Goal: Information Seeking & Learning: Learn about a topic

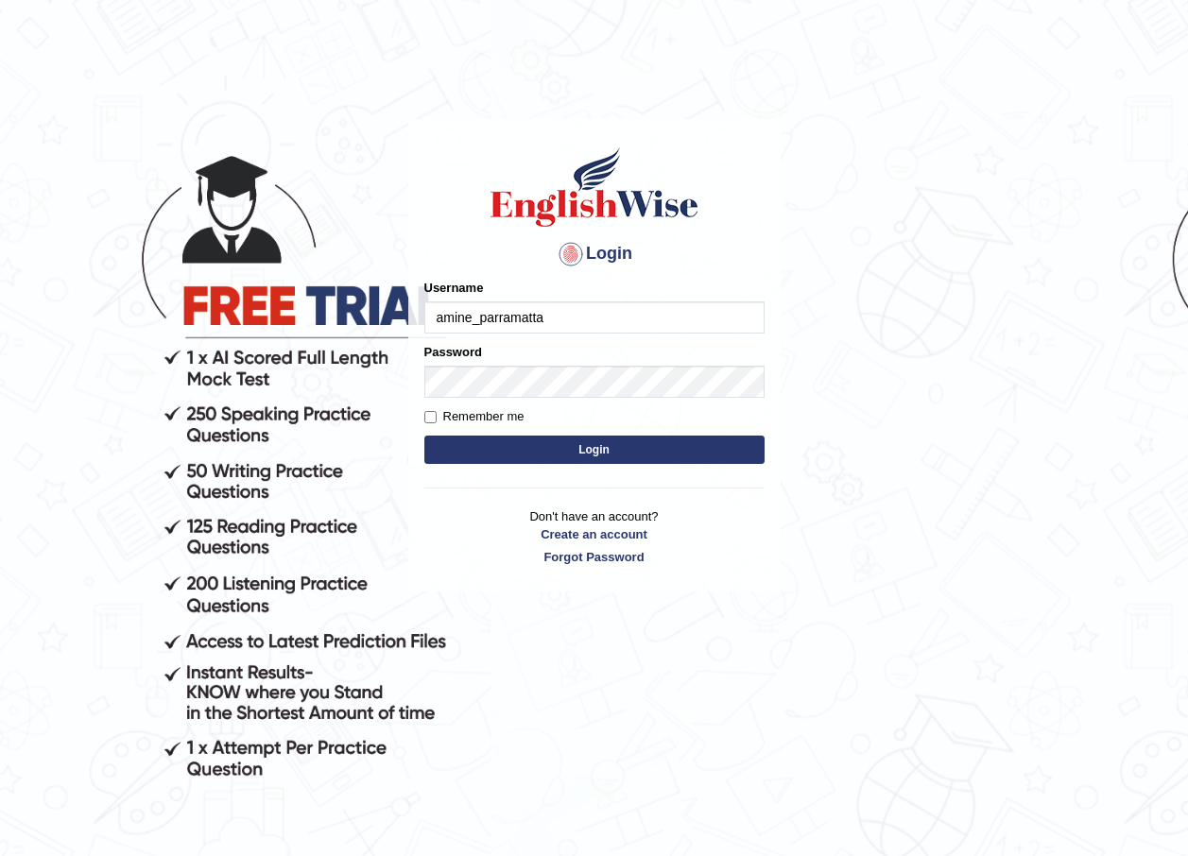
click at [651, 310] on input "amine_parramatta" at bounding box center [594, 317] width 340 height 32
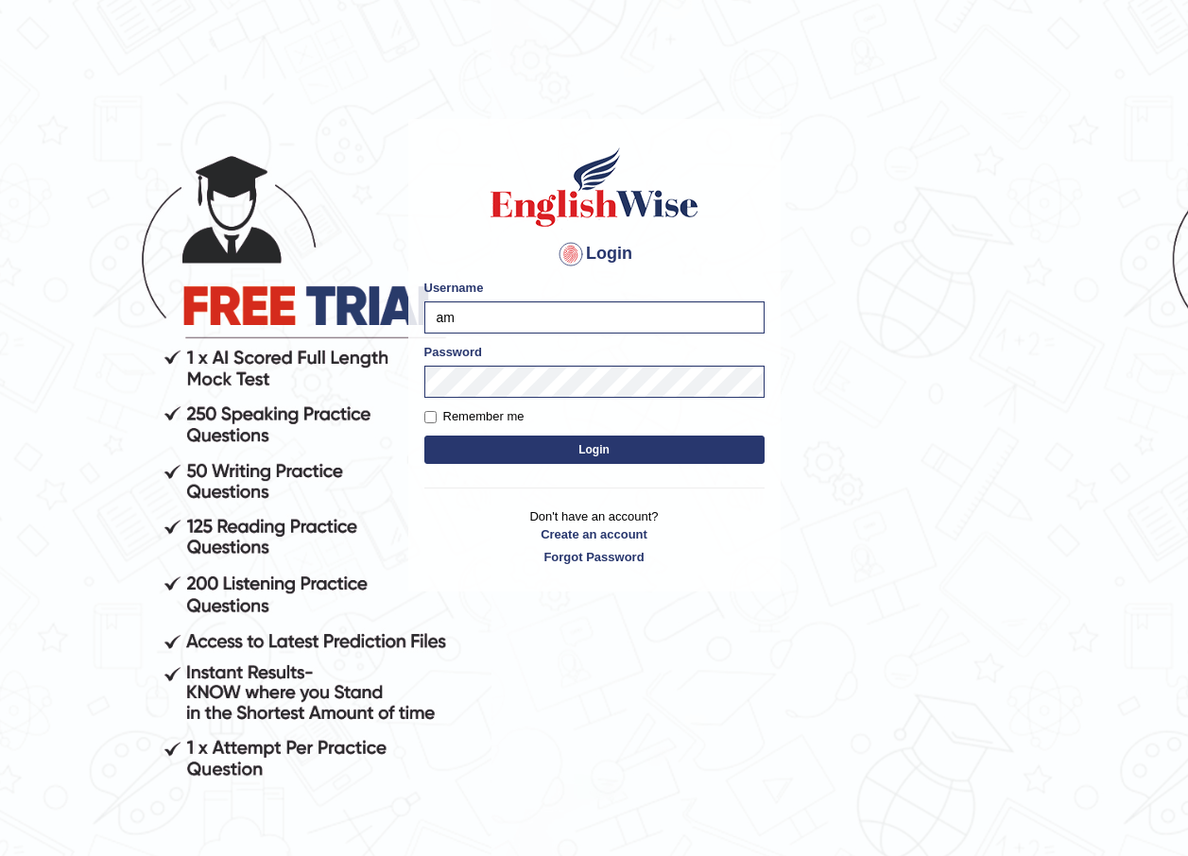
type input "a"
type input "jatin_parramatta"
click at [633, 436] on button "Login" at bounding box center [594, 450] width 340 height 28
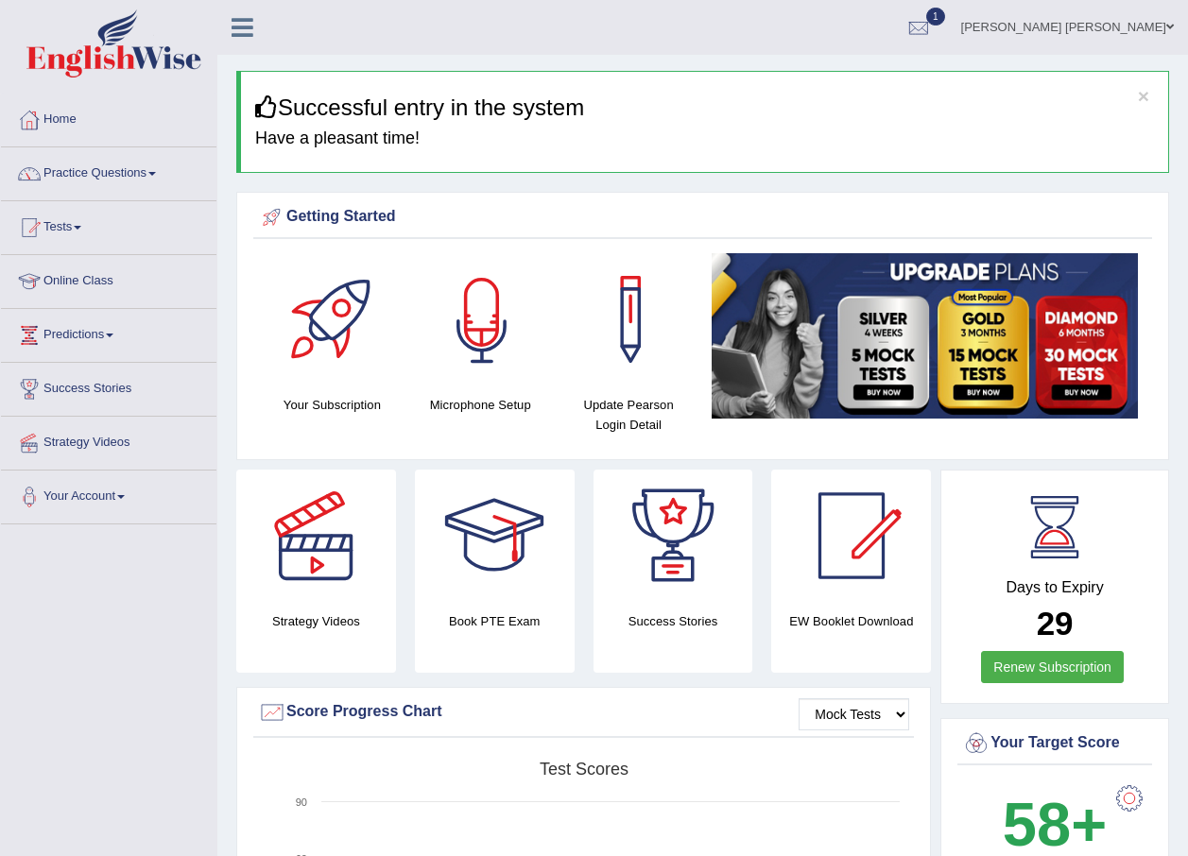
click at [488, 336] on div at bounding box center [482, 319] width 132 height 132
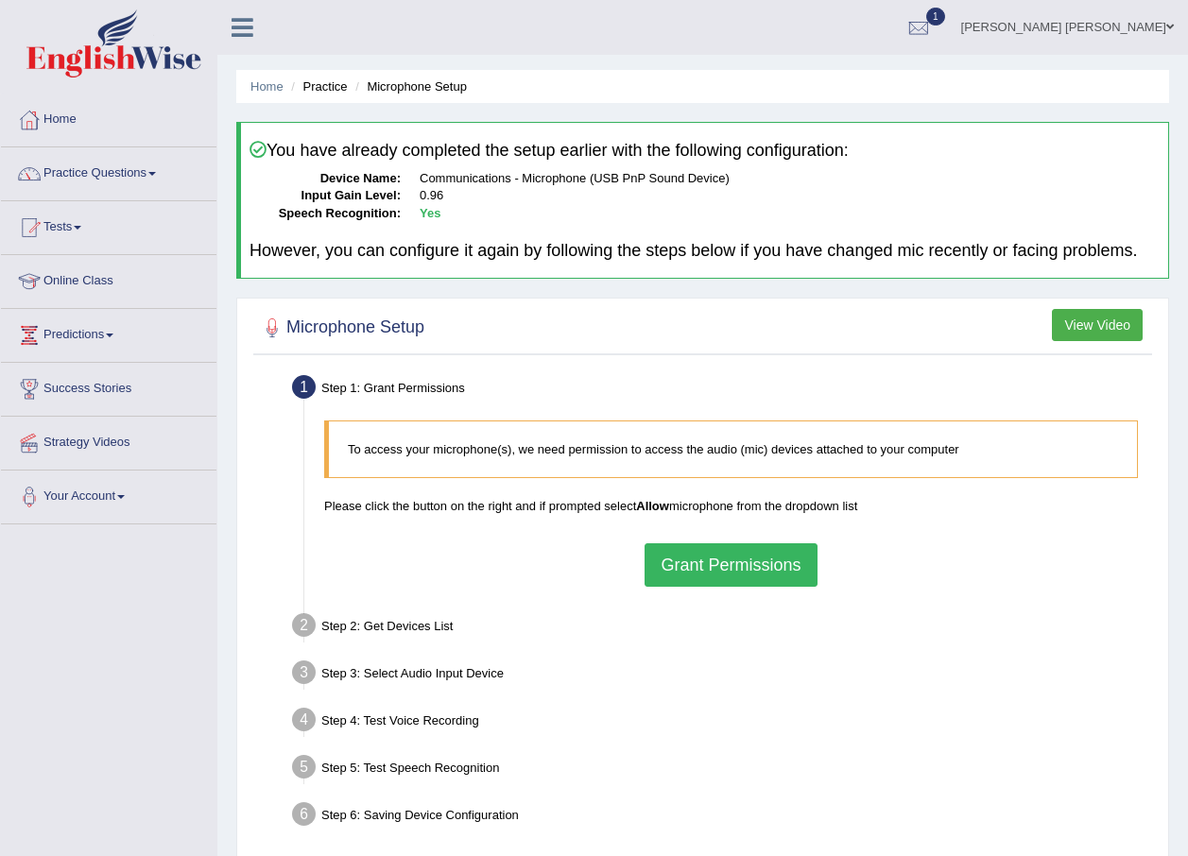
click at [696, 565] on button "Grant Permissions" at bounding box center [731, 564] width 172 height 43
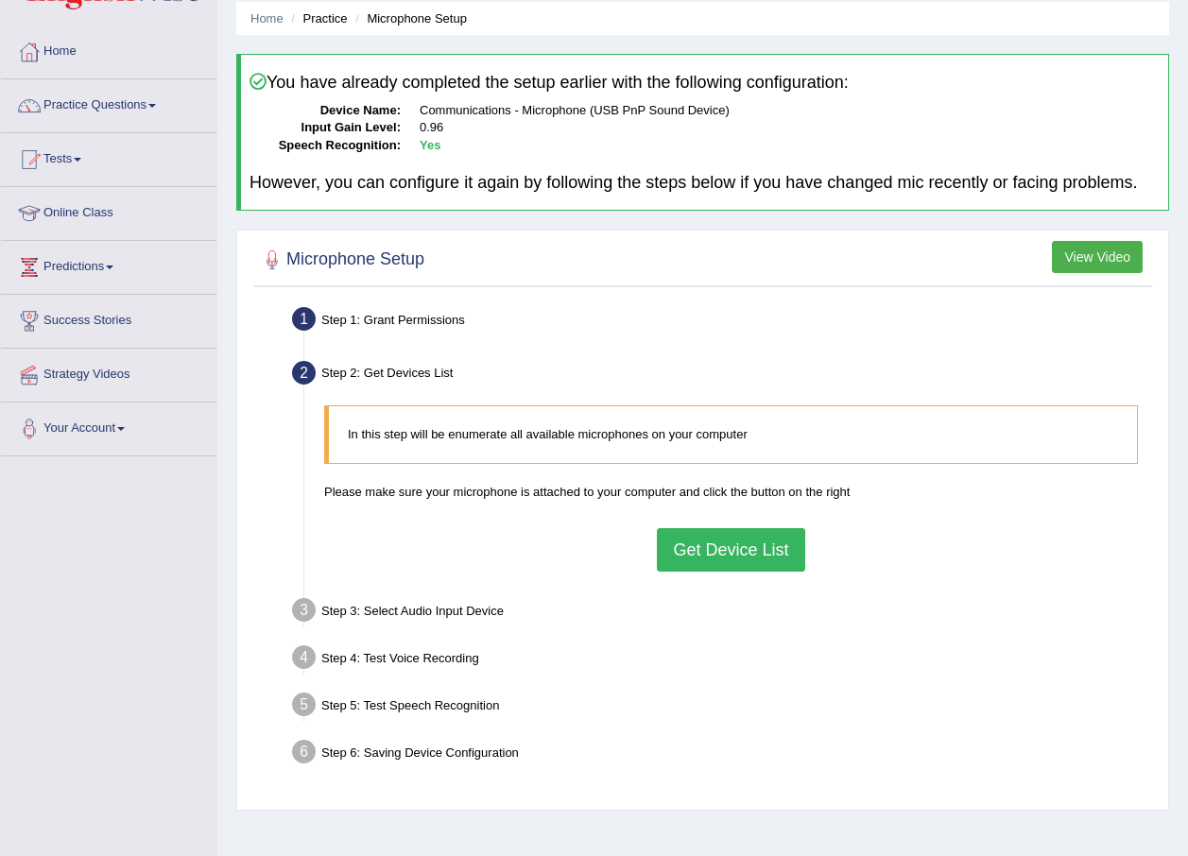
scroll to position [136, 0]
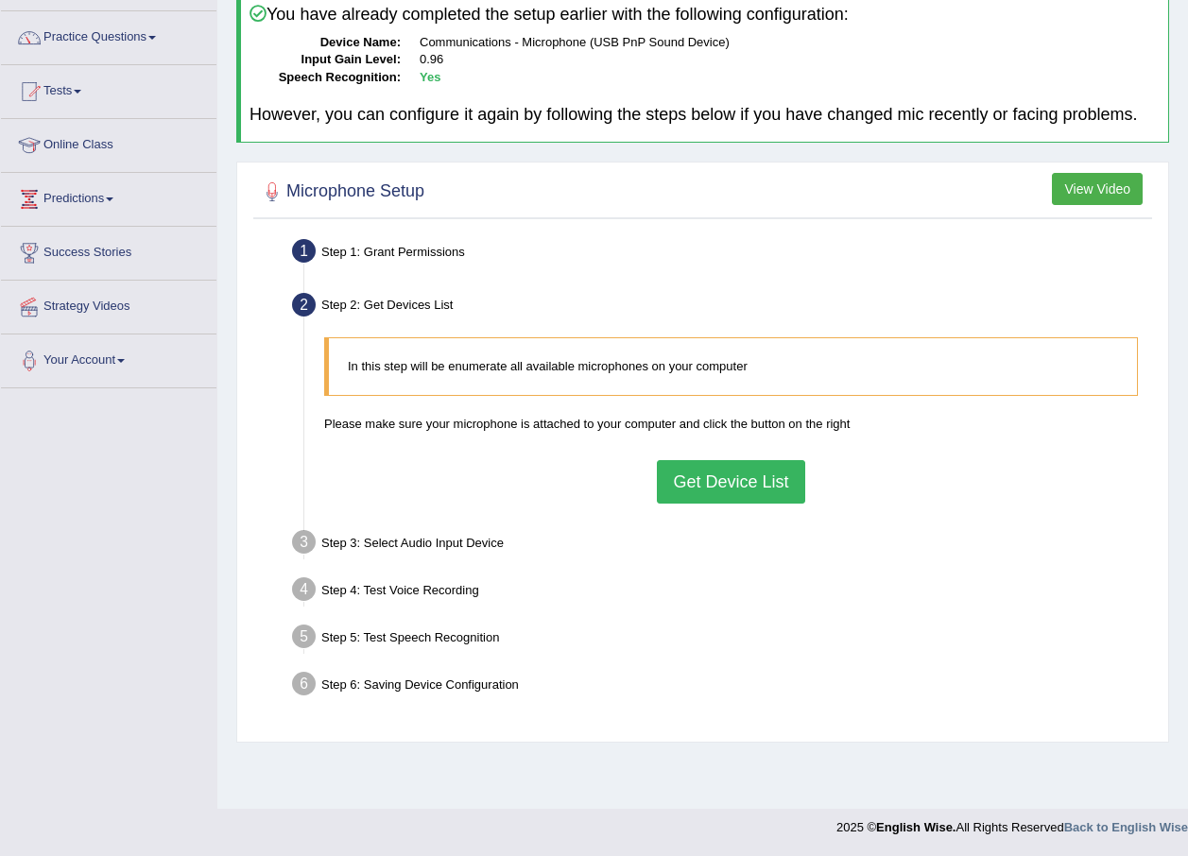
drag, startPoint x: 687, startPoint y: 479, endPoint x: 677, endPoint y: 474, distance: 11.4
click at [687, 477] on button "Get Device List" at bounding box center [730, 481] width 147 height 43
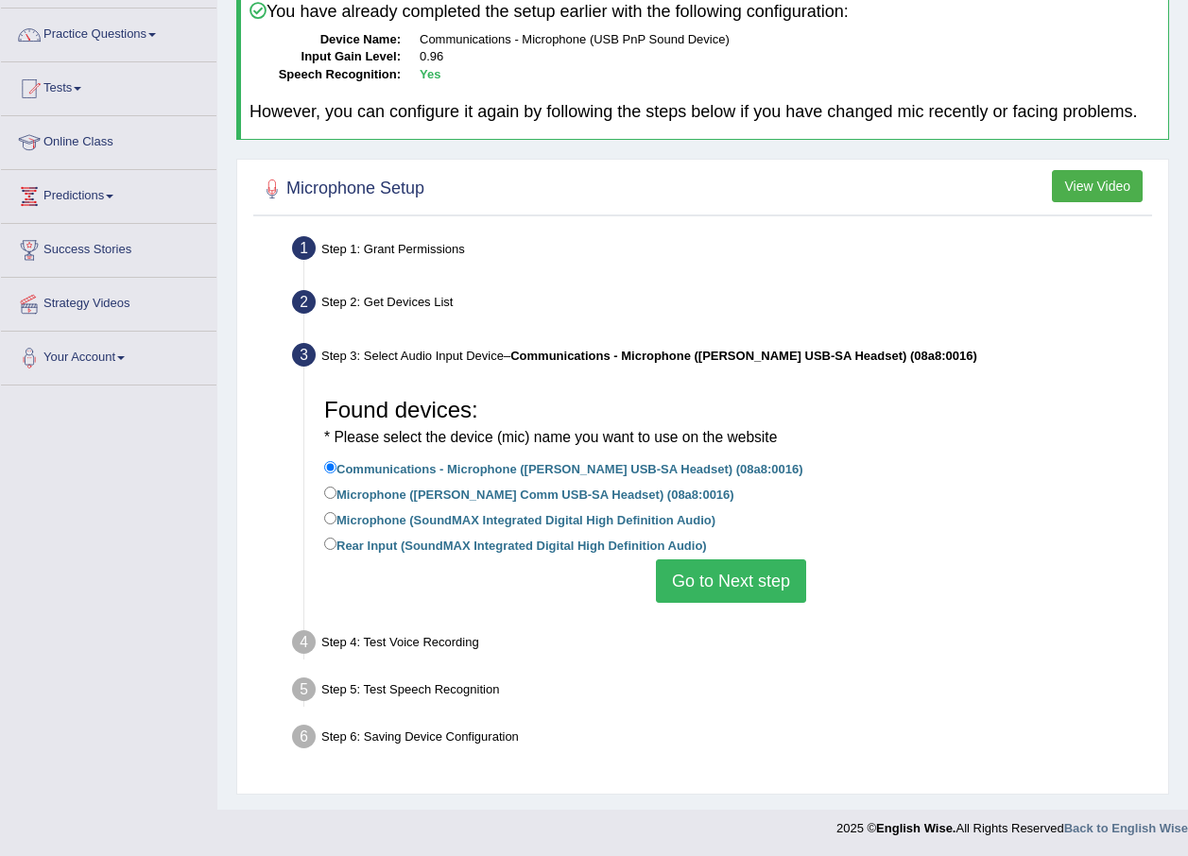
scroll to position [140, 0]
click at [717, 573] on button "Go to Next step" at bounding box center [731, 580] width 150 height 43
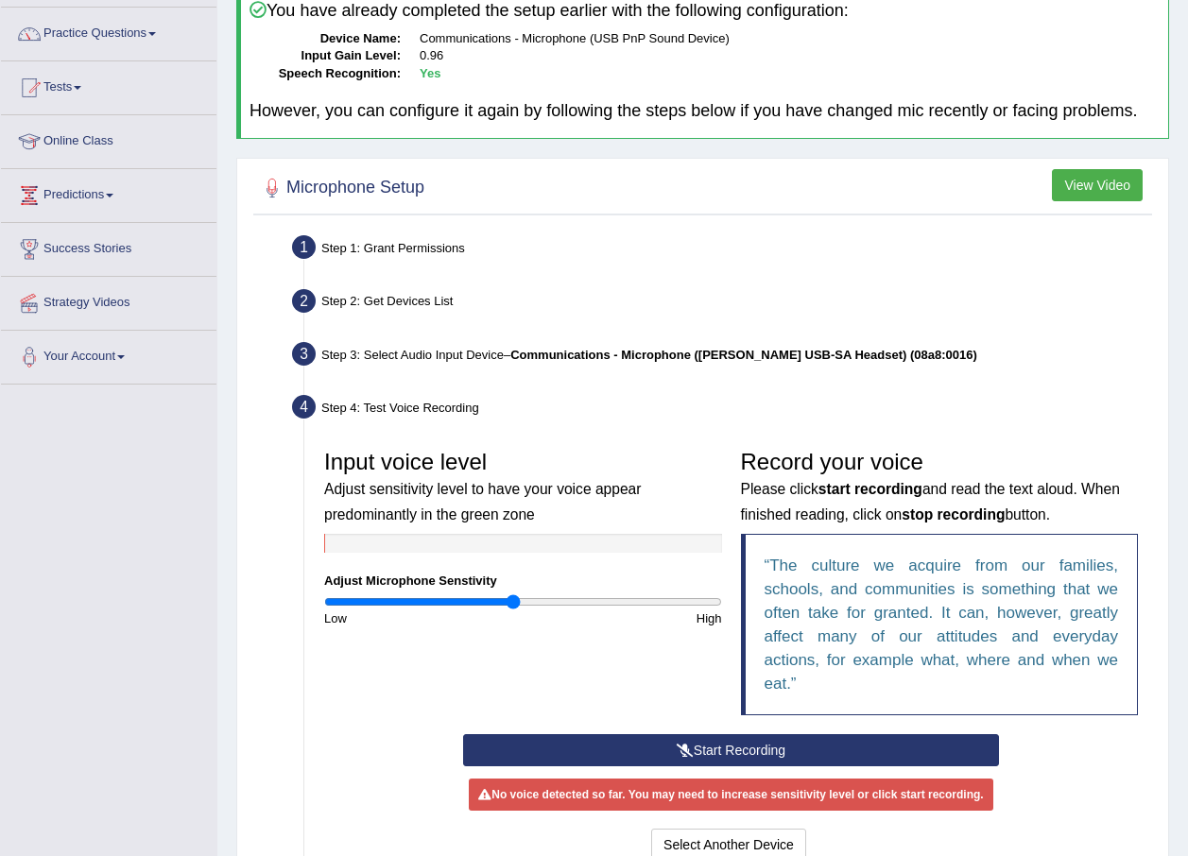
scroll to position [356, 0]
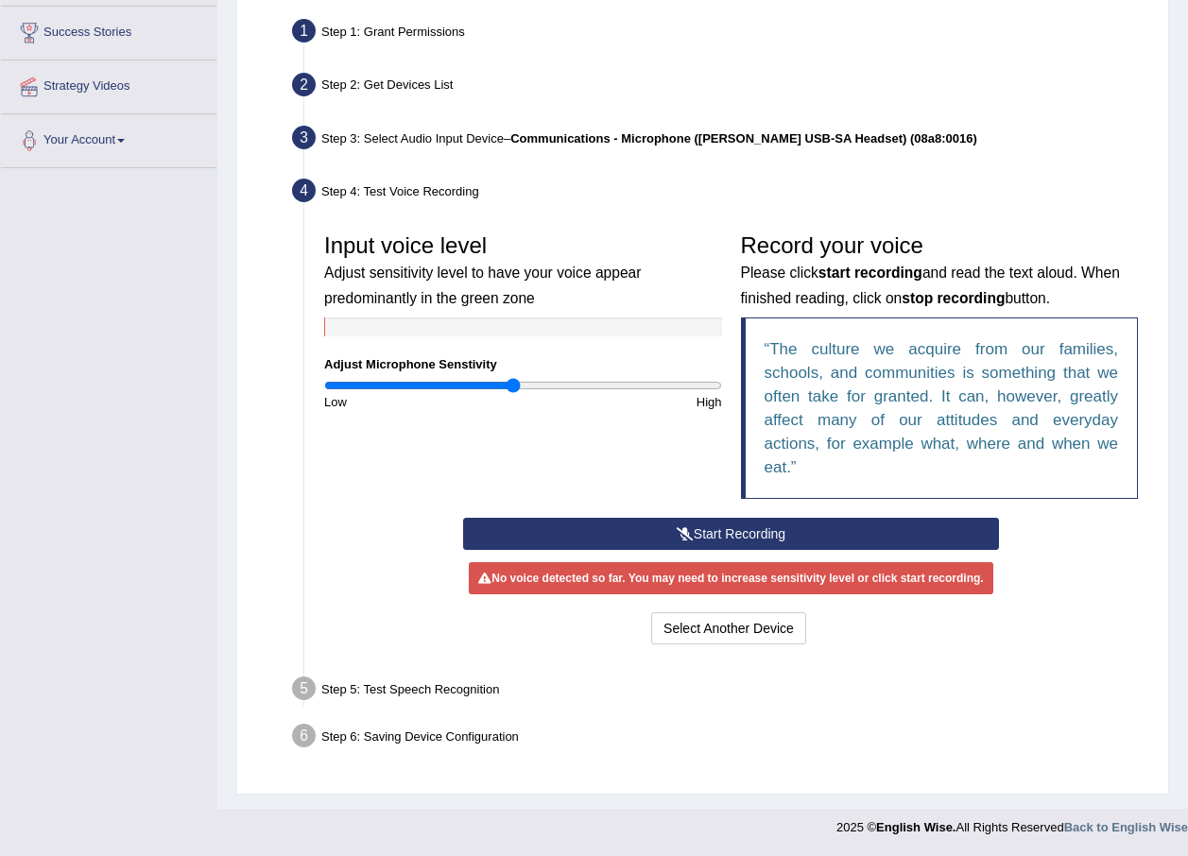
click at [780, 533] on button "Start Recording" at bounding box center [731, 534] width 536 height 32
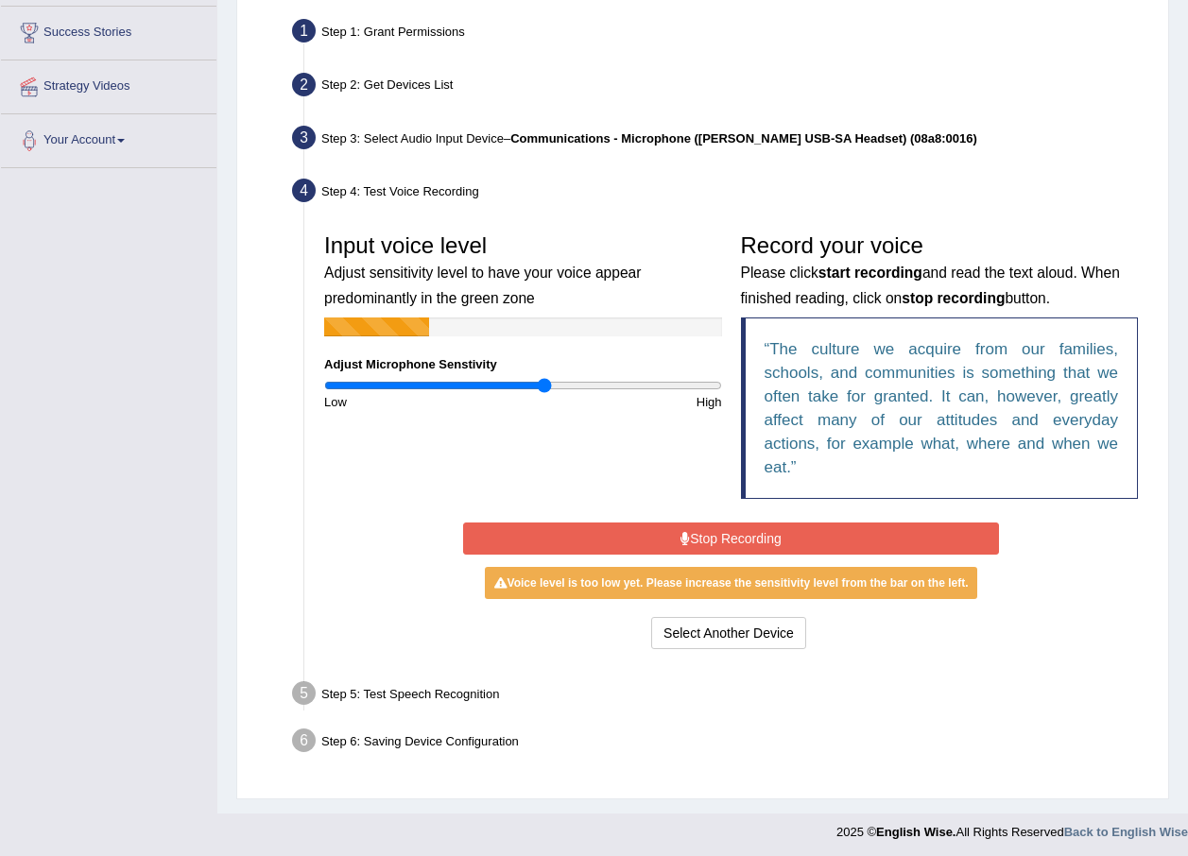
type input "1.12"
click at [542, 386] on input "range" at bounding box center [523, 385] width 398 height 15
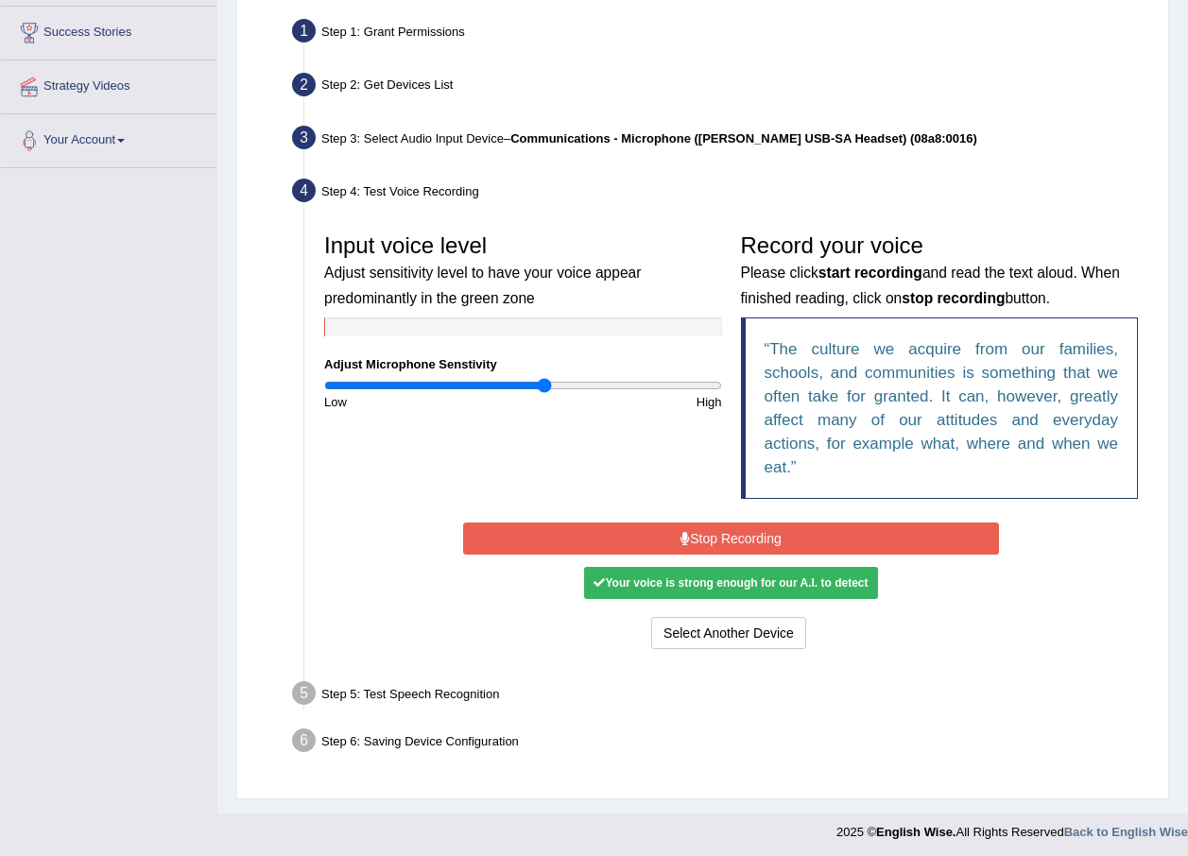
click at [687, 539] on icon at bounding box center [684, 538] width 9 height 13
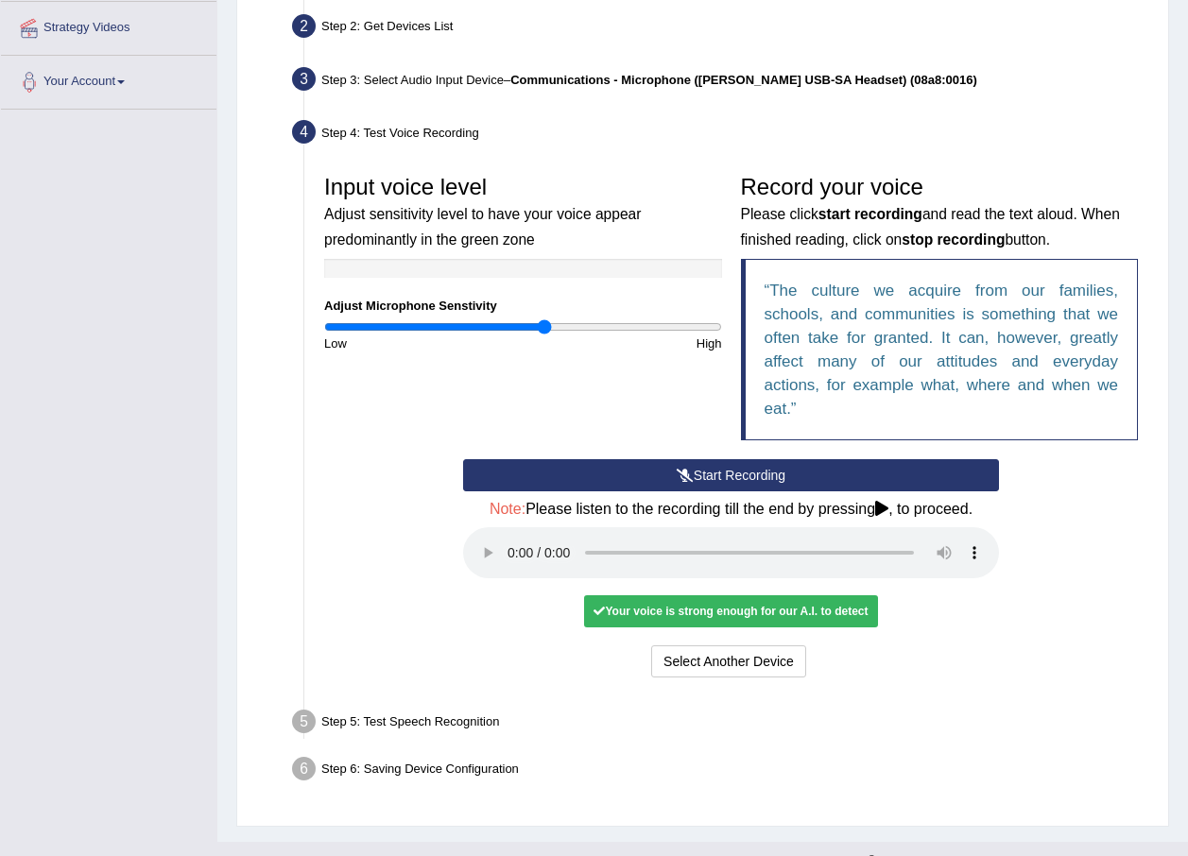
scroll to position [448, 0]
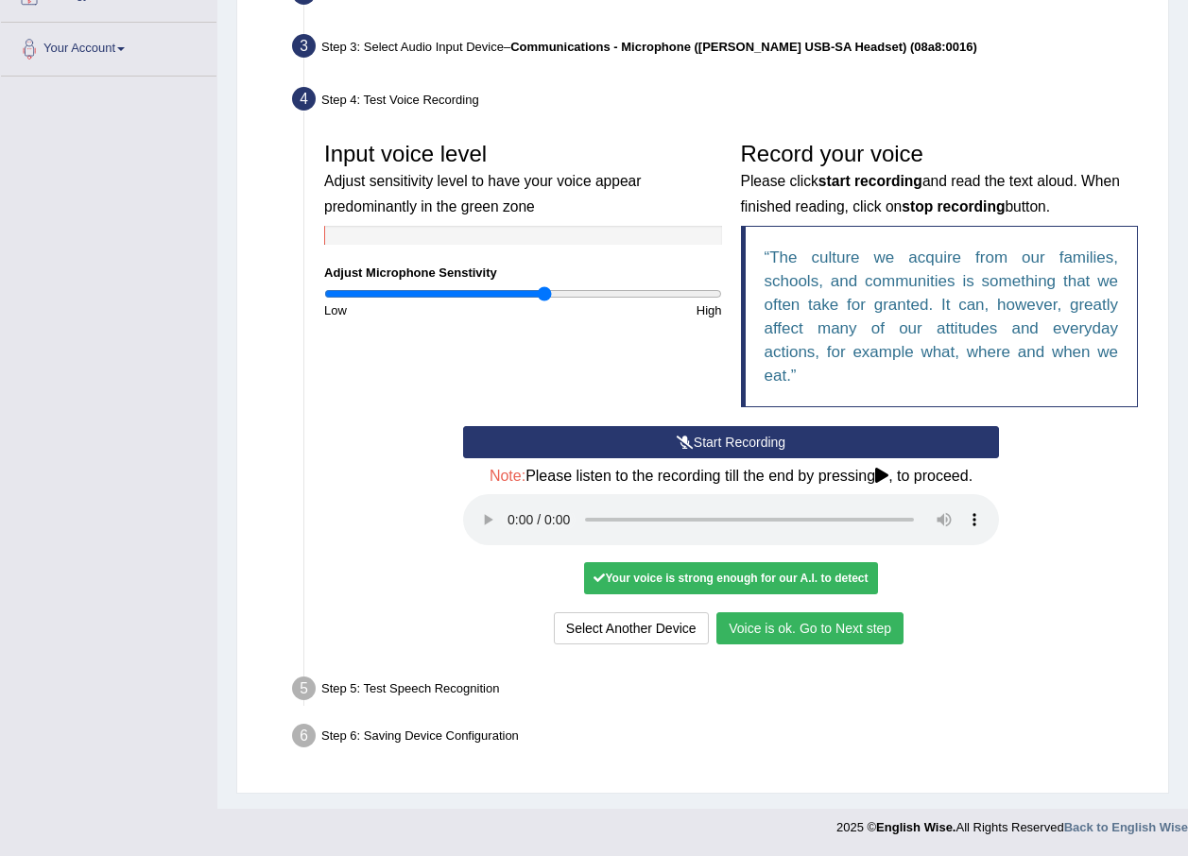
click at [868, 630] on button "Voice is ok. Go to Next step" at bounding box center [809, 628] width 187 height 32
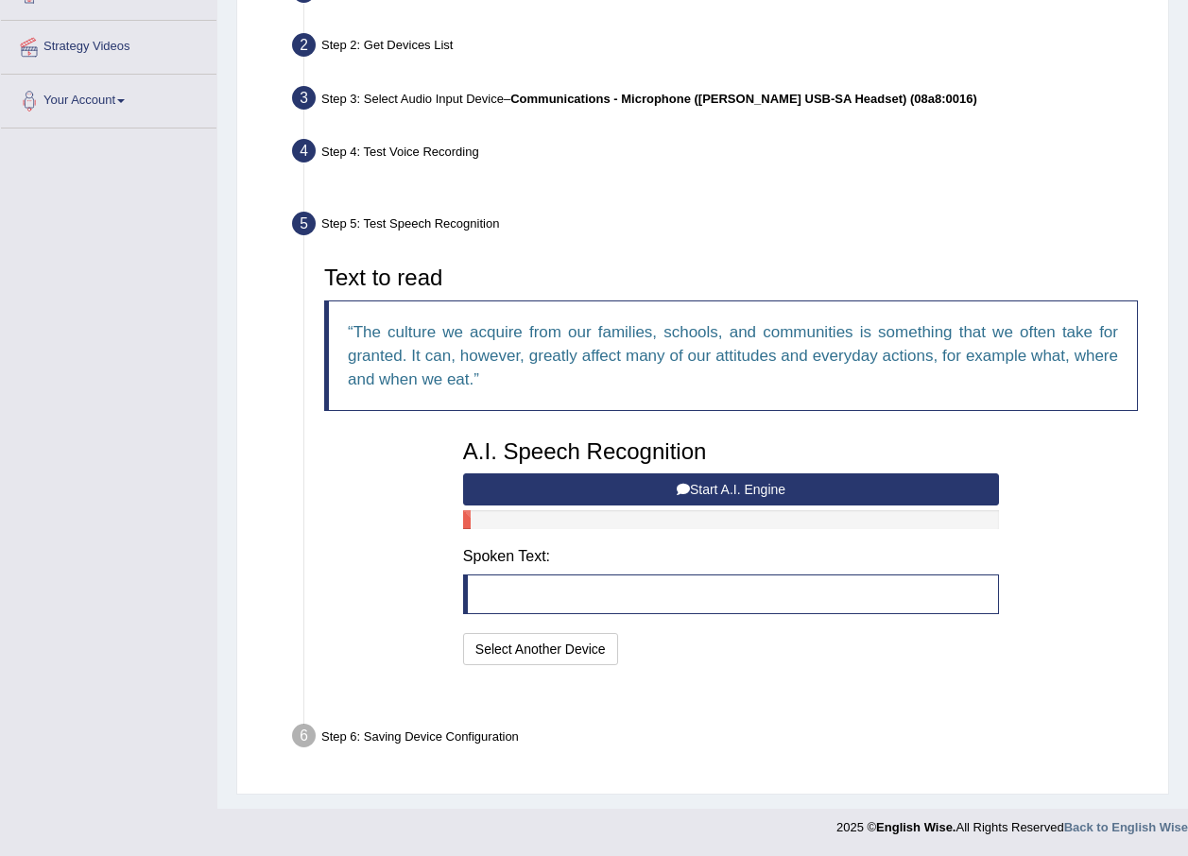
scroll to position [350, 0]
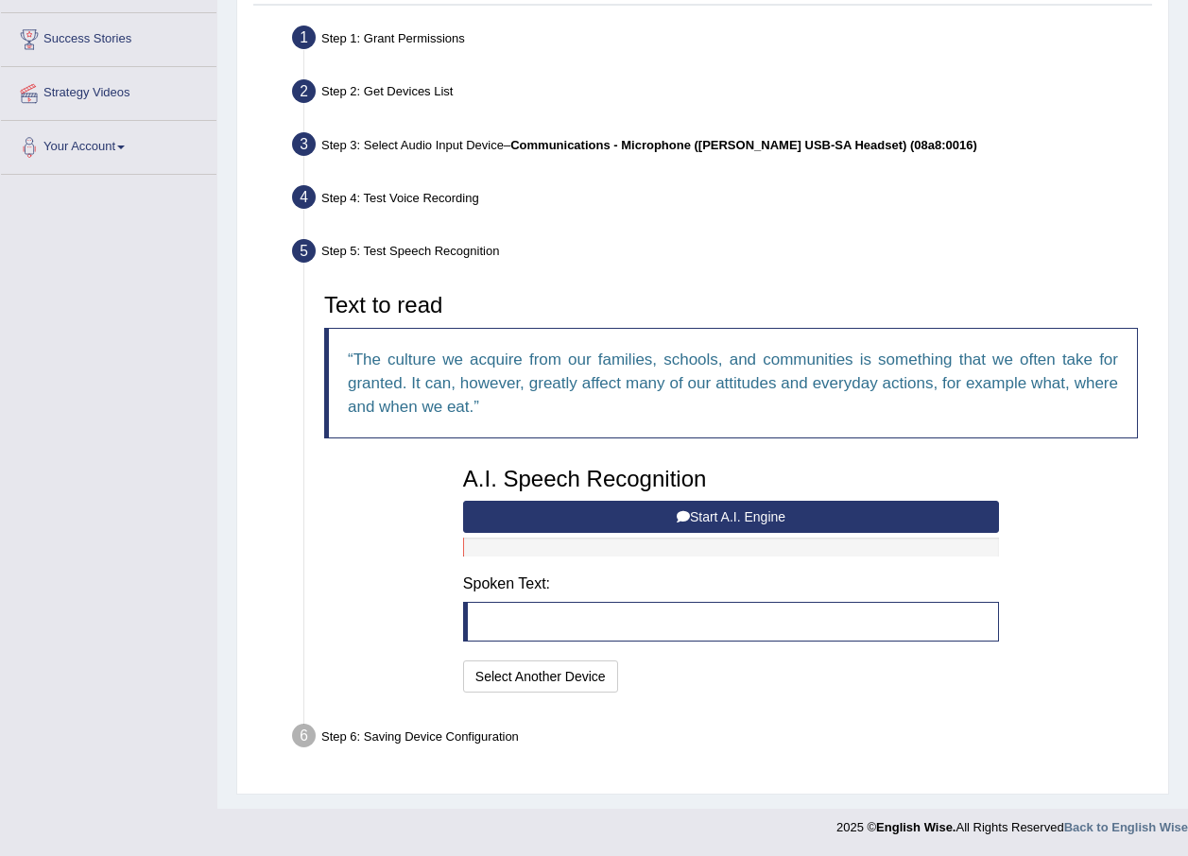
click at [729, 519] on button "Start A.I. Engine" at bounding box center [731, 517] width 536 height 32
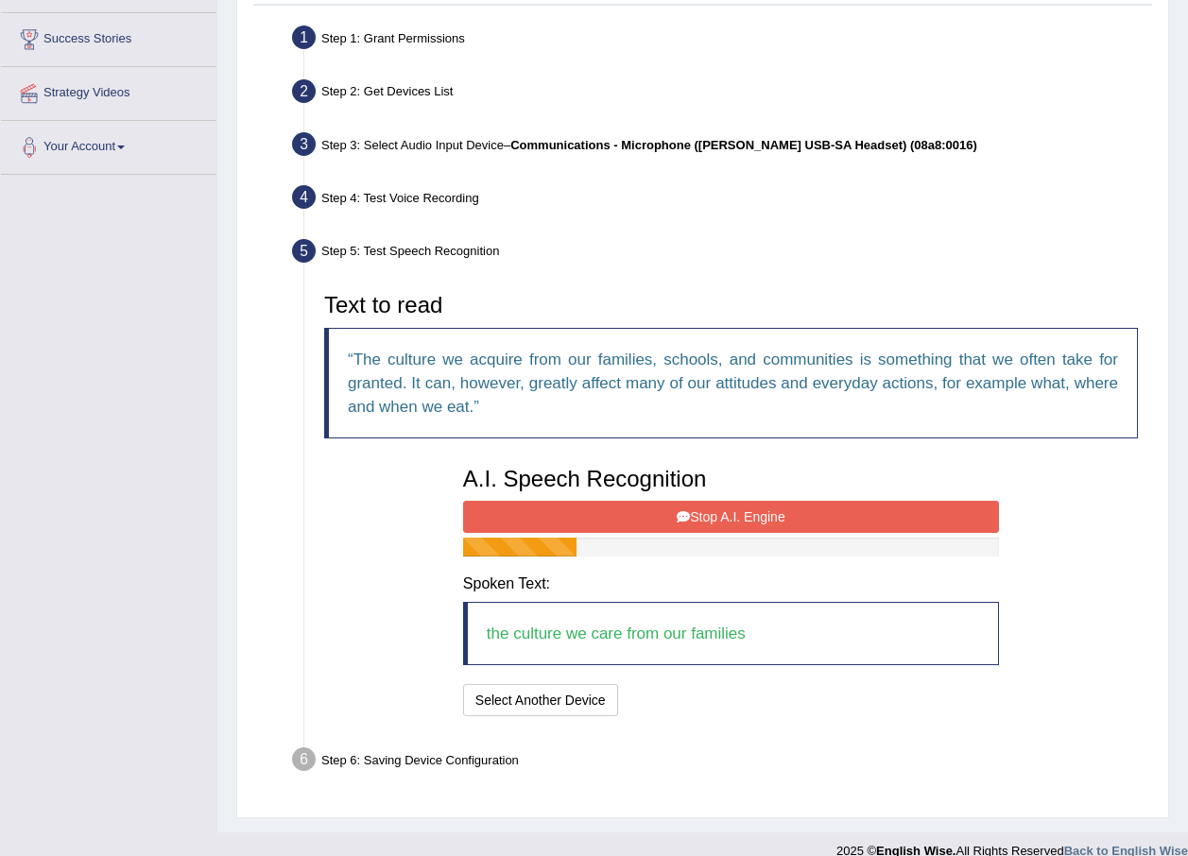
click at [802, 511] on button "Stop A.I. Engine" at bounding box center [731, 517] width 536 height 32
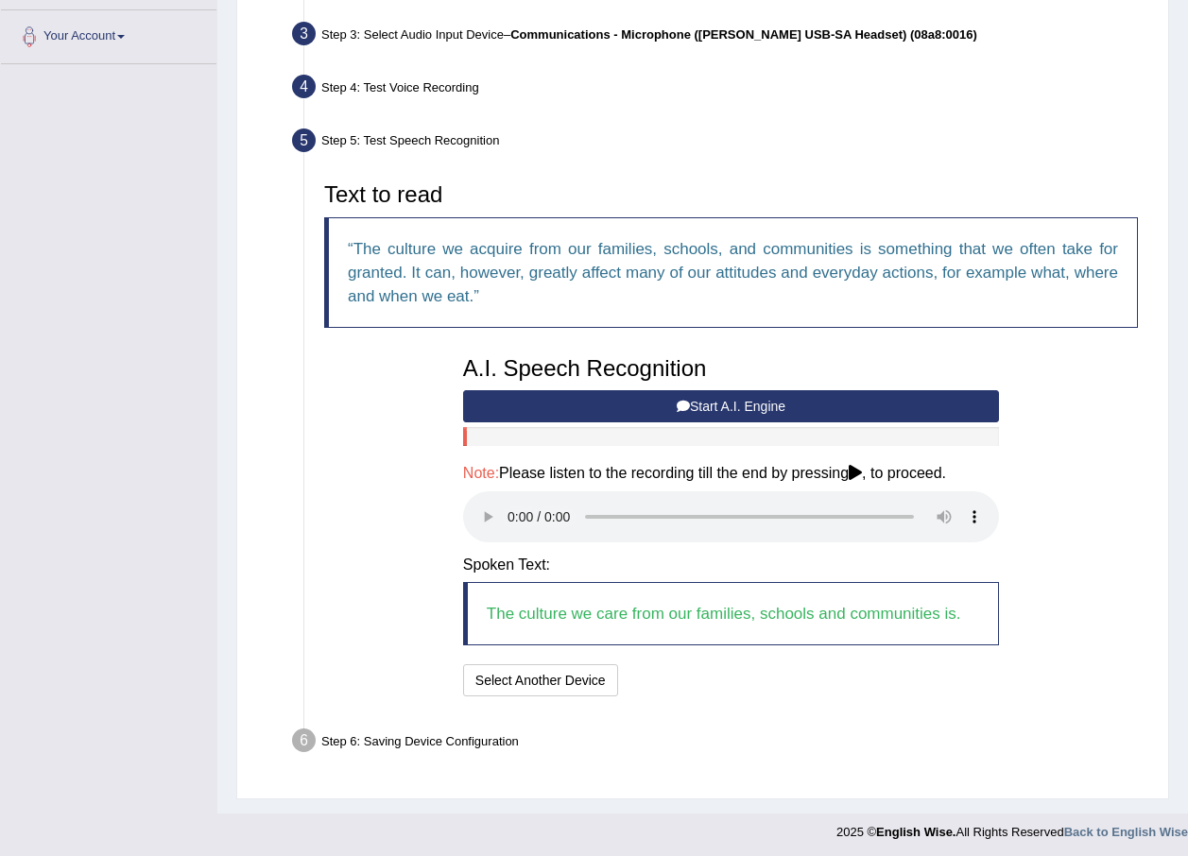
scroll to position [465, 0]
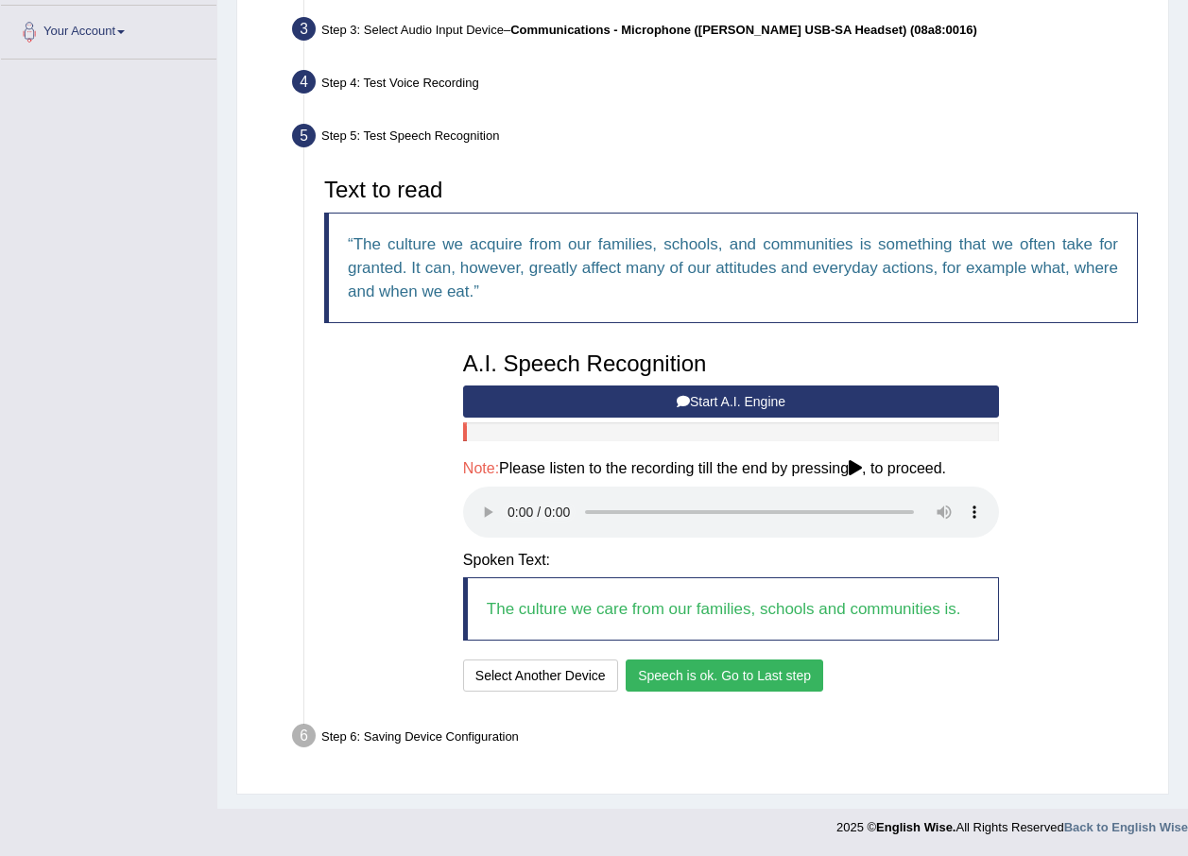
click at [799, 678] on button "Speech is ok. Go to Last step" at bounding box center [725, 676] width 198 height 32
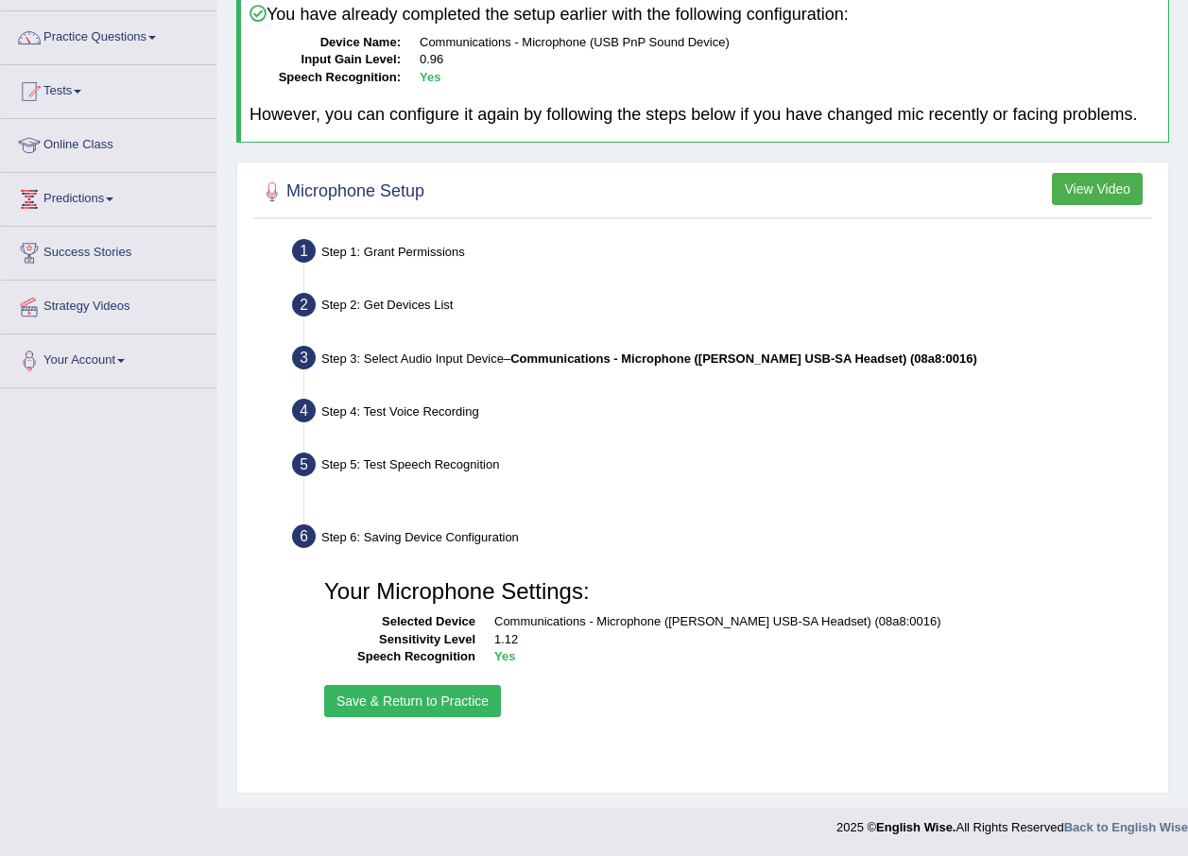
scroll to position [136, 0]
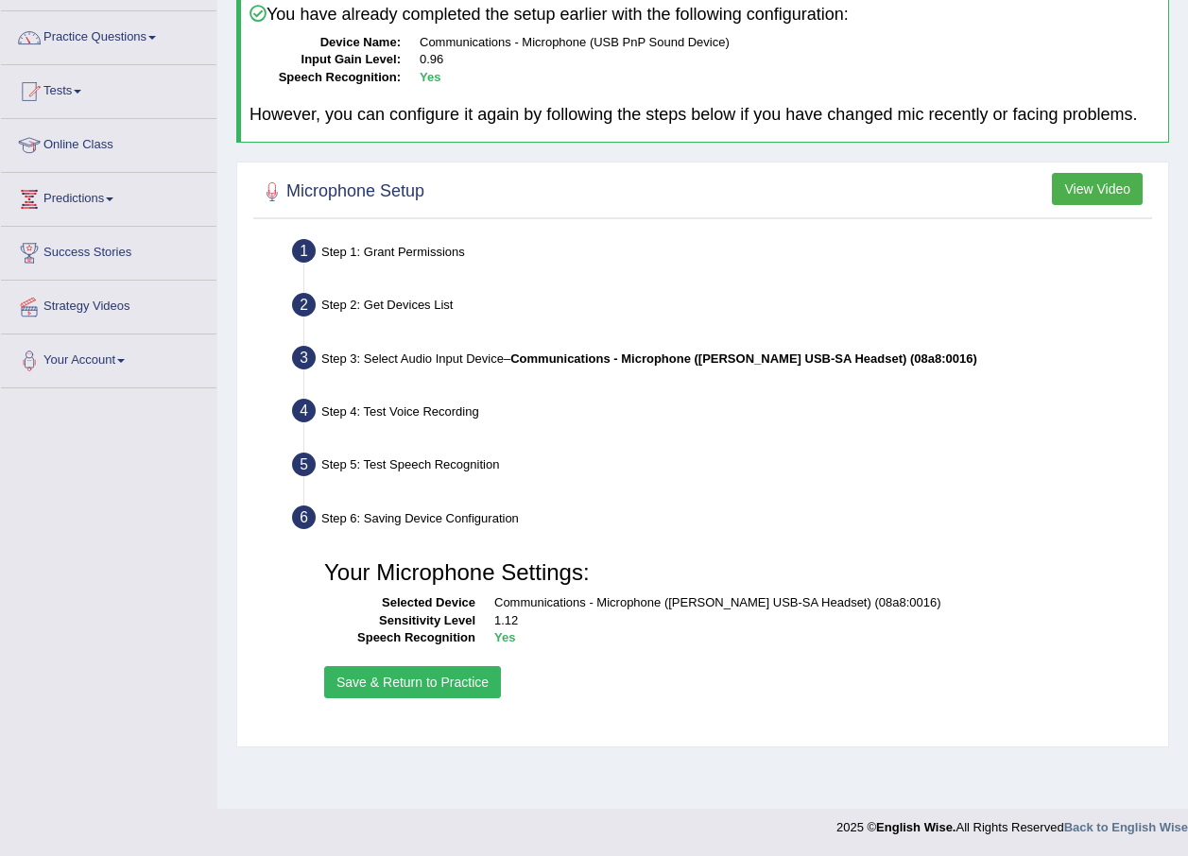
click at [482, 675] on button "Save & Return to Practice" at bounding box center [412, 682] width 177 height 32
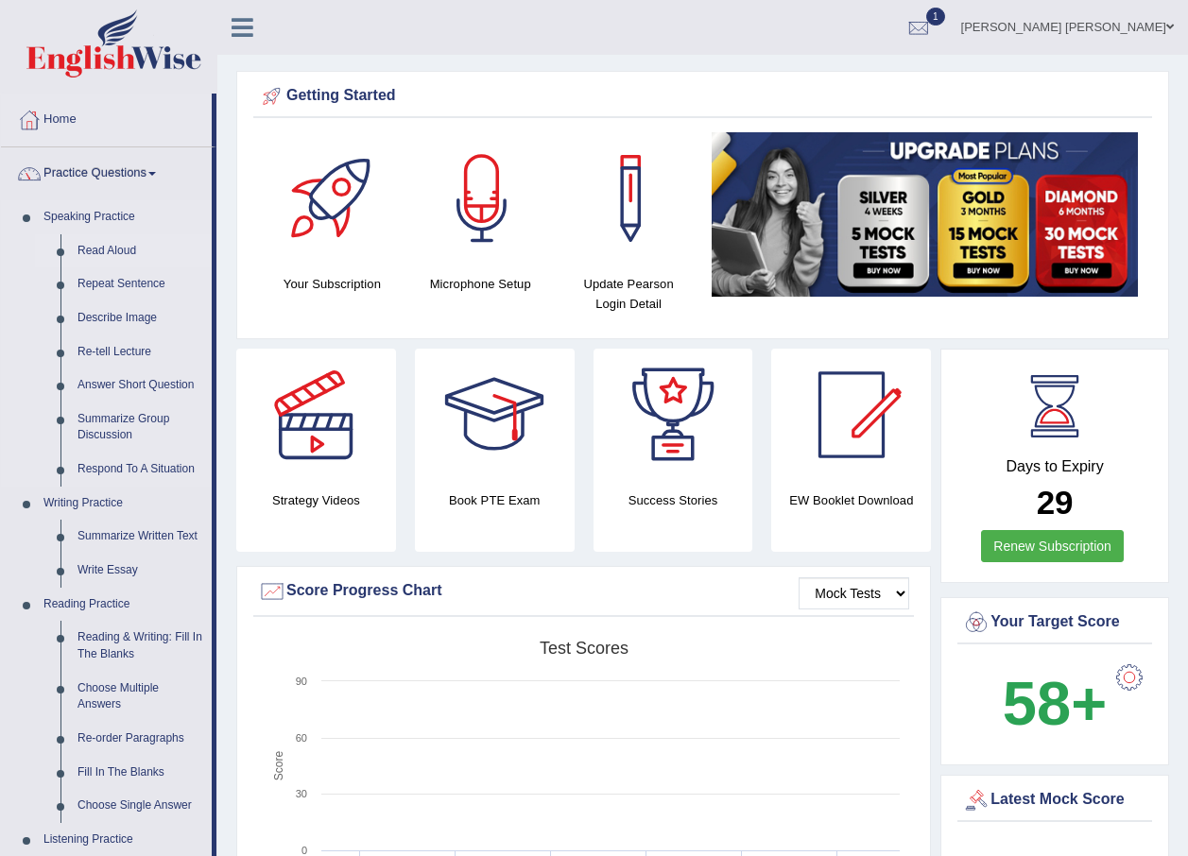
click at [125, 252] on link "Read Aloud" at bounding box center [140, 251] width 143 height 34
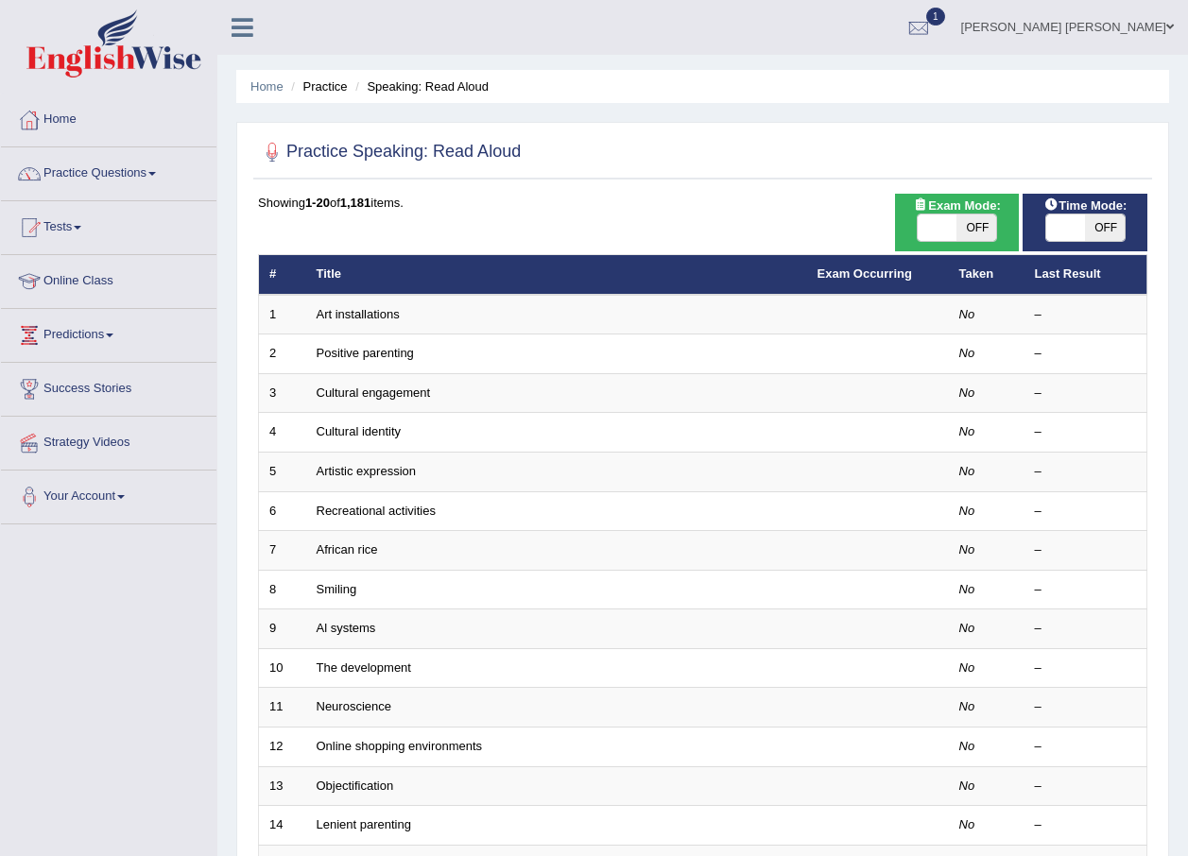
click at [1104, 227] on span "OFF" at bounding box center [1105, 228] width 40 height 26
checkbox input "true"
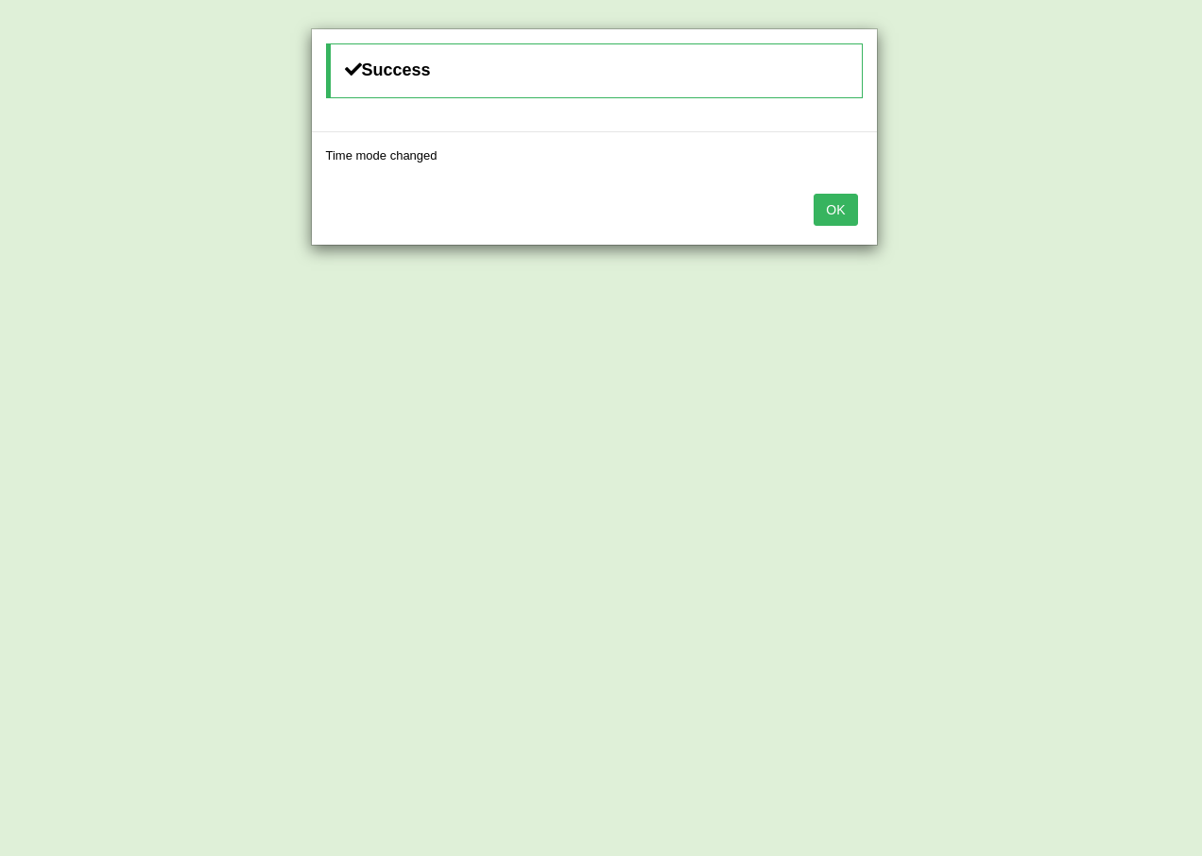
click at [839, 209] on button "OK" at bounding box center [835, 210] width 43 height 32
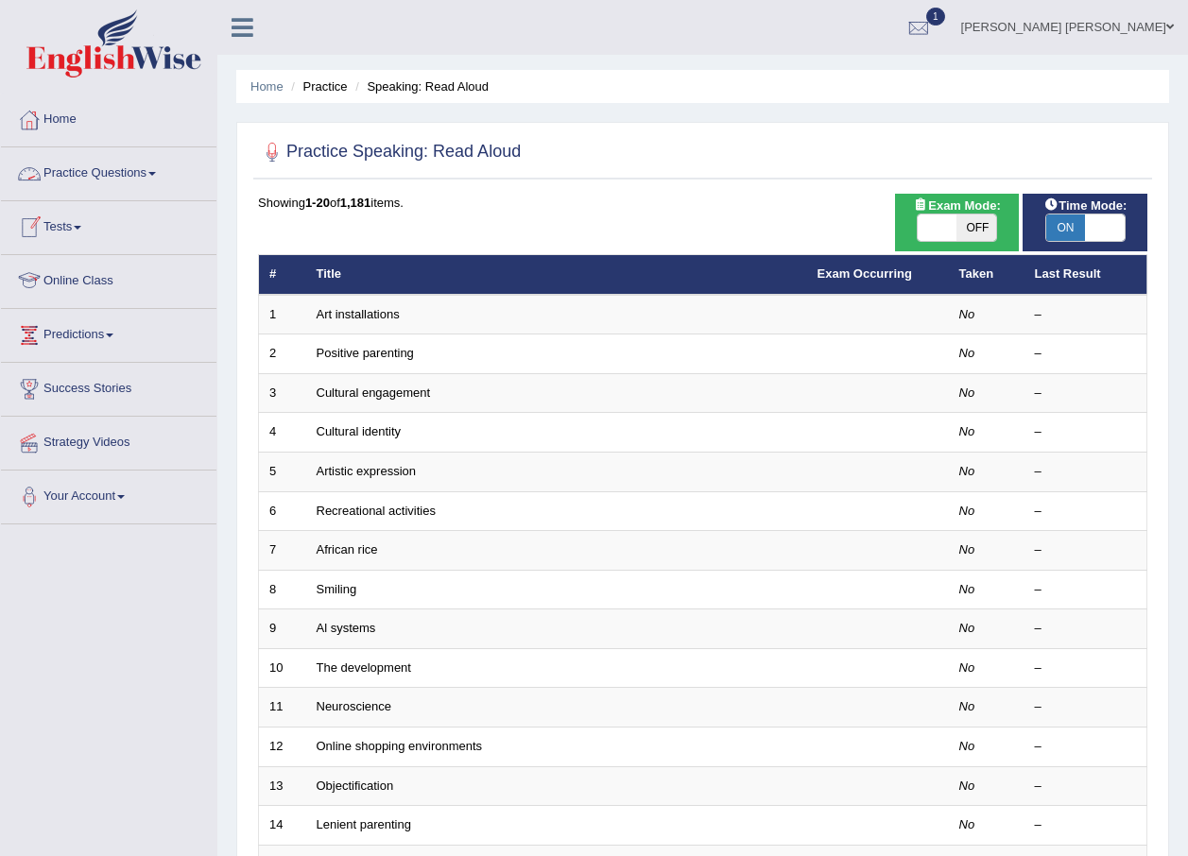
click at [156, 180] on link "Practice Questions" at bounding box center [108, 170] width 215 height 47
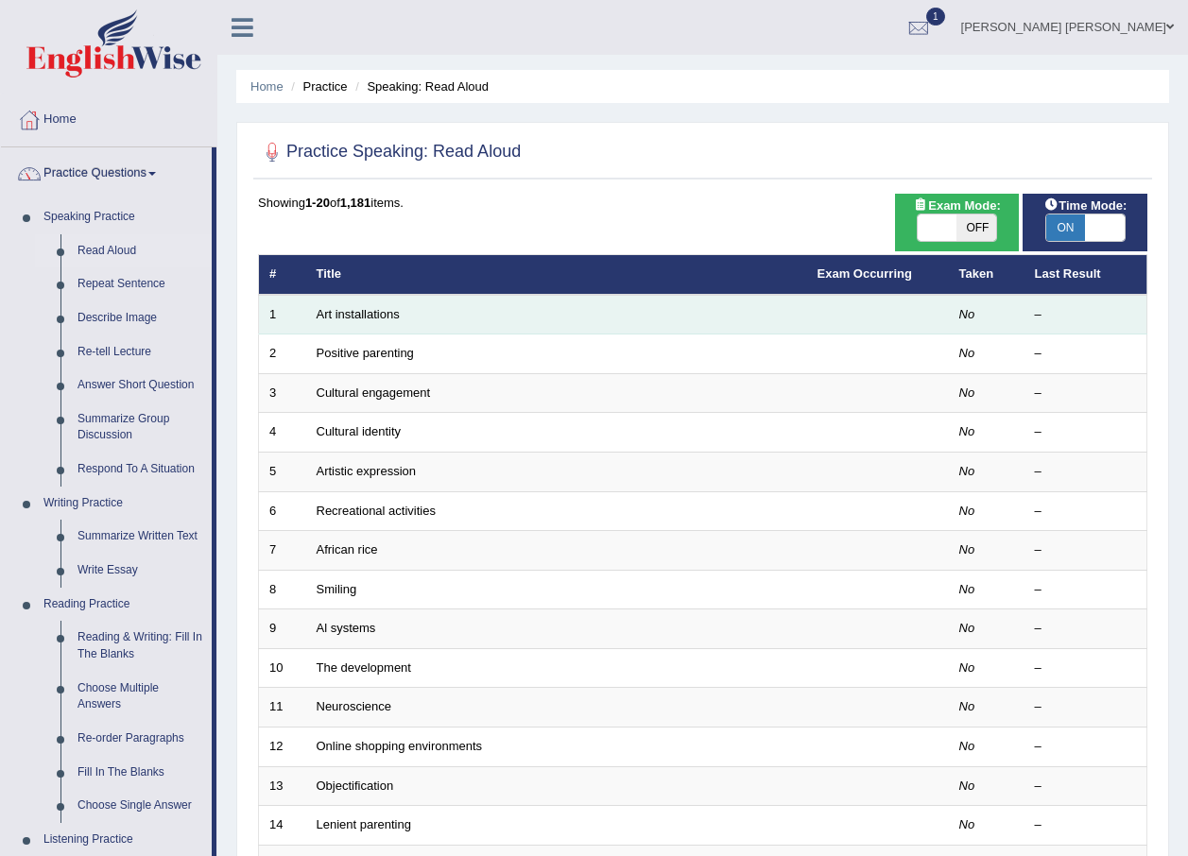
drag, startPoint x: 526, startPoint y: 463, endPoint x: 593, endPoint y: 312, distance: 165.1
click at [593, 312] on td "Art installations" at bounding box center [556, 315] width 501 height 40
click at [327, 312] on link "Art installations" at bounding box center [358, 314] width 83 height 14
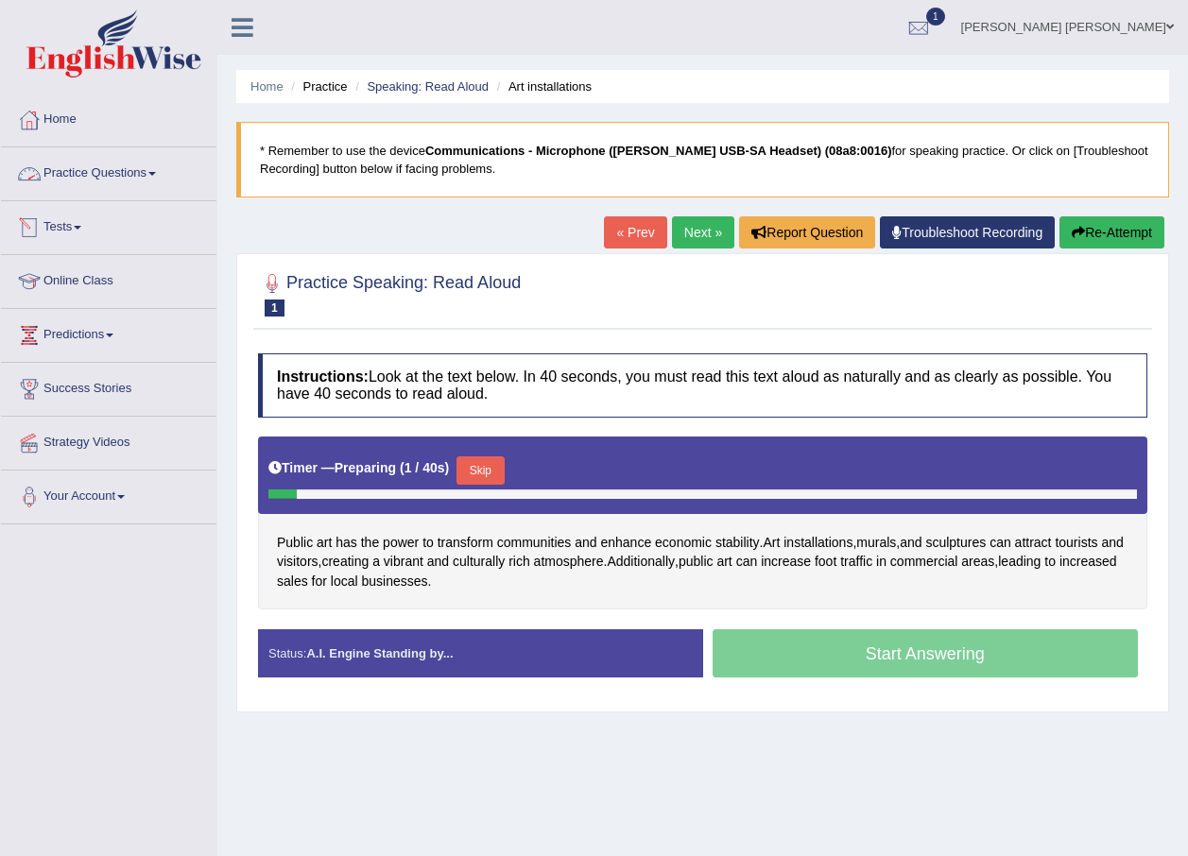
click at [137, 176] on link "Practice Questions" at bounding box center [108, 170] width 215 height 47
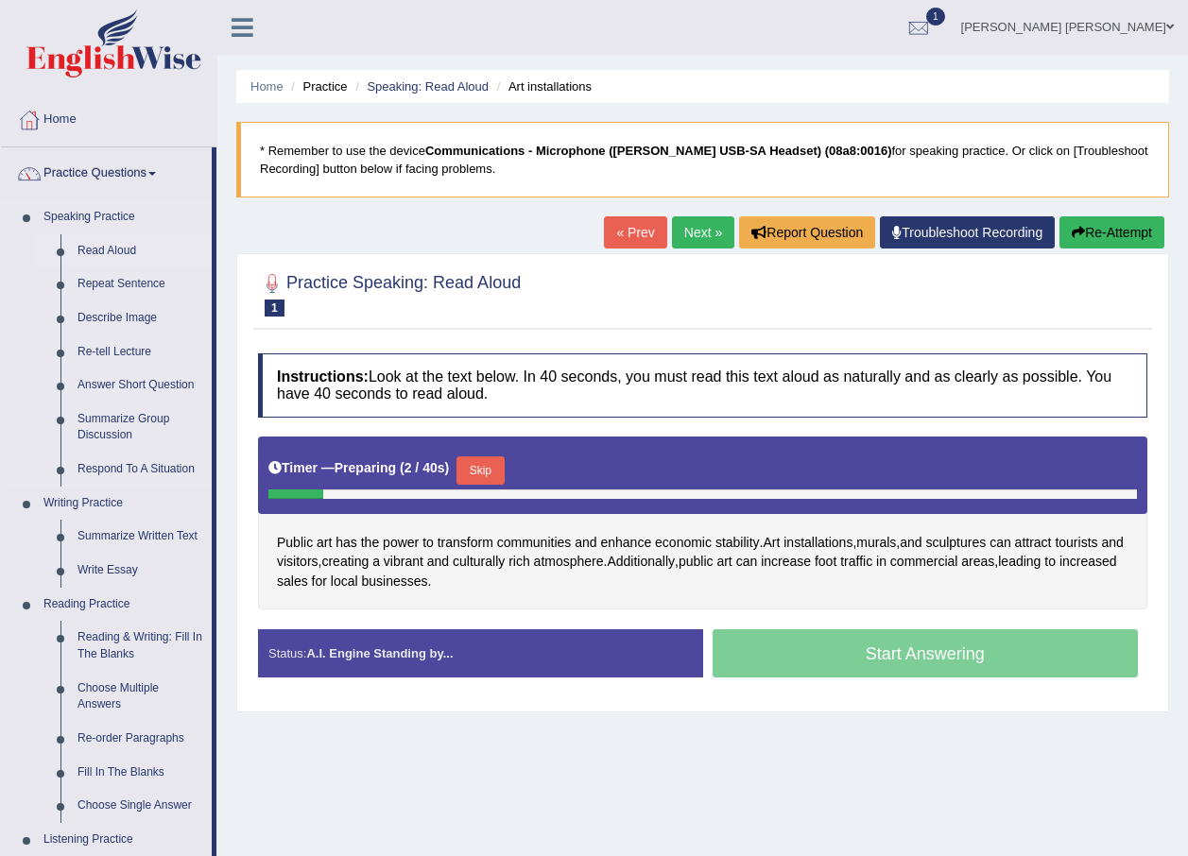
click at [112, 249] on link "Read Aloud" at bounding box center [140, 251] width 143 height 34
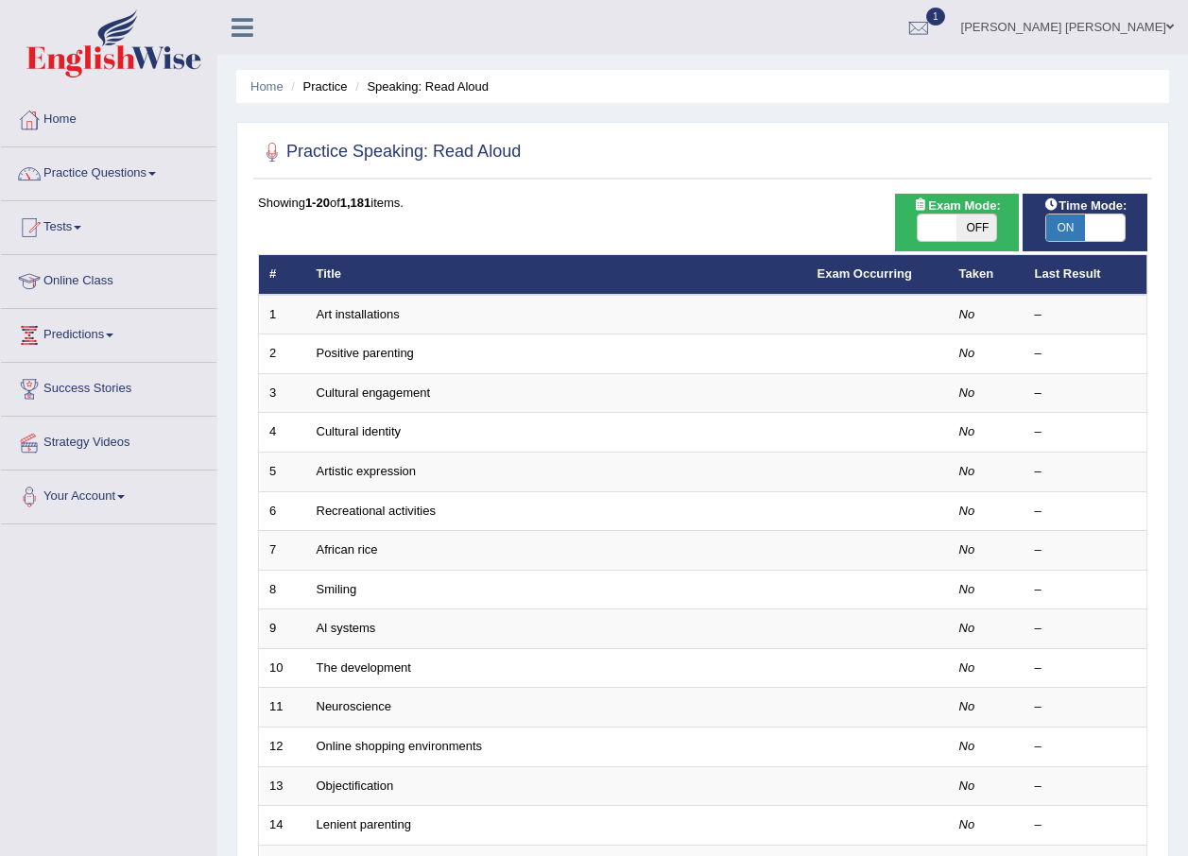
click at [973, 224] on span "OFF" at bounding box center [976, 228] width 40 height 26
checkbox input "true"
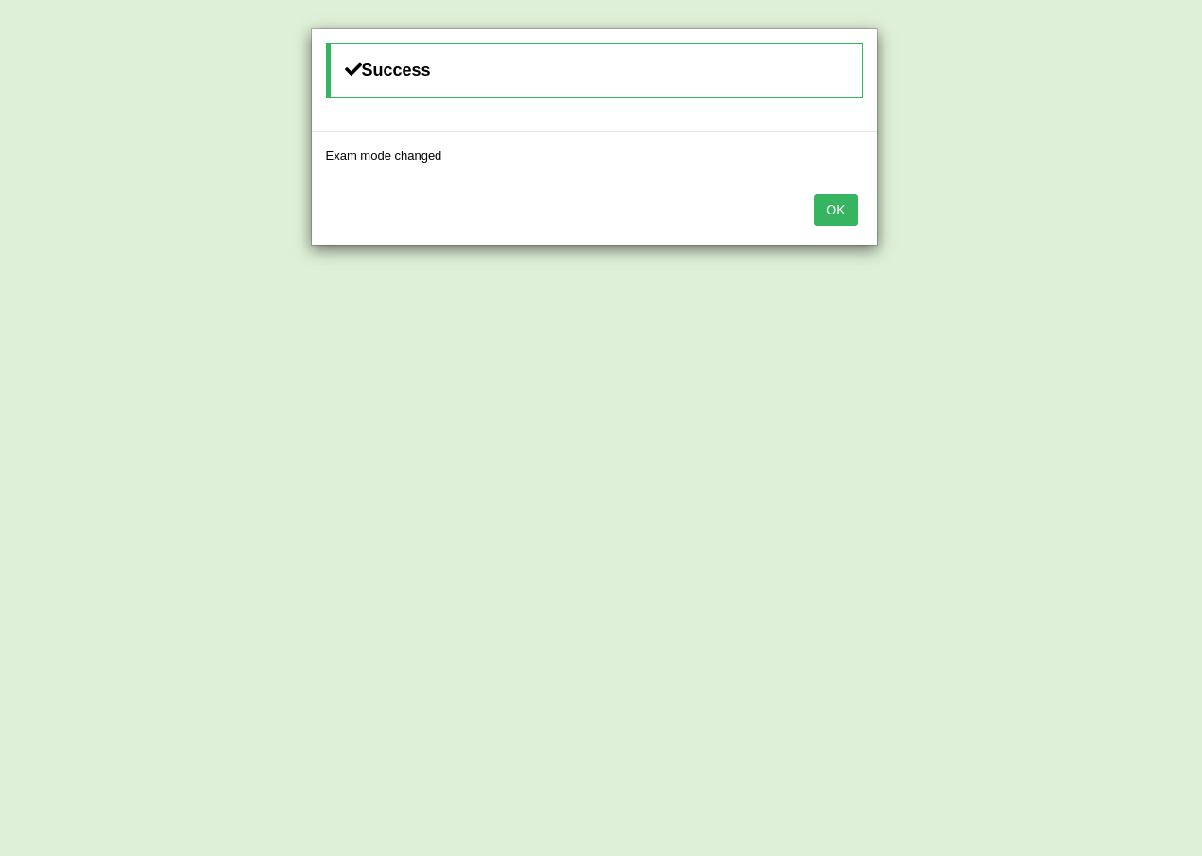
click at [836, 223] on button "OK" at bounding box center [835, 210] width 43 height 32
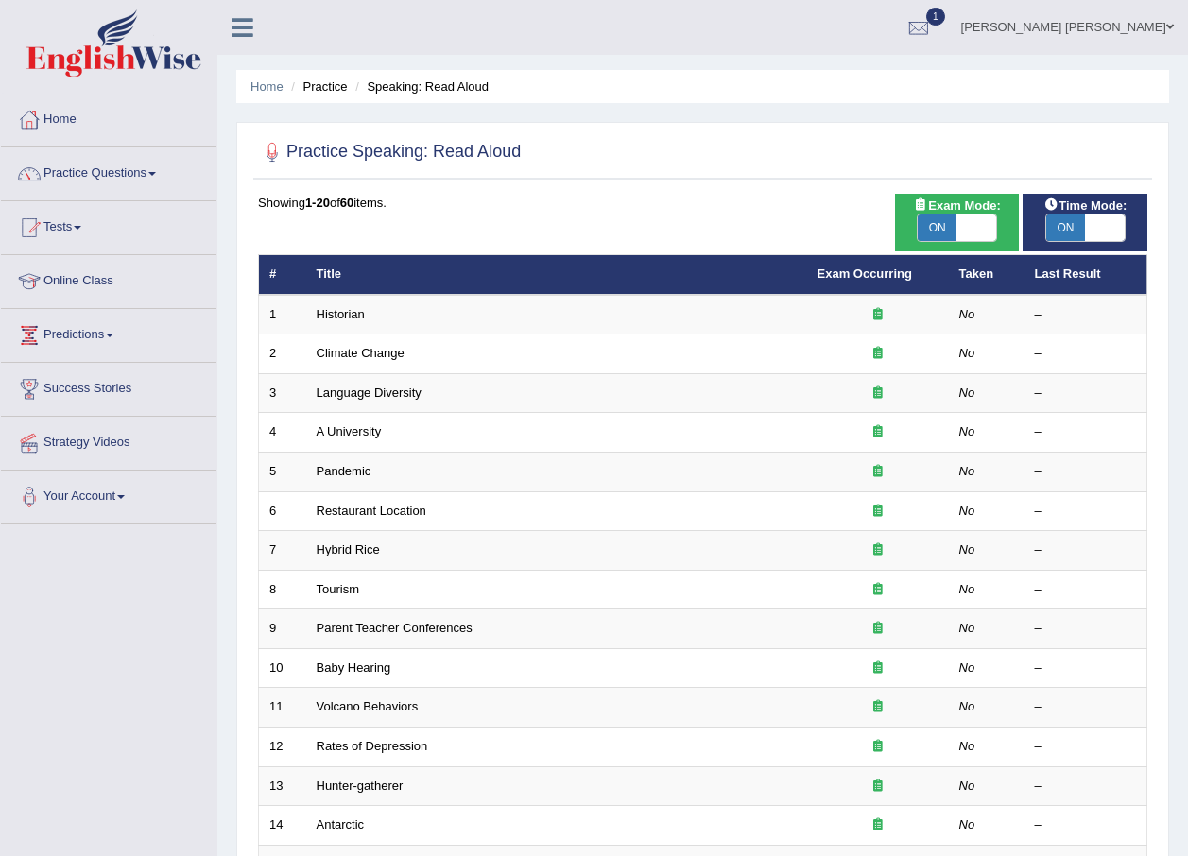
click at [979, 228] on span at bounding box center [976, 228] width 40 height 26
checkbox input "false"
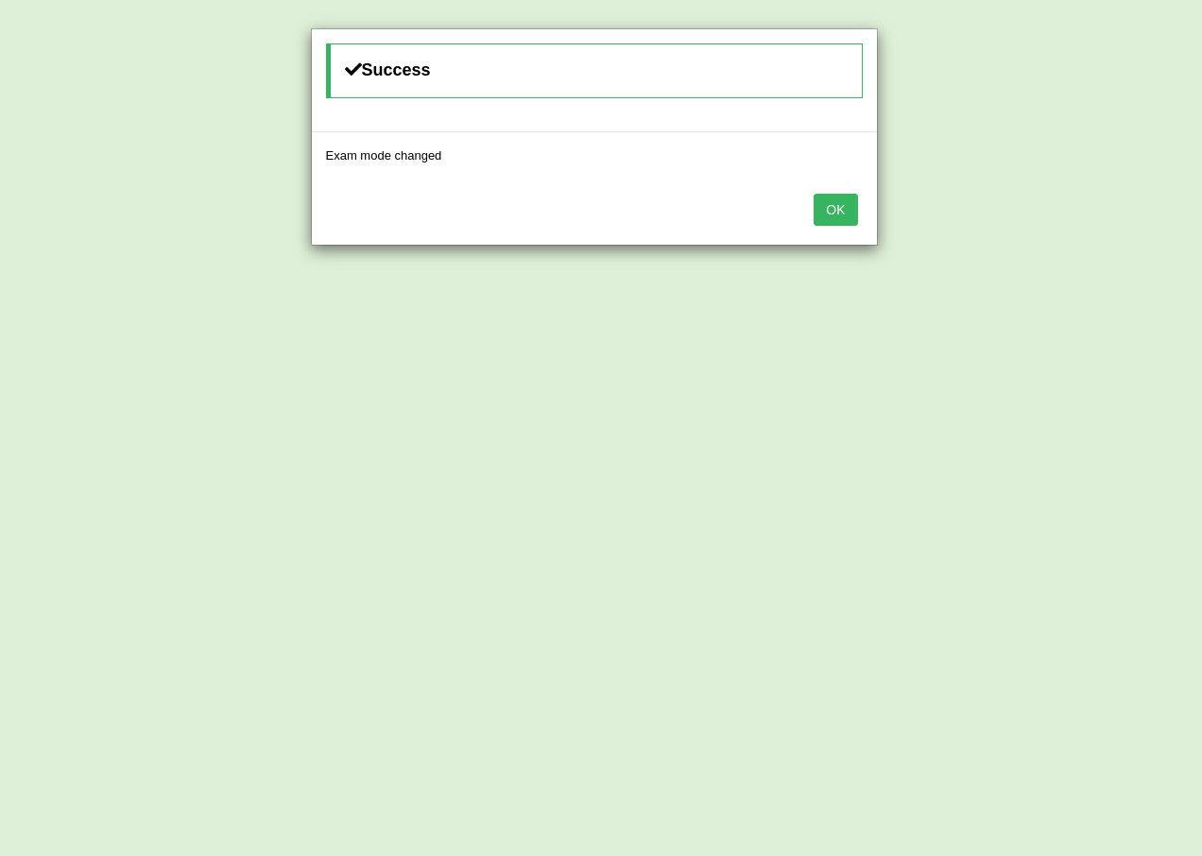
click at [852, 220] on button "OK" at bounding box center [835, 210] width 43 height 32
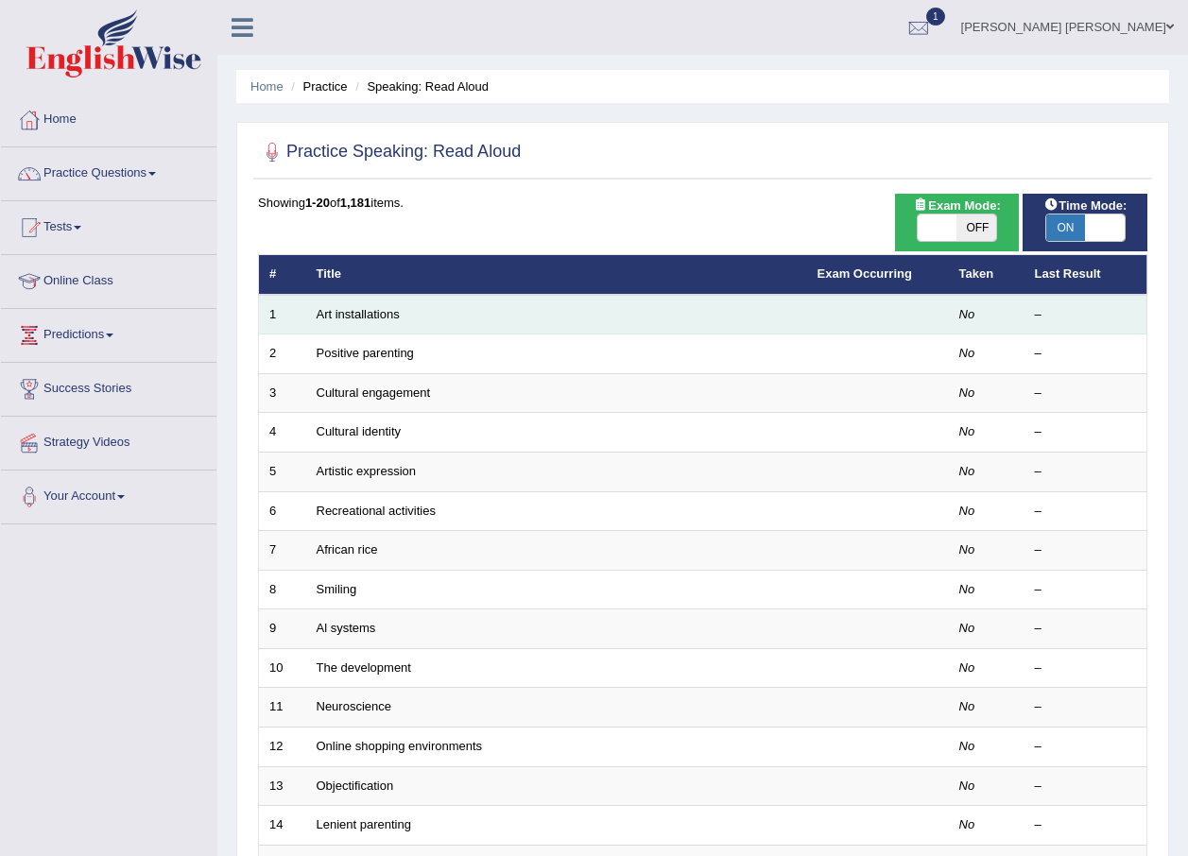
click at [320, 305] on td "Art installations" at bounding box center [556, 315] width 501 height 40
click at [336, 308] on link "Art installations" at bounding box center [358, 314] width 83 height 14
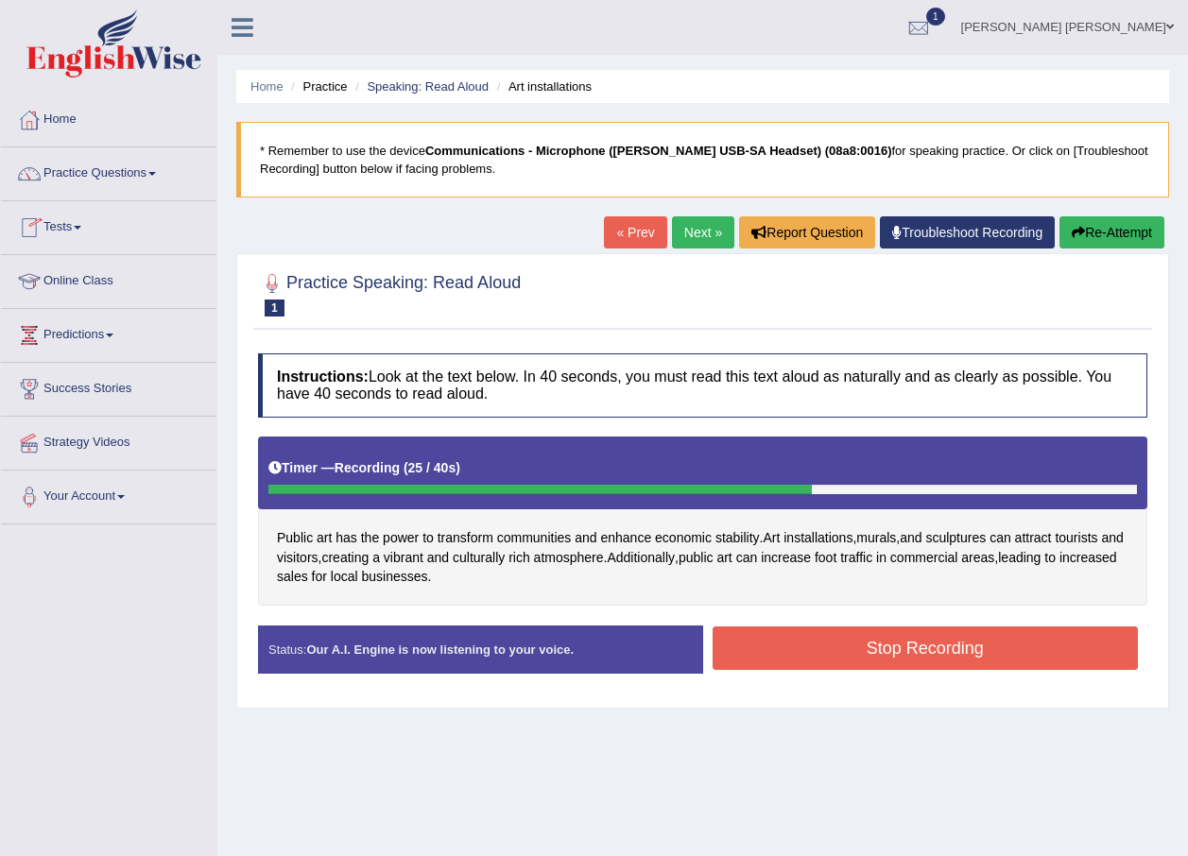
click button "Stop Recording" at bounding box center [926, 648] width 426 height 43
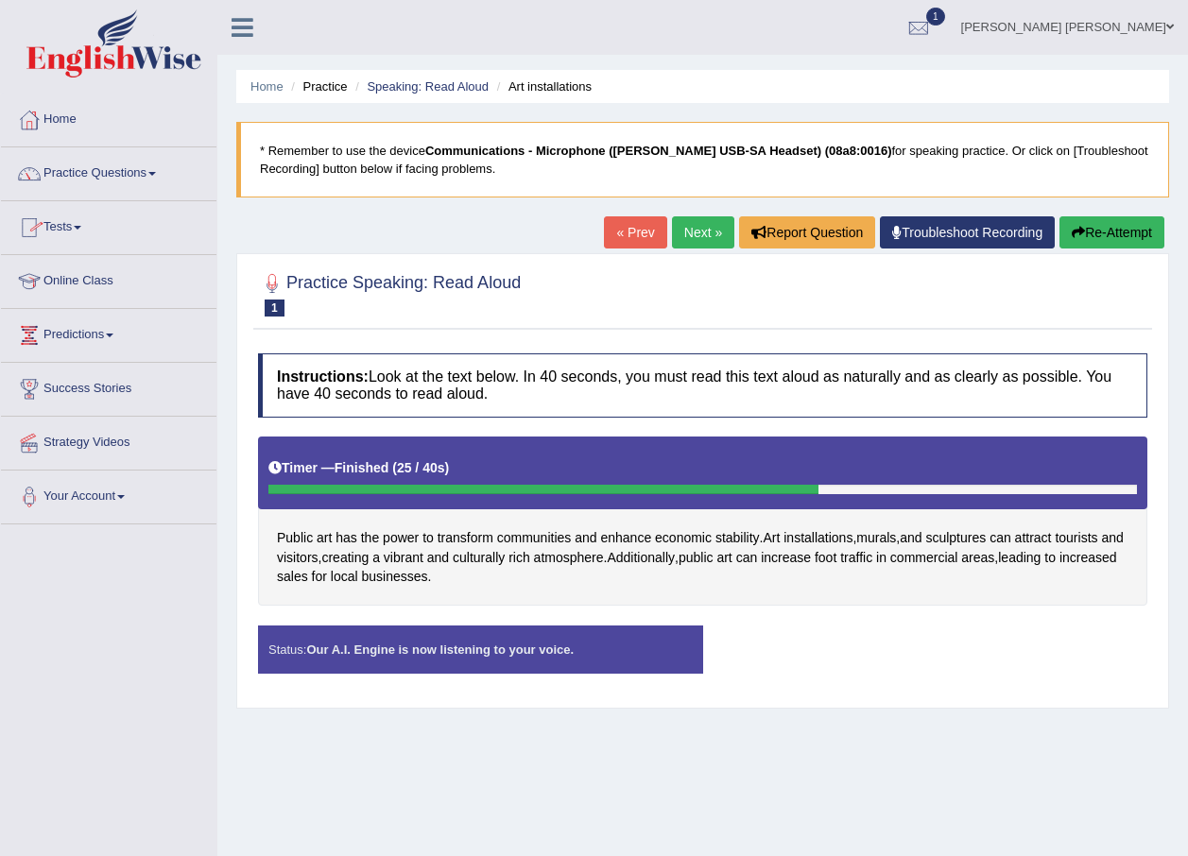
click button "Stop Recording" at bounding box center [0, 0] width 0 height 0
click at [893, 644] on div "Status: Our A.I. Engine is now listening to your voice. Start Answering Stop Re…" at bounding box center [702, 659] width 889 height 67
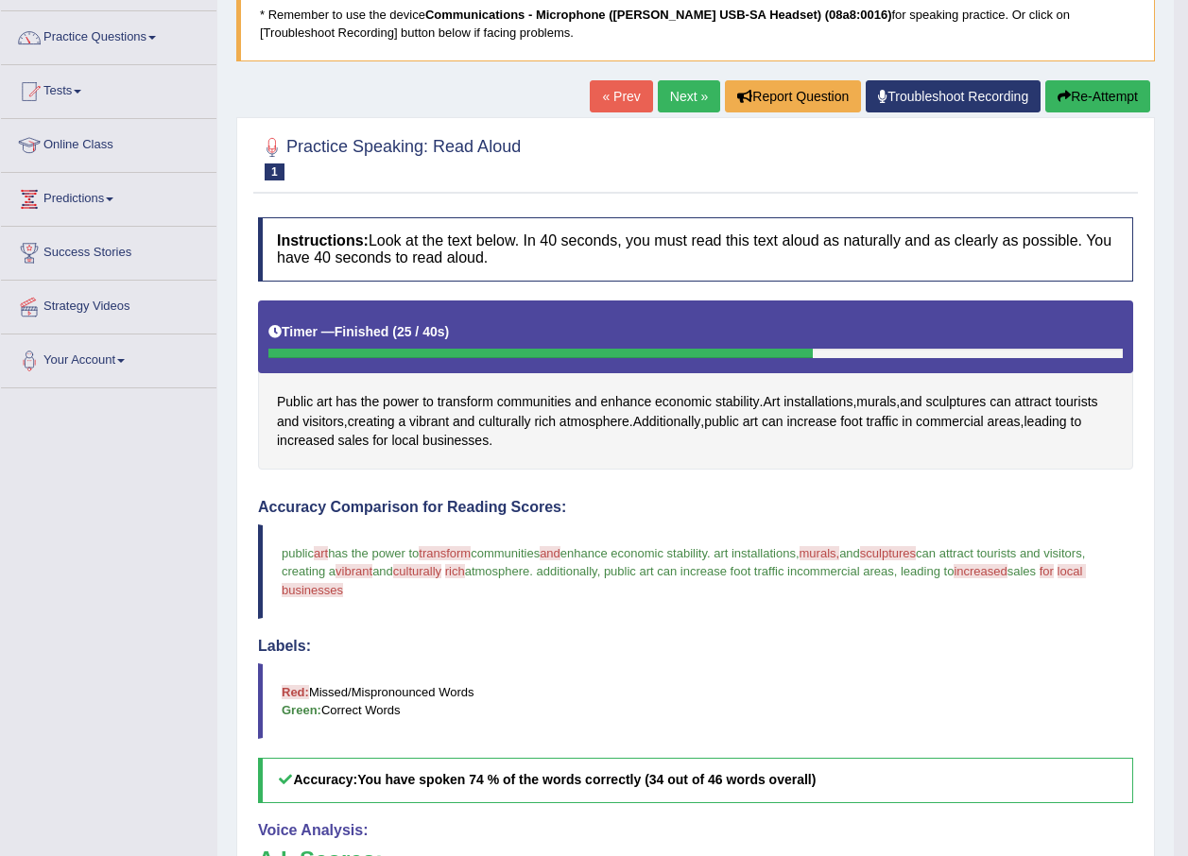
scroll to position [129, 0]
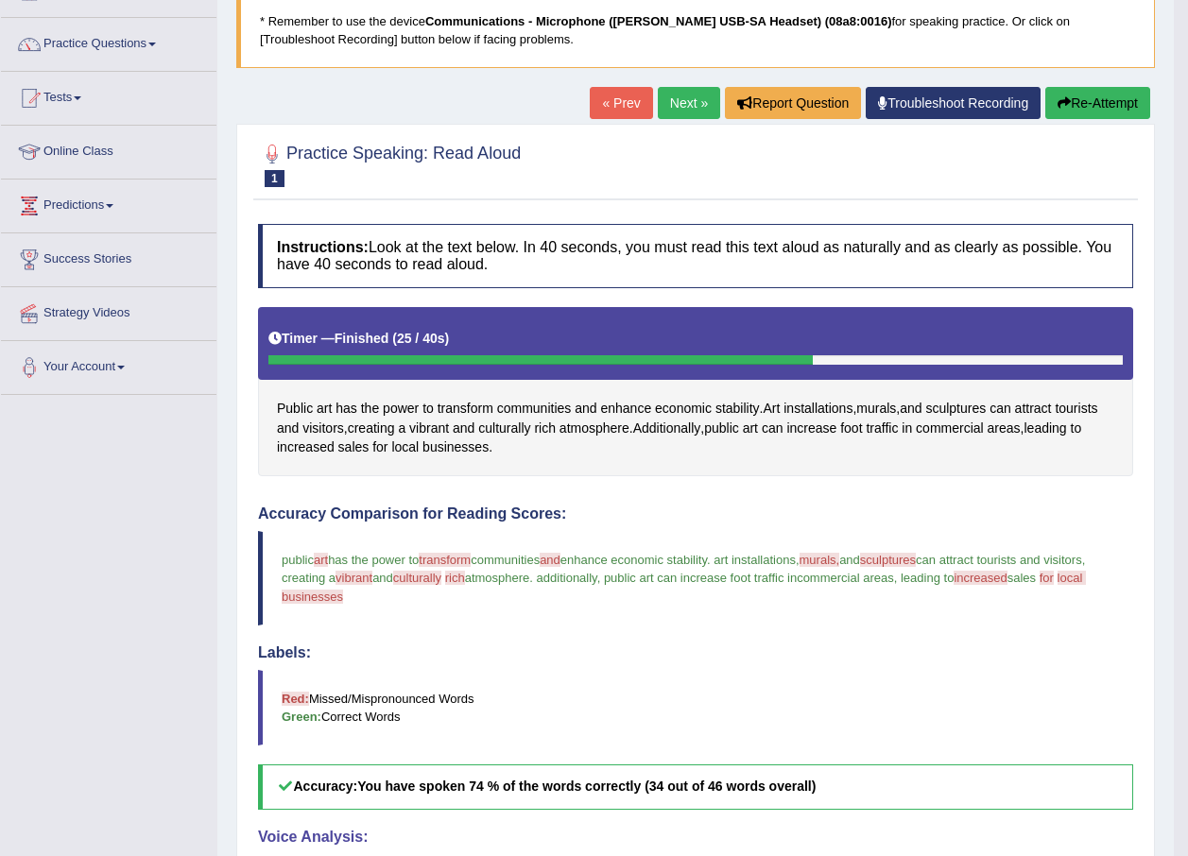
click at [671, 106] on link "Next »" at bounding box center [689, 103] width 62 height 32
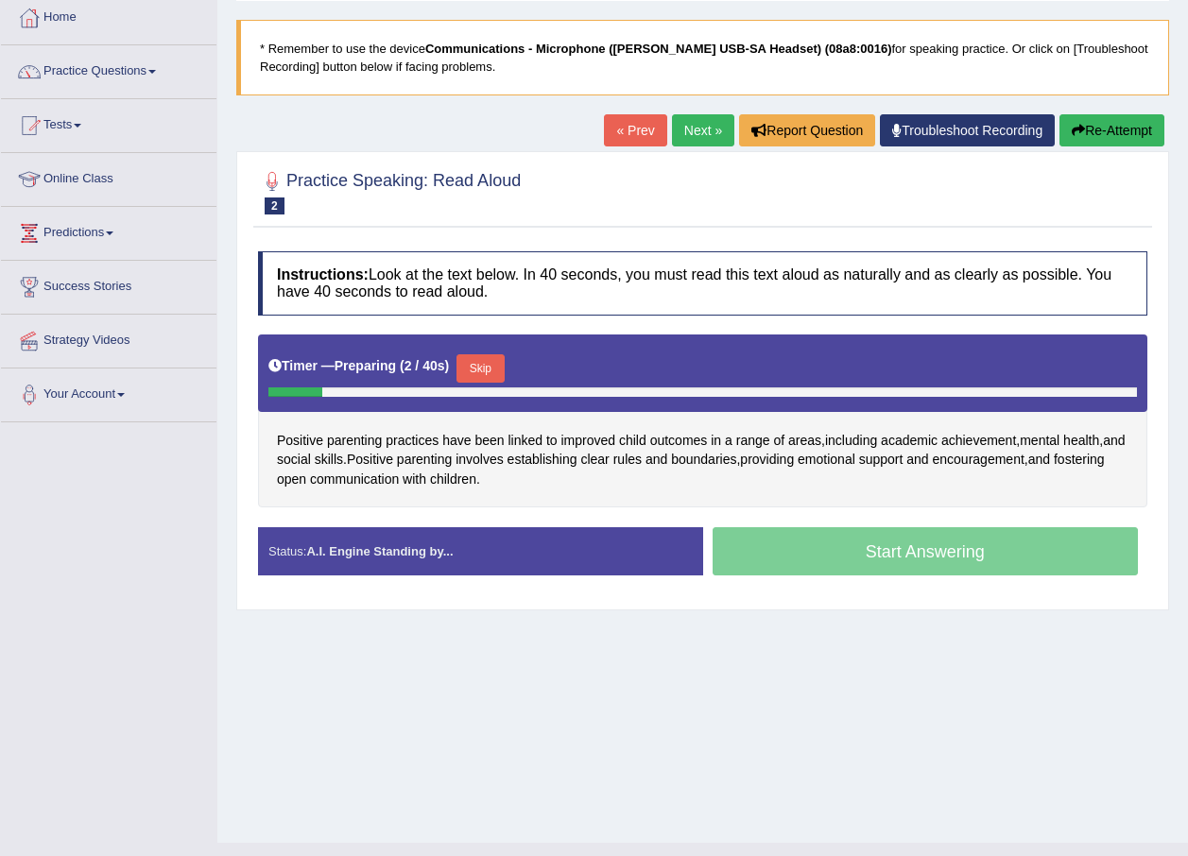
scroll to position [136, 0]
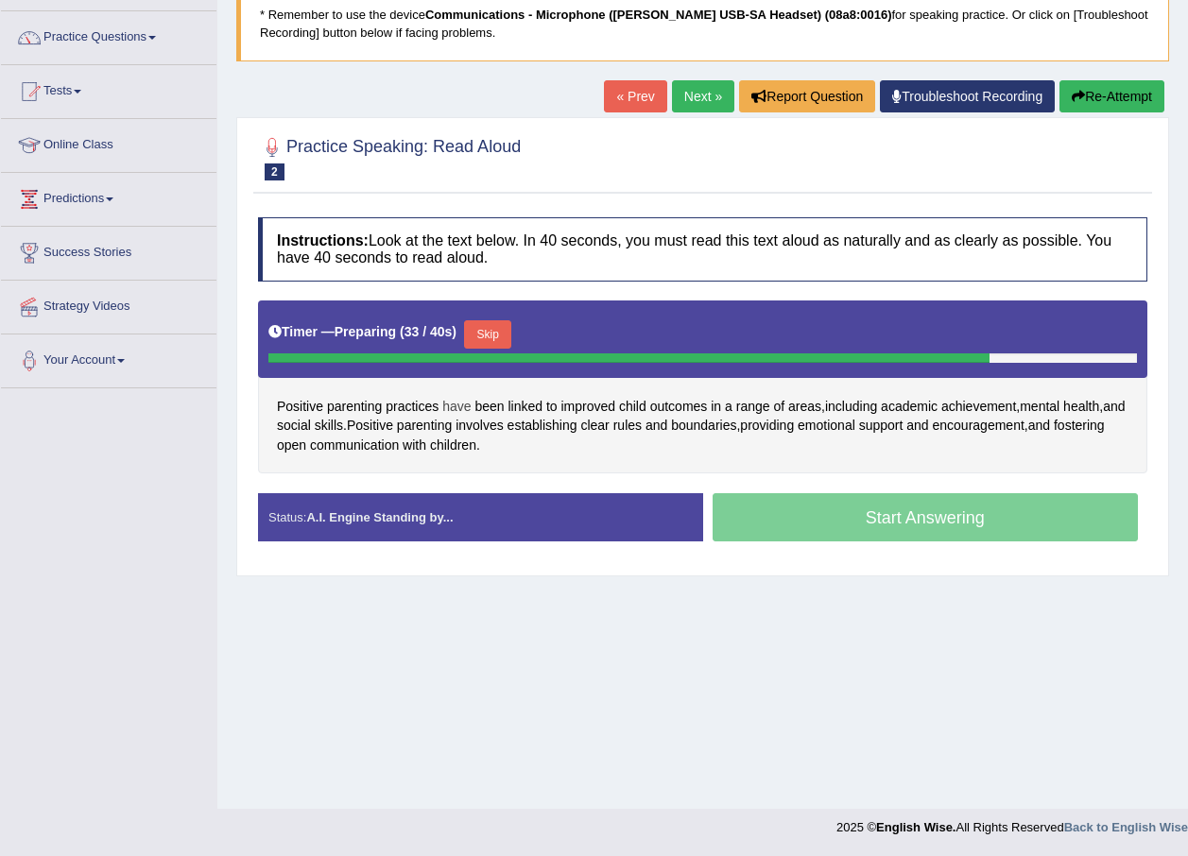
click at [454, 416] on span "have" at bounding box center [456, 407] width 28 height 20
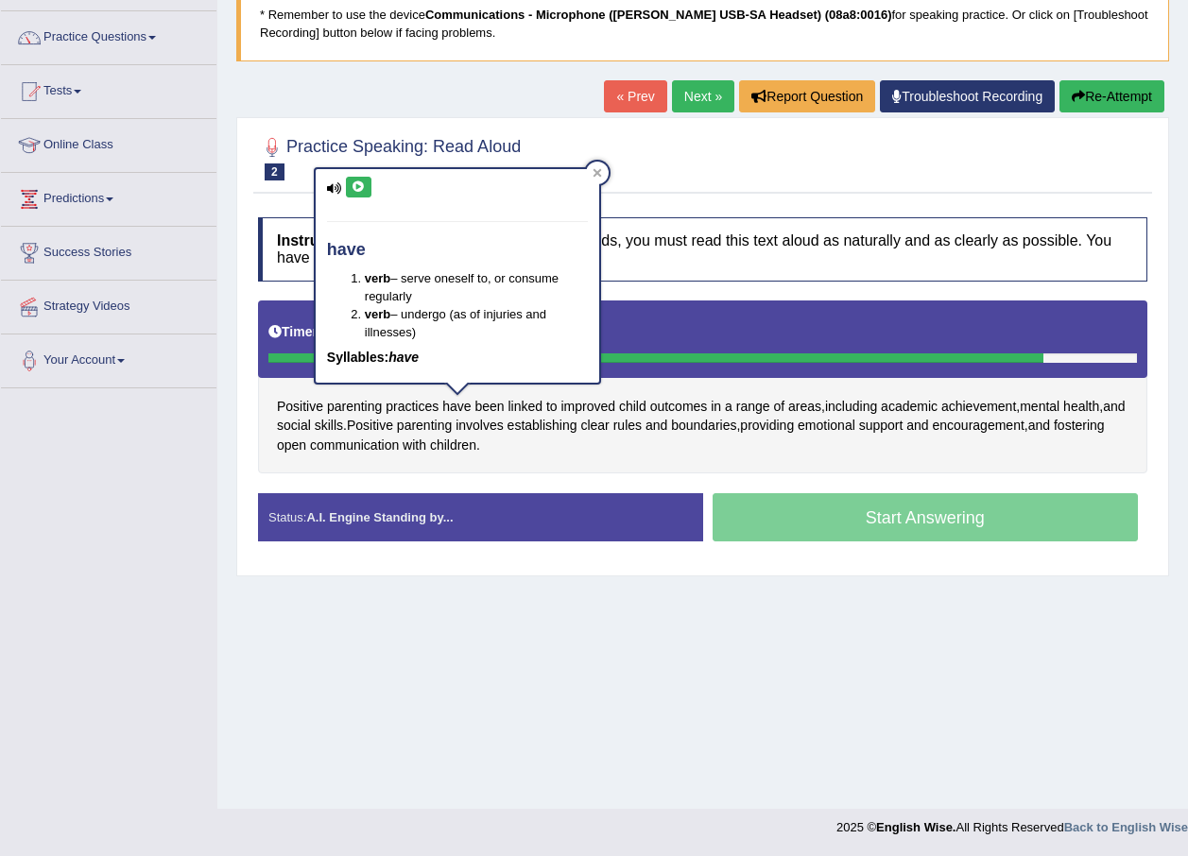
click at [336, 193] on icon at bounding box center [334, 188] width 15 height 12
click at [336, 189] on icon at bounding box center [334, 188] width 15 height 12
click at [362, 179] on button at bounding box center [359, 187] width 26 height 21
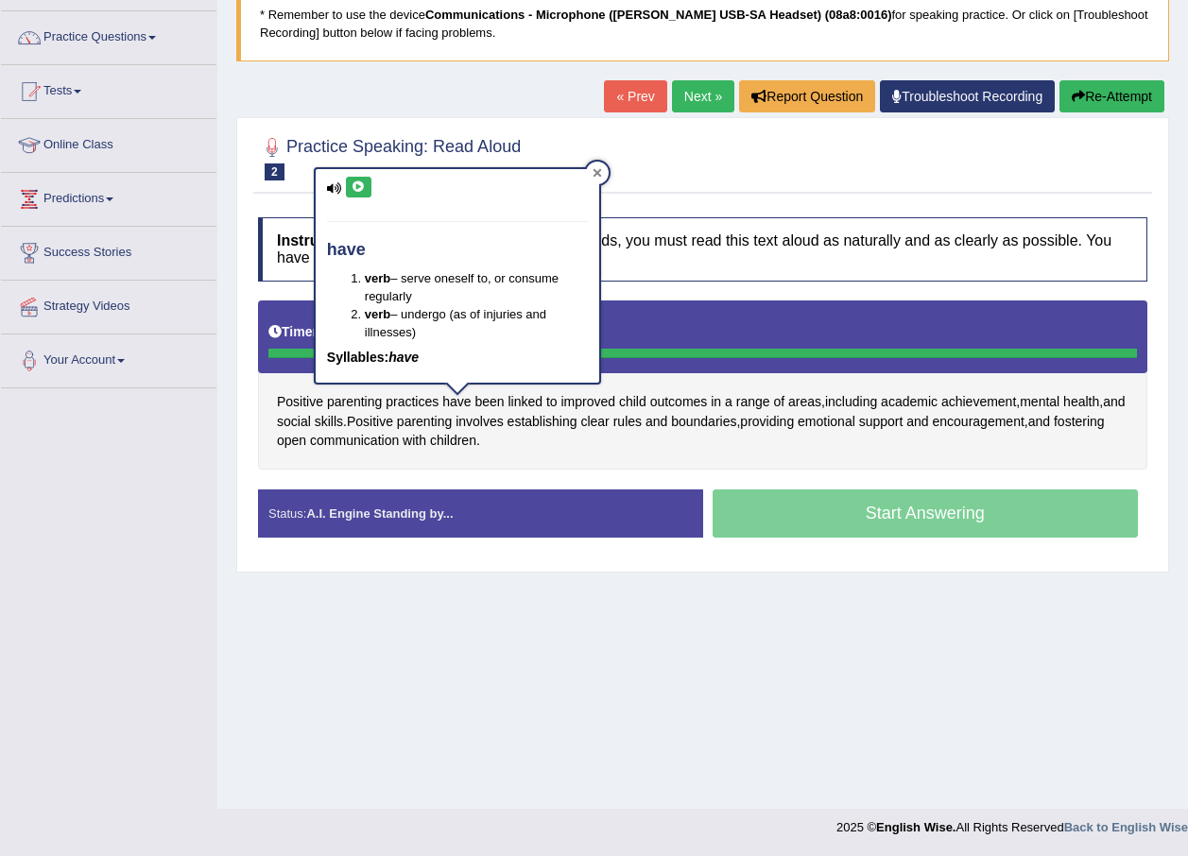
click at [599, 168] on icon at bounding box center [597, 172] width 9 height 9
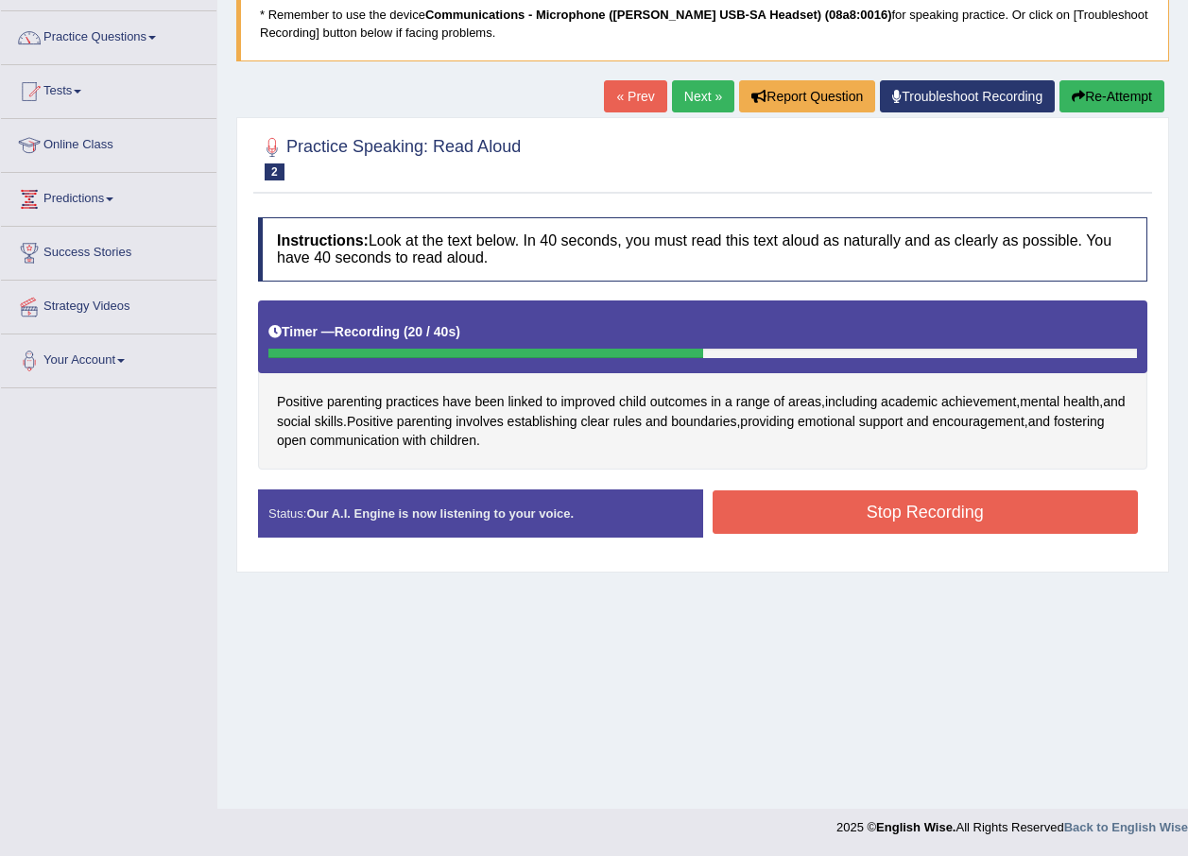
click at [879, 524] on button "Stop Recording" at bounding box center [926, 512] width 426 height 43
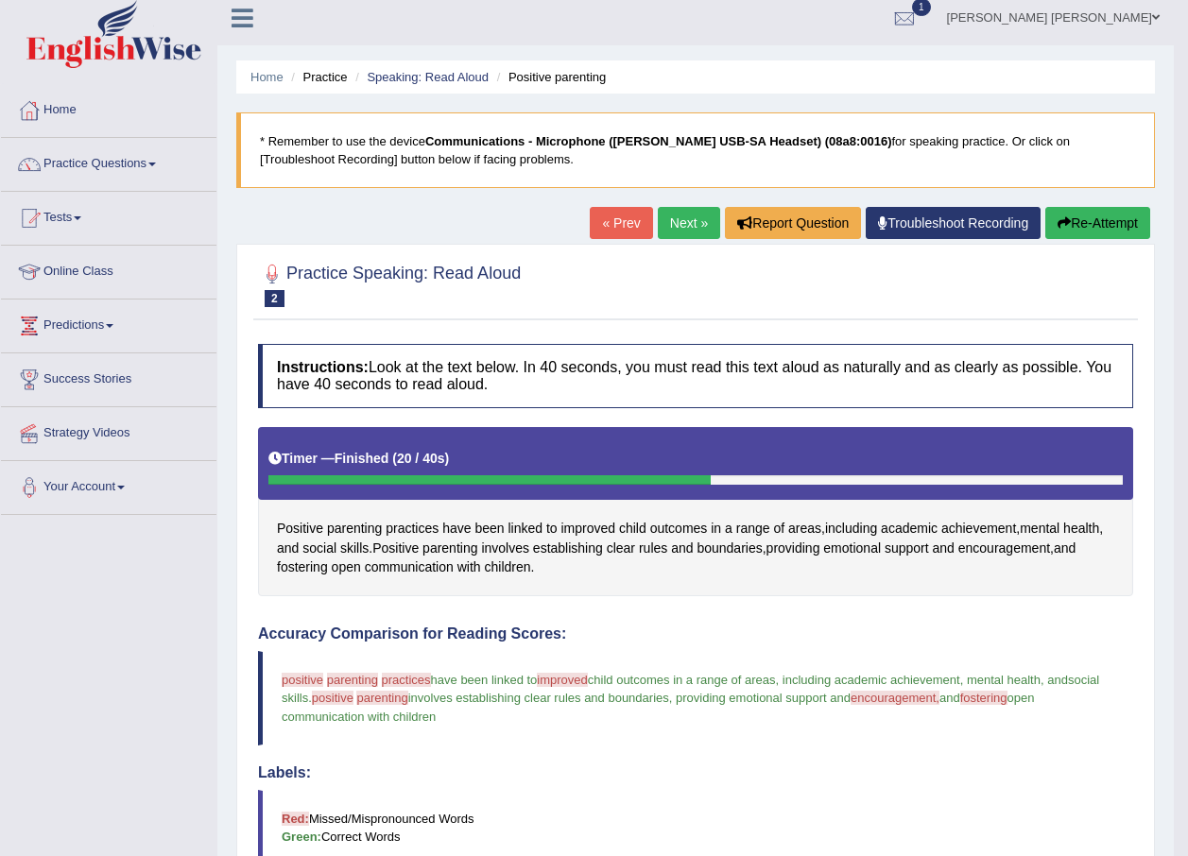
scroll to position [0, 0]
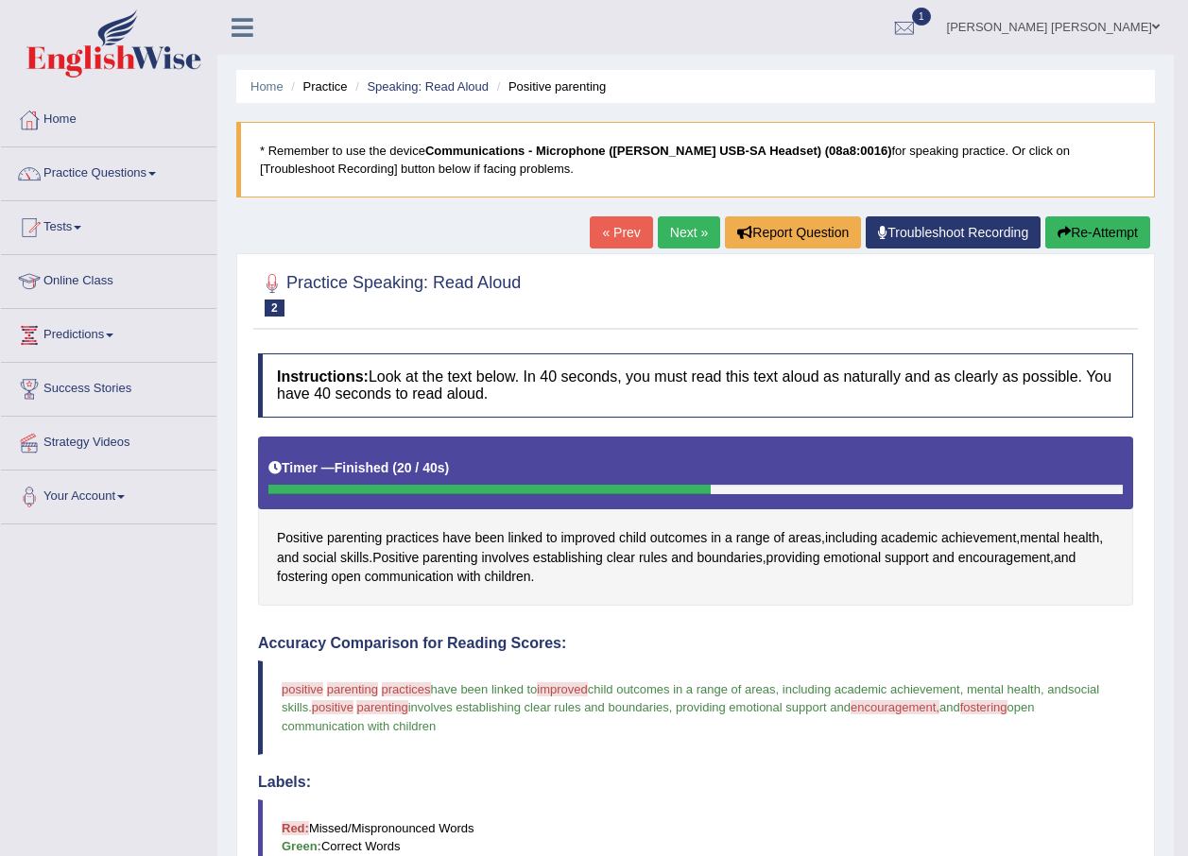
click at [698, 233] on link "Next »" at bounding box center [689, 232] width 62 height 32
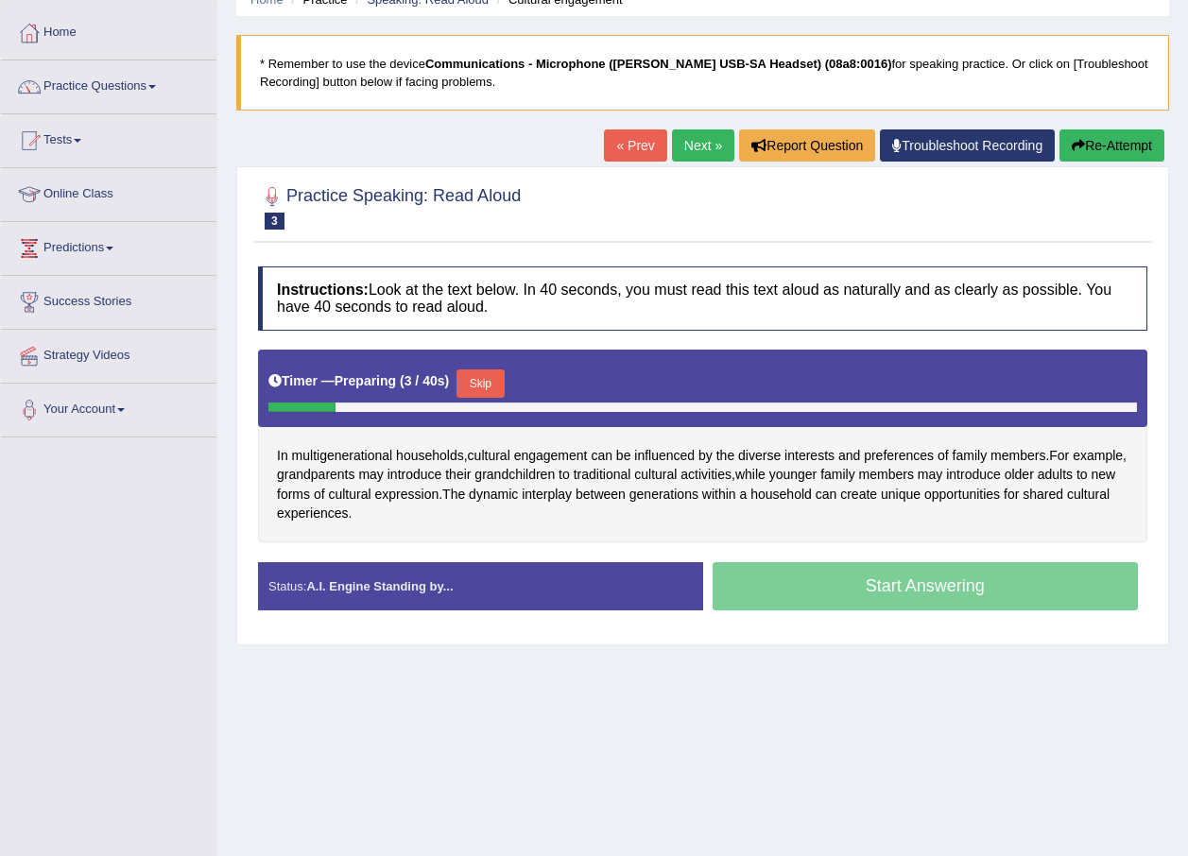
scroll to position [136, 0]
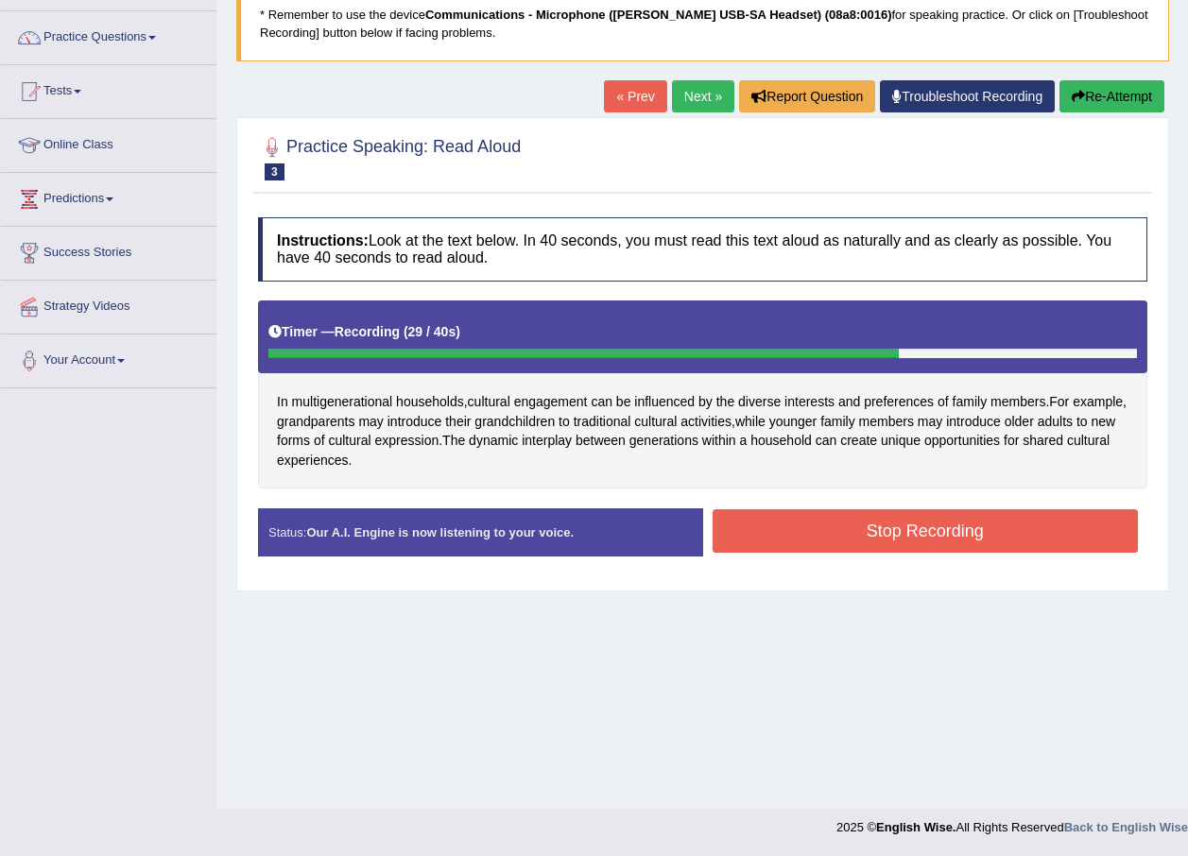
click at [969, 529] on button "Stop Recording" at bounding box center [926, 530] width 426 height 43
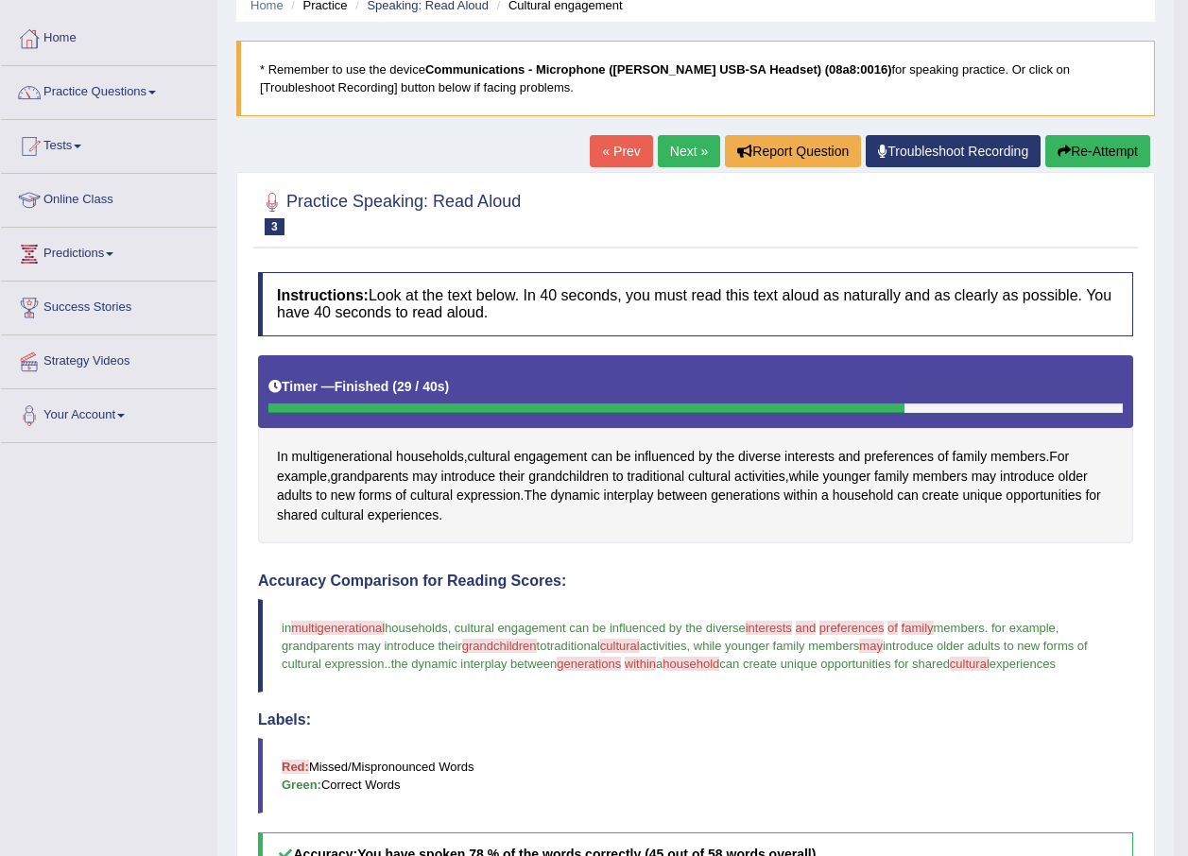
scroll to position [0, 0]
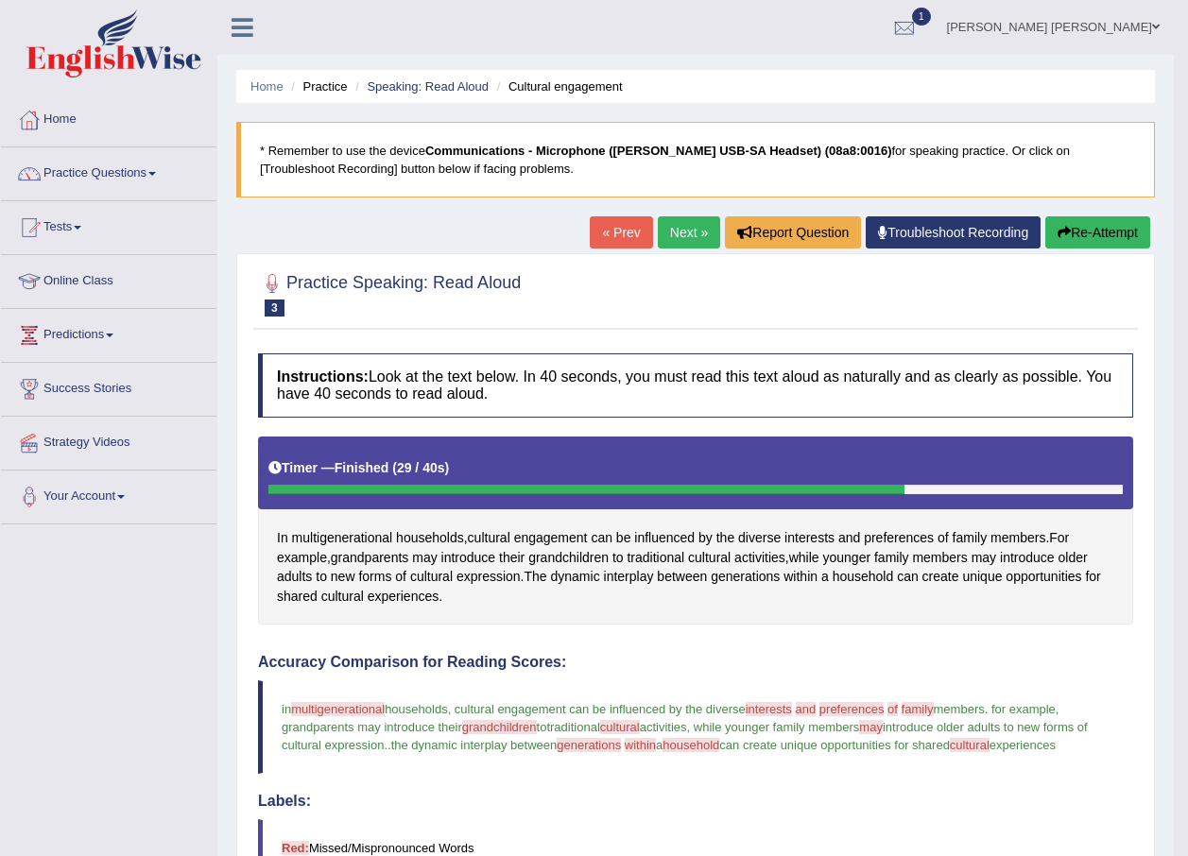
click at [697, 229] on link "Next »" at bounding box center [689, 232] width 62 height 32
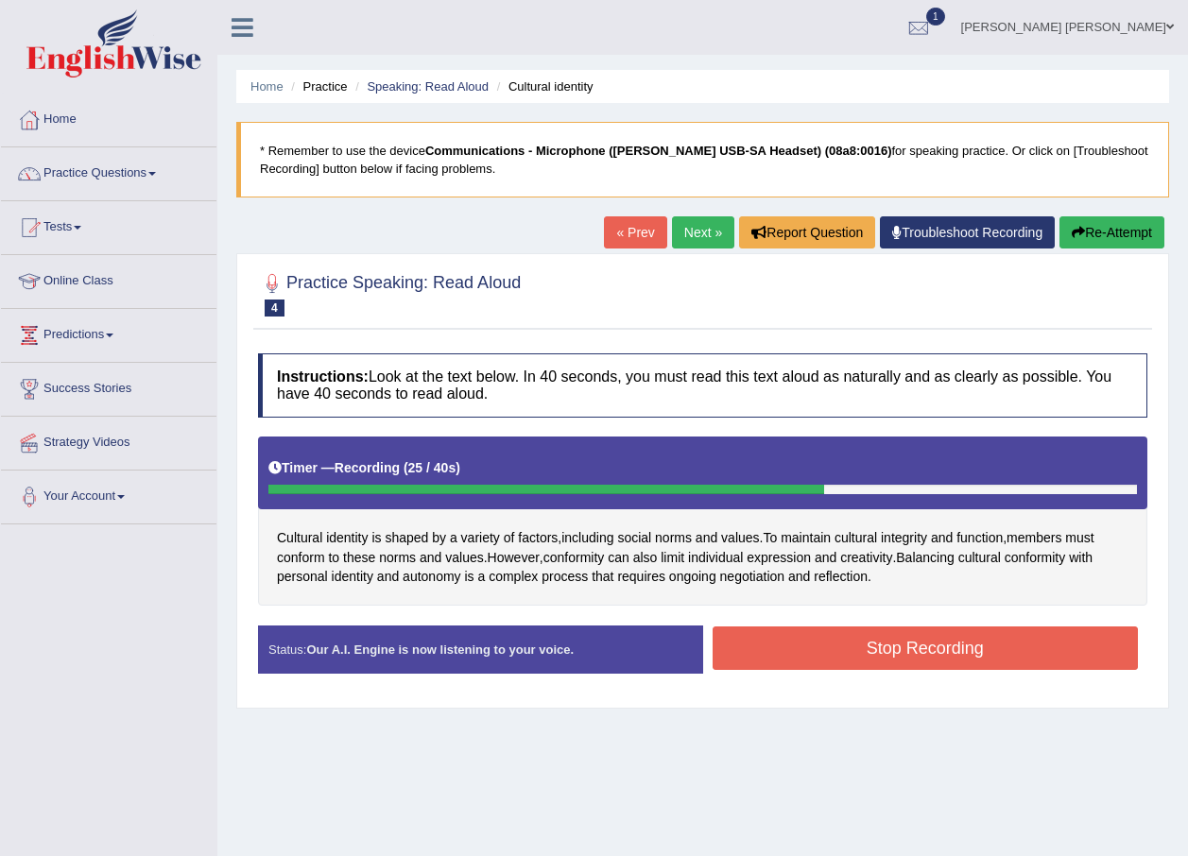
click at [1004, 643] on button "Stop Recording" at bounding box center [926, 648] width 426 height 43
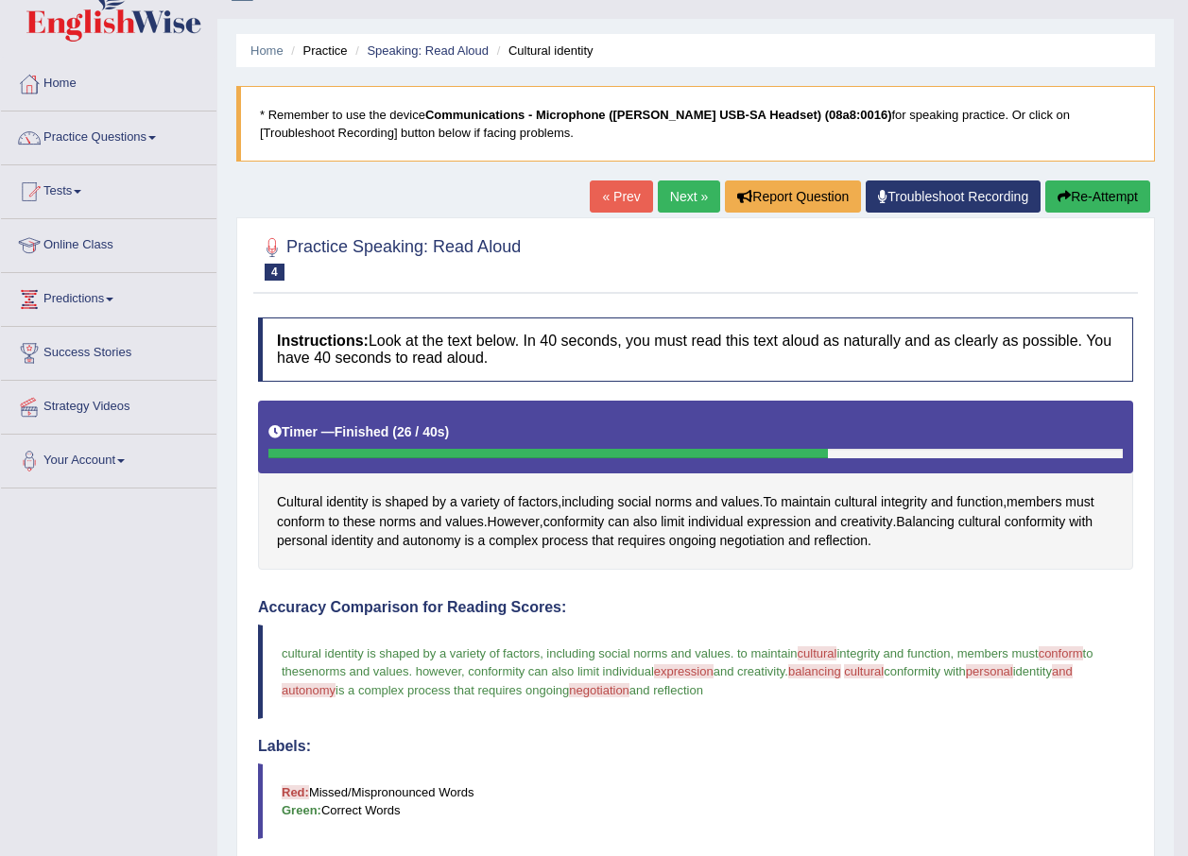
scroll to position [35, 0]
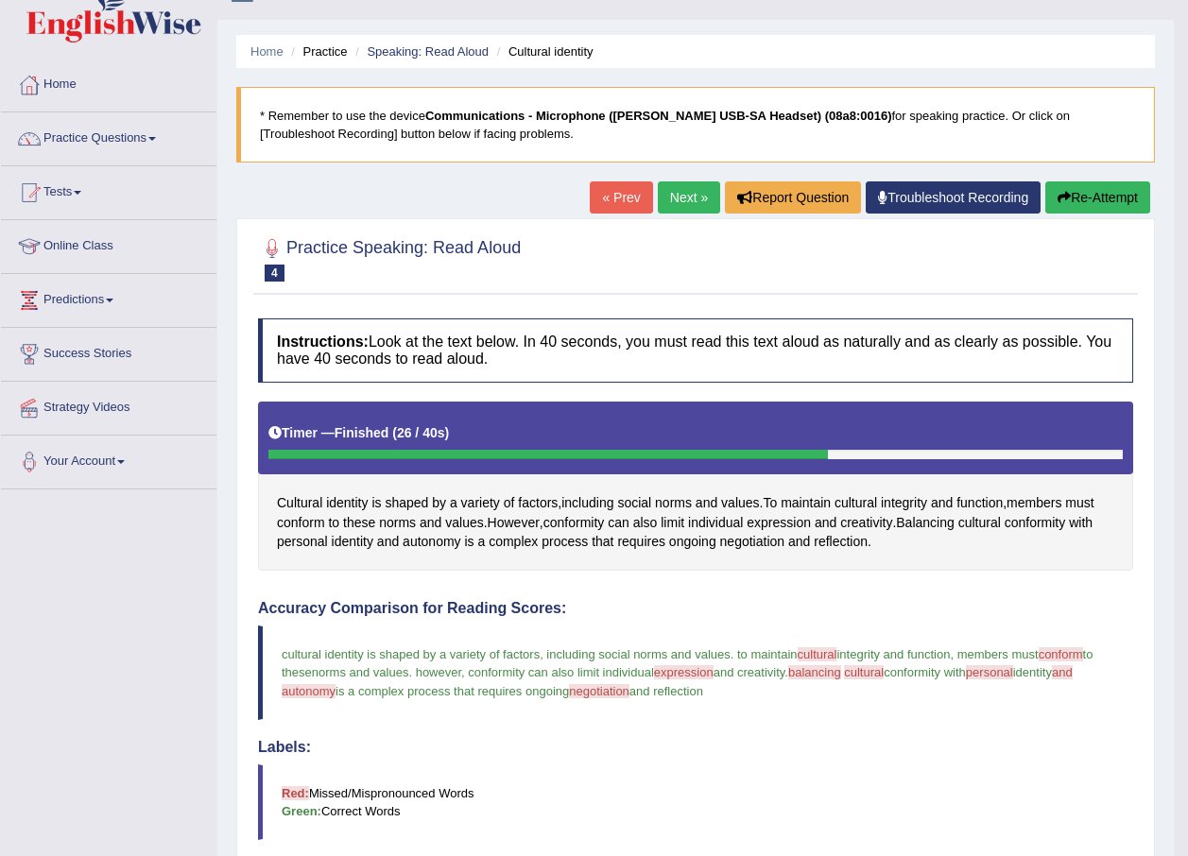
click at [672, 188] on link "Next »" at bounding box center [689, 197] width 62 height 32
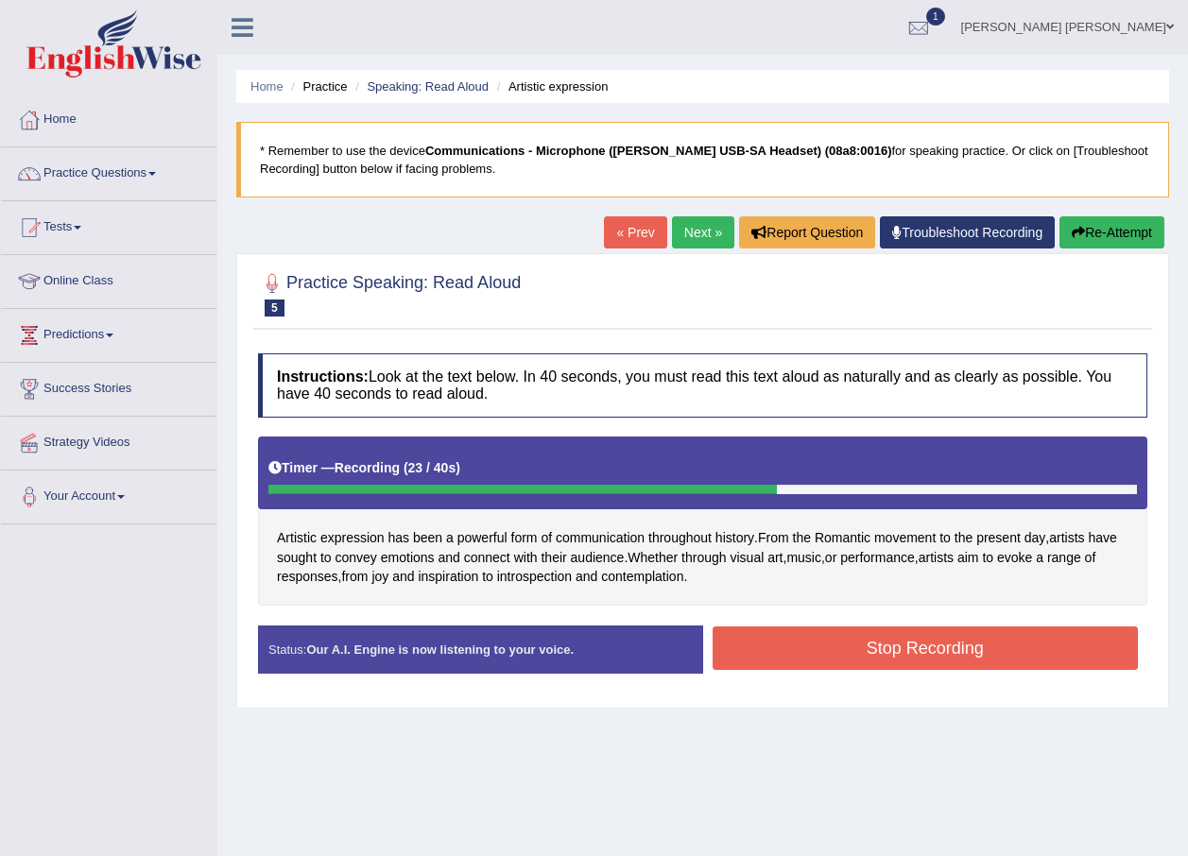
click at [937, 657] on button "Stop Recording" at bounding box center [926, 648] width 426 height 43
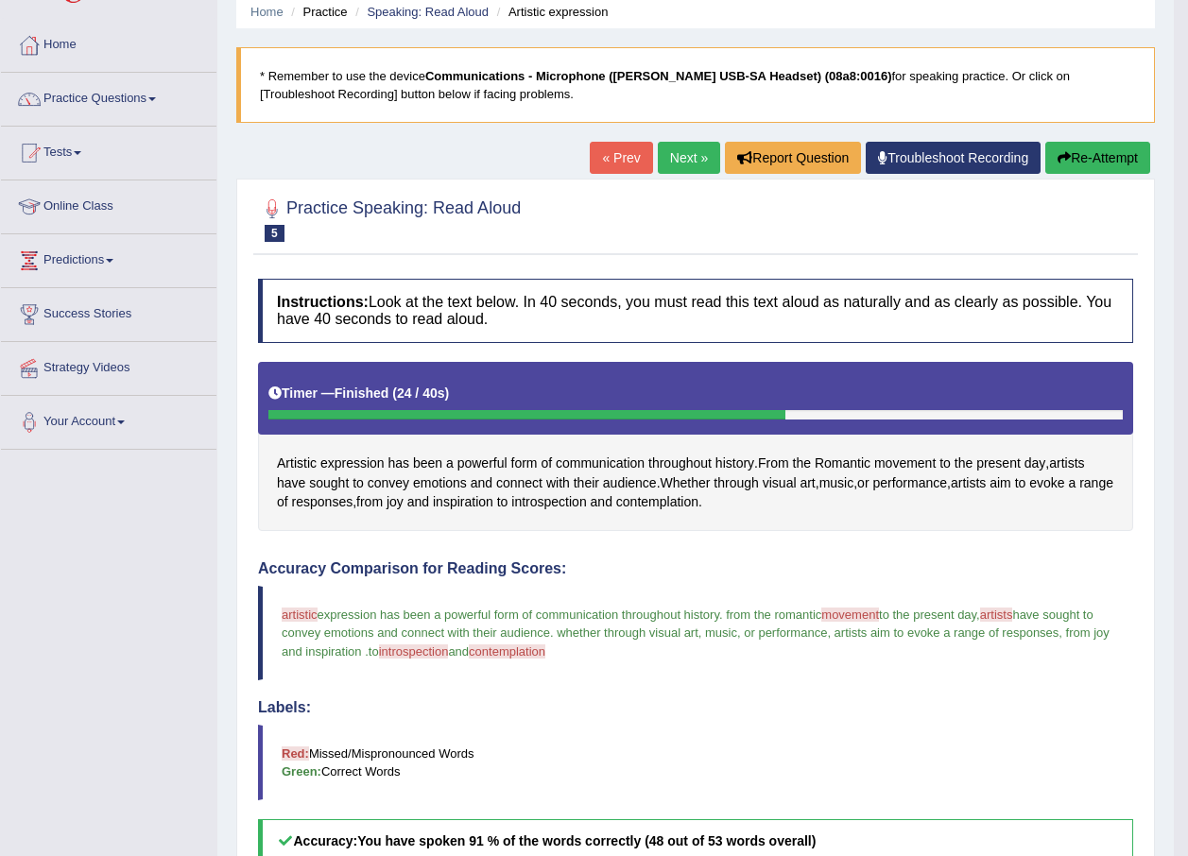
scroll to position [35, 0]
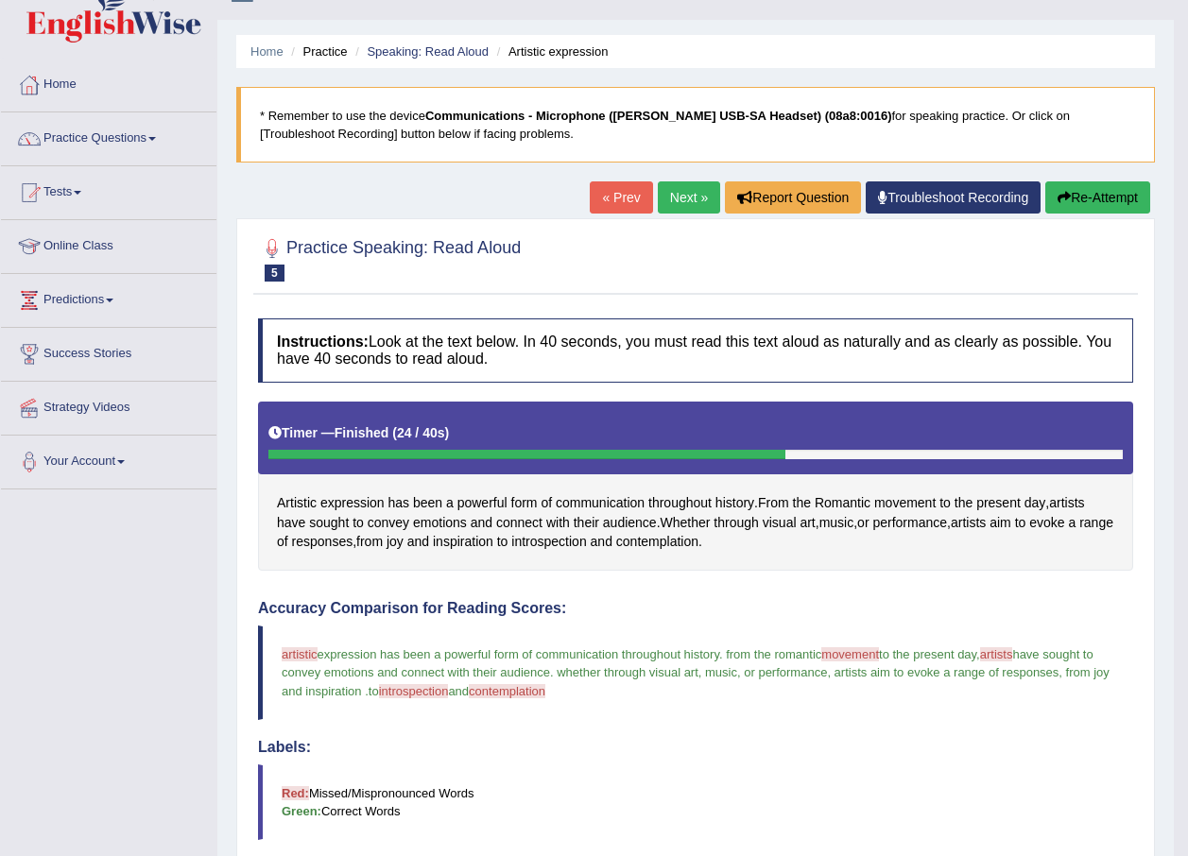
click at [666, 188] on link "Next »" at bounding box center [689, 197] width 62 height 32
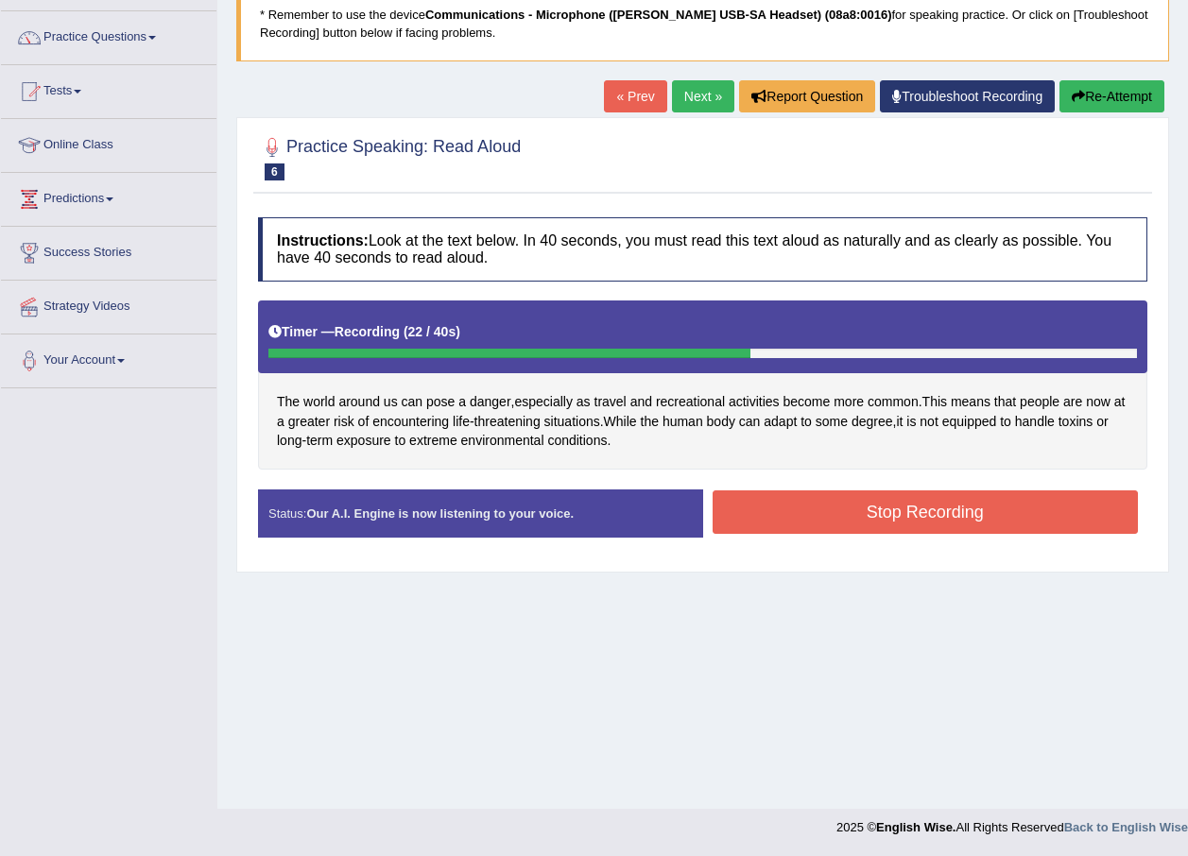
click at [1005, 524] on button "Stop Recording" at bounding box center [926, 512] width 426 height 43
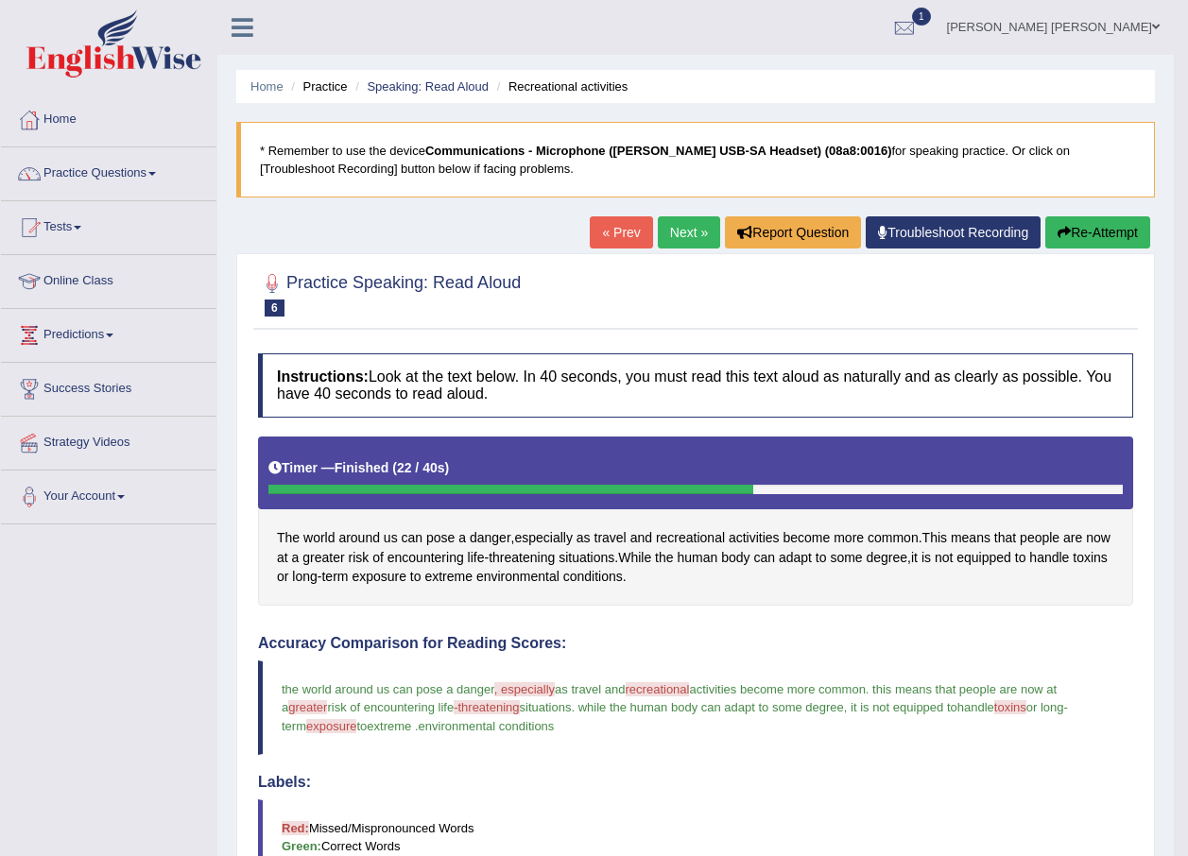
click at [680, 235] on link "Next »" at bounding box center [689, 232] width 62 height 32
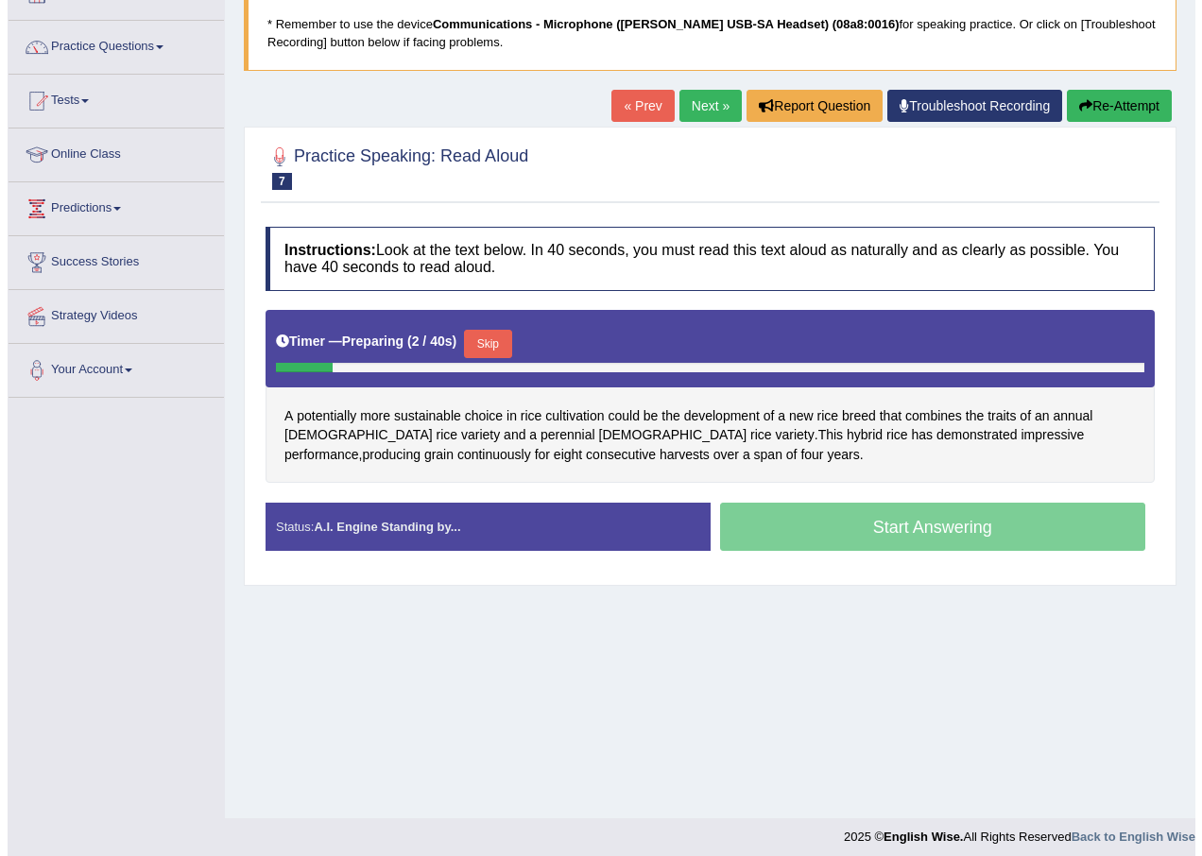
scroll to position [136, 0]
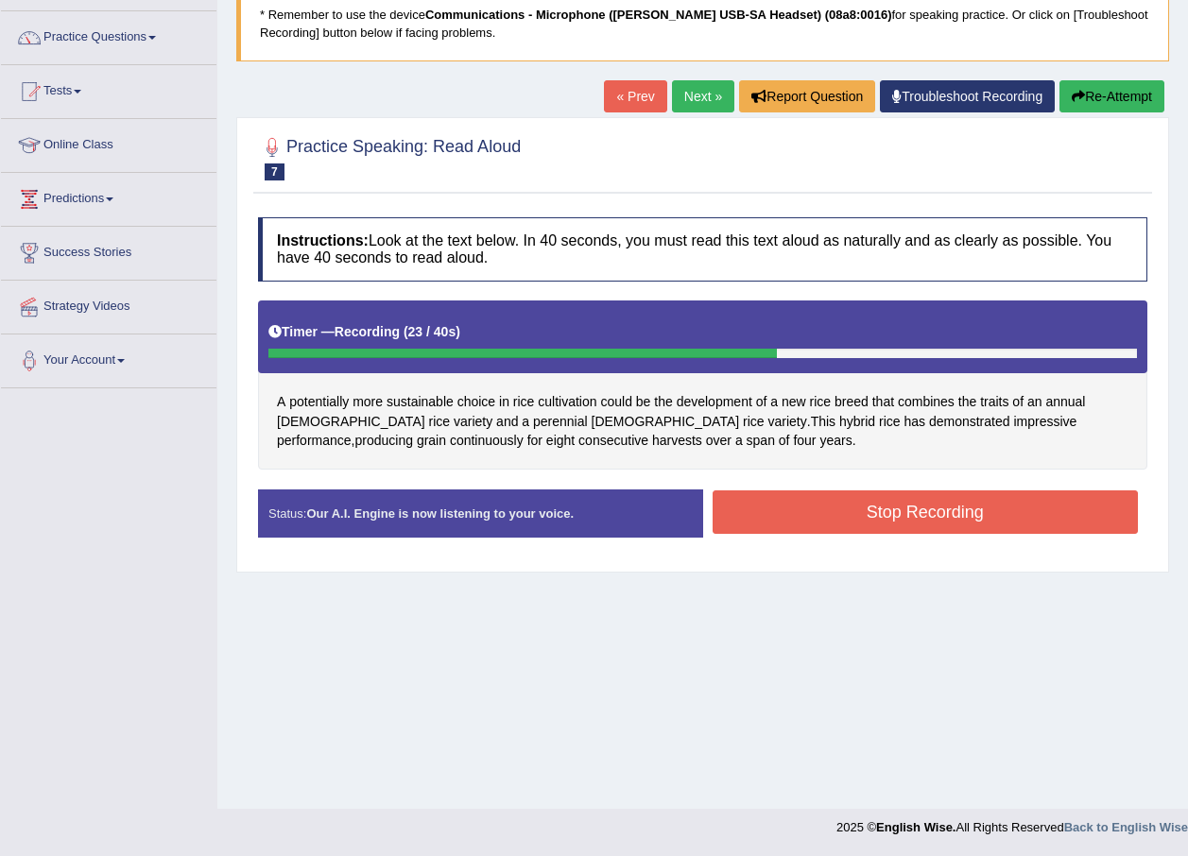
click at [874, 511] on button "Stop Recording" at bounding box center [926, 512] width 426 height 43
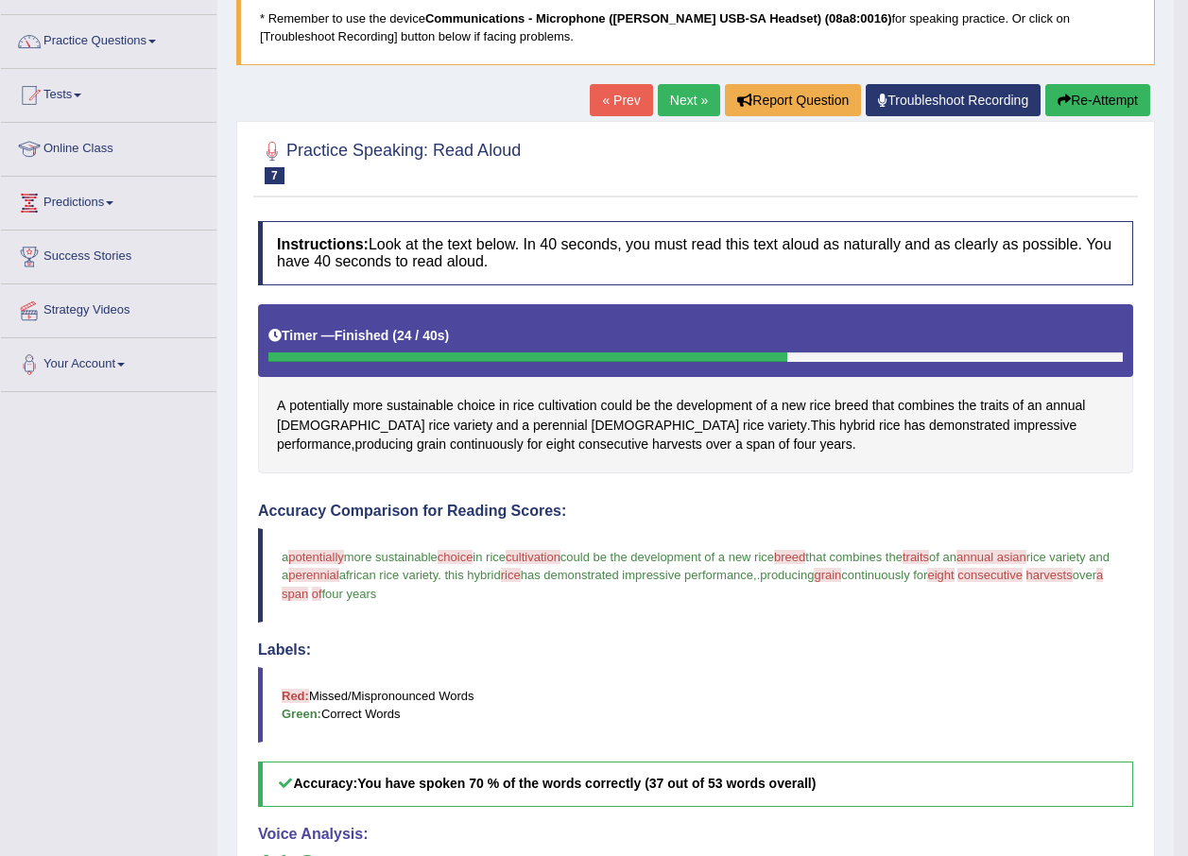
scroll to position [42, 0]
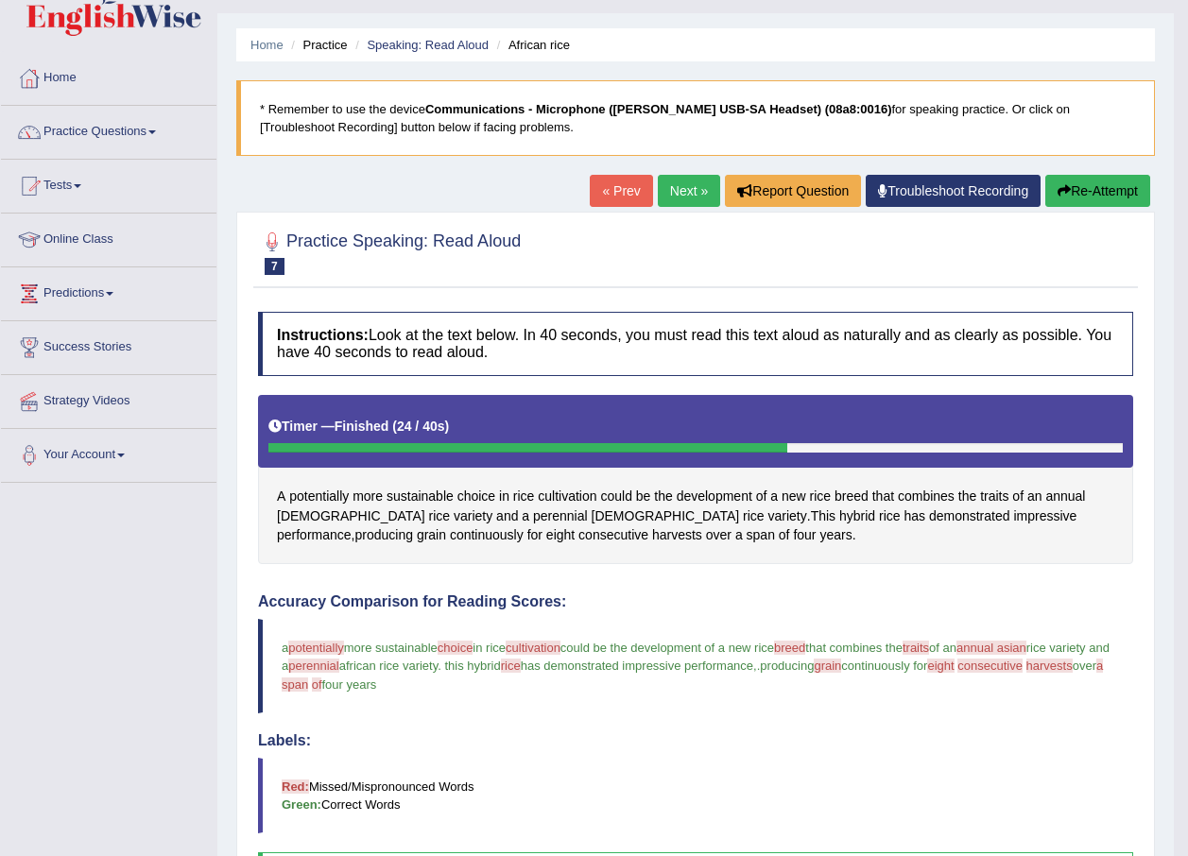
click at [690, 193] on link "Next »" at bounding box center [689, 191] width 62 height 32
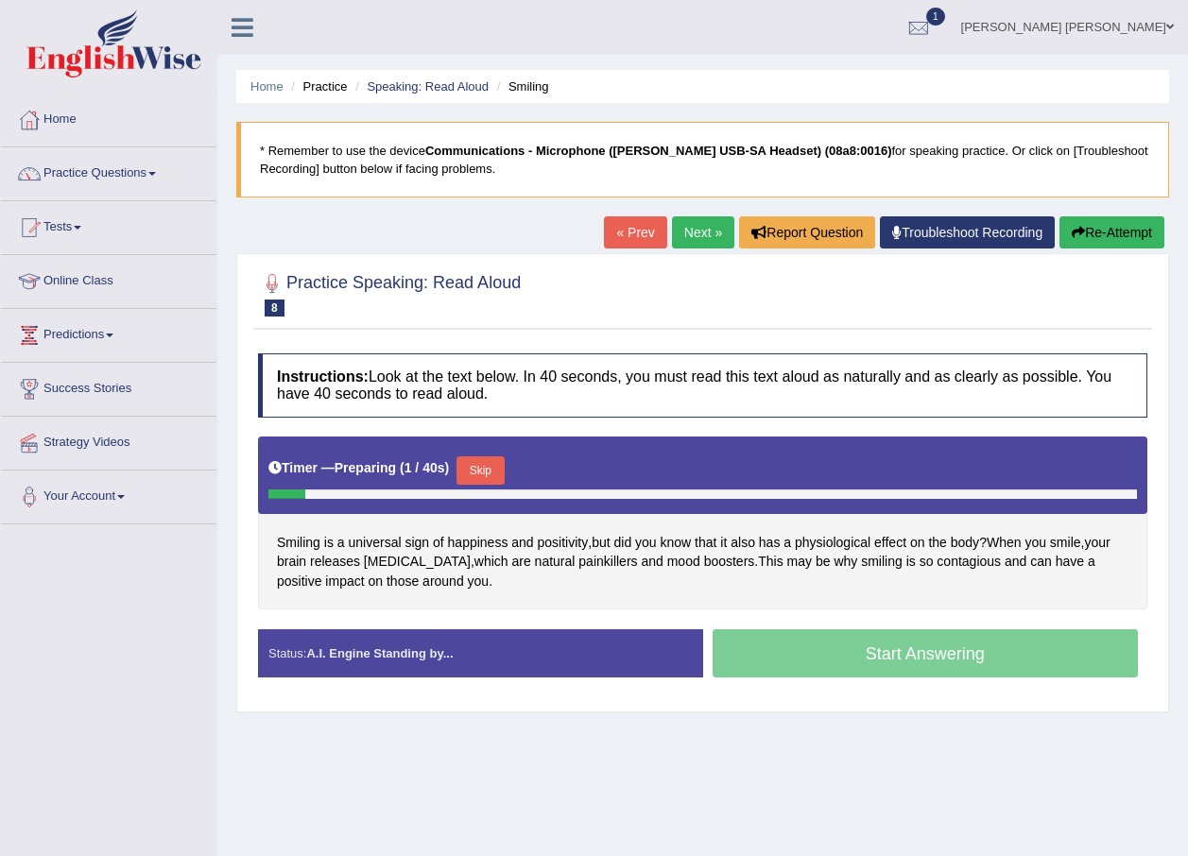
drag, startPoint x: 571, startPoint y: 320, endPoint x: 552, endPoint y: 353, distance: 38.1
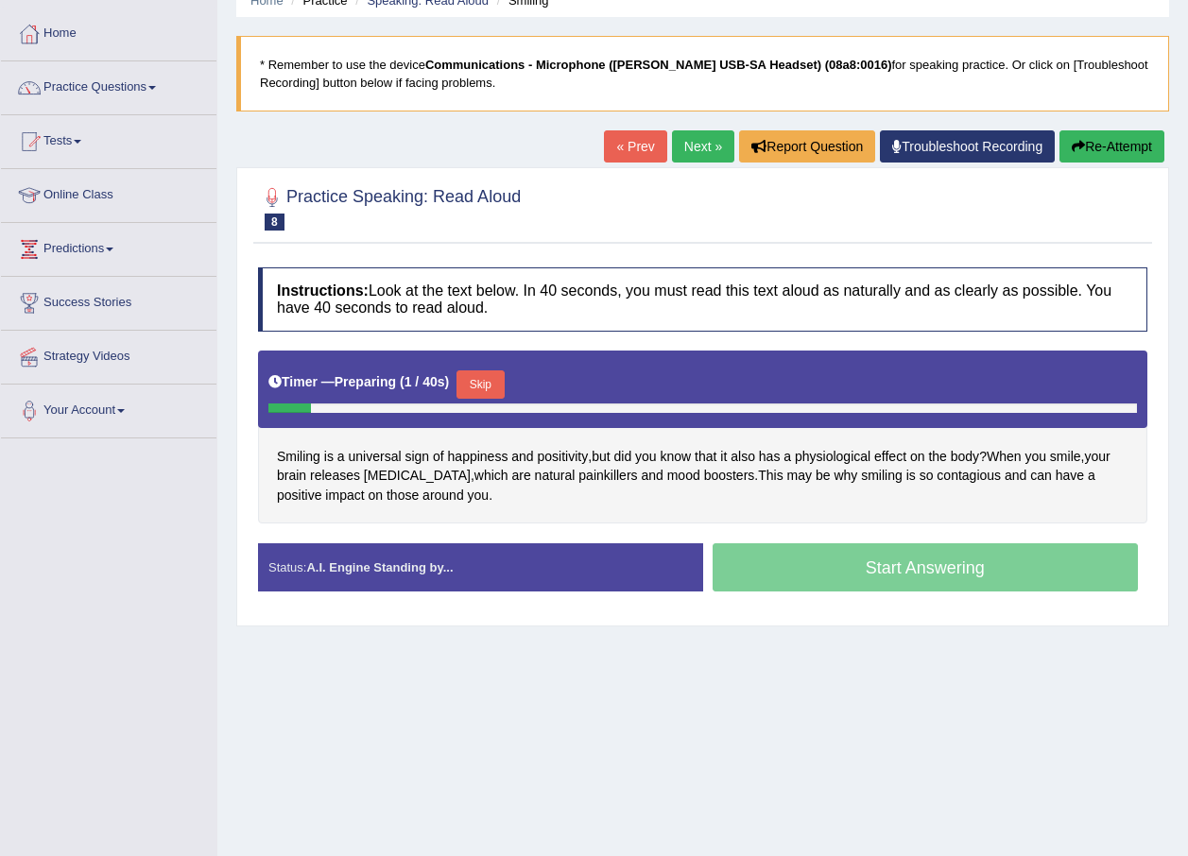
scroll to position [136, 0]
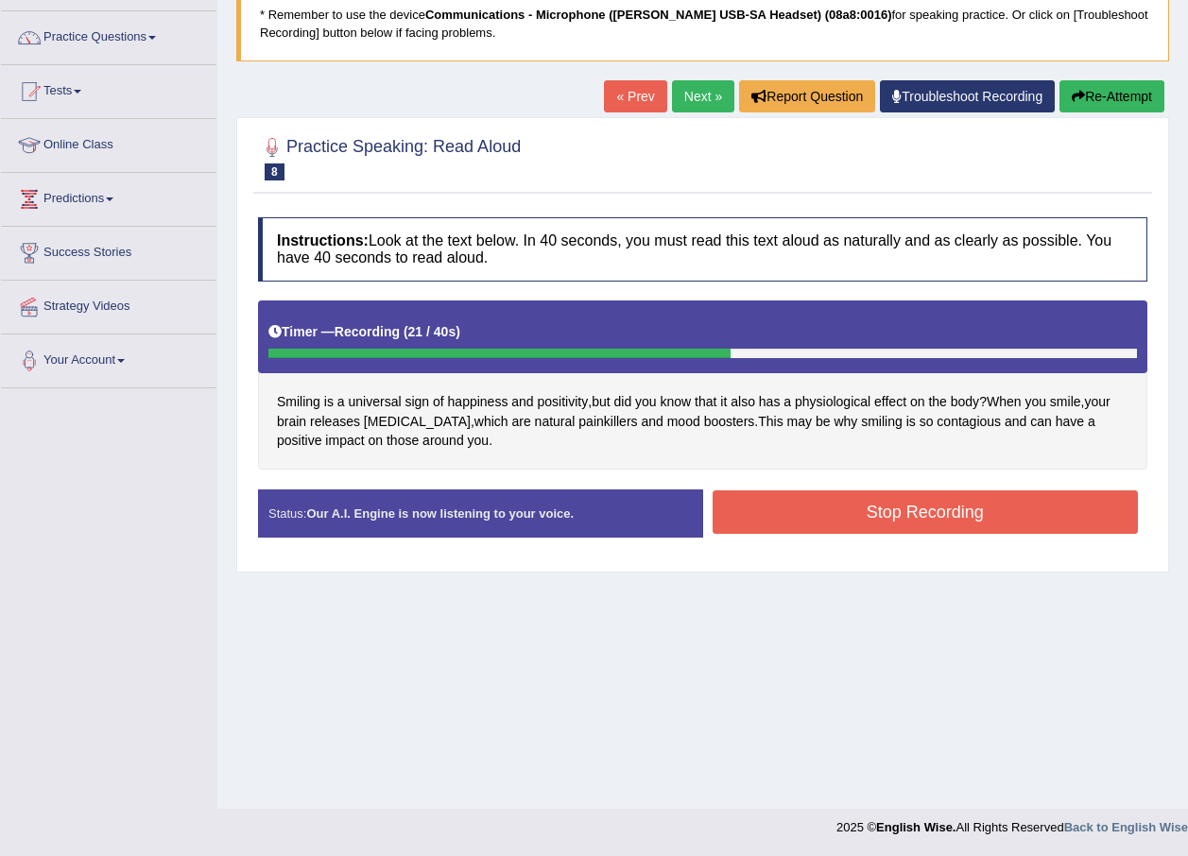
click at [871, 507] on button "Stop Recording" at bounding box center [926, 512] width 426 height 43
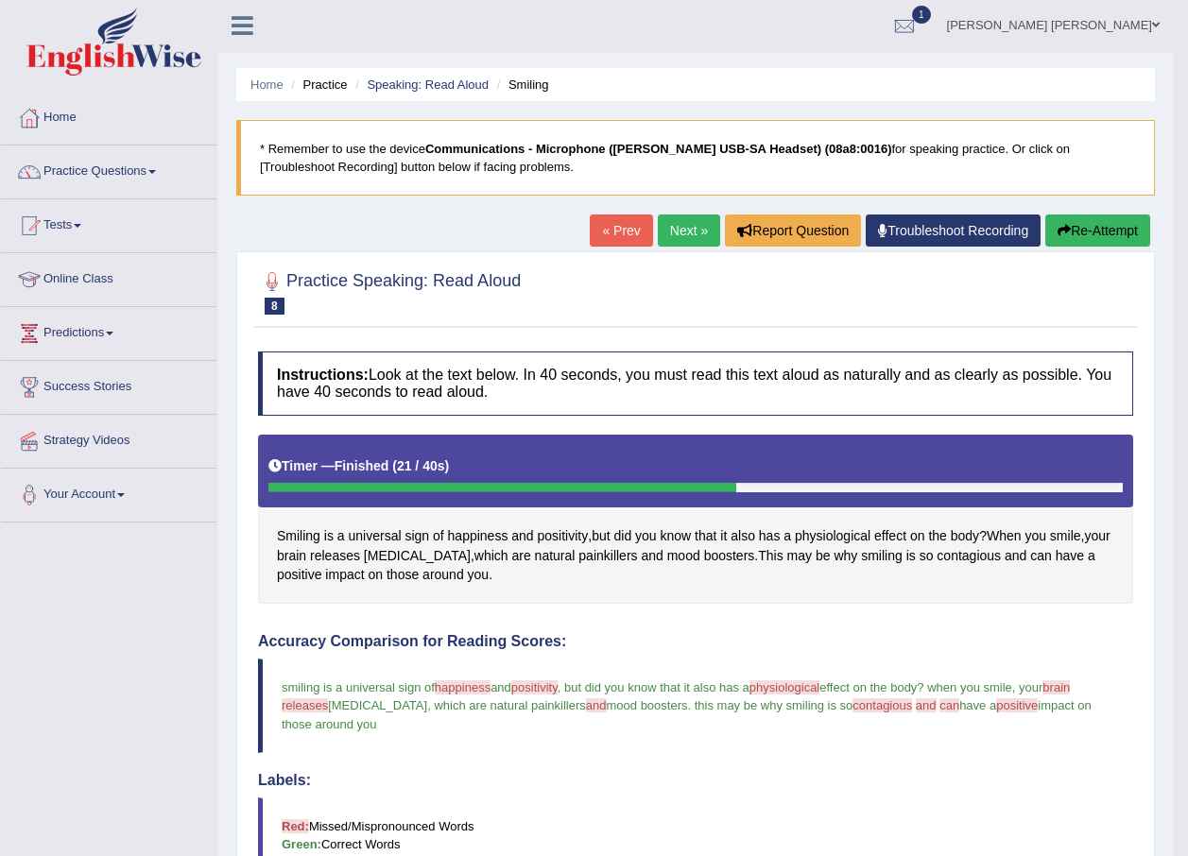
scroll to position [0, 0]
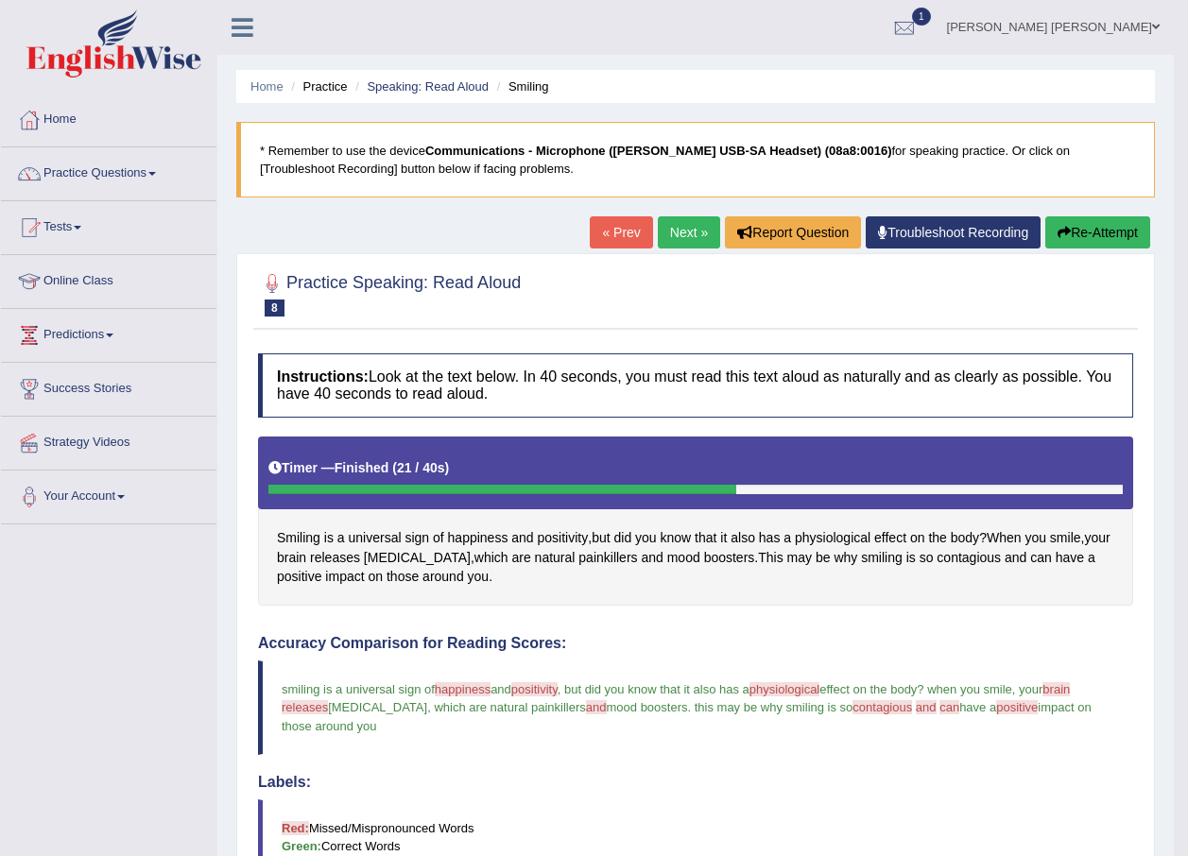
click at [685, 225] on link "Next »" at bounding box center [689, 232] width 62 height 32
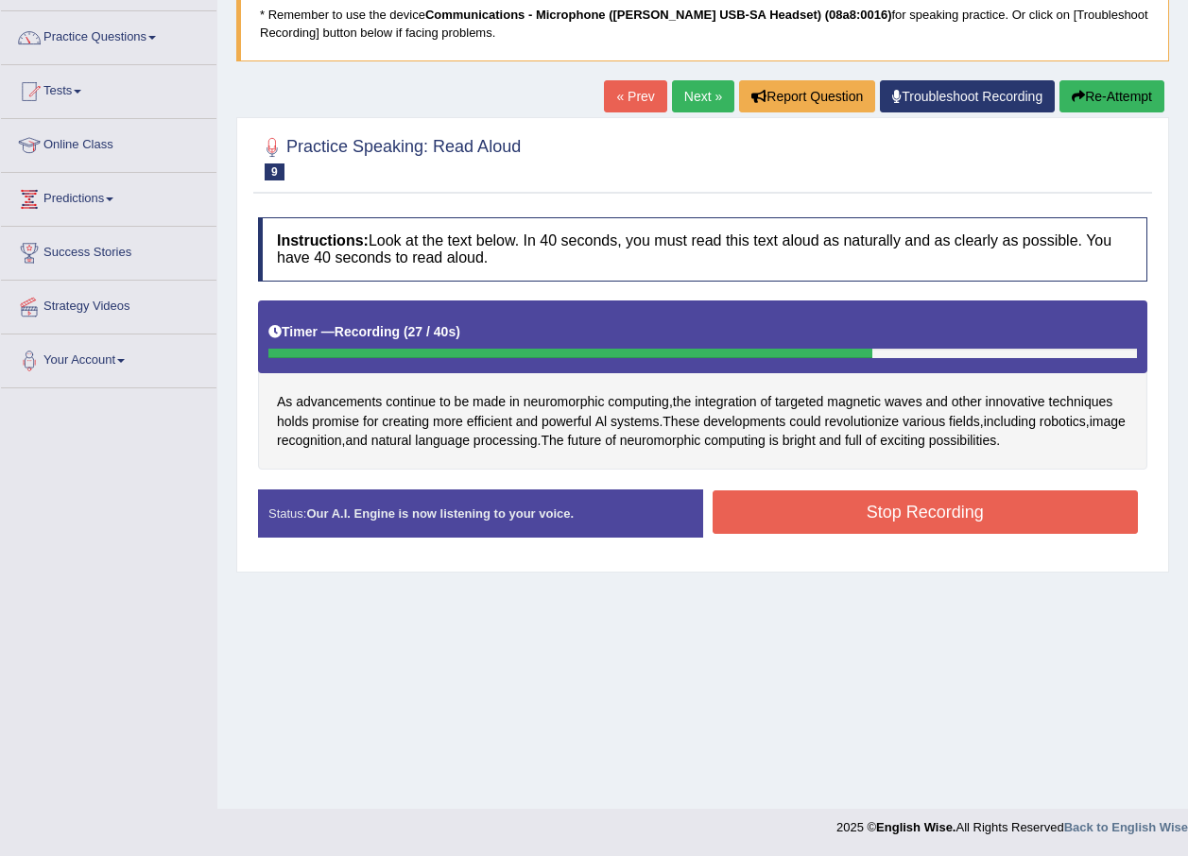
click at [911, 523] on button "Stop Recording" at bounding box center [926, 512] width 426 height 43
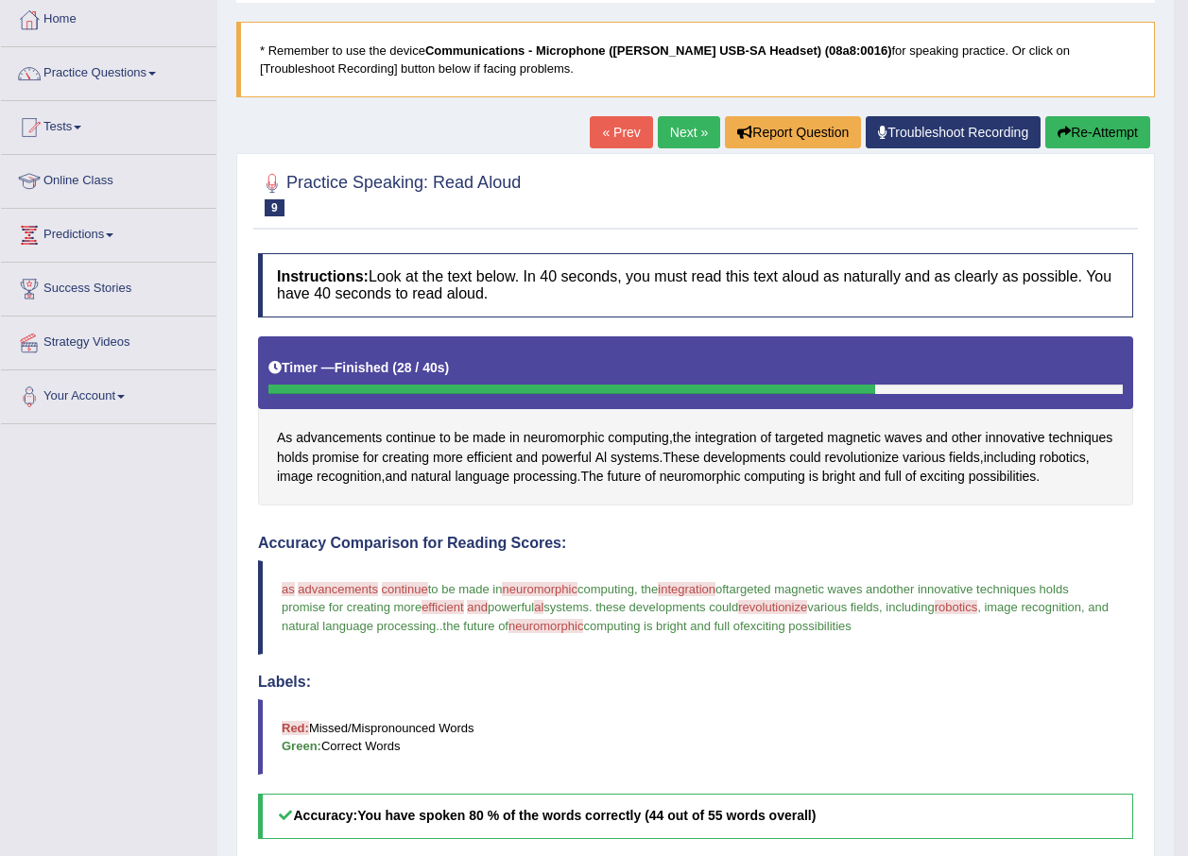
scroll to position [42, 0]
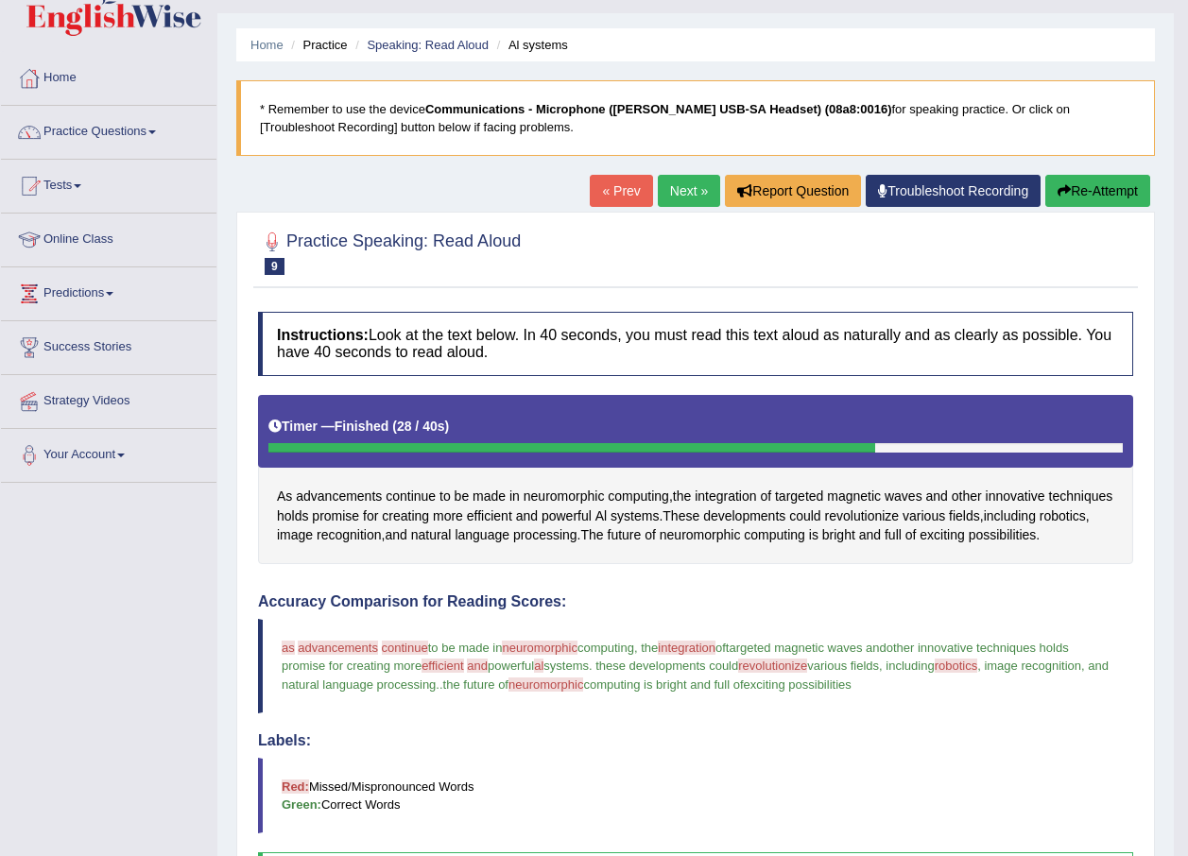
click at [680, 195] on link "Next »" at bounding box center [689, 191] width 62 height 32
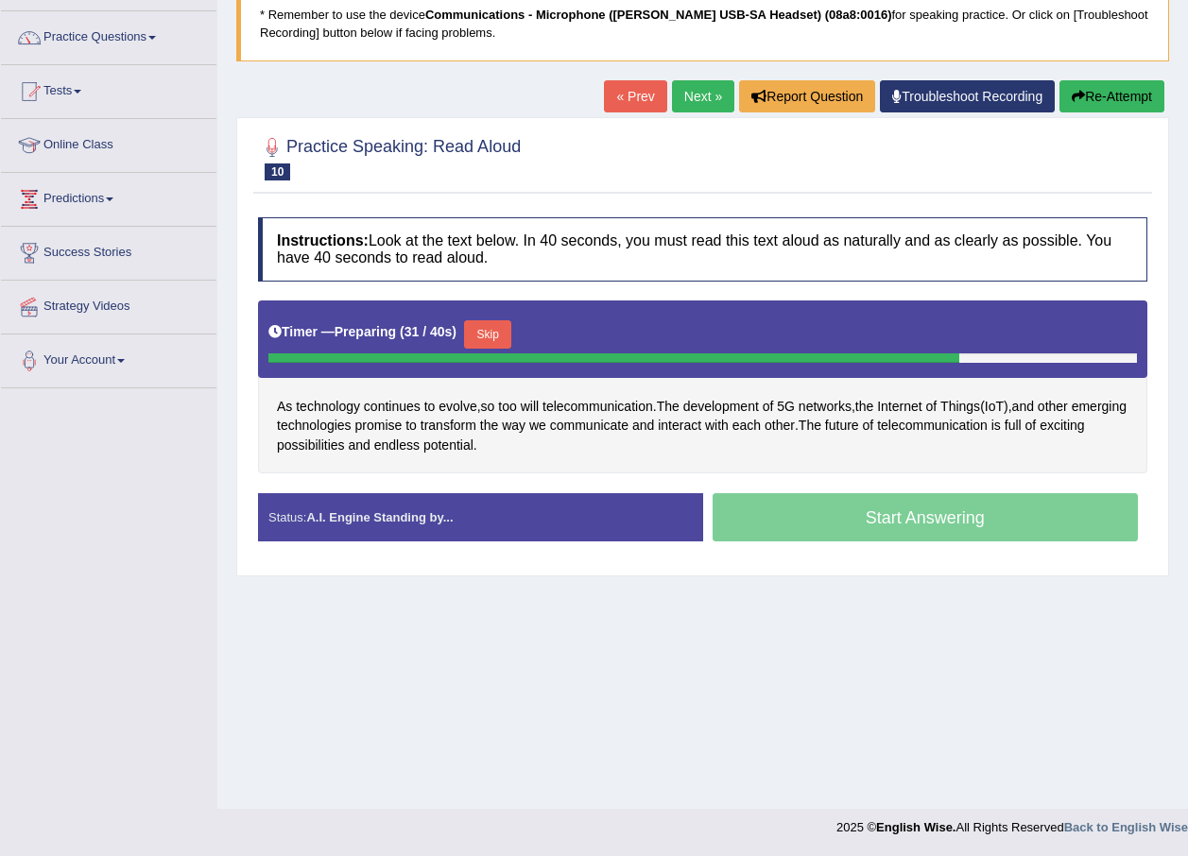
click at [542, 601] on div "Home Practice Speaking: Read Aloud The development * Remember to use the device…" at bounding box center [702, 336] width 971 height 945
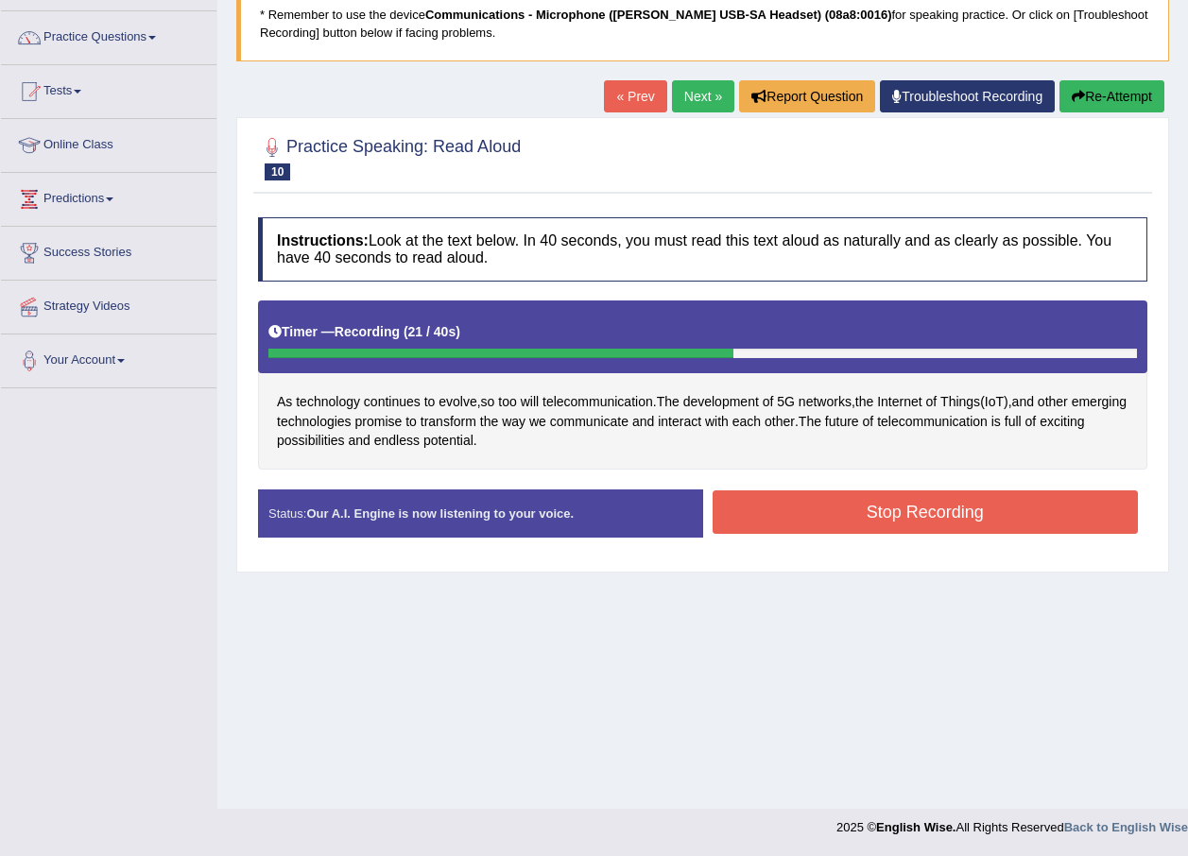
click at [774, 503] on button "Stop Recording" at bounding box center [926, 512] width 426 height 43
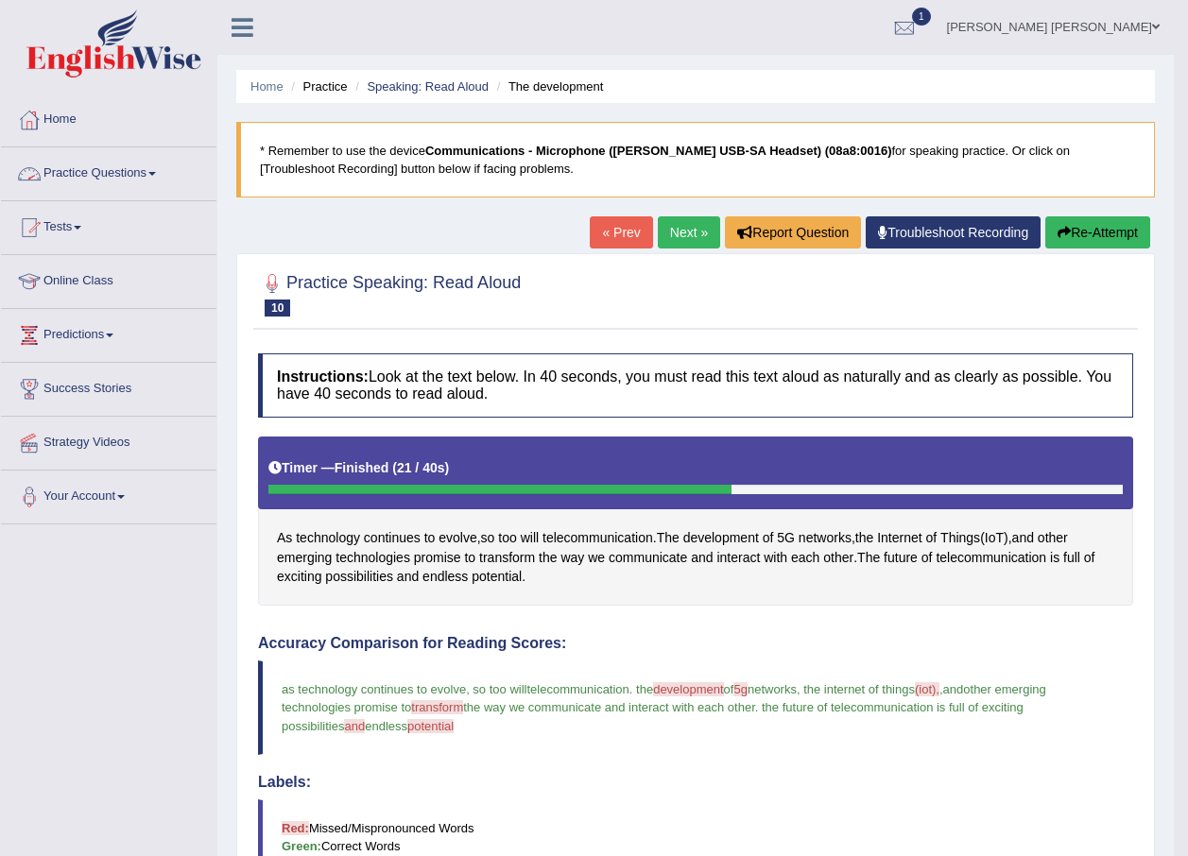
click at [111, 176] on link "Practice Questions" at bounding box center [108, 170] width 215 height 47
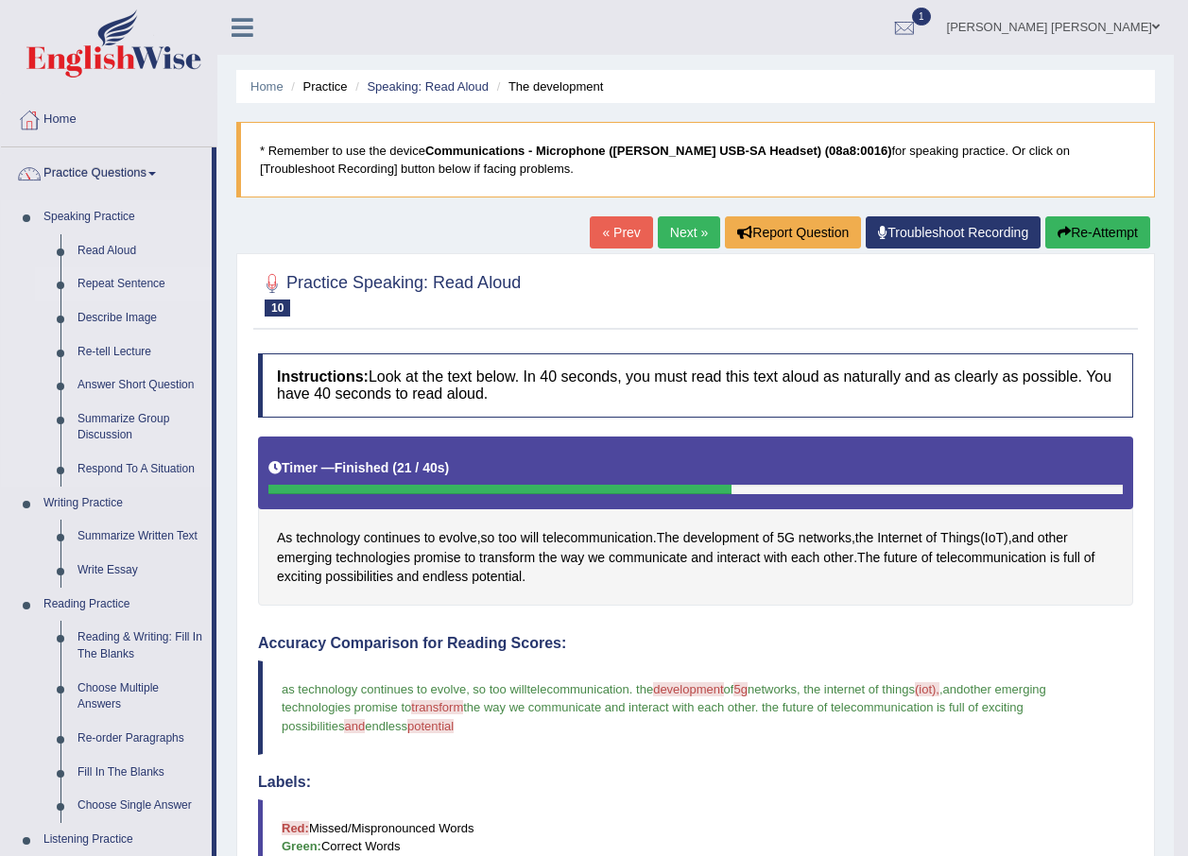
click at [98, 285] on link "Repeat Sentence" at bounding box center [140, 284] width 143 height 34
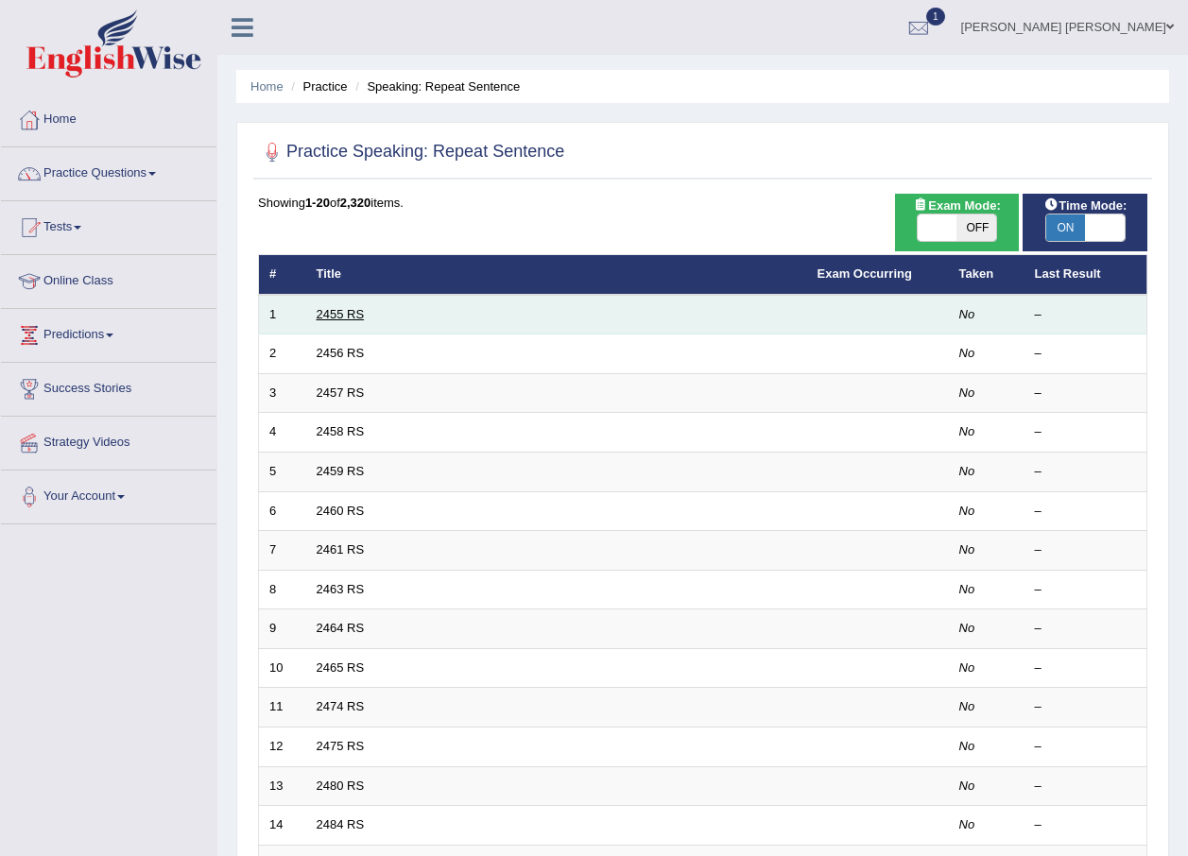
click at [322, 314] on link "2455 RS" at bounding box center [341, 314] width 48 height 14
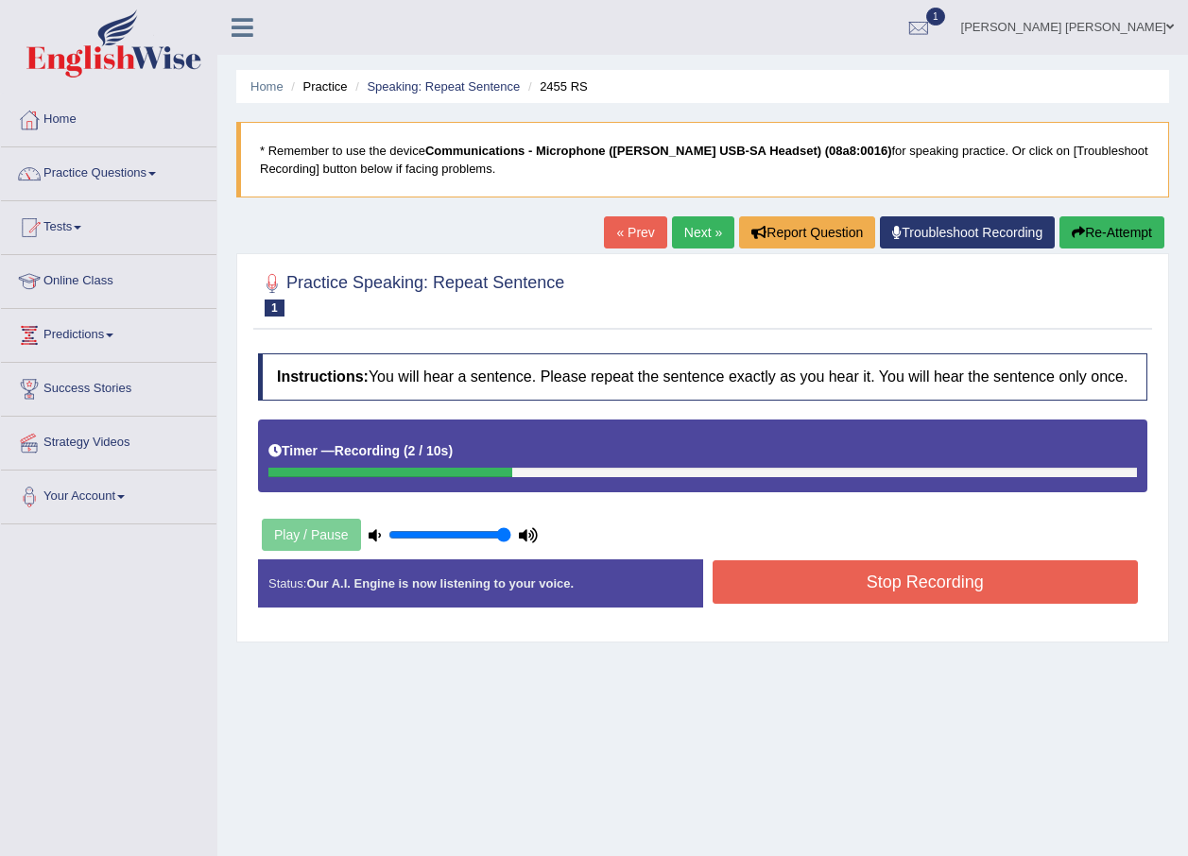
type input "1"
click at [502, 533] on input "range" at bounding box center [449, 534] width 123 height 15
click at [1109, 228] on button "Re-Attempt" at bounding box center [1111, 232] width 105 height 32
click at [765, 580] on button "Stop Recording" at bounding box center [926, 581] width 426 height 43
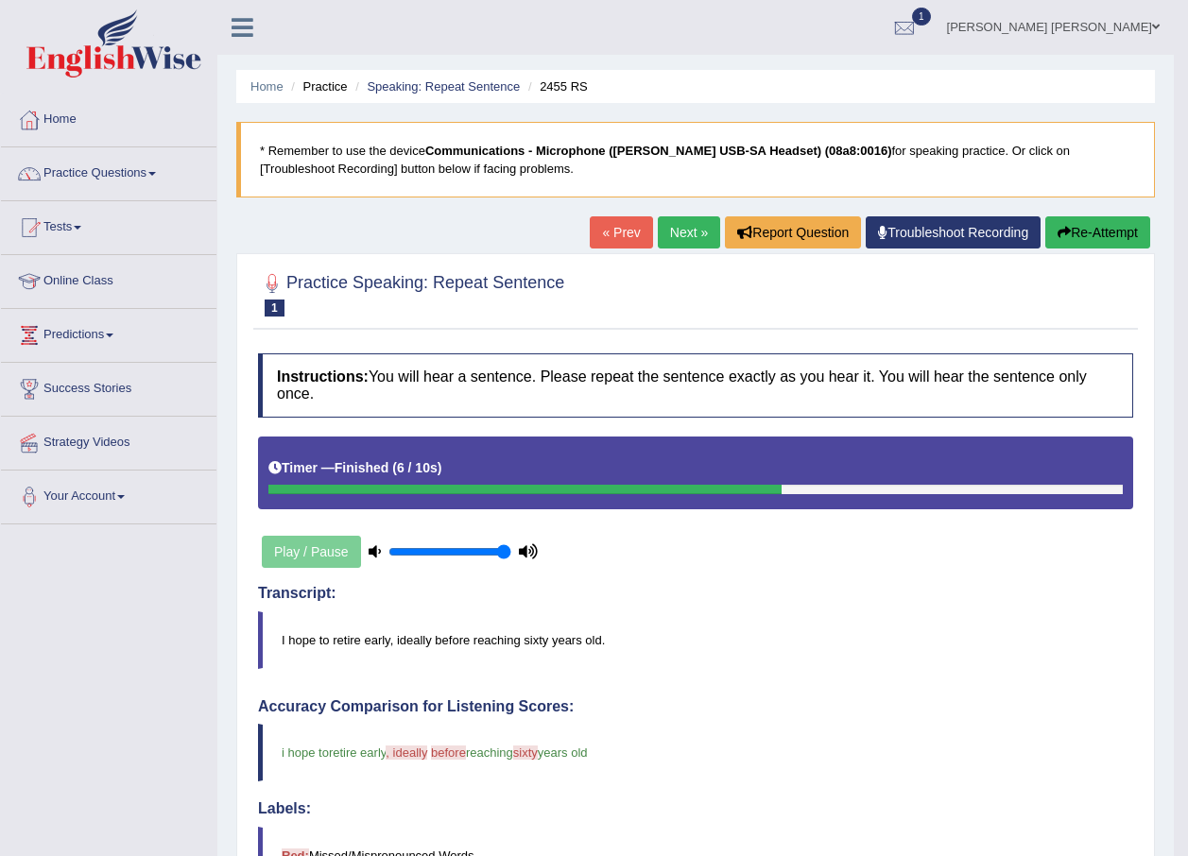
click at [669, 235] on link "Next »" at bounding box center [689, 232] width 62 height 32
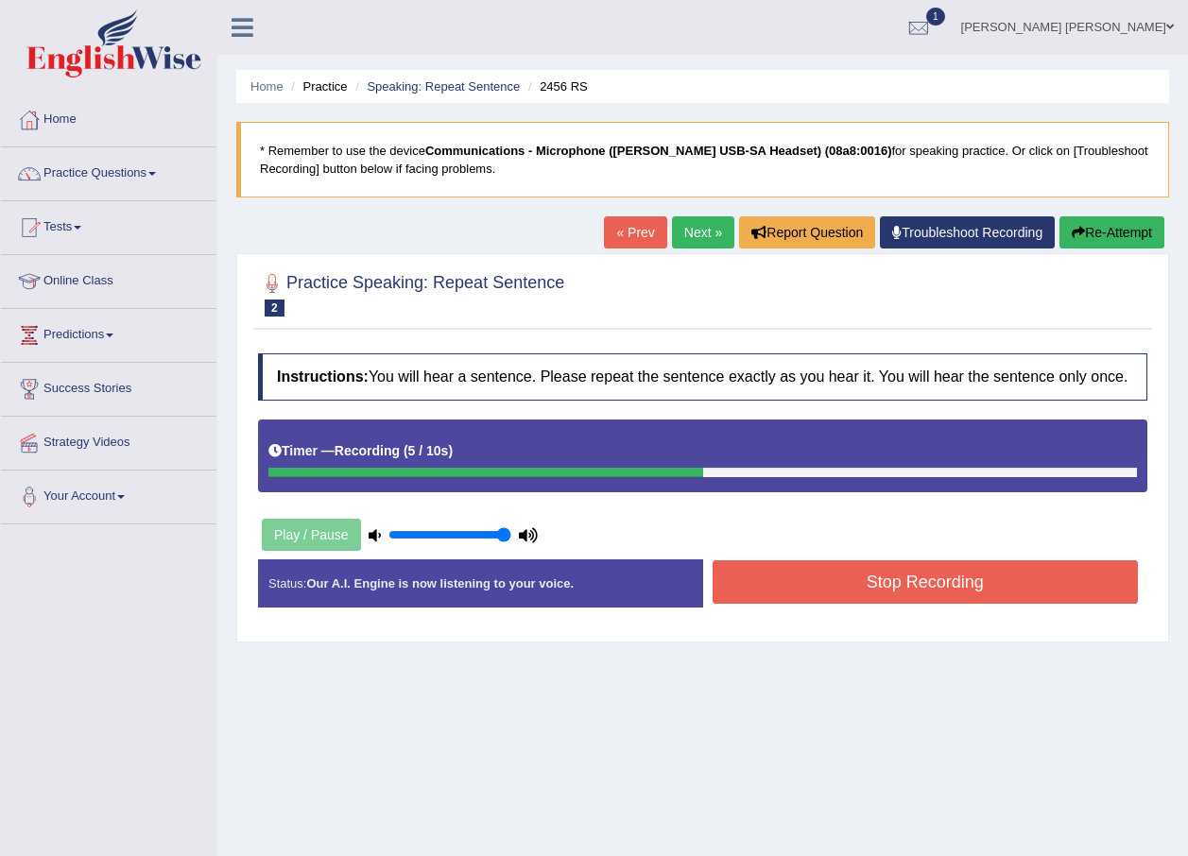
click at [863, 575] on button "Stop Recording" at bounding box center [926, 581] width 426 height 43
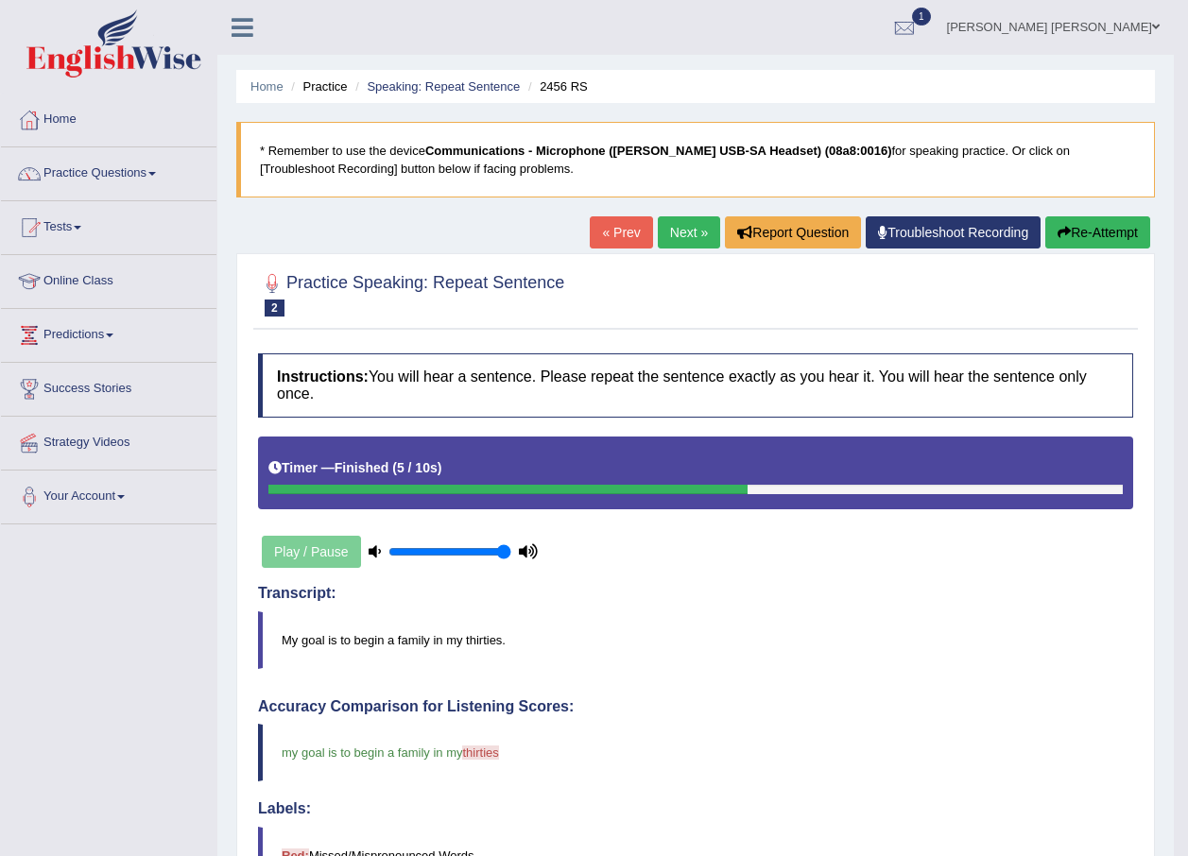
click at [694, 231] on link "Next »" at bounding box center [689, 232] width 62 height 32
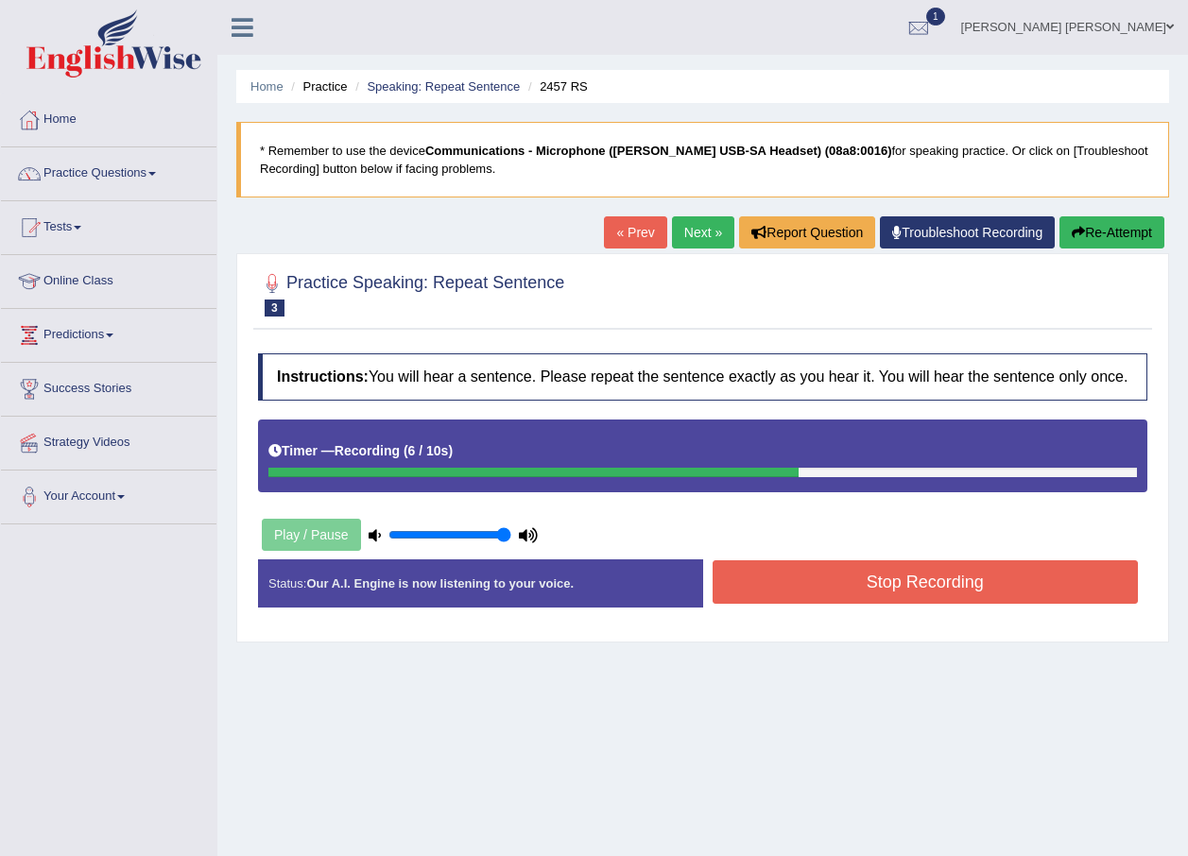
click at [905, 569] on button "Stop Recording" at bounding box center [926, 581] width 426 height 43
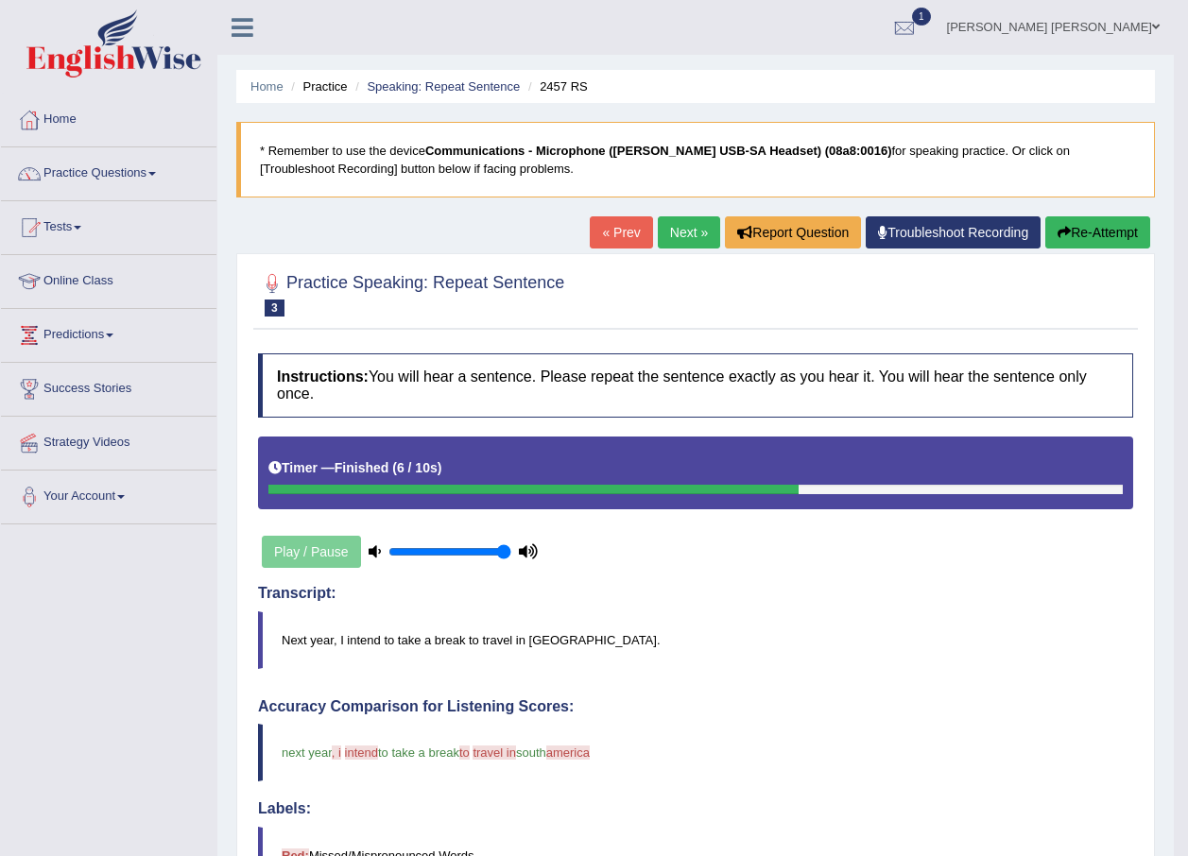
click at [678, 225] on link "Next »" at bounding box center [689, 232] width 62 height 32
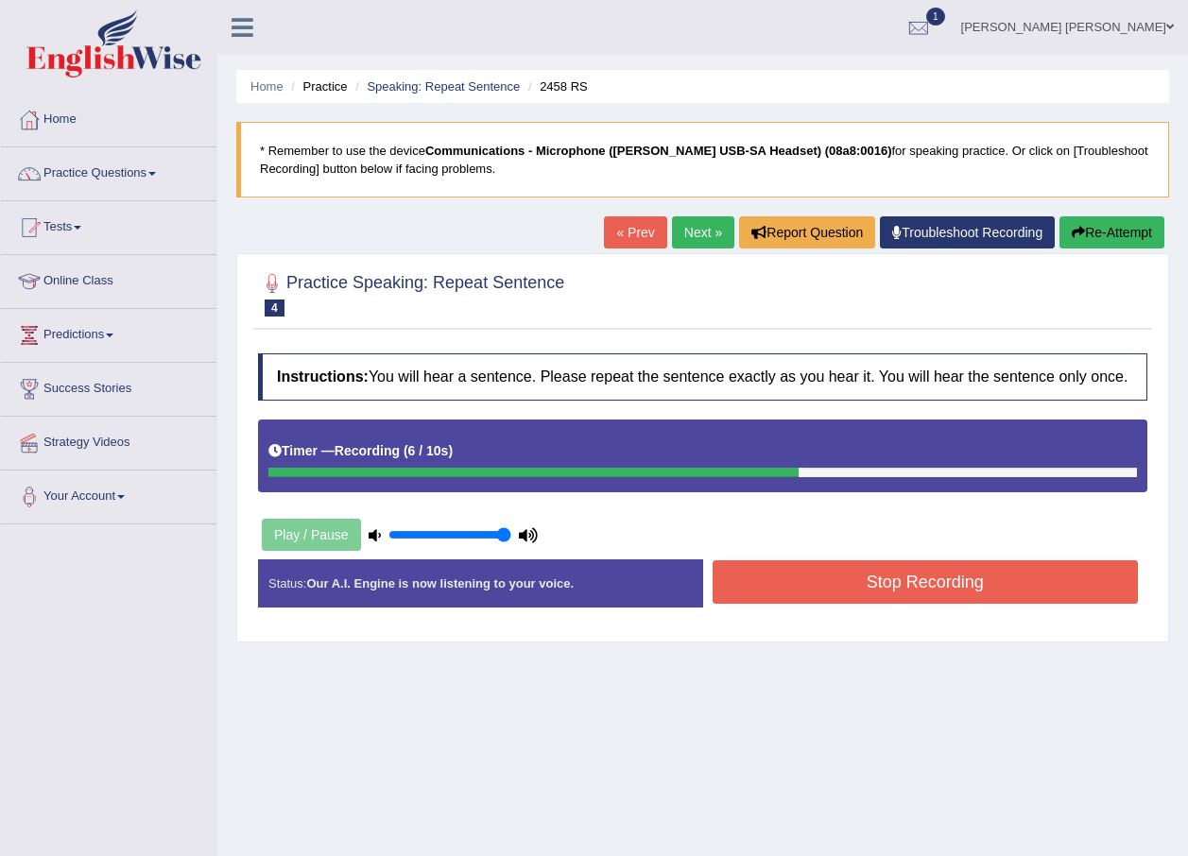
click at [905, 587] on button "Stop Recording" at bounding box center [926, 581] width 426 height 43
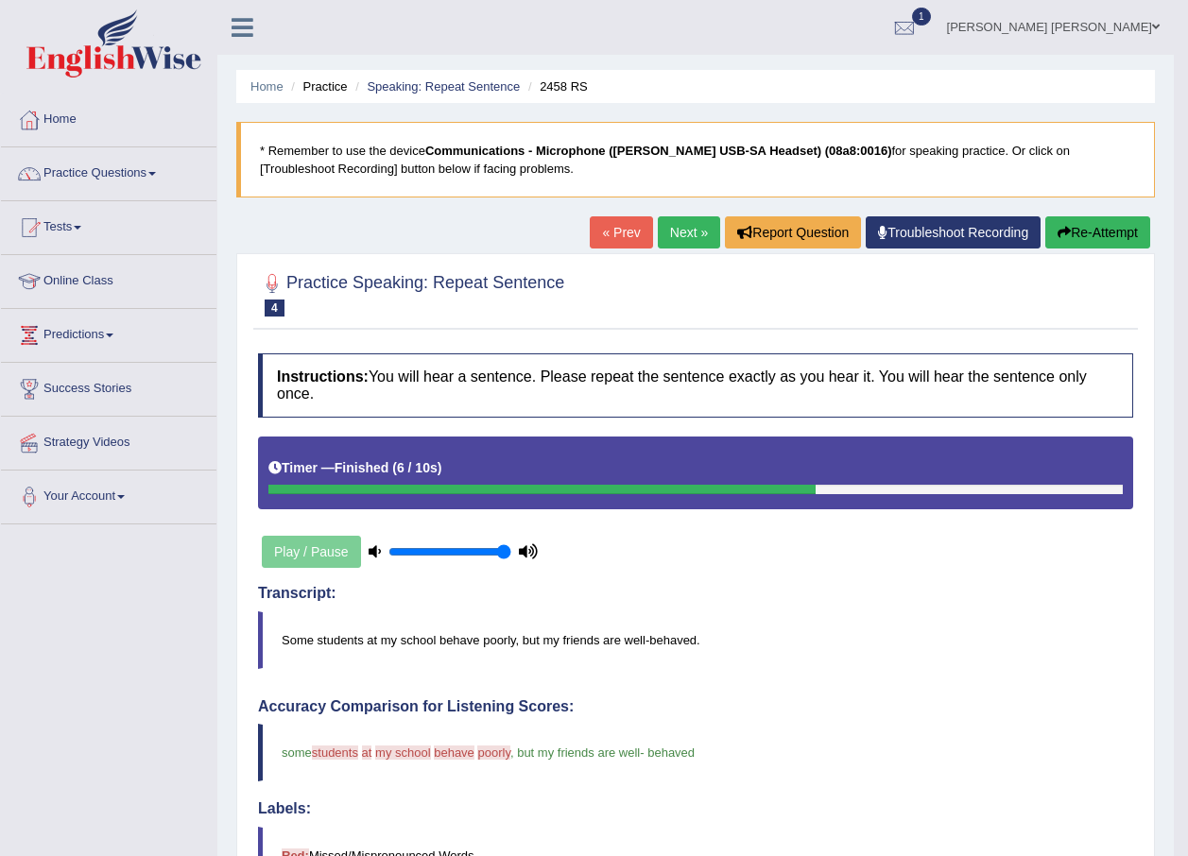
click at [668, 232] on link "Next »" at bounding box center [689, 232] width 62 height 32
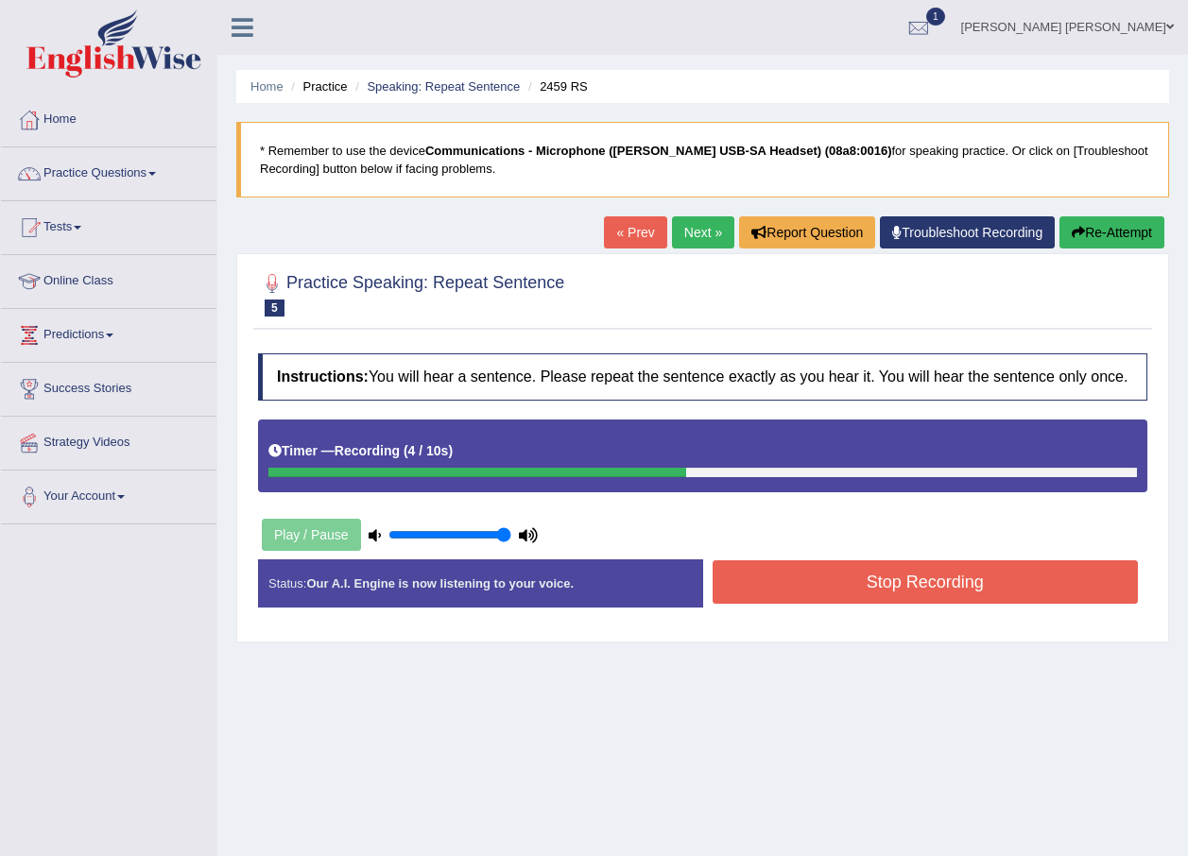
drag, startPoint x: 898, startPoint y: 568, endPoint x: 911, endPoint y: 564, distance: 13.8
click at [909, 564] on button "Stop Recording" at bounding box center [926, 581] width 426 height 43
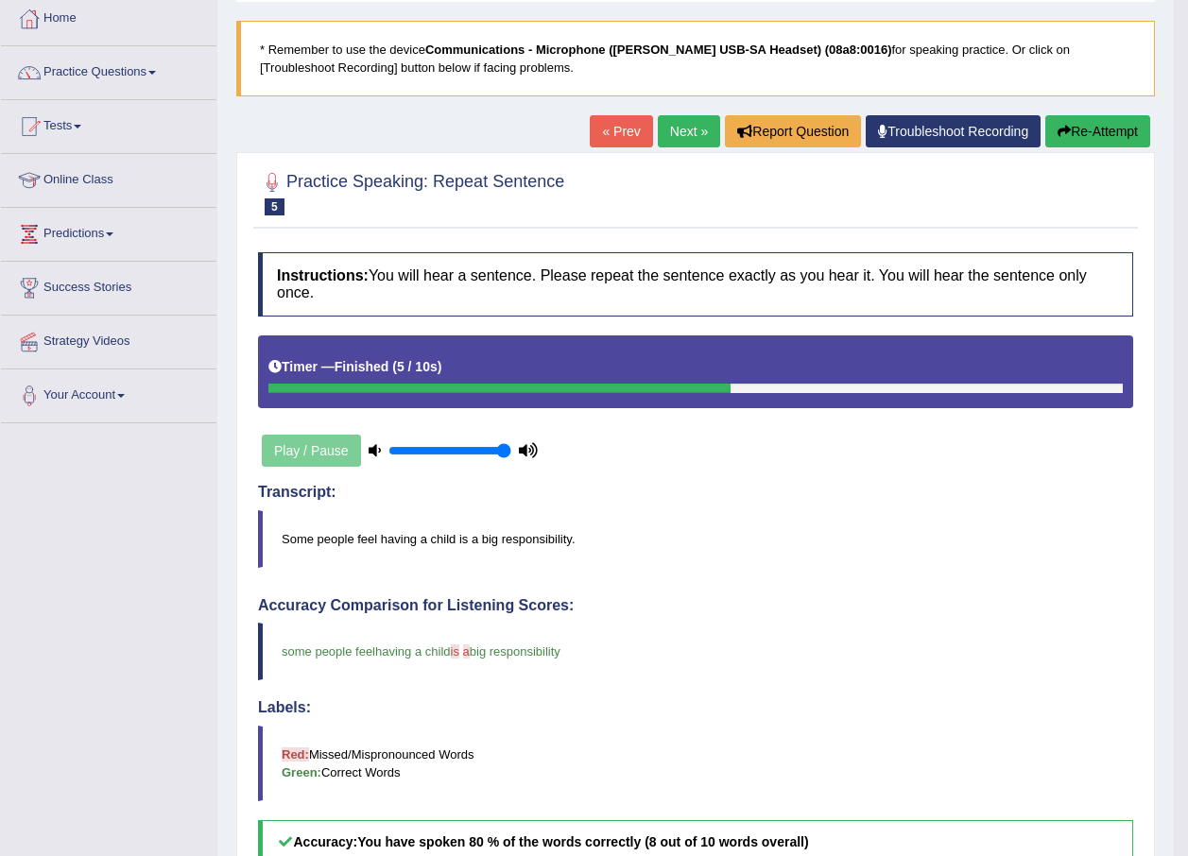
scroll to position [95, 0]
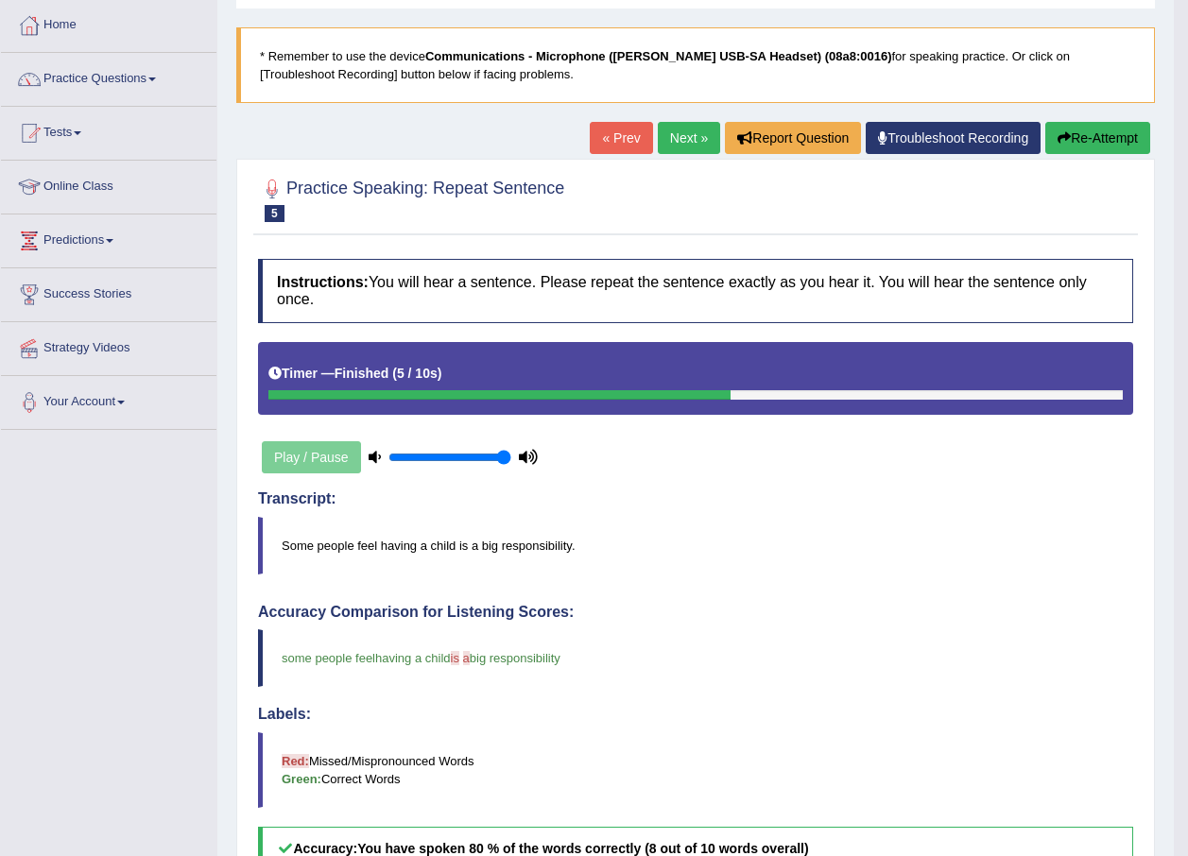
click at [660, 136] on link "Next »" at bounding box center [689, 138] width 62 height 32
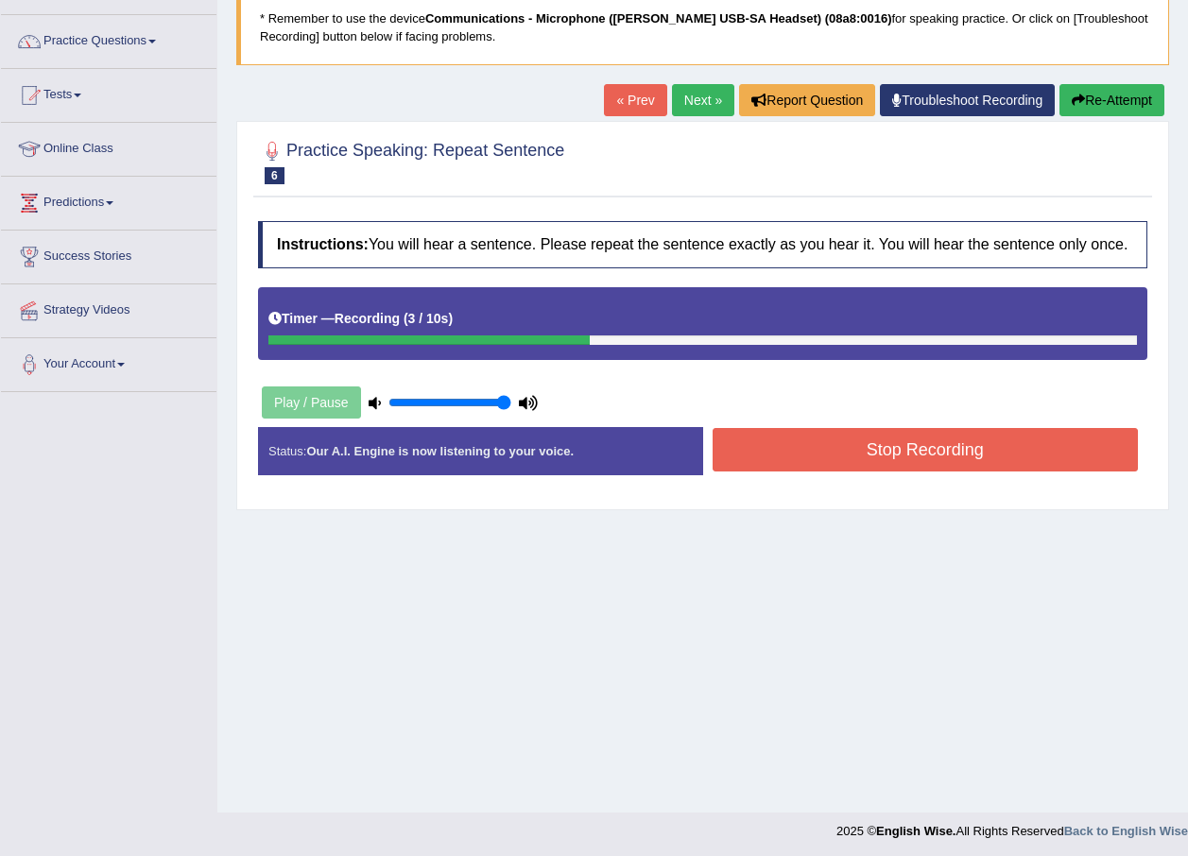
scroll to position [136, 0]
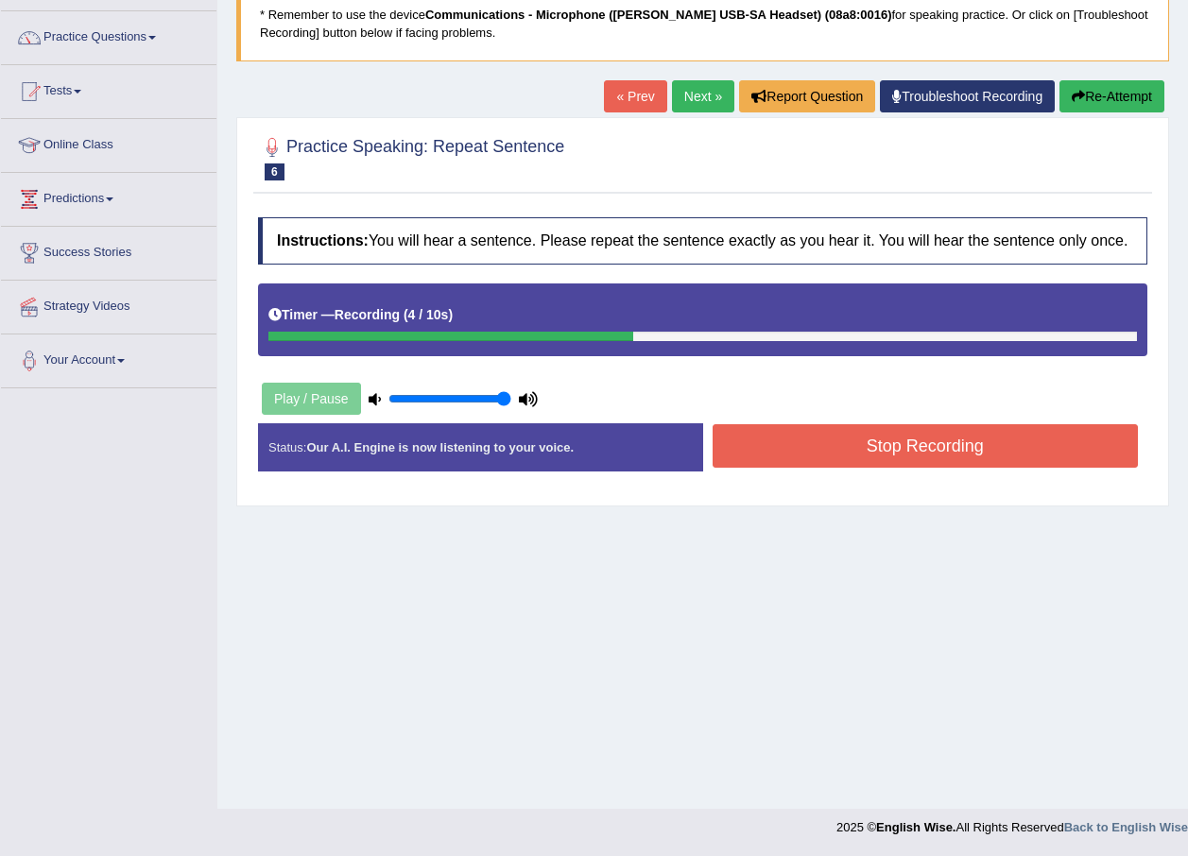
click at [916, 452] on button "Stop Recording" at bounding box center [926, 445] width 426 height 43
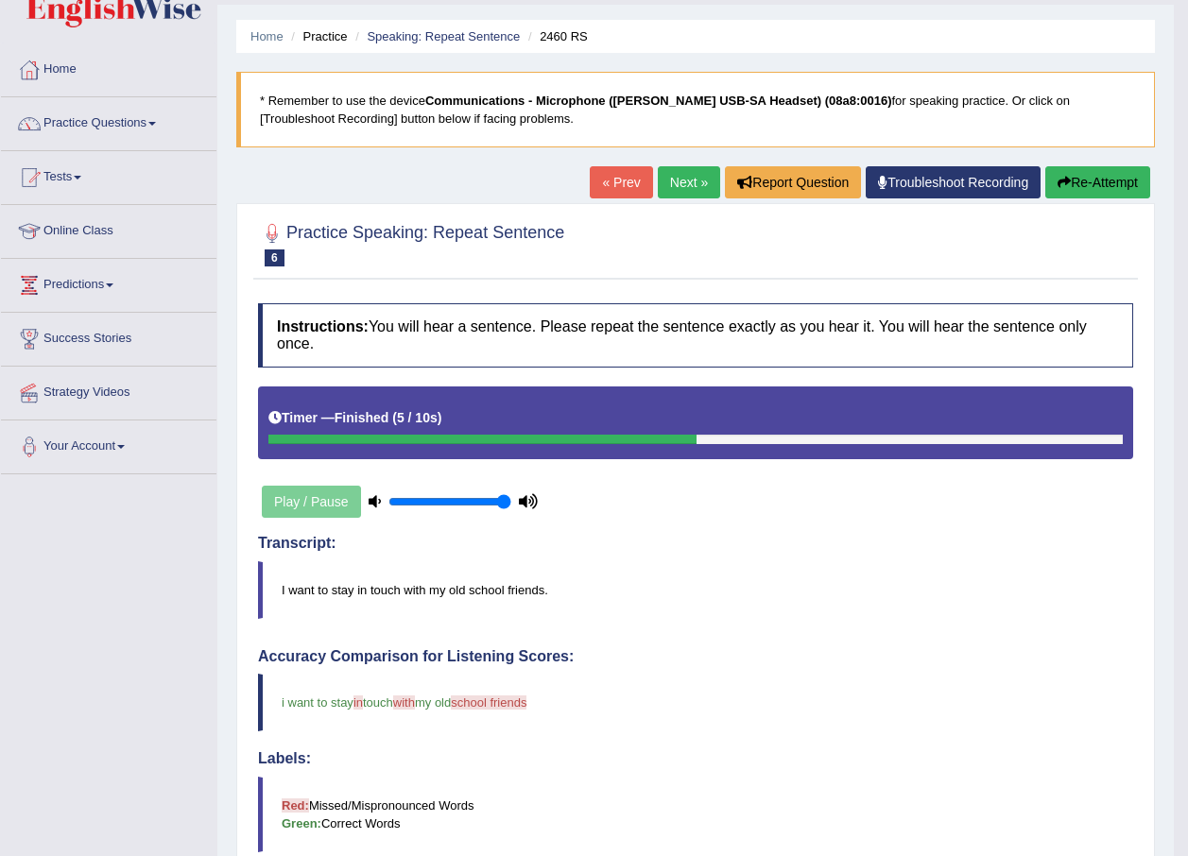
scroll to position [0, 0]
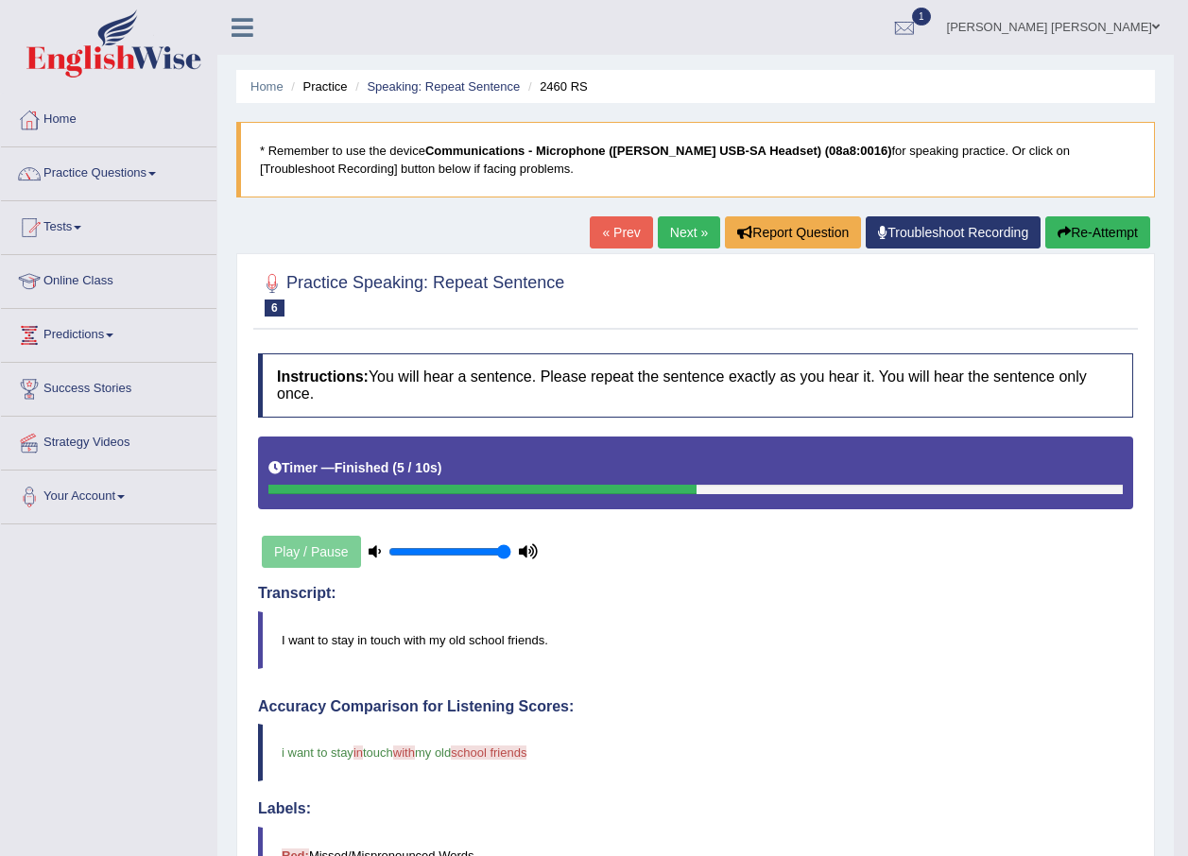
click at [664, 230] on link "Next »" at bounding box center [689, 232] width 62 height 32
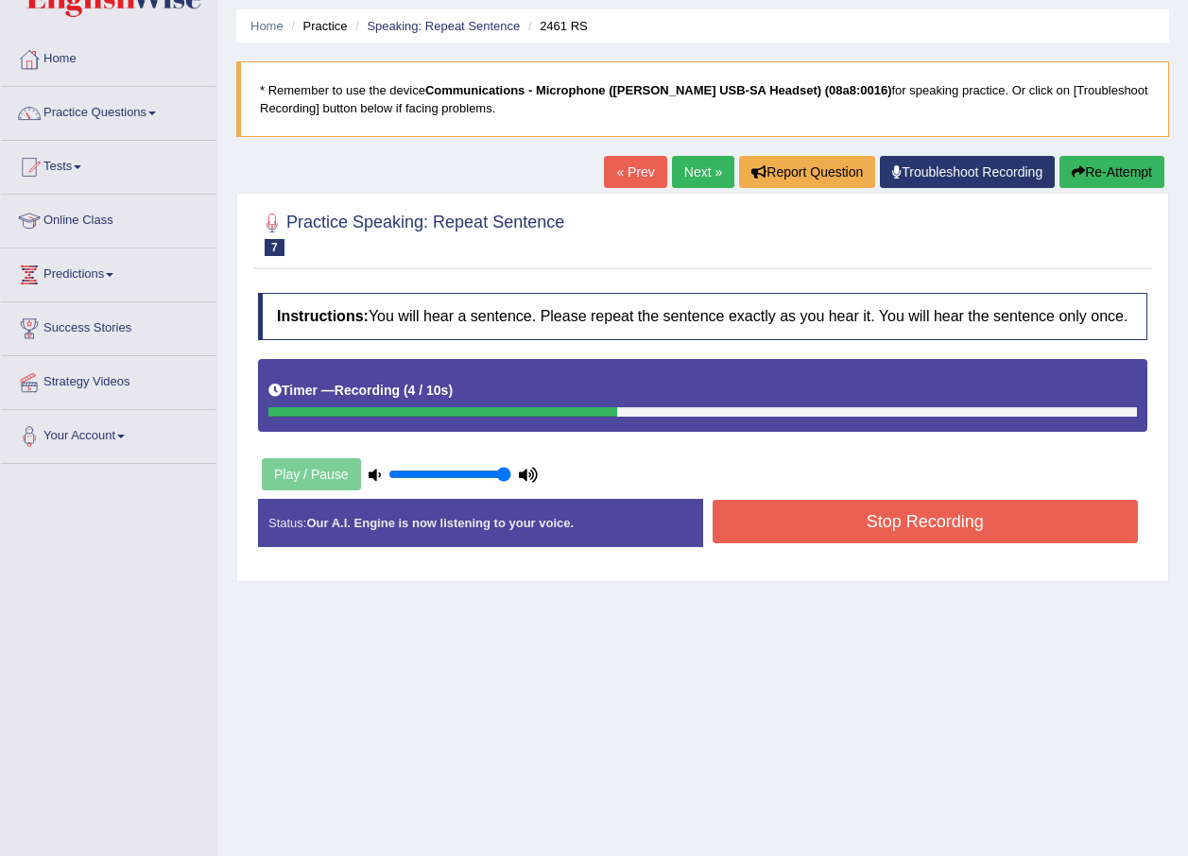
scroll to position [95, 0]
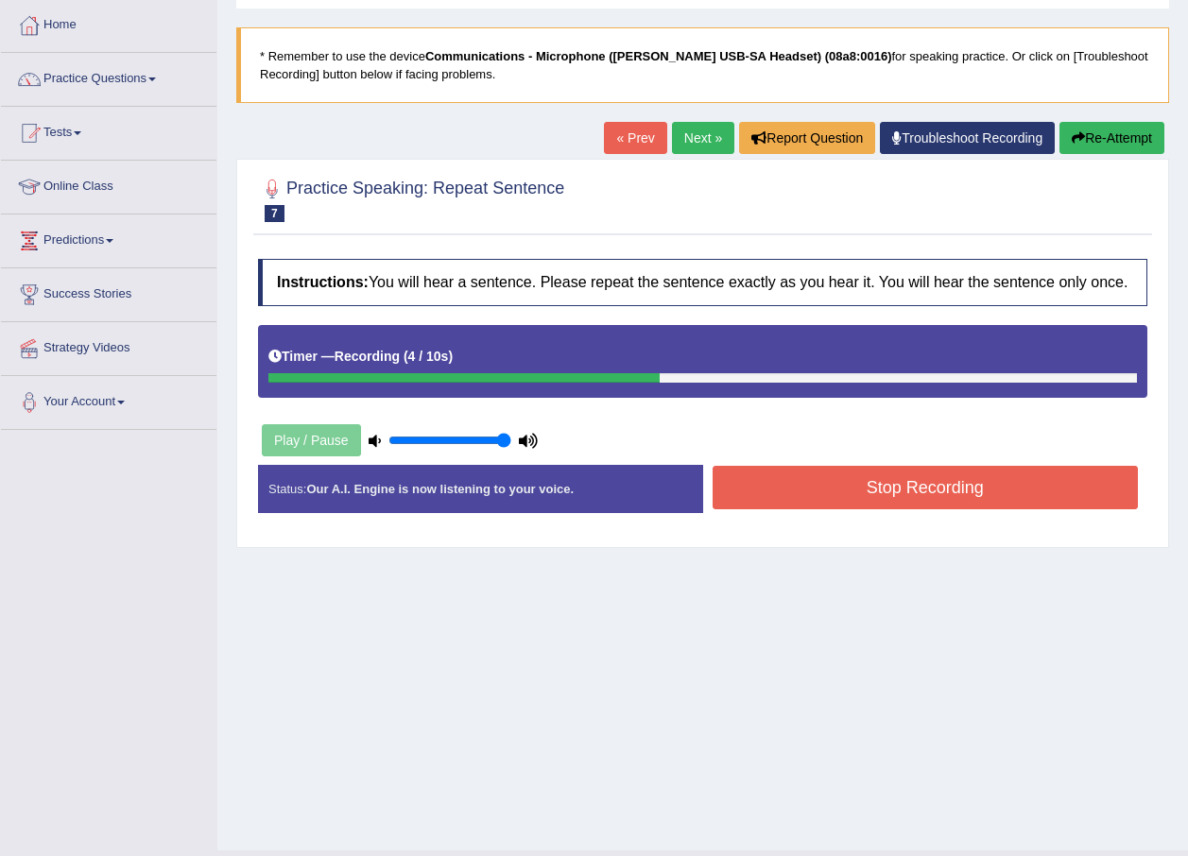
click at [897, 480] on button "Stop Recording" at bounding box center [926, 487] width 426 height 43
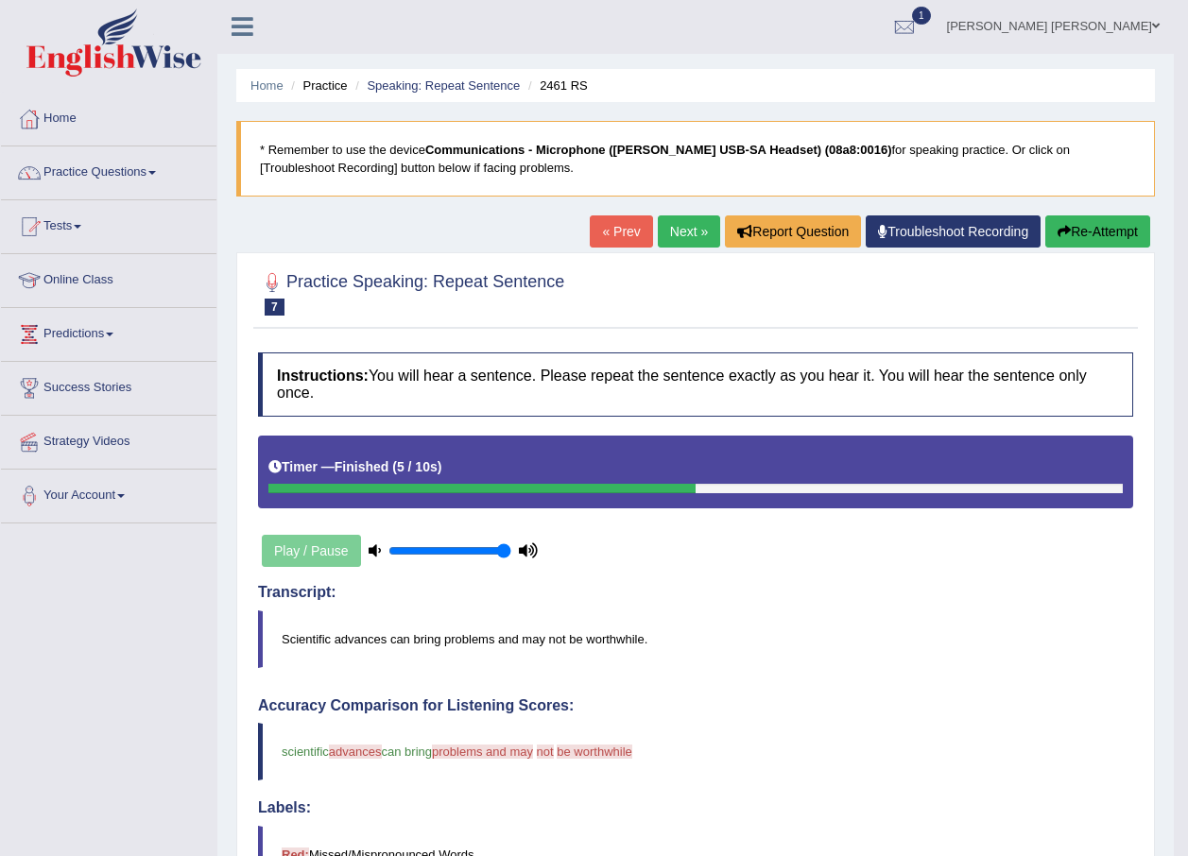
scroll to position [0, 0]
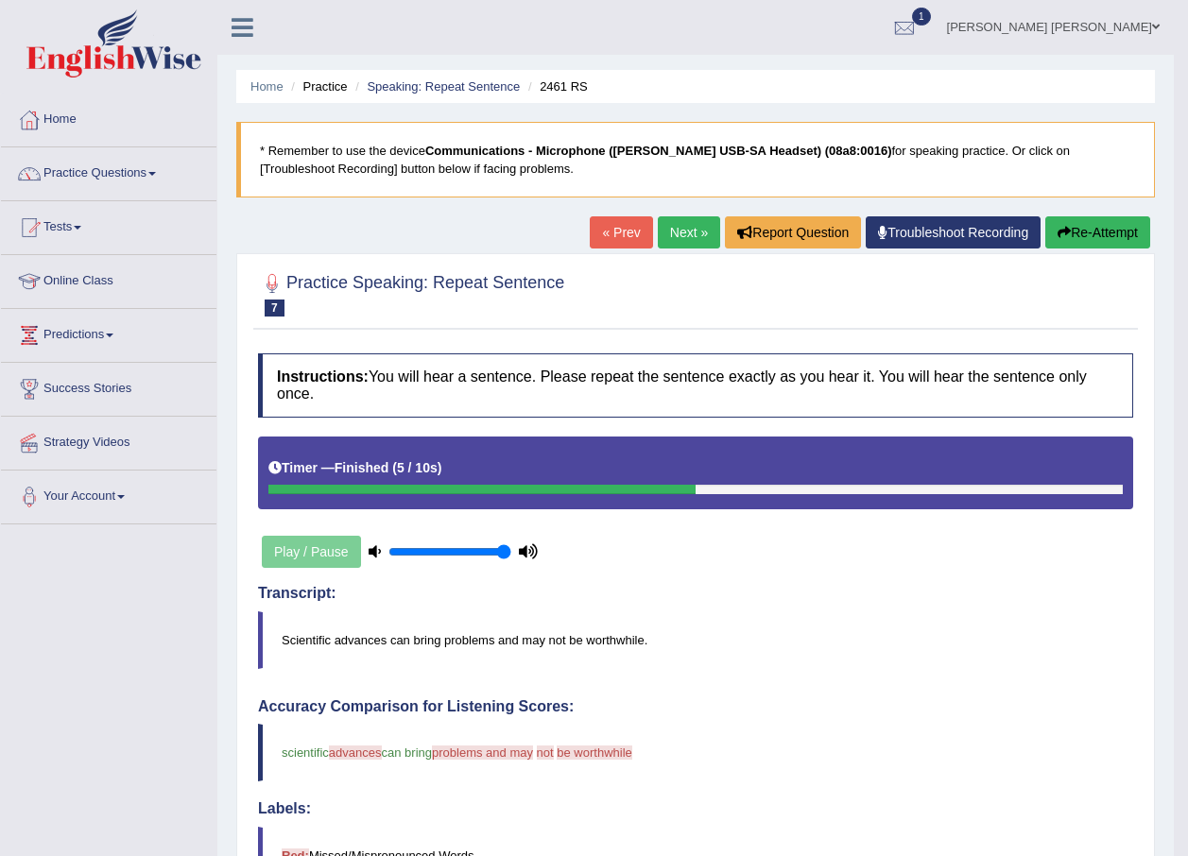
click at [683, 246] on link "Next »" at bounding box center [689, 232] width 62 height 32
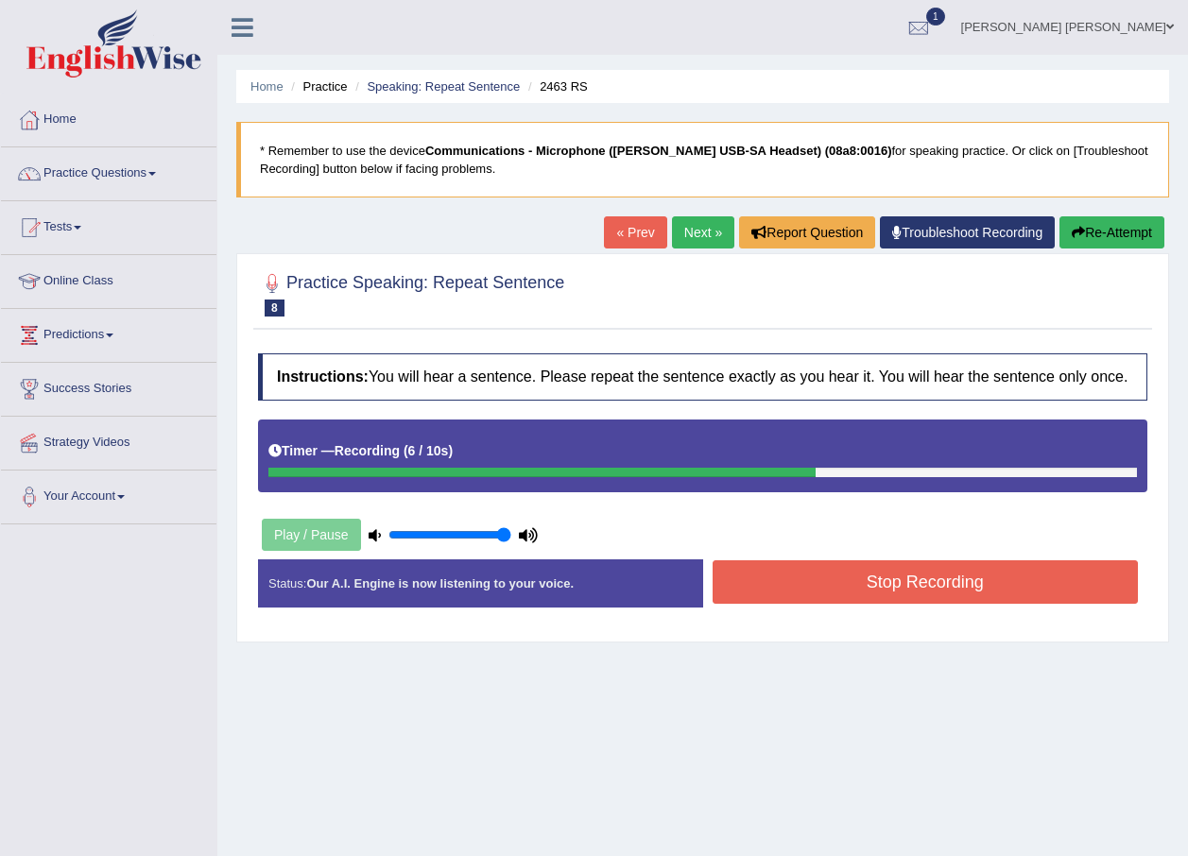
click at [880, 574] on button "Stop Recording" at bounding box center [926, 581] width 426 height 43
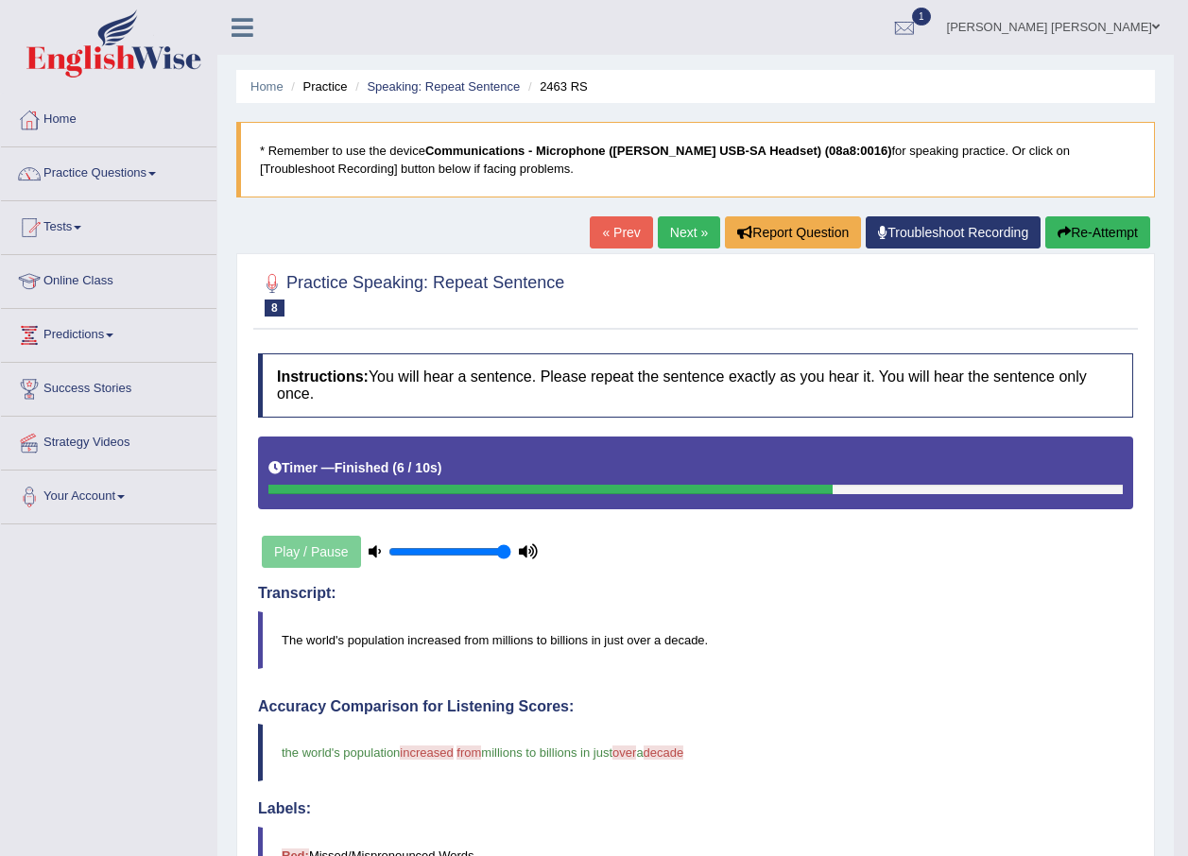
click at [686, 245] on link "Next »" at bounding box center [689, 232] width 62 height 32
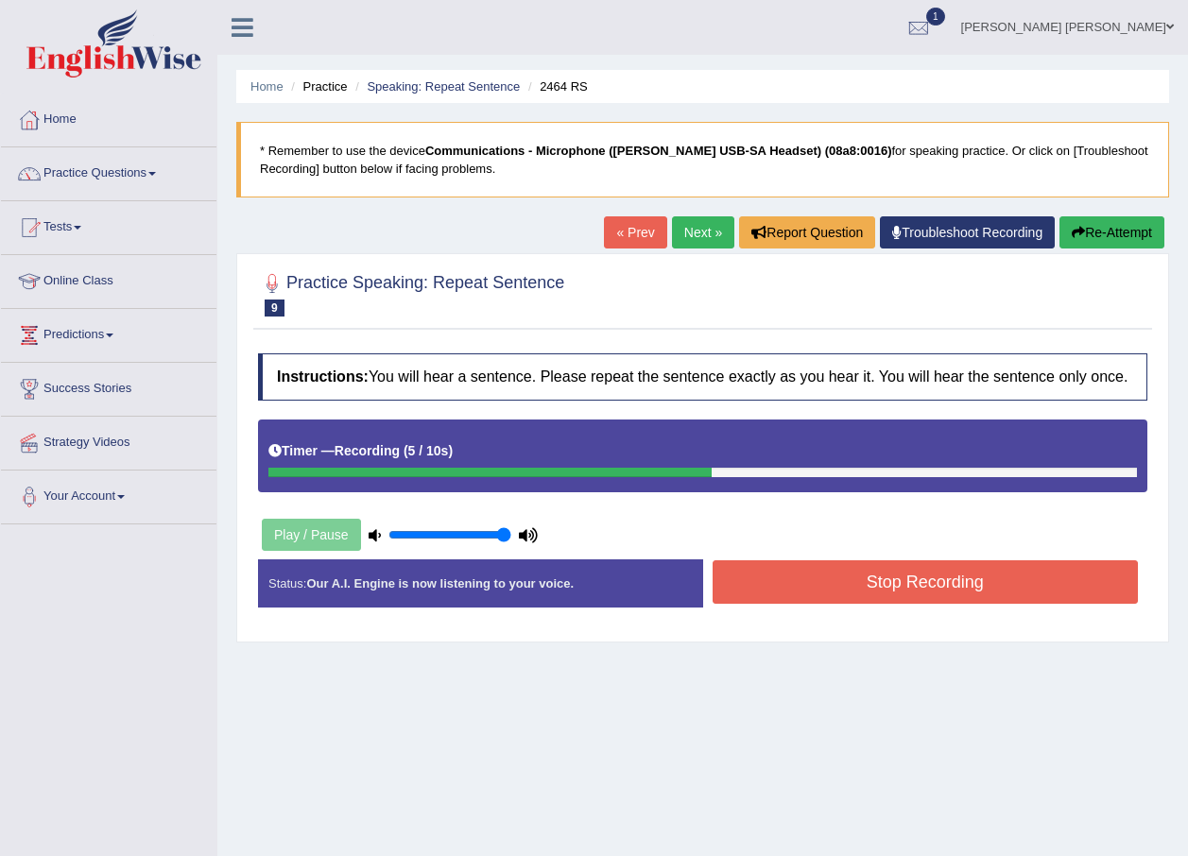
click at [968, 602] on button "Stop Recording" at bounding box center [926, 581] width 426 height 43
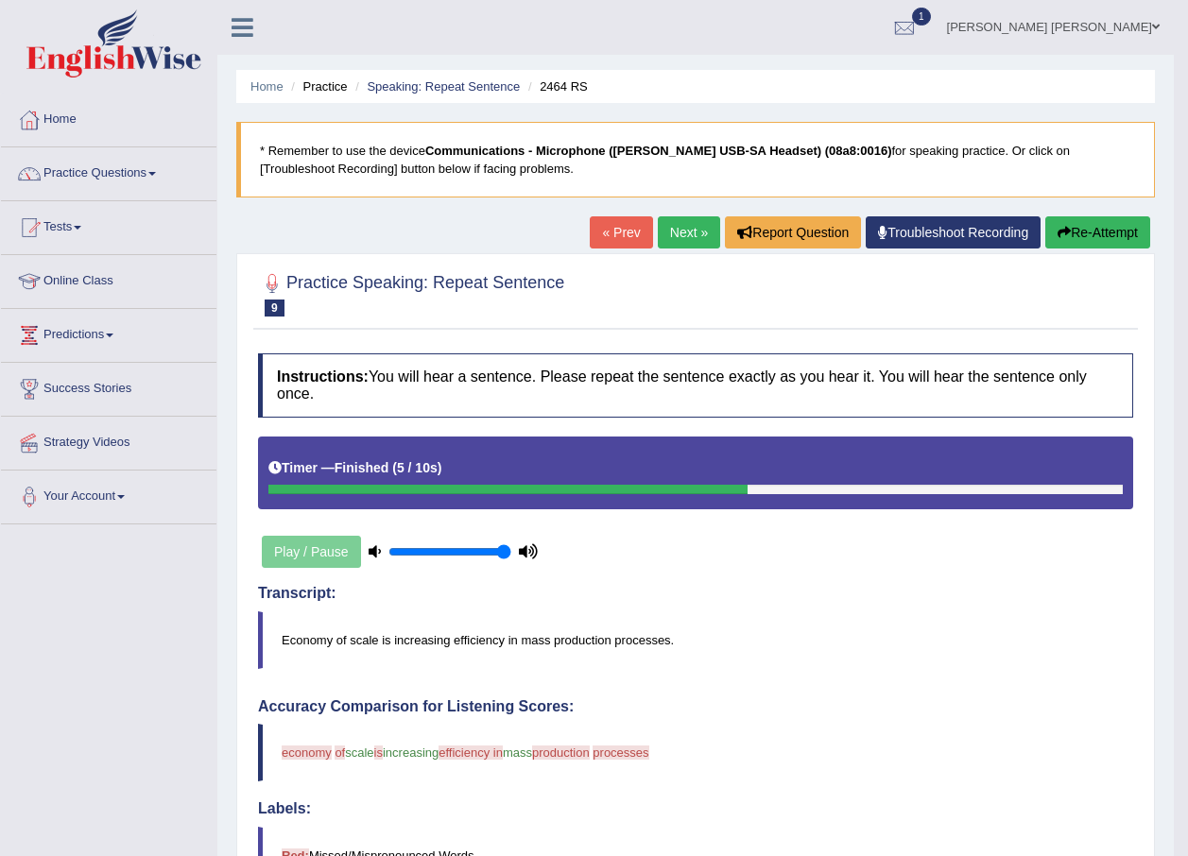
click at [667, 218] on link "Next »" at bounding box center [689, 232] width 62 height 32
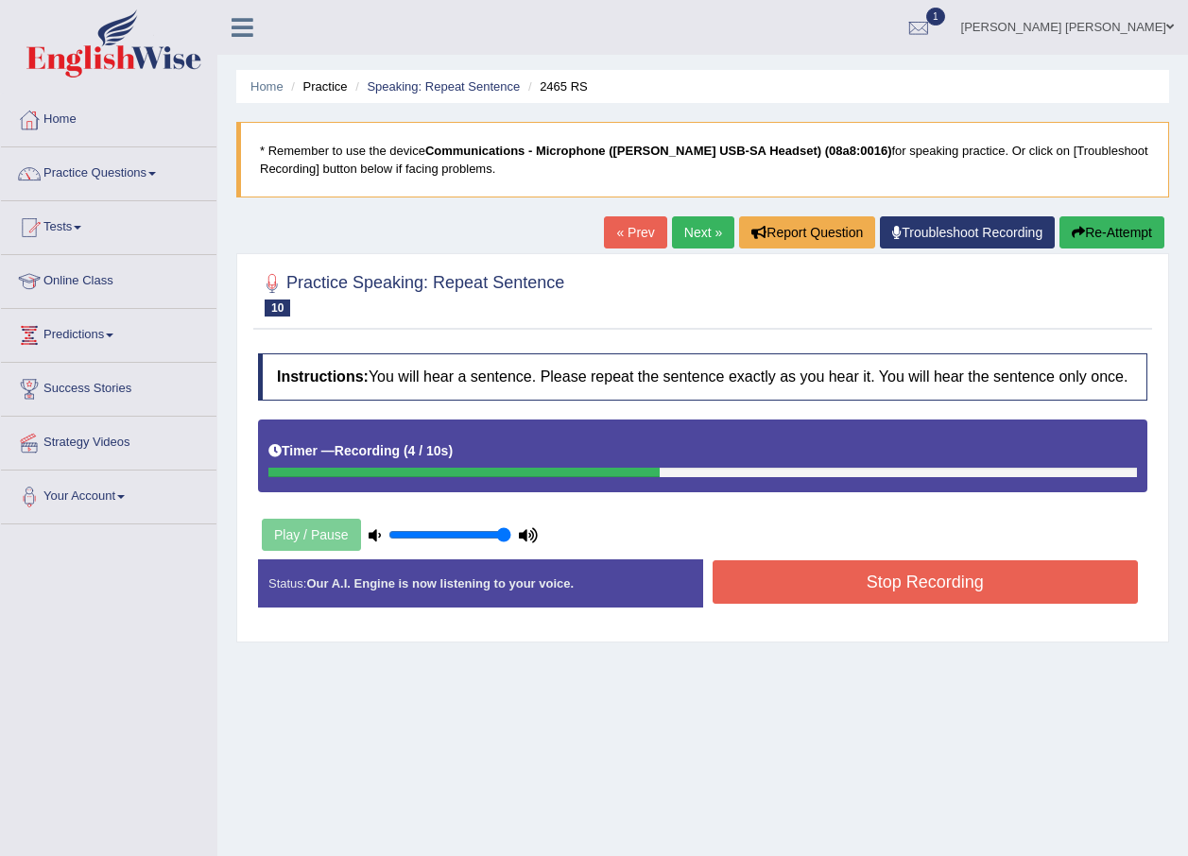
click at [873, 574] on button "Stop Recording" at bounding box center [926, 581] width 426 height 43
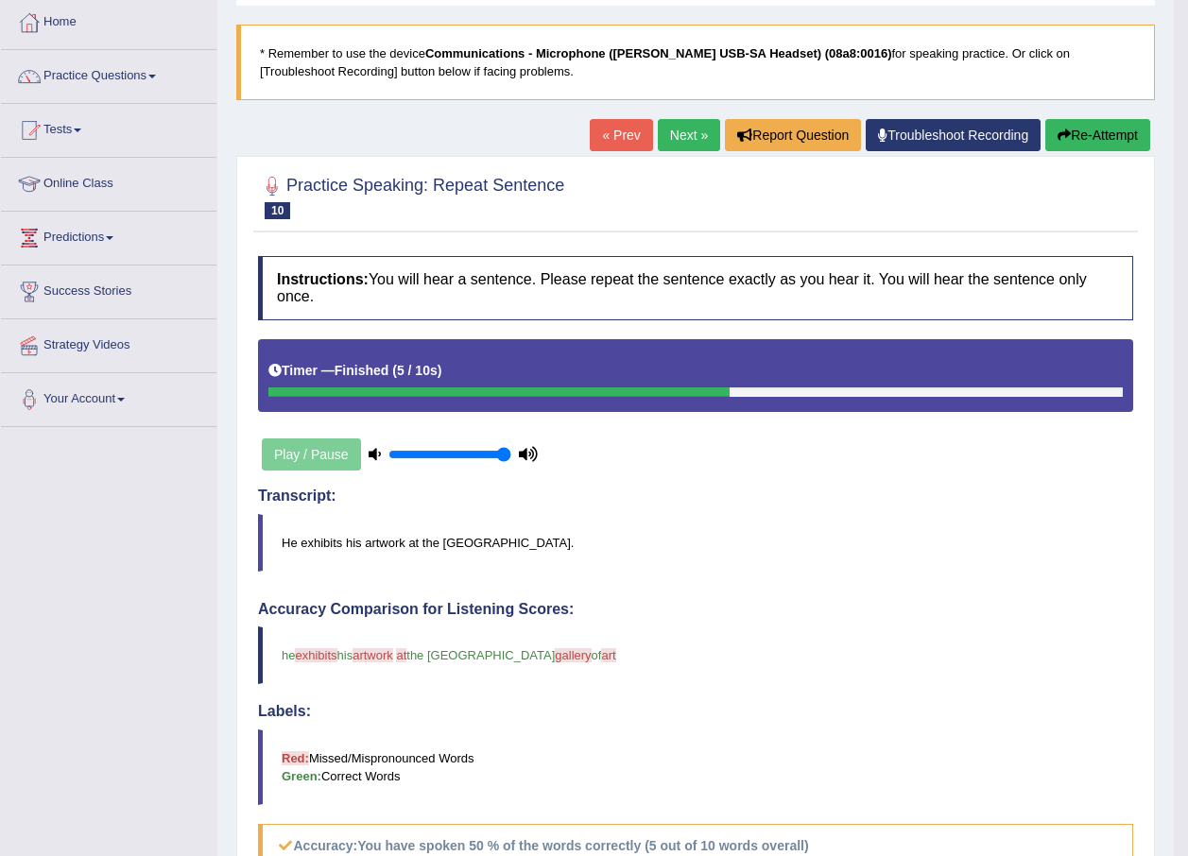
scroll to position [95, 0]
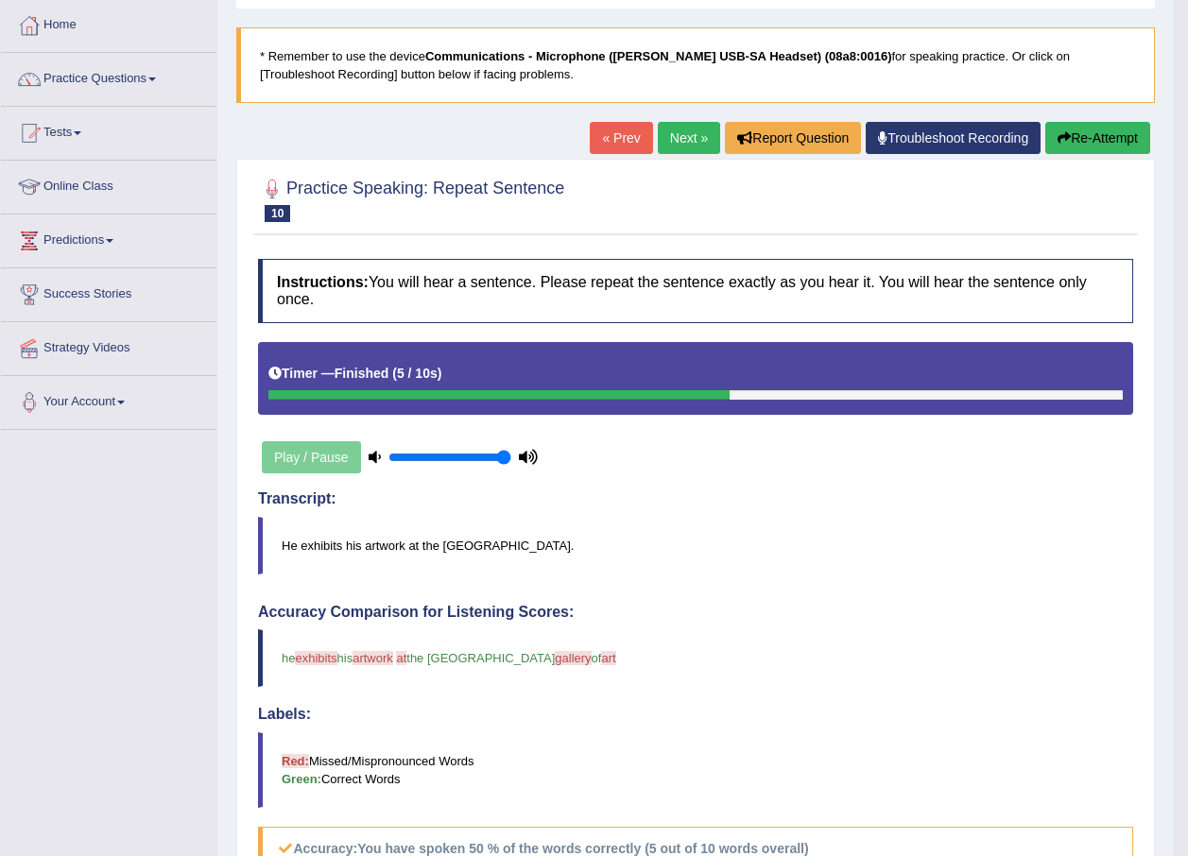
click at [680, 140] on link "Next »" at bounding box center [689, 138] width 62 height 32
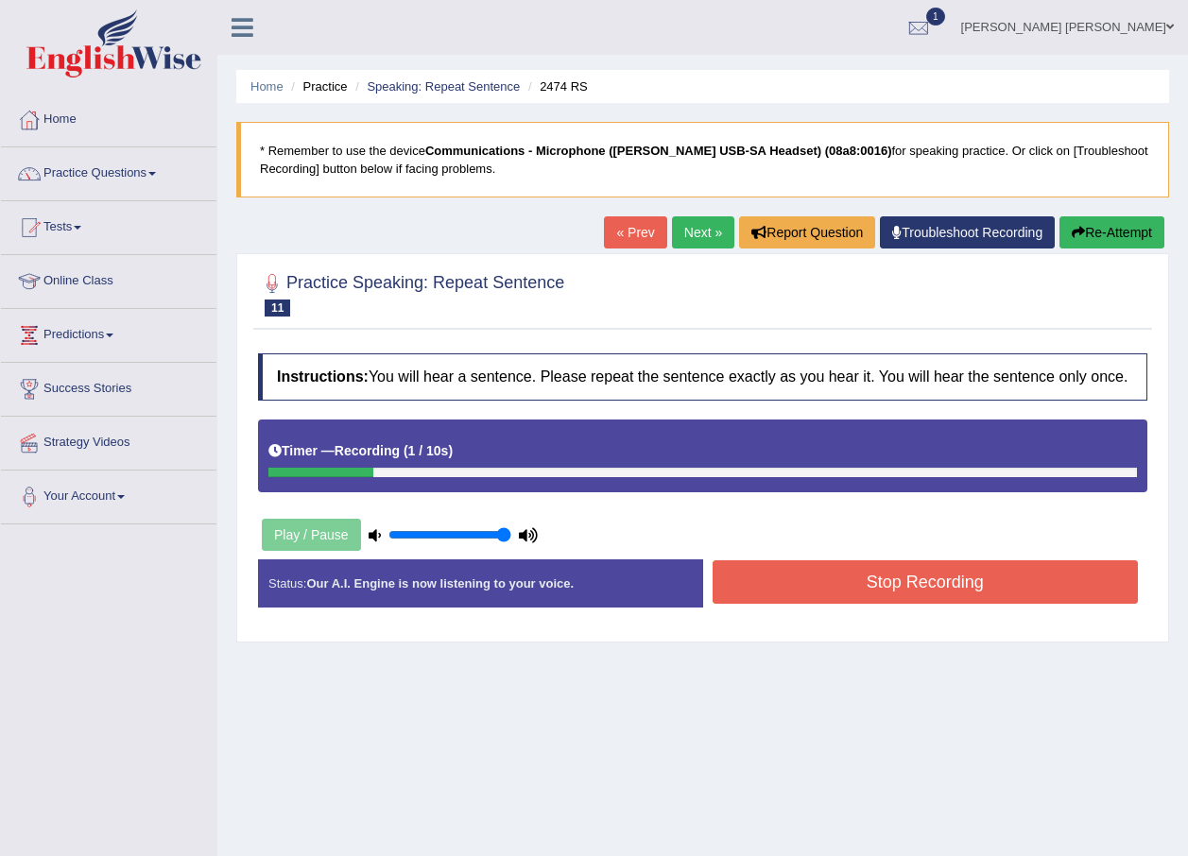
click at [1088, 234] on button "Re-Attempt" at bounding box center [1111, 232] width 105 height 32
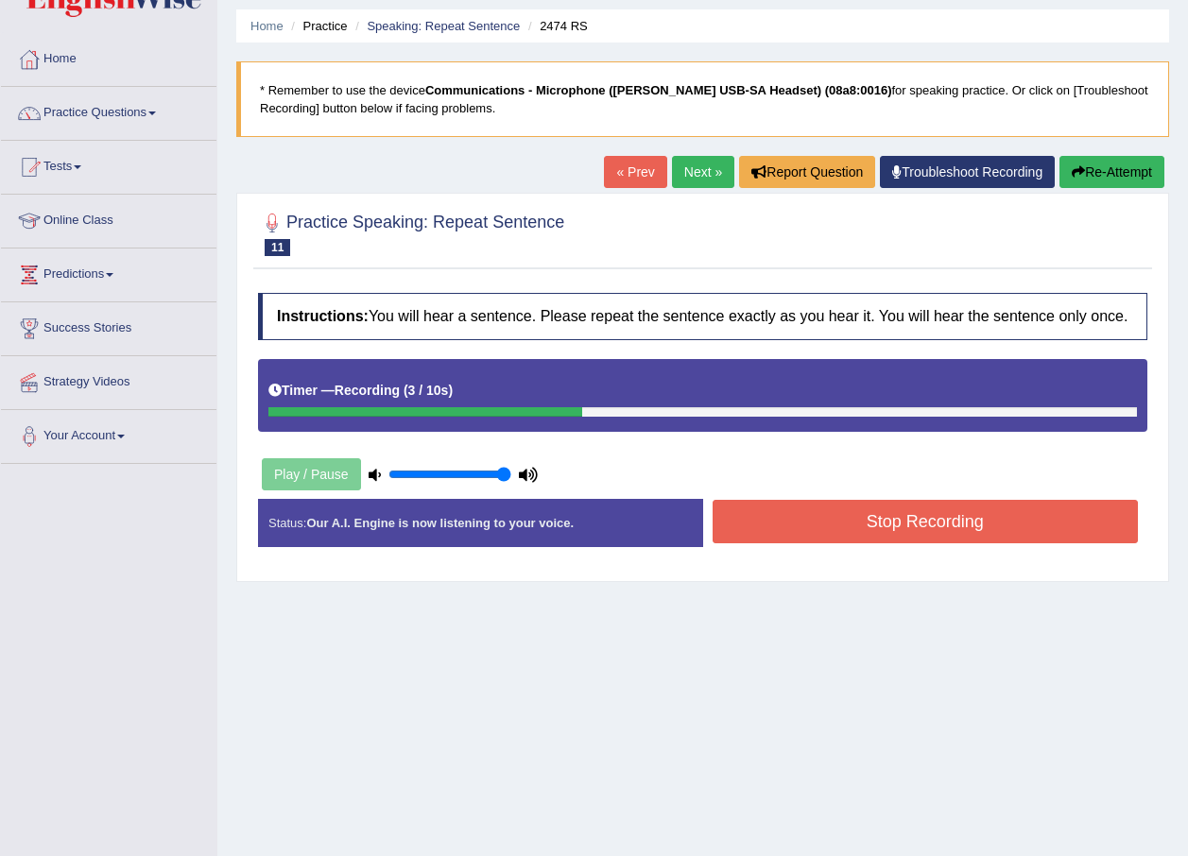
scroll to position [95, 0]
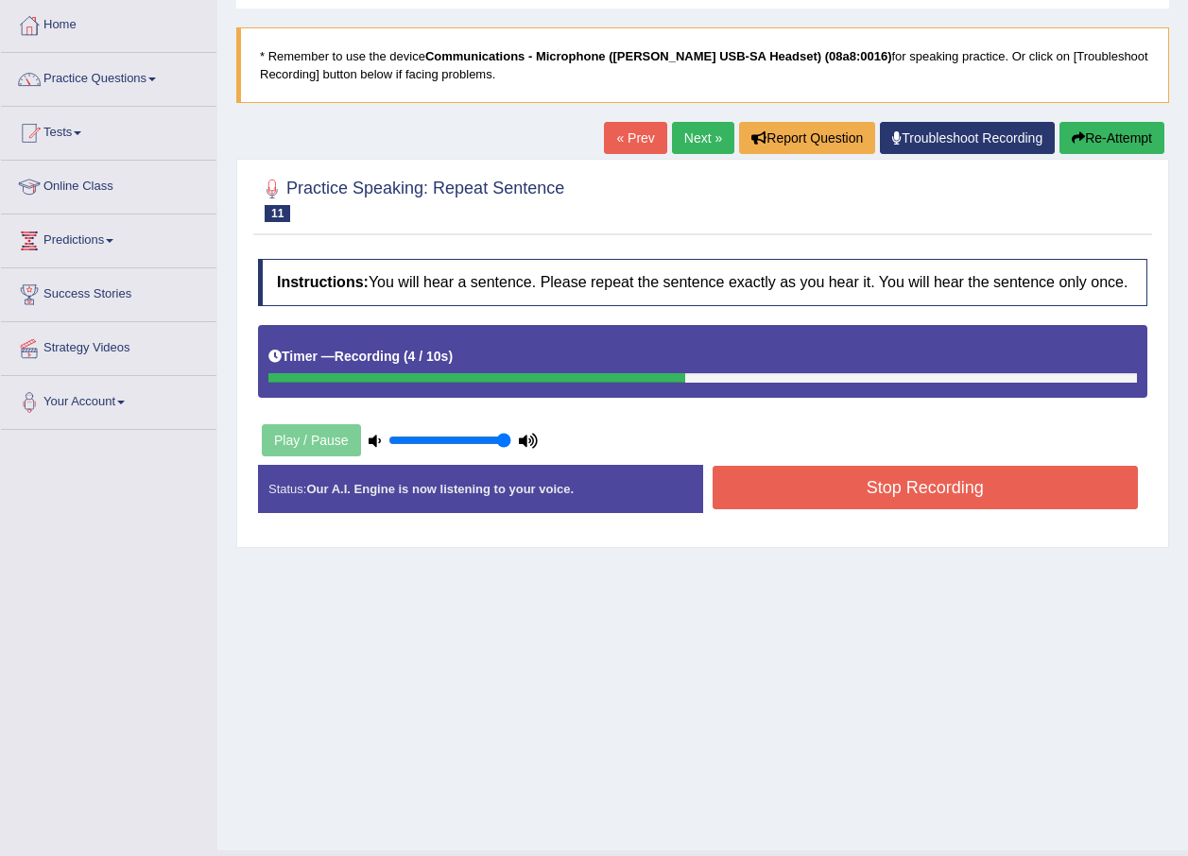
click at [949, 480] on button "Stop Recording" at bounding box center [926, 487] width 426 height 43
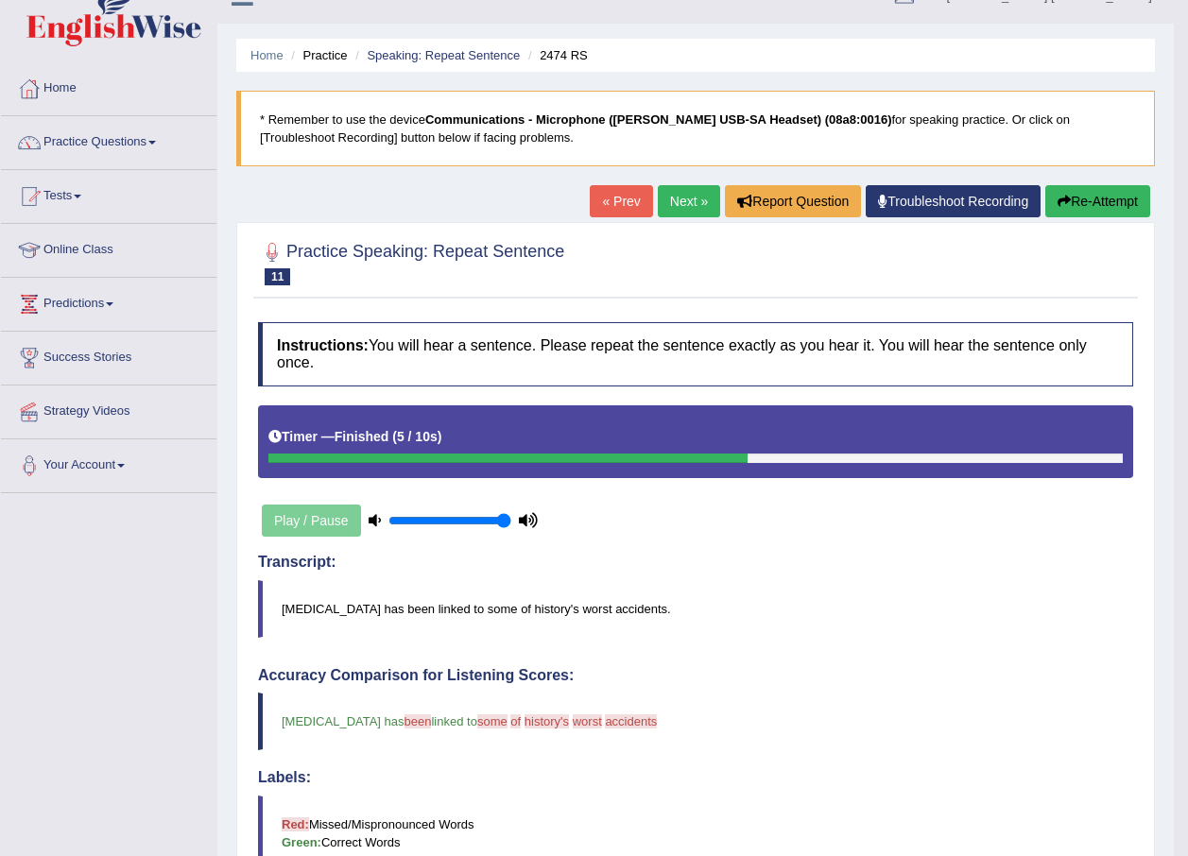
scroll to position [0, 0]
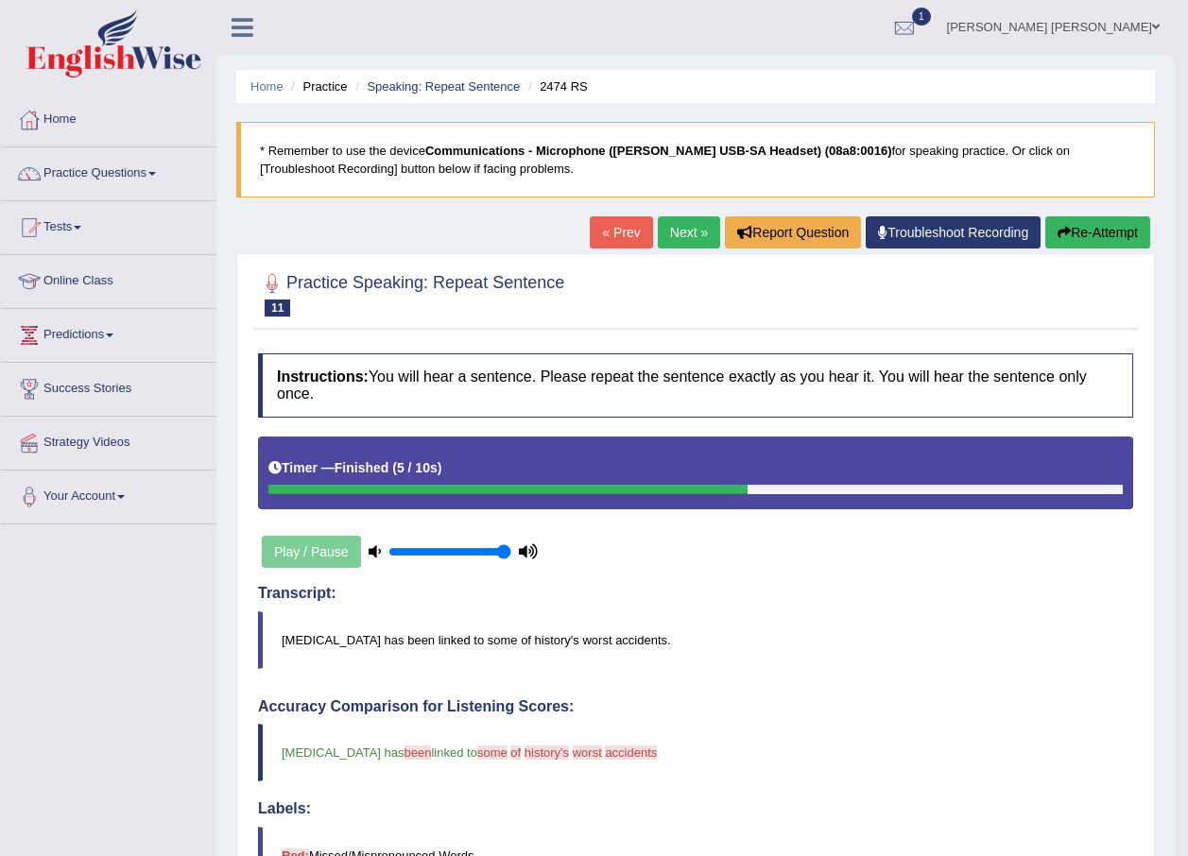
click at [676, 229] on link "Next »" at bounding box center [689, 232] width 62 height 32
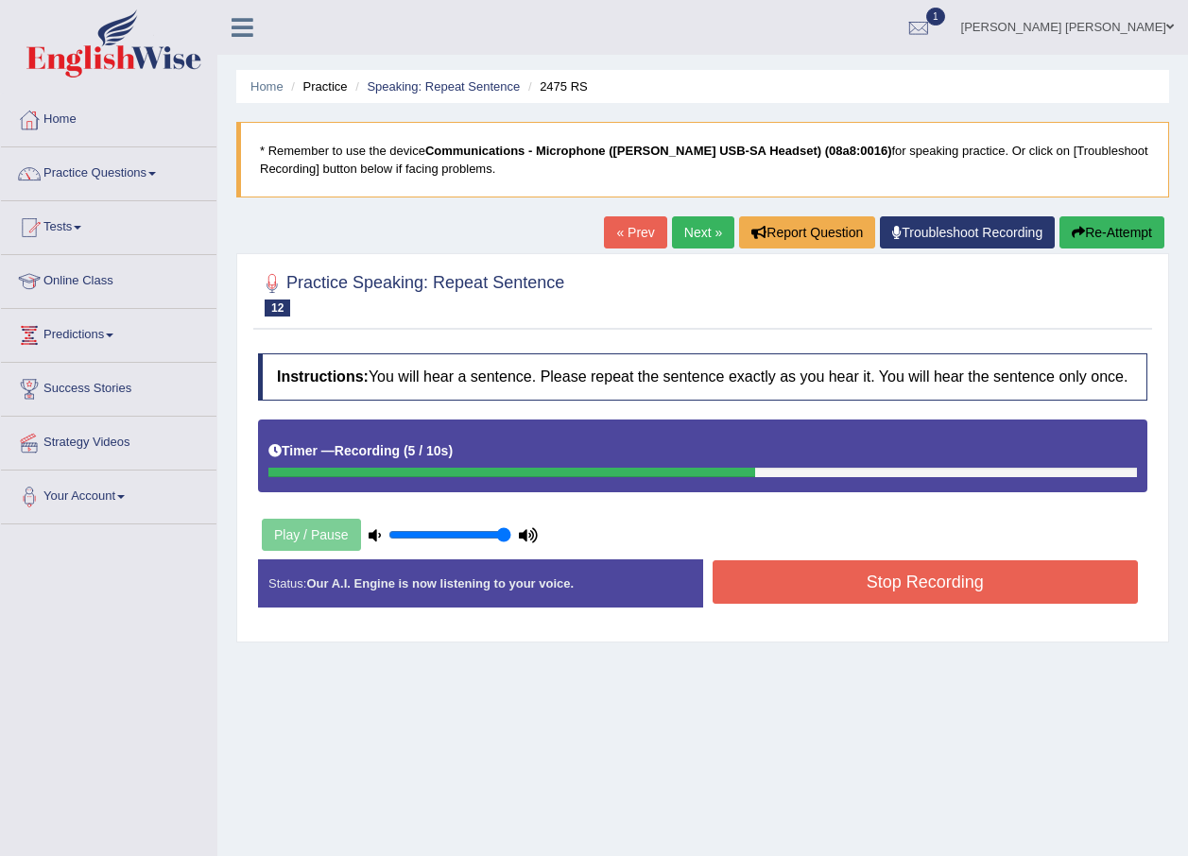
click at [862, 563] on button "Stop Recording" at bounding box center [926, 581] width 426 height 43
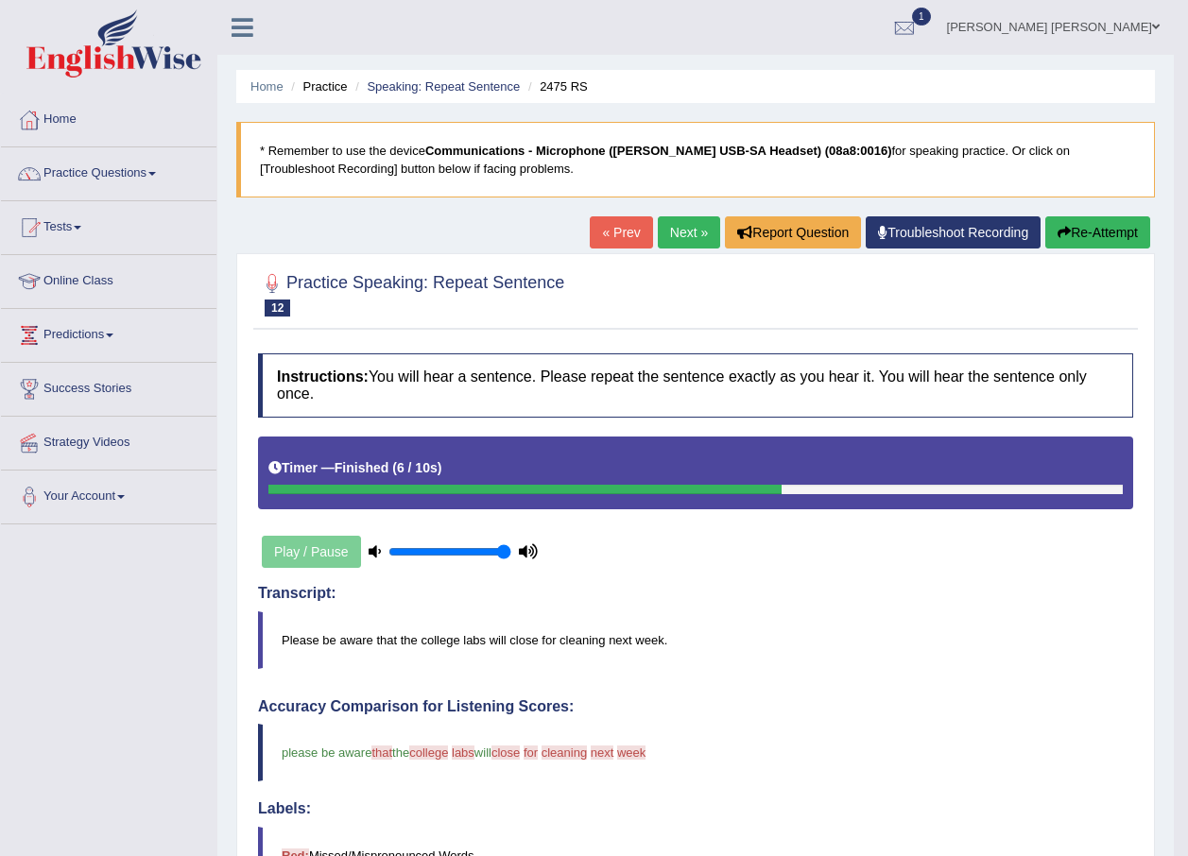
click at [679, 238] on link "Next »" at bounding box center [689, 232] width 62 height 32
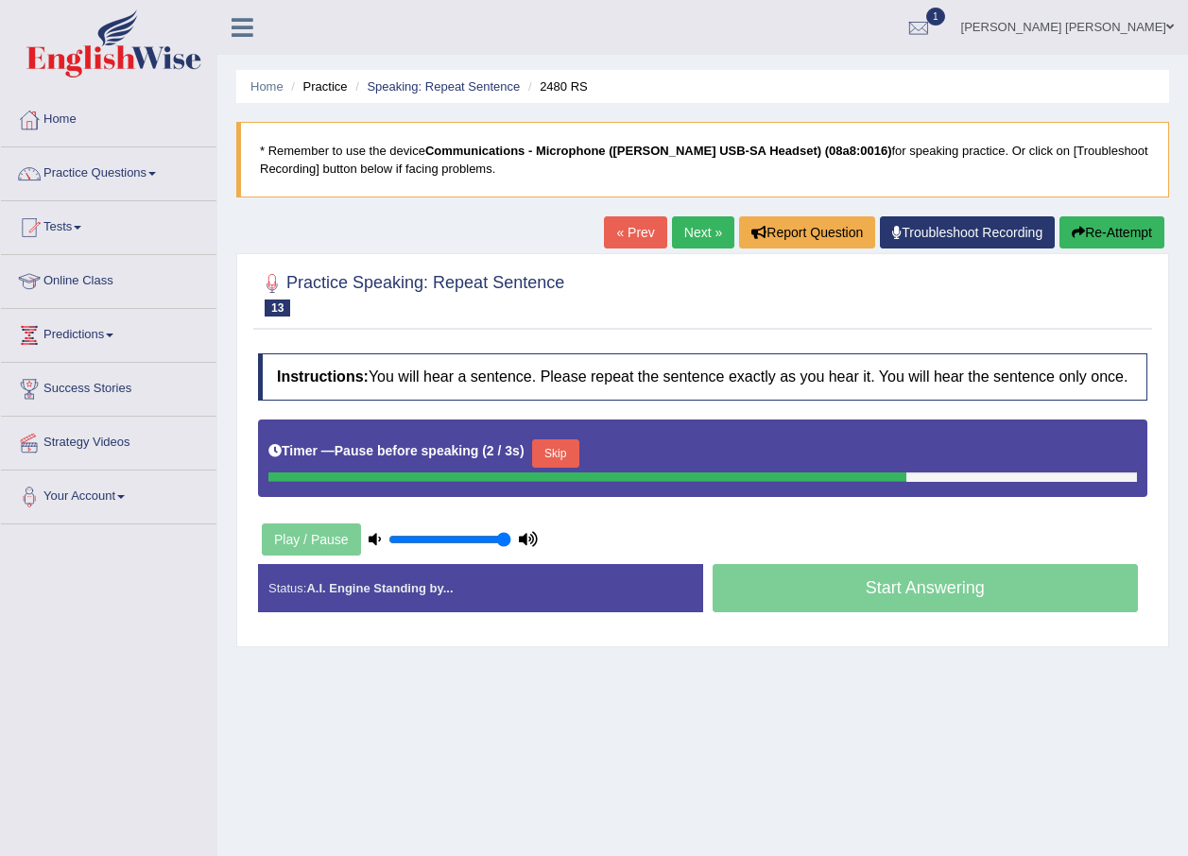
click at [767, 791] on div "Home Practice Speaking: Repeat Sentence 2480 RS * Remember to use the device Co…" at bounding box center [702, 472] width 971 height 945
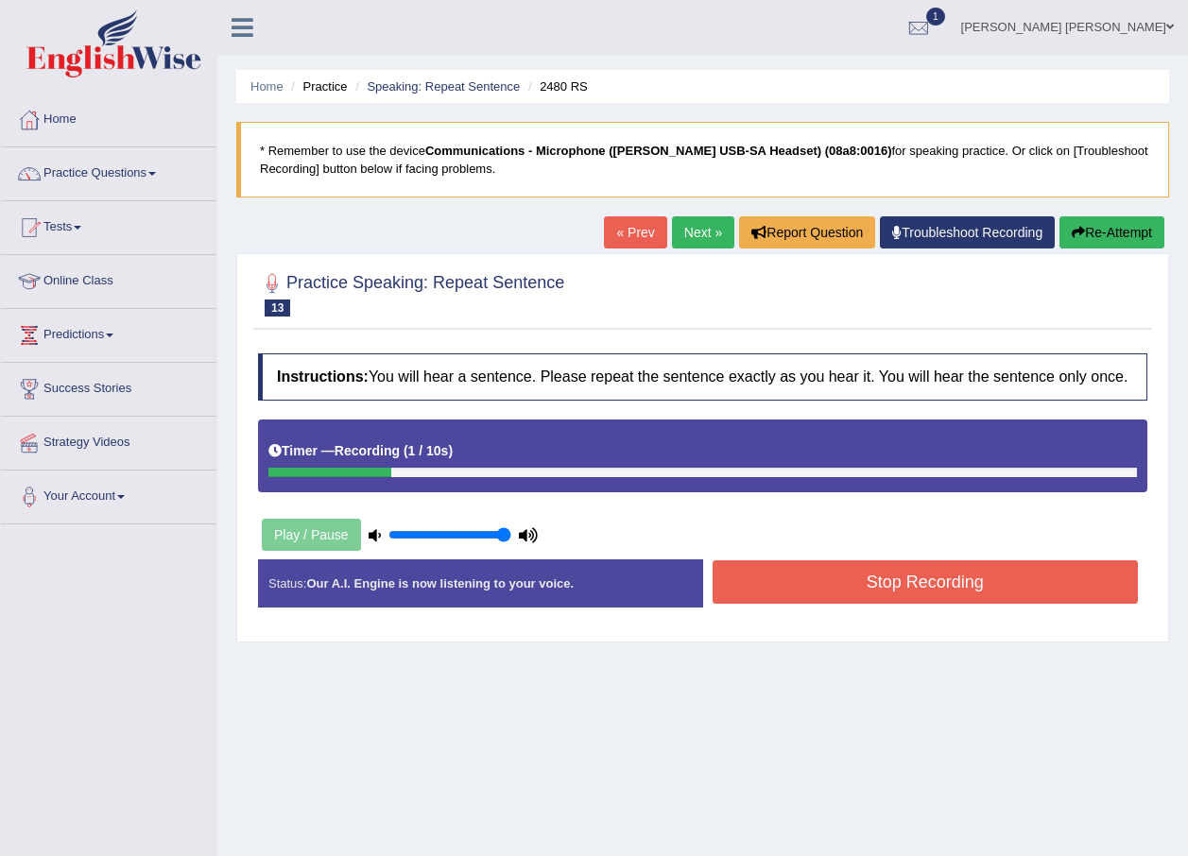
click at [1121, 232] on button "Re-Attempt" at bounding box center [1111, 232] width 105 height 32
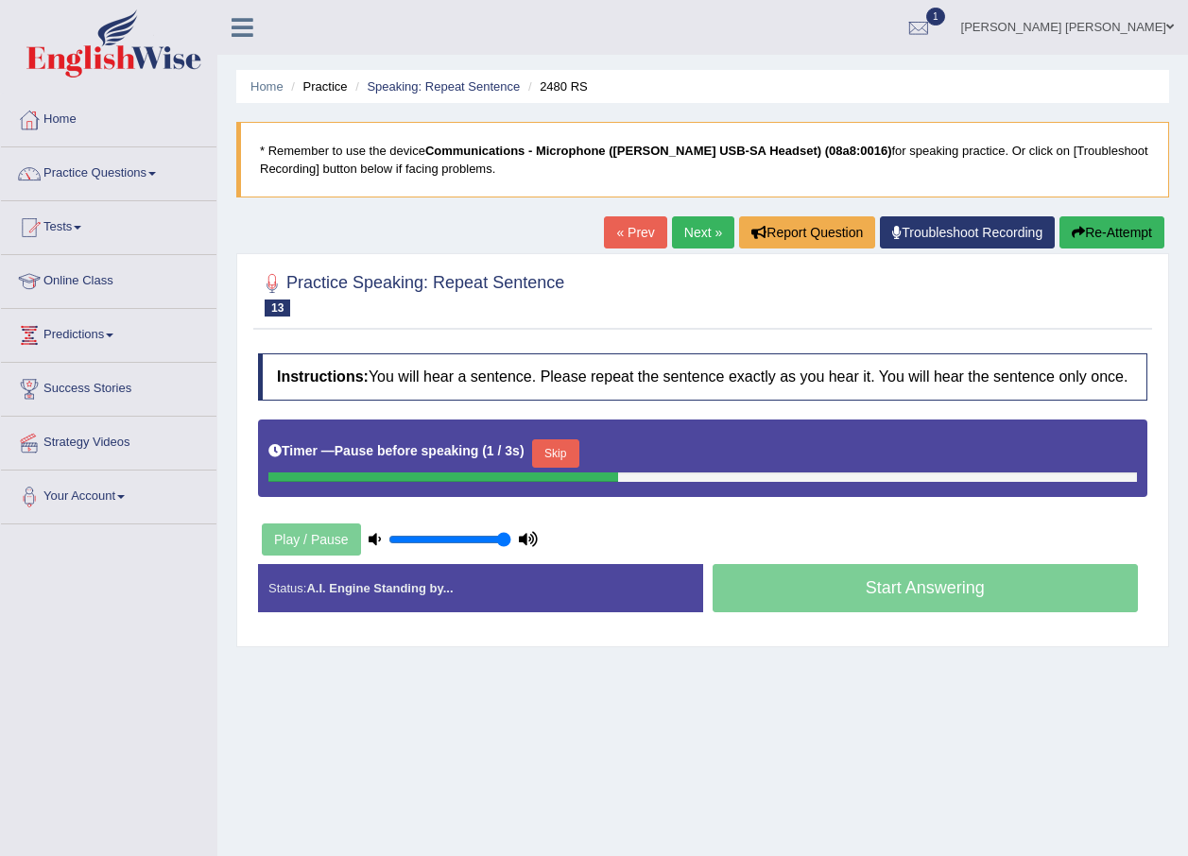
click at [1019, 660] on div "Home Practice Speaking: Repeat Sentence 2480 RS * Remember to use the device Co…" at bounding box center [702, 472] width 971 height 945
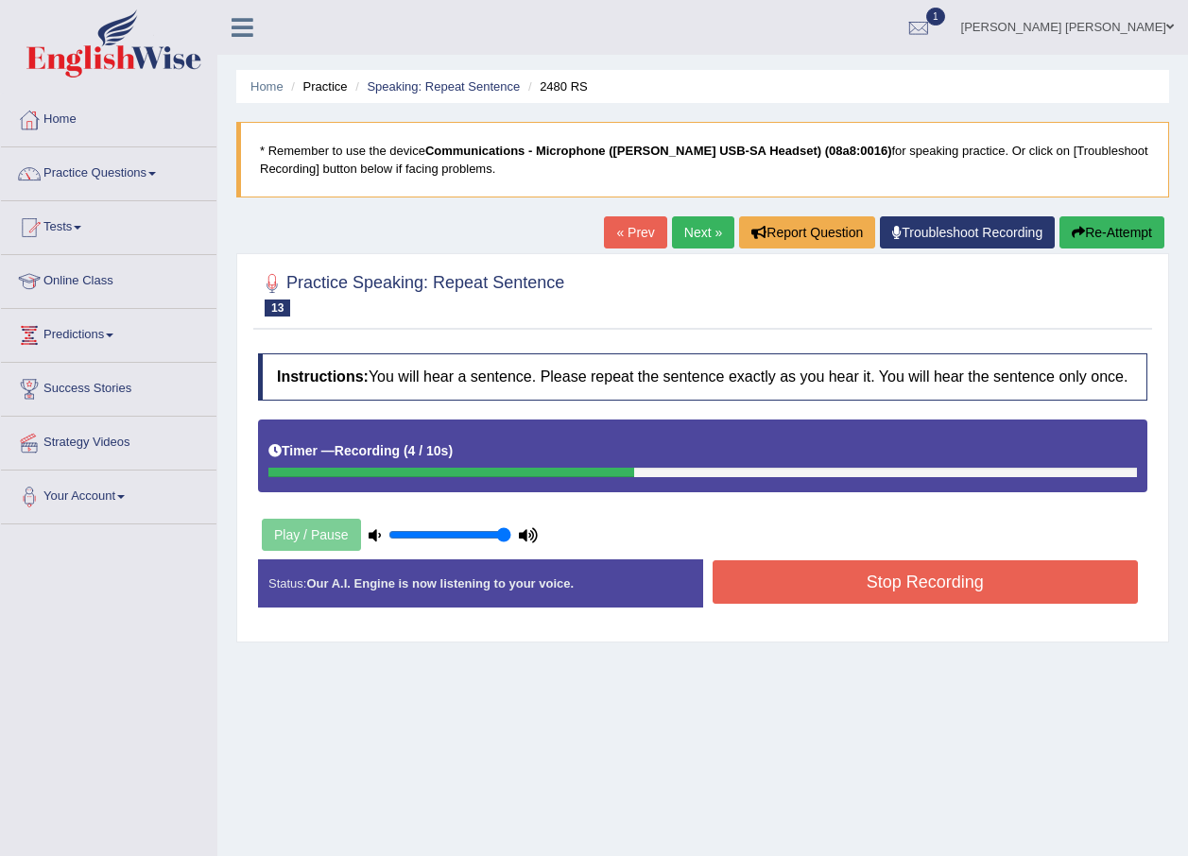
click at [902, 586] on button "Stop Recording" at bounding box center [926, 581] width 426 height 43
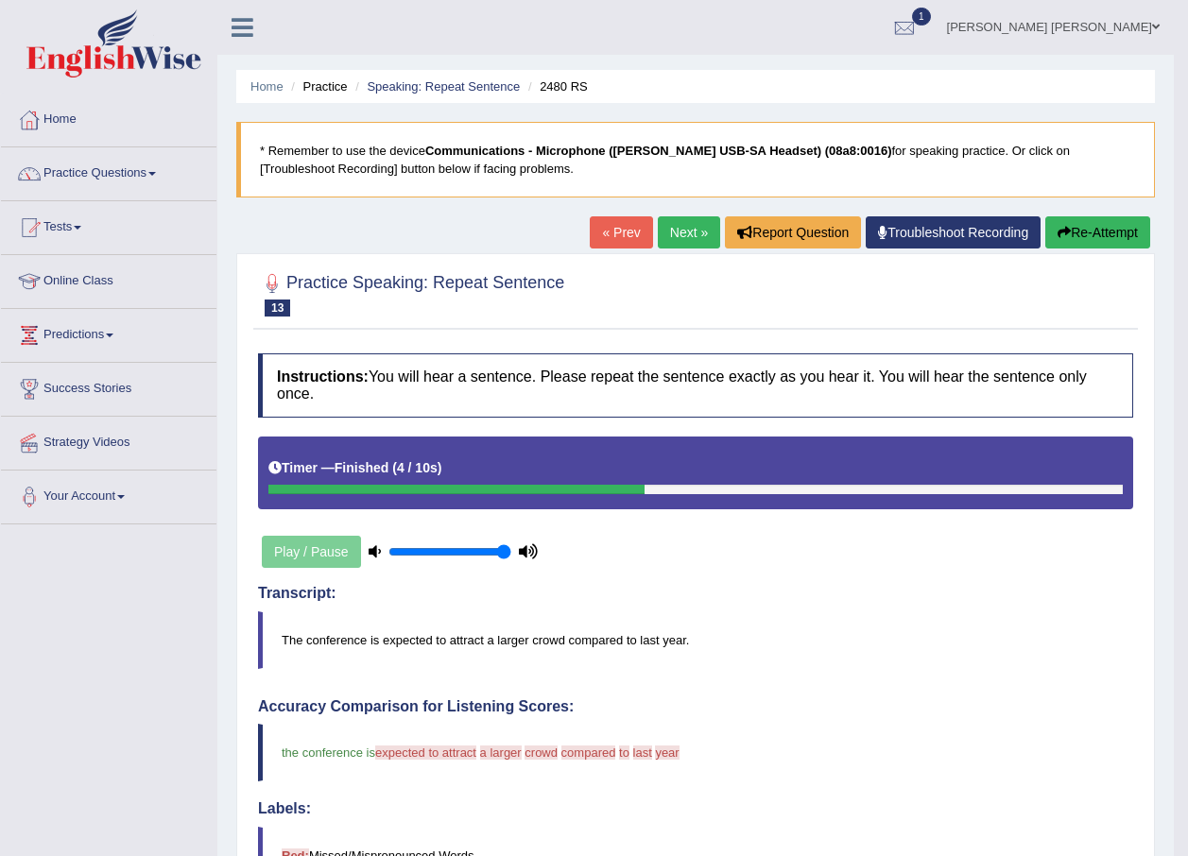
click at [678, 227] on link "Next »" at bounding box center [689, 232] width 62 height 32
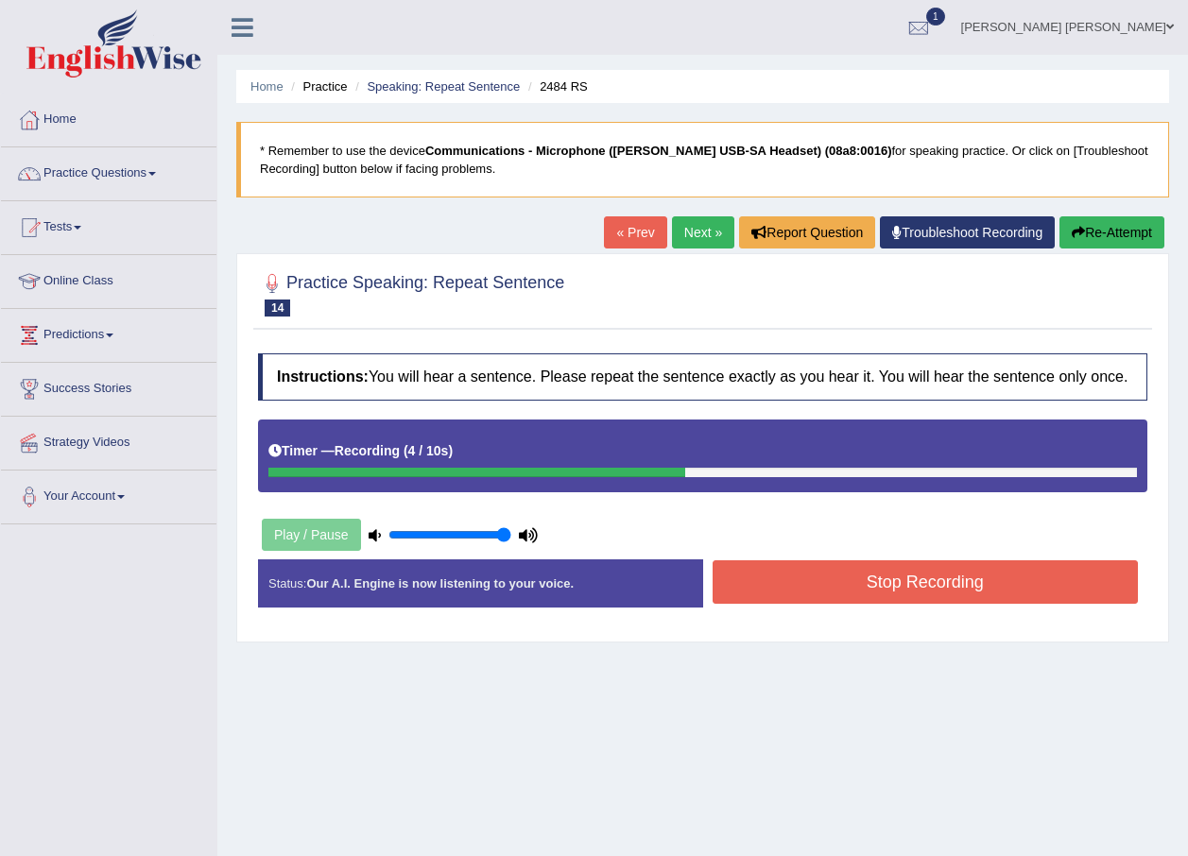
click at [874, 576] on button "Stop Recording" at bounding box center [926, 581] width 426 height 43
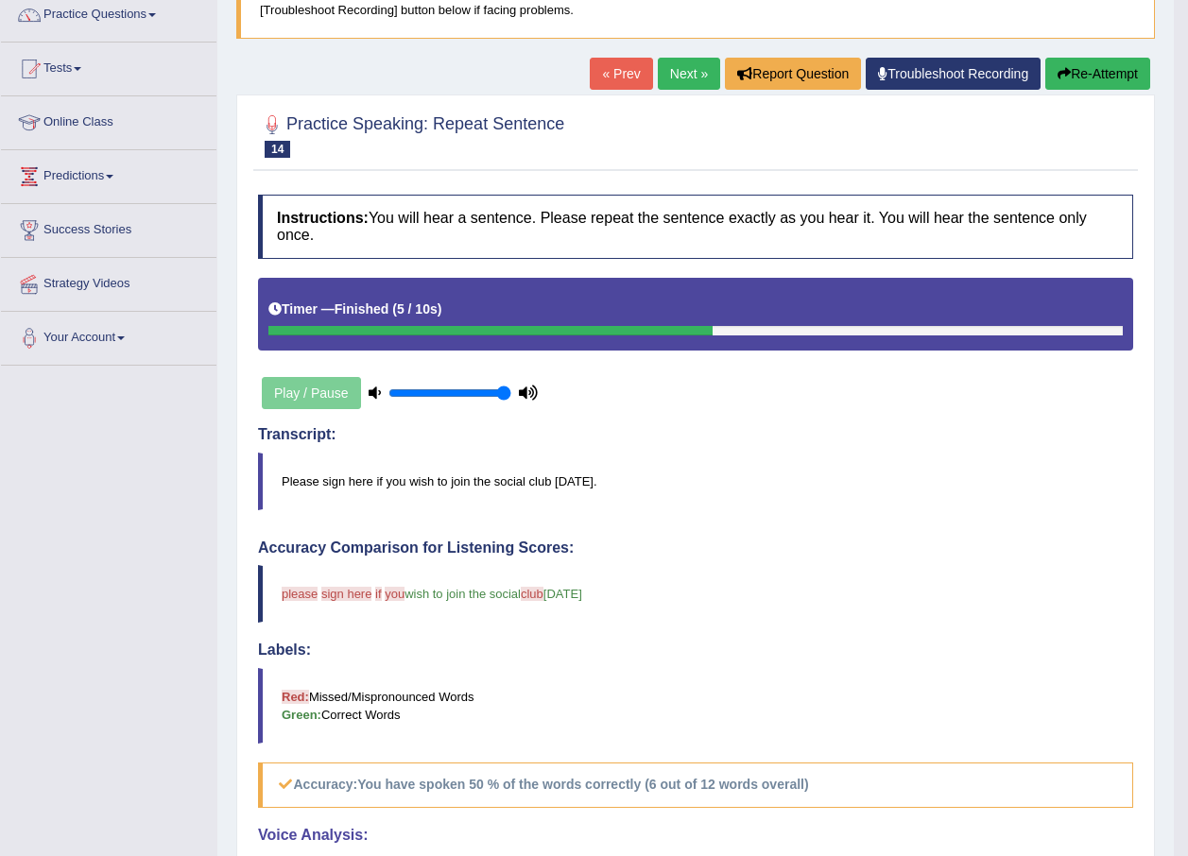
scroll to position [95, 0]
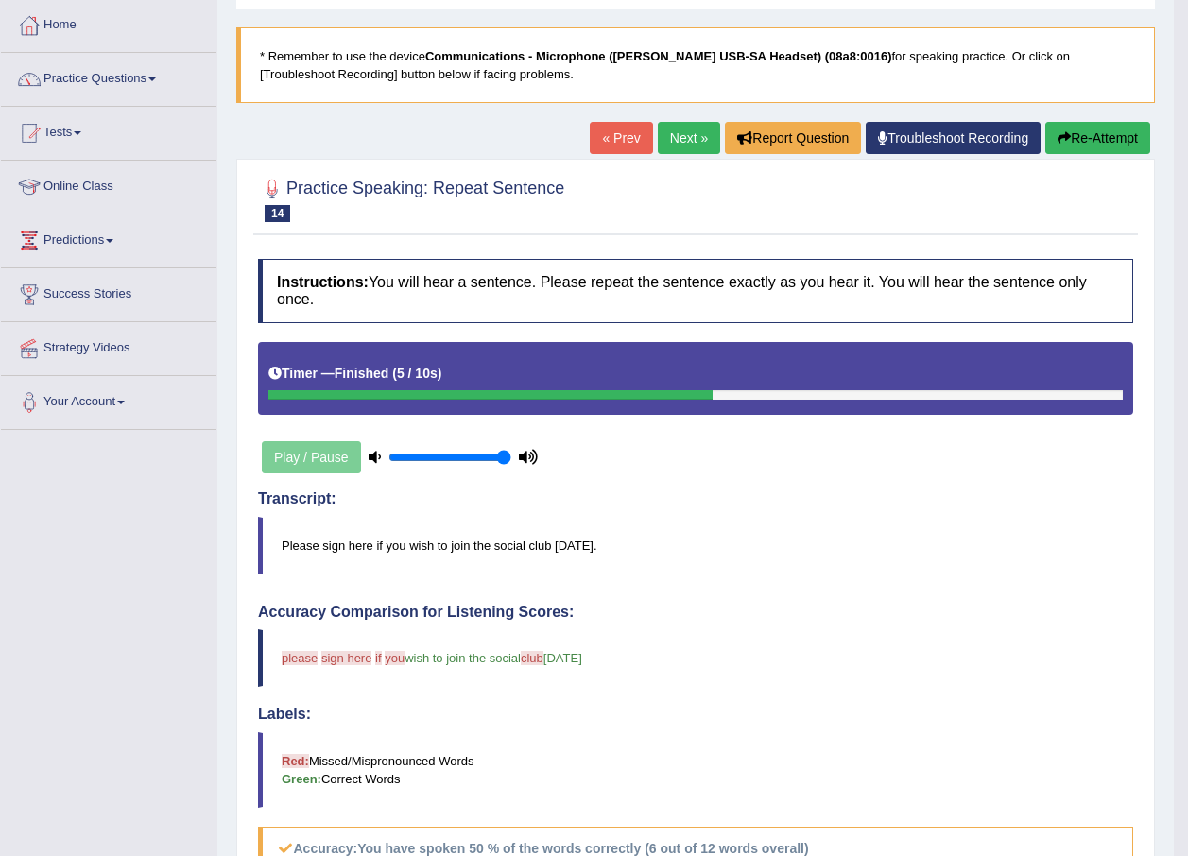
click at [663, 151] on link "Next »" at bounding box center [689, 138] width 62 height 32
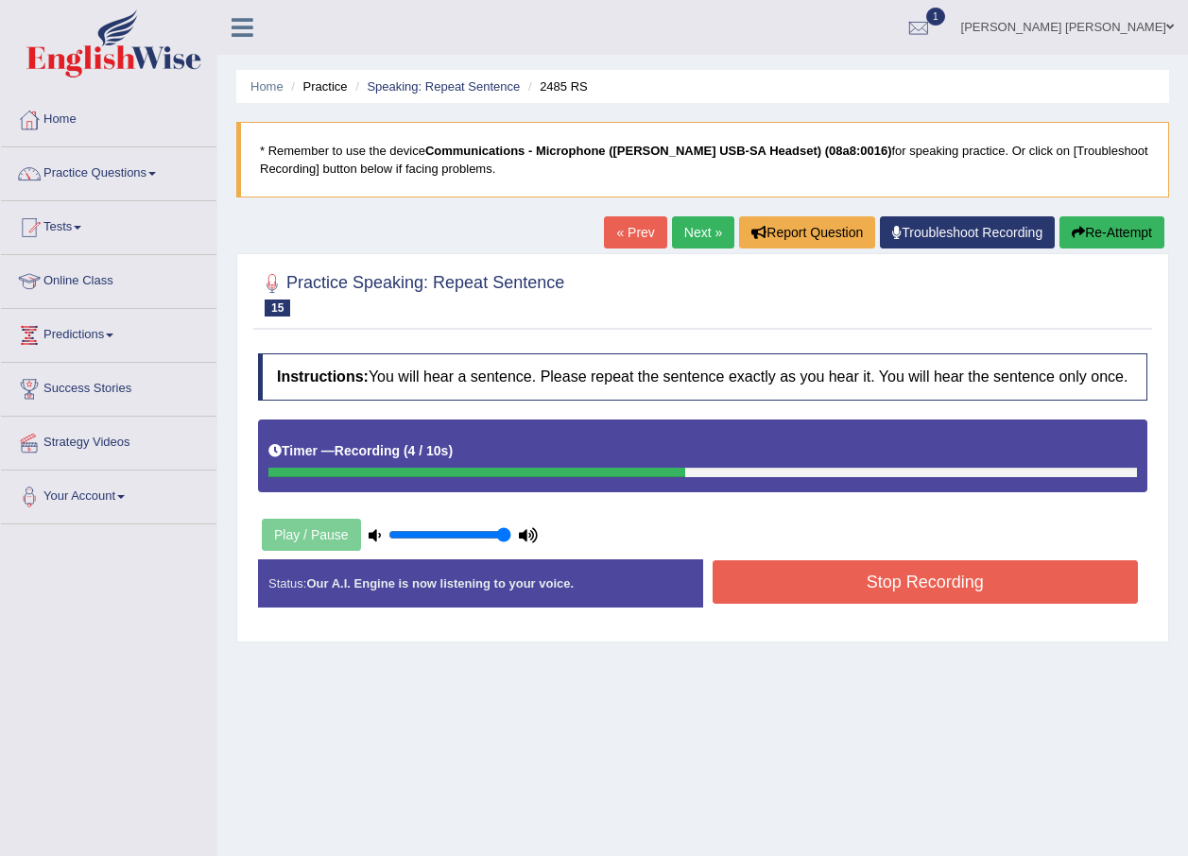
click at [1000, 573] on button "Stop Recording" at bounding box center [926, 581] width 426 height 43
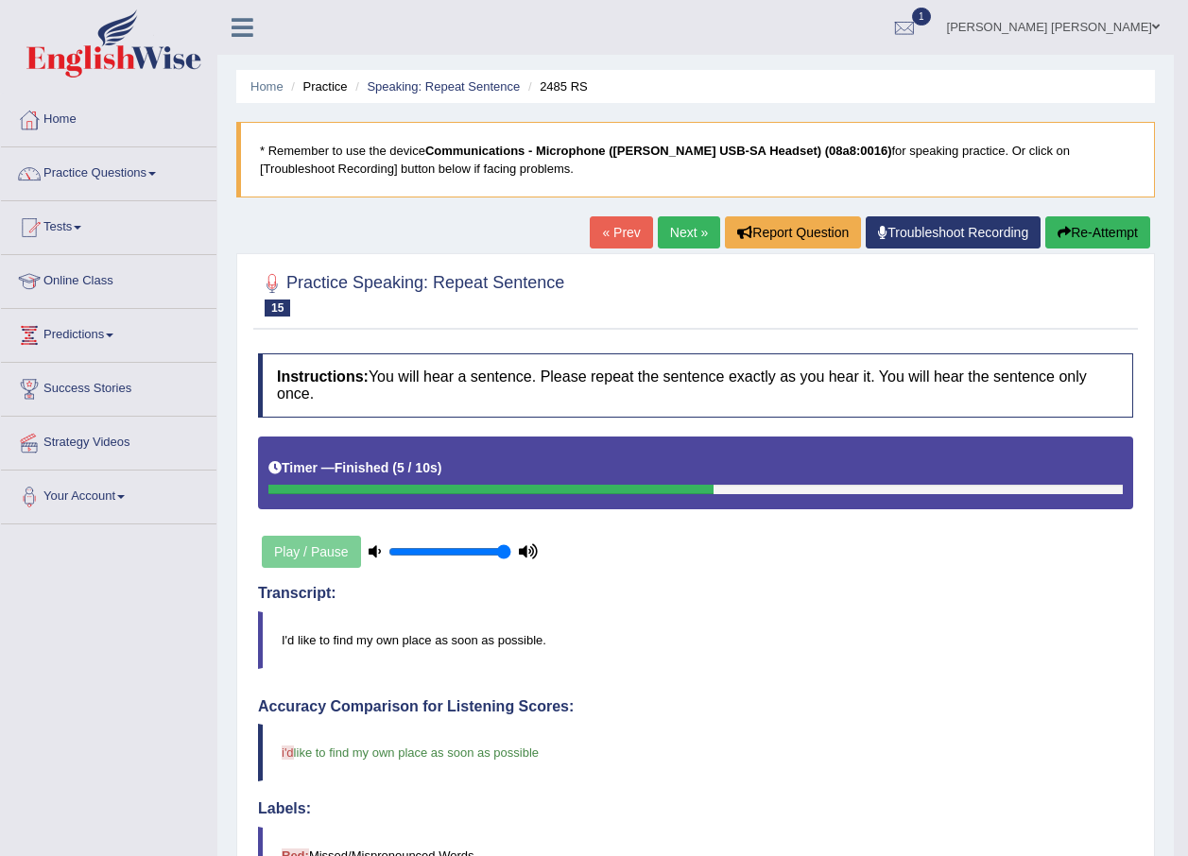
click at [670, 237] on link "Next »" at bounding box center [689, 232] width 62 height 32
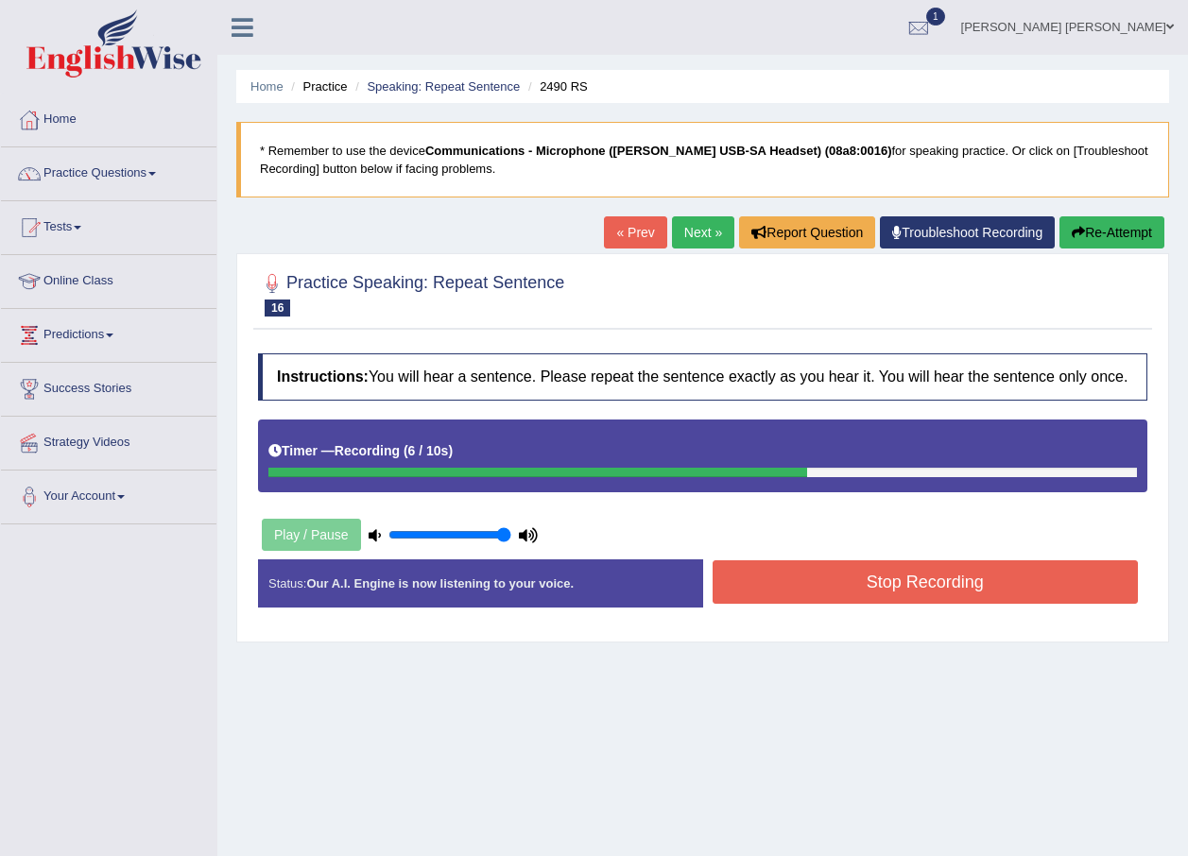
click at [946, 605] on div "Stop Recording" at bounding box center [925, 584] width 445 height 48
click at [953, 580] on button "Stop Recording" at bounding box center [926, 581] width 426 height 43
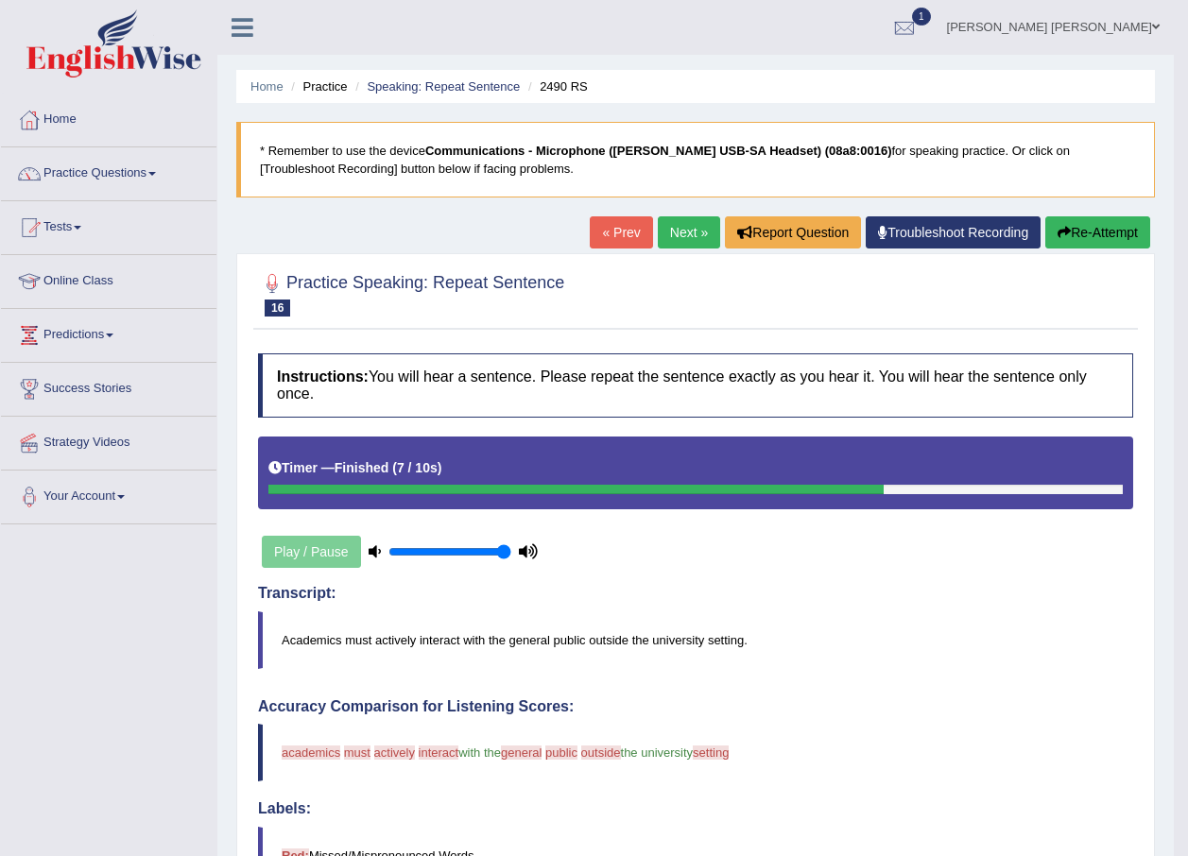
click at [689, 228] on link "Next »" at bounding box center [689, 232] width 62 height 32
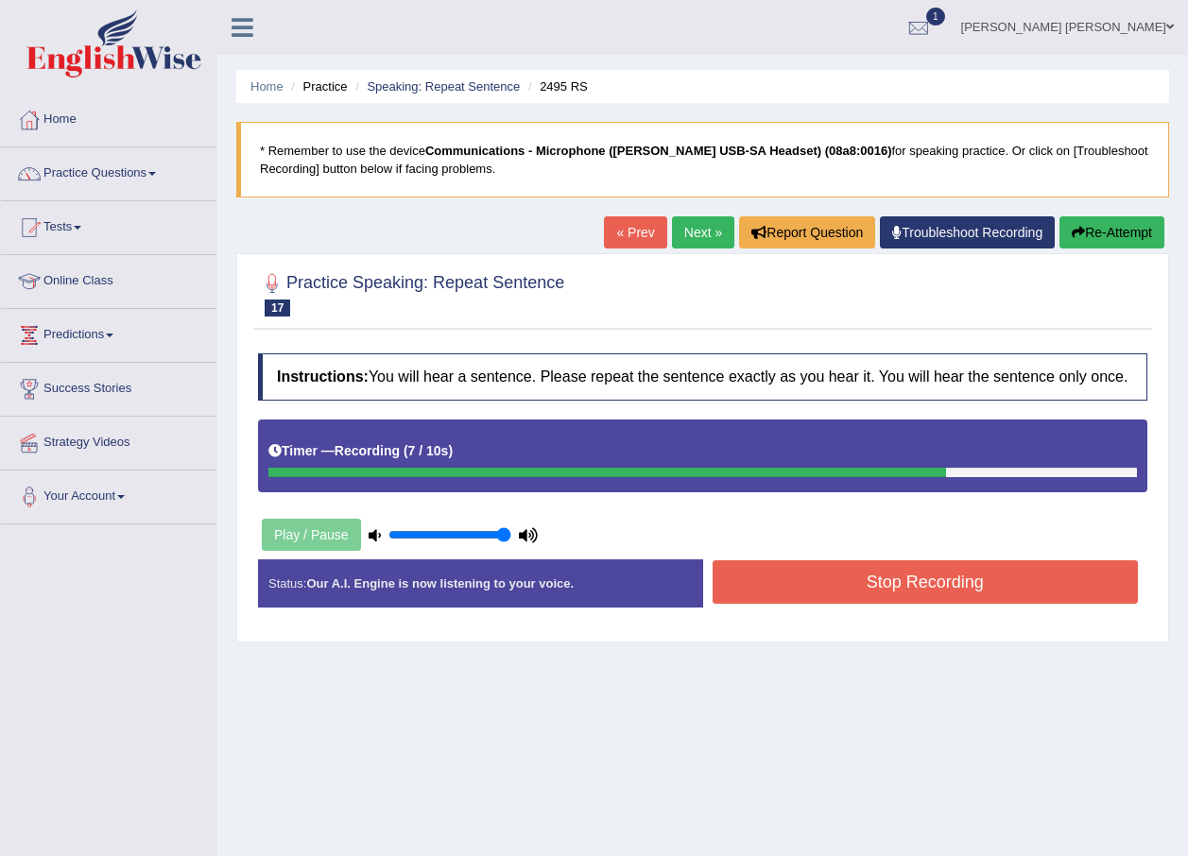
click at [1067, 570] on button "Stop Recording" at bounding box center [926, 581] width 426 height 43
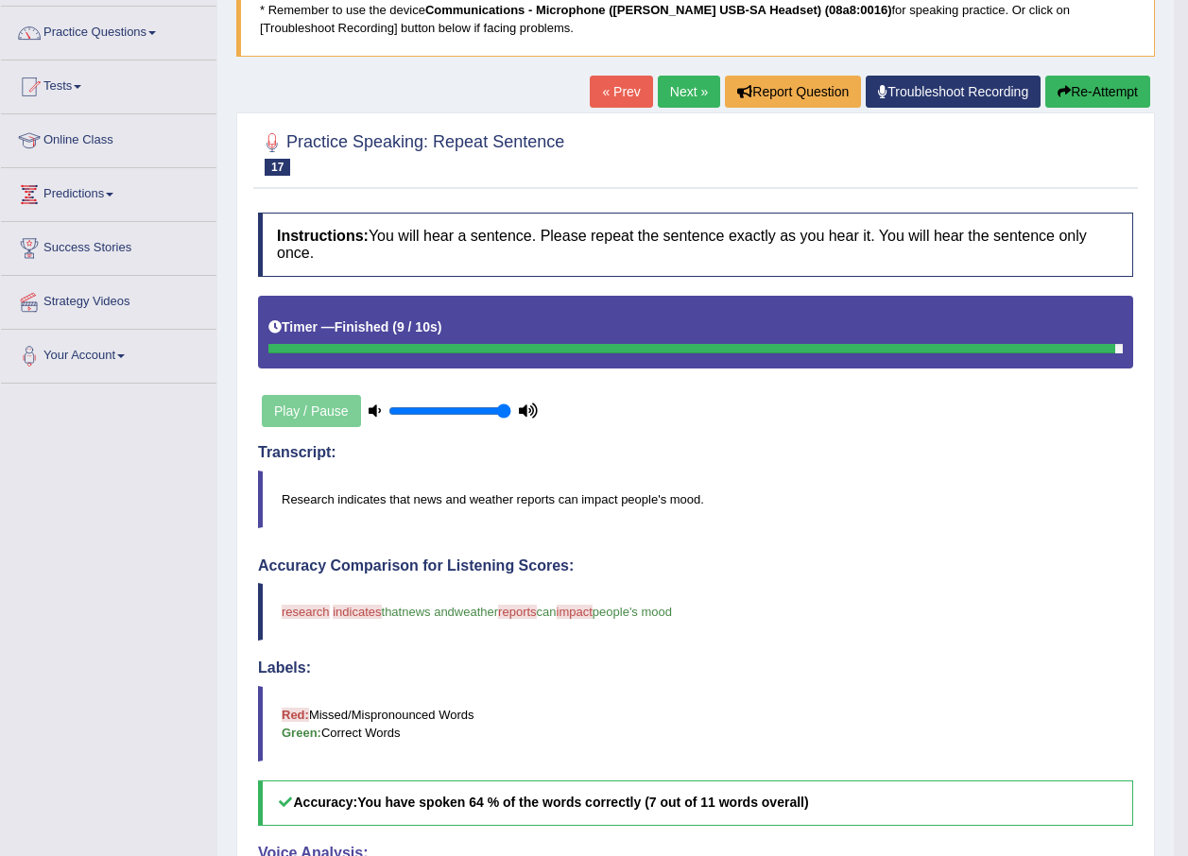
scroll to position [136, 0]
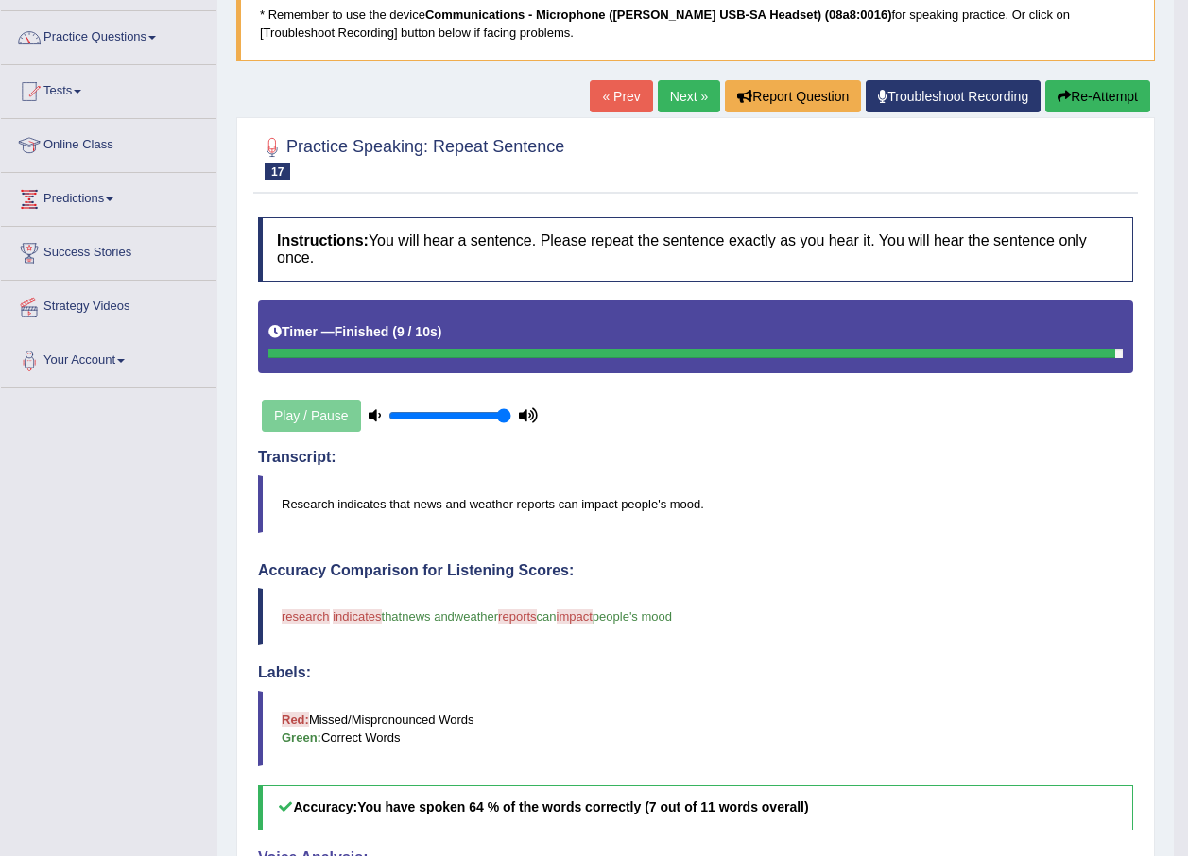
click at [659, 94] on link "Next »" at bounding box center [689, 96] width 62 height 32
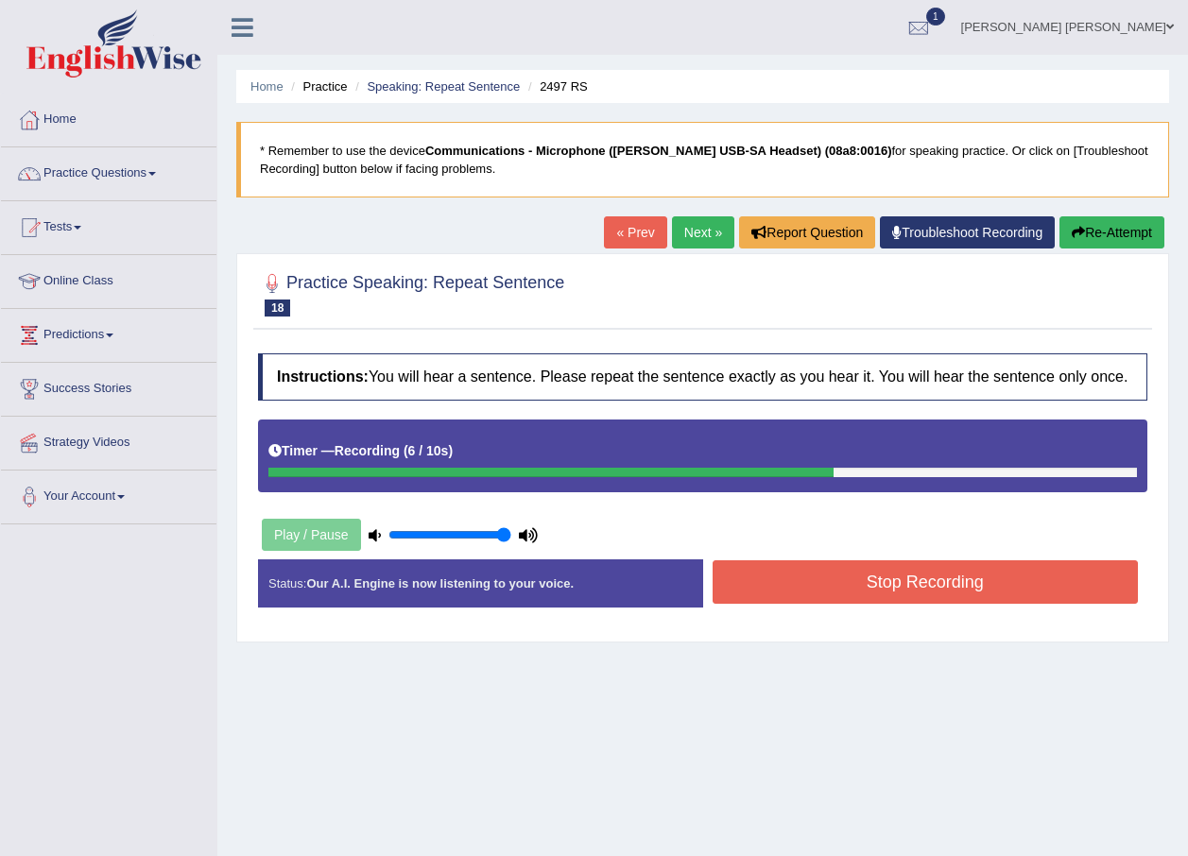
click at [844, 569] on button "Stop Recording" at bounding box center [926, 581] width 426 height 43
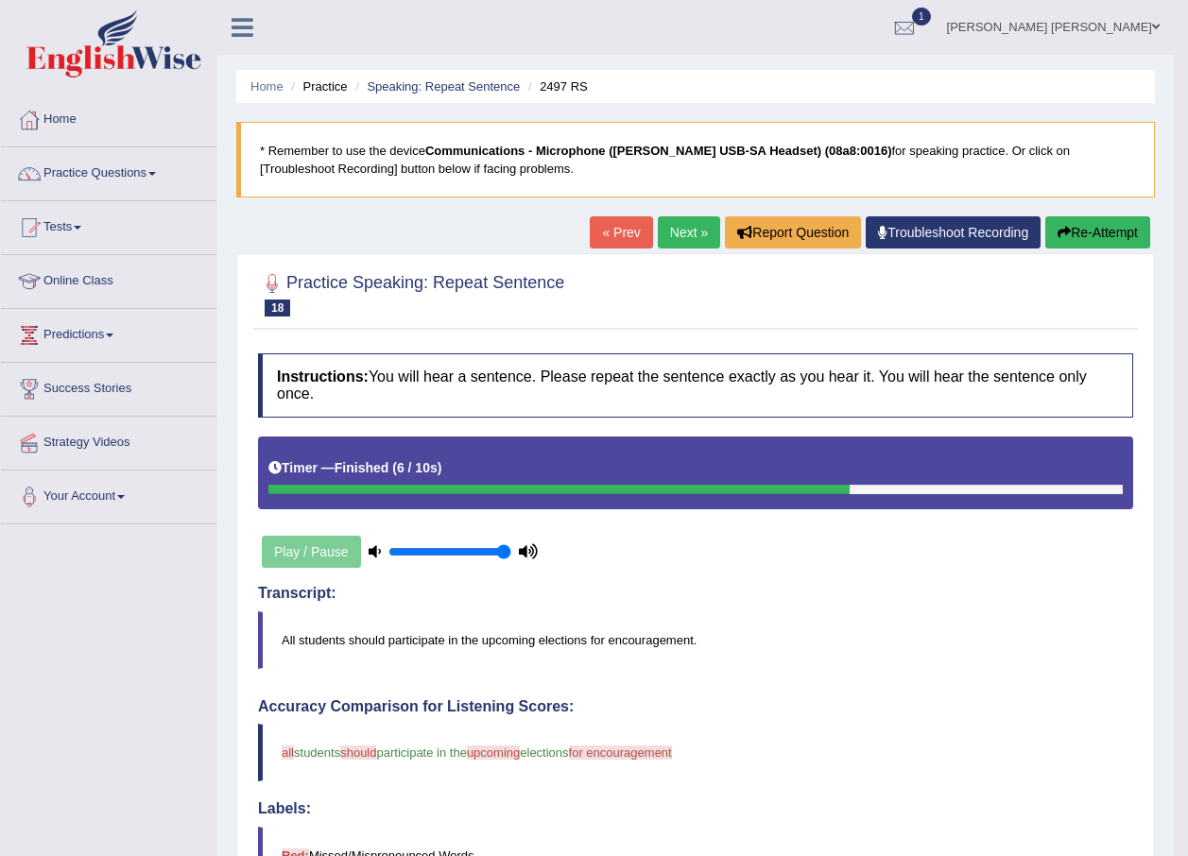
drag, startPoint x: 834, startPoint y: 573, endPoint x: 820, endPoint y: 604, distance: 33.9
click at [676, 236] on link "Next »" at bounding box center [689, 232] width 62 height 32
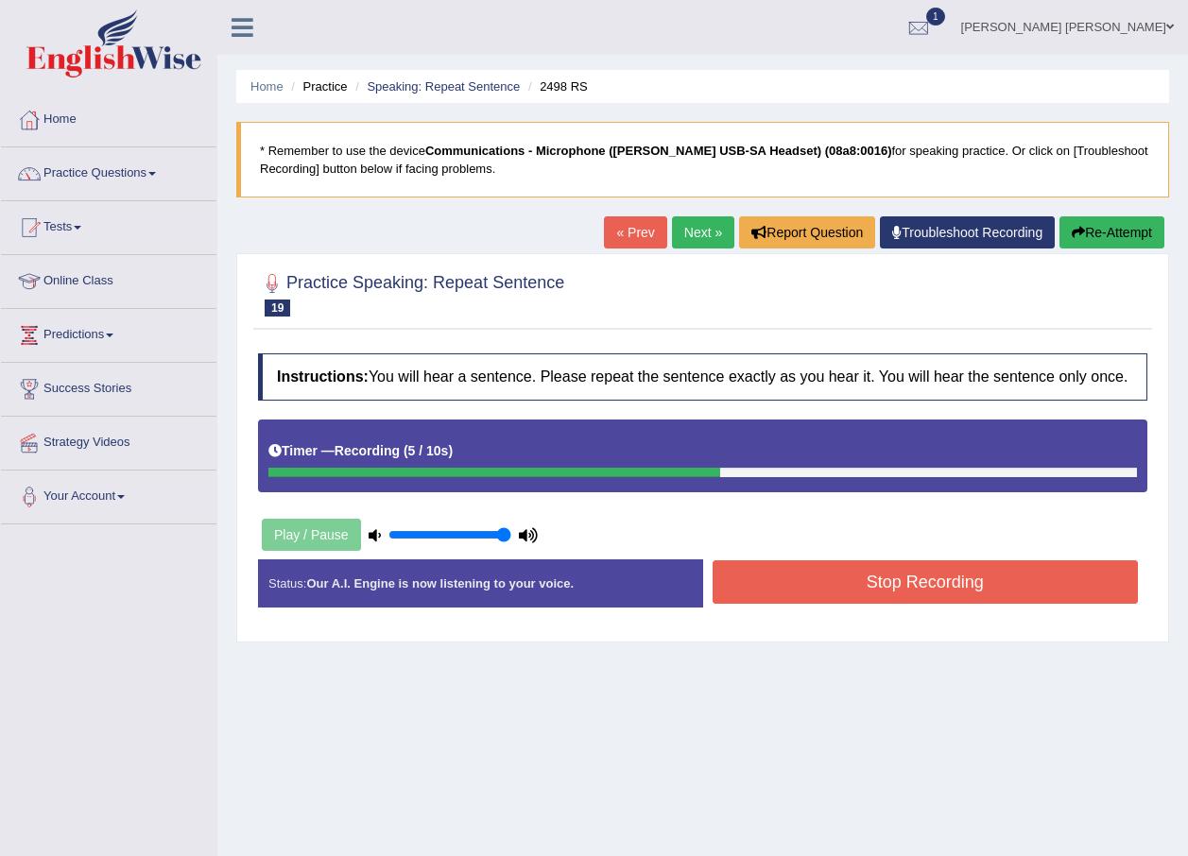
click at [1035, 580] on button "Stop Recording" at bounding box center [926, 581] width 426 height 43
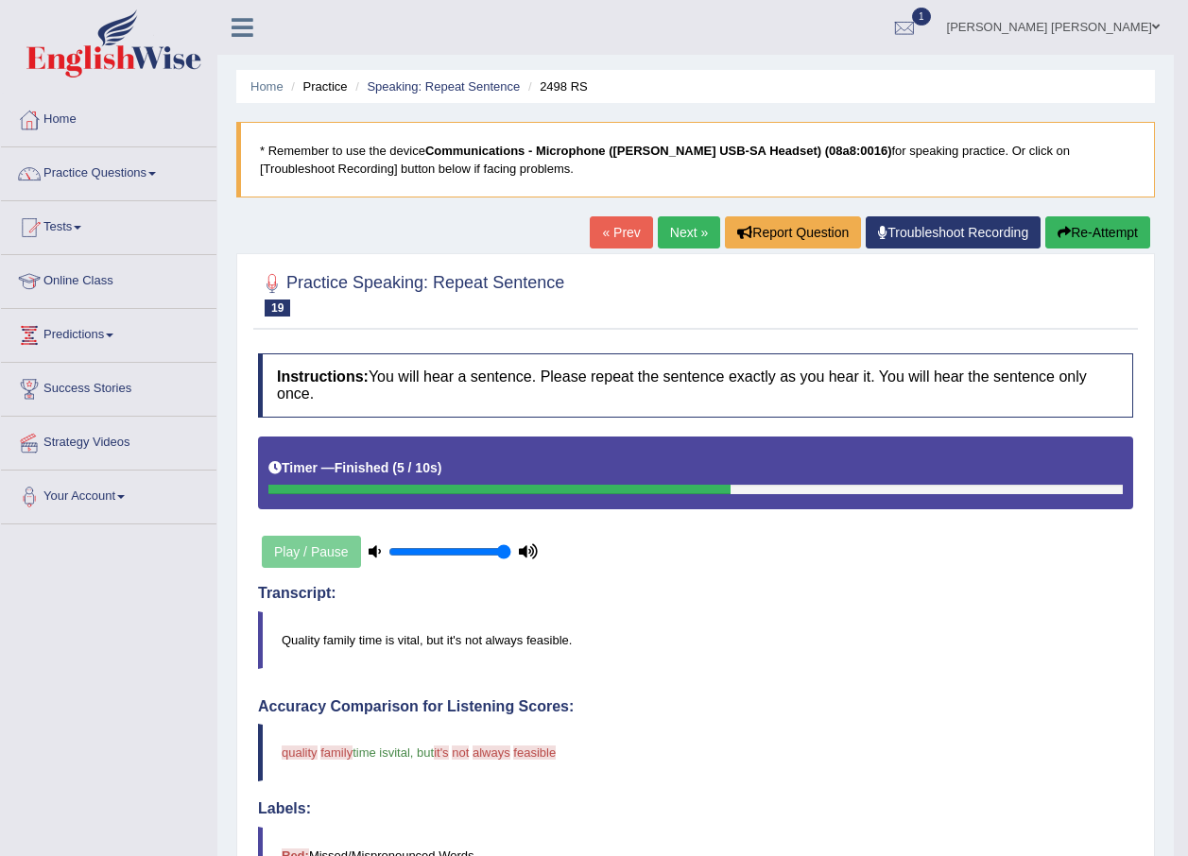
click at [694, 242] on link "Next »" at bounding box center [689, 232] width 62 height 32
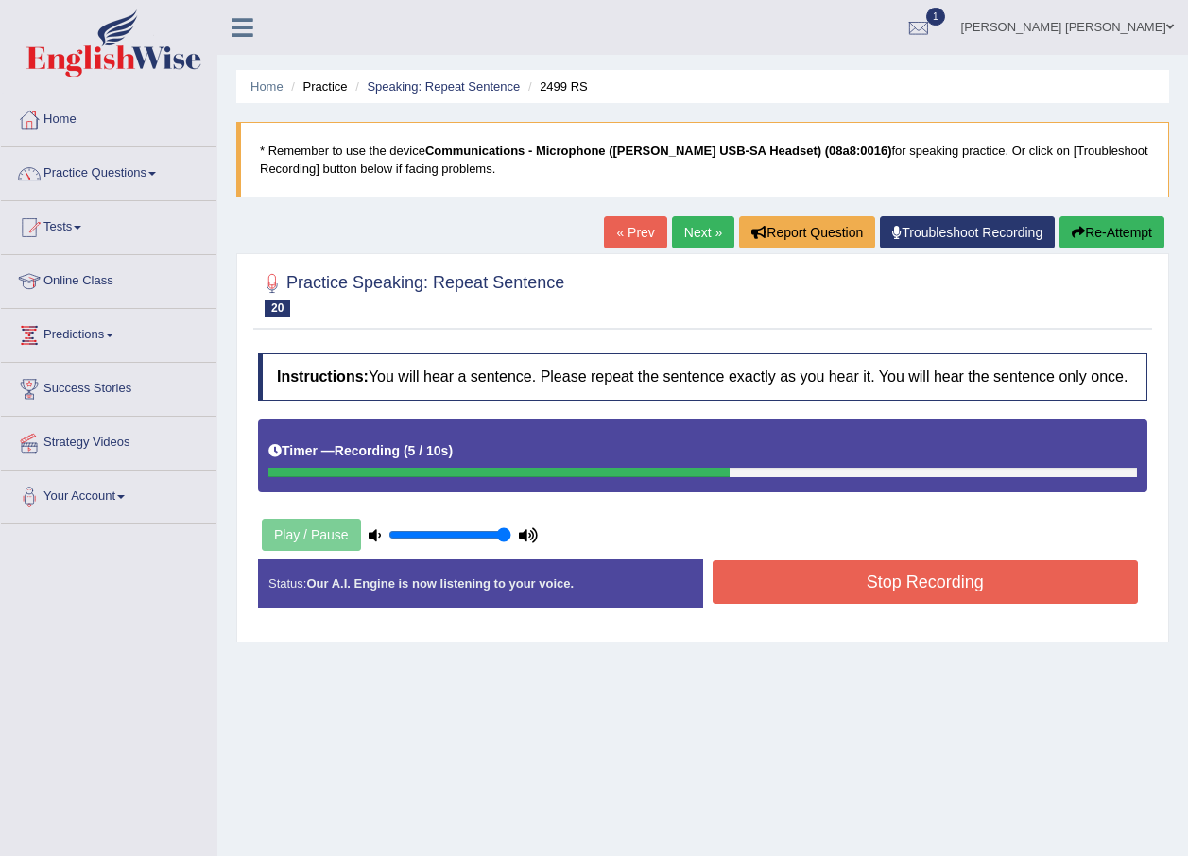
click at [1053, 576] on button "Stop Recording" at bounding box center [926, 581] width 426 height 43
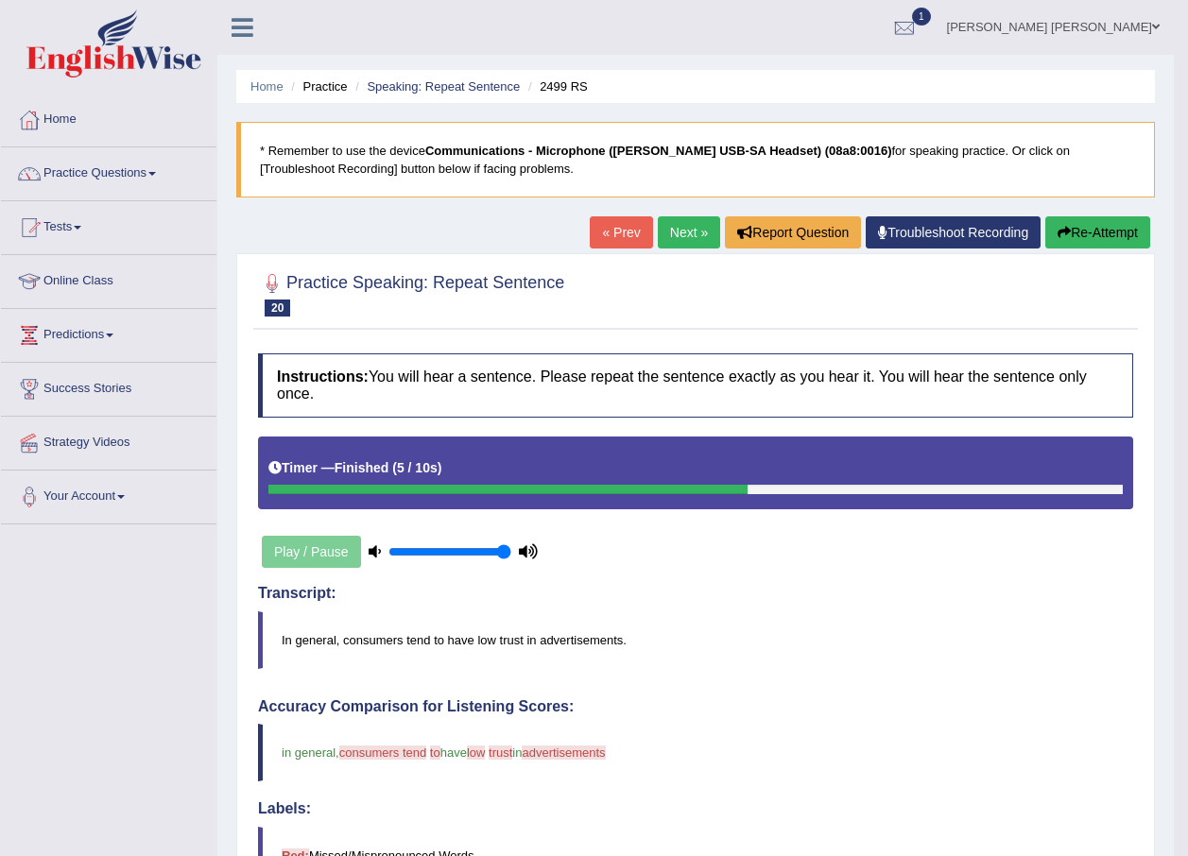
click at [672, 237] on link "Next »" at bounding box center [689, 232] width 62 height 32
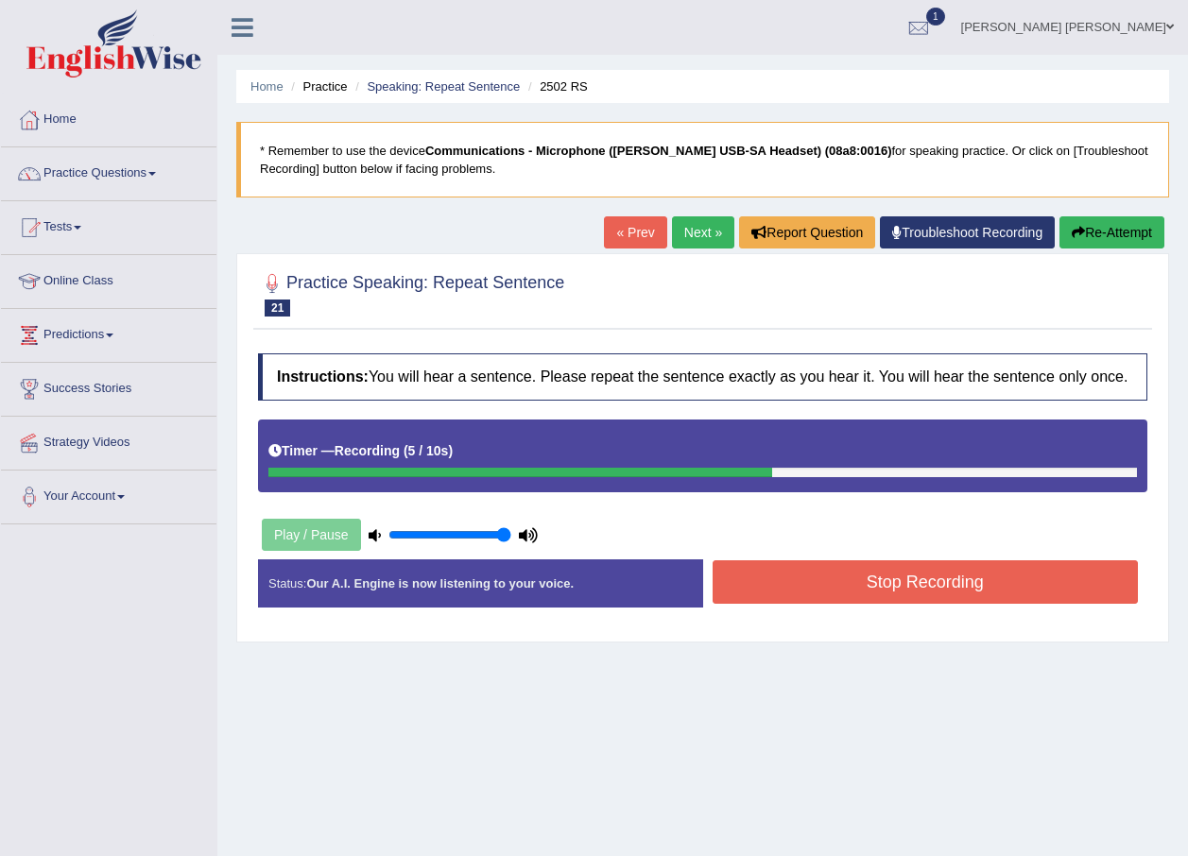
click at [835, 599] on button "Stop Recording" at bounding box center [926, 581] width 426 height 43
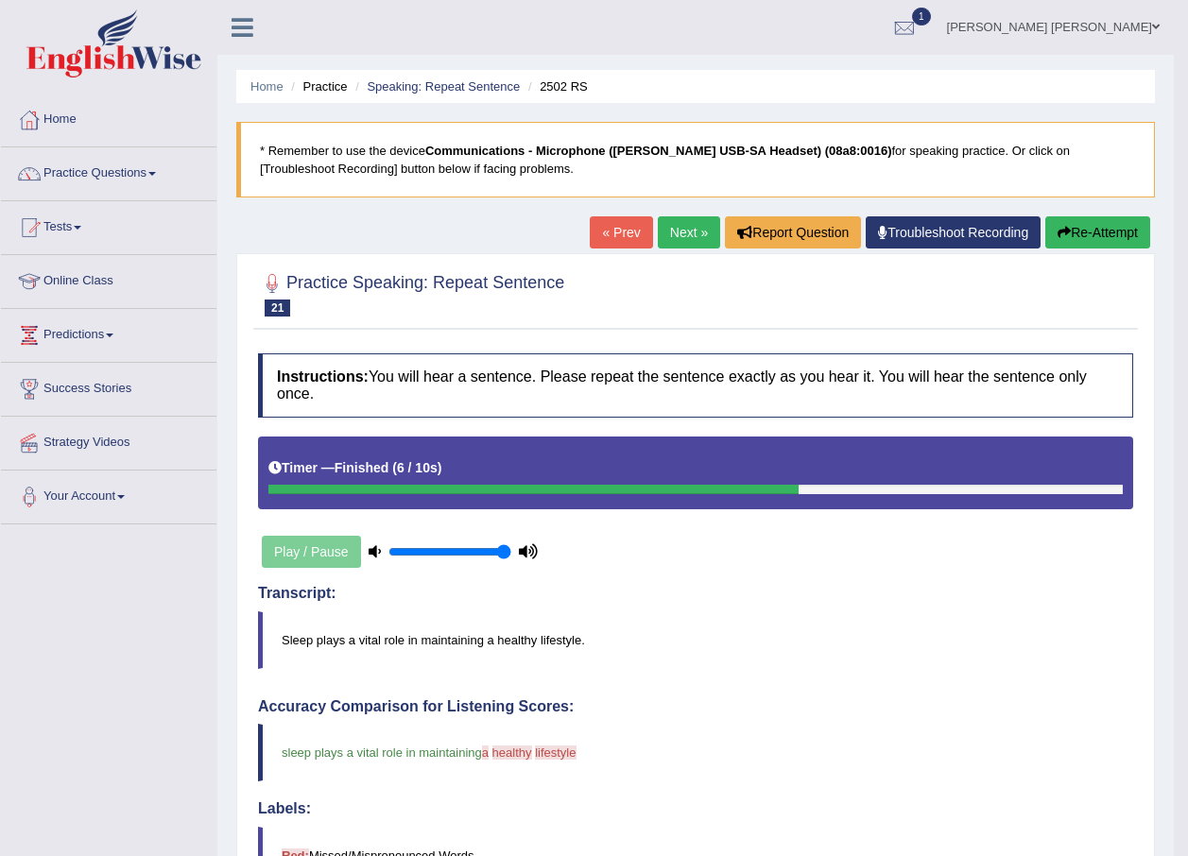
click at [693, 224] on link "Next »" at bounding box center [689, 232] width 62 height 32
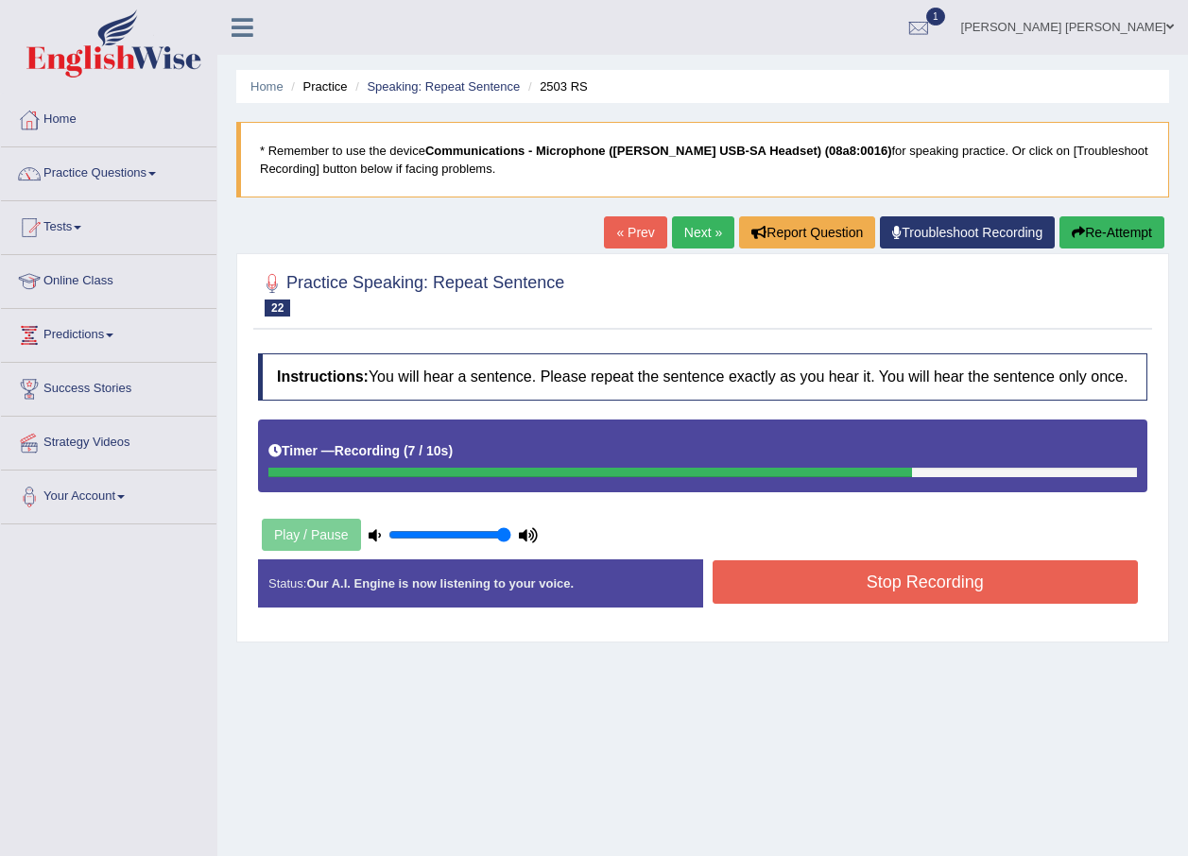
click at [835, 594] on button "Stop Recording" at bounding box center [926, 581] width 426 height 43
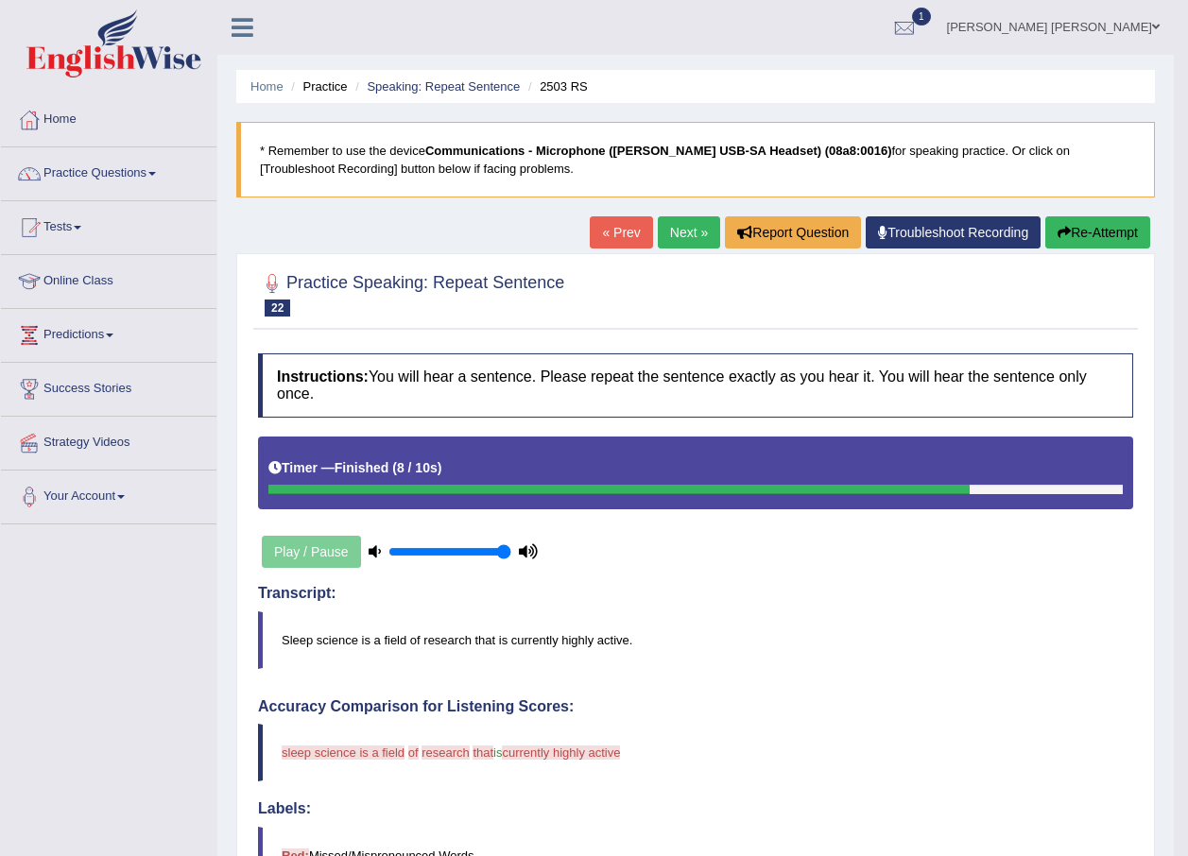
click at [703, 232] on link "Next »" at bounding box center [689, 232] width 62 height 32
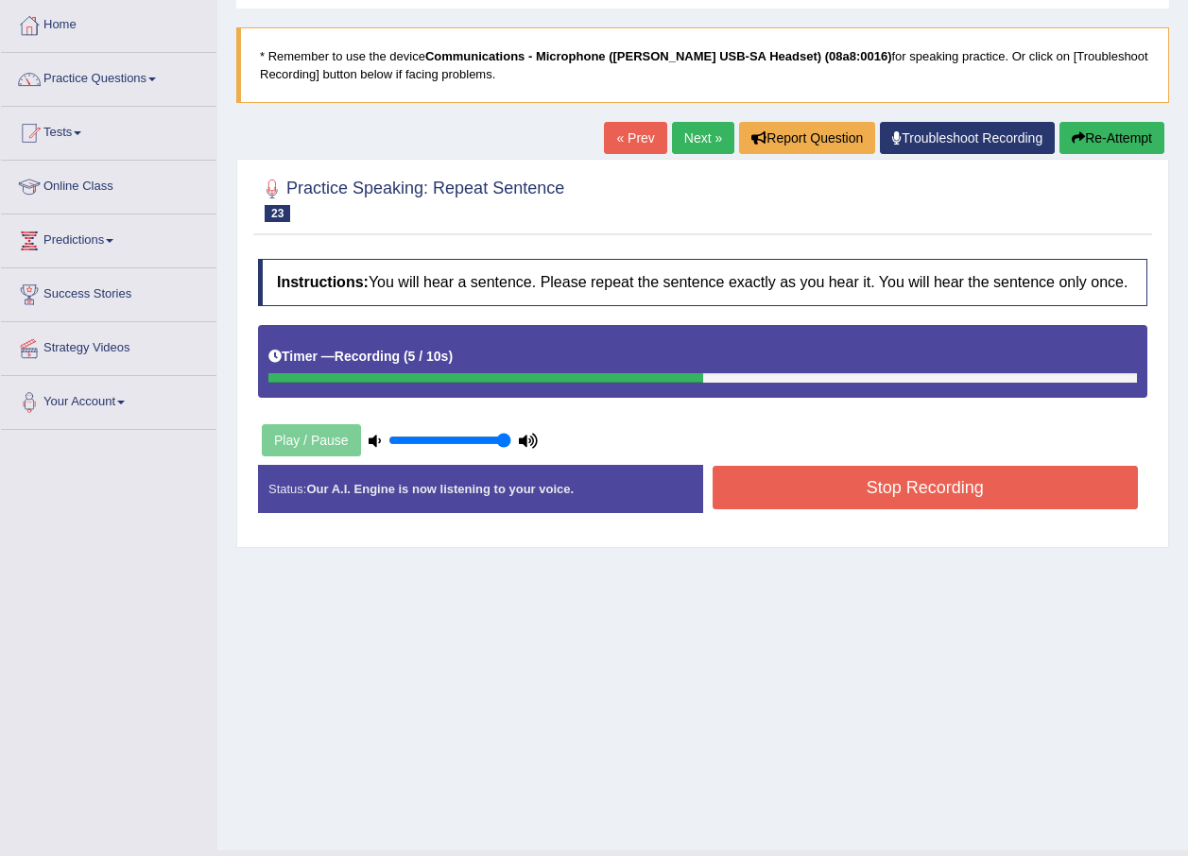
click at [780, 480] on button "Stop Recording" at bounding box center [926, 487] width 426 height 43
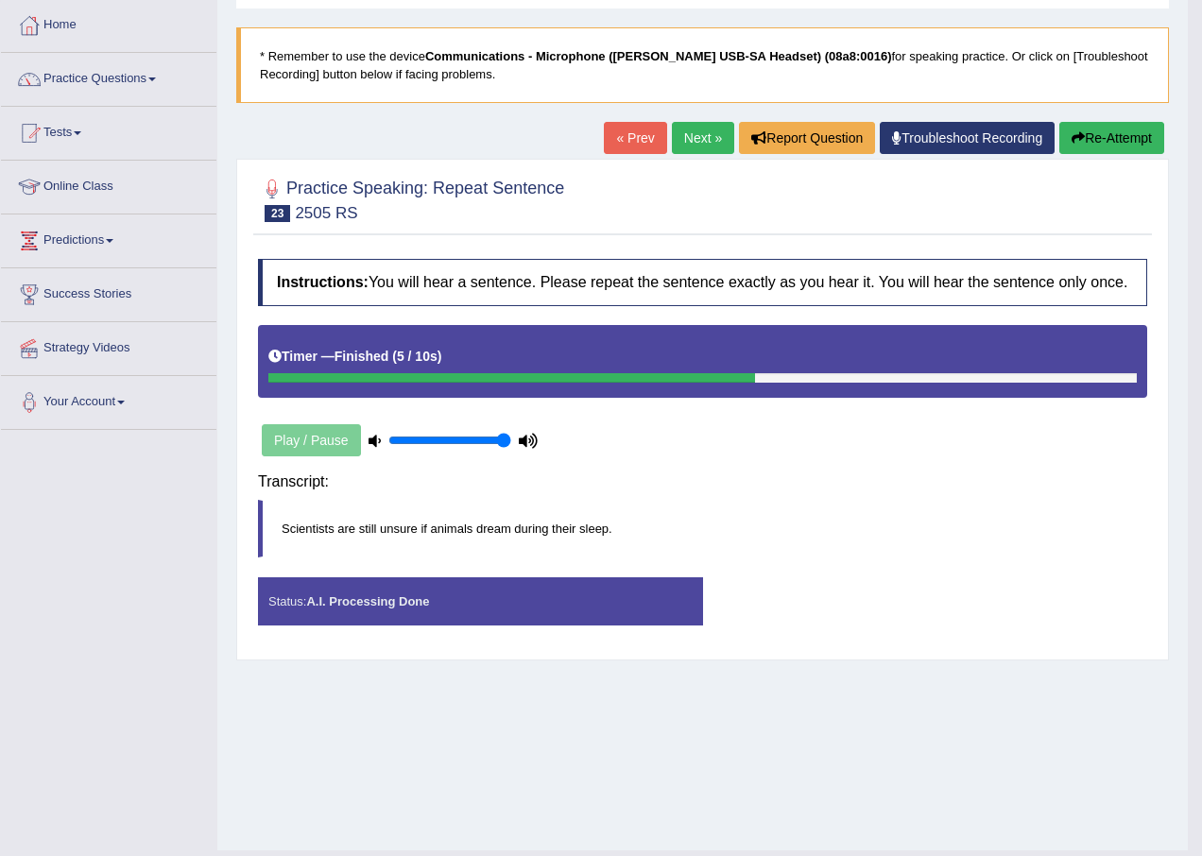
drag, startPoint x: 780, startPoint y: 480, endPoint x: 670, endPoint y: 546, distance: 128.0
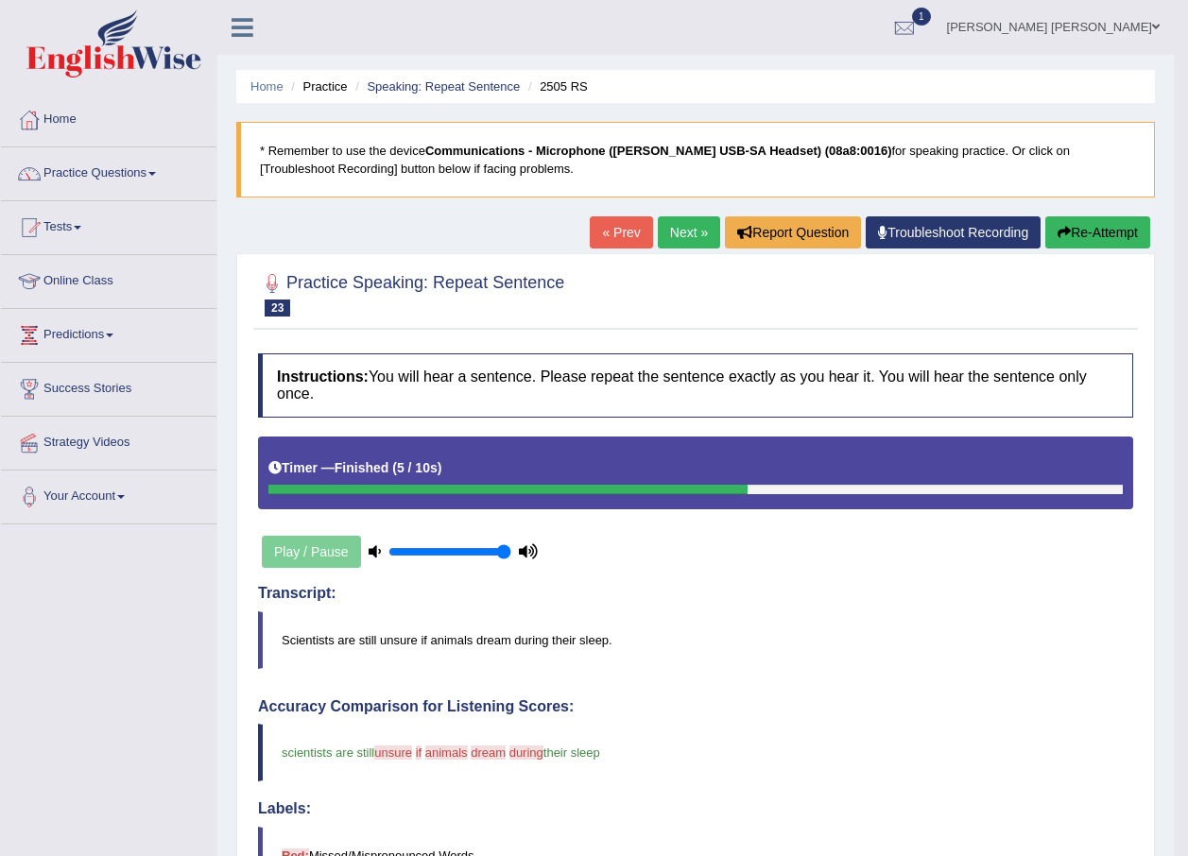
click at [673, 246] on link "Next »" at bounding box center [689, 232] width 62 height 32
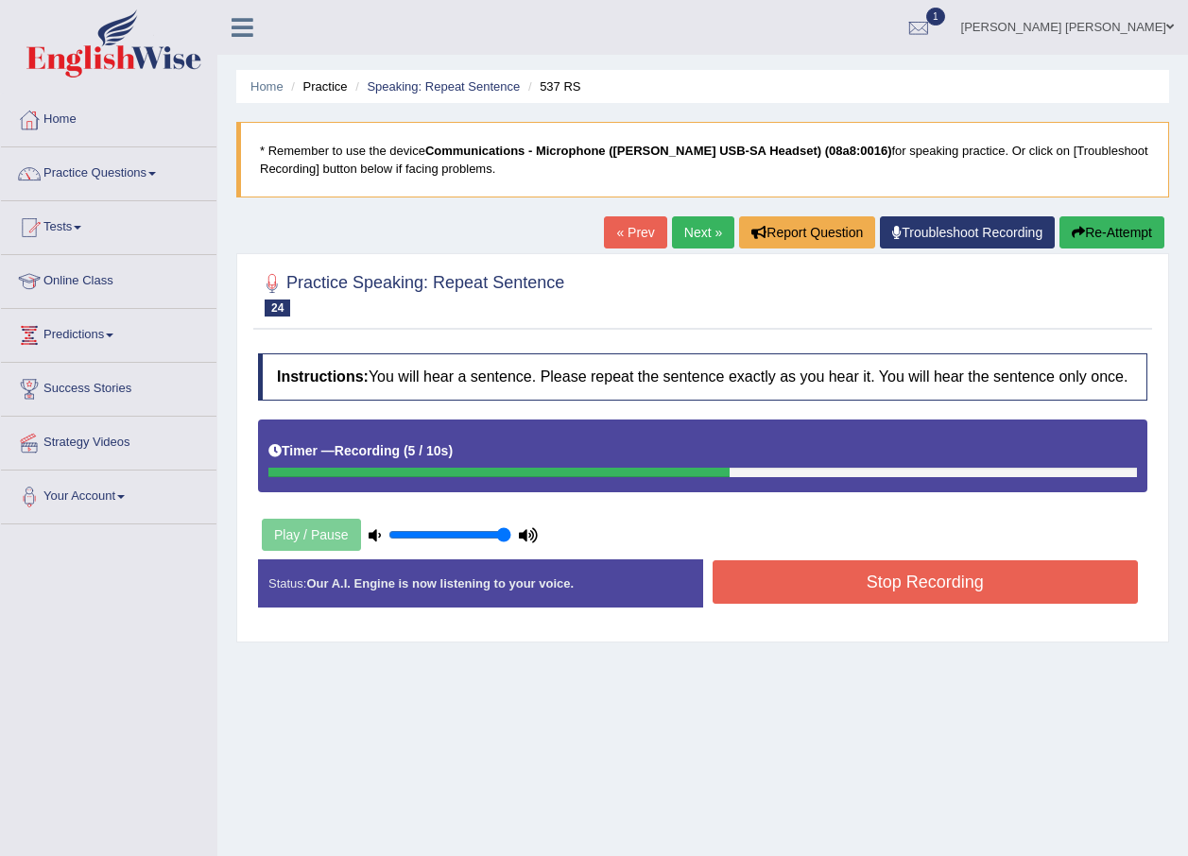
click at [970, 571] on button "Stop Recording" at bounding box center [926, 581] width 426 height 43
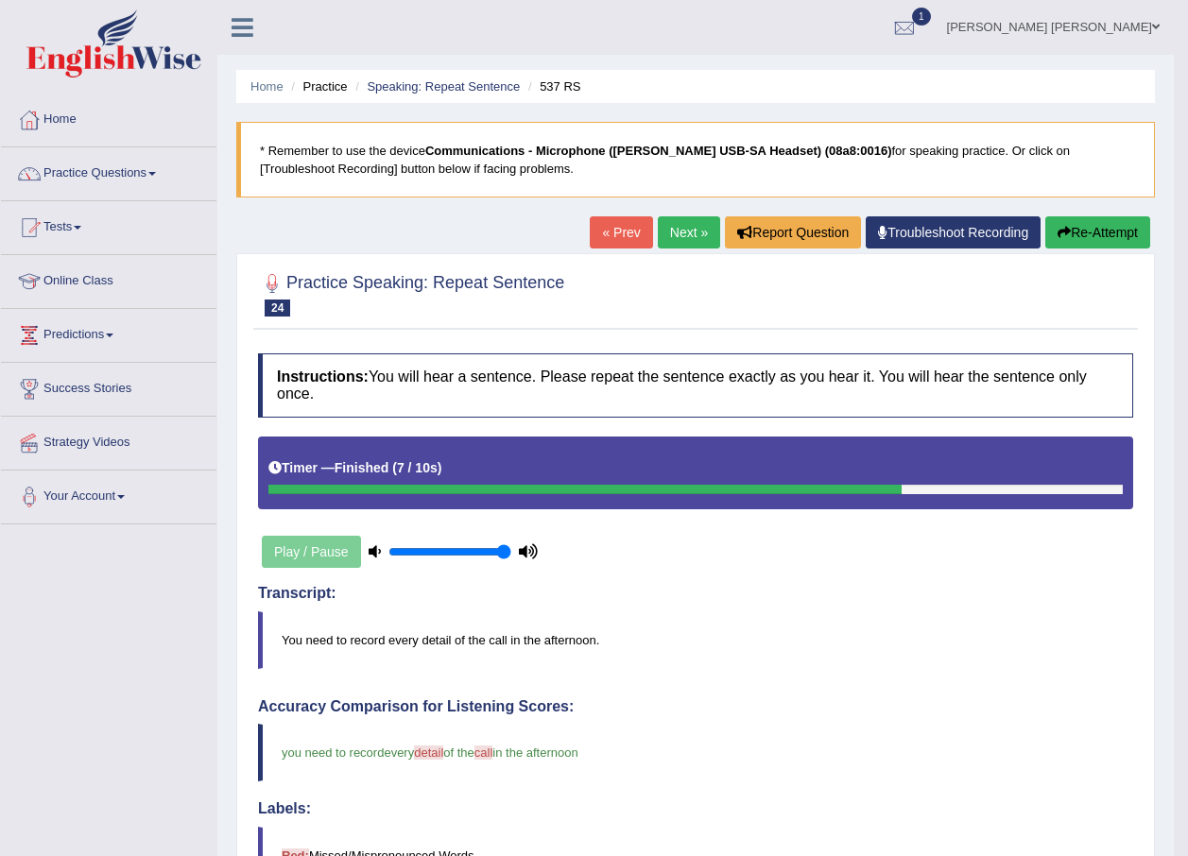
click at [706, 229] on link "Next »" at bounding box center [689, 232] width 62 height 32
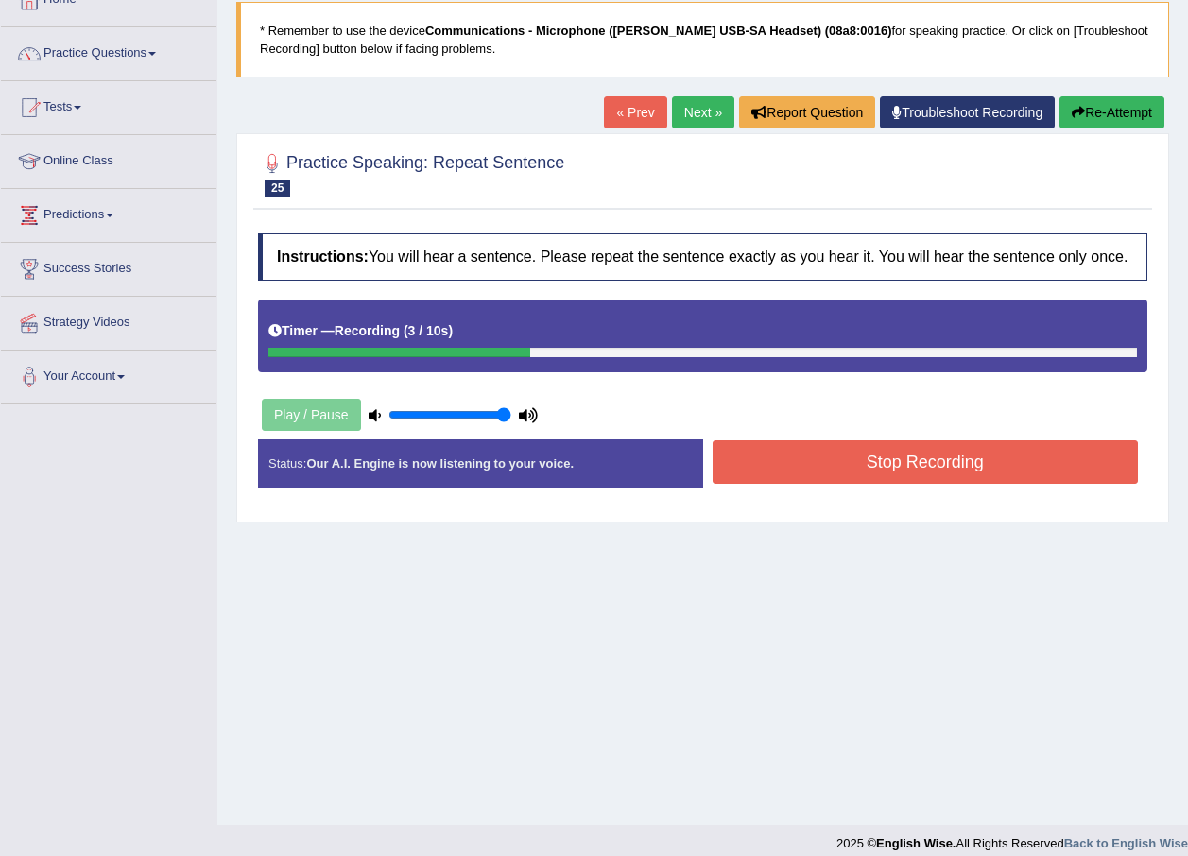
scroll to position [136, 0]
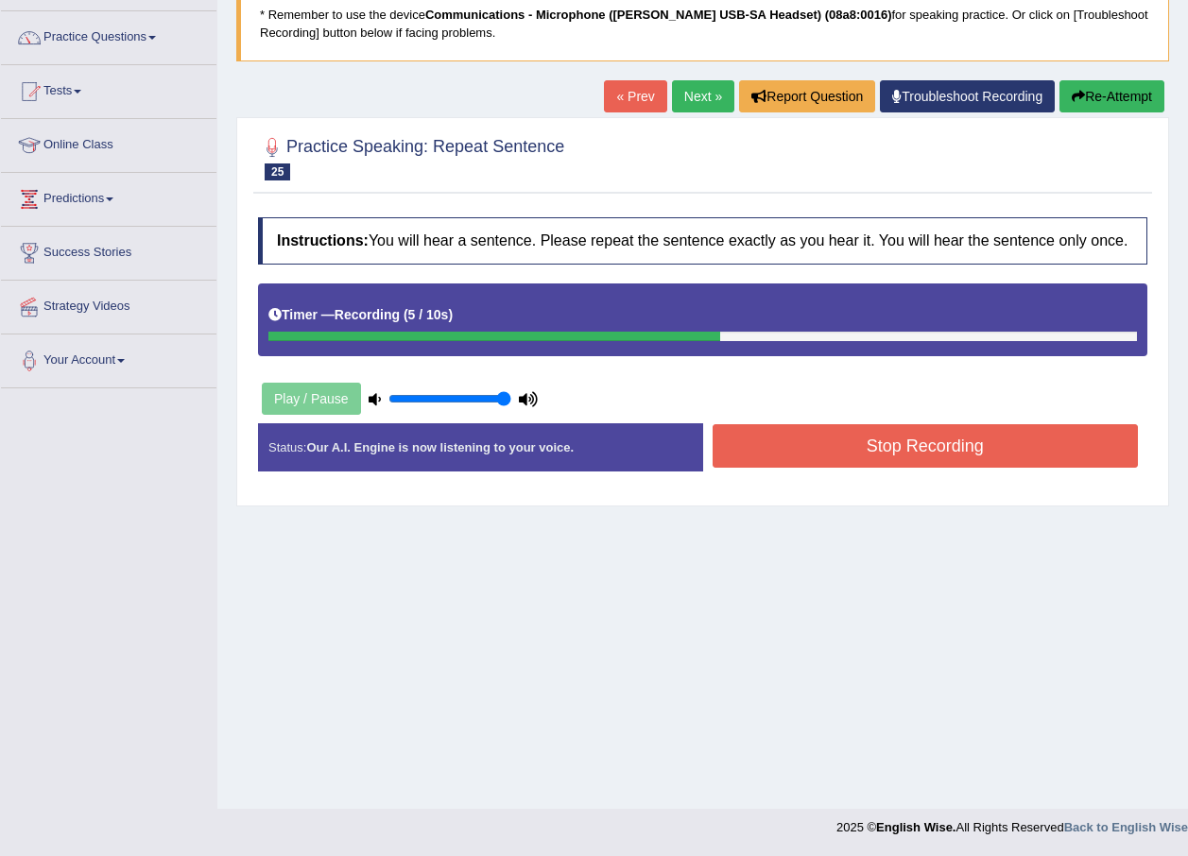
click at [862, 424] on button "Stop Recording" at bounding box center [926, 445] width 426 height 43
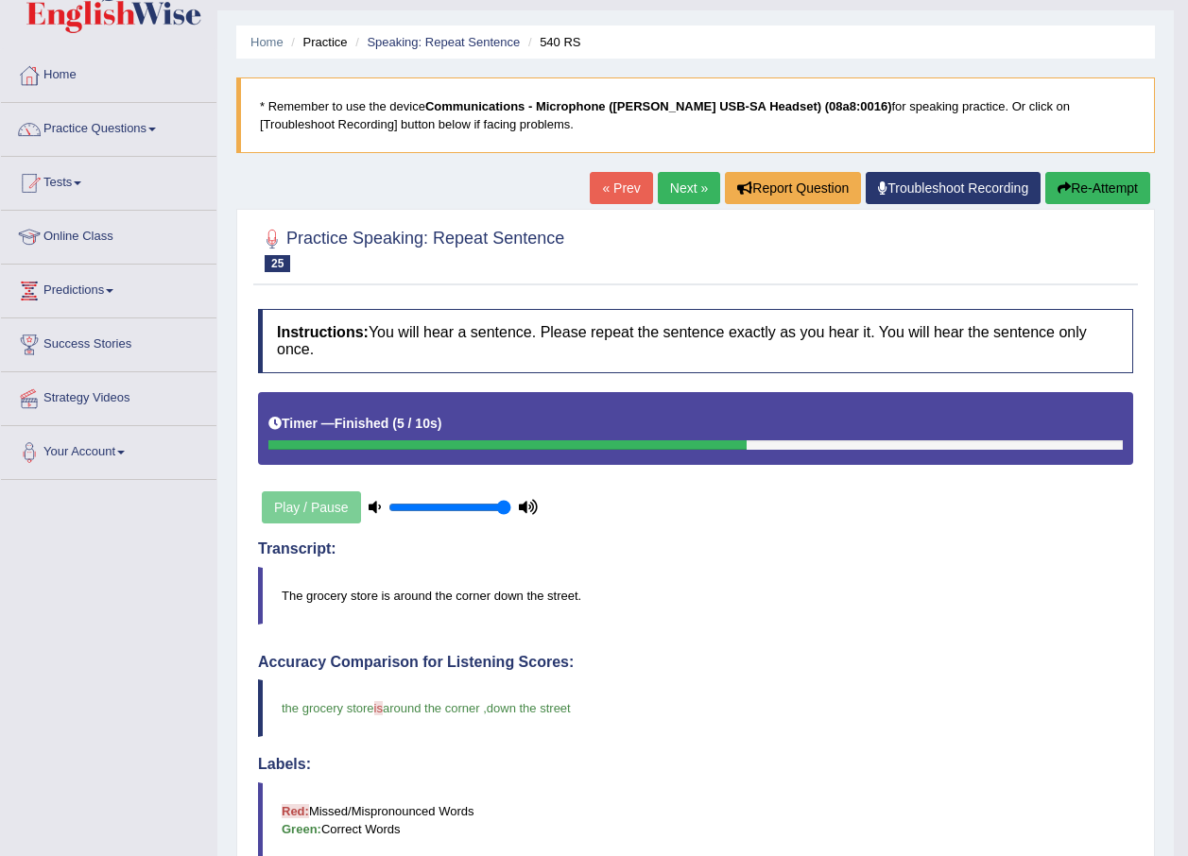
scroll to position [0, 0]
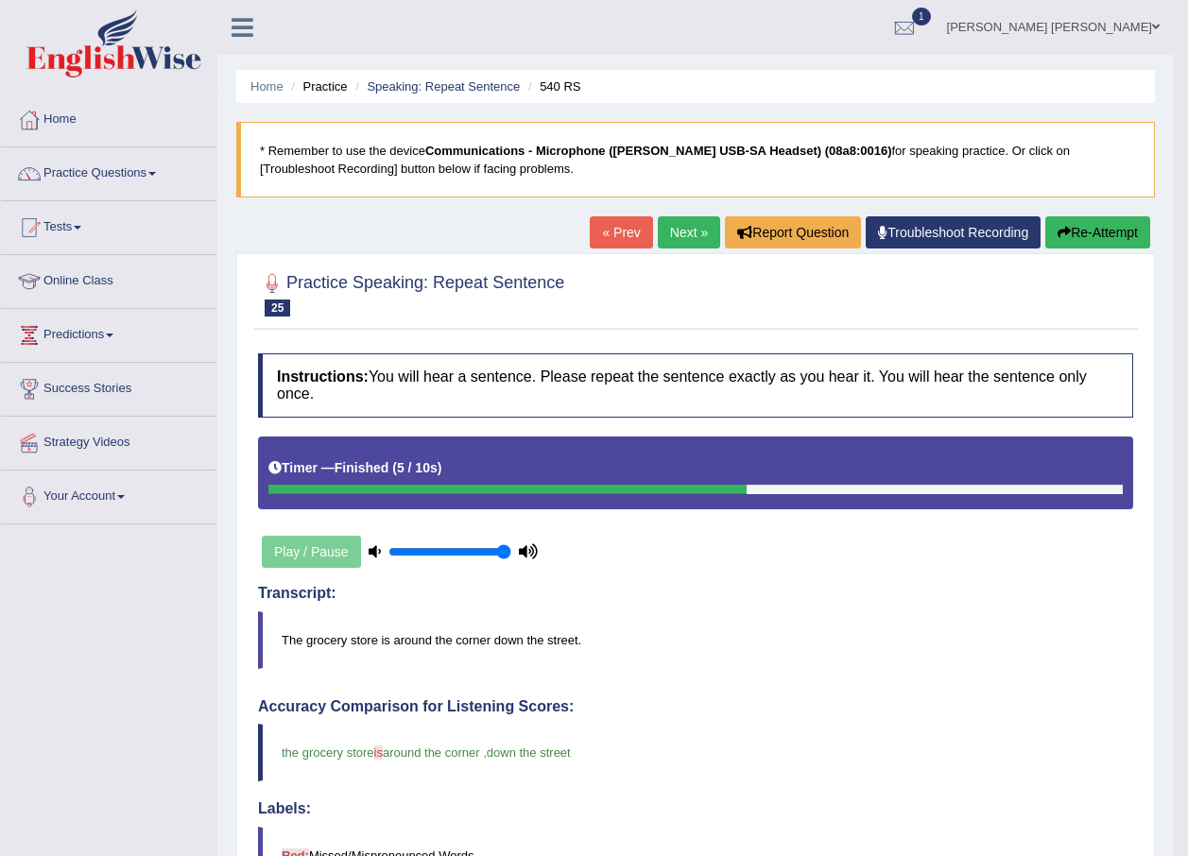
click at [702, 218] on link "Next »" at bounding box center [689, 232] width 62 height 32
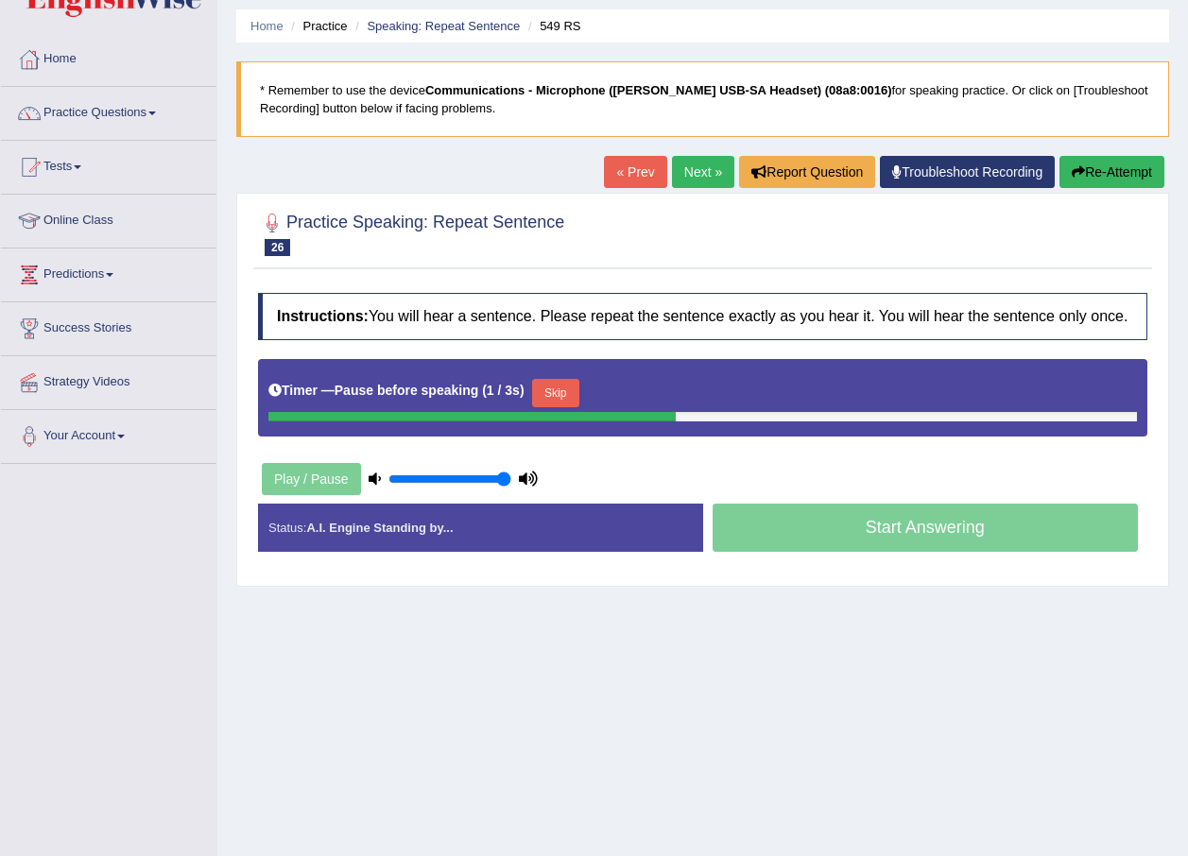
scroll to position [95, 0]
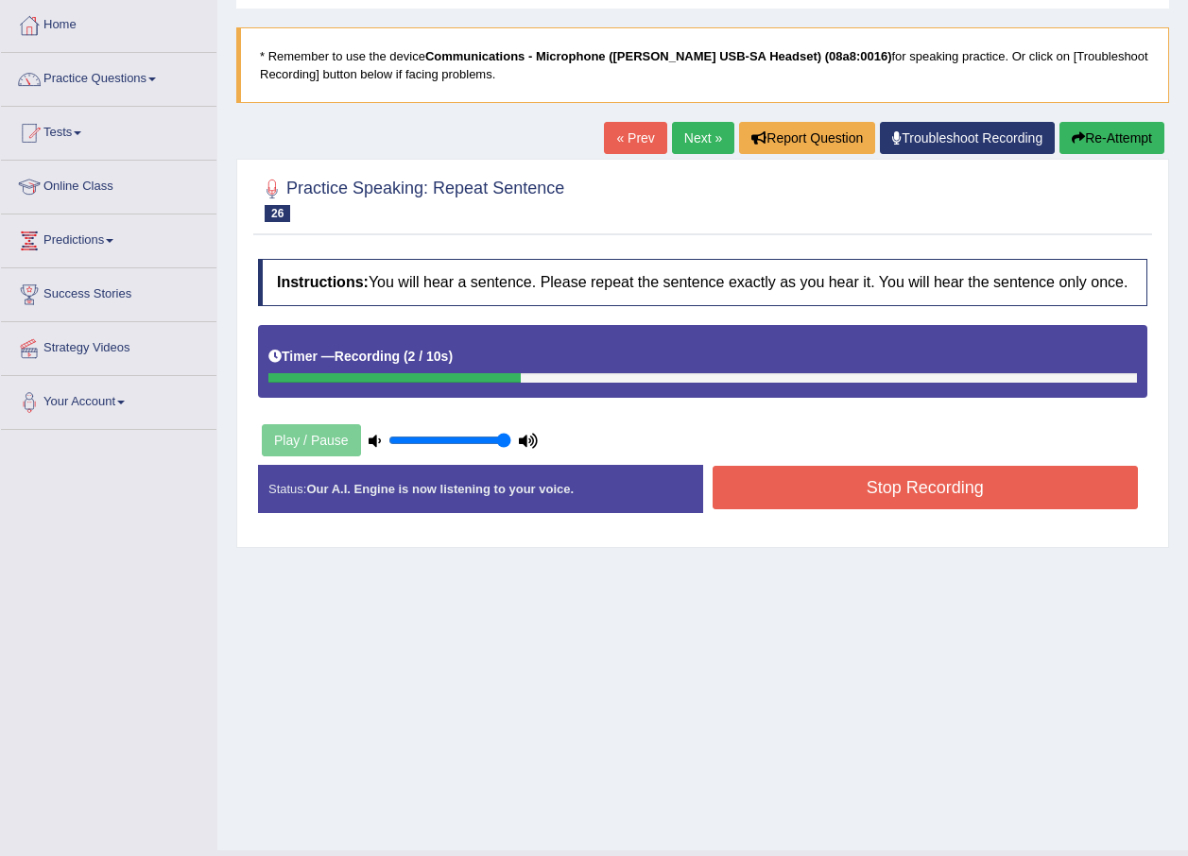
click at [911, 485] on button "Stop Recording" at bounding box center [926, 487] width 426 height 43
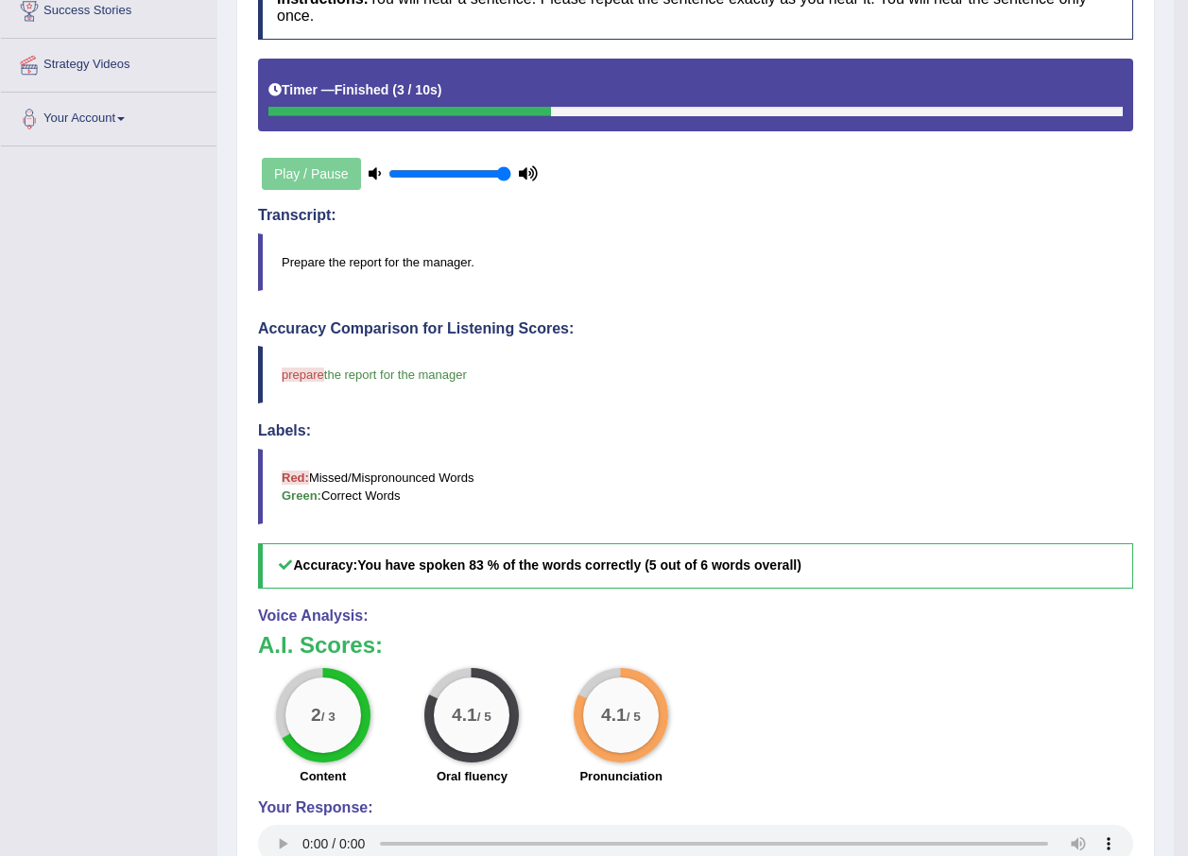
scroll to position [0, 0]
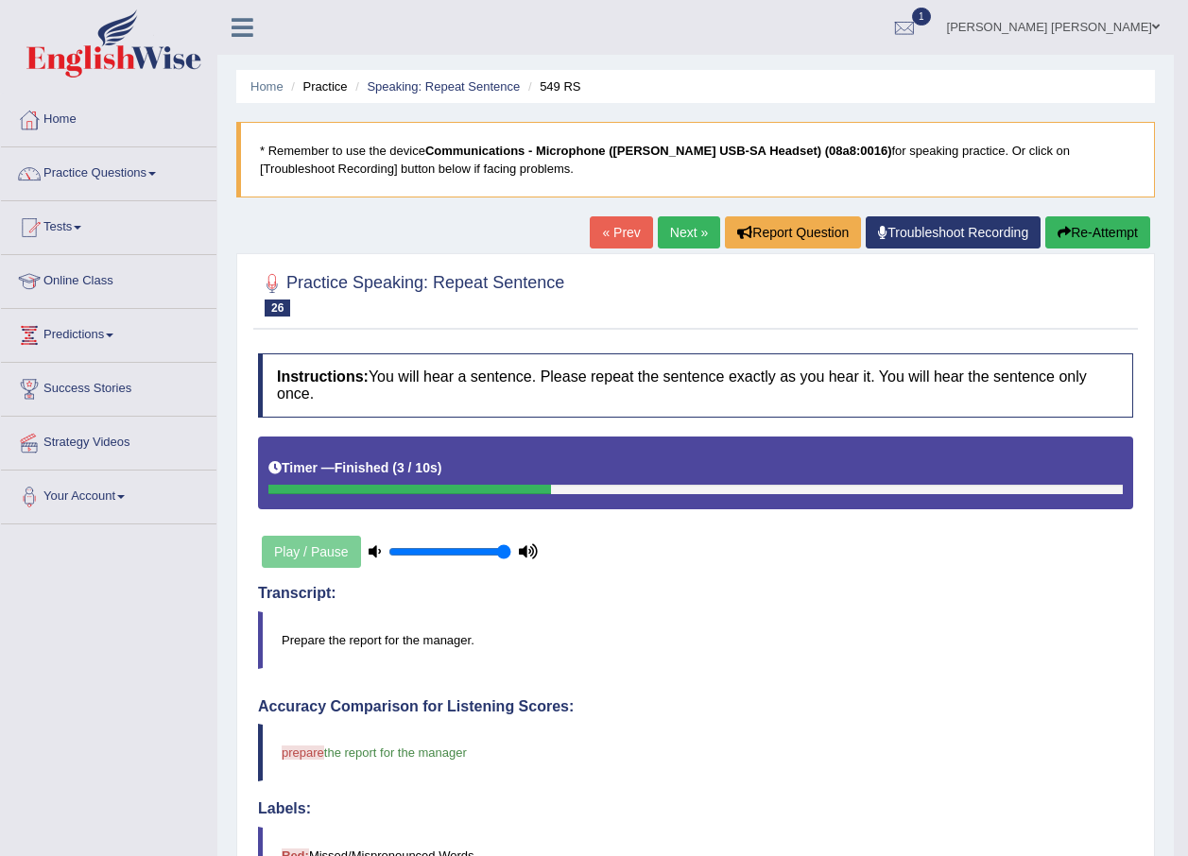
click at [670, 240] on link "Next »" at bounding box center [689, 232] width 62 height 32
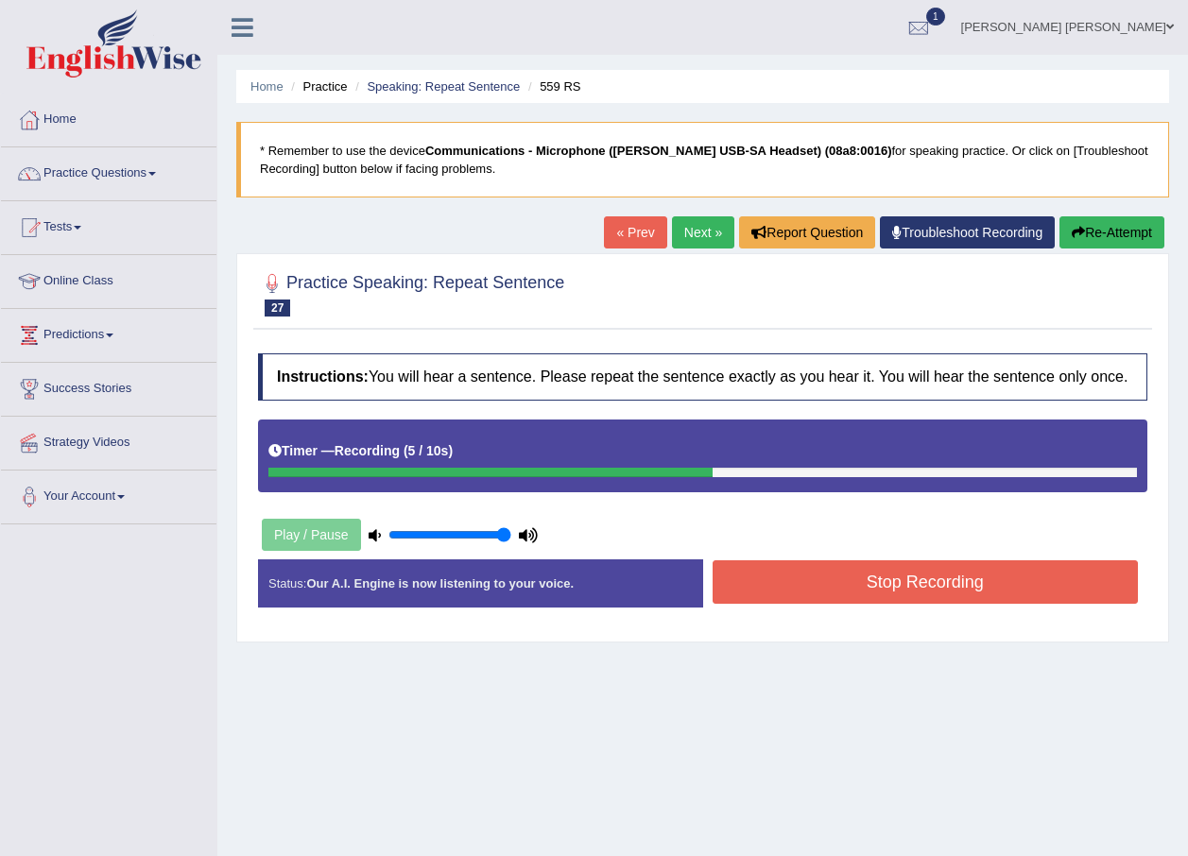
click at [882, 566] on button "Stop Recording" at bounding box center [926, 581] width 426 height 43
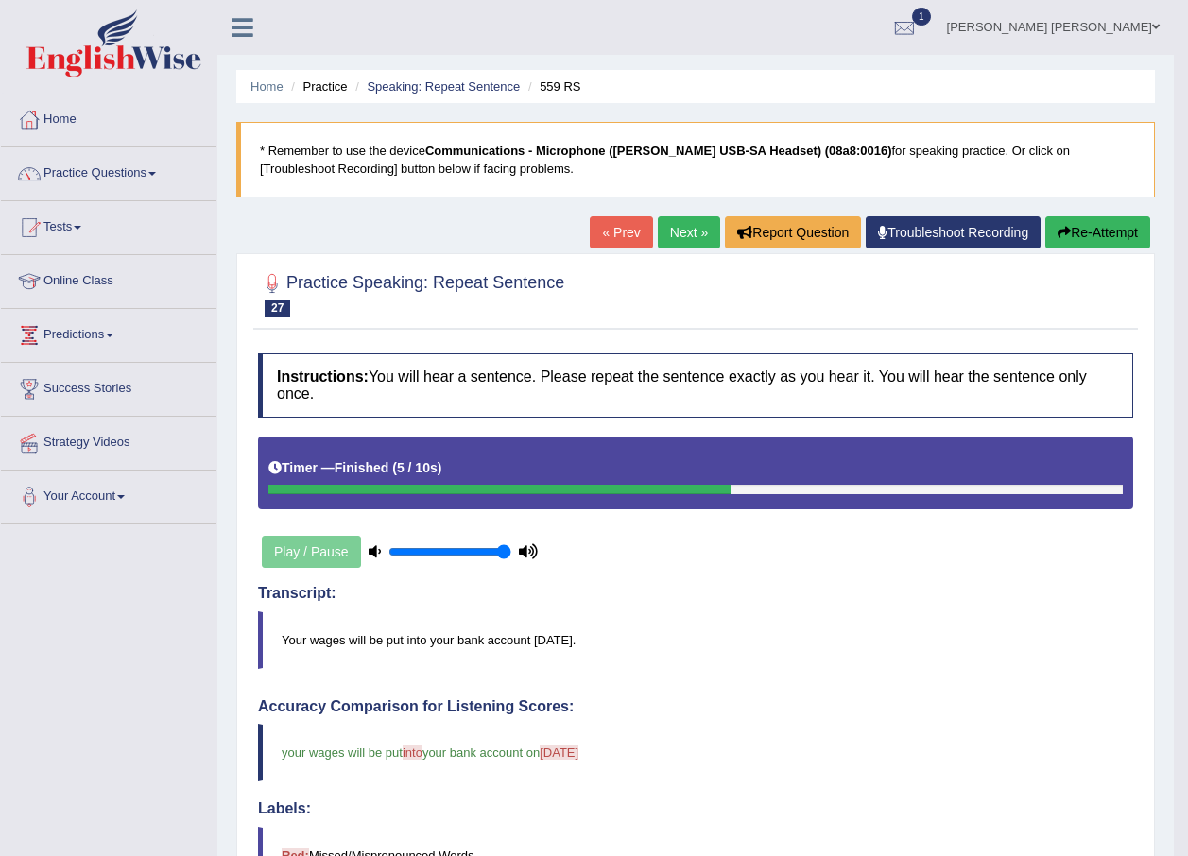
click at [684, 243] on link "Next »" at bounding box center [689, 232] width 62 height 32
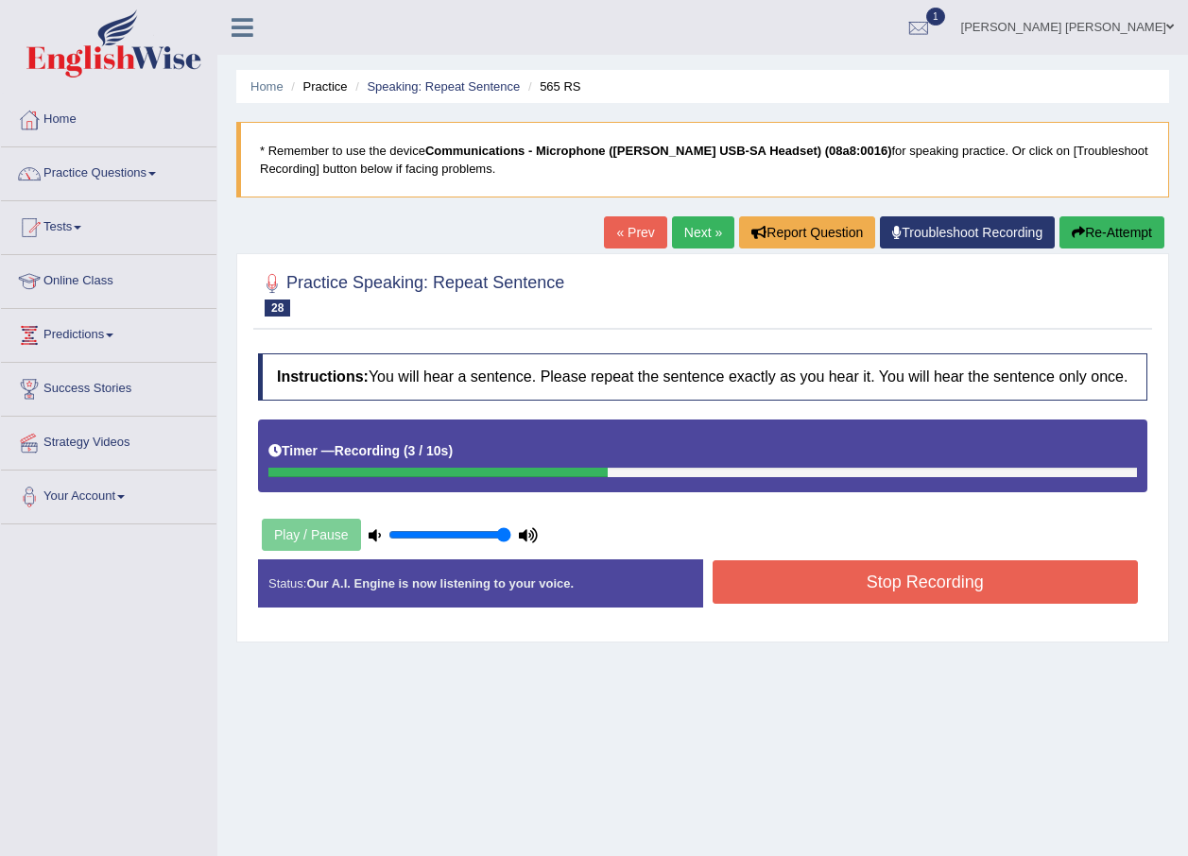
click at [955, 577] on button "Stop Recording" at bounding box center [926, 581] width 426 height 43
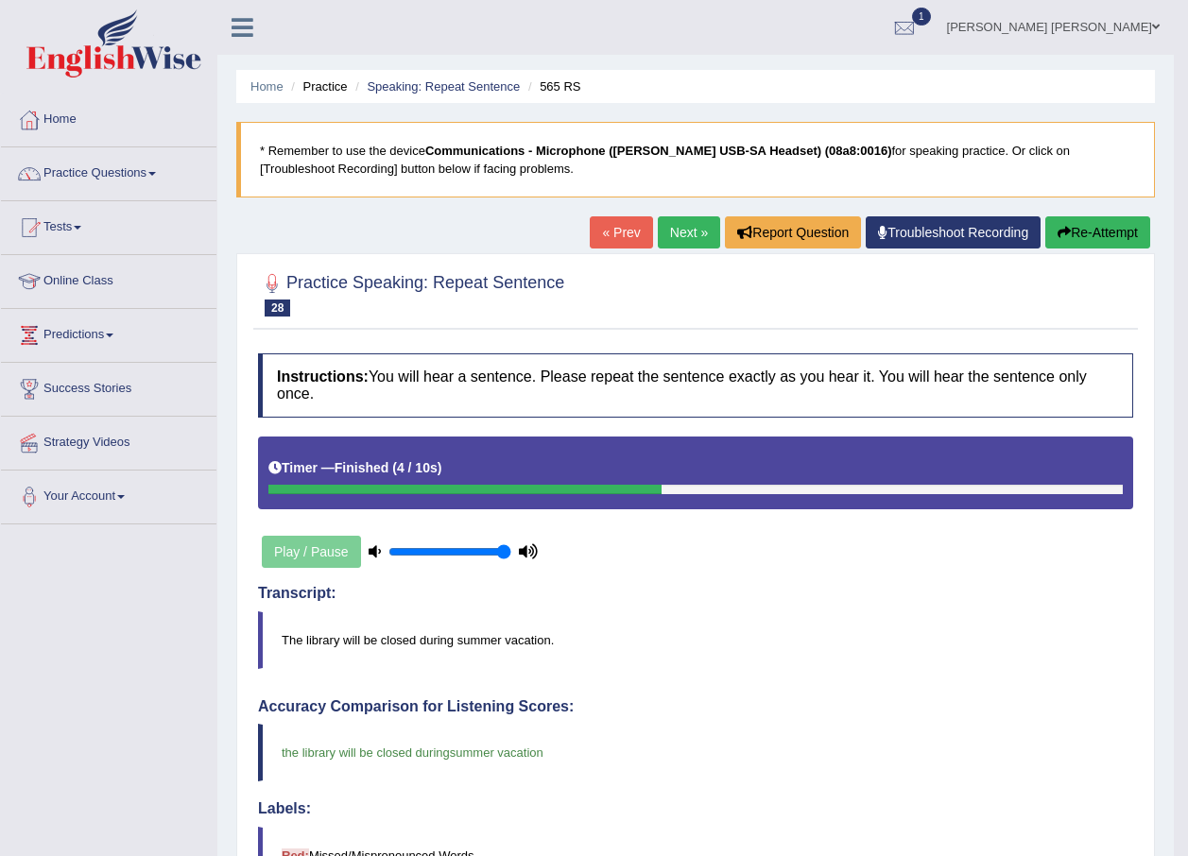
click at [690, 227] on link "Next »" at bounding box center [689, 232] width 62 height 32
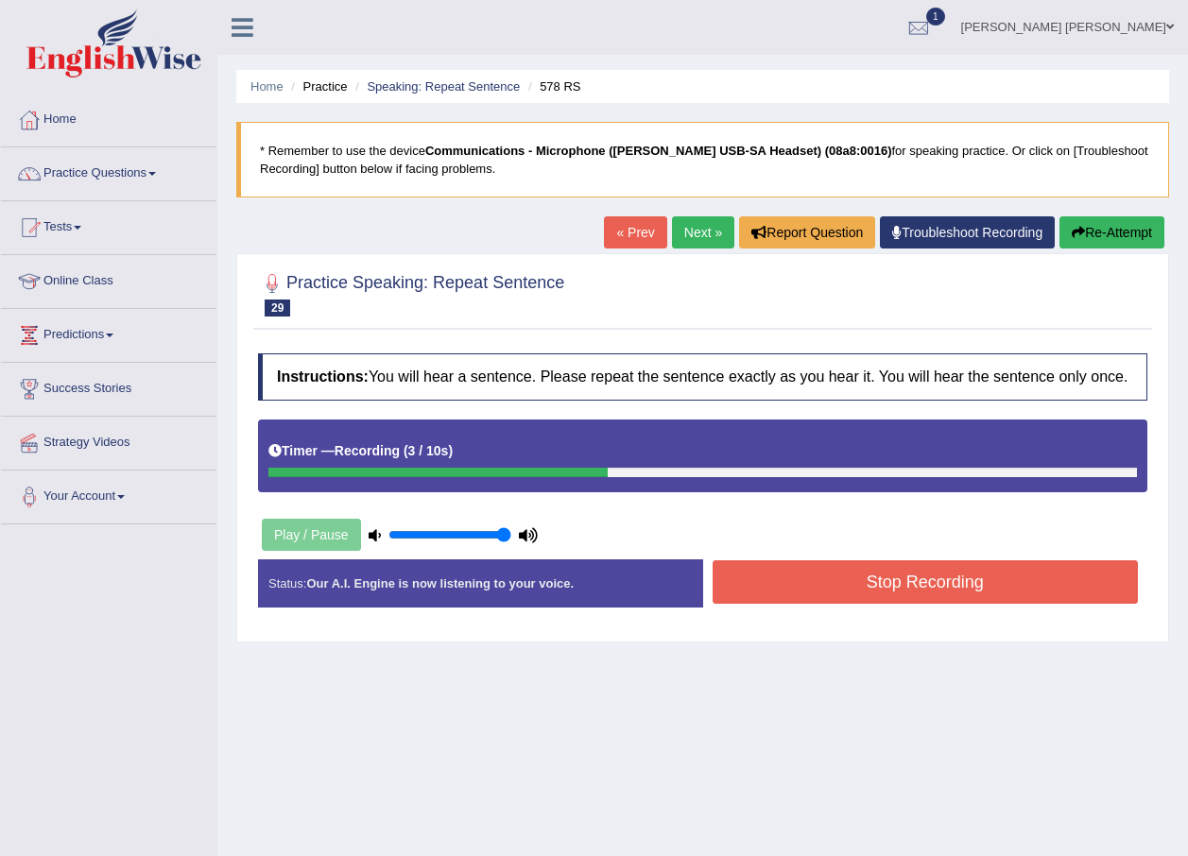
click at [857, 563] on button "Stop Recording" at bounding box center [926, 581] width 426 height 43
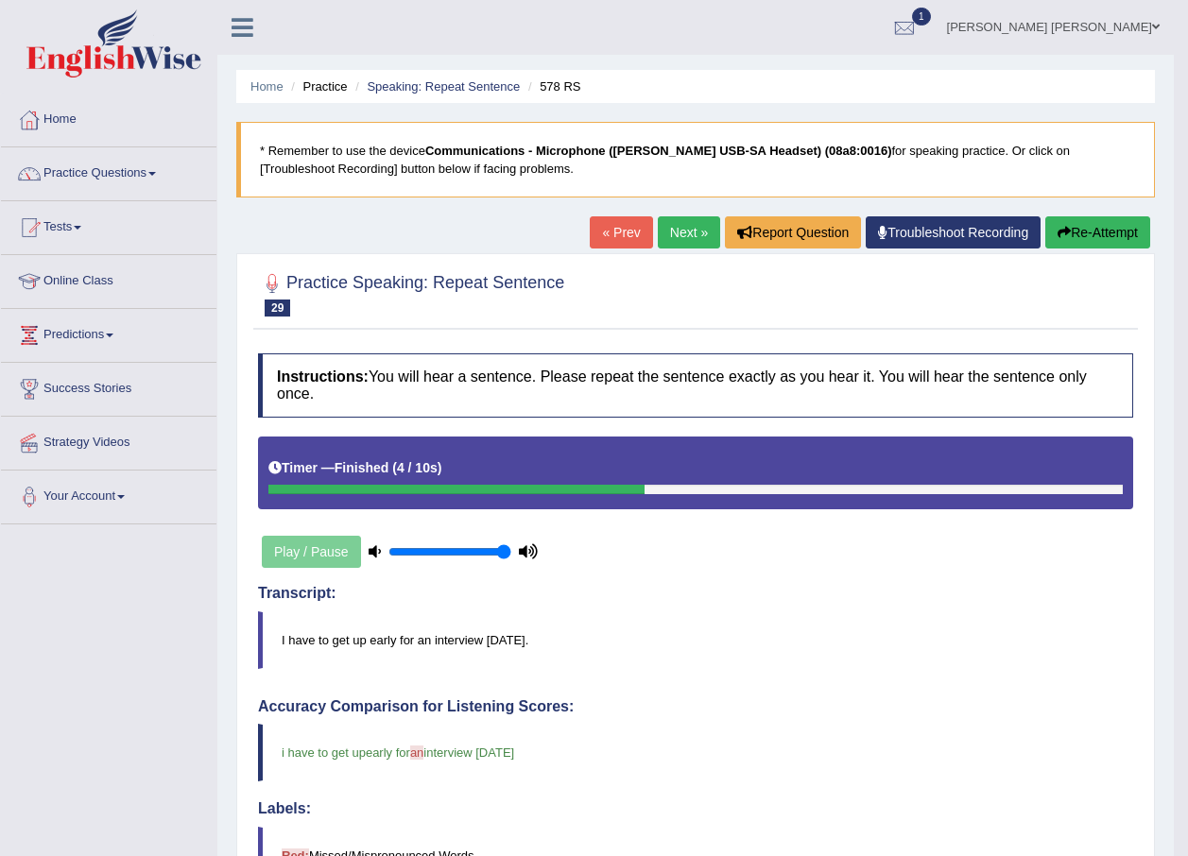
click at [679, 227] on link "Next »" at bounding box center [689, 232] width 62 height 32
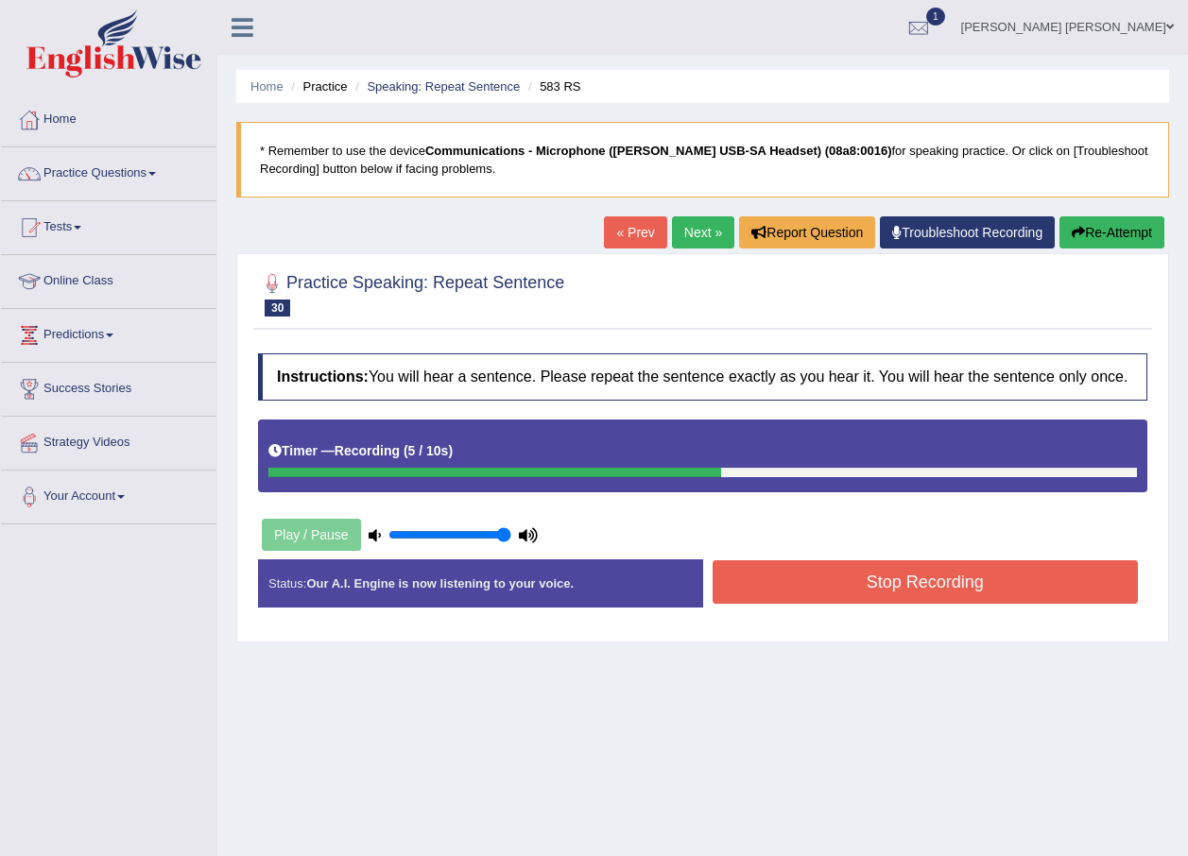
drag, startPoint x: 1009, startPoint y: 581, endPoint x: 1050, endPoint y: 599, distance: 44.4
click at [1011, 581] on button "Stop Recording" at bounding box center [926, 581] width 426 height 43
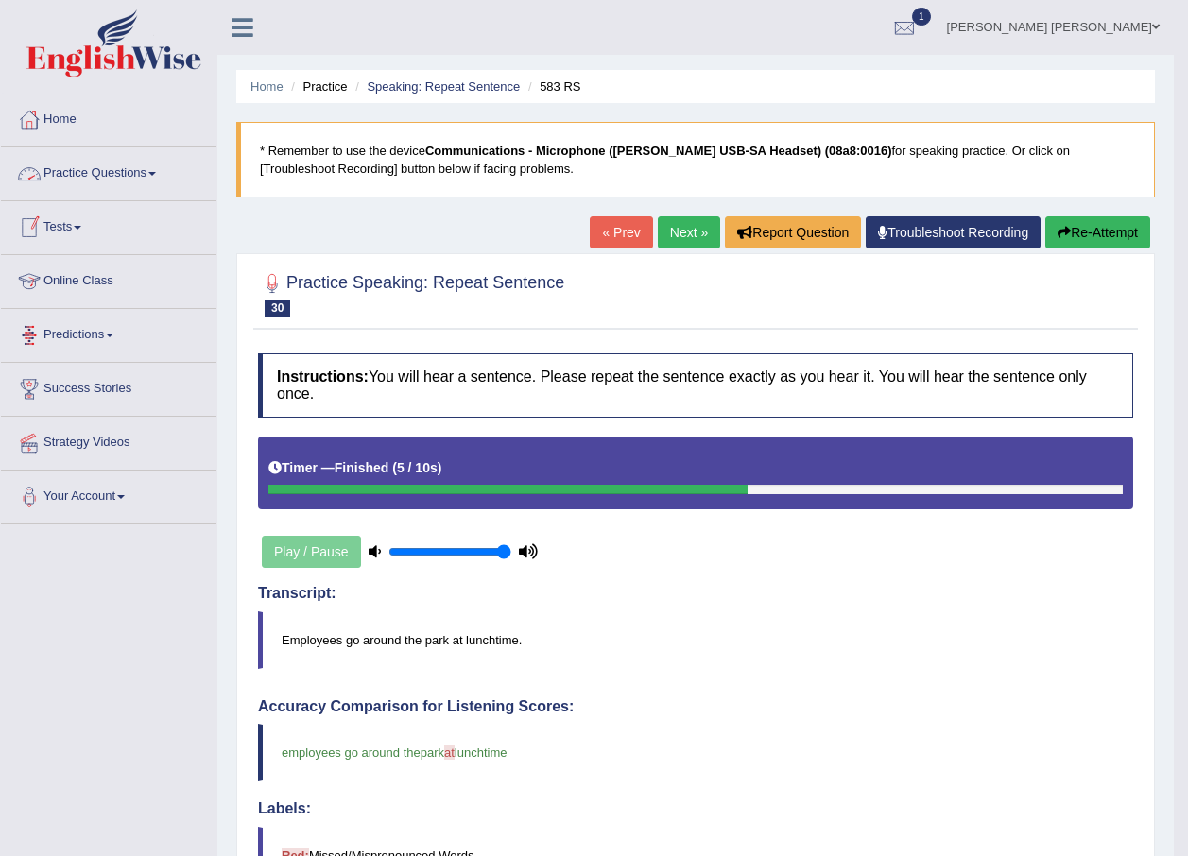
click at [113, 165] on link "Practice Questions" at bounding box center [108, 170] width 215 height 47
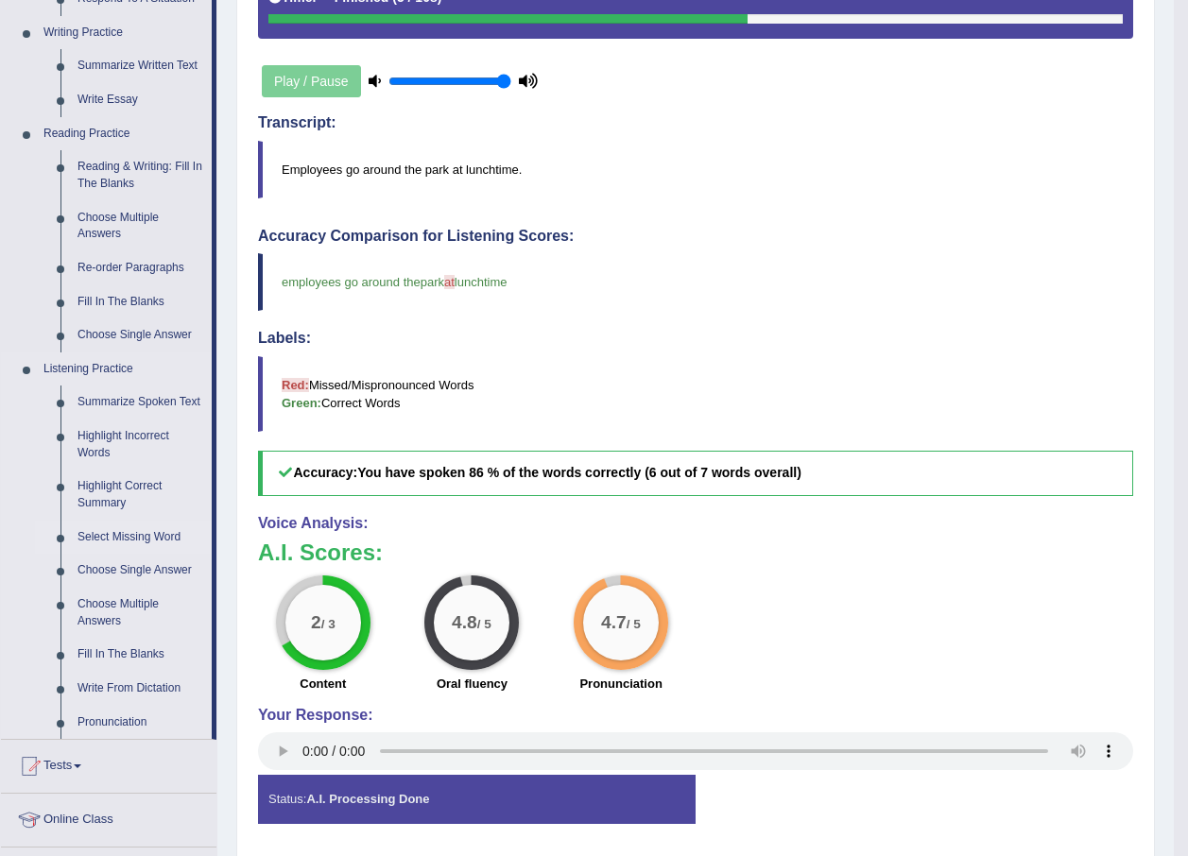
scroll to position [473, 0]
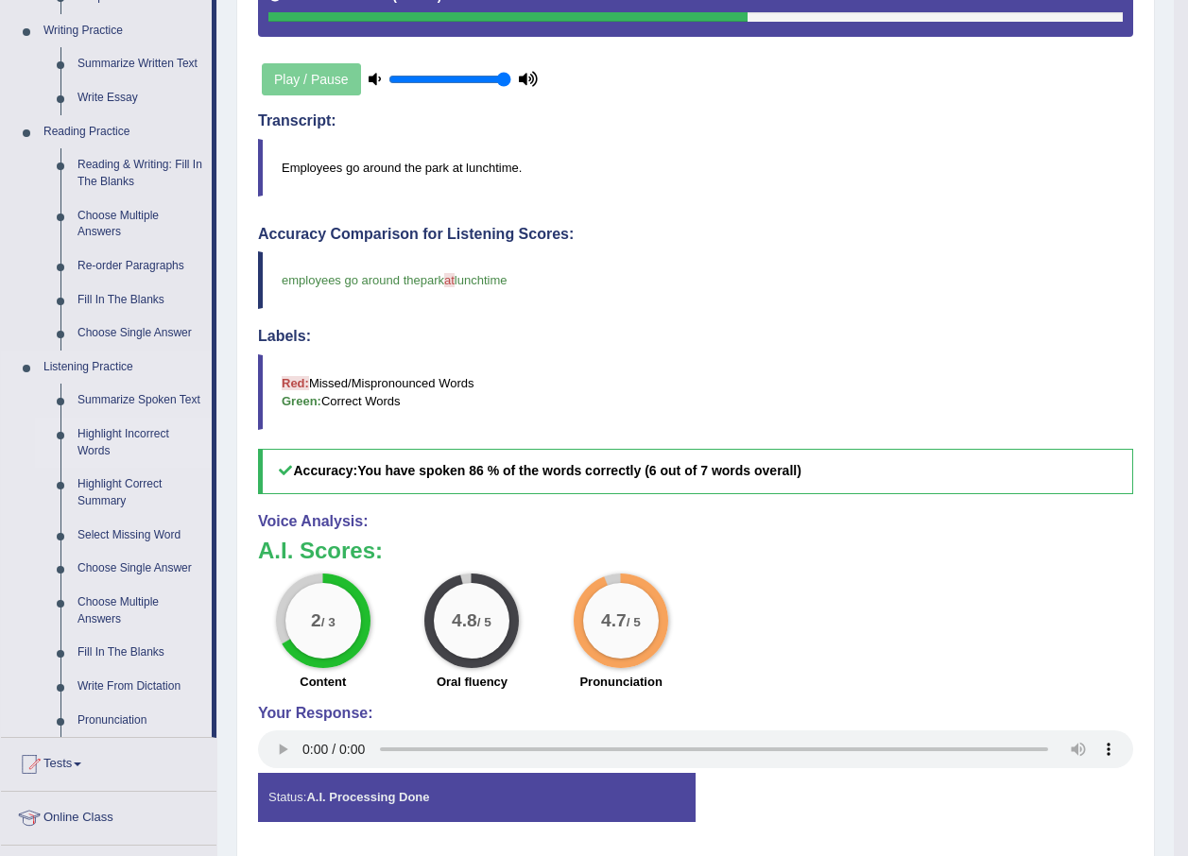
click at [105, 434] on link "Highlight Incorrect Words" at bounding box center [140, 443] width 143 height 50
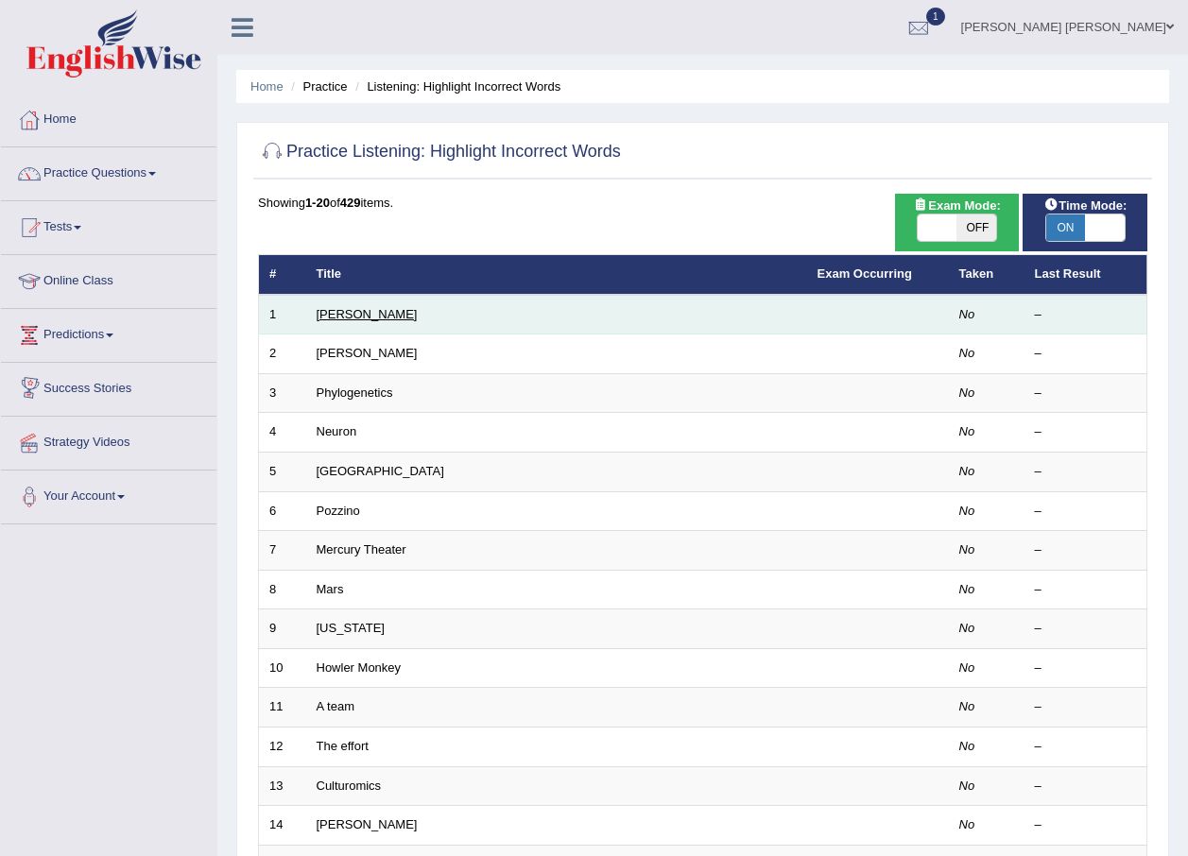
click at [337, 311] on link "[PERSON_NAME]" at bounding box center [367, 314] width 101 height 14
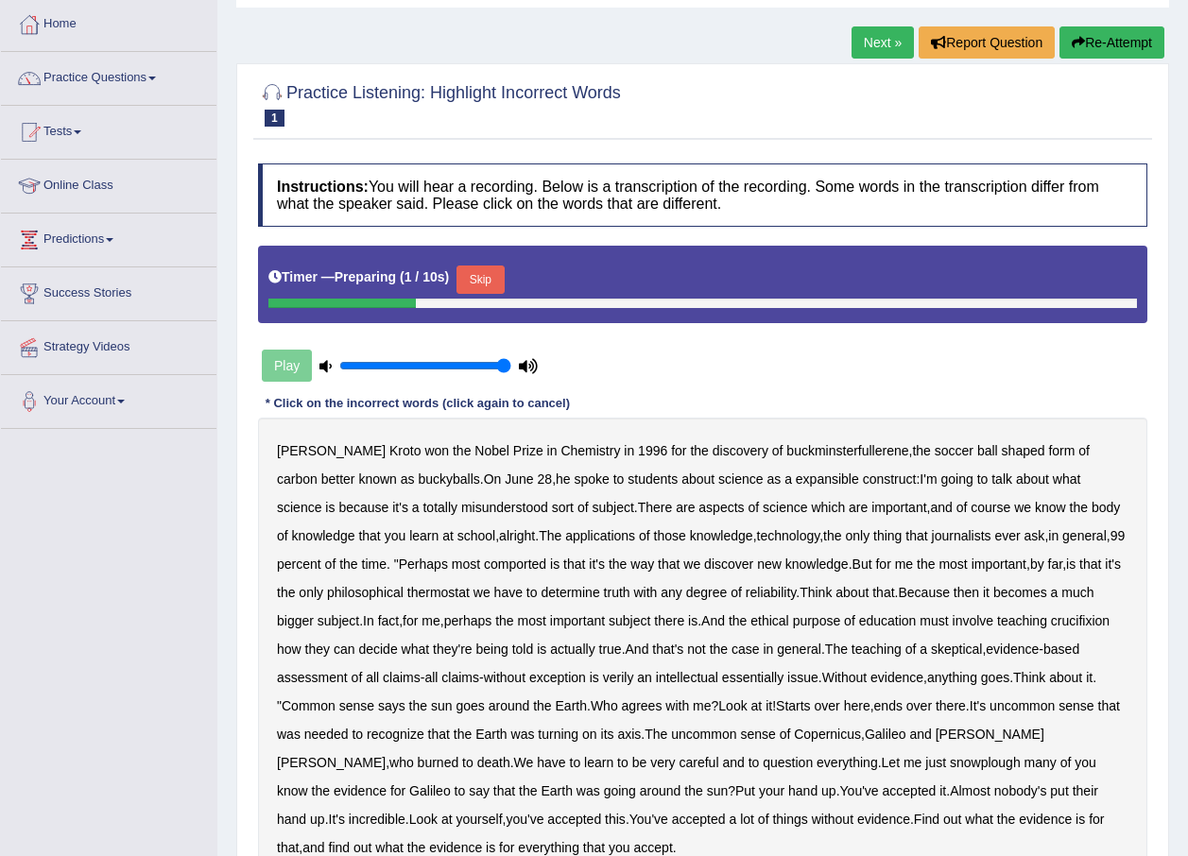
scroll to position [189, 0]
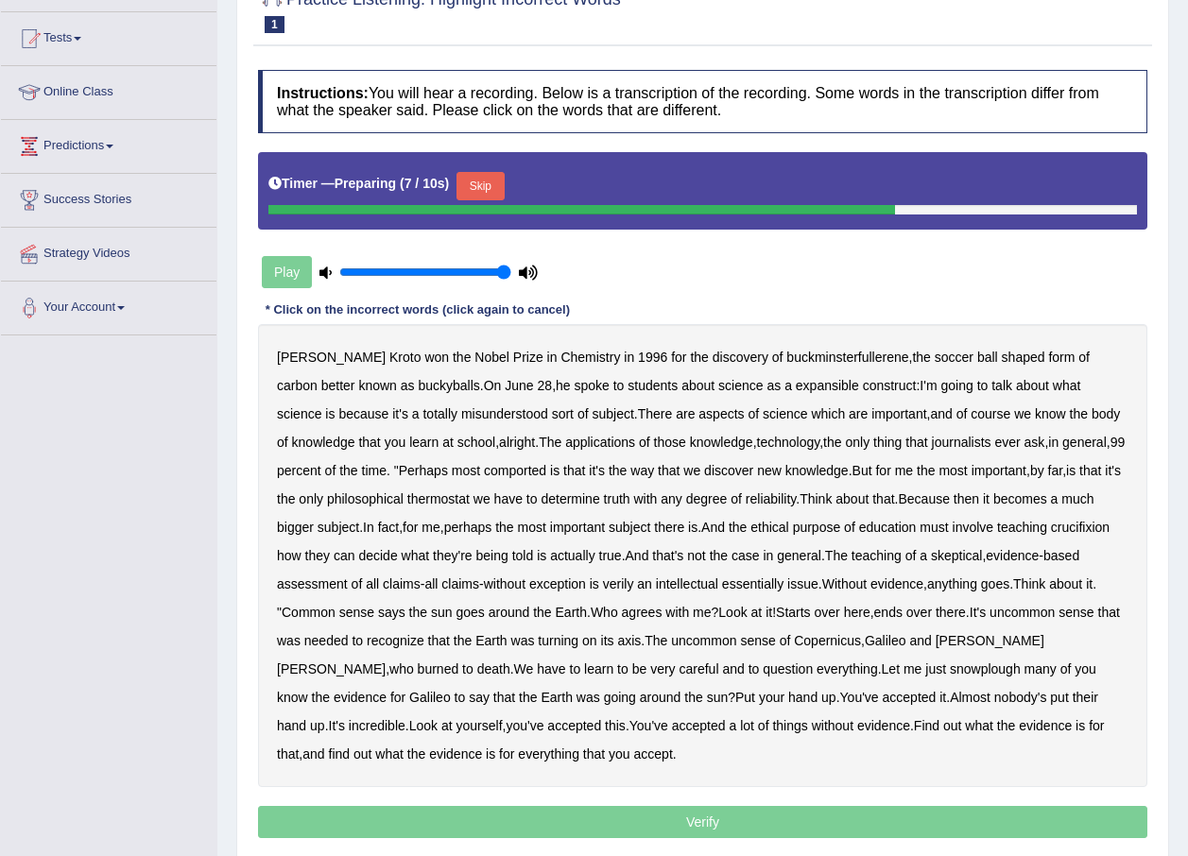
click at [483, 183] on button "Skip" at bounding box center [479, 186] width 47 height 28
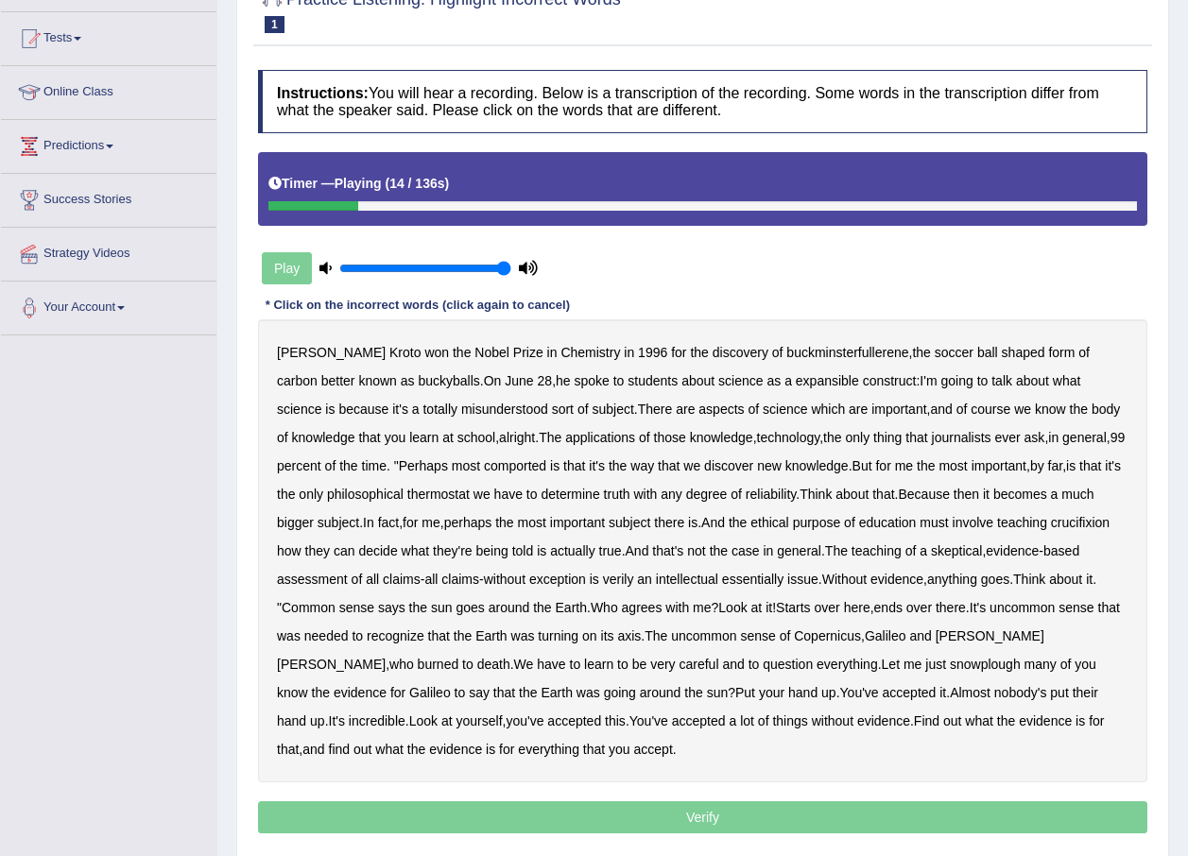
click at [796, 381] on b "expansible" at bounding box center [827, 380] width 63 height 15
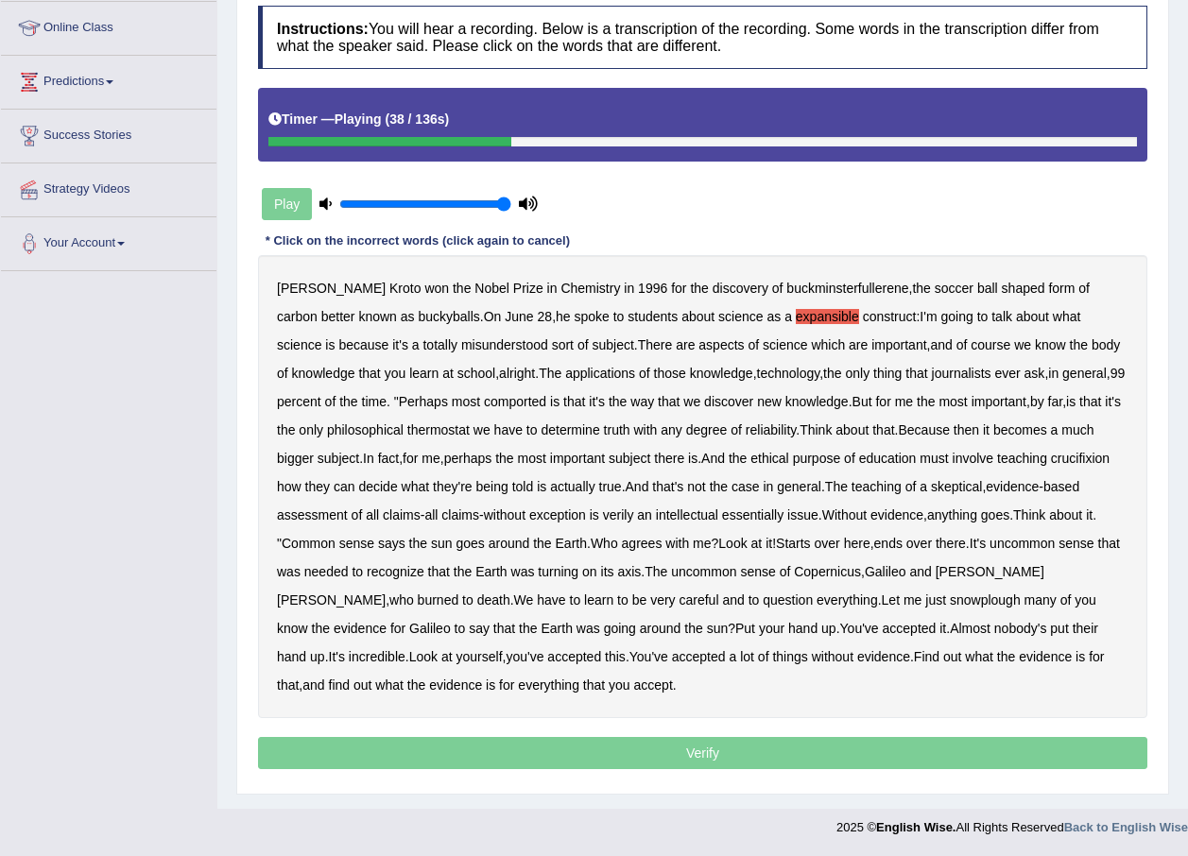
click at [484, 399] on b "comported" at bounding box center [515, 401] width 62 height 15
click at [407, 426] on b "thermostat" at bounding box center [438, 429] width 62 height 15
click at [1061, 456] on b "crucifixion" at bounding box center [1080, 458] width 59 height 15
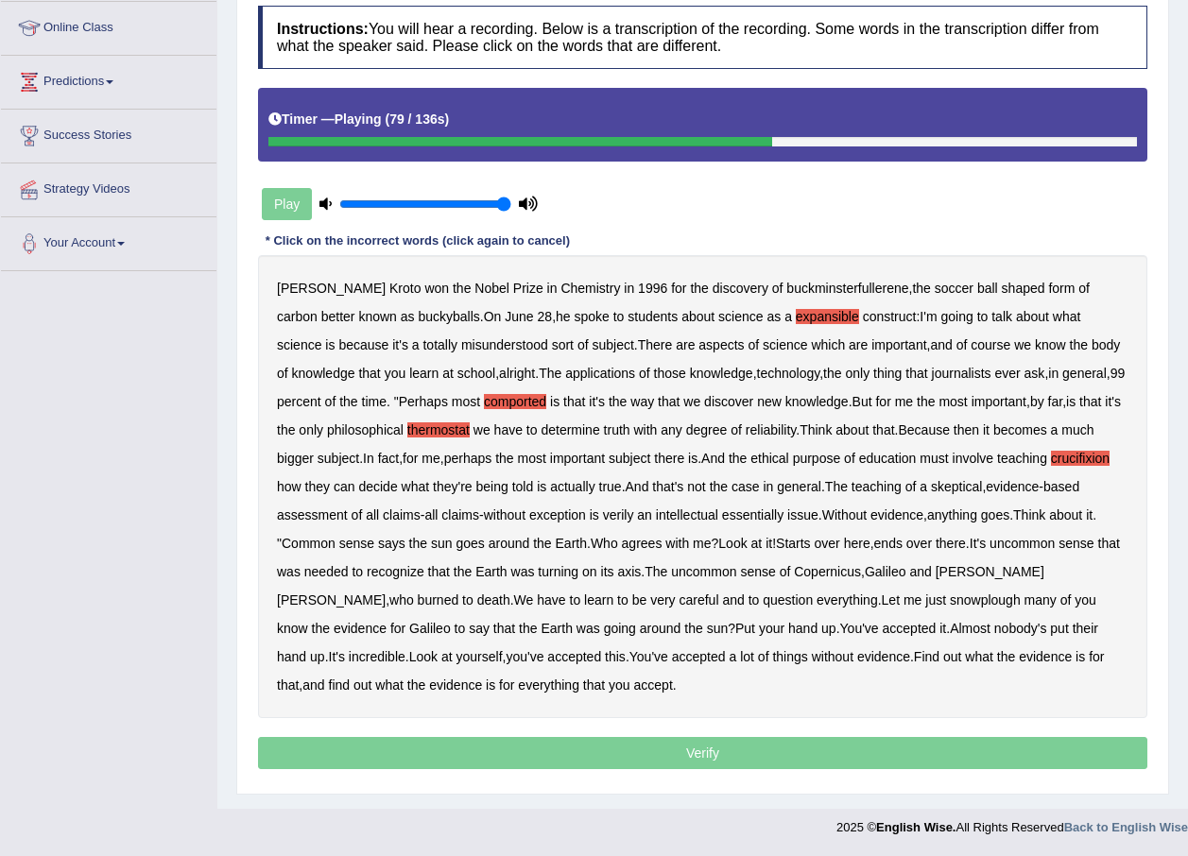
click at [620, 524] on div "Harold Kroto won the Nobel Prize in Chemistry in 1996 for the discovery of buck…" at bounding box center [702, 486] width 889 height 463
click at [624, 512] on b "verily" at bounding box center [618, 515] width 31 height 15
click at [763, 591] on div "Harold Kroto won the Nobel Prize in Chemistry in 1996 for the discovery of buck…" at bounding box center [702, 486] width 889 height 463
click at [783, 590] on div "Harold Kroto won the Nobel Prize in Chemistry in 1996 for the discovery of buck…" at bounding box center [702, 486] width 889 height 463
click at [950, 593] on b "snowplough" at bounding box center [985, 600] width 71 height 15
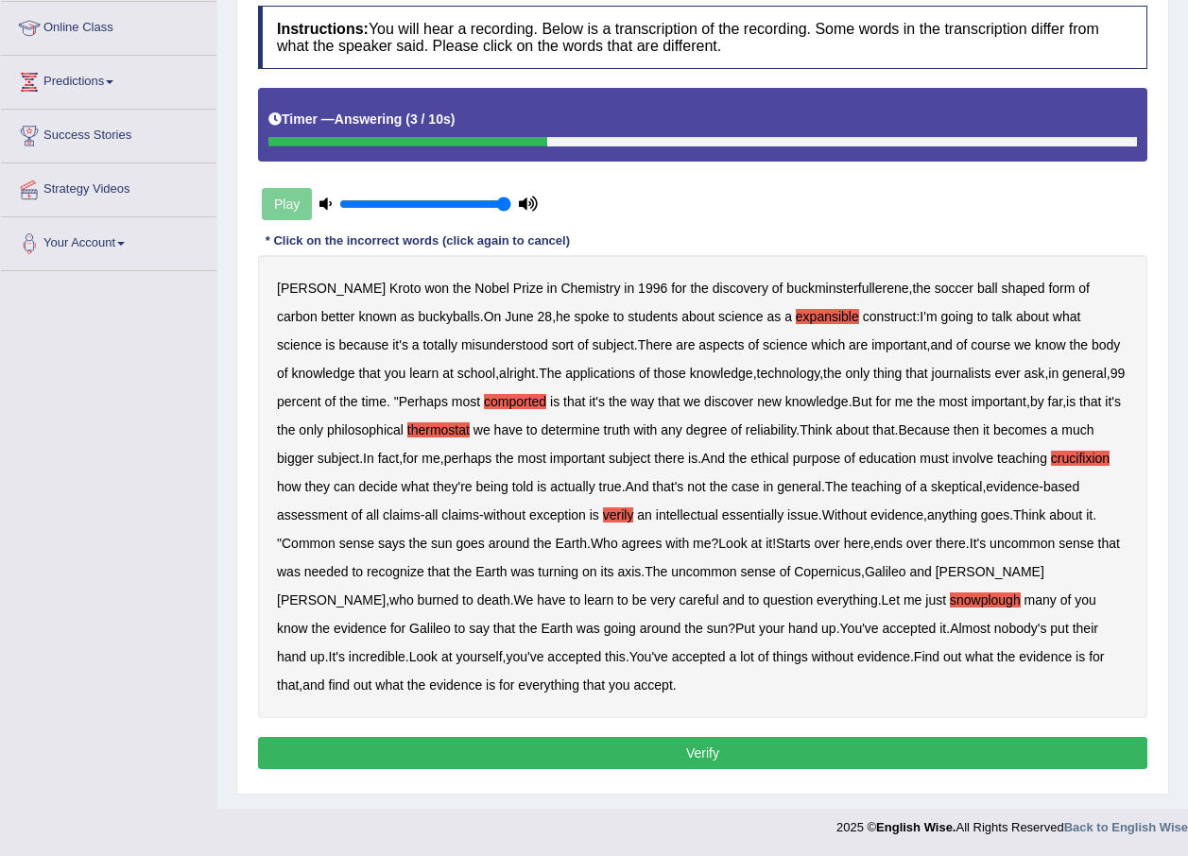
click at [798, 758] on button "Verify" at bounding box center [702, 753] width 889 height 32
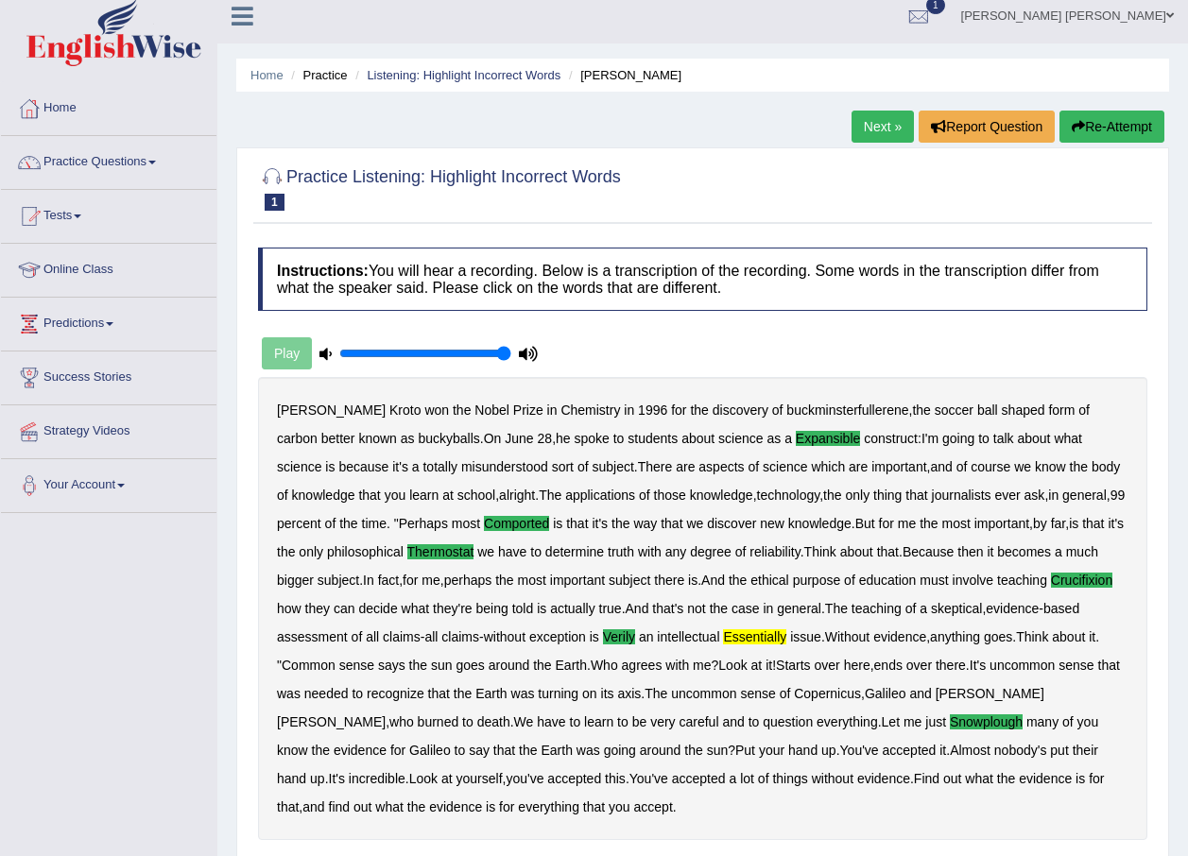
scroll to position [0, 0]
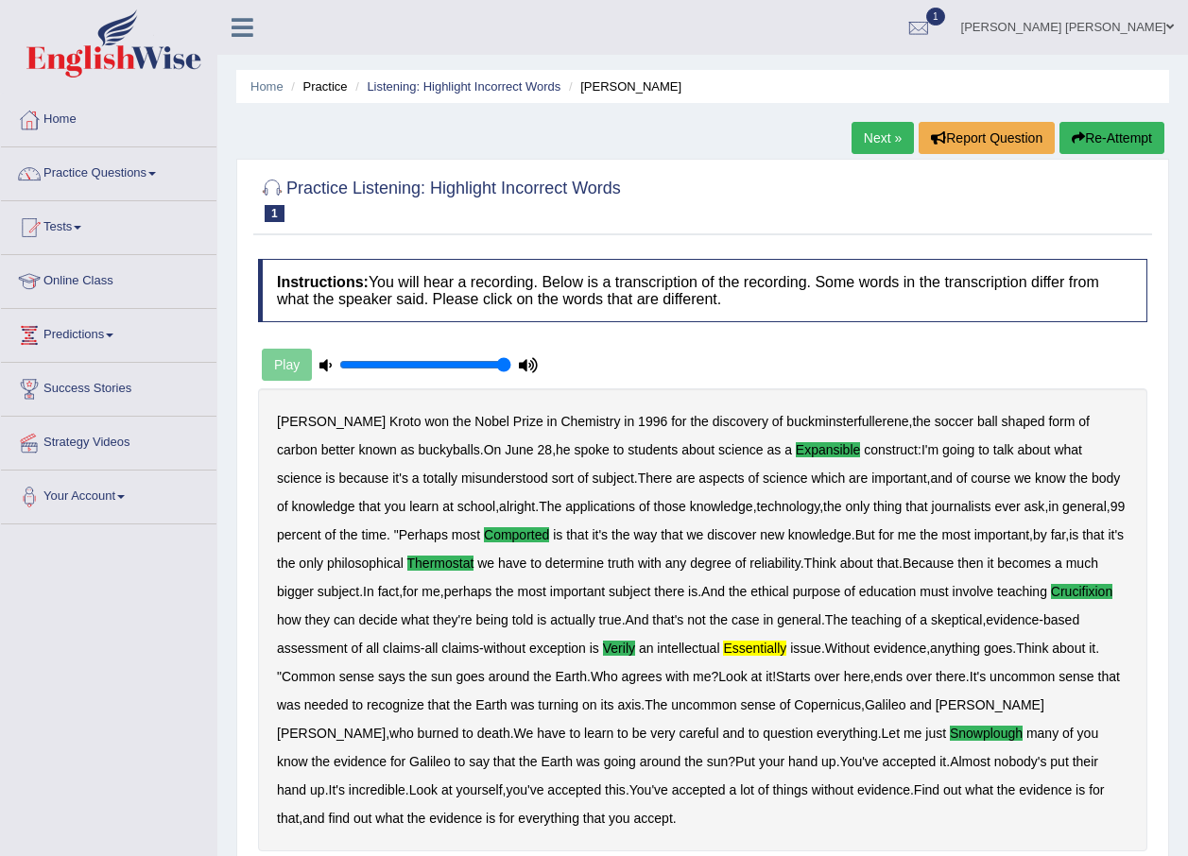
click at [881, 131] on link "Next »" at bounding box center [883, 138] width 62 height 32
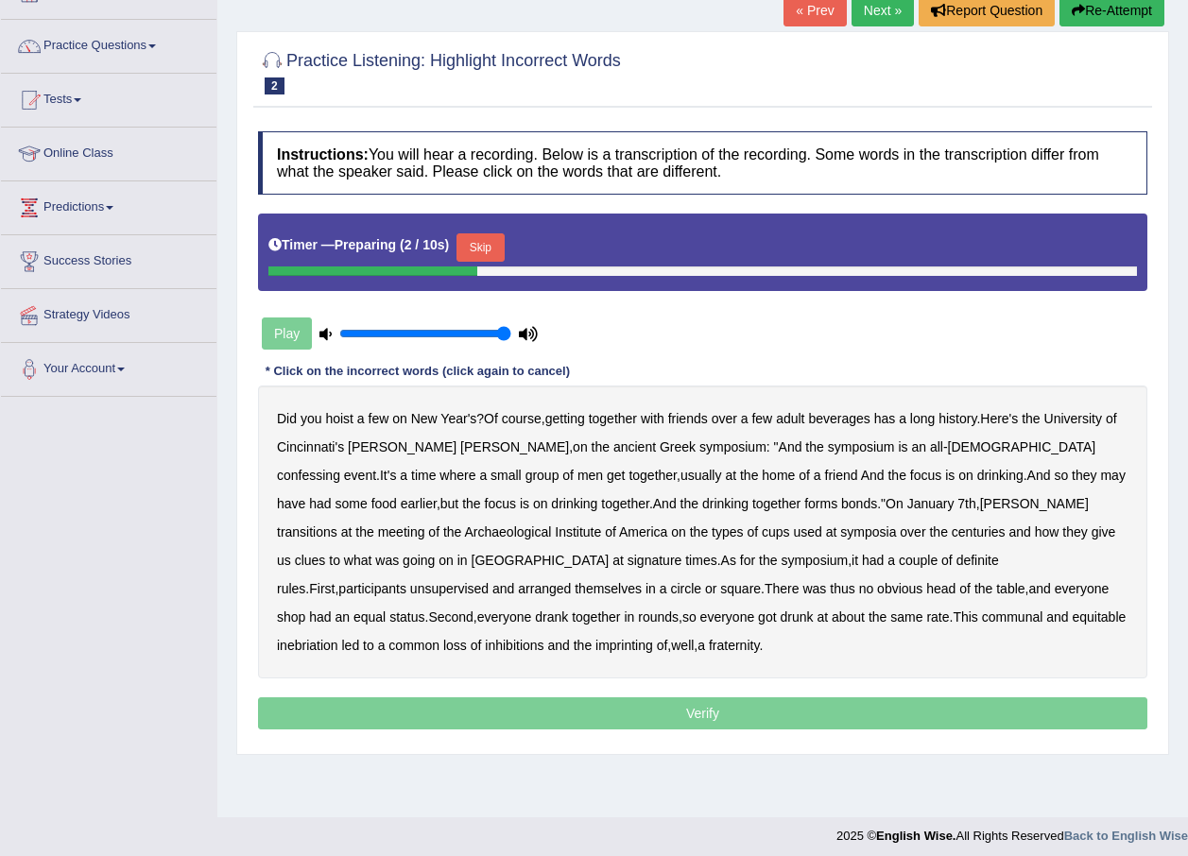
scroll to position [136, 0]
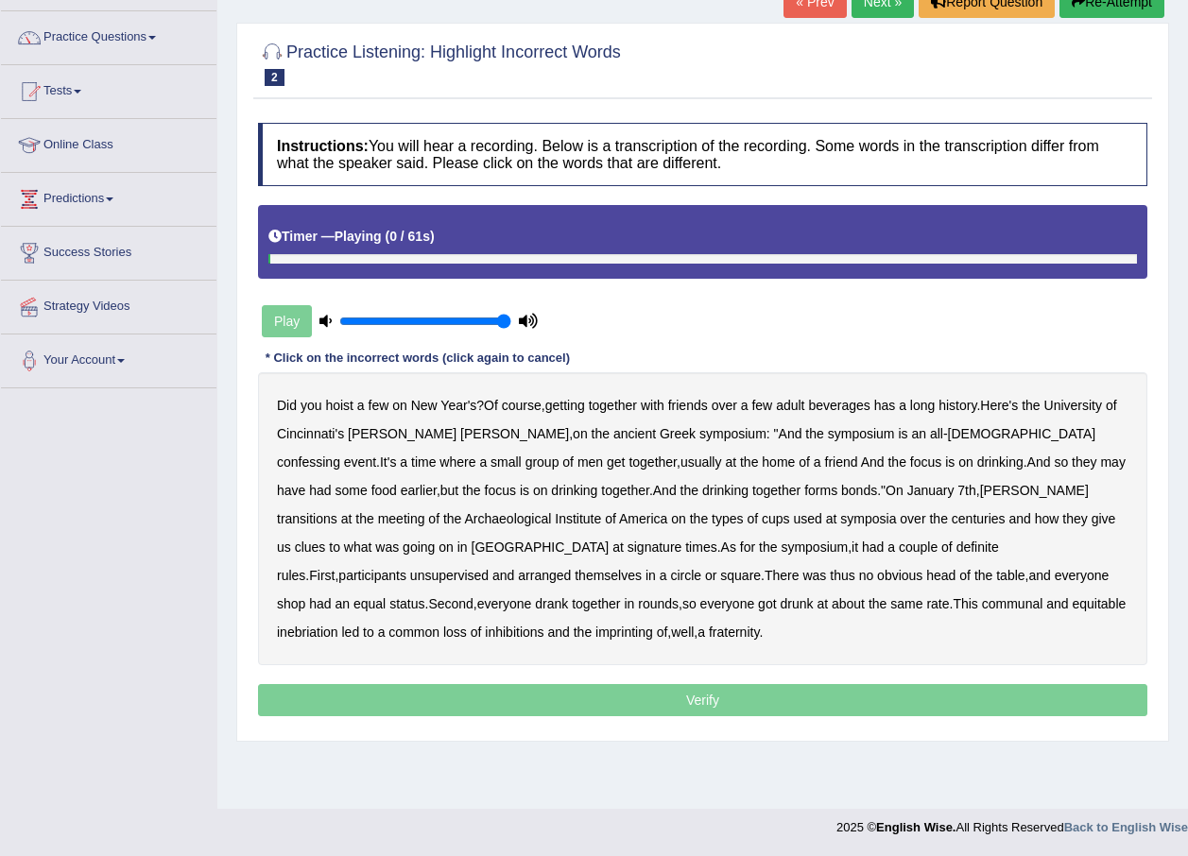
click at [486, 230] on div "Timer — Playing ( 0 / 61s )" at bounding box center [702, 236] width 869 height 33
click at [340, 455] on b "confessing" at bounding box center [308, 462] width 63 height 15
click at [337, 511] on b "transitions" at bounding box center [307, 518] width 60 height 15
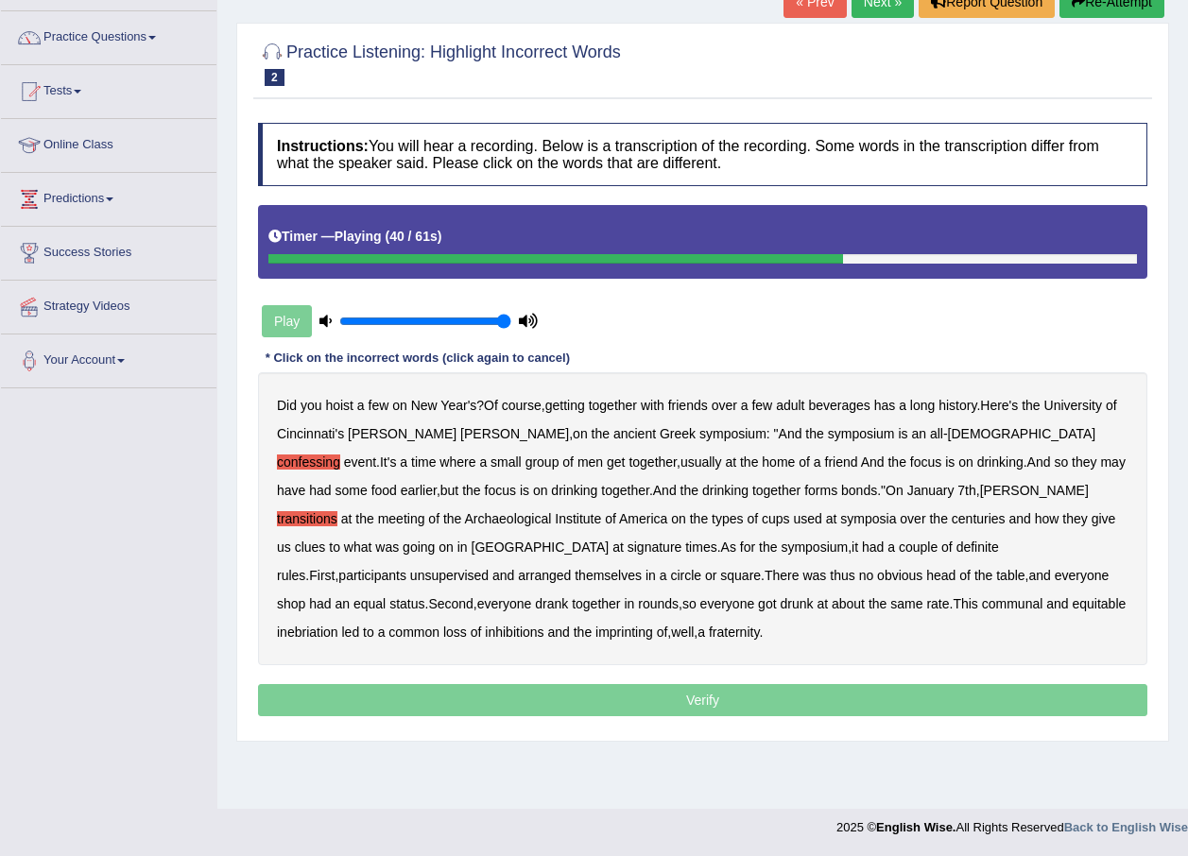
click at [628, 540] on b "signature" at bounding box center [655, 547] width 55 height 15
click at [489, 568] on b "unsupervised" at bounding box center [449, 575] width 78 height 15
click at [305, 596] on b "shop" at bounding box center [291, 603] width 28 height 15
click at [1061, 594] on div "Did you hoist a few on New Year's ? Of course , getting together with friends o…" at bounding box center [702, 518] width 889 height 293
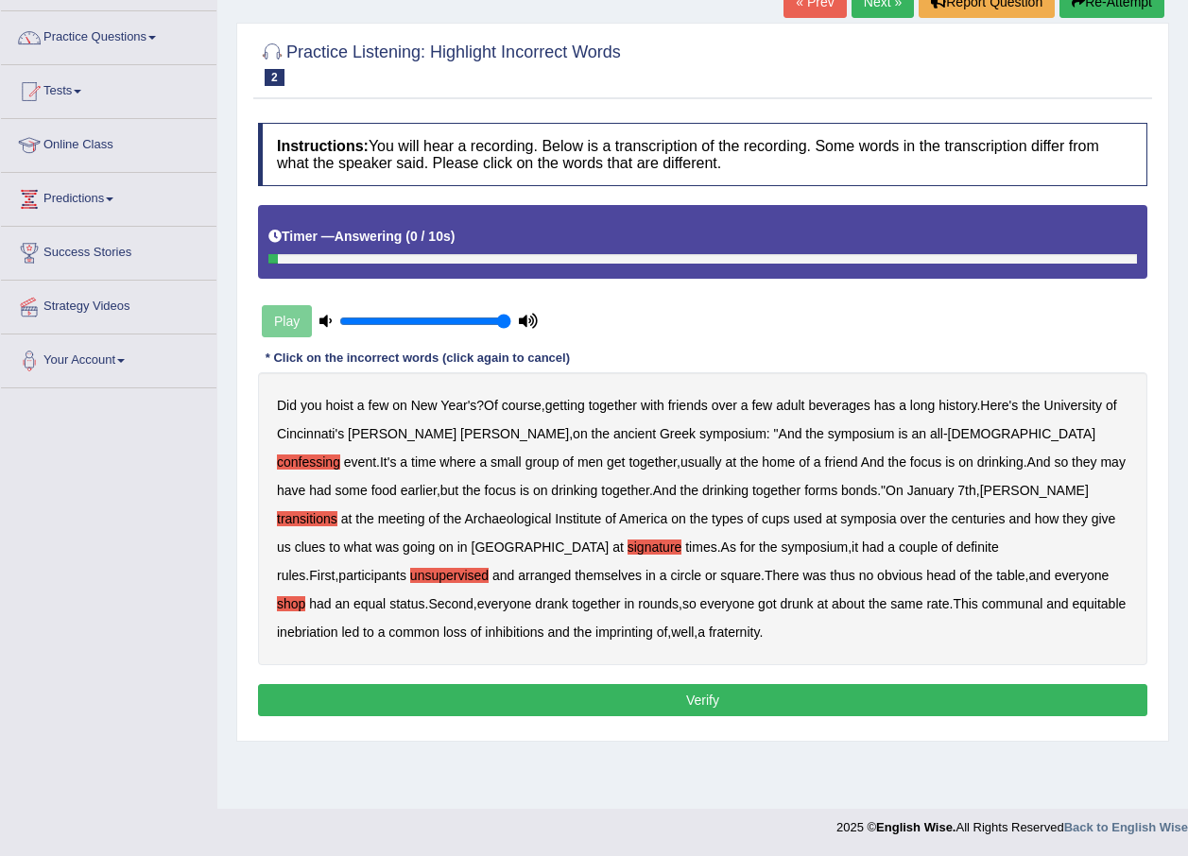
click at [653, 625] on b "imprinting" at bounding box center [624, 632] width 58 height 15
click at [810, 716] on button "Verify" at bounding box center [702, 700] width 889 height 32
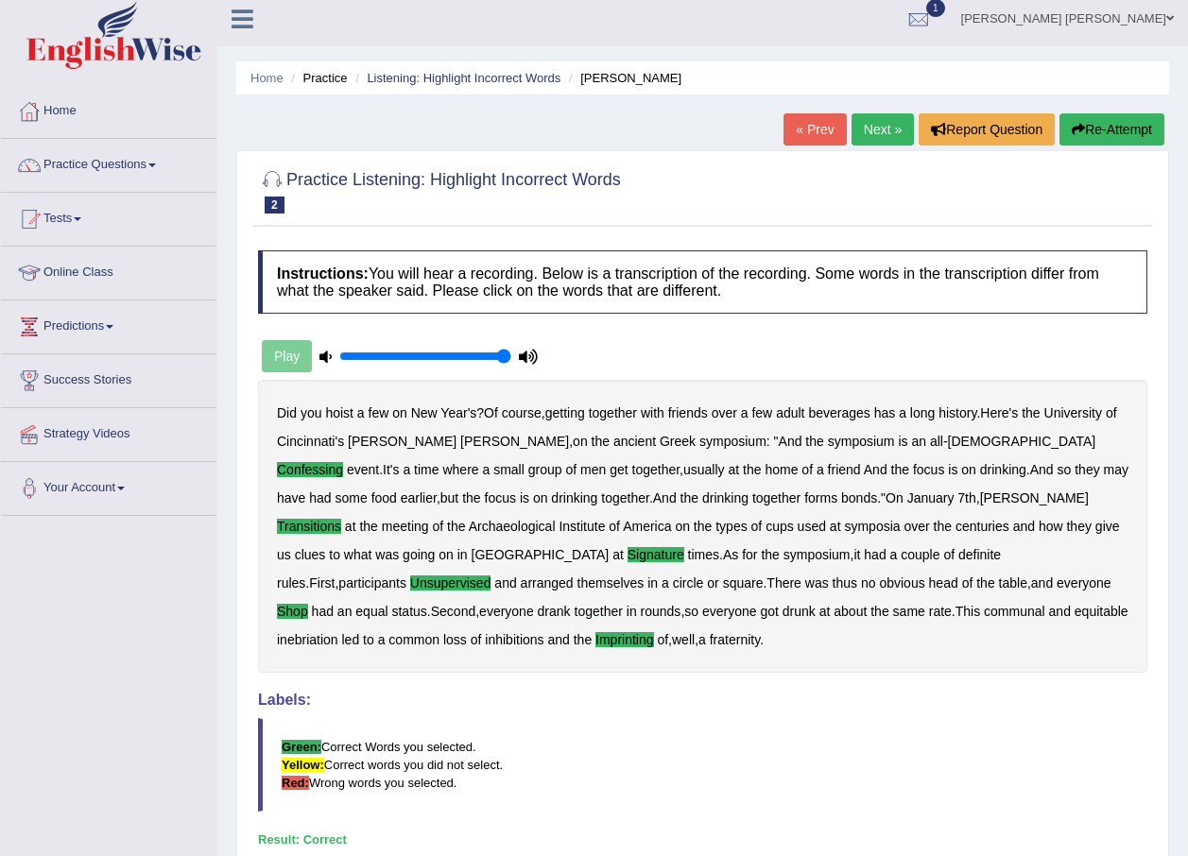
scroll to position [0, 0]
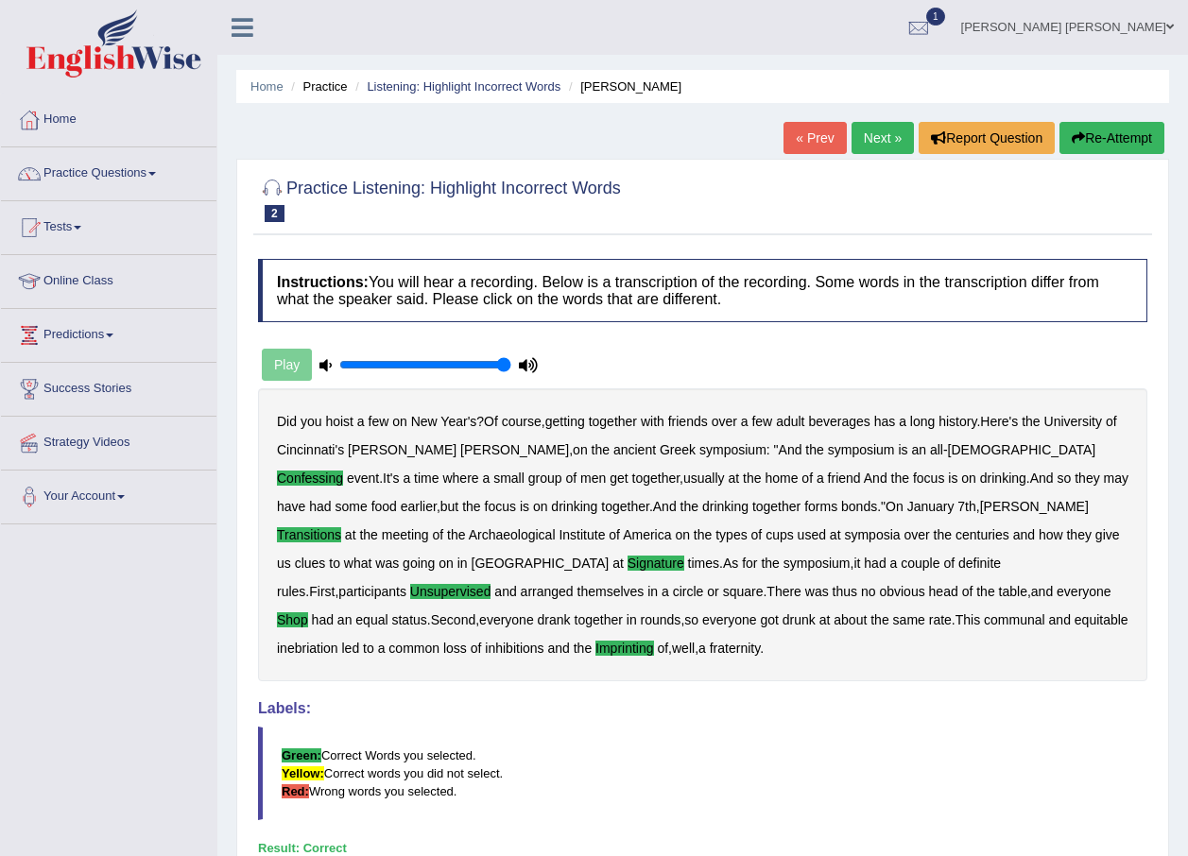
click at [881, 131] on link "Next »" at bounding box center [883, 138] width 62 height 32
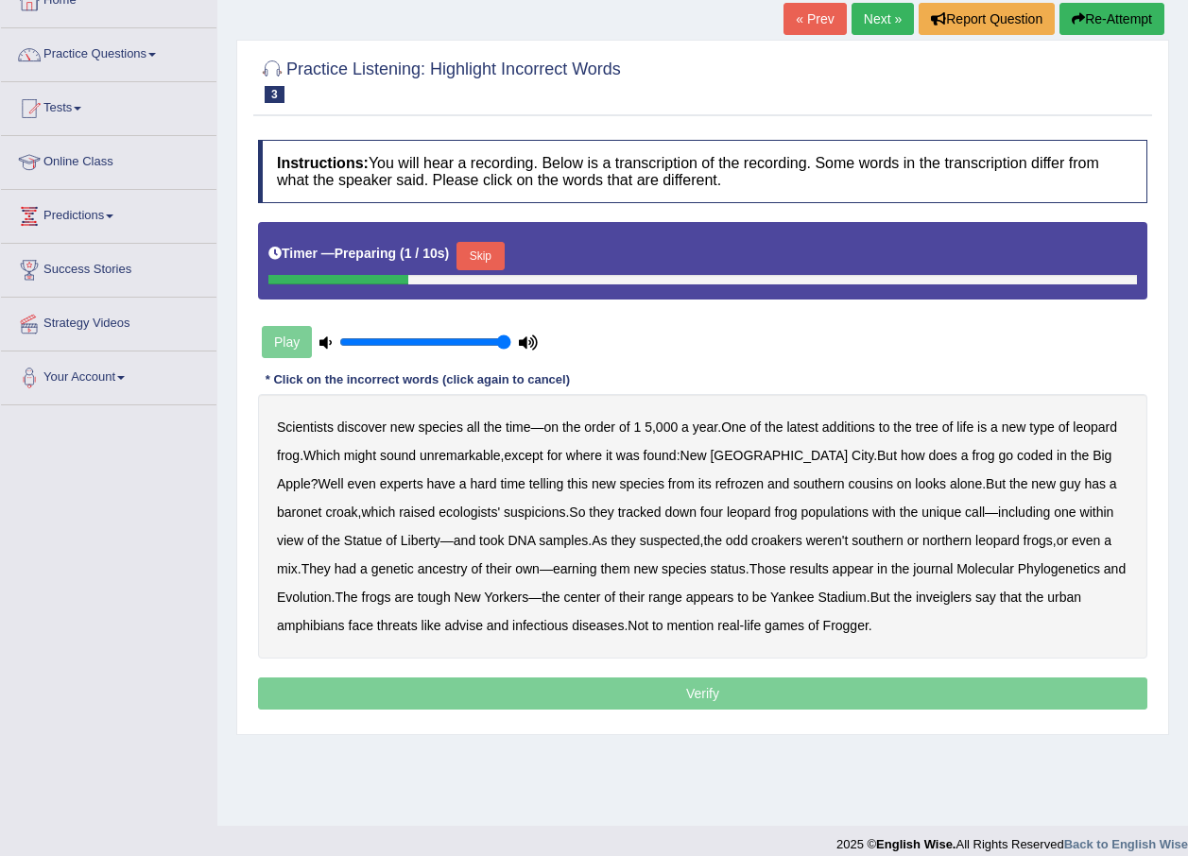
scroll to position [136, 0]
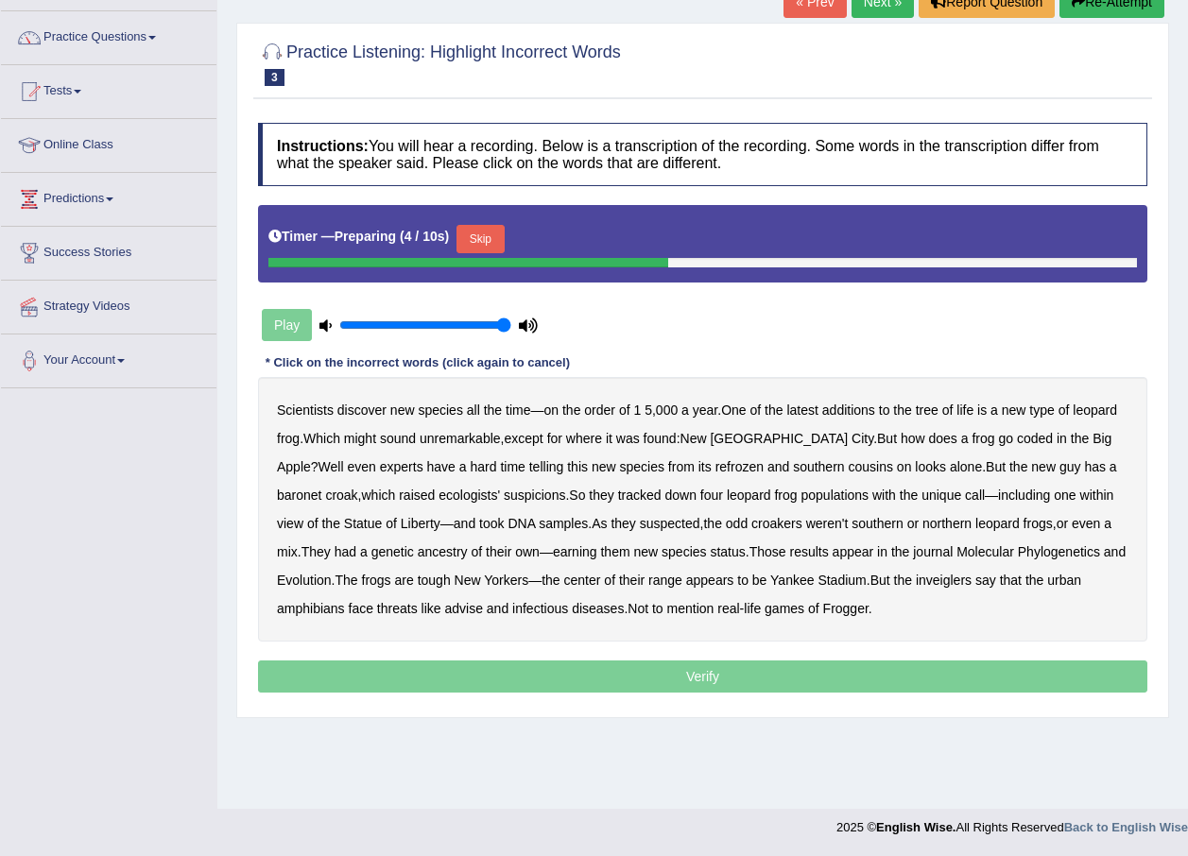
click at [484, 244] on button "Skip" at bounding box center [479, 239] width 47 height 28
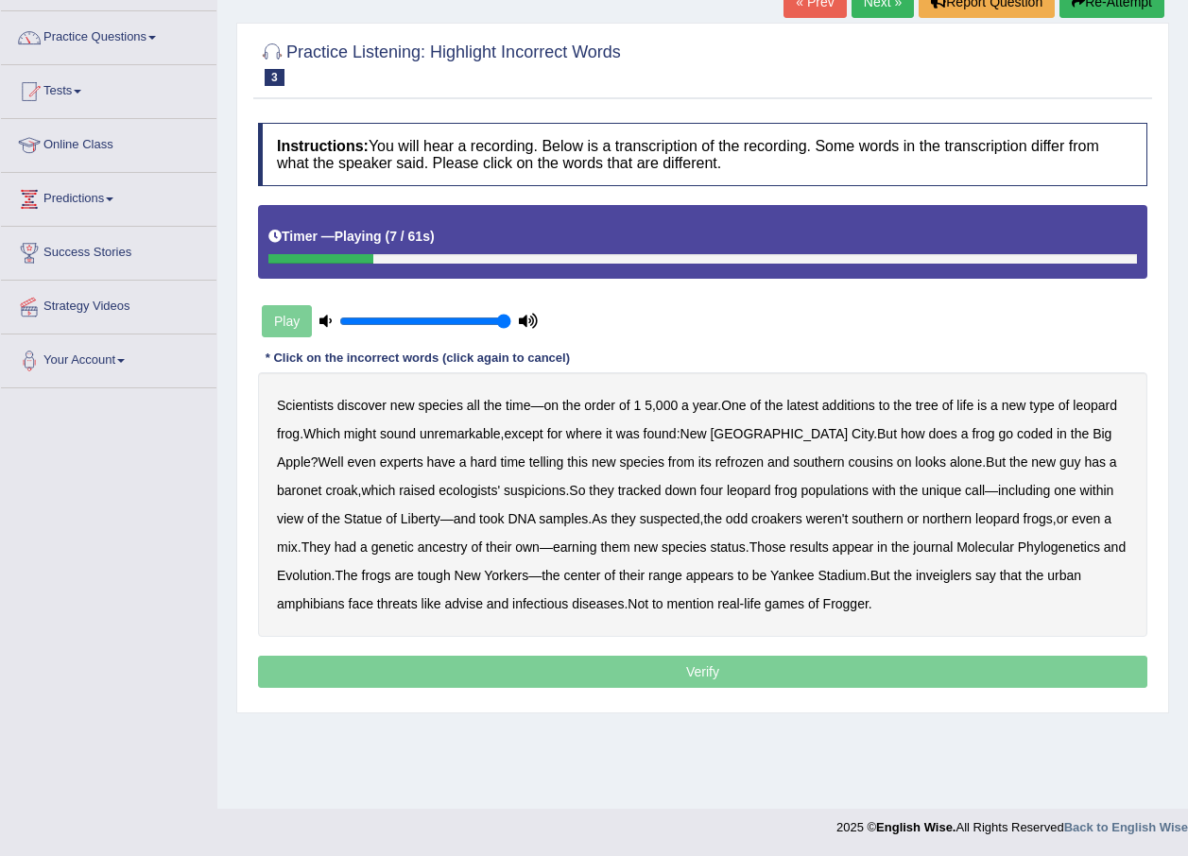
click at [841, 404] on b "additions" at bounding box center [848, 405] width 53 height 15
click at [1017, 431] on b "coded" at bounding box center [1035, 433] width 36 height 15
click at [715, 459] on b "refrozen" at bounding box center [739, 462] width 48 height 15
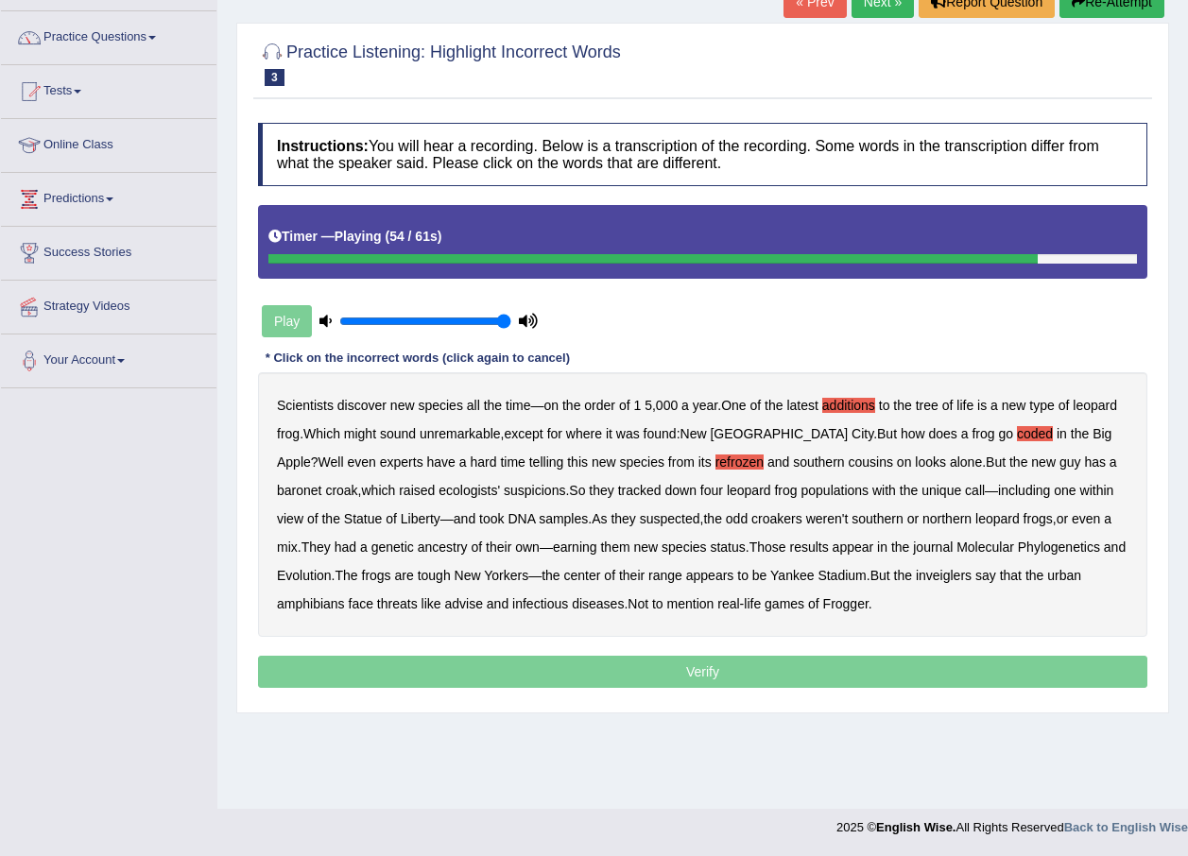
click at [953, 578] on b "inveiglers" at bounding box center [944, 575] width 56 height 15
click at [554, 607] on b "infectious" at bounding box center [540, 603] width 56 height 15
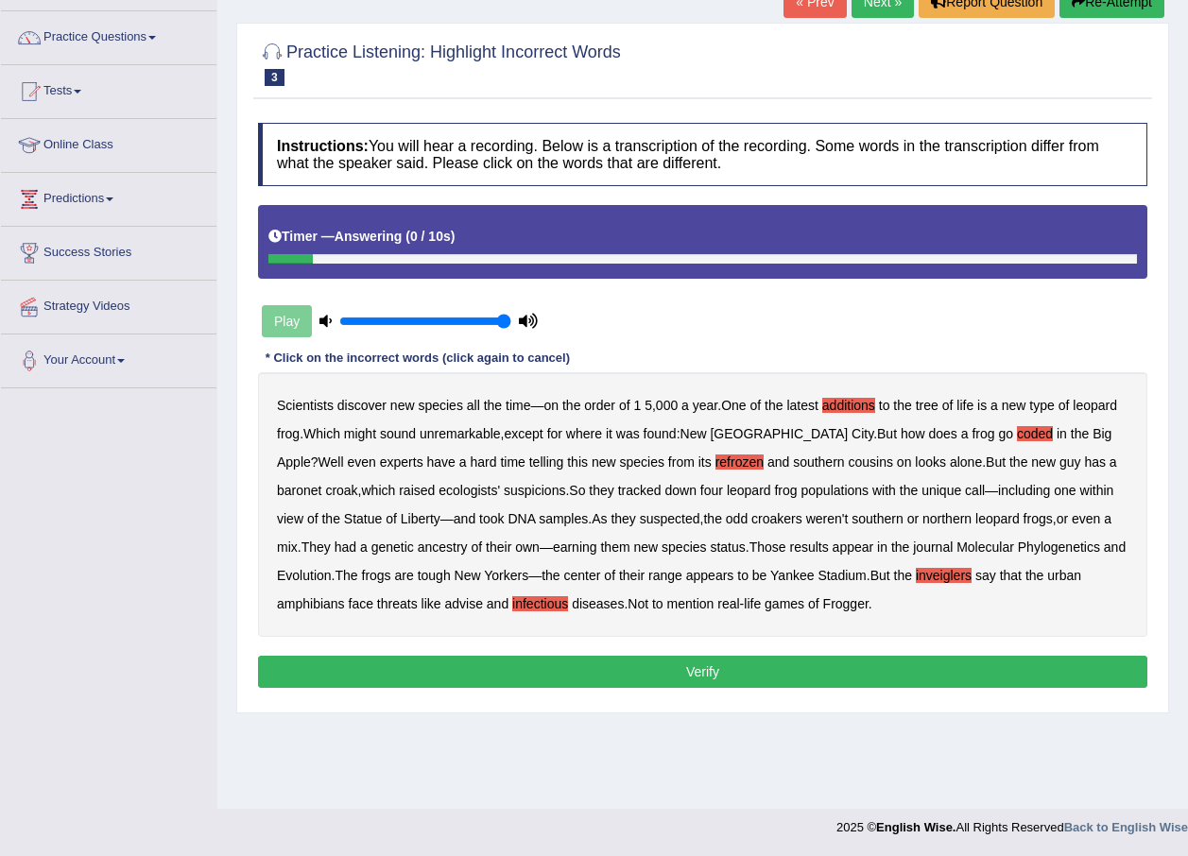
click at [727, 674] on button "Verify" at bounding box center [702, 672] width 889 height 32
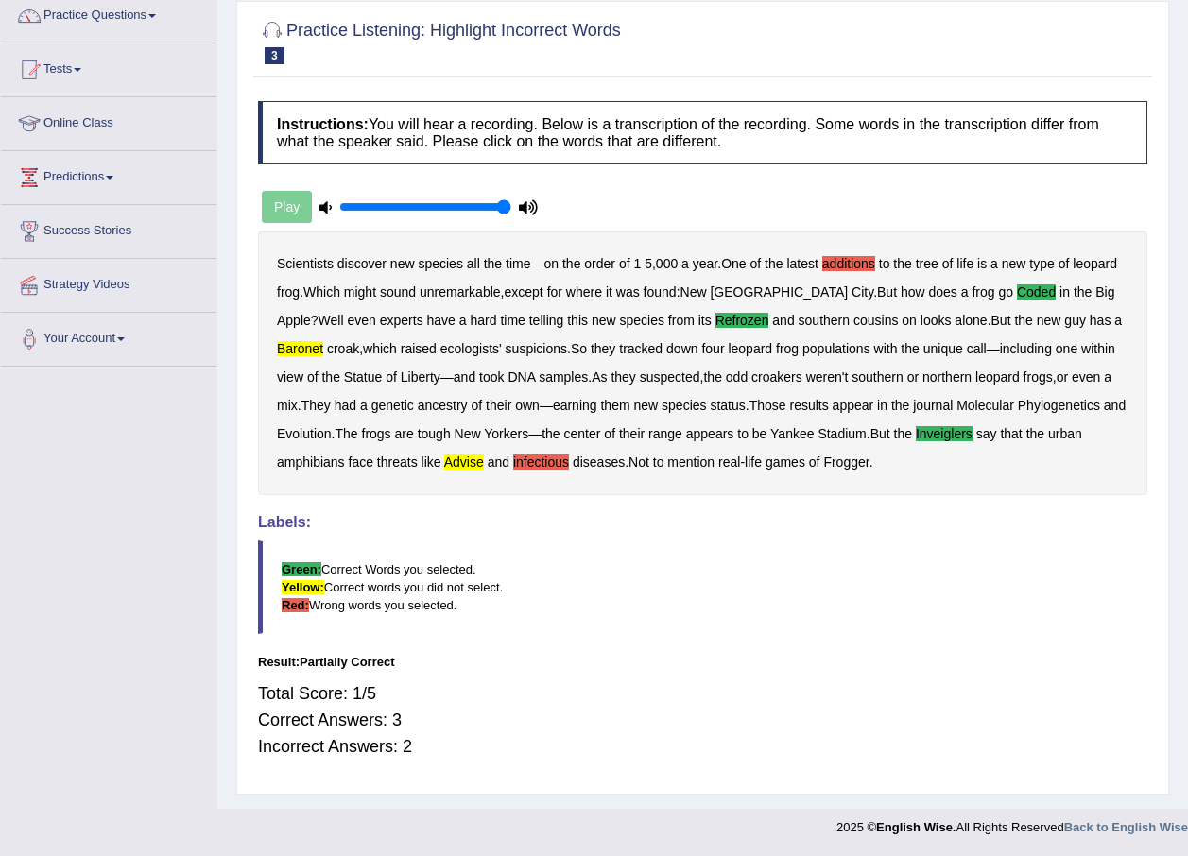
scroll to position [0, 0]
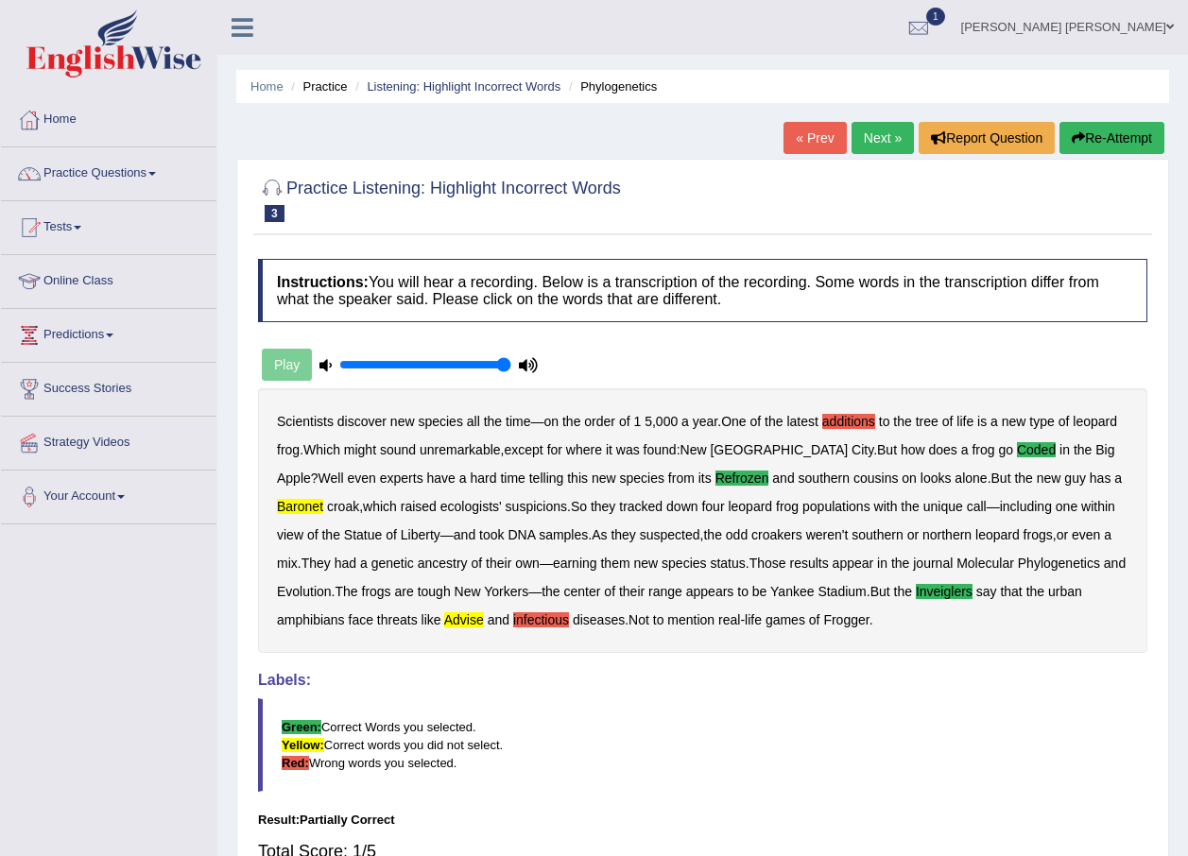
click at [888, 135] on link "Next »" at bounding box center [883, 138] width 62 height 32
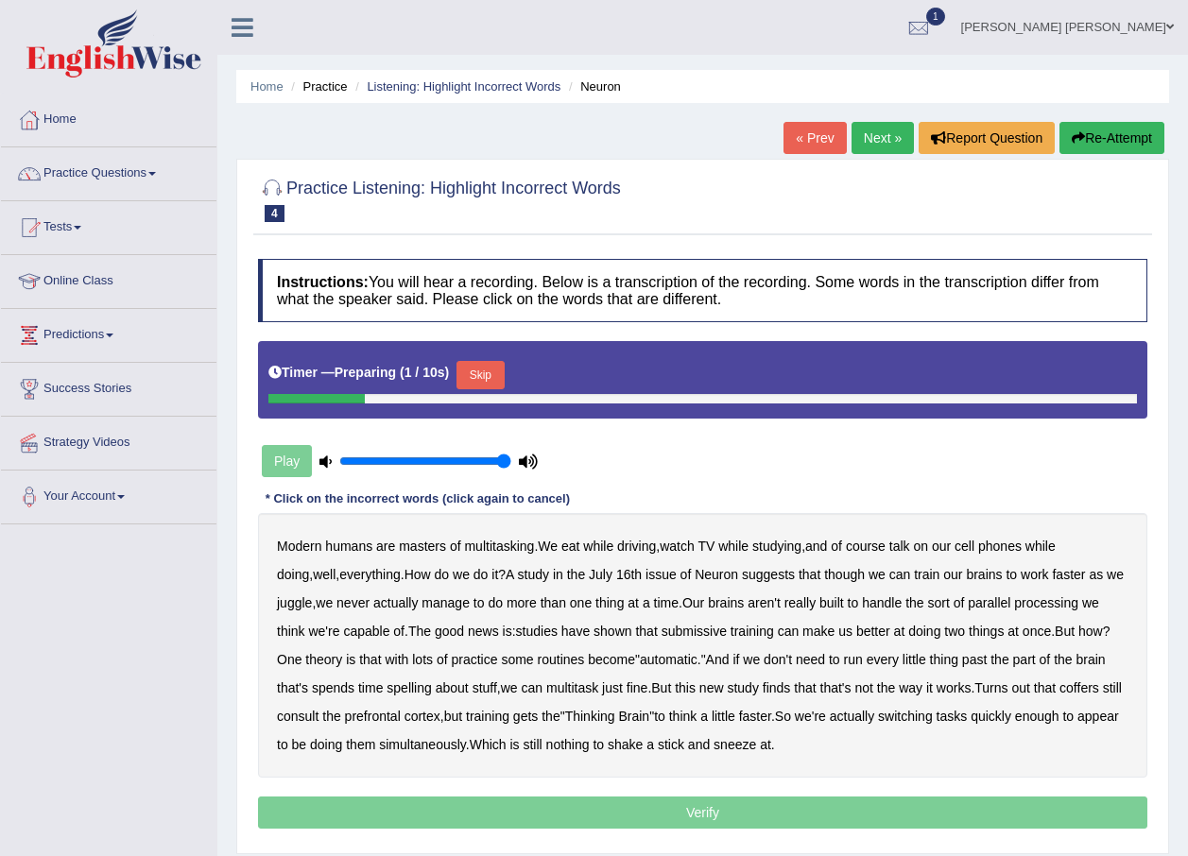
drag, startPoint x: 798, startPoint y: 335, endPoint x: 734, endPoint y: 399, distance: 90.2
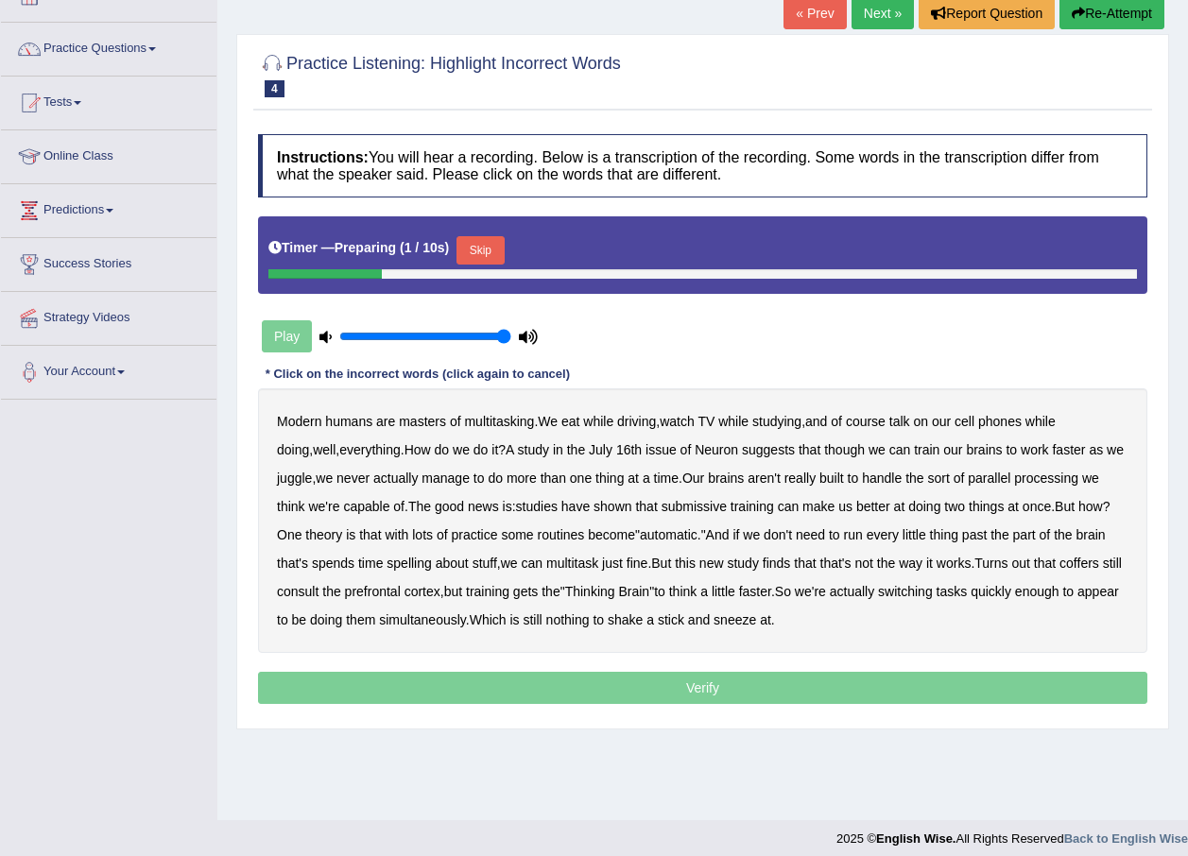
scroll to position [136, 0]
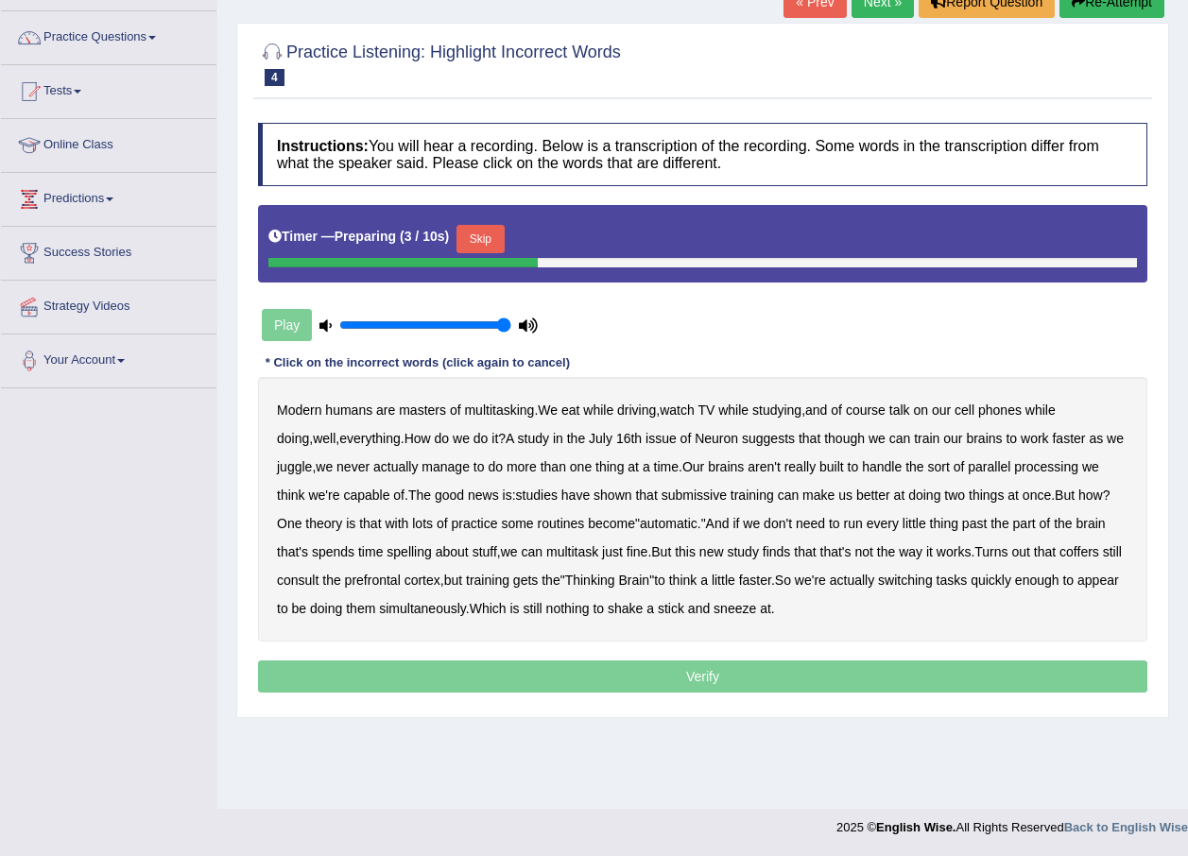
click at [451, 232] on div "Timer — Preparing ( 3 / 10s ) Skip" at bounding box center [702, 239] width 869 height 38
click at [460, 231] on button "Skip" at bounding box center [479, 239] width 47 height 28
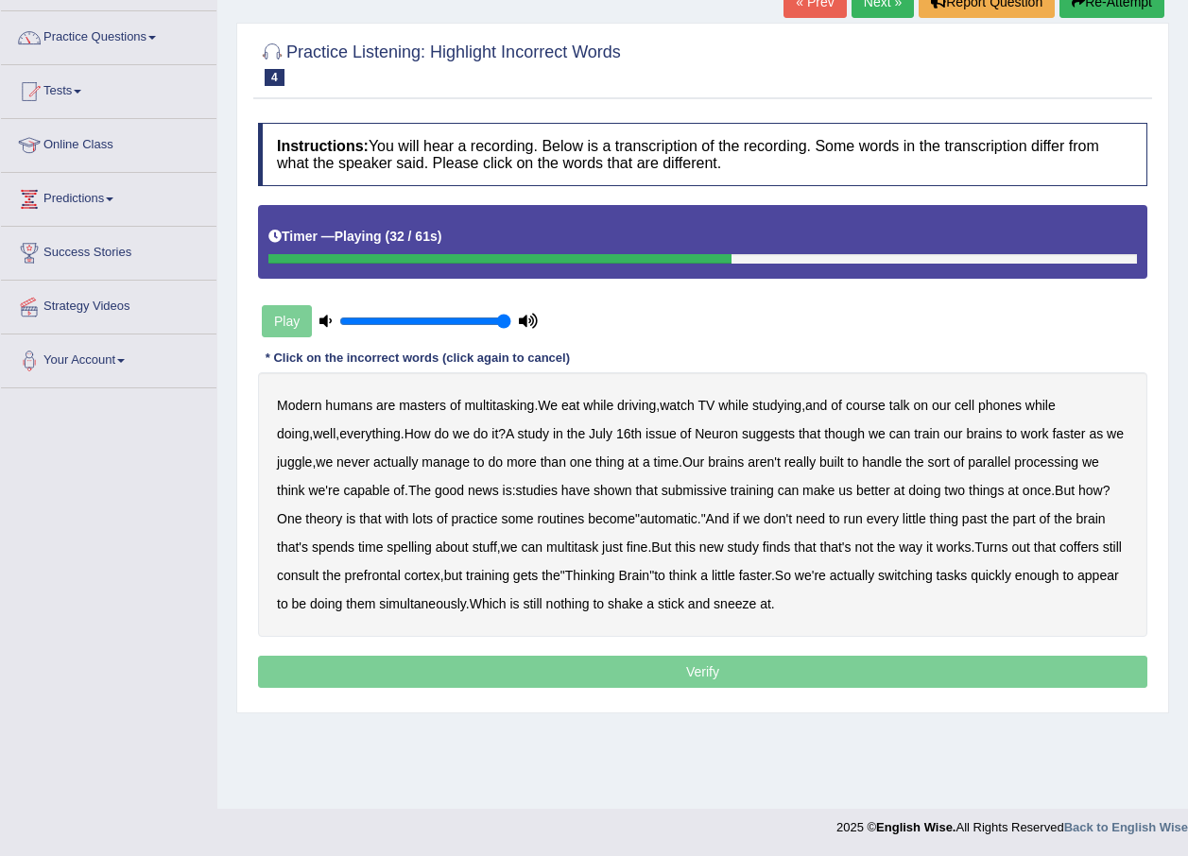
click at [693, 483] on b "submissive" at bounding box center [694, 490] width 65 height 15
click at [412, 554] on b "spelling" at bounding box center [409, 547] width 44 height 15
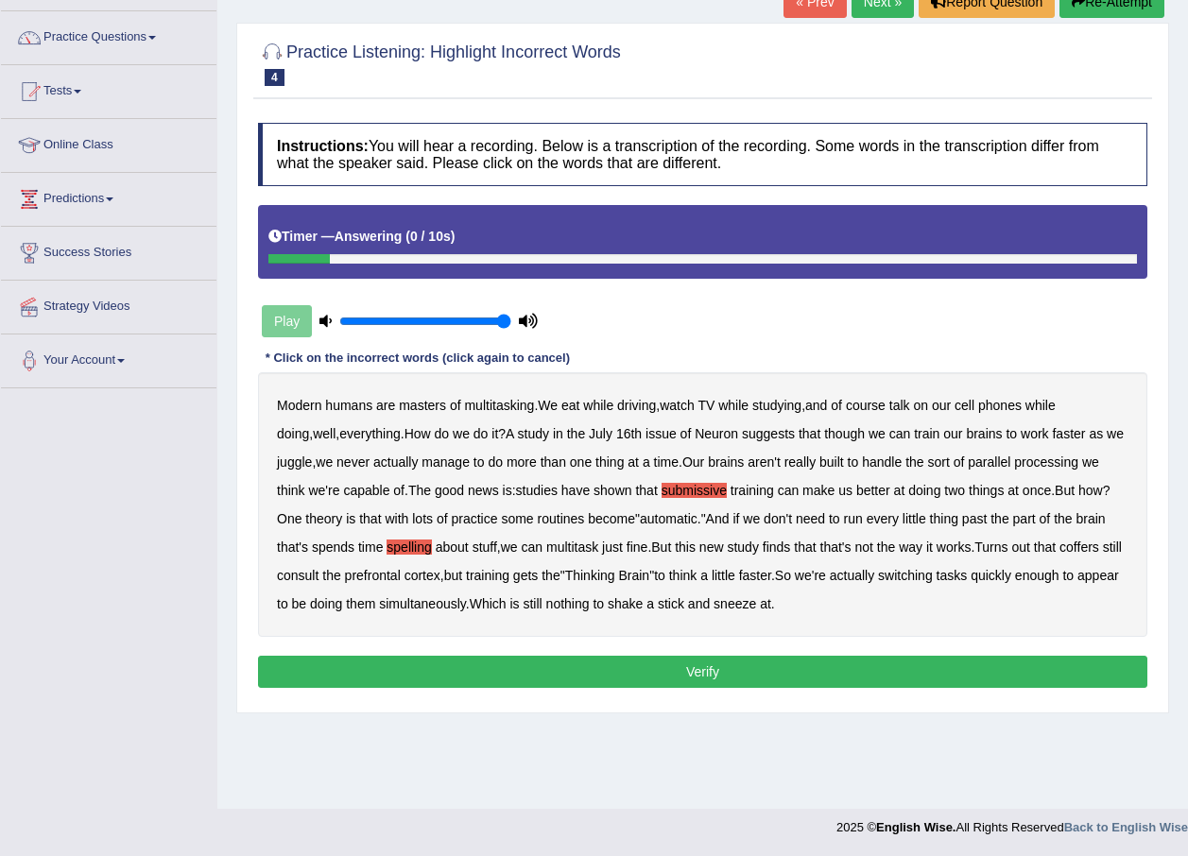
click at [1096, 540] on b "coffers" at bounding box center [1079, 547] width 40 height 15
click at [891, 663] on button "Verify" at bounding box center [702, 672] width 889 height 32
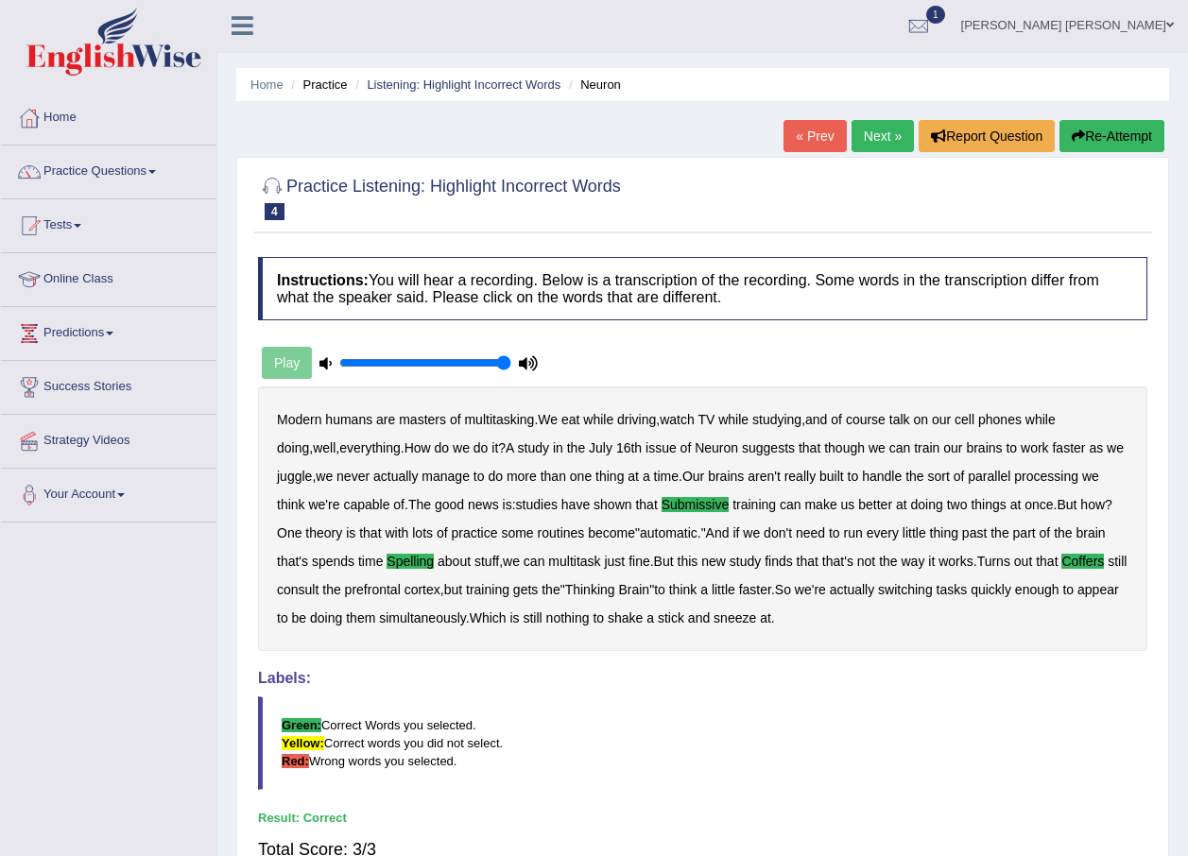
scroll to position [0, 0]
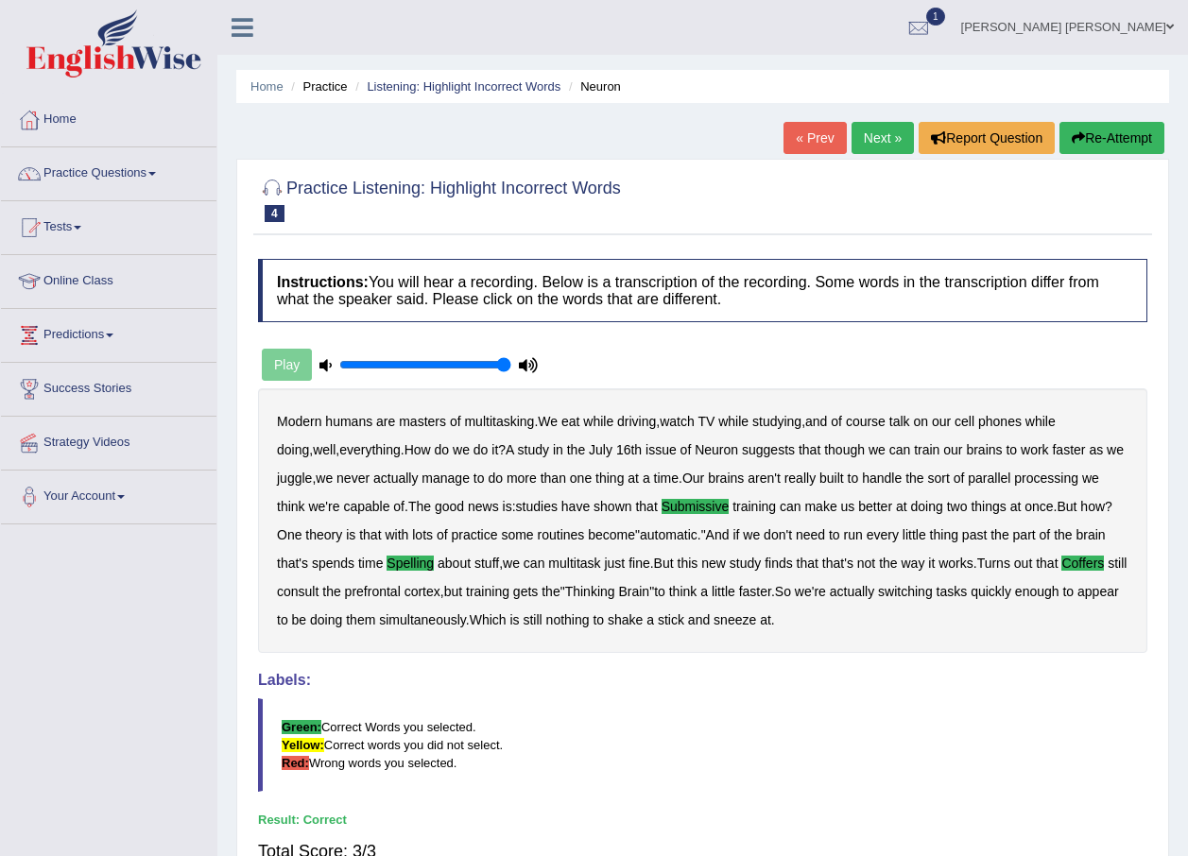
click at [873, 136] on link "Next »" at bounding box center [883, 138] width 62 height 32
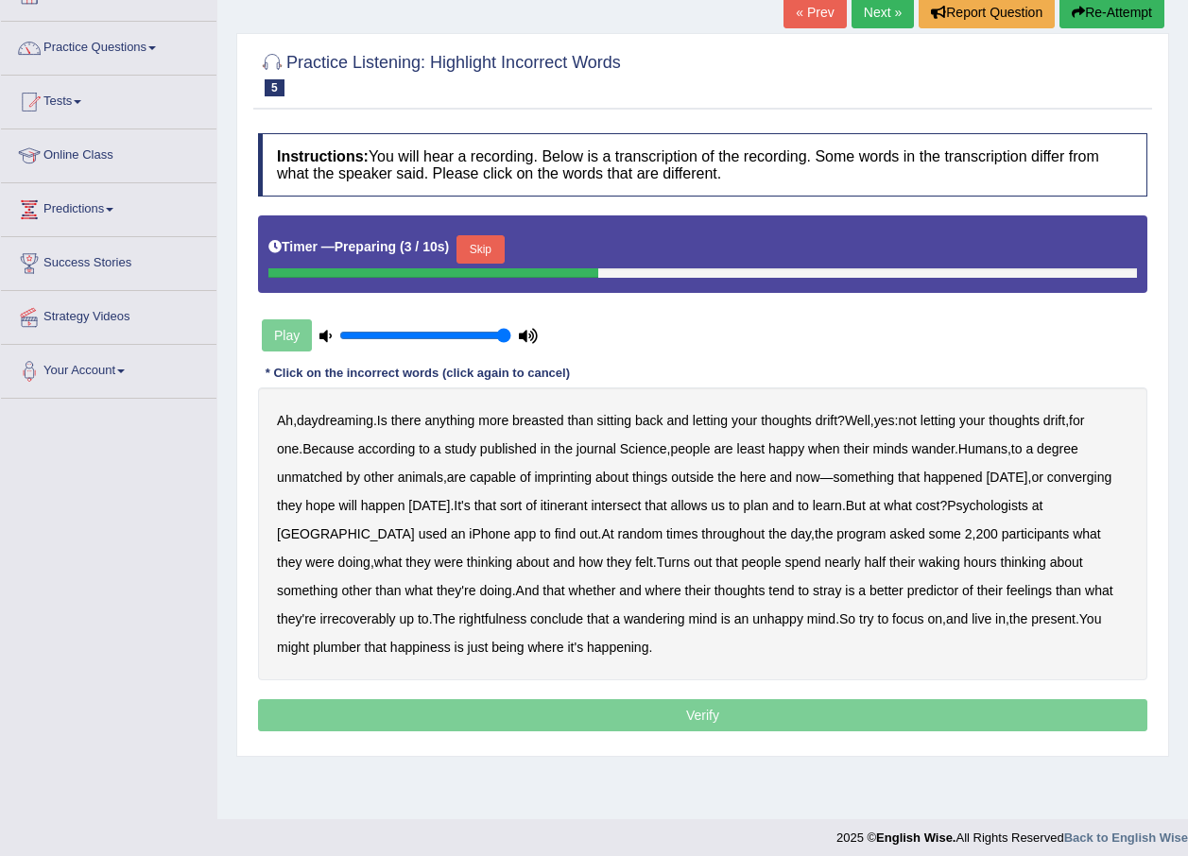
scroll to position [136, 0]
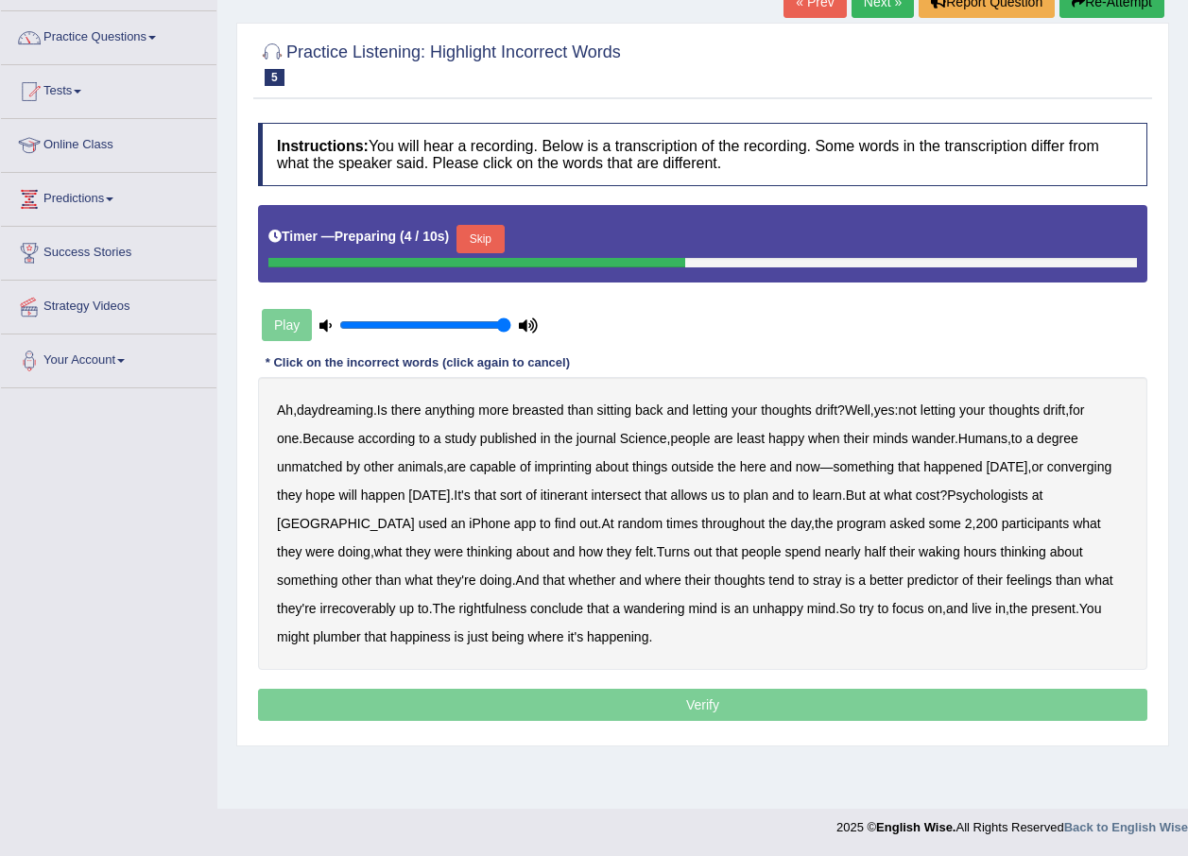
click at [471, 238] on button "Skip" at bounding box center [479, 239] width 47 height 28
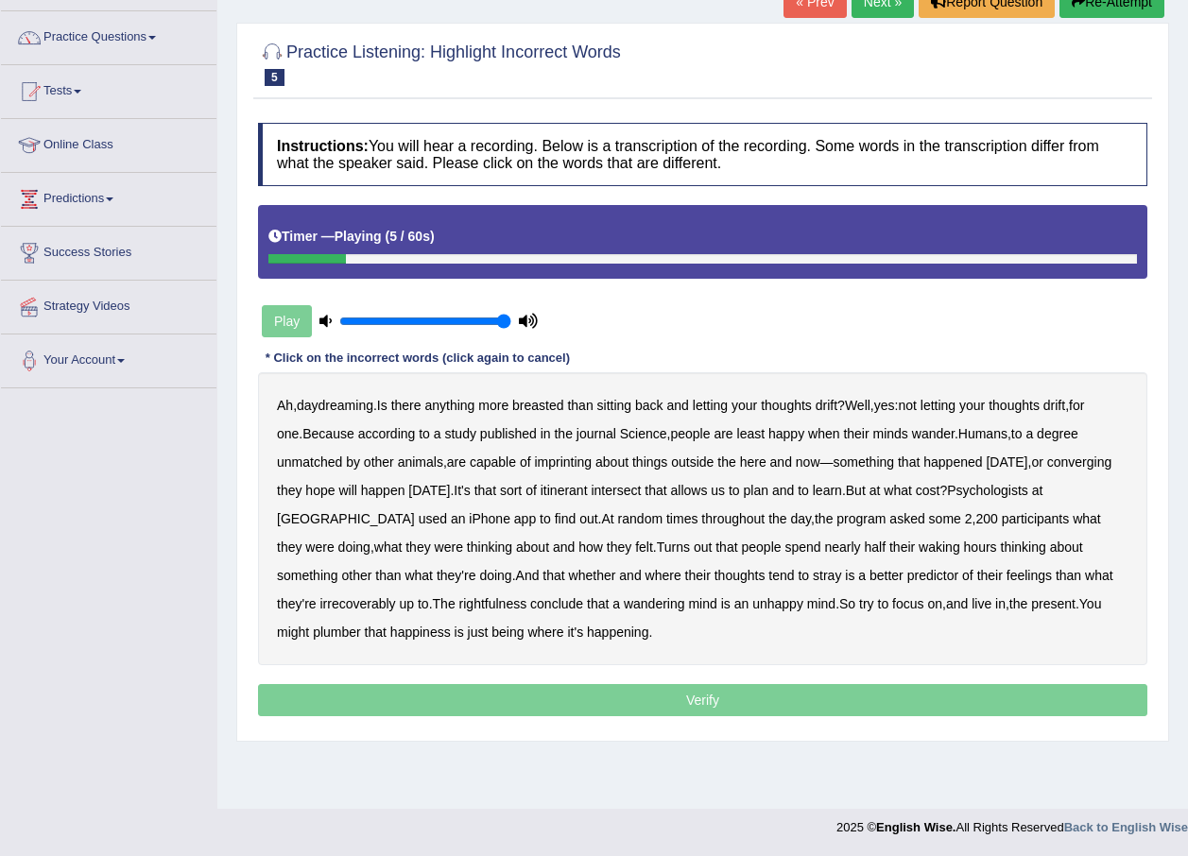
click at [524, 412] on b "breasted" at bounding box center [537, 405] width 51 height 15
click at [553, 459] on b "imprinting" at bounding box center [563, 462] width 58 height 15
click at [1047, 470] on b "converging" at bounding box center [1079, 462] width 65 height 15
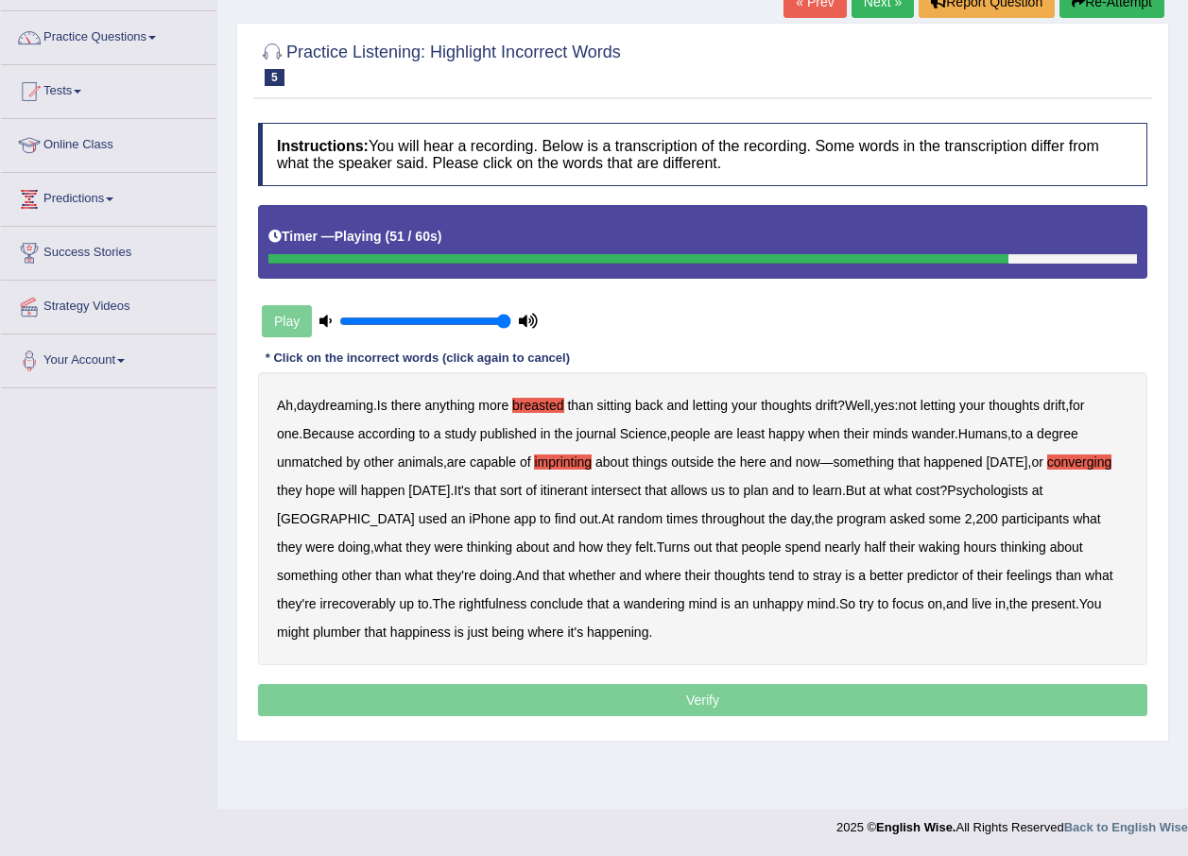
click at [319, 606] on b "irrecoverably" at bounding box center [357, 603] width 76 height 15
click at [459, 596] on b "rightfulness" at bounding box center [493, 603] width 68 height 15
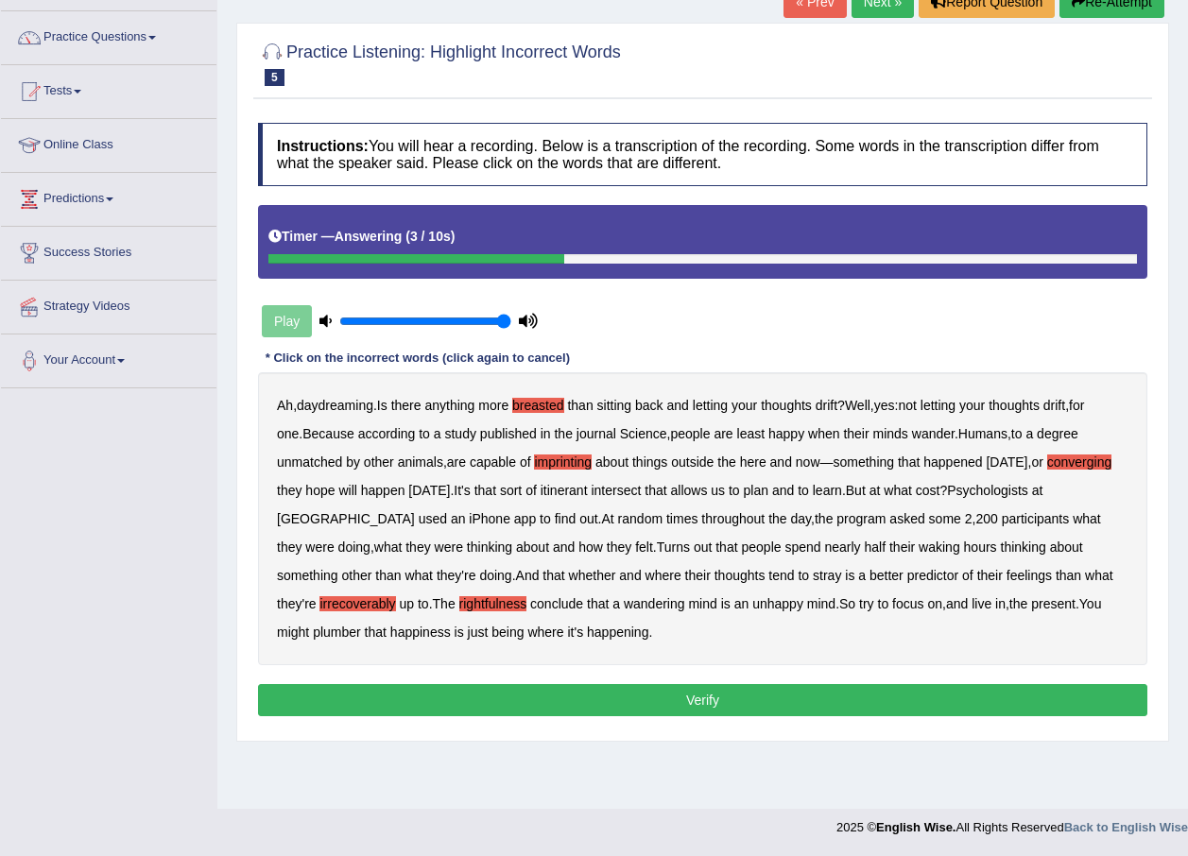
click at [313, 625] on b "plumber" at bounding box center [337, 632] width 48 height 15
click at [474, 690] on button "Verify" at bounding box center [702, 700] width 889 height 32
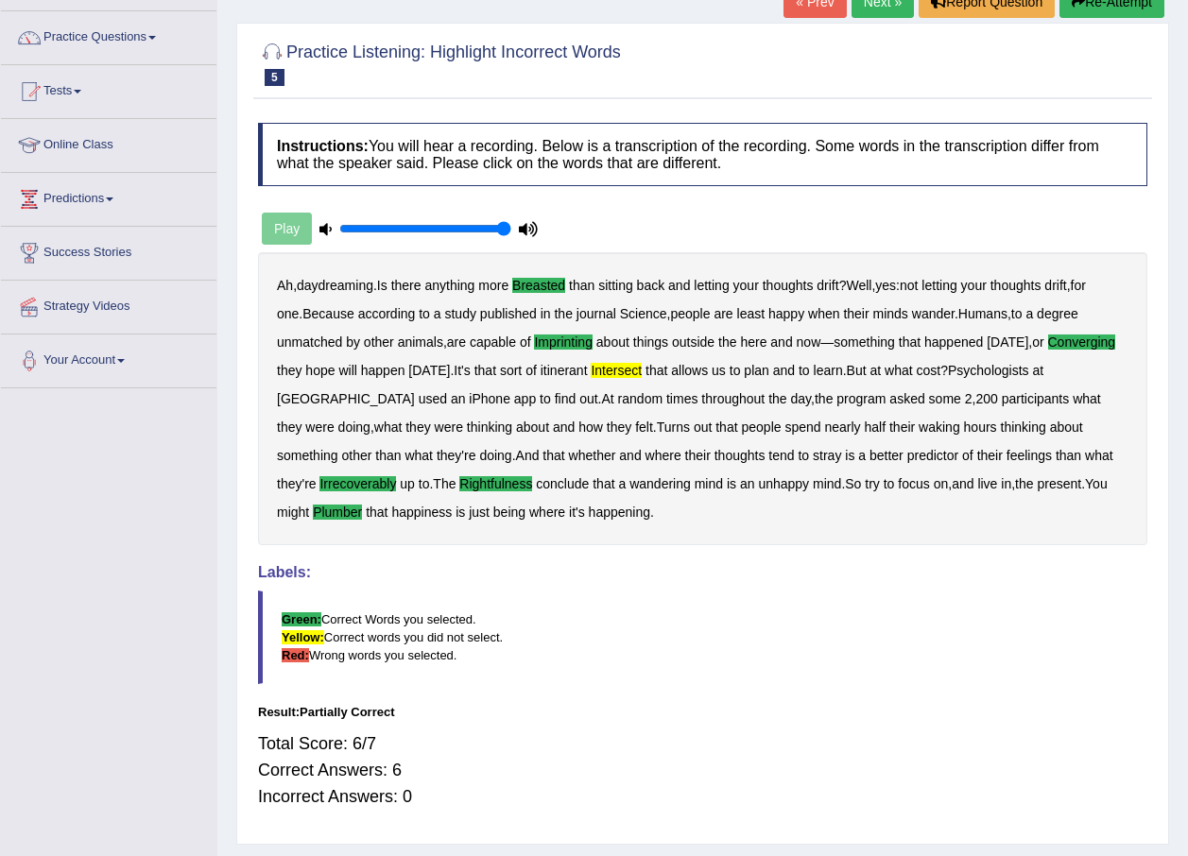
scroll to position [42, 0]
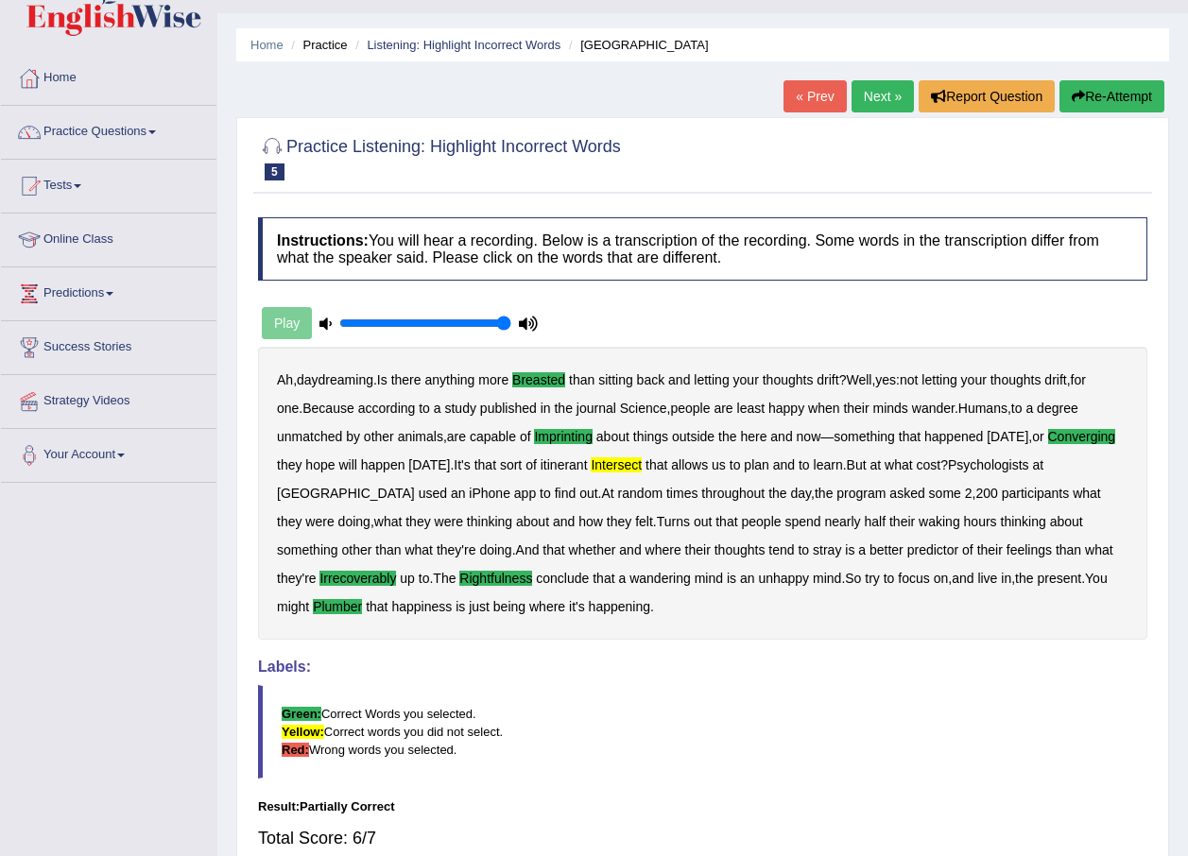
click at [868, 91] on link "Next »" at bounding box center [883, 96] width 62 height 32
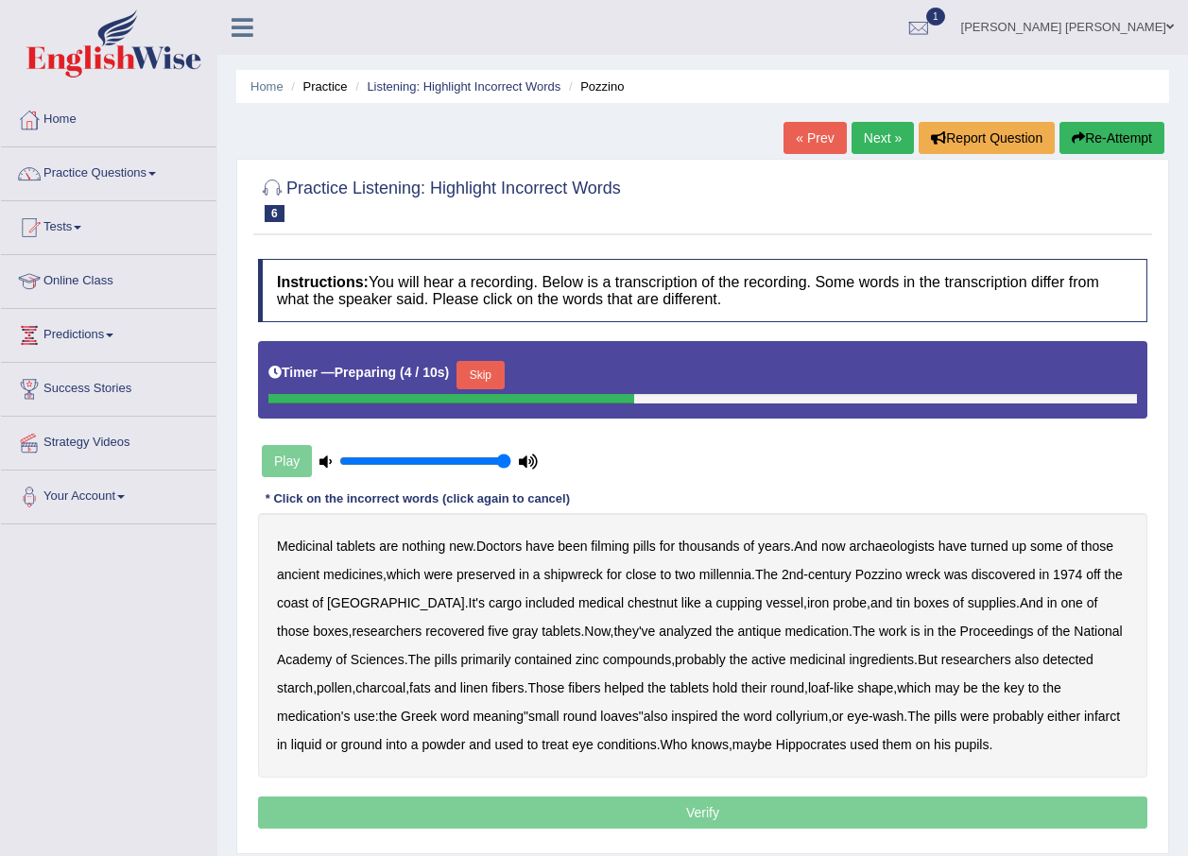
click at [469, 372] on button "Skip" at bounding box center [479, 375] width 47 height 28
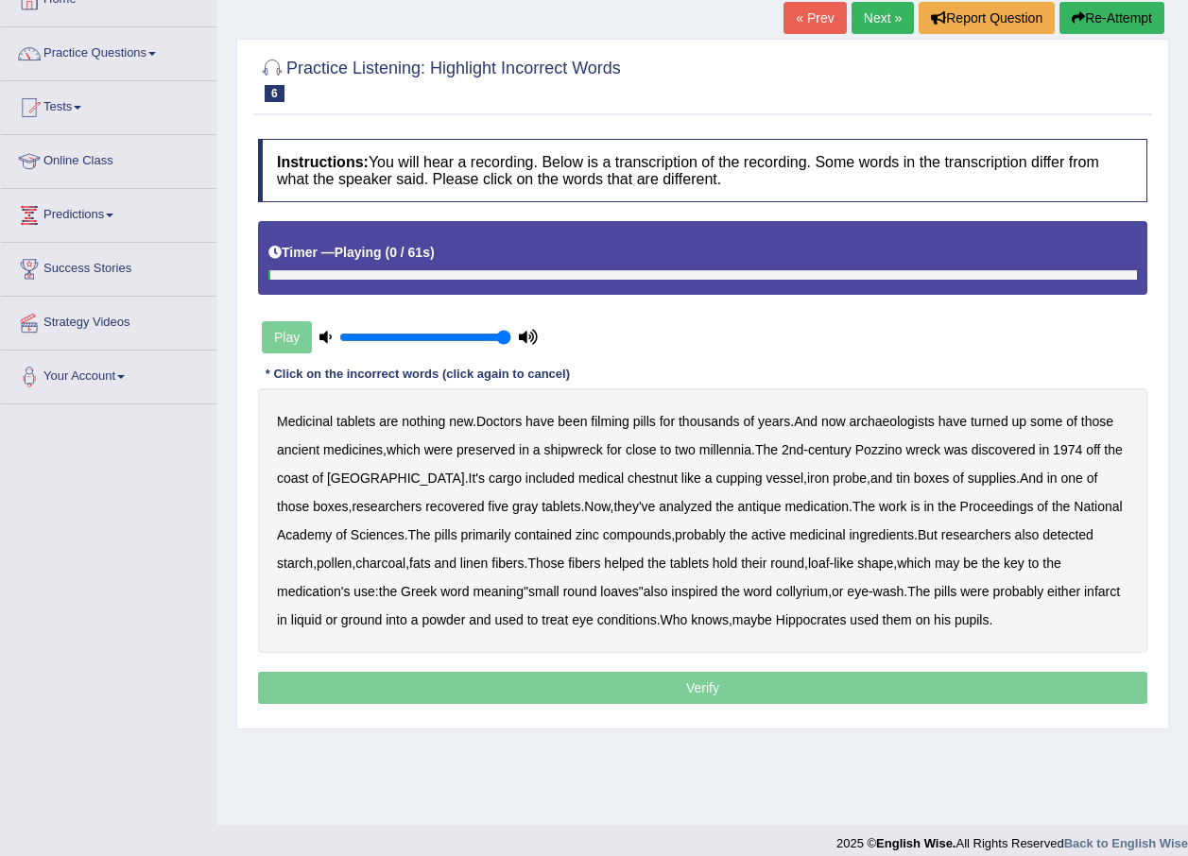
scroll to position [136, 0]
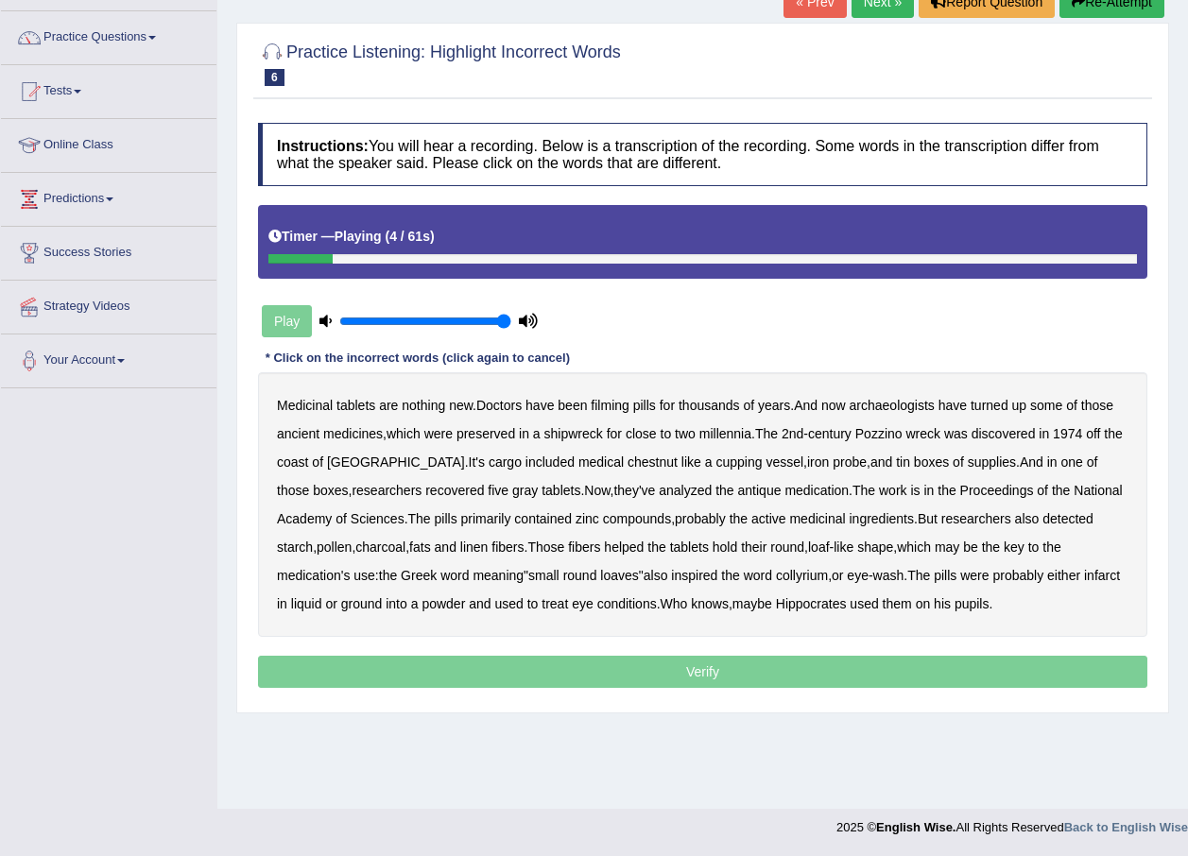
click at [619, 401] on b "filming" at bounding box center [610, 405] width 38 height 15
click at [628, 465] on b "chestnut" at bounding box center [653, 462] width 50 height 15
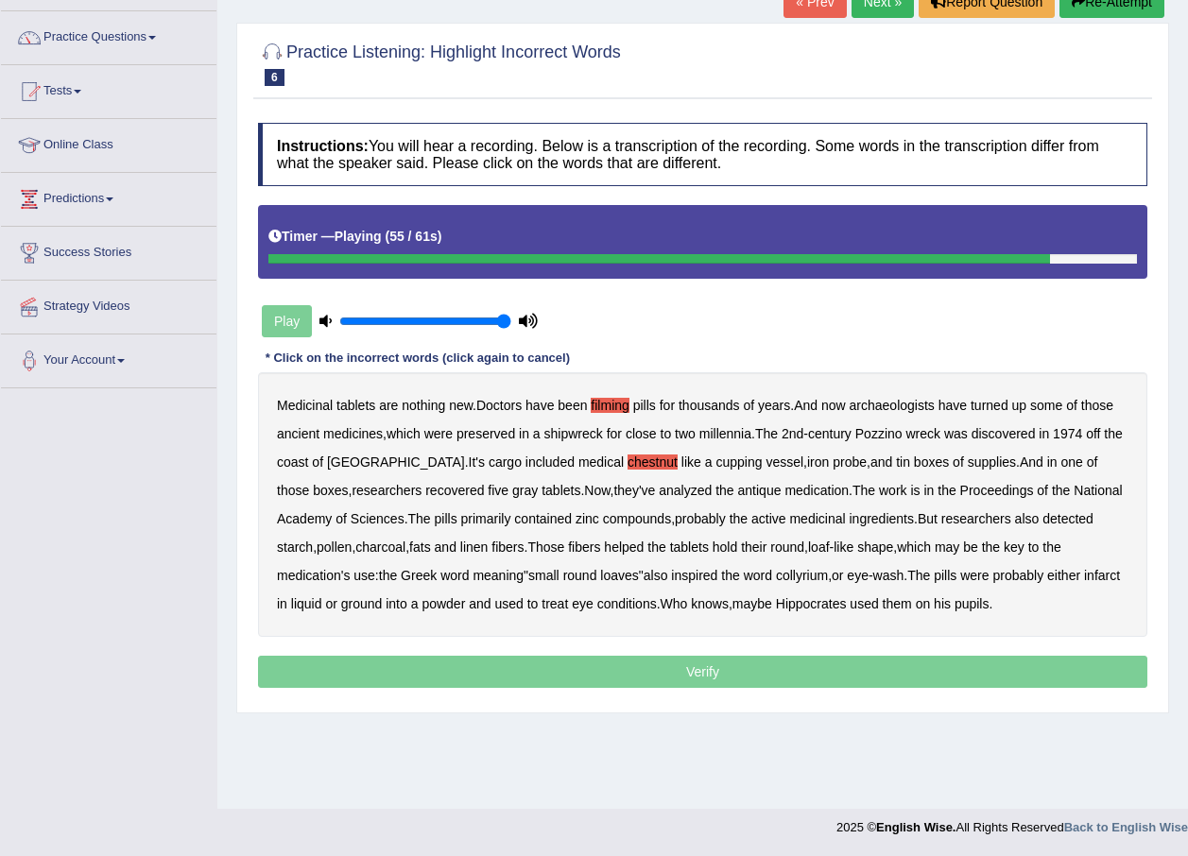
click at [1084, 574] on b "infarct" at bounding box center [1102, 575] width 36 height 15
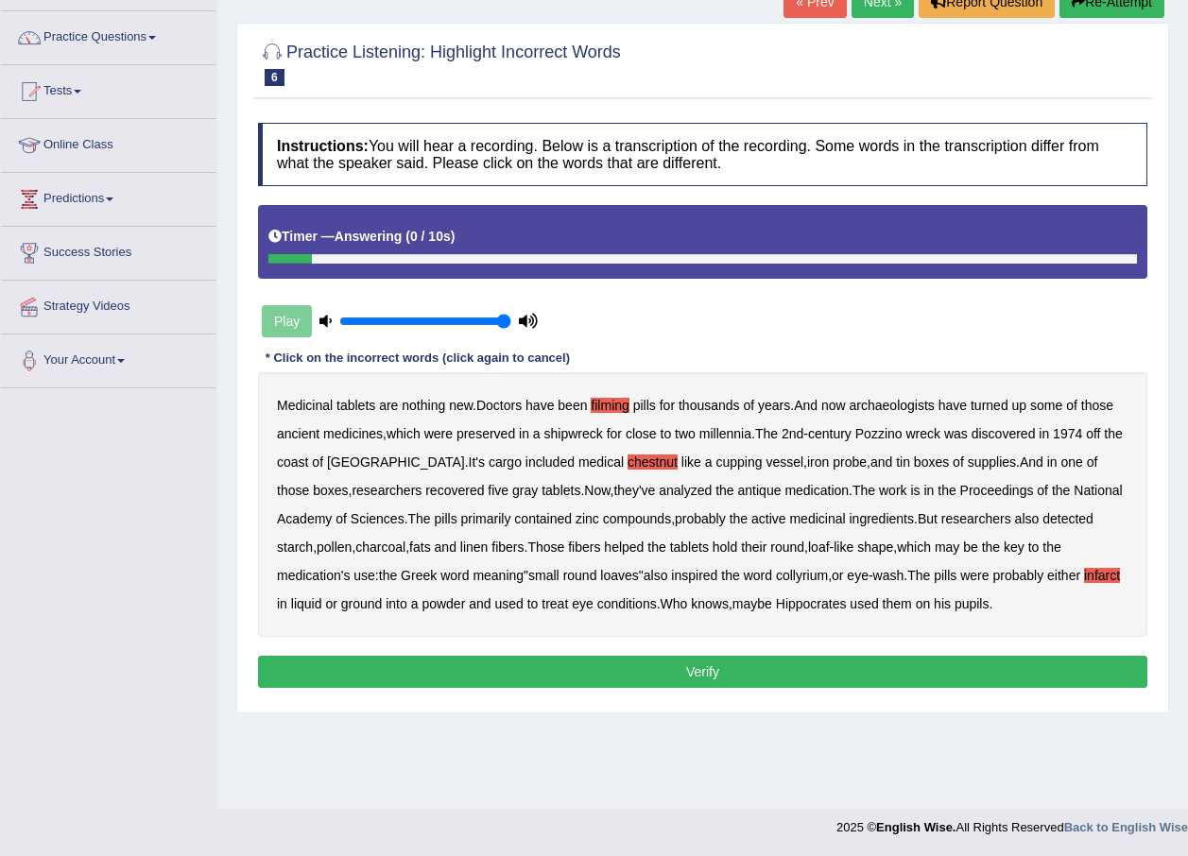
click at [771, 673] on button "Verify" at bounding box center [702, 672] width 889 height 32
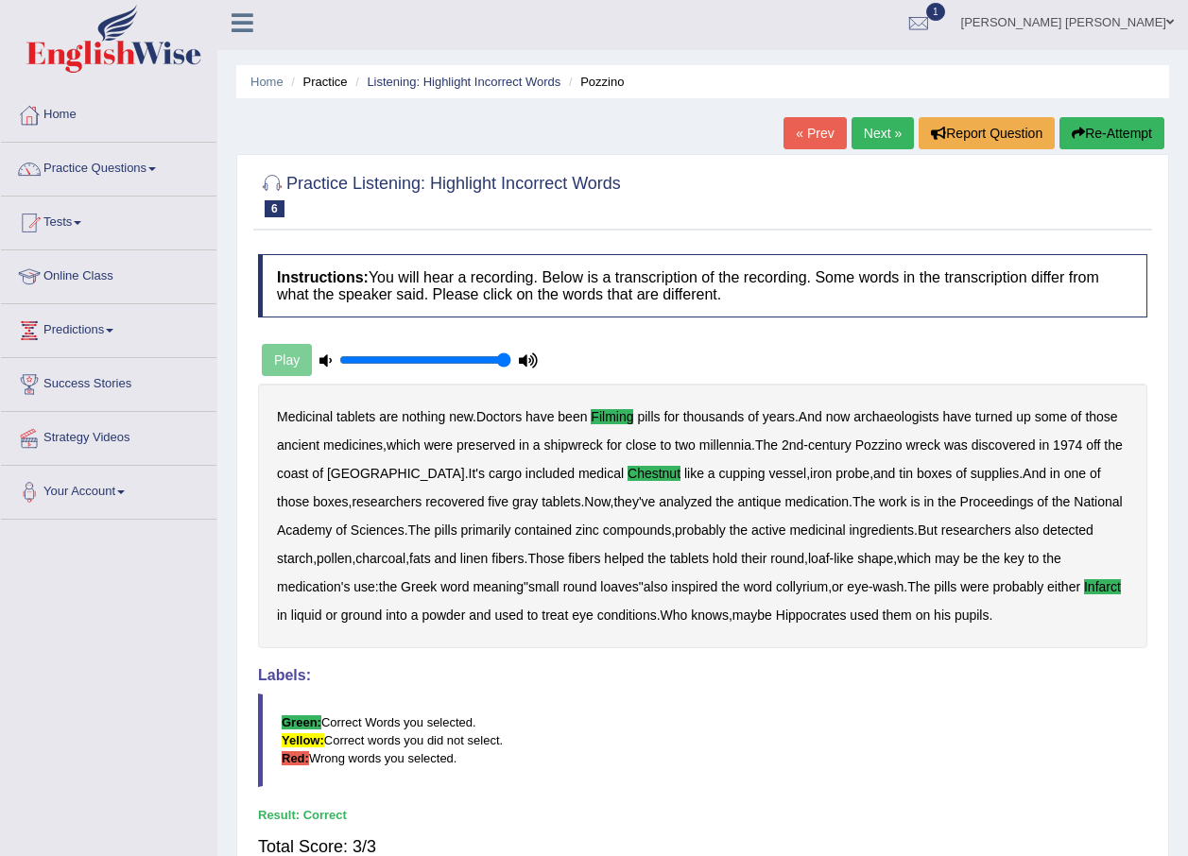
scroll to position [0, 0]
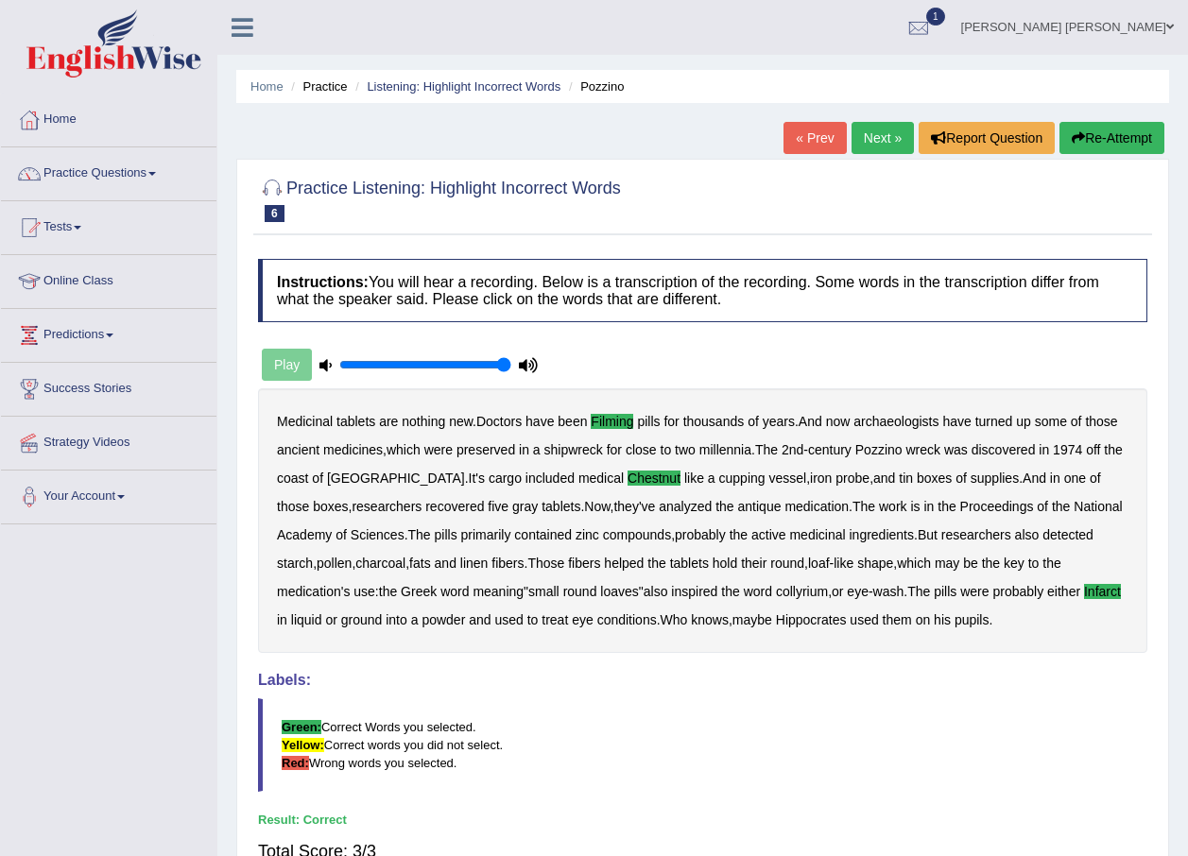
click at [860, 130] on link "Next »" at bounding box center [883, 138] width 62 height 32
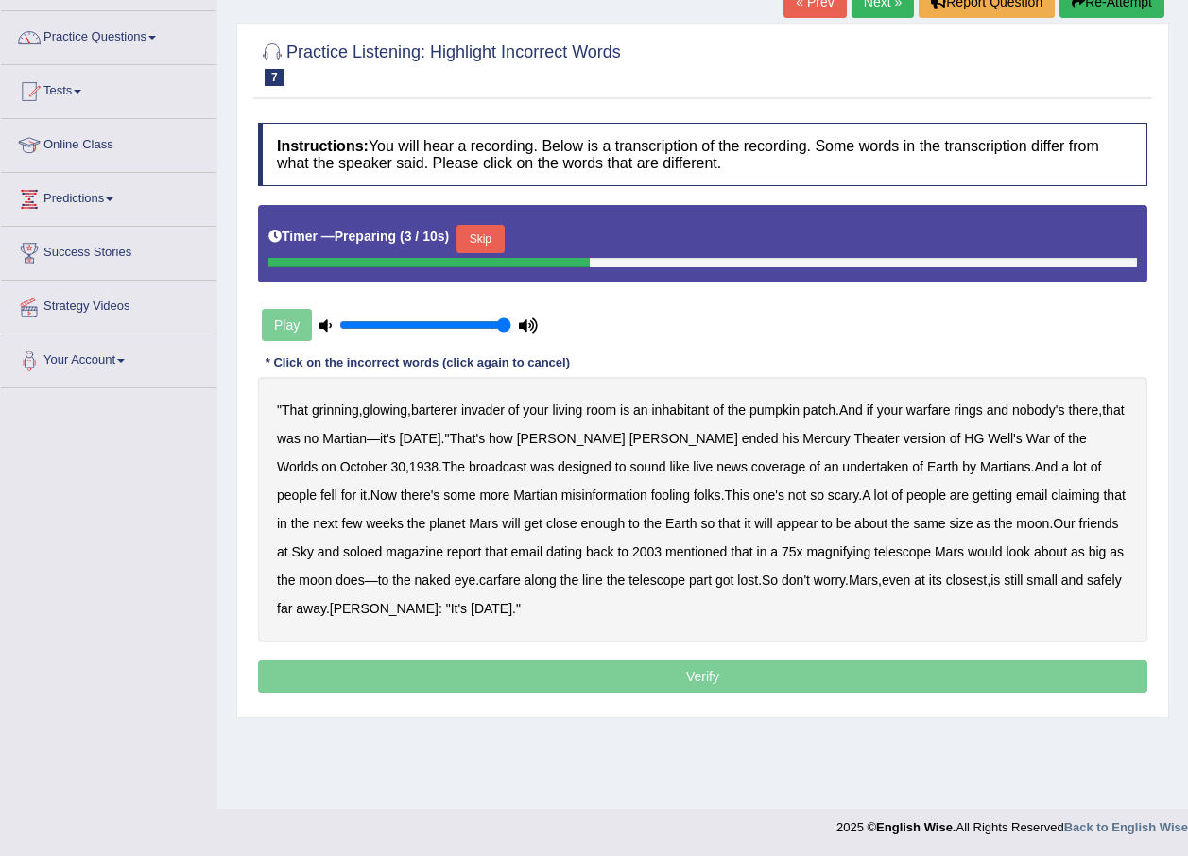
click at [473, 238] on button "Skip" at bounding box center [479, 239] width 47 height 28
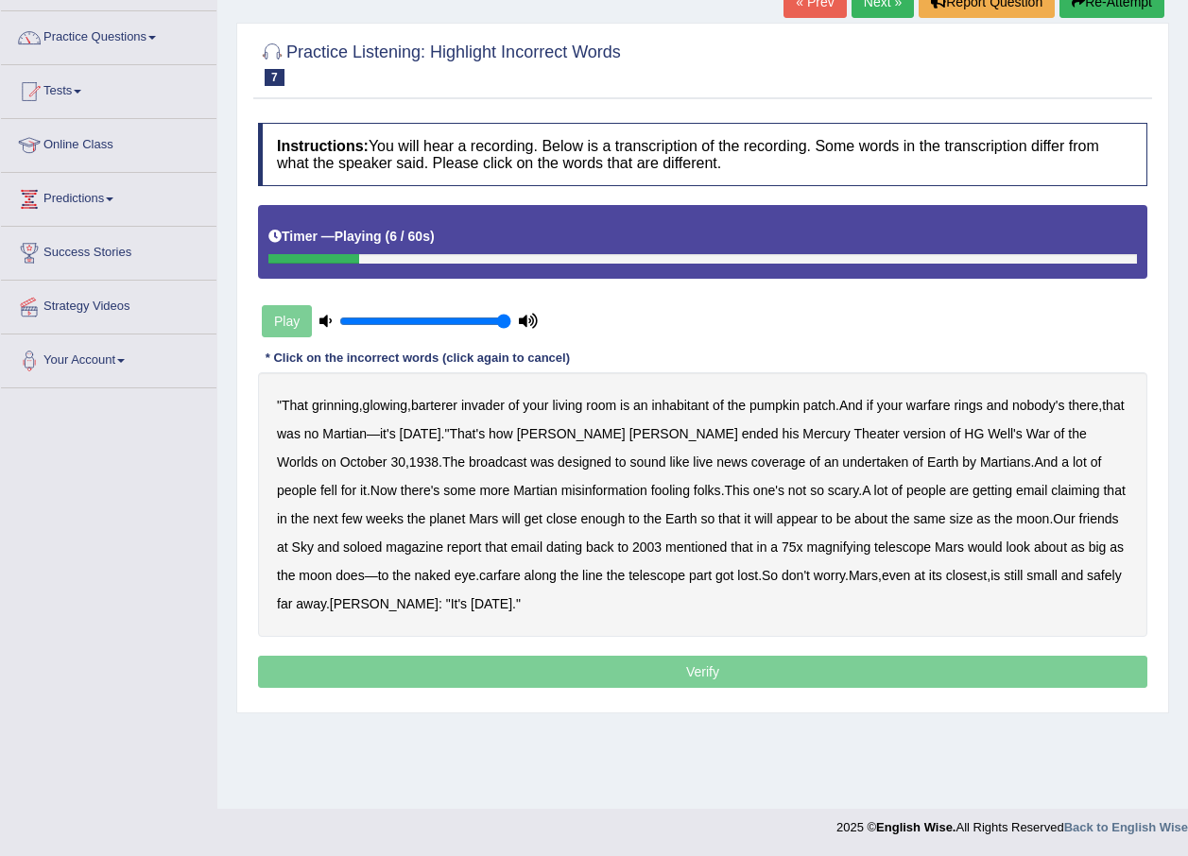
click at [443, 400] on b "barterer" at bounding box center [434, 405] width 46 height 15
click at [842, 460] on b "undertaken" at bounding box center [875, 462] width 66 height 15
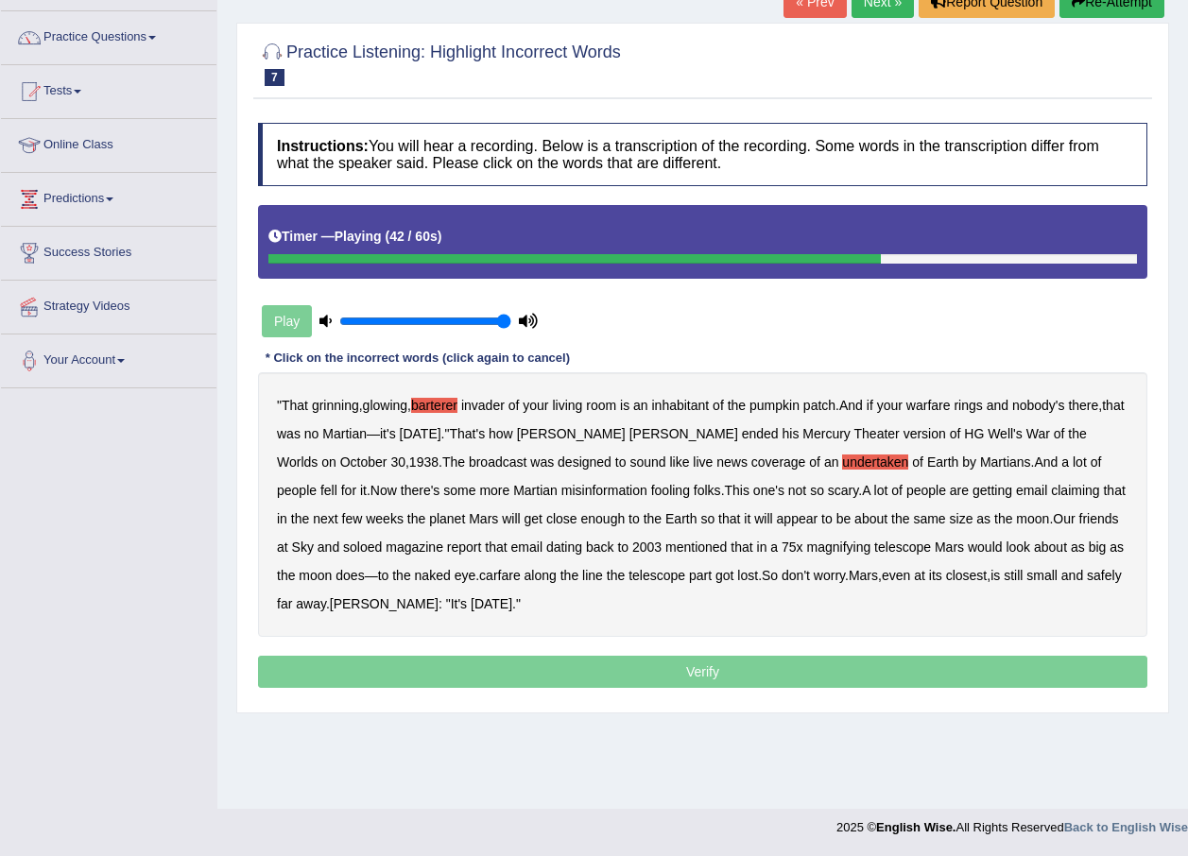
click at [343, 548] on b "soloed" at bounding box center [362, 547] width 39 height 15
click at [479, 577] on b "carfare" at bounding box center [500, 575] width 42 height 15
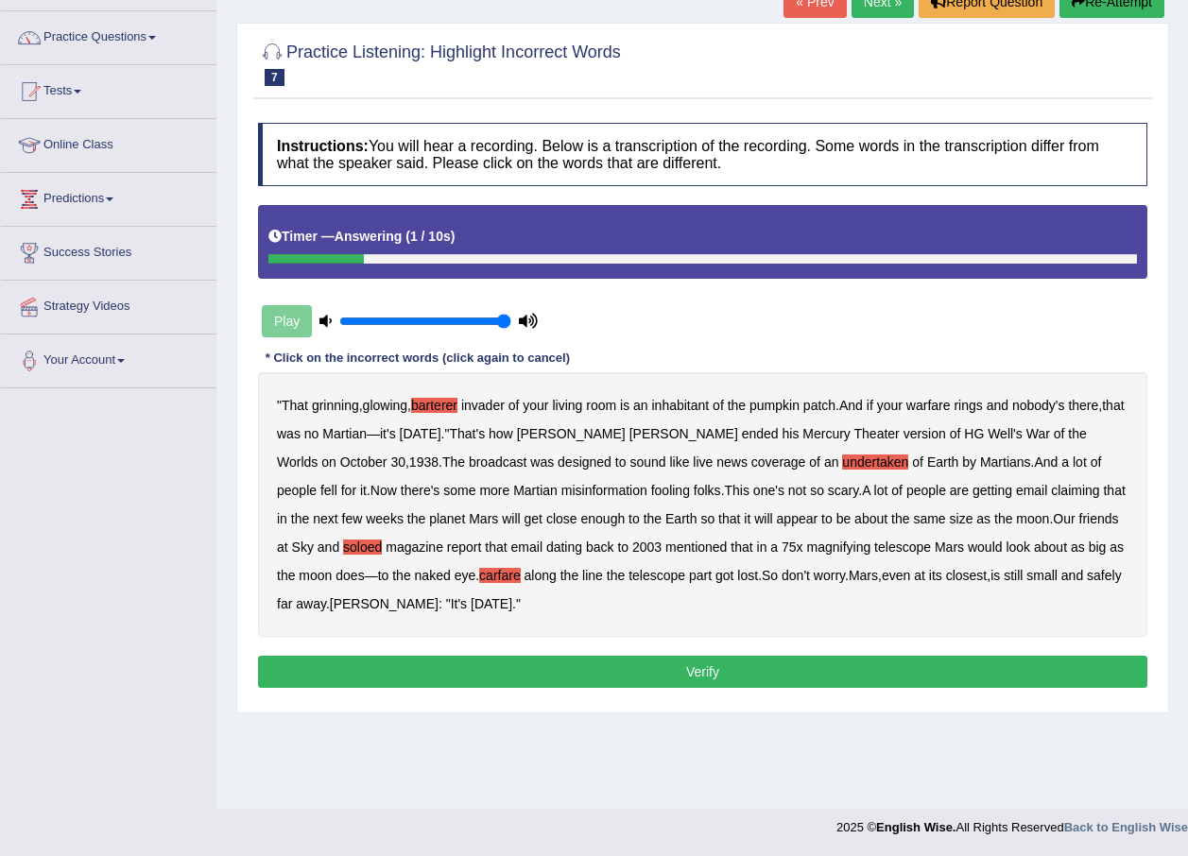
click at [729, 680] on button "Verify" at bounding box center [702, 672] width 889 height 32
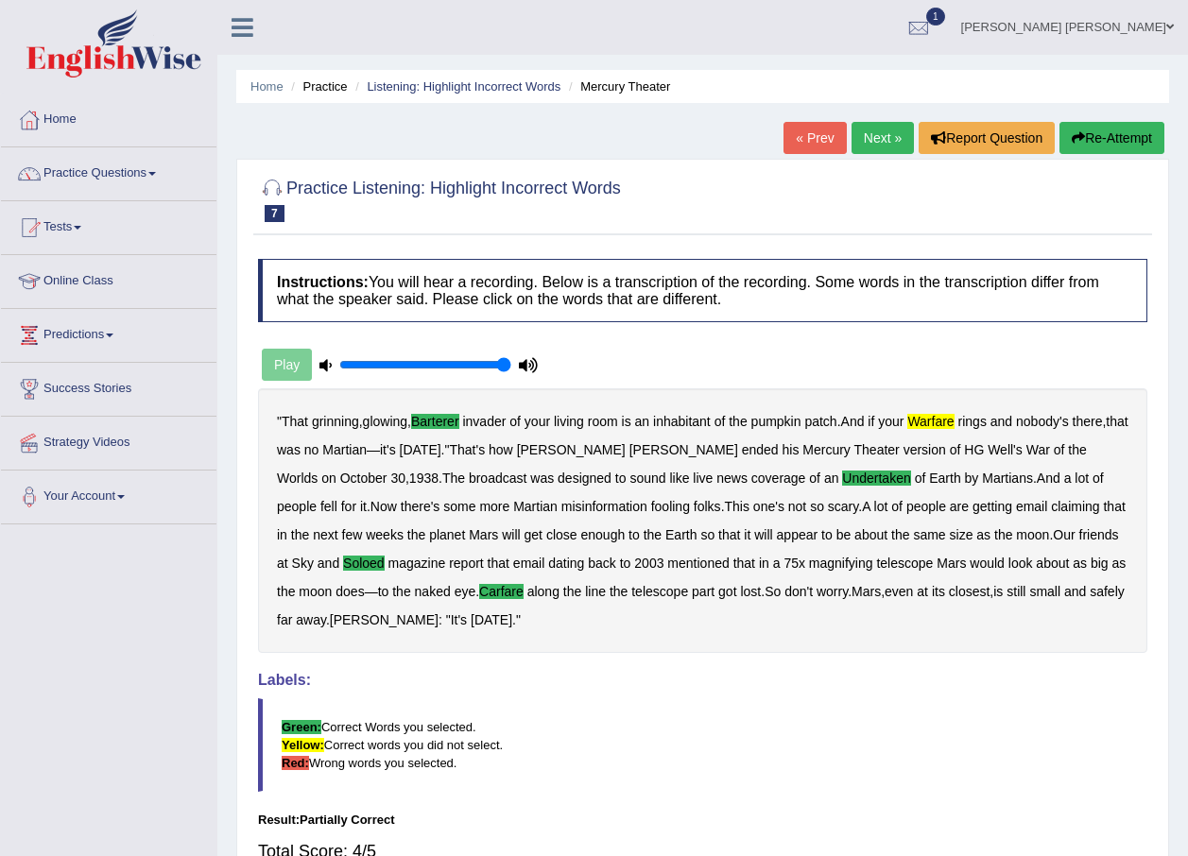
click at [888, 128] on link "Next »" at bounding box center [883, 138] width 62 height 32
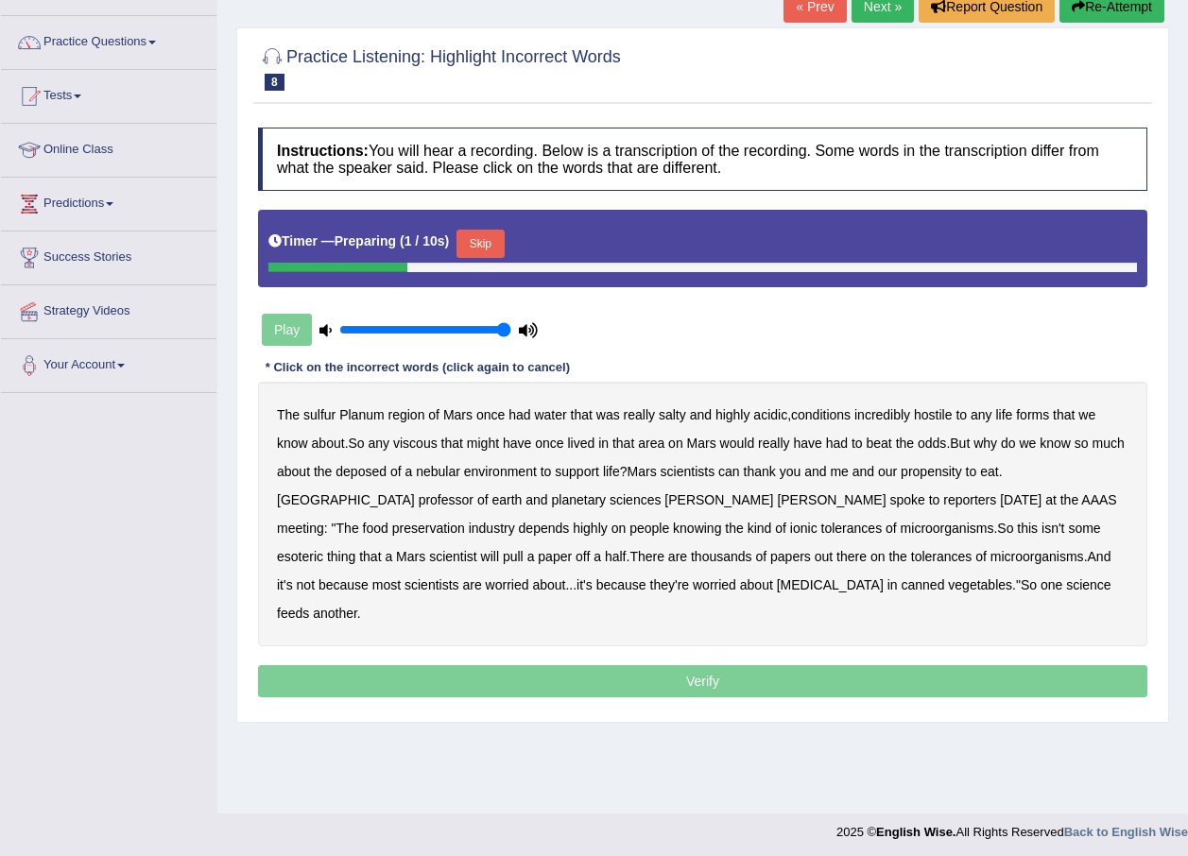
scroll to position [136, 0]
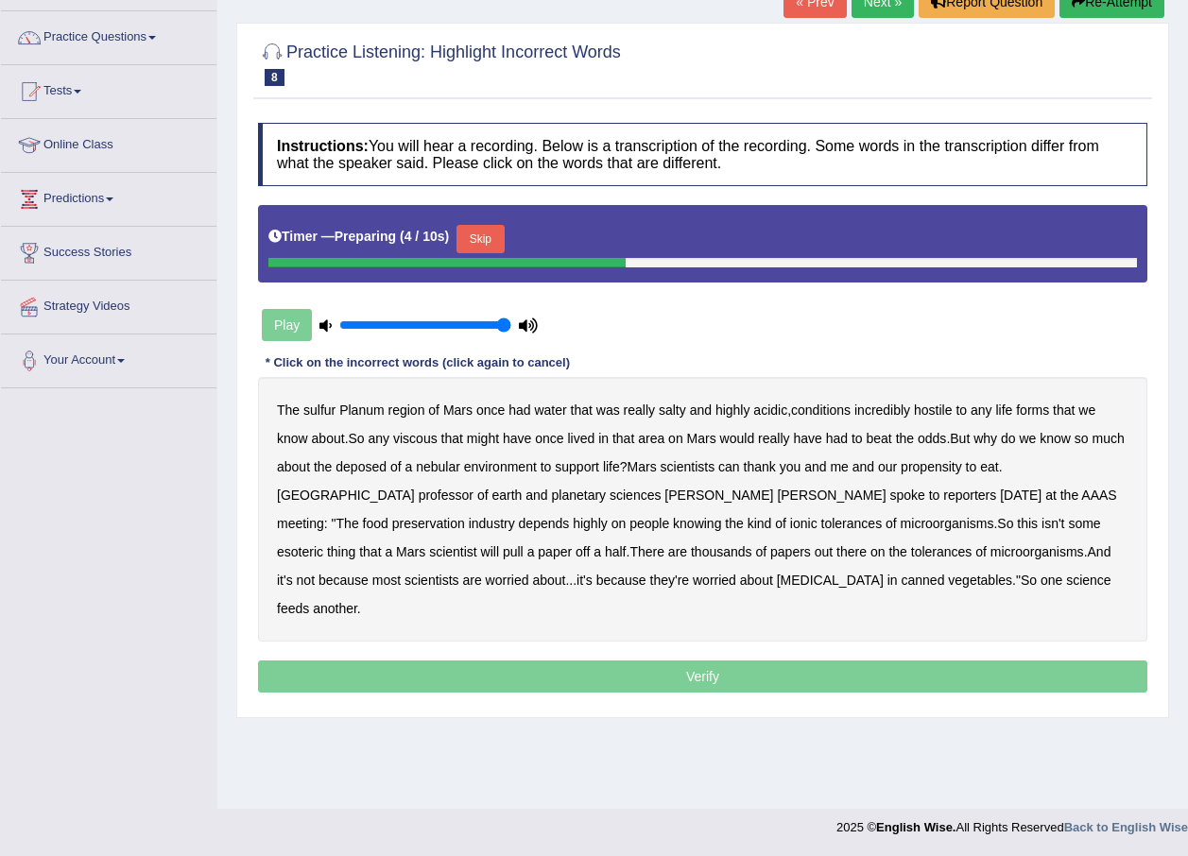
click at [485, 235] on button "Skip" at bounding box center [479, 239] width 47 height 28
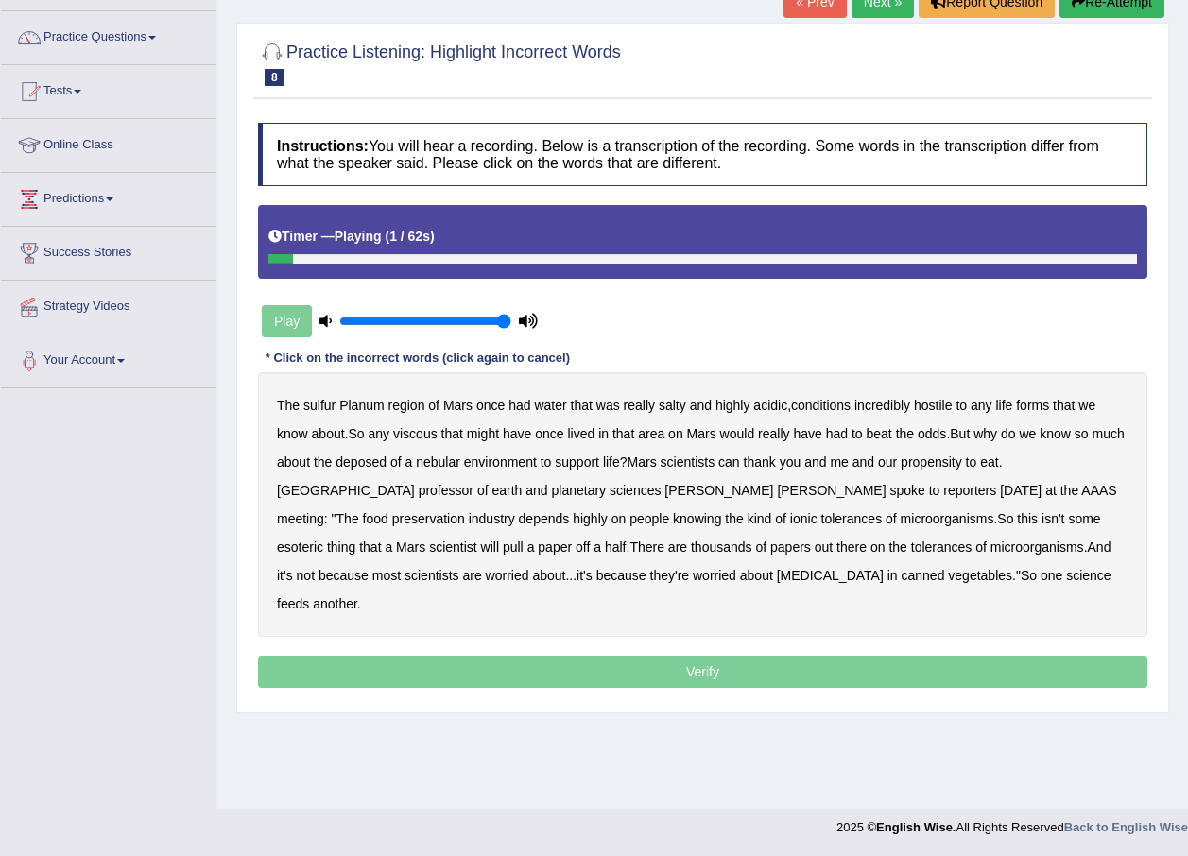
click at [338, 398] on div "The sulfur Planum region of [GEOGRAPHIC_DATA] once had water that was really sa…" at bounding box center [702, 504] width 889 height 265
click at [328, 407] on b "sulfur" at bounding box center [319, 405] width 32 height 15
click at [410, 434] on b "viscous" at bounding box center [415, 433] width 44 height 15
click at [366, 457] on b "deposed" at bounding box center [361, 462] width 51 height 15
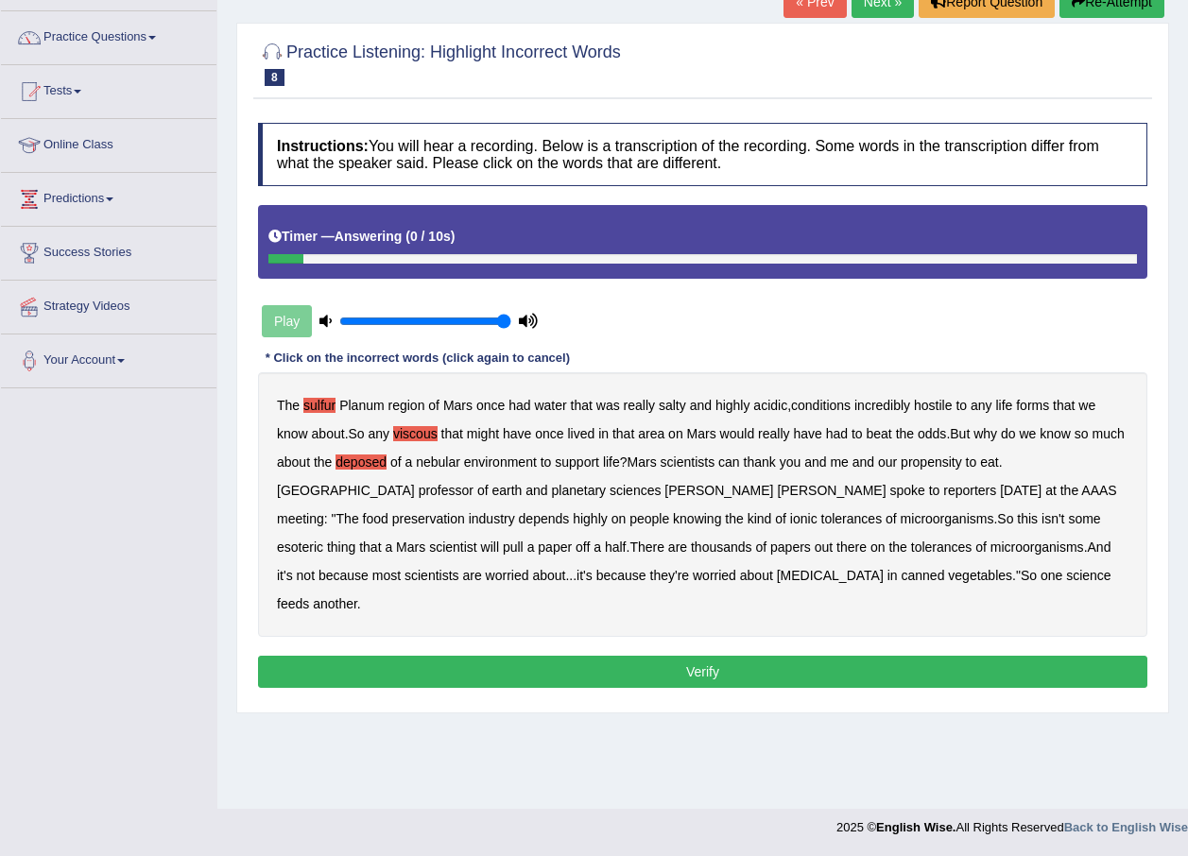
click at [734, 656] on button "Verify" at bounding box center [702, 672] width 889 height 32
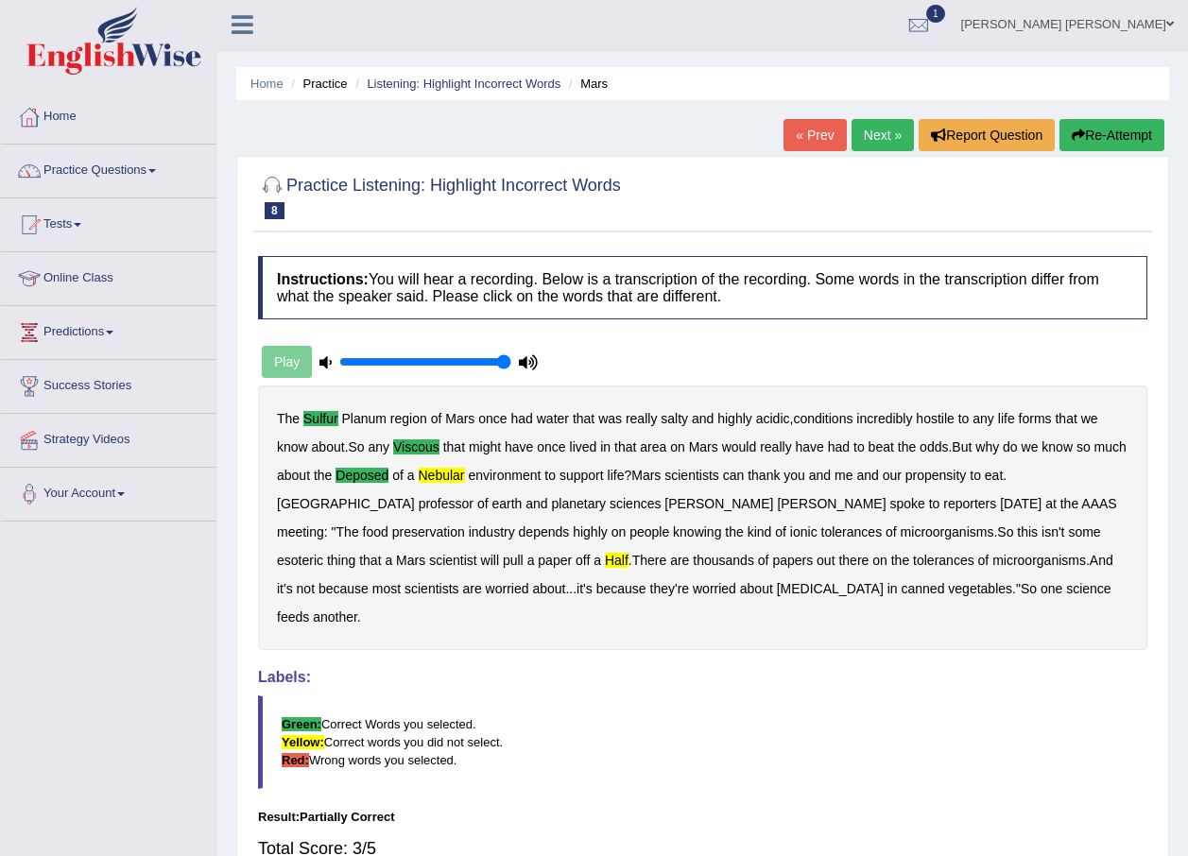
scroll to position [0, 0]
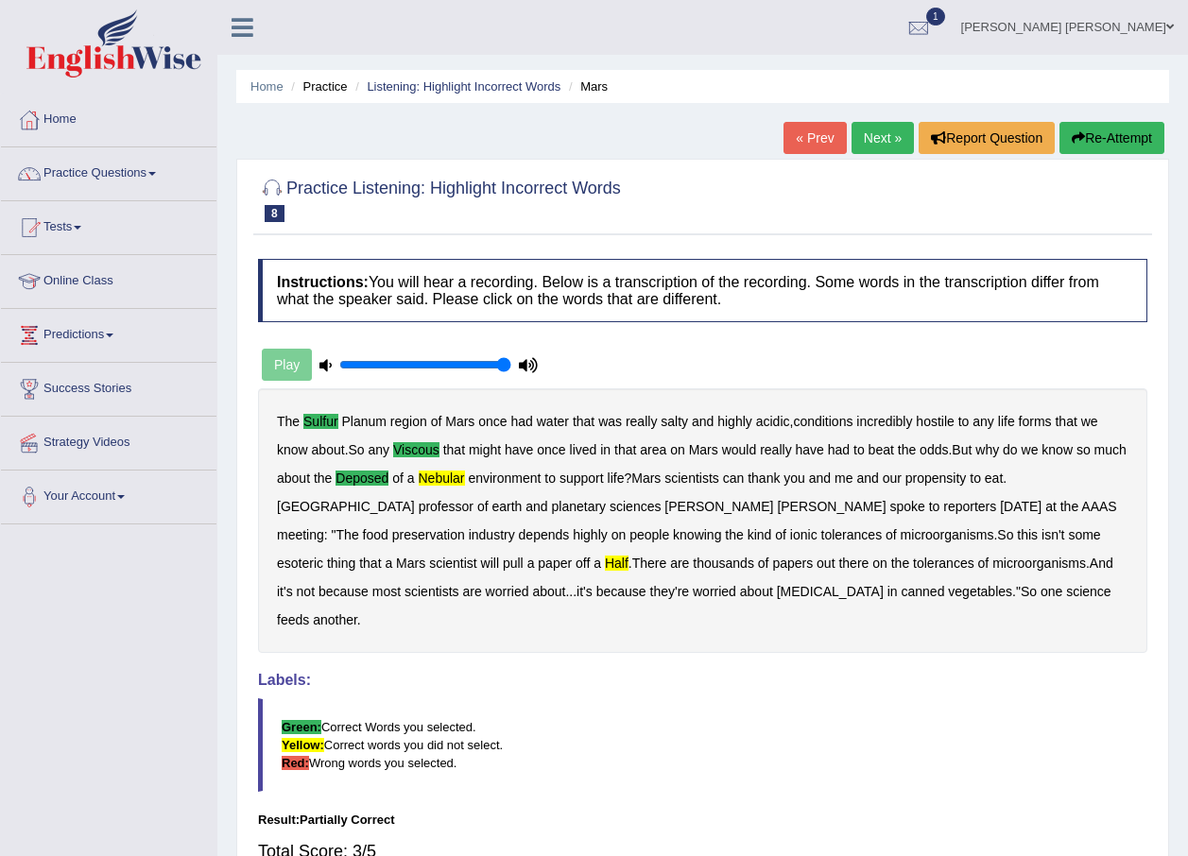
click at [873, 133] on link "Next »" at bounding box center [883, 138] width 62 height 32
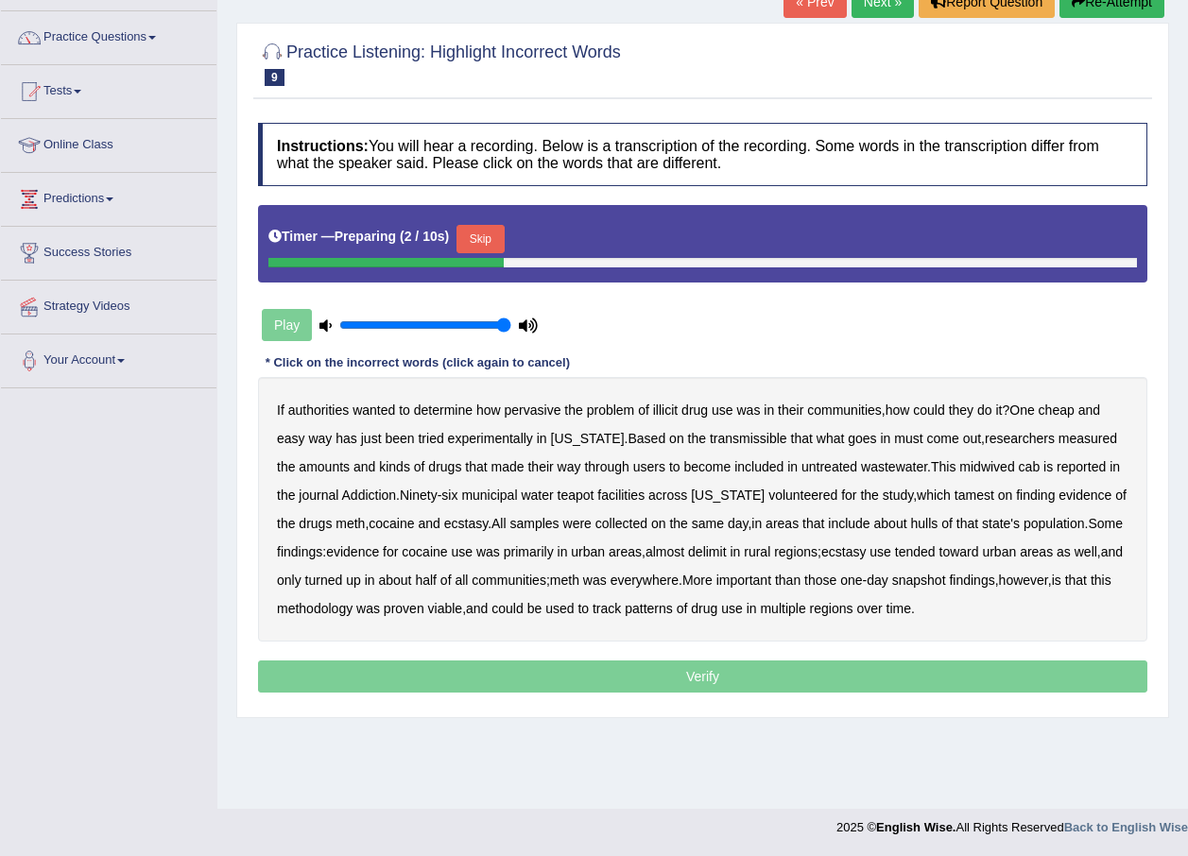
click at [504, 234] on div "Timer — Preparing ( 2 / 10s ) Skip" at bounding box center [702, 239] width 869 height 38
click at [498, 234] on button "Skip" at bounding box center [479, 239] width 47 height 28
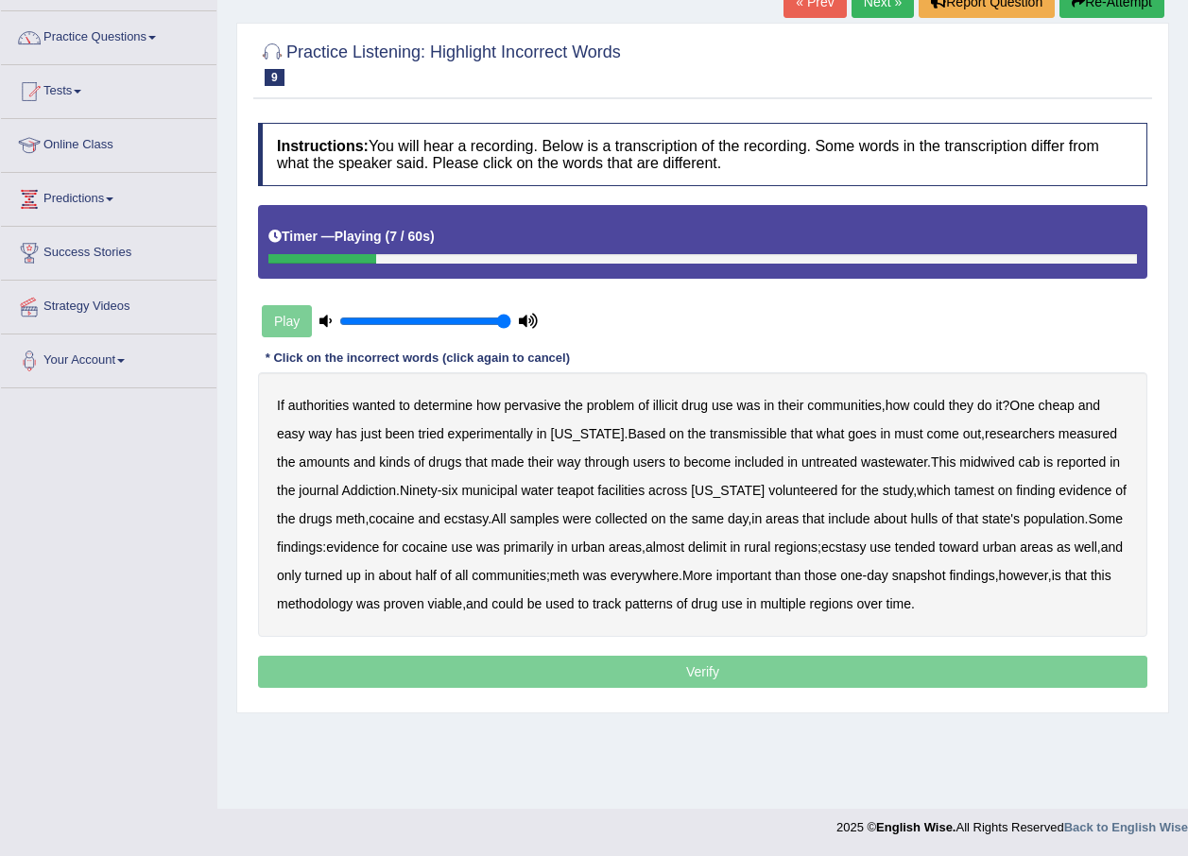
click at [1092, 8] on button "Re-Attempt" at bounding box center [1111, 2] width 105 height 32
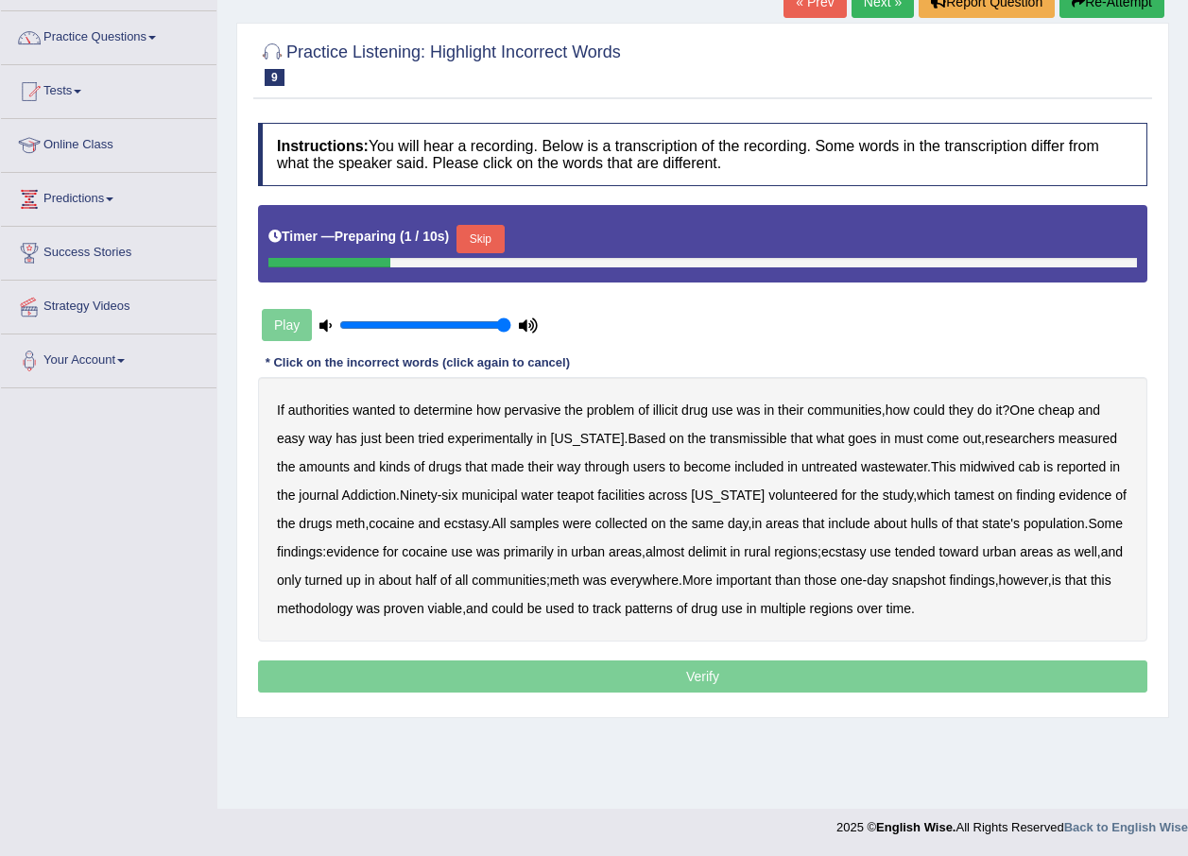
click at [485, 230] on button "Skip" at bounding box center [479, 239] width 47 height 28
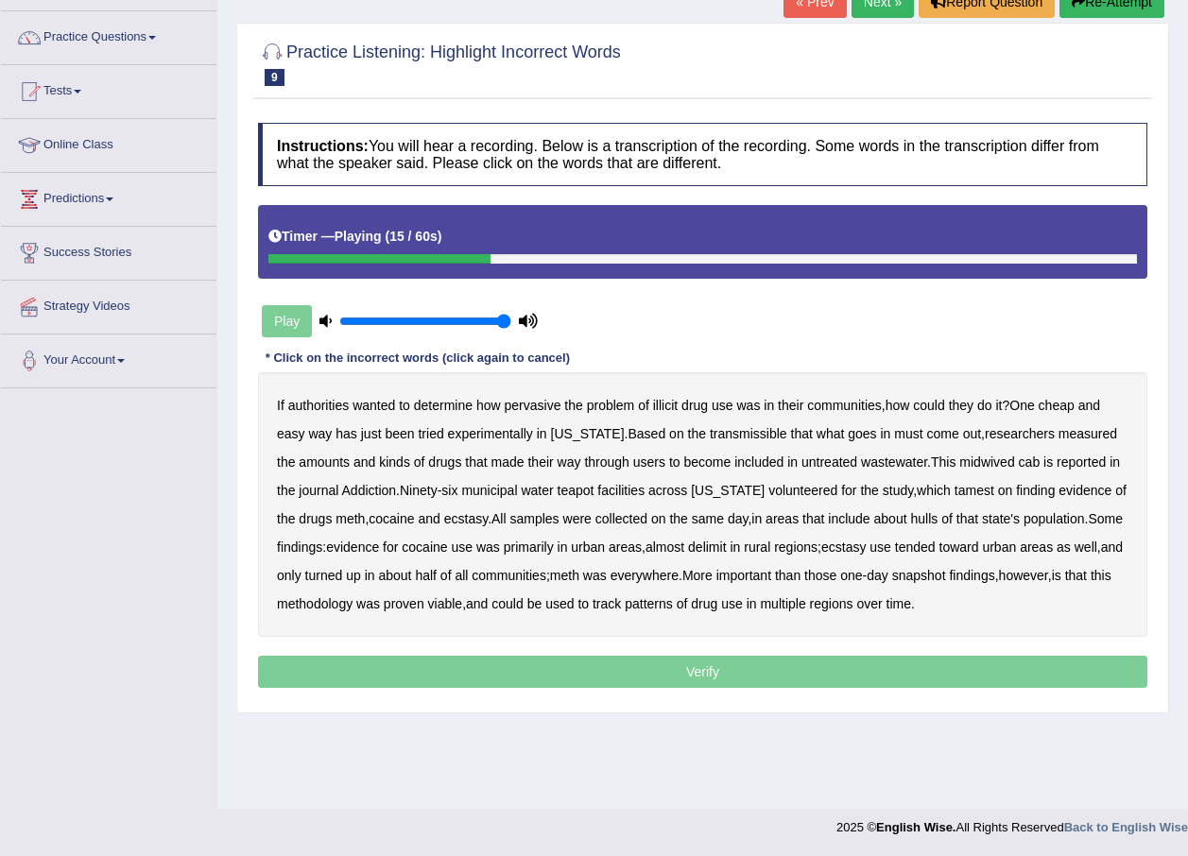
click at [710, 431] on b "transmissible" at bounding box center [748, 433] width 77 height 15
click at [971, 456] on b "midwived" at bounding box center [986, 462] width 55 height 15
click at [955, 488] on b "tamest" at bounding box center [975, 490] width 40 height 15
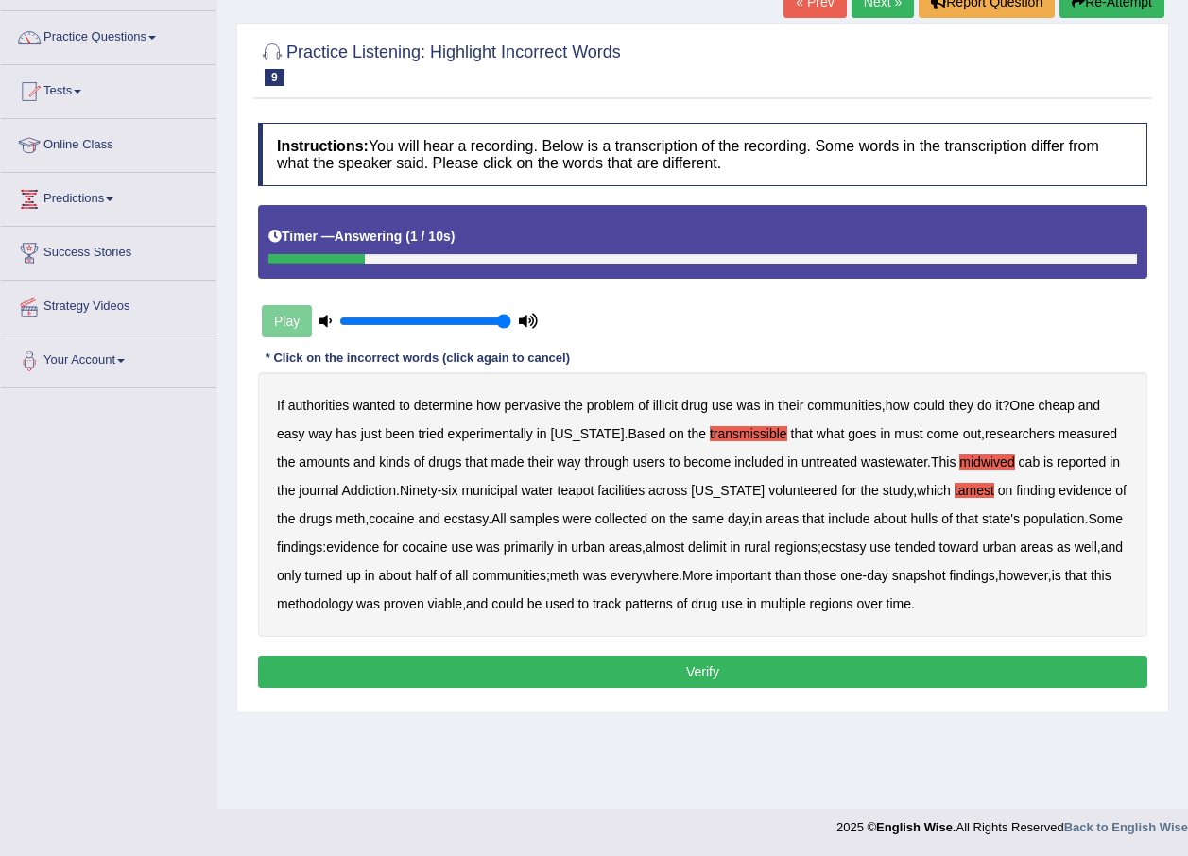
click at [715, 678] on button "Verify" at bounding box center [702, 672] width 889 height 32
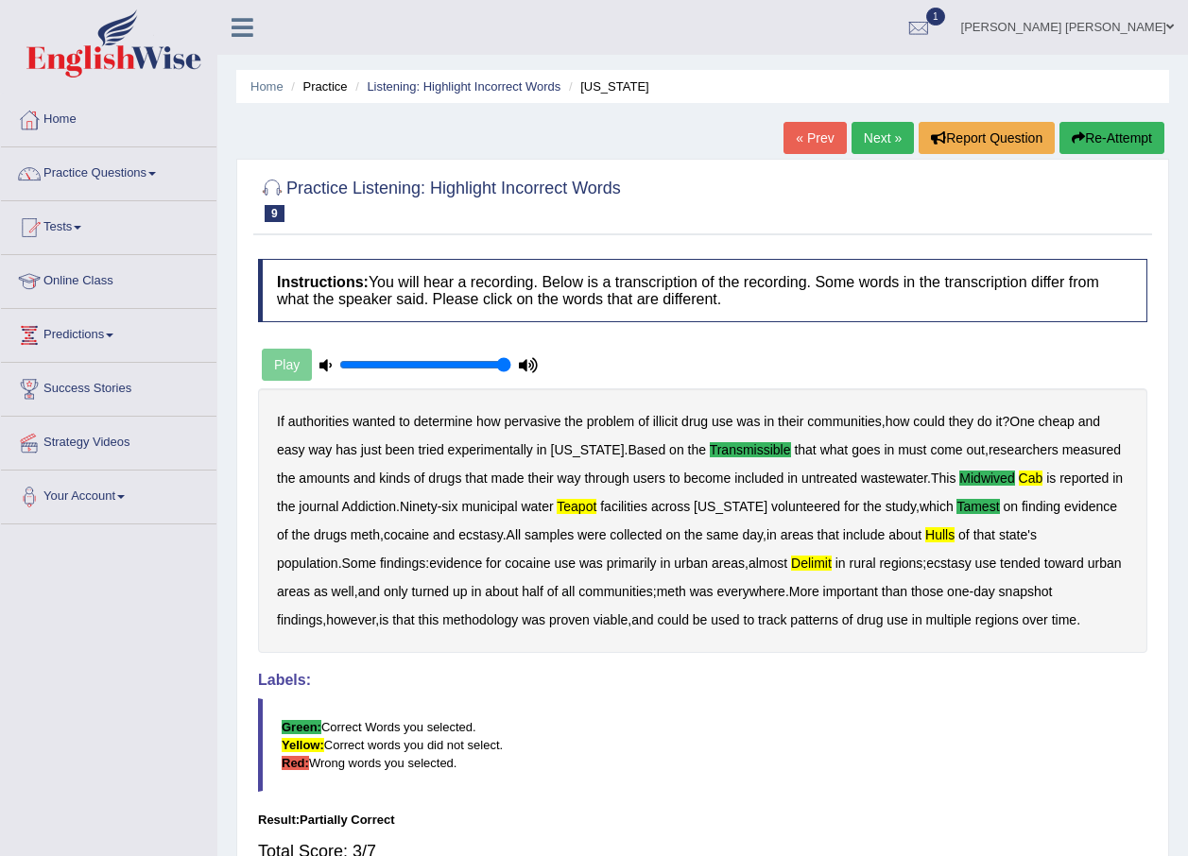
click at [883, 131] on link "Next »" at bounding box center [883, 138] width 62 height 32
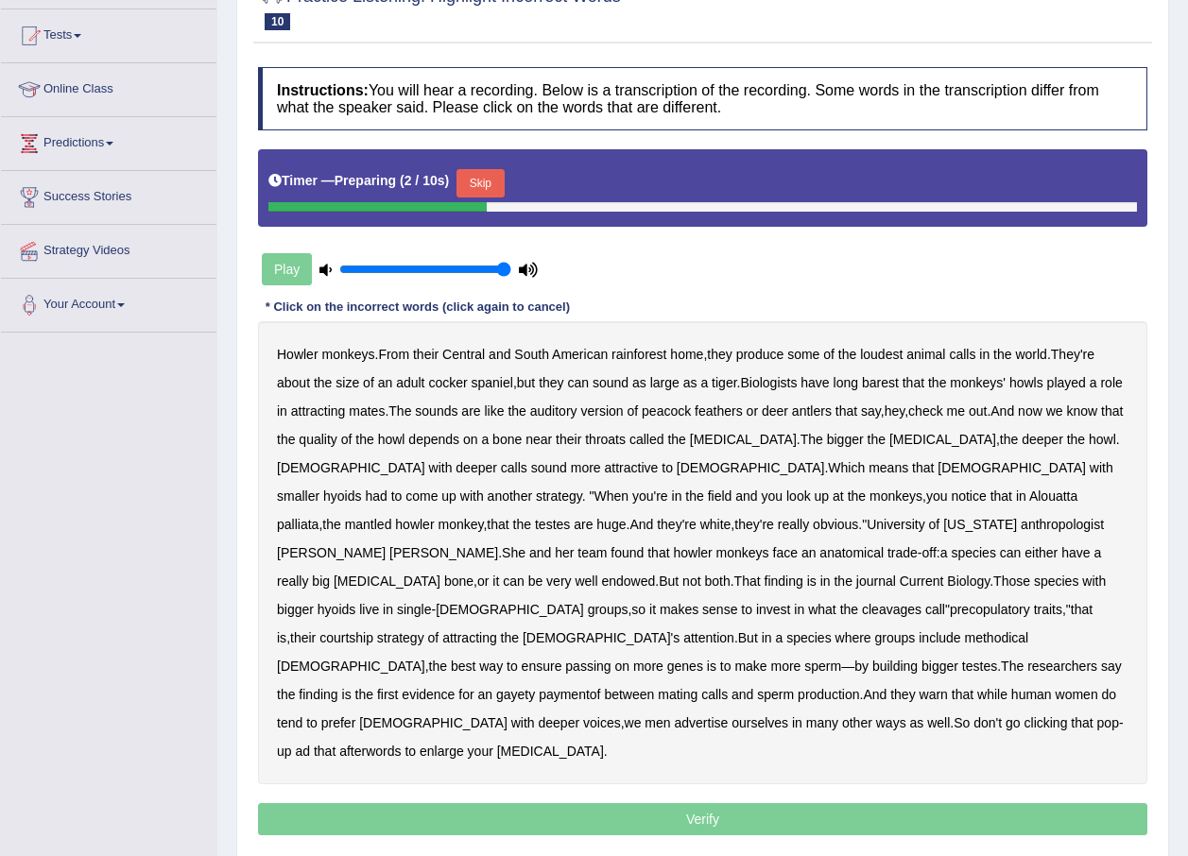
scroll to position [201, 0]
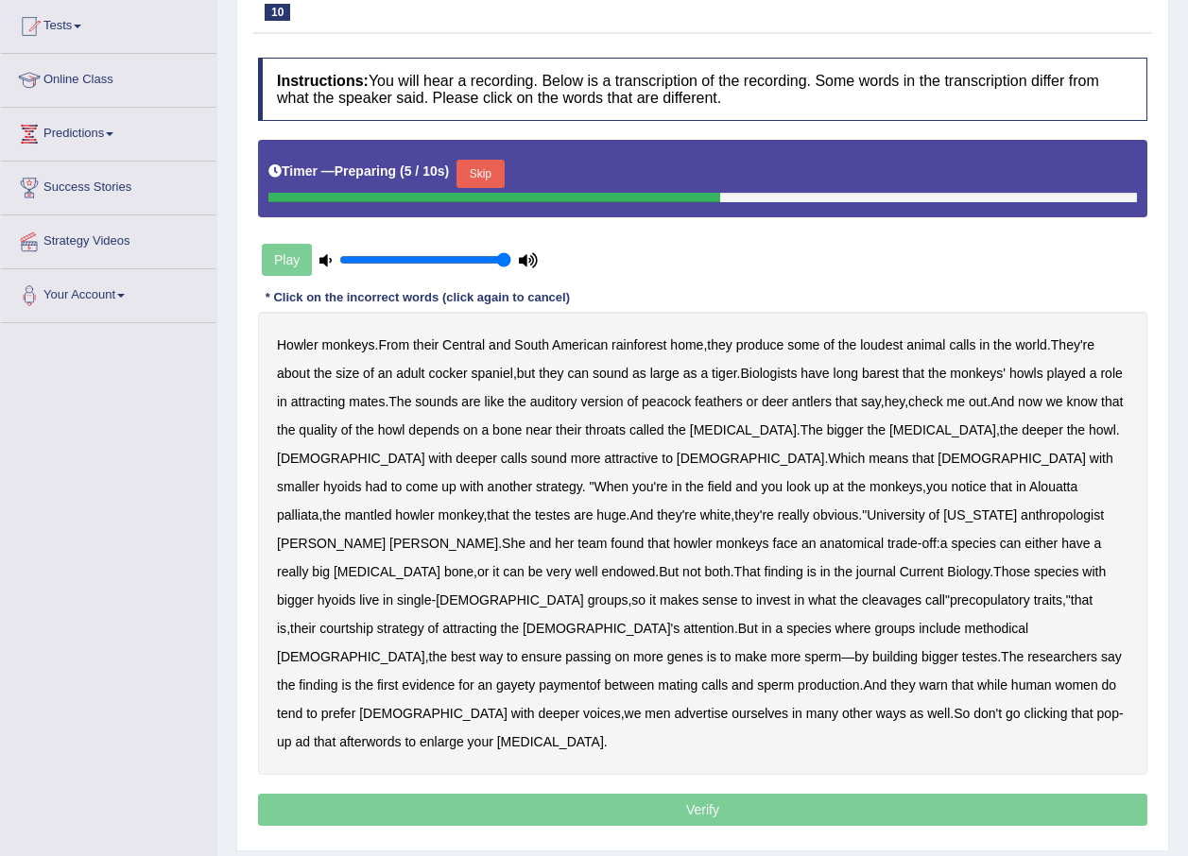
click at [464, 167] on button "Skip" at bounding box center [479, 174] width 47 height 28
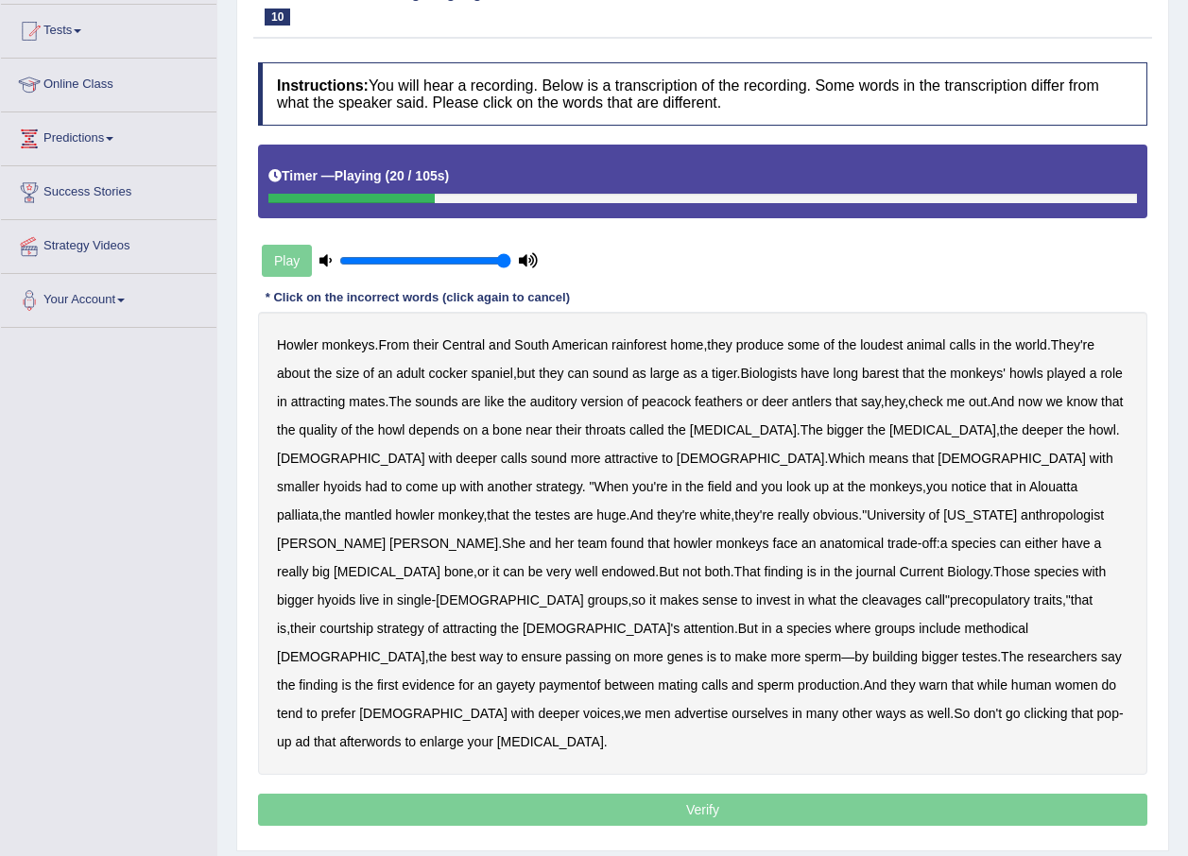
click at [573, 402] on b "auditory" at bounding box center [553, 401] width 47 height 15
click at [862, 593] on b "cleavages" at bounding box center [892, 600] width 60 height 15
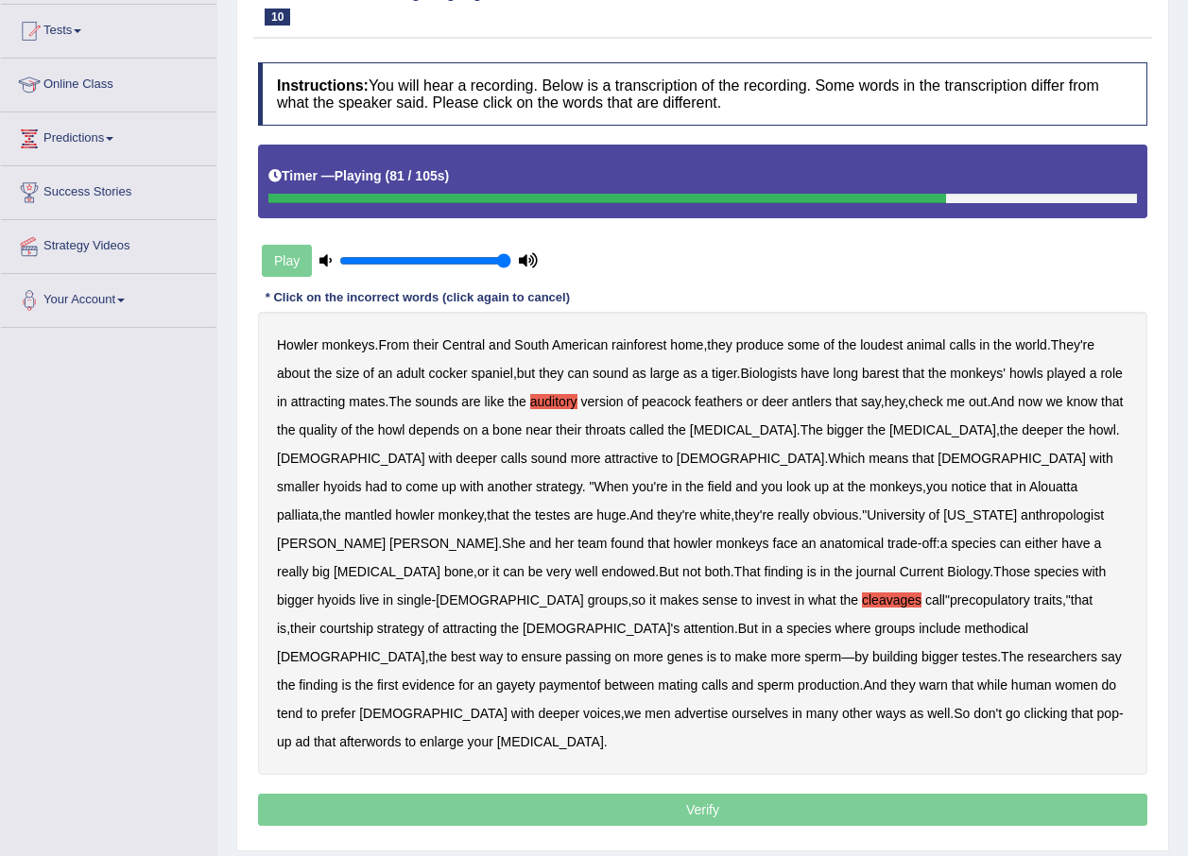
click at [859, 587] on div "Howler monkeys . From their Central and South American rainforest home , they p…" at bounding box center [702, 543] width 889 height 463
click at [965, 621] on b "methodical" at bounding box center [997, 628] width 64 height 15
click at [1029, 619] on div "Howler monkeys . From their Central and South American rainforest home , they p…" at bounding box center [702, 543] width 889 height 463
click at [535, 678] on b "gayety" at bounding box center [515, 685] width 39 height 15
click at [401, 734] on b "afterwords" at bounding box center [369, 741] width 61 height 15
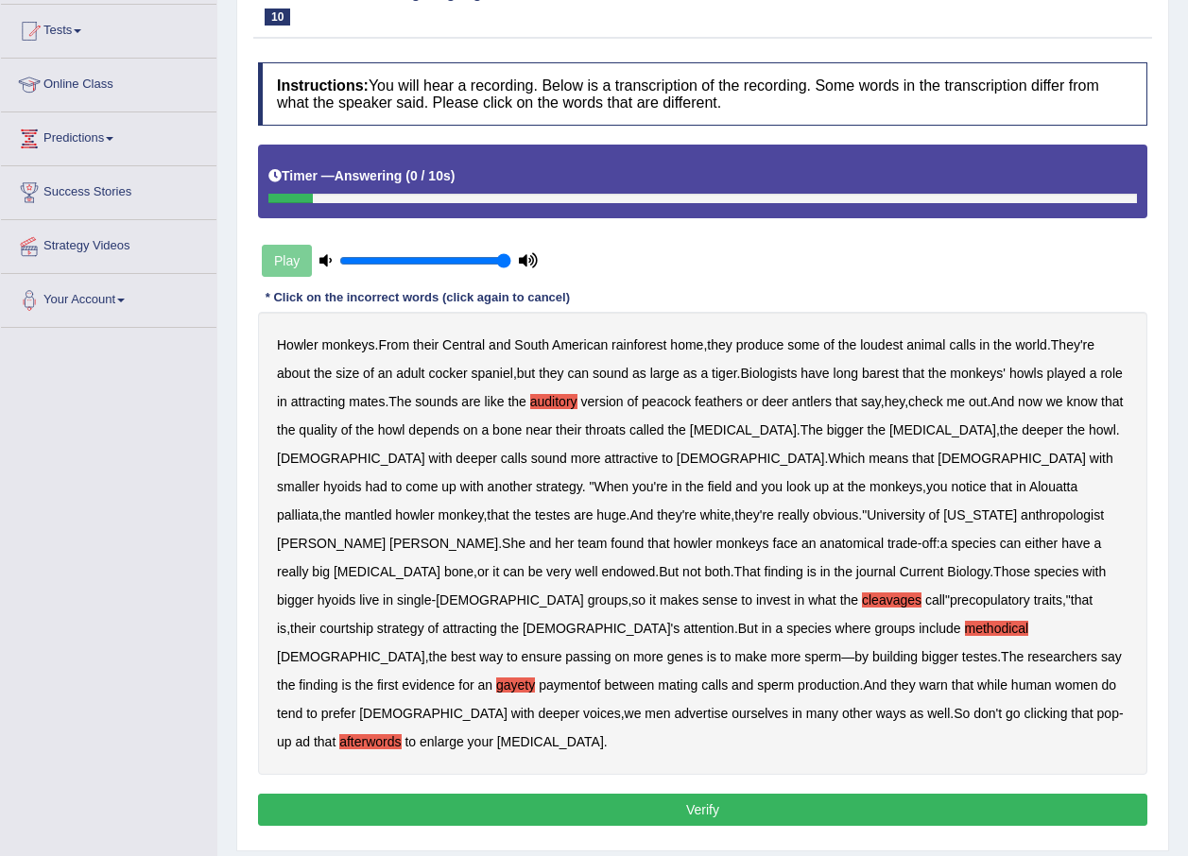
click at [745, 794] on button "Verify" at bounding box center [702, 810] width 889 height 32
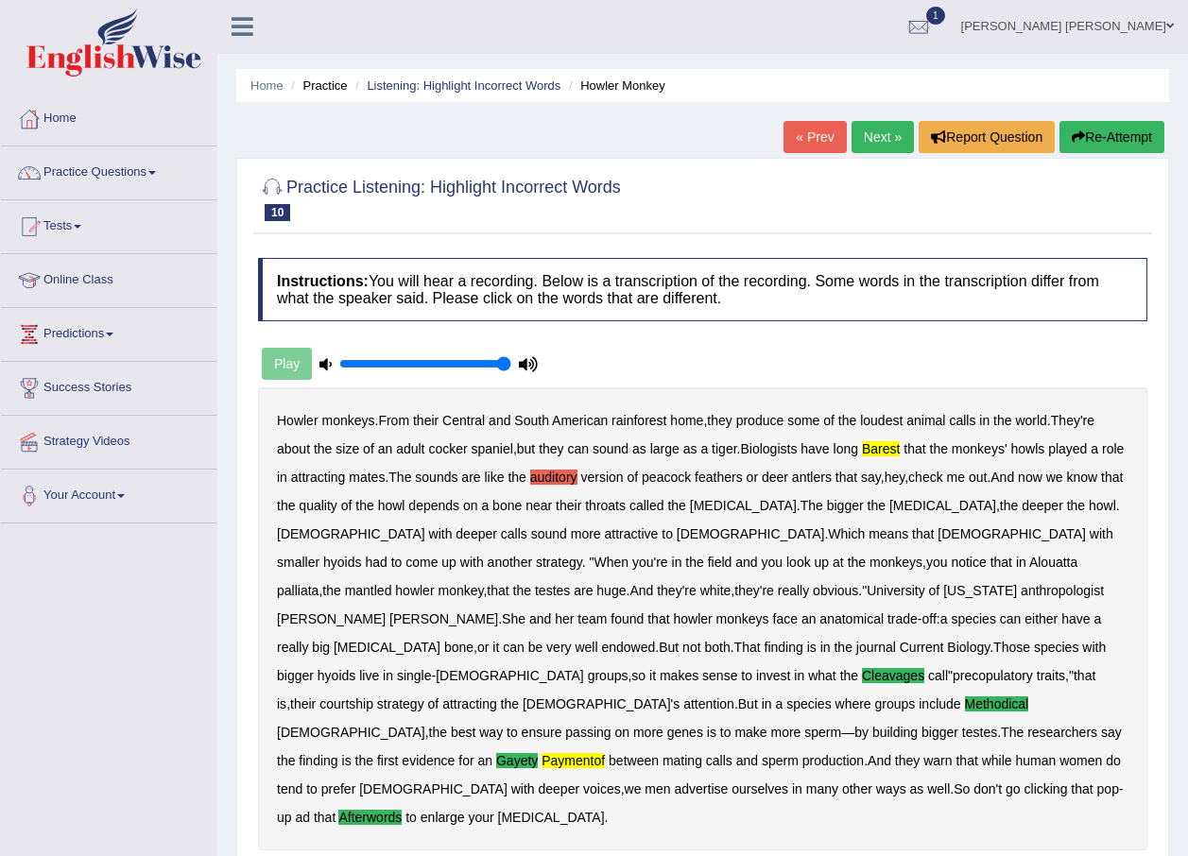
scroll to position [0, 0]
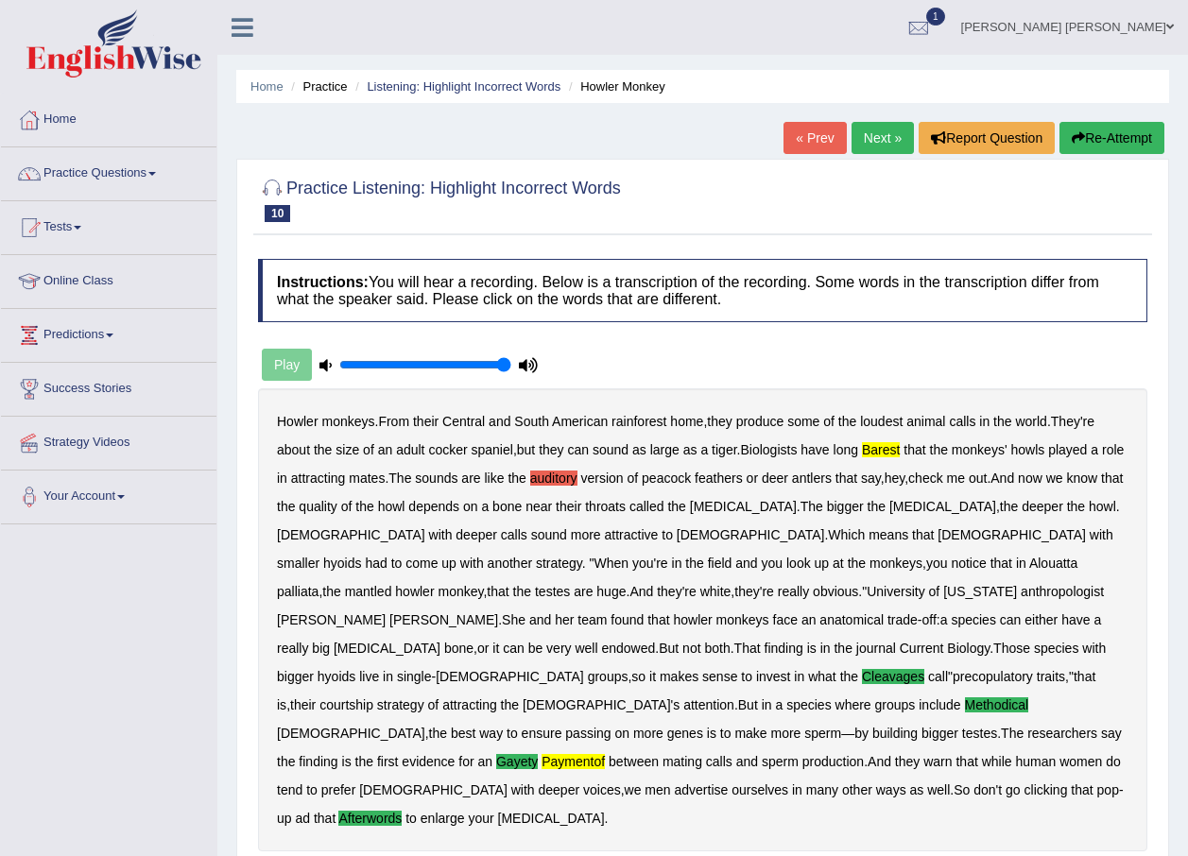
click at [863, 120] on div "Home Practice Listening: Highlight Incorrect Words Howler Monkey « Prev Next » …" at bounding box center [702, 582] width 971 height 1165
click at [884, 140] on link "Next »" at bounding box center [883, 138] width 62 height 32
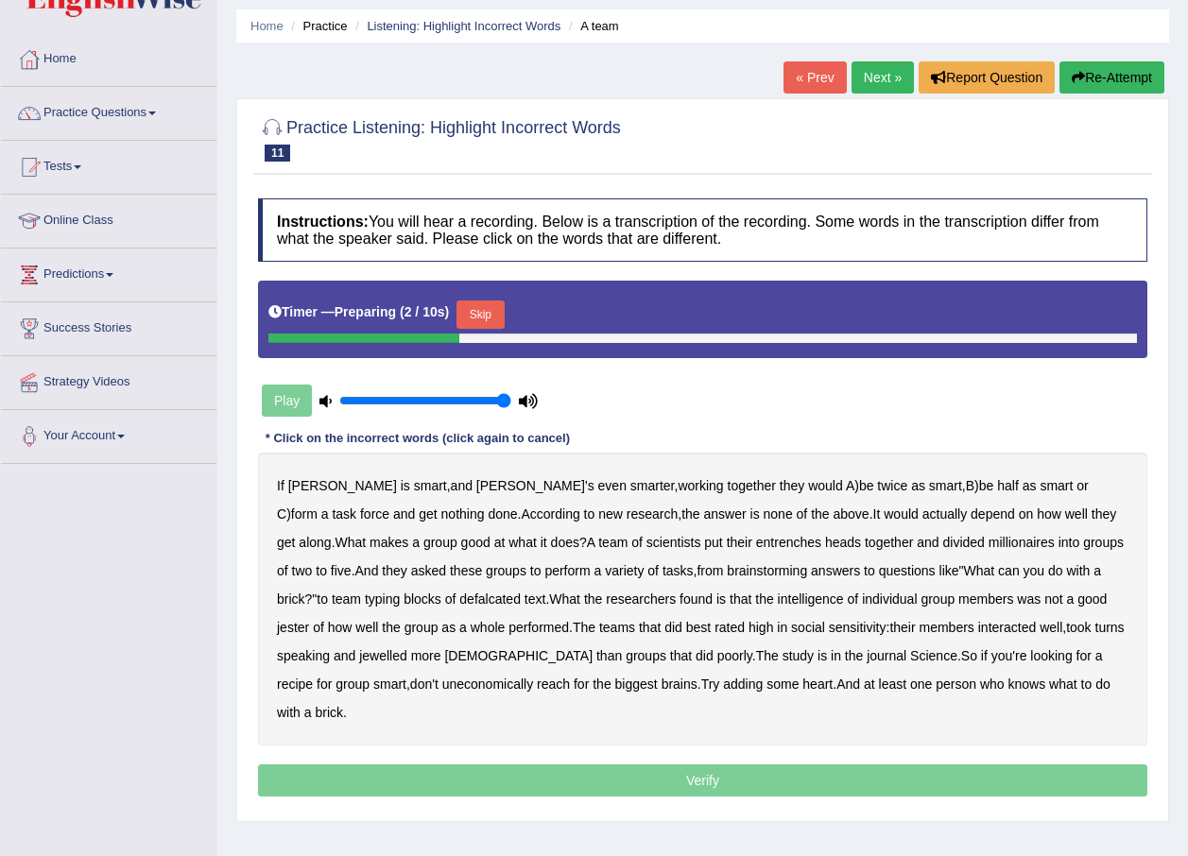
scroll to position [95, 0]
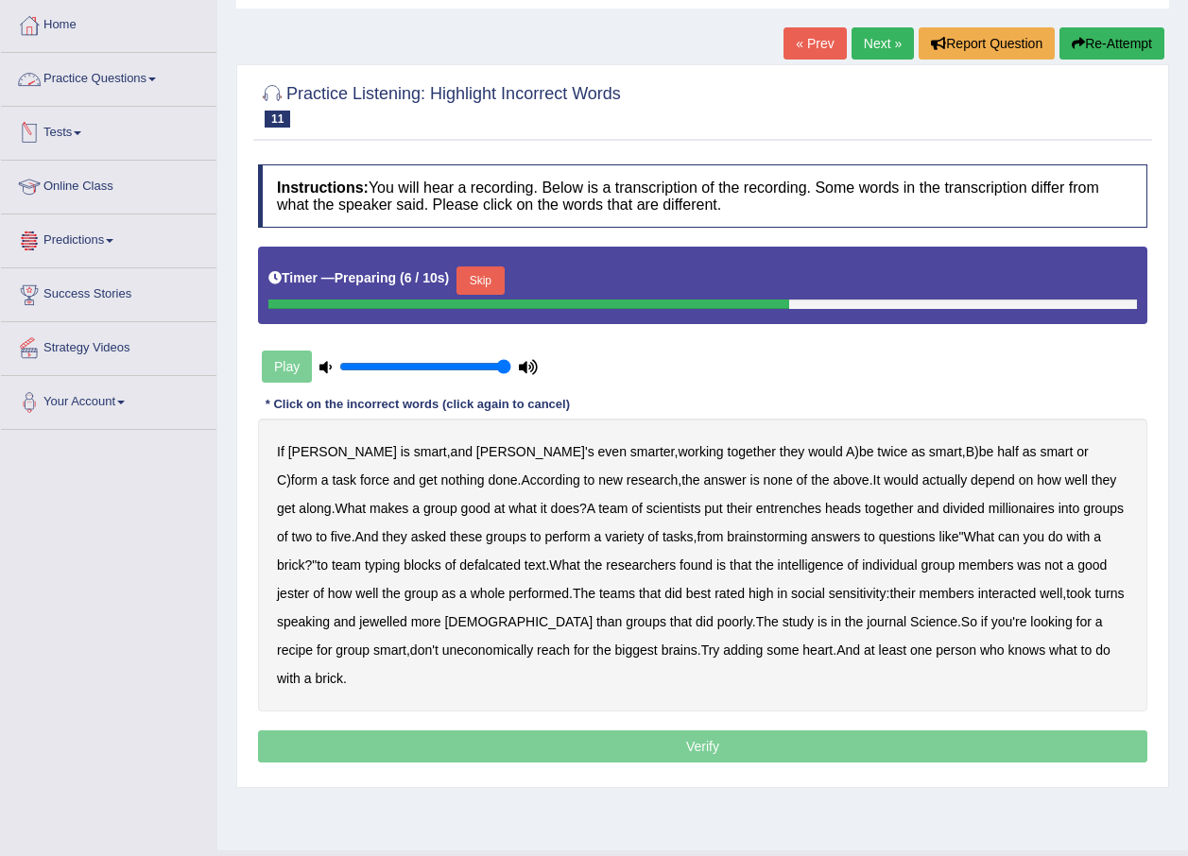
click at [136, 84] on link "Practice Questions" at bounding box center [108, 76] width 215 height 47
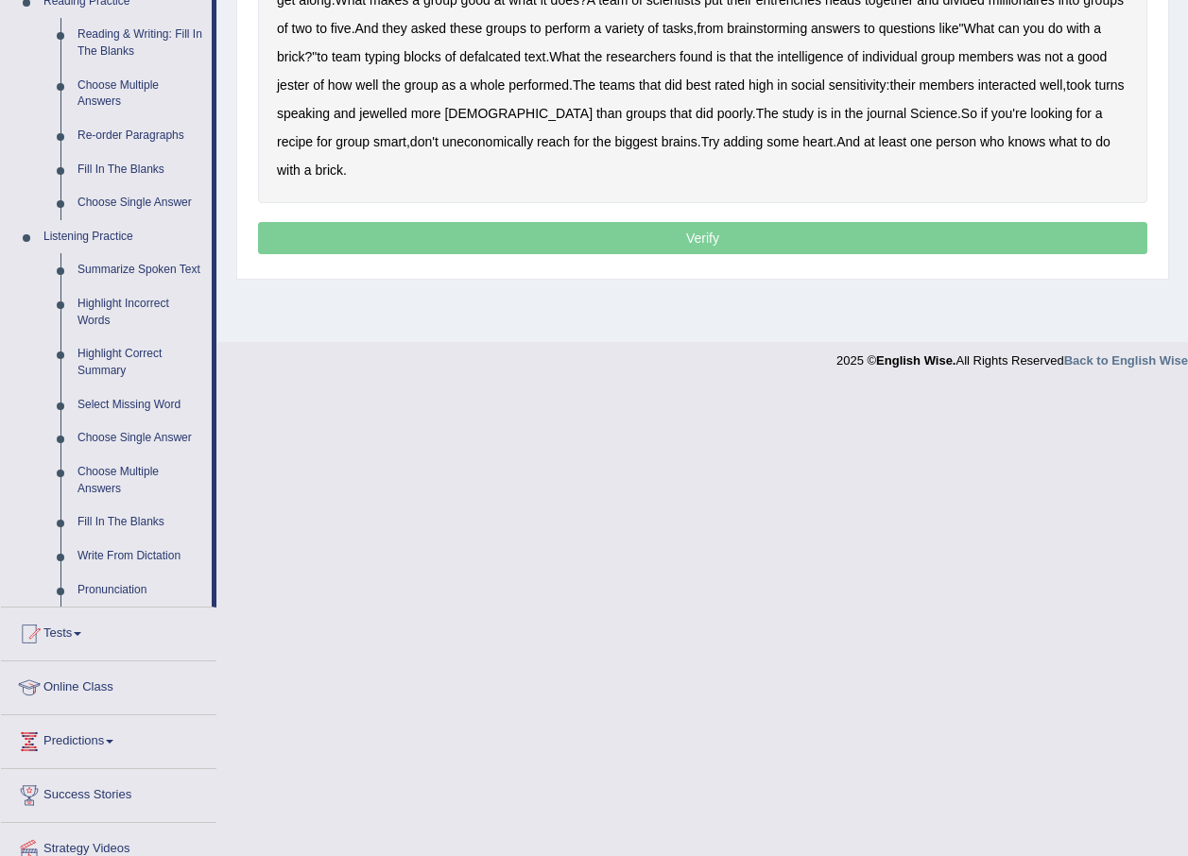
scroll to position [662, 0]
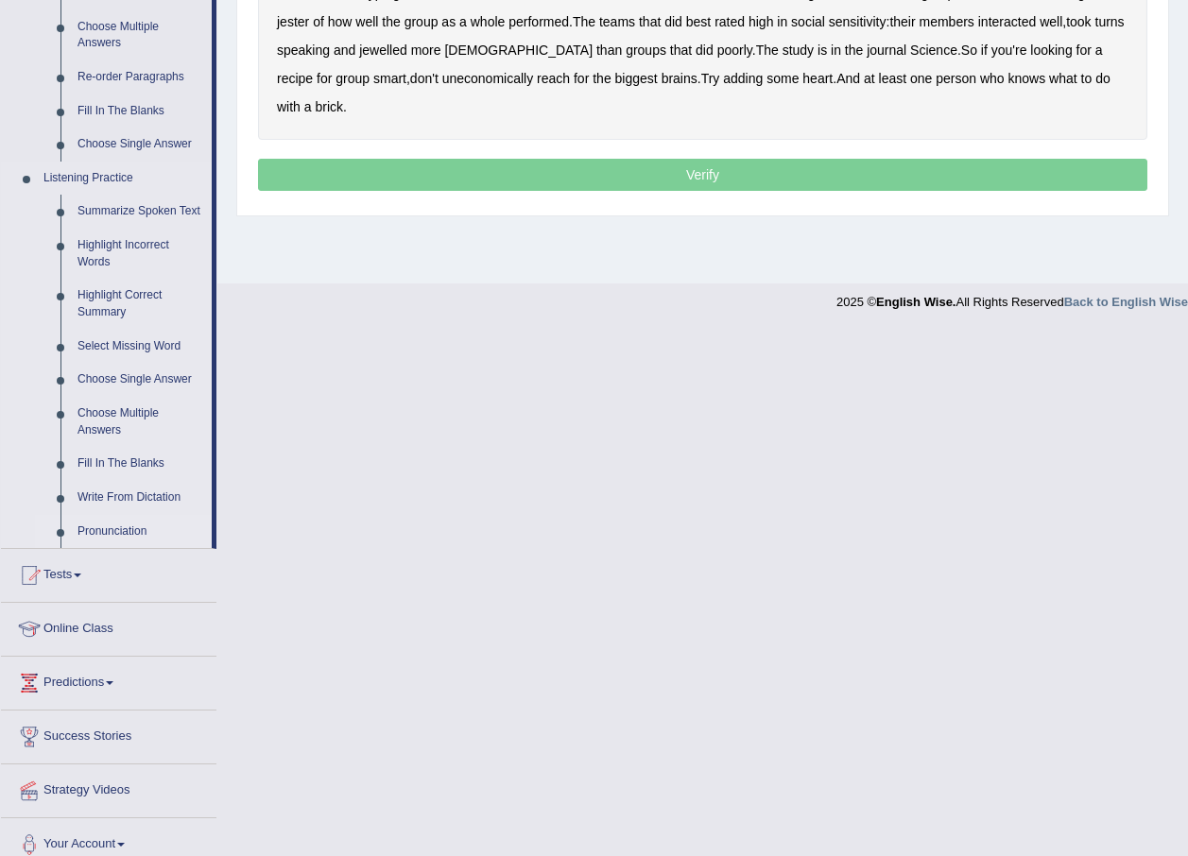
click at [146, 530] on link "Pronunciation" at bounding box center [140, 532] width 143 height 34
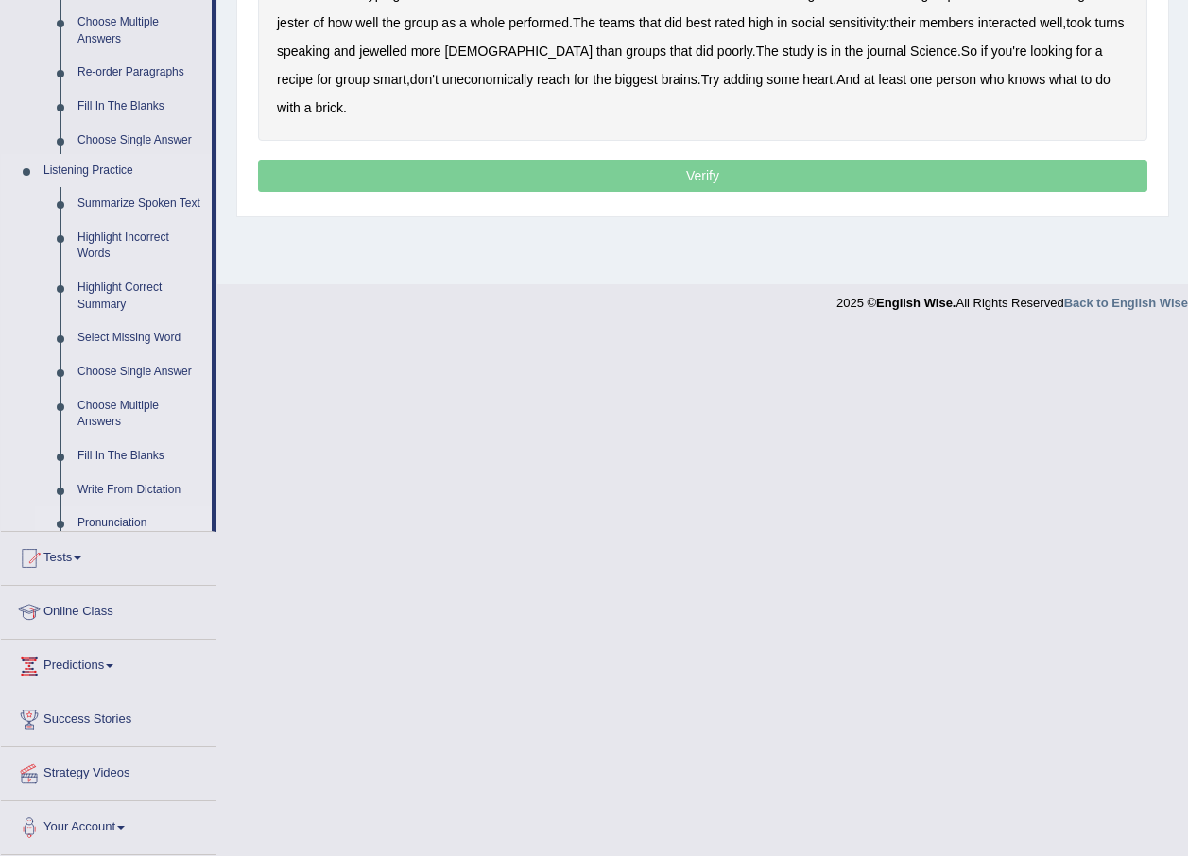
scroll to position [206, 0]
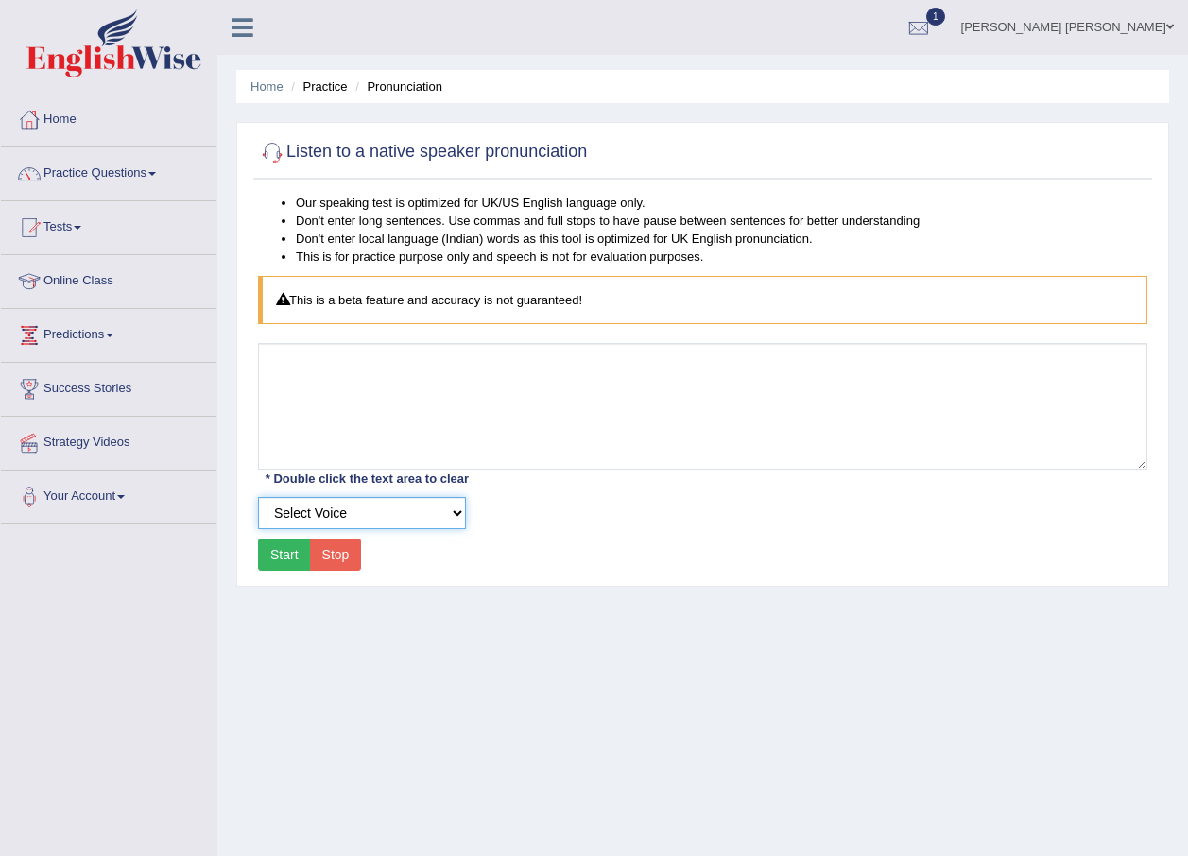
click at [387, 508] on select "Select Voice" at bounding box center [362, 513] width 208 height 32
click at [374, 628] on div "Home Practice Pronunciation Listen to a native speaker pronunciation Our speaki…" at bounding box center [702, 472] width 971 height 945
click at [284, 559] on button "Start" at bounding box center [284, 555] width 53 height 32
click at [477, 153] on h2 "Listen to a native speaker pronunciation" at bounding box center [422, 152] width 329 height 28
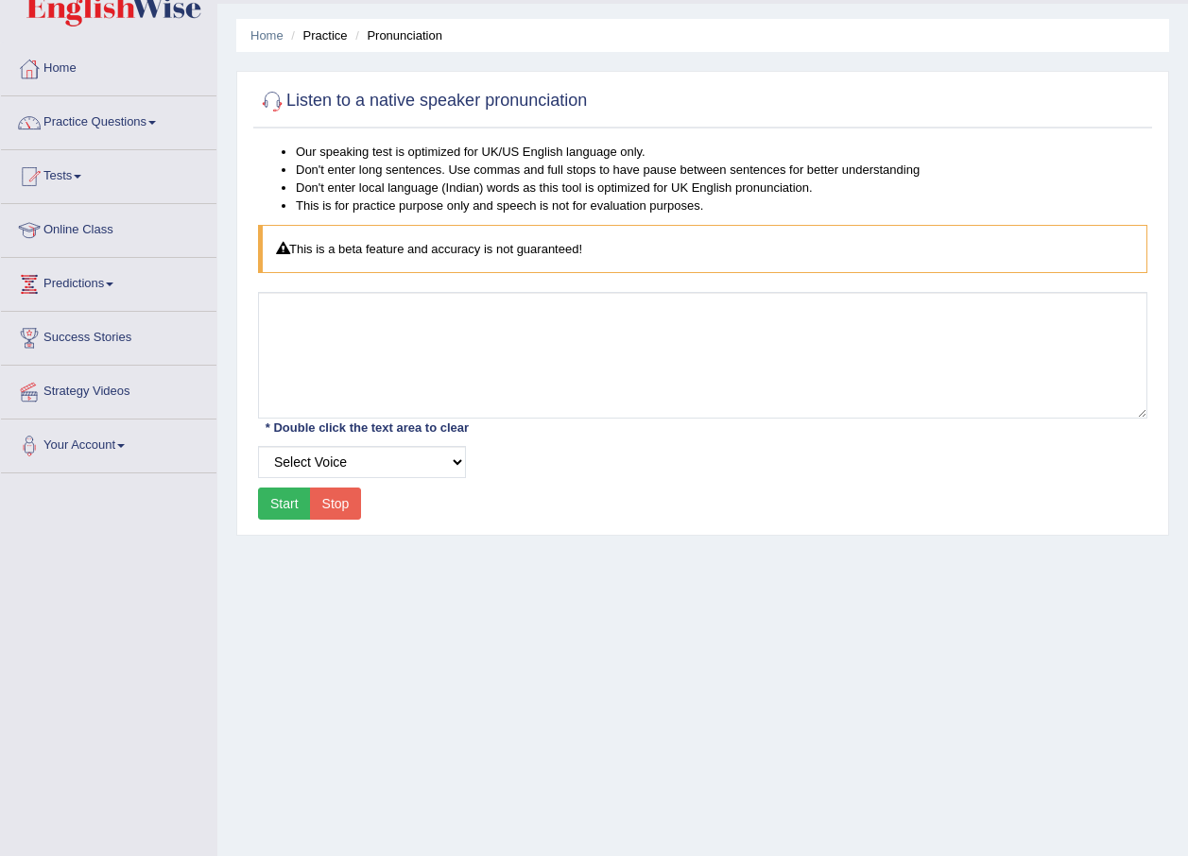
scroll to position [95, 0]
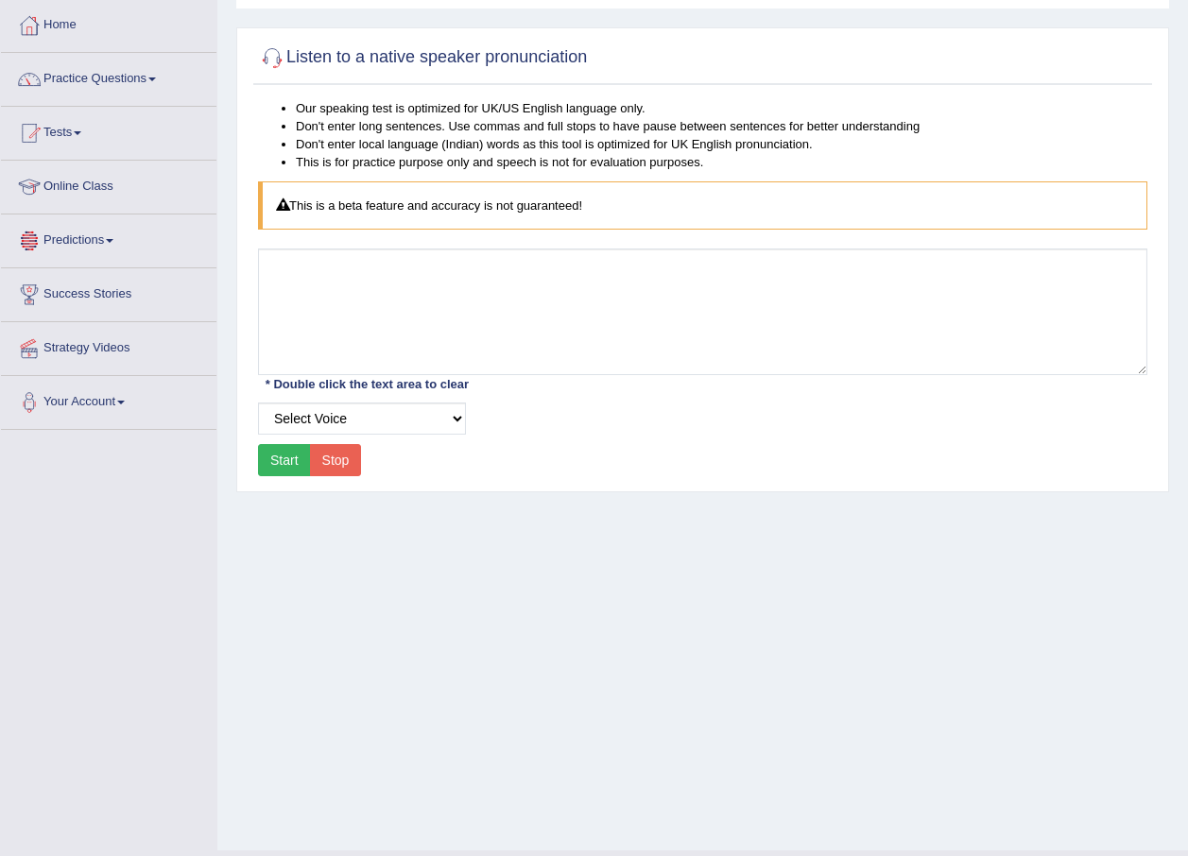
click at [110, 241] on link "Predictions" at bounding box center [108, 238] width 215 height 47
click at [79, 78] on link "Practice Questions" at bounding box center [108, 76] width 215 height 47
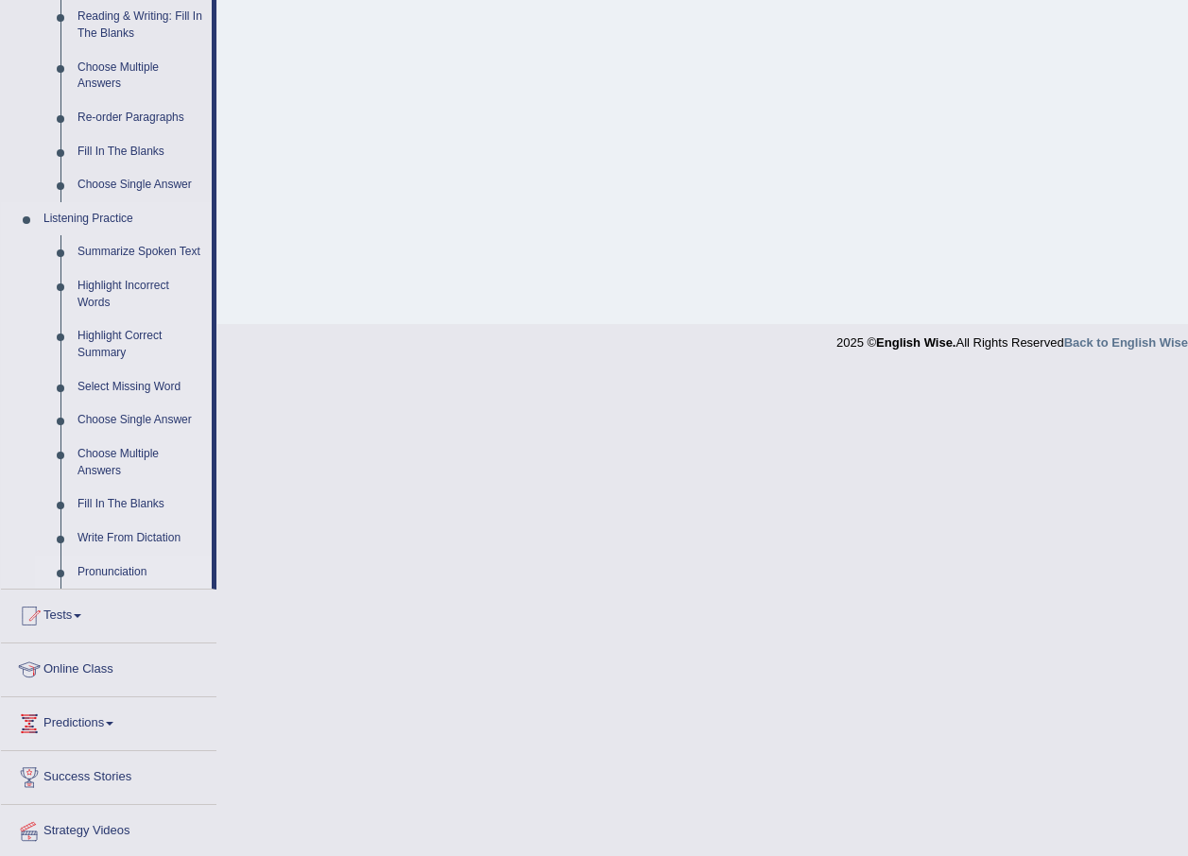
scroll to position [679, 0]
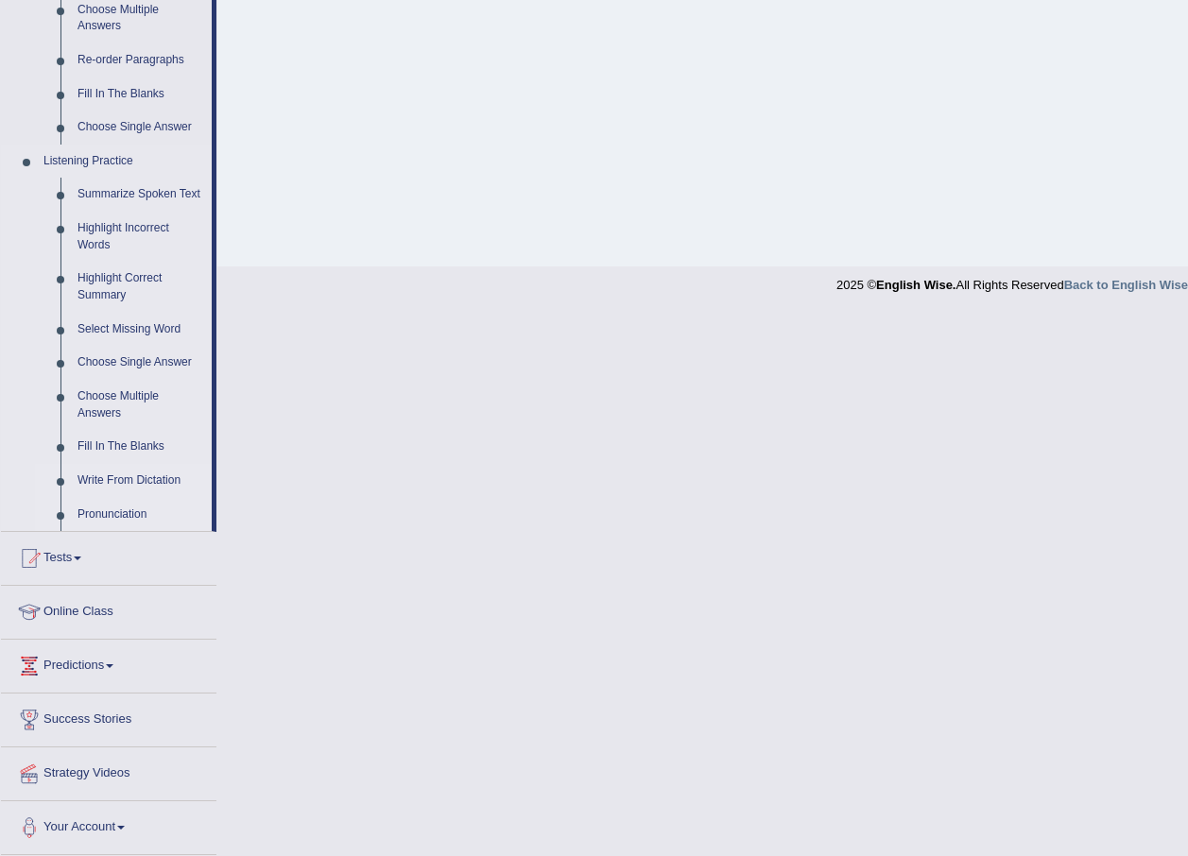
click at [111, 478] on link "Write From Dictation" at bounding box center [140, 481] width 143 height 34
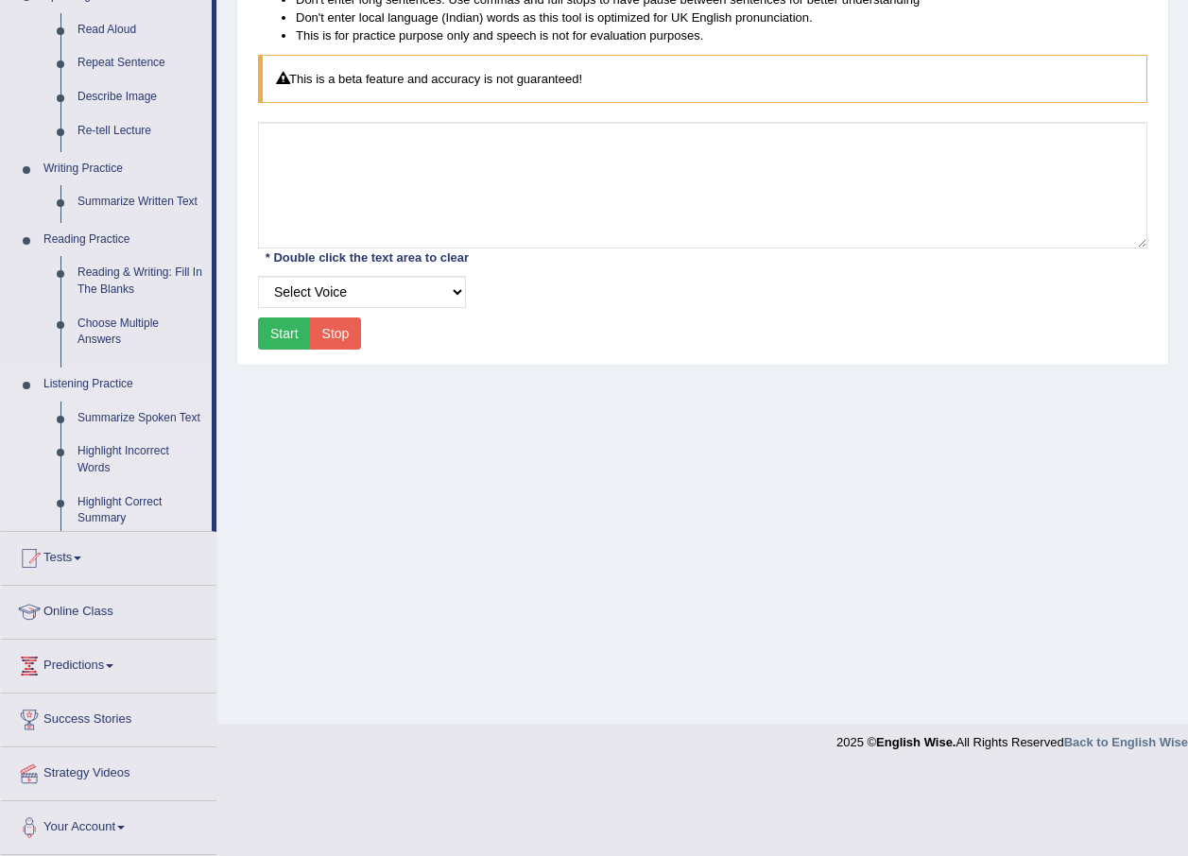
scroll to position [136, 0]
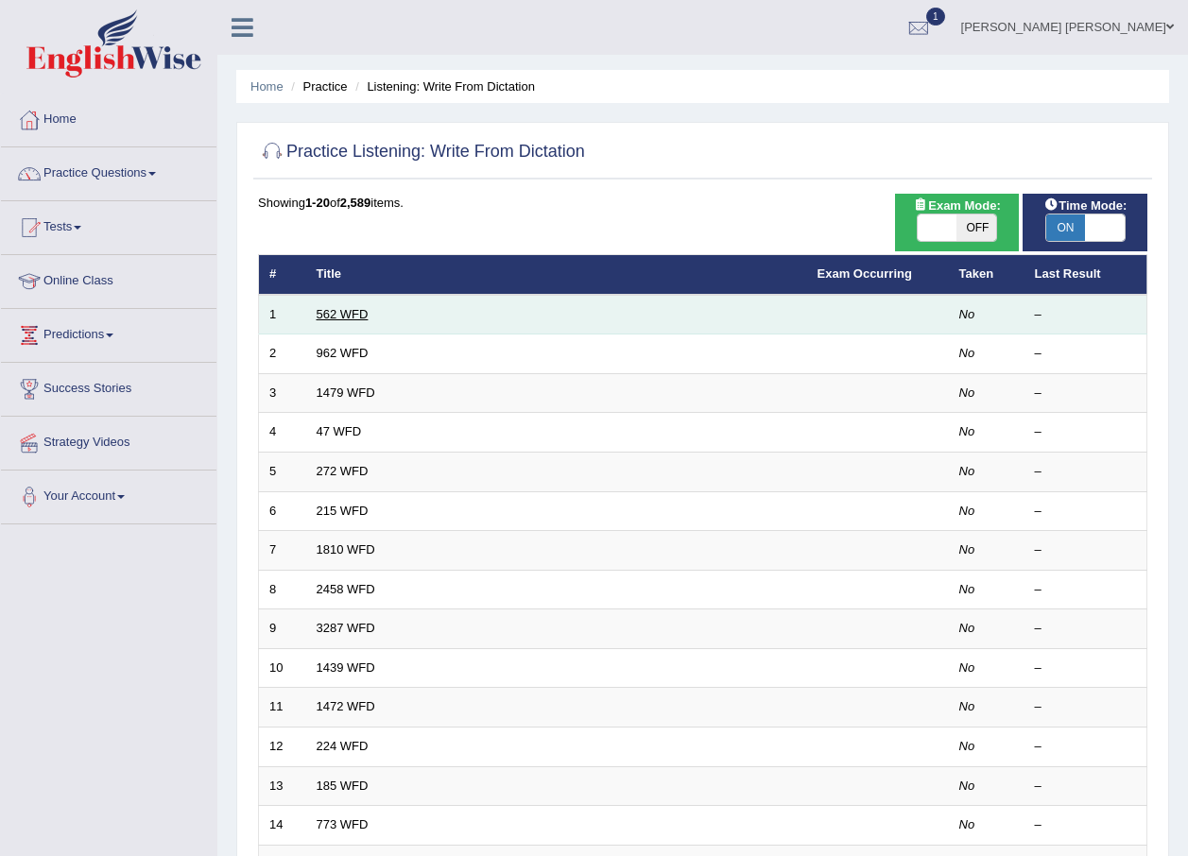
click at [359, 314] on link "562 WFD" at bounding box center [343, 314] width 52 height 14
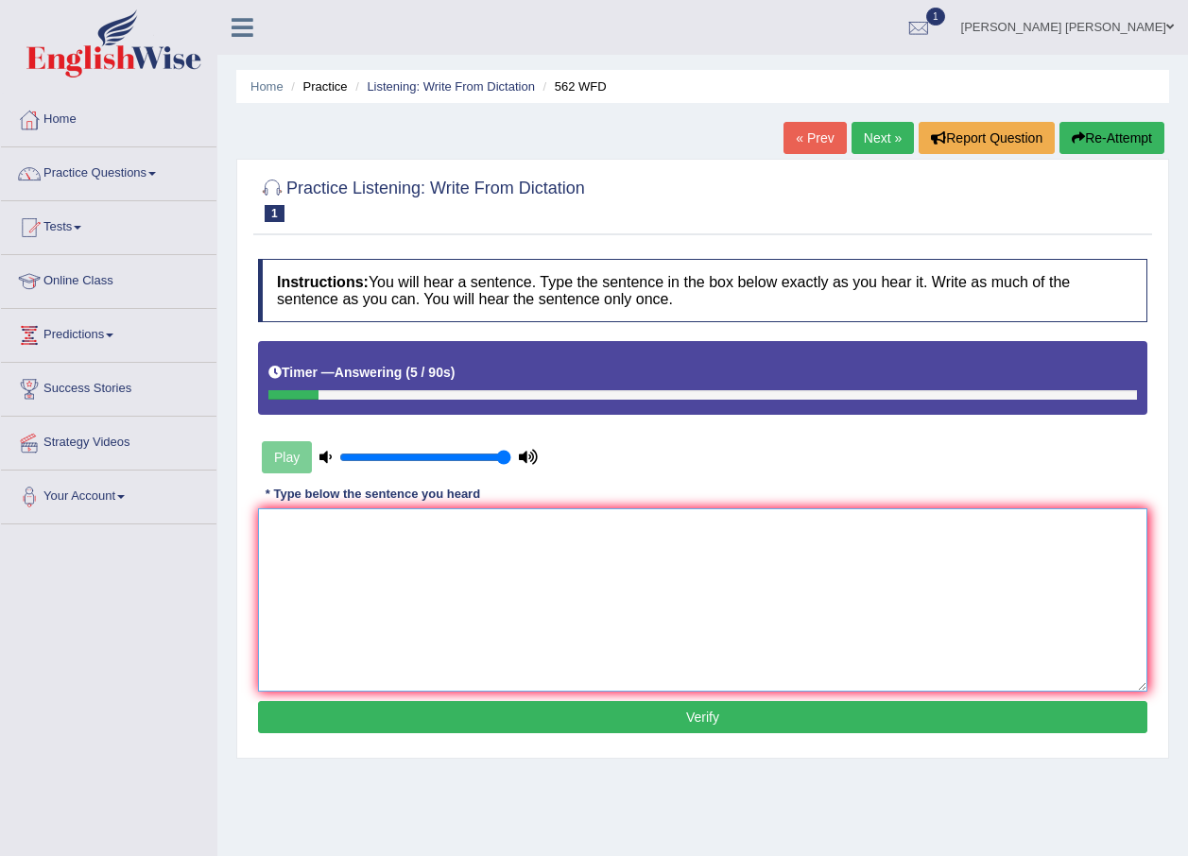
click at [324, 581] on textarea at bounding box center [702, 599] width 889 height 183
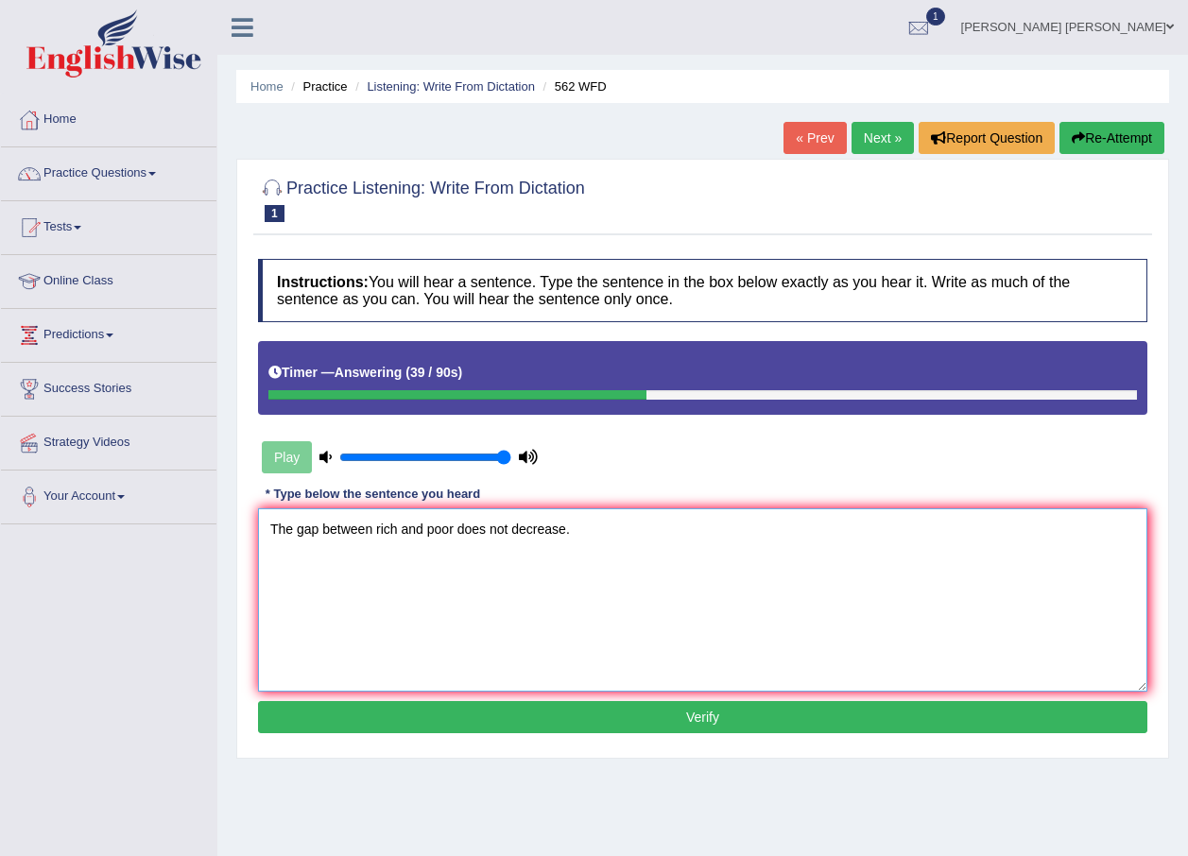
click at [324, 581] on textarea "The gap between rich and poor does not decrease." at bounding box center [702, 599] width 889 height 183
click at [370, 529] on textarea "The gap between rich and poor does not decrease." at bounding box center [702, 599] width 889 height 183
click at [447, 525] on textarea "The gap between the rich and poor does not decrease." at bounding box center [702, 599] width 889 height 183
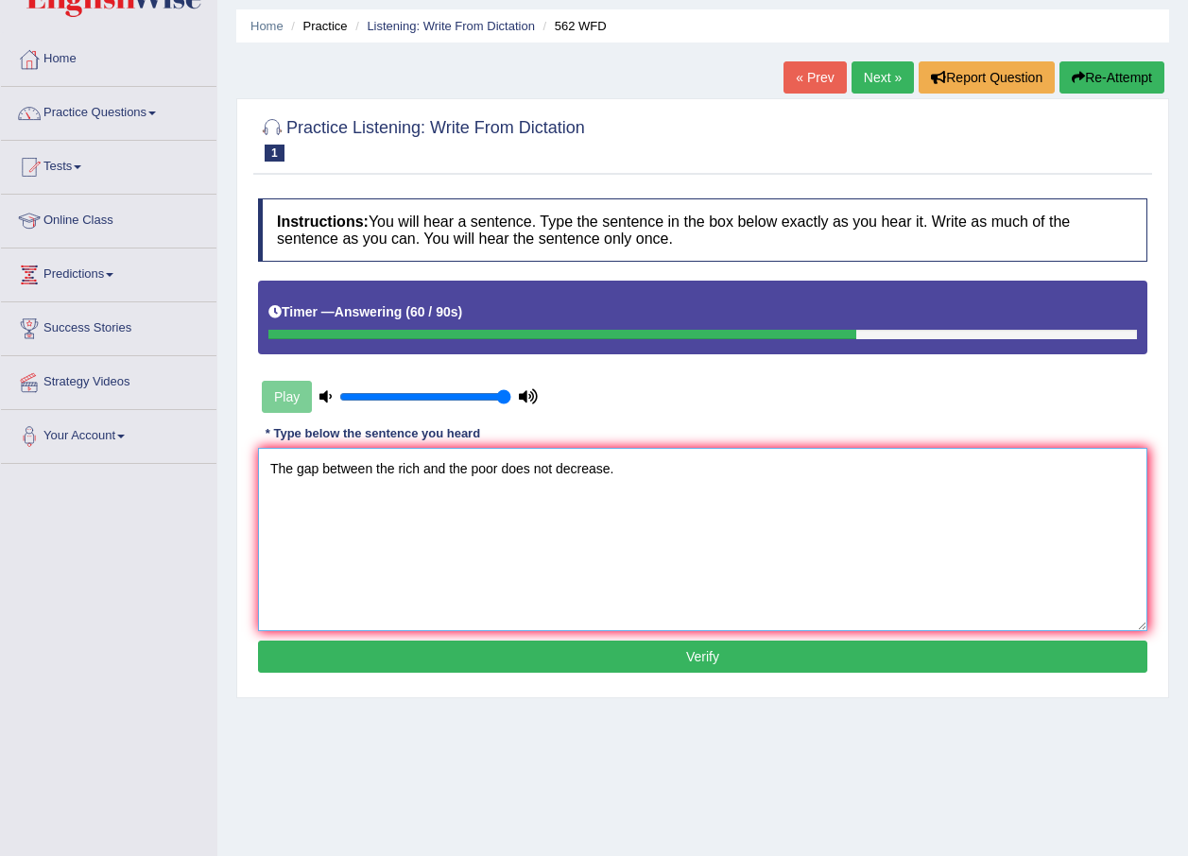
scroll to position [95, 0]
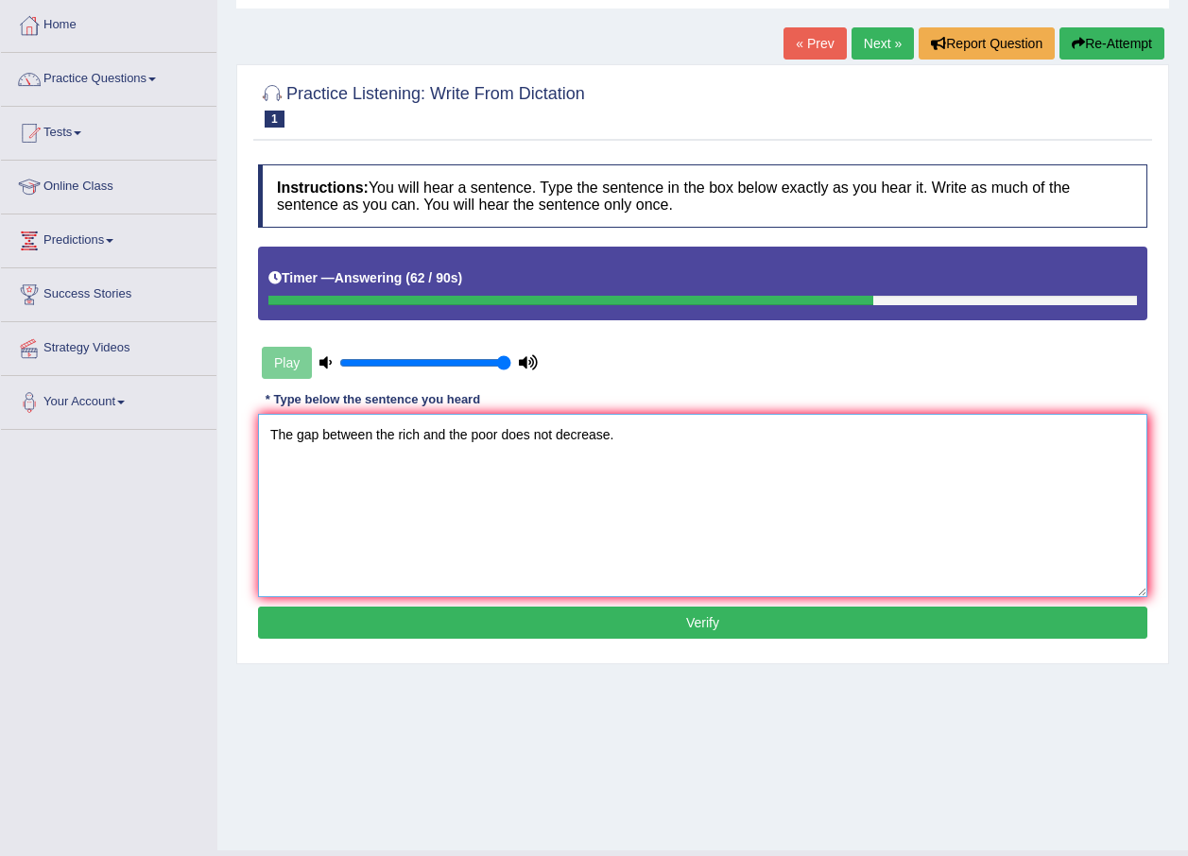
type textarea "The gap between the rich and the poor does not decrease."
click at [899, 637] on button "Verify" at bounding box center [702, 623] width 889 height 32
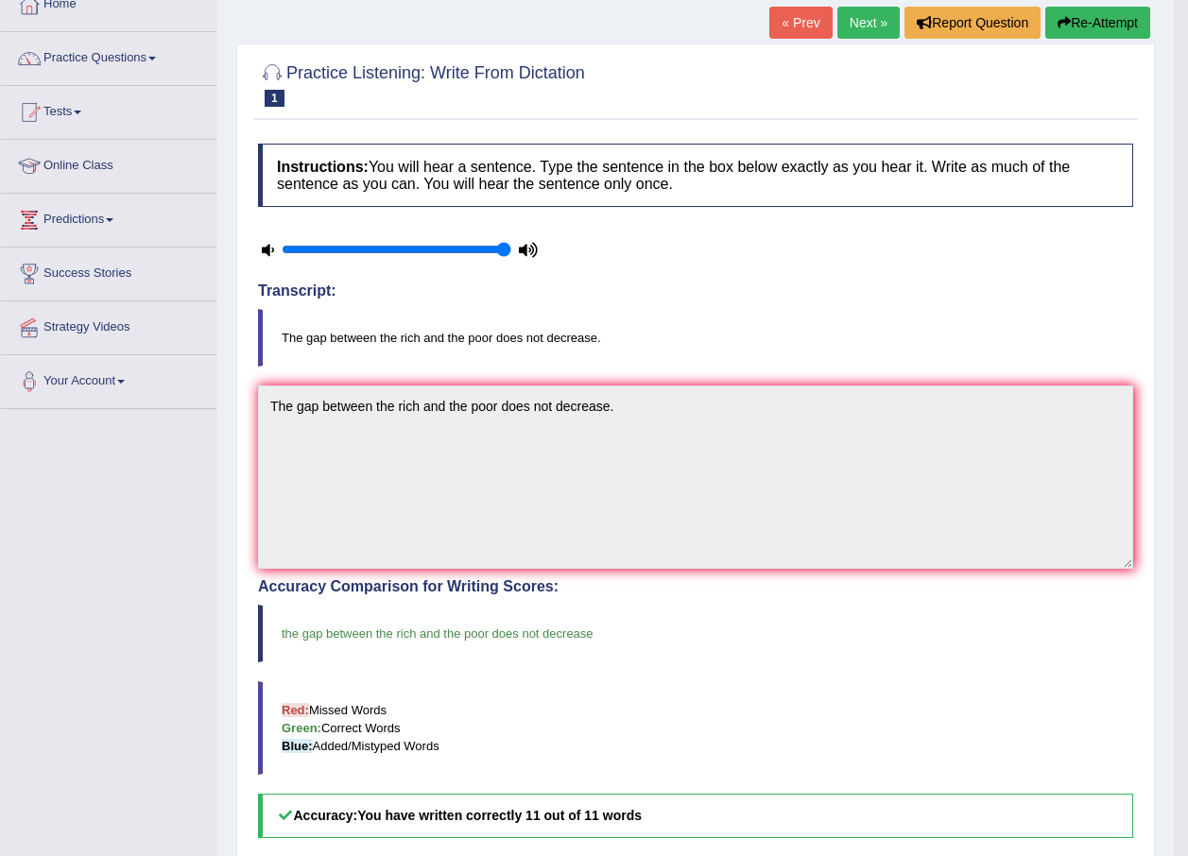
scroll to position [46, 0]
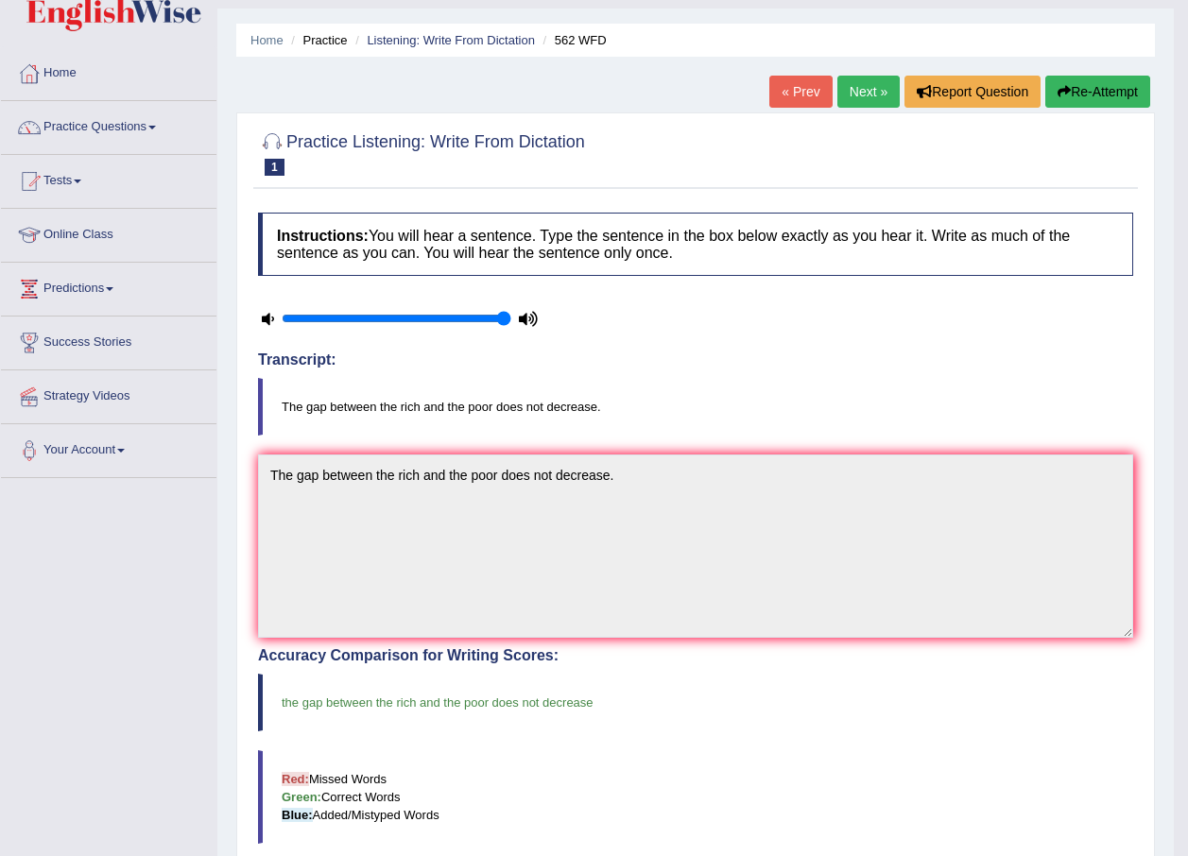
click at [869, 95] on link "Next »" at bounding box center [868, 92] width 62 height 32
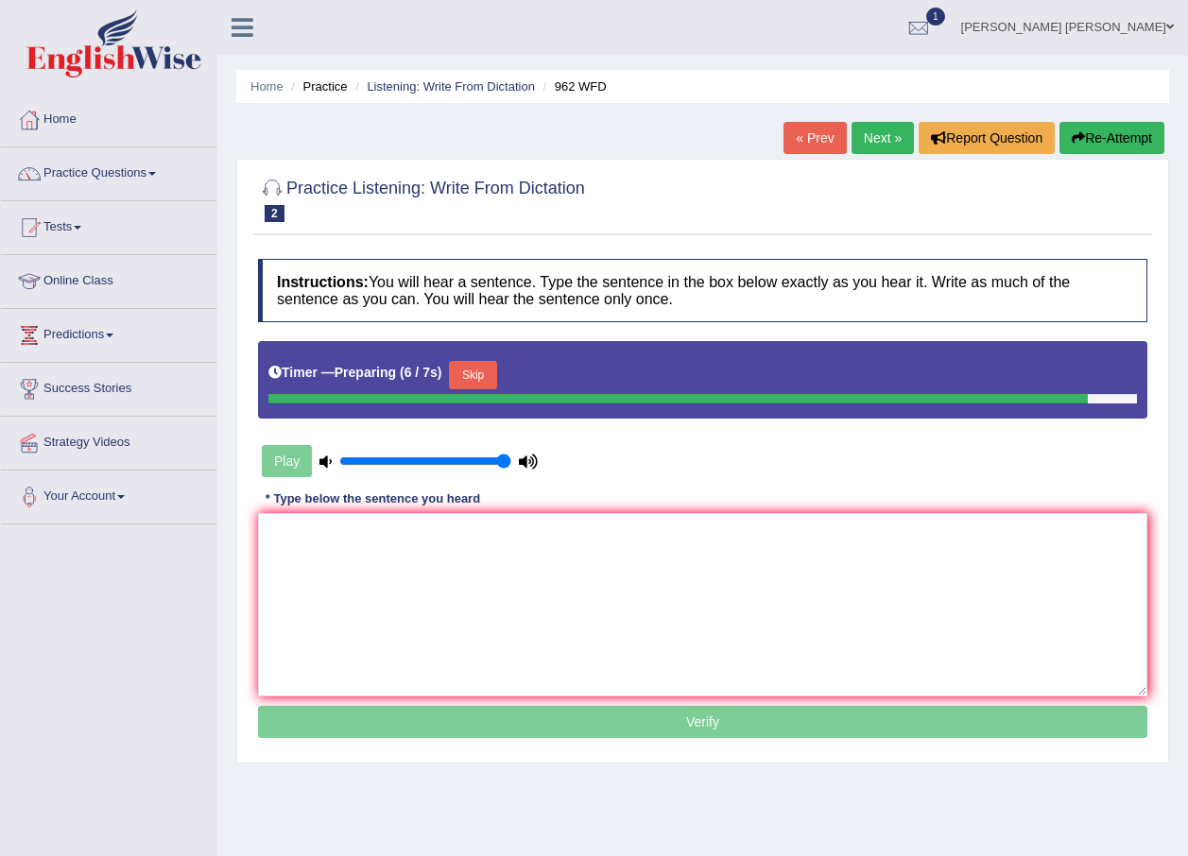
click at [0, 388] on html "Toggle navigation Home Practice Questions Speaking Practice Read Aloud Repeat S…" at bounding box center [594, 428] width 1188 height 856
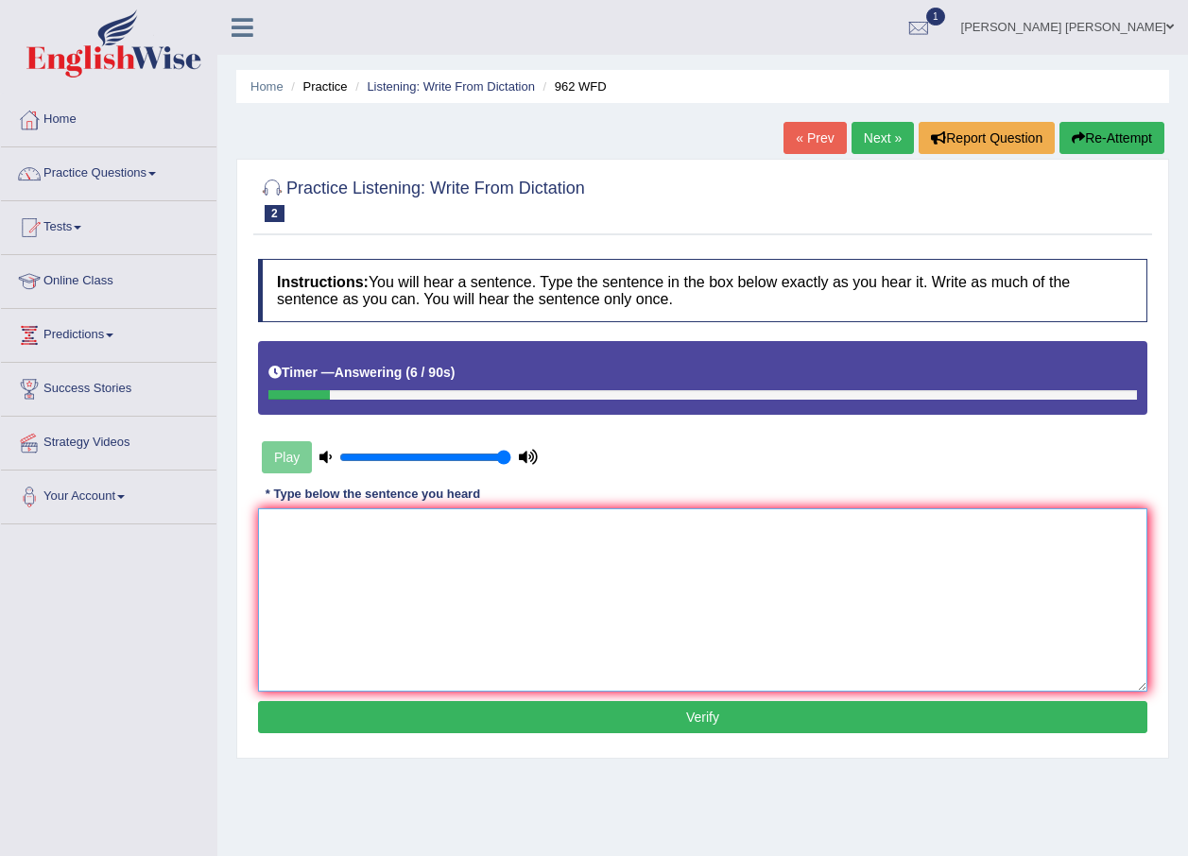
click at [569, 648] on textarea at bounding box center [702, 599] width 889 height 183
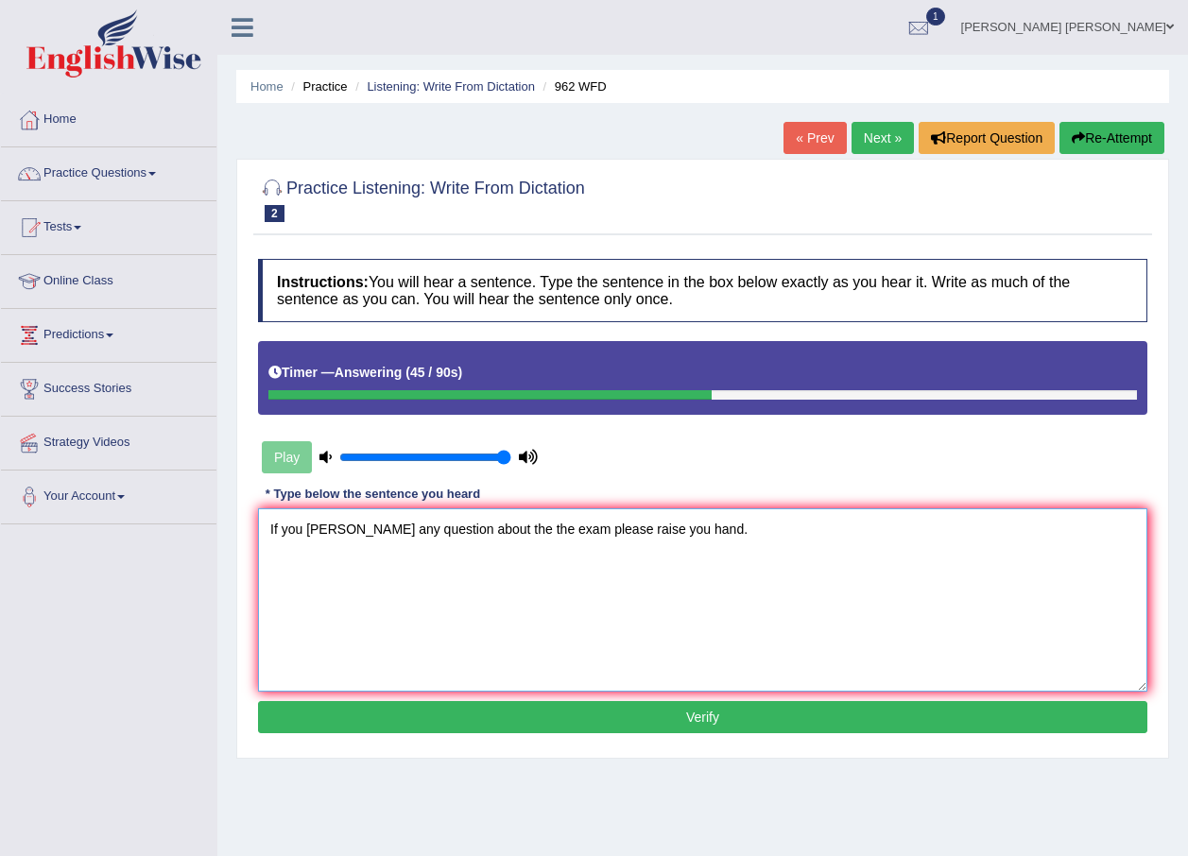
click at [531, 532] on textarea "If you [PERSON_NAME] any question about the the exam please raise you hand." at bounding box center [702, 599] width 889 height 183
click at [319, 522] on textarea "If you [PERSON_NAME] any question about the the exam exam, please raise you han…" at bounding box center [702, 599] width 889 height 183
click at [412, 528] on textarea "If you have any question about the the exam exam, please raise you hand." at bounding box center [702, 599] width 889 height 183
type textarea "If you have any question questions about the the exam exam, please raise you ha…"
click at [699, 718] on button "Verify" at bounding box center [702, 717] width 889 height 32
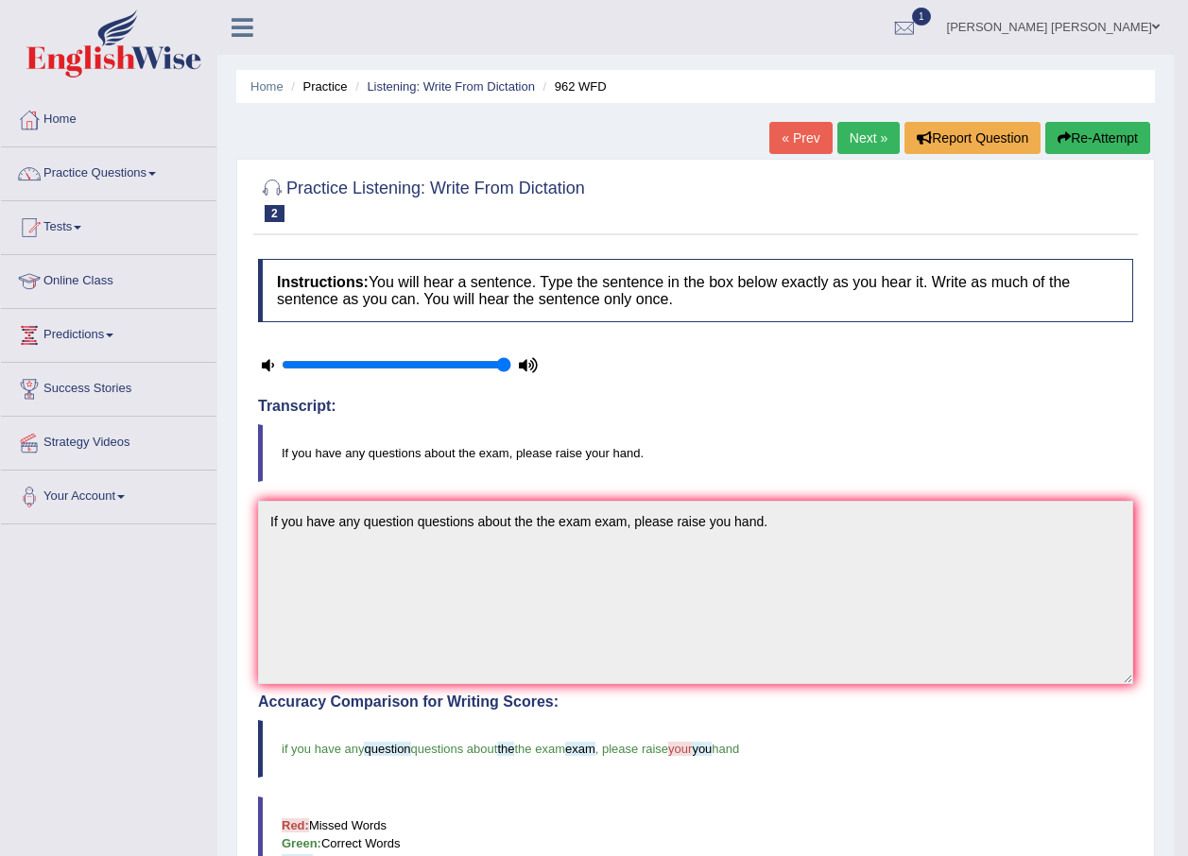
click at [878, 131] on link "Next »" at bounding box center [868, 138] width 62 height 32
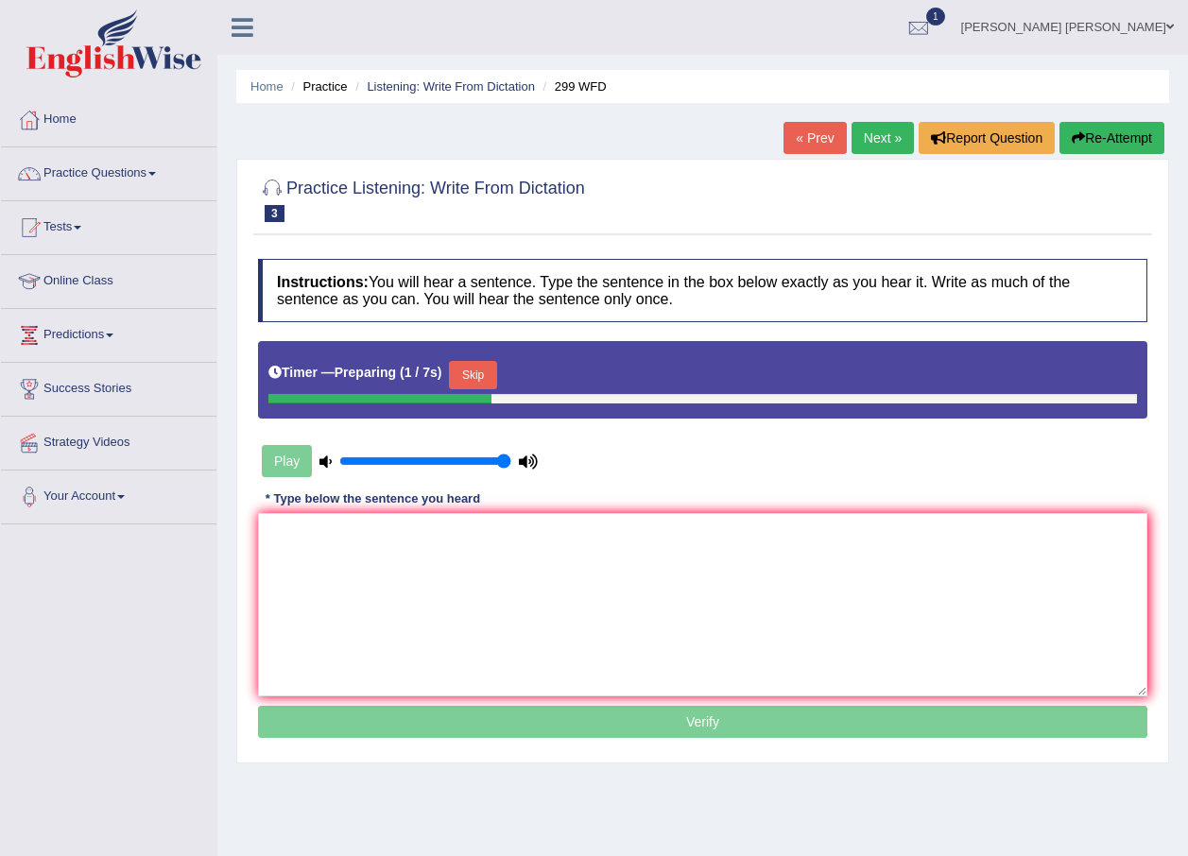
click at [480, 378] on button "Skip" at bounding box center [472, 375] width 47 height 28
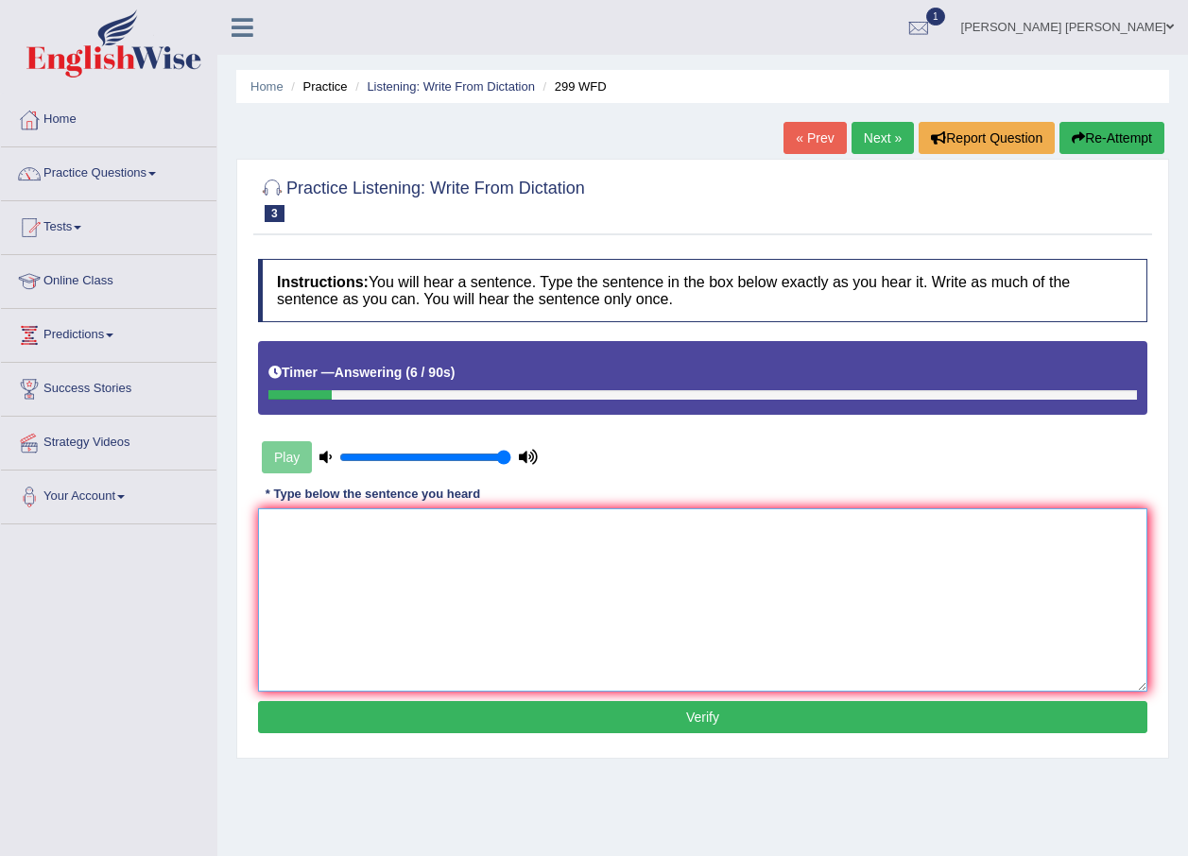
click at [536, 566] on textarea at bounding box center [702, 599] width 889 height 183
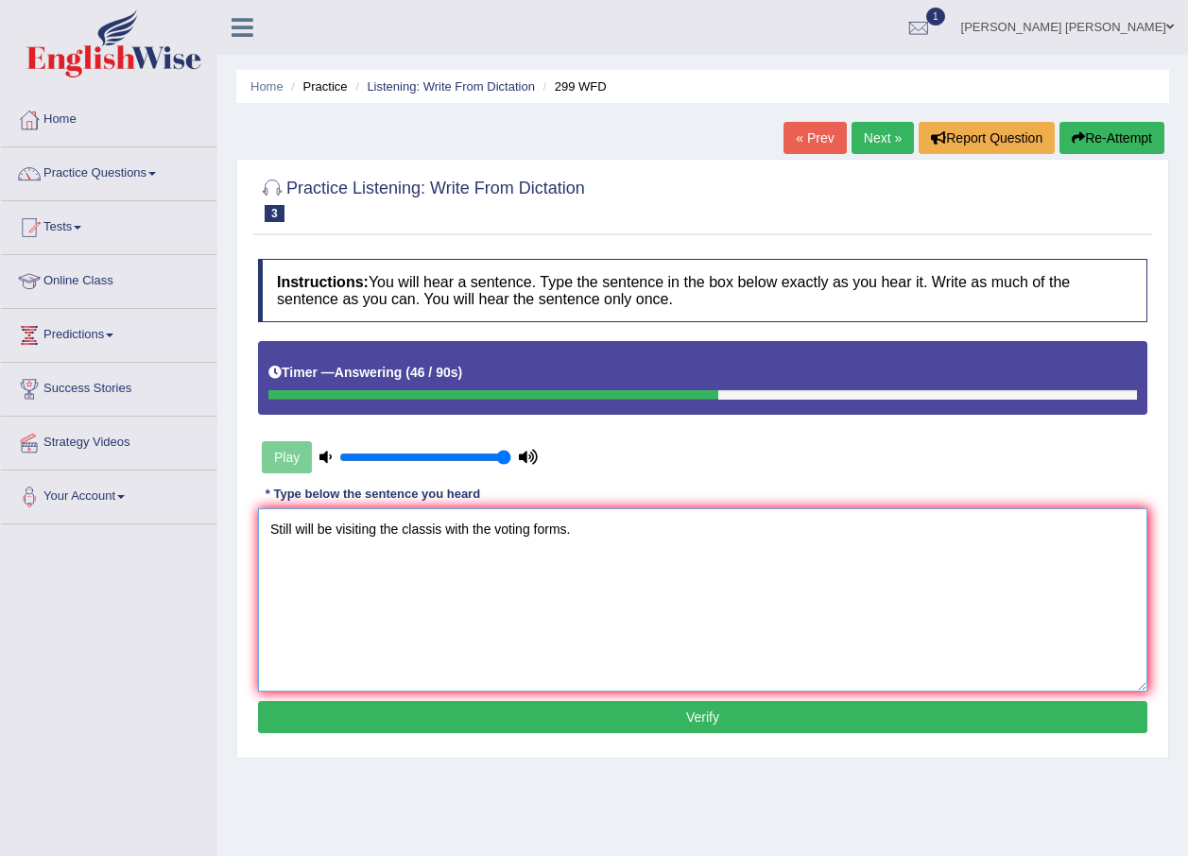
click at [292, 531] on textarea "Still will be visiting the classis with the voting forms." at bounding box center [702, 599] width 889 height 183
click at [478, 523] on textarea "Still representive will be visiting the classis with the voting forms." at bounding box center [702, 599] width 889 height 183
type textarea "Still representive will be visiting the classes classis with the voting forms."
click at [794, 722] on button "Verify" at bounding box center [702, 717] width 889 height 32
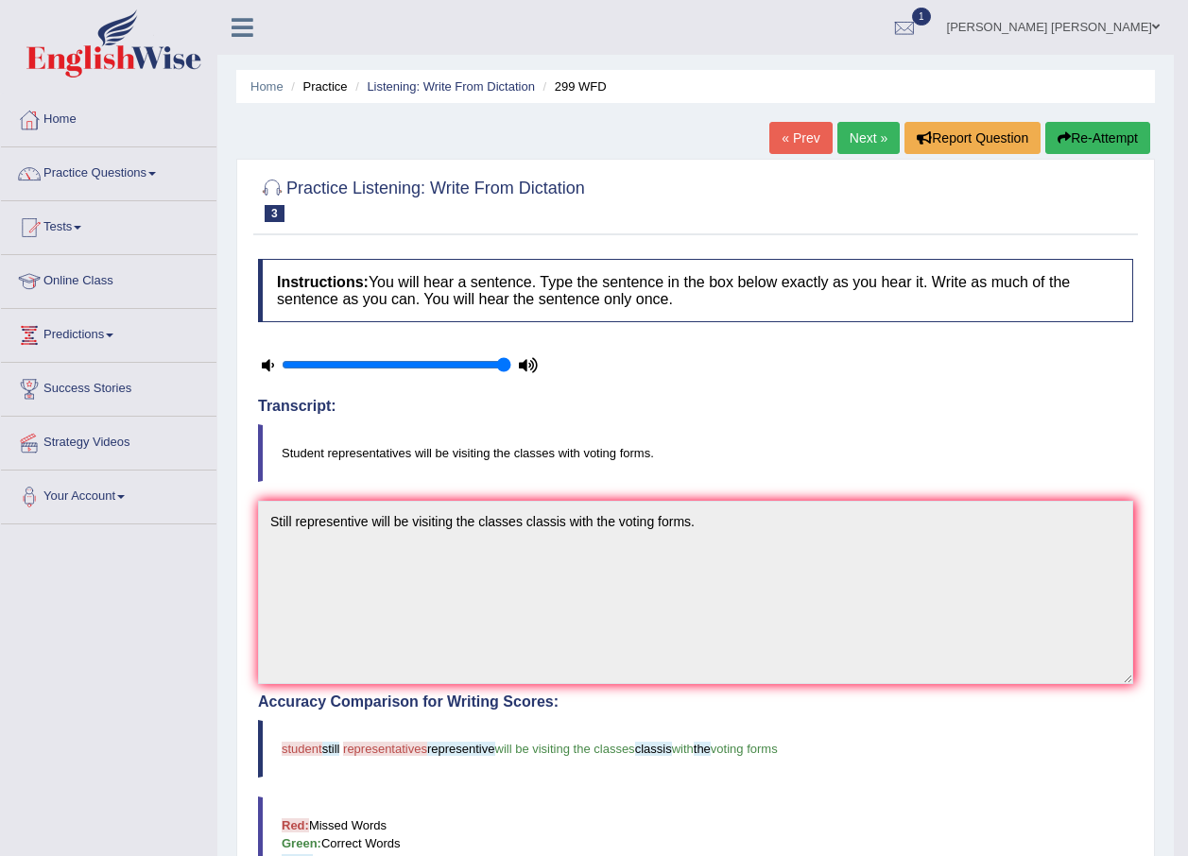
click at [869, 137] on link "Next »" at bounding box center [868, 138] width 62 height 32
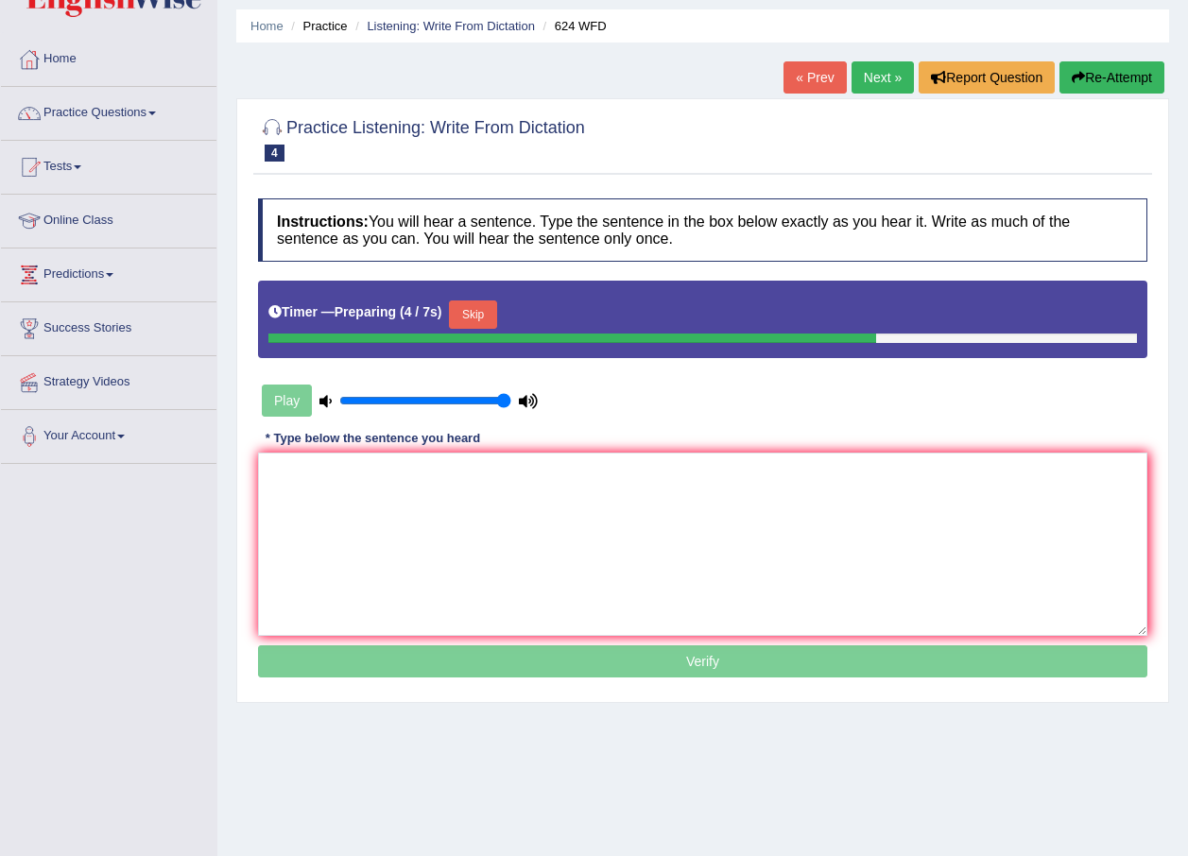
scroll to position [95, 0]
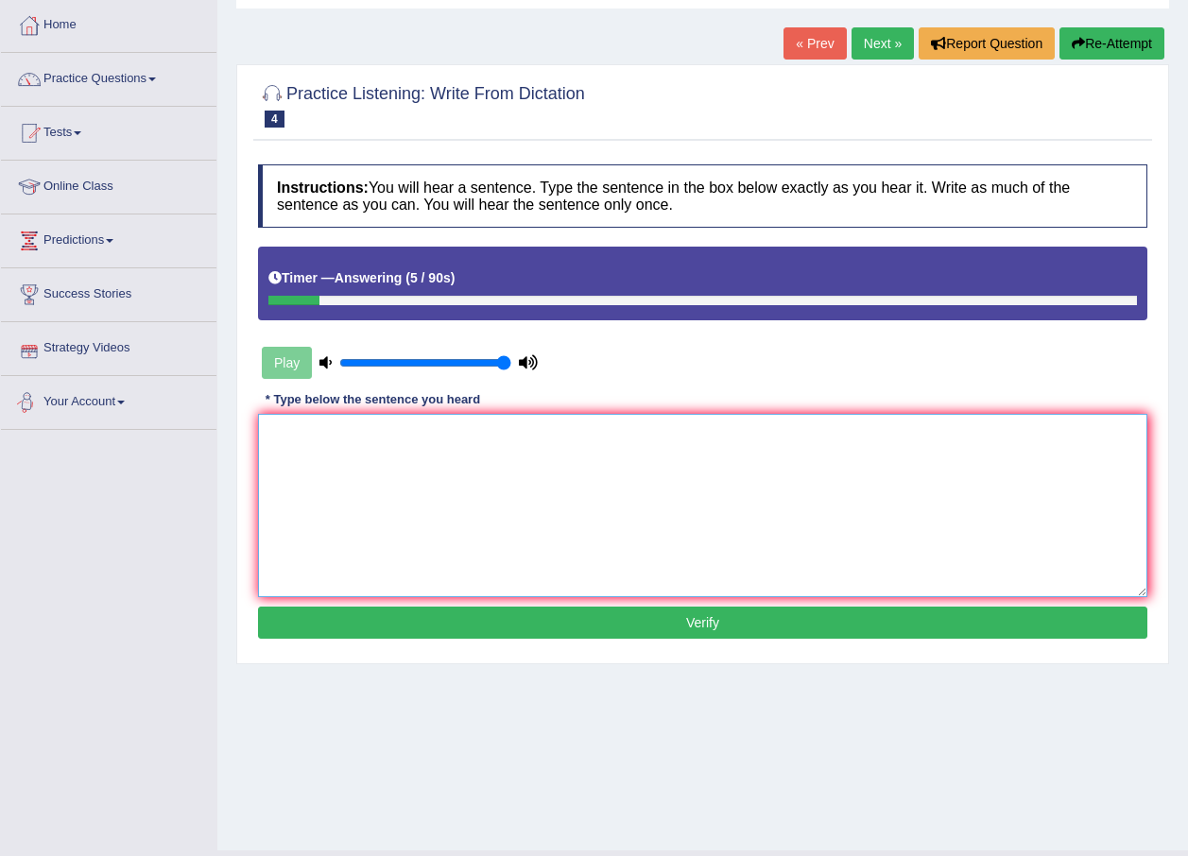
click at [266, 455] on textarea at bounding box center [702, 505] width 889 height 183
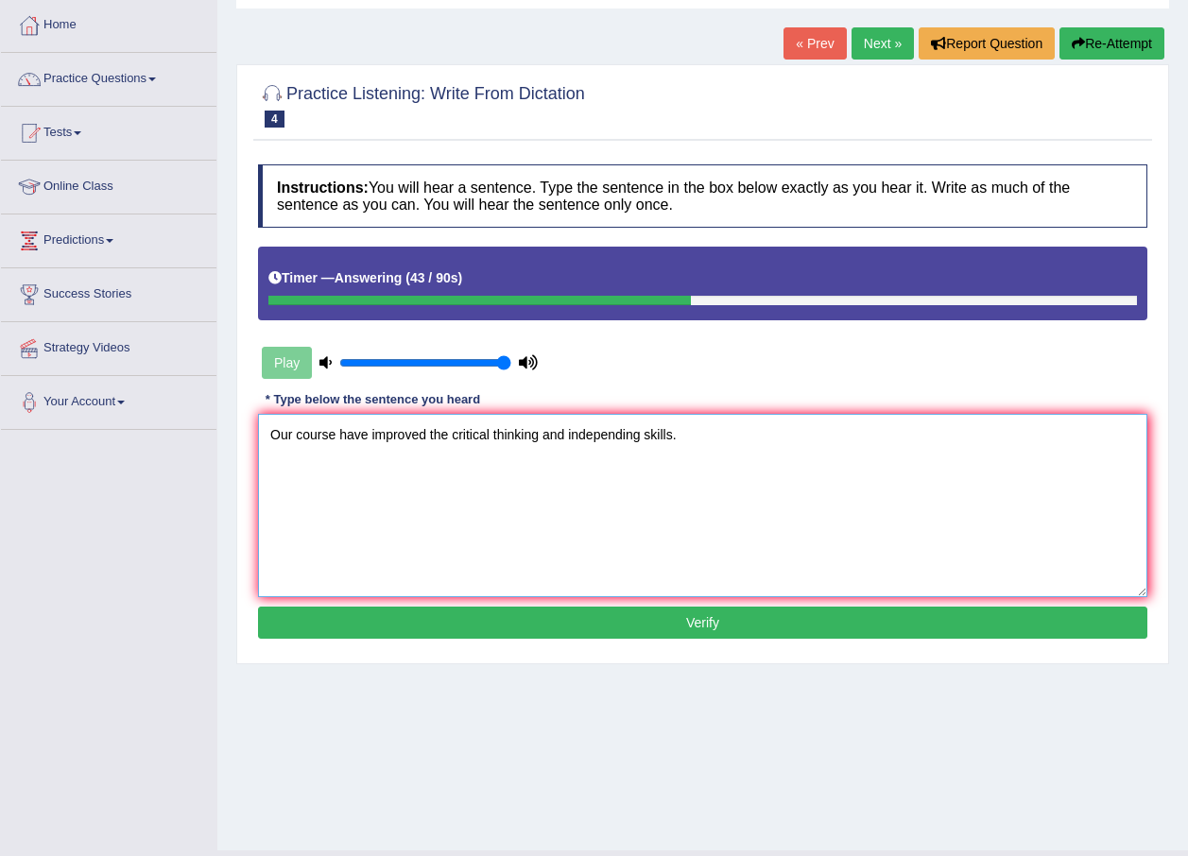
click at [297, 439] on textarea "Our course have improved the critical thinking and independing skills." at bounding box center [702, 505] width 889 height 183
type textarea "Our courses should course have improved the critical thinking and independing s…"
click at [551, 631] on button "Verify" at bounding box center [702, 623] width 889 height 32
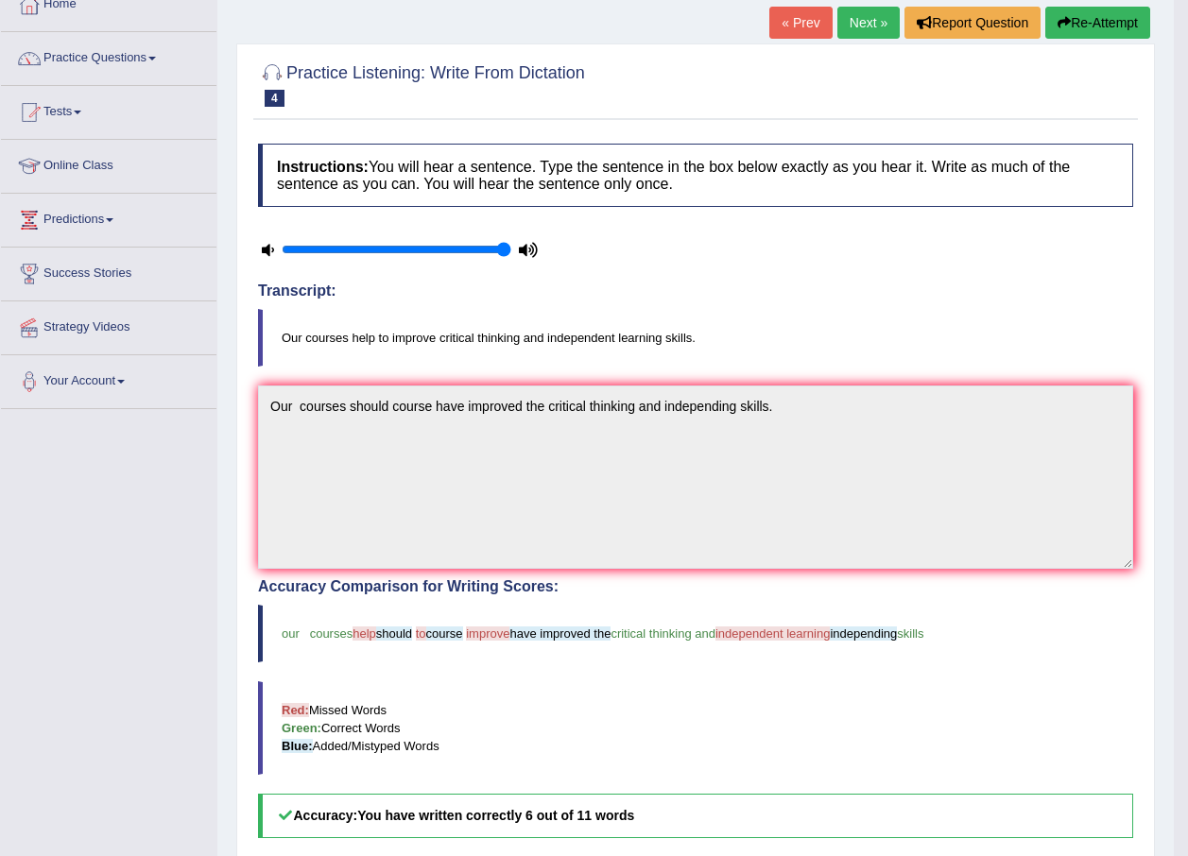
scroll to position [0, 0]
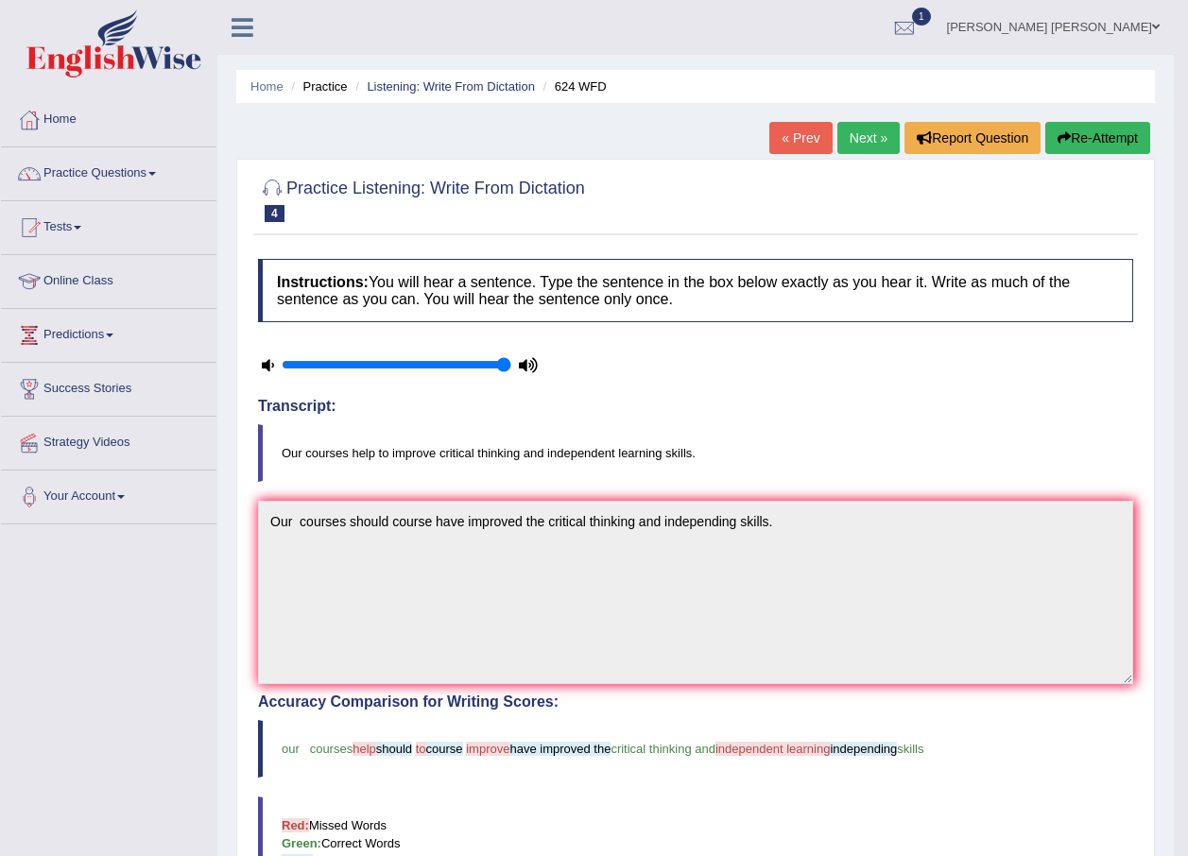
click at [870, 128] on link "Next »" at bounding box center [868, 138] width 62 height 32
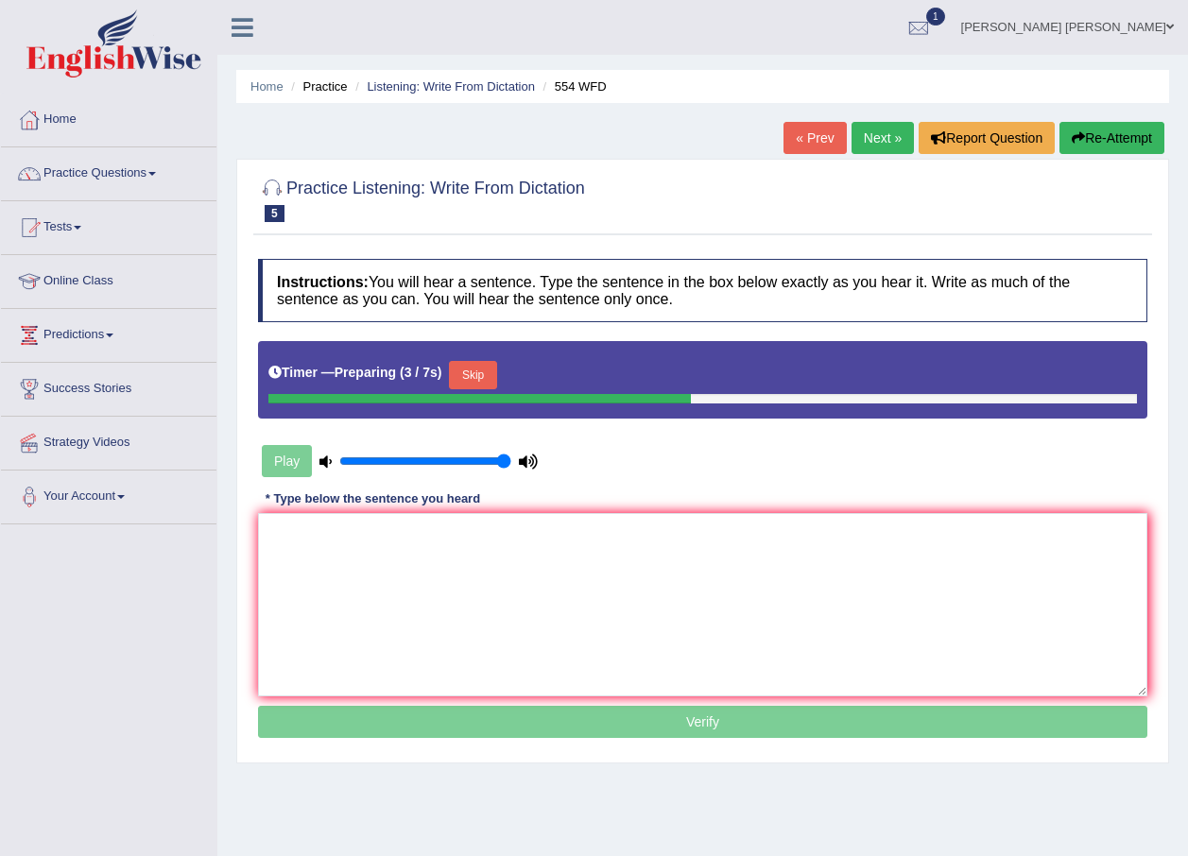
click at [481, 358] on div "Timer — Preparing ( 3 / 7s ) Skip" at bounding box center [702, 375] width 869 height 38
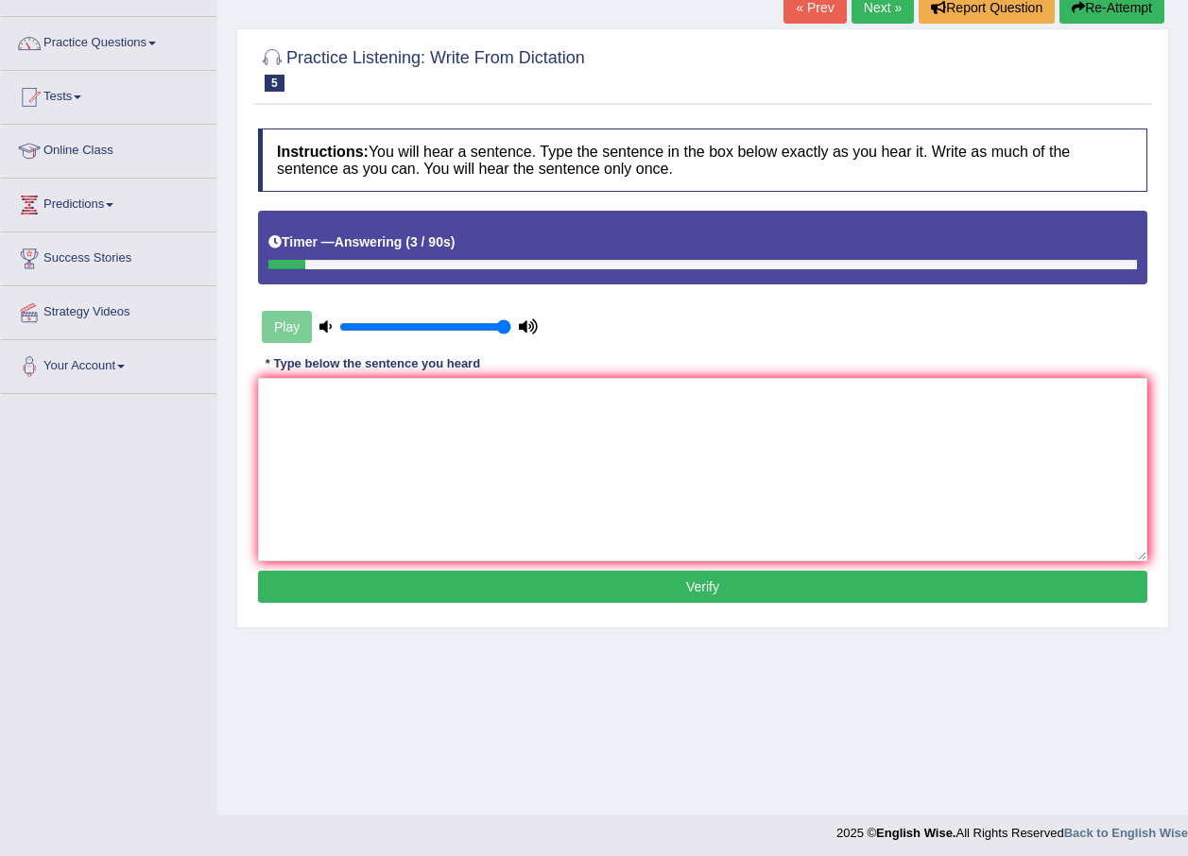
scroll to position [136, 0]
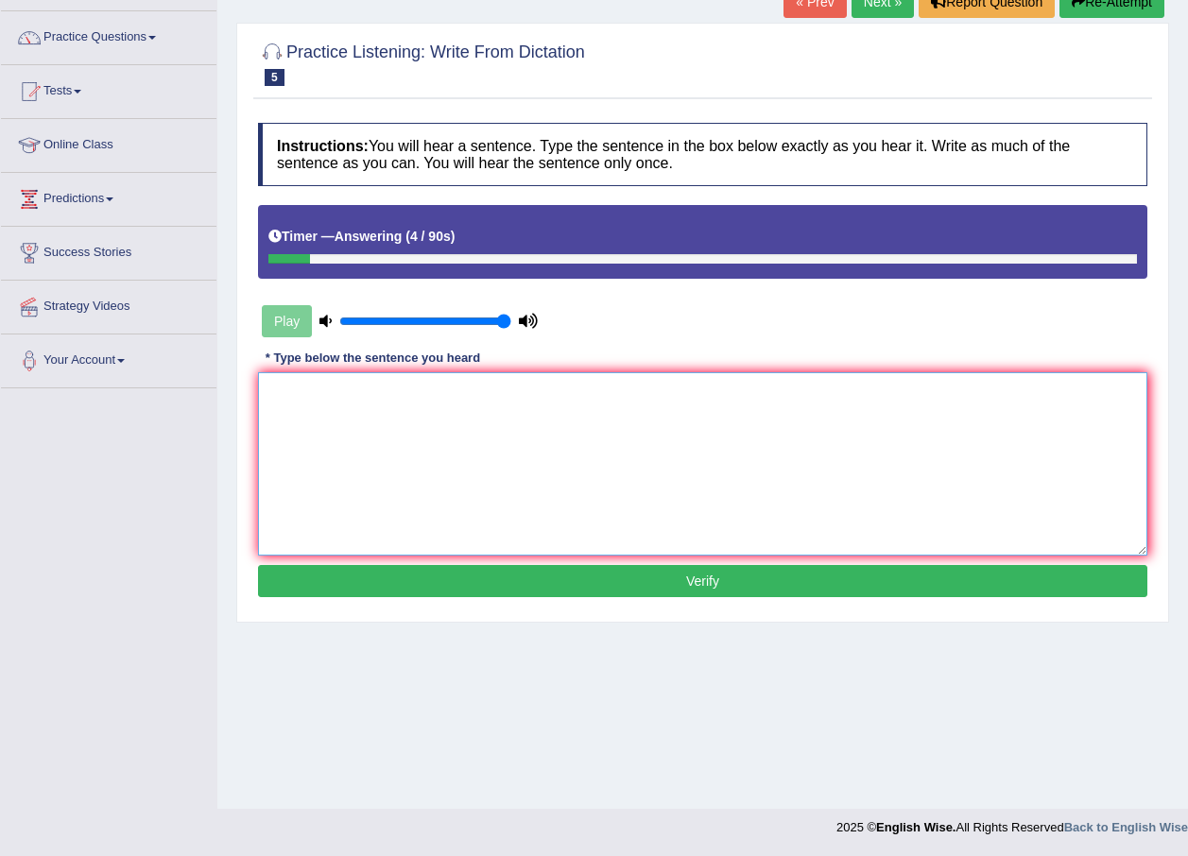
click at [470, 398] on textarea at bounding box center [702, 463] width 889 height 183
type textarea "We are able to work in a team."
click at [575, 589] on button "Verify" at bounding box center [702, 581] width 889 height 32
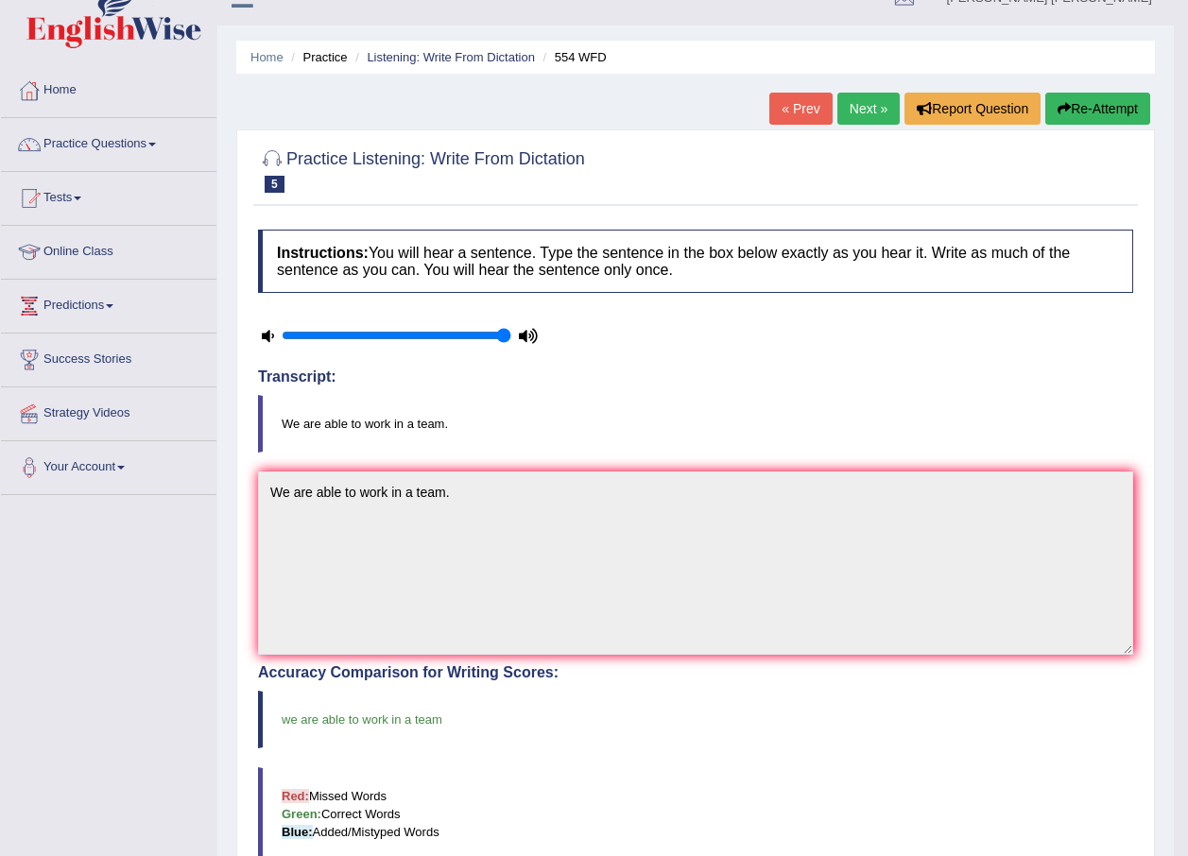
scroll to position [0, 0]
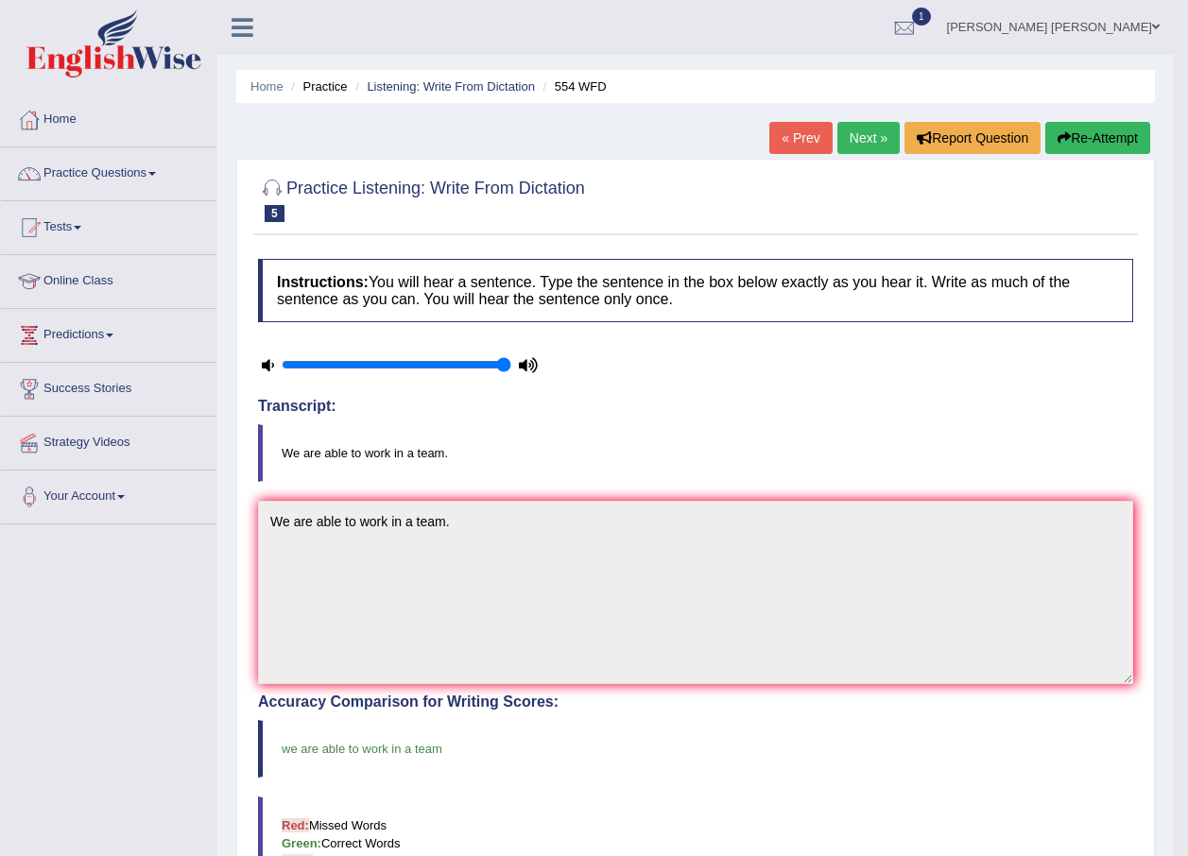
click at [860, 140] on link "Next »" at bounding box center [868, 138] width 62 height 32
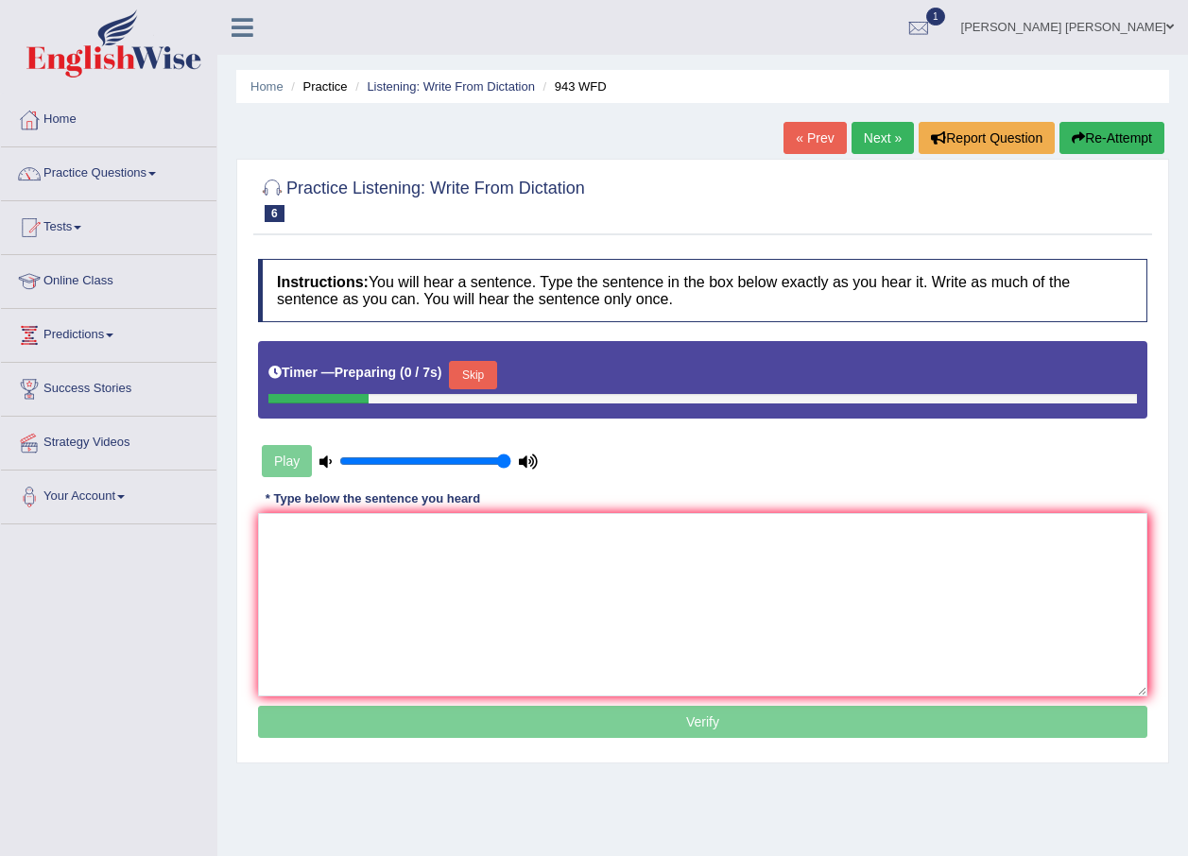
click at [473, 376] on button "Skip" at bounding box center [472, 375] width 47 height 28
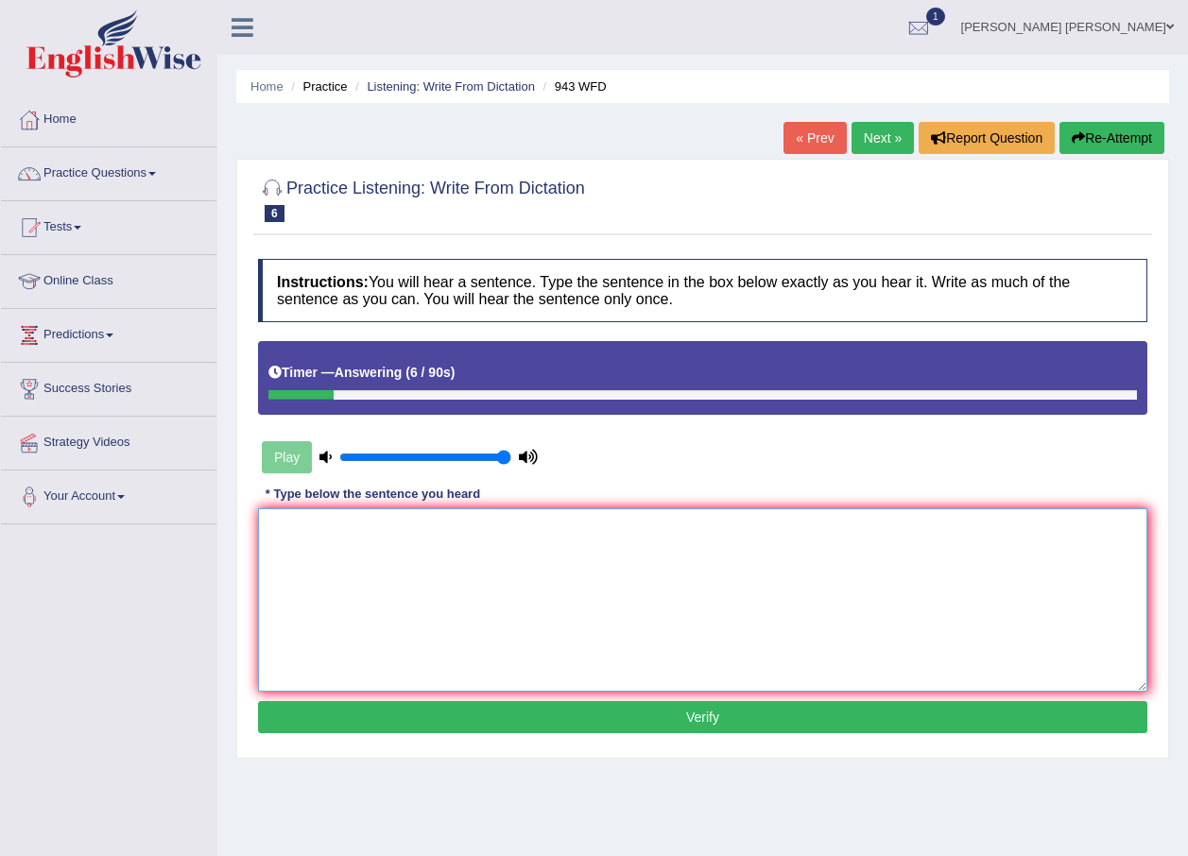
click at [517, 540] on textarea at bounding box center [702, 599] width 889 height 183
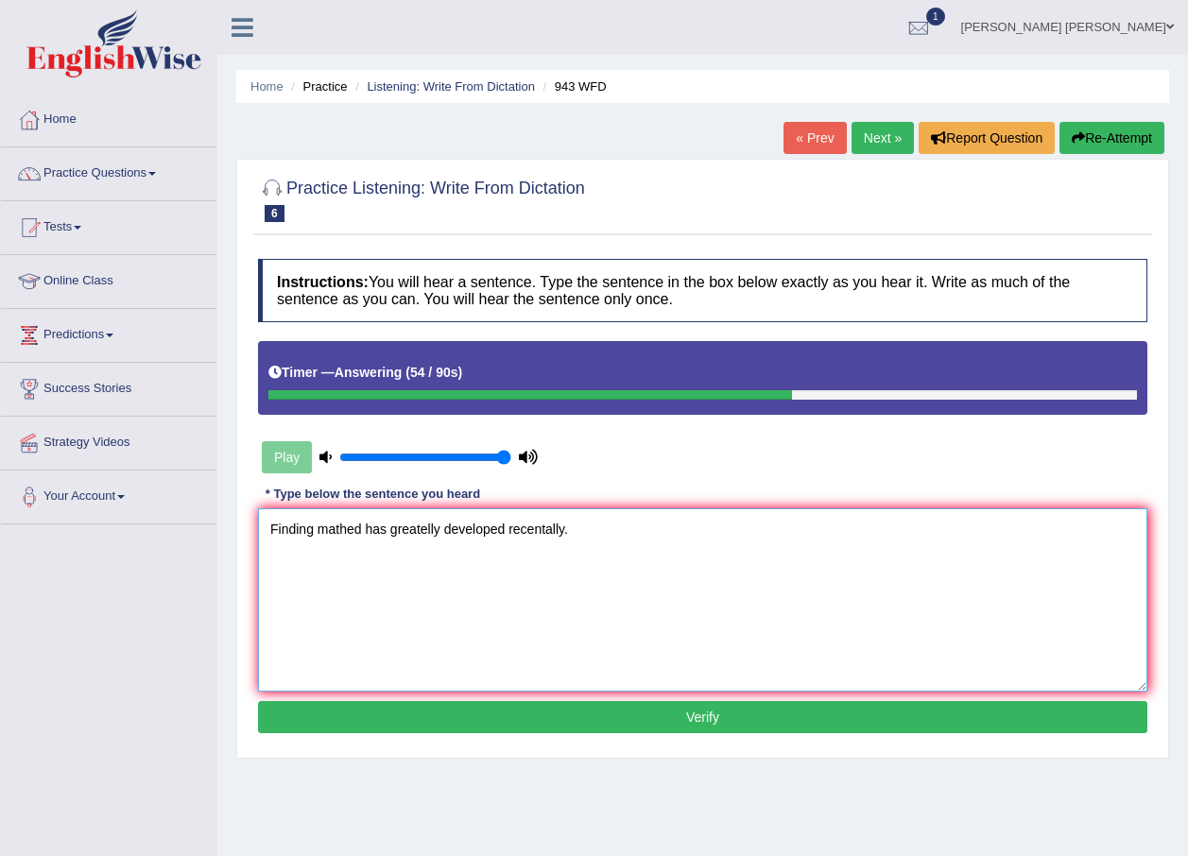
click at [307, 532] on textarea "Finding mathed has greatelly developed recentally." at bounding box center [702, 599] width 889 height 183
type textarea "Finding funding mathed accros the wor mathed has greatelly developed recentally."
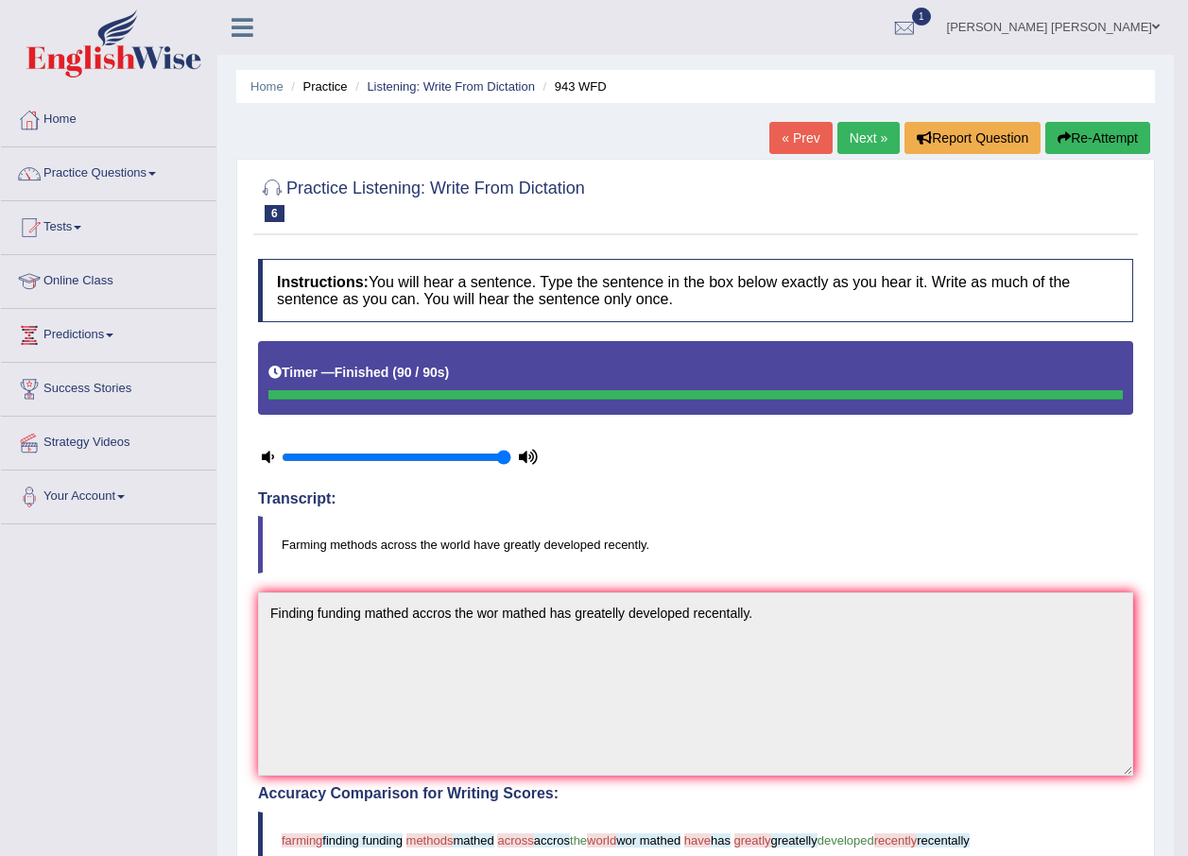
click at [869, 141] on link "Next »" at bounding box center [868, 138] width 62 height 32
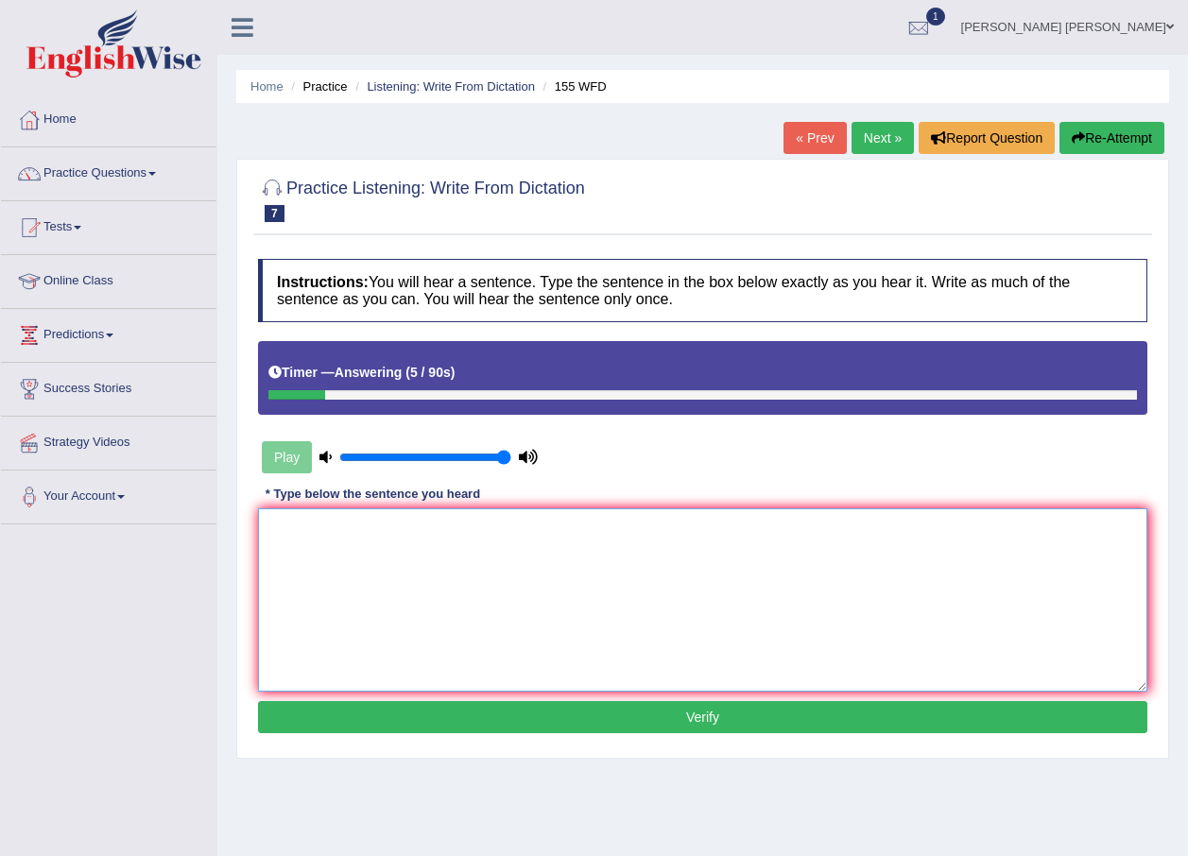
click at [445, 527] on textarea at bounding box center [702, 599] width 889 height 183
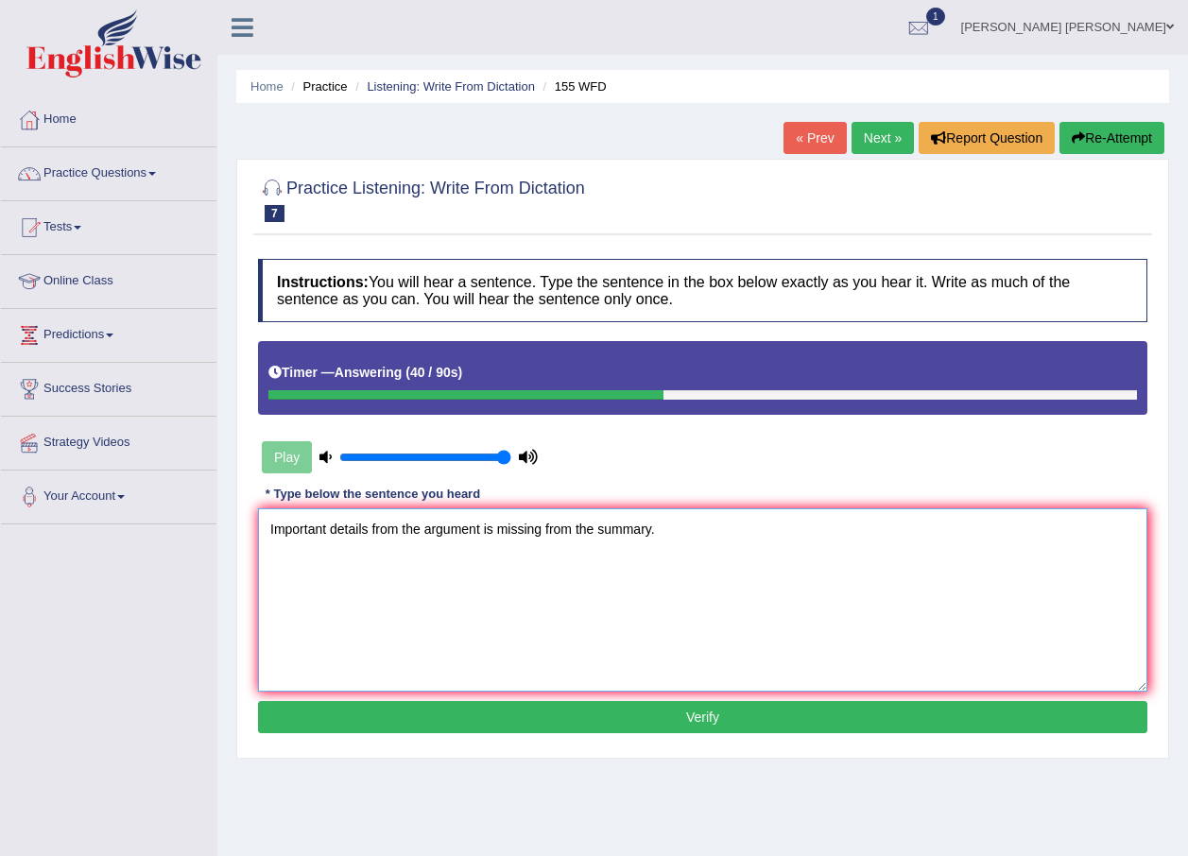
type textarea "Important details from the argument is missing from the summary."
click at [676, 730] on button "Verify" at bounding box center [702, 717] width 889 height 32
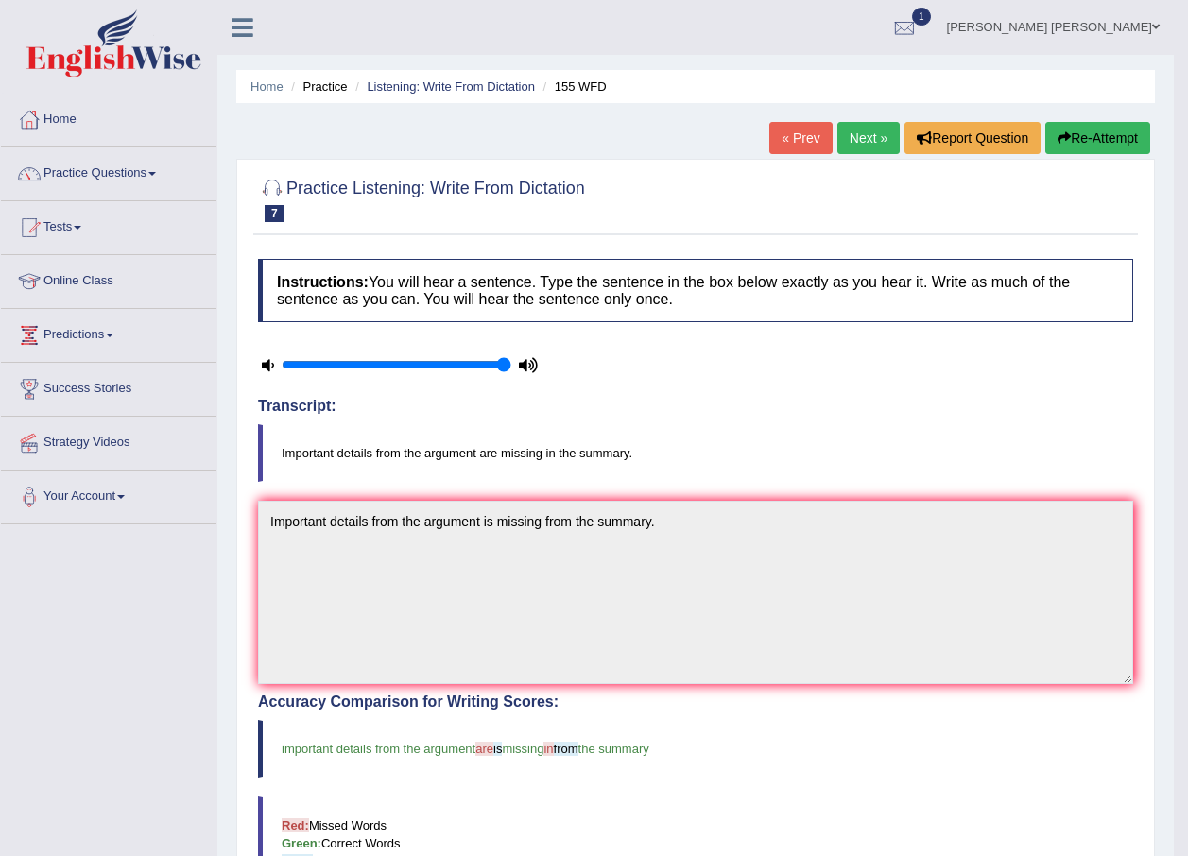
click at [864, 126] on link "Next »" at bounding box center [868, 138] width 62 height 32
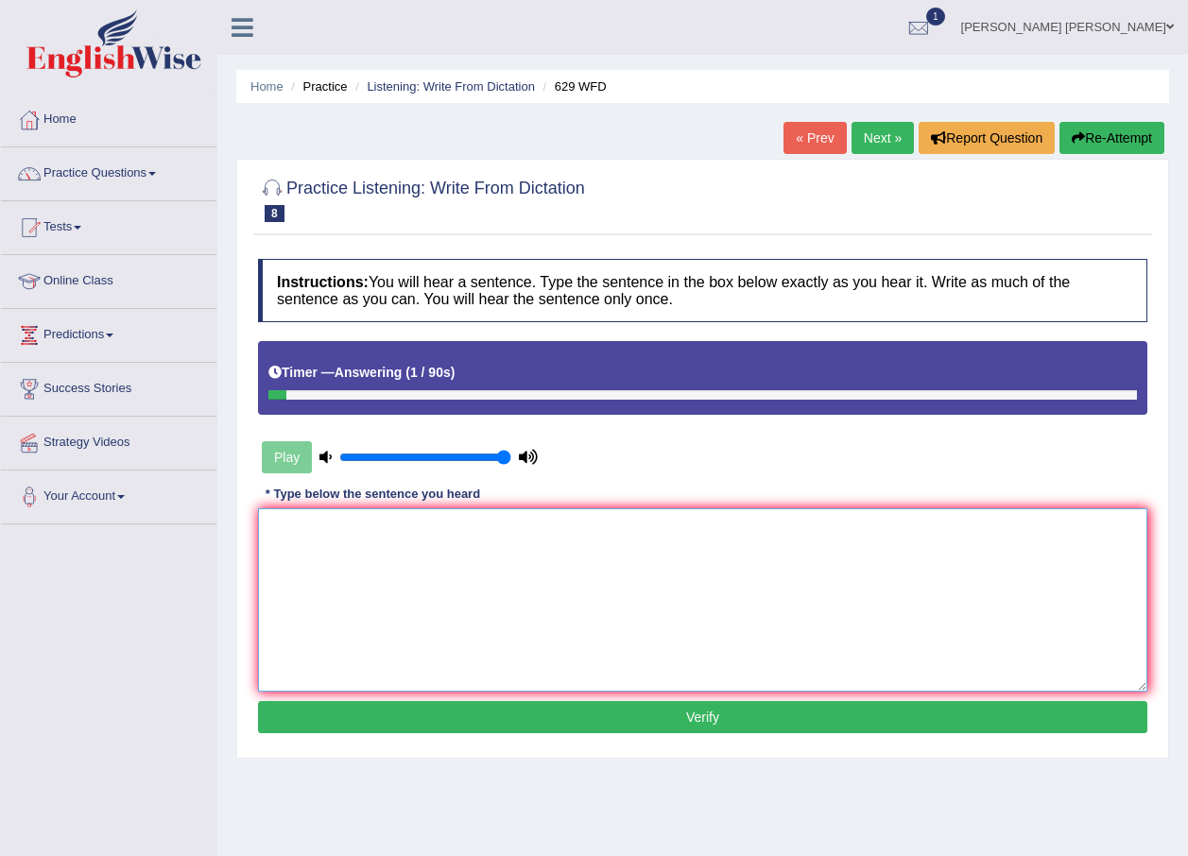
click at [742, 594] on textarea at bounding box center [702, 599] width 889 height 183
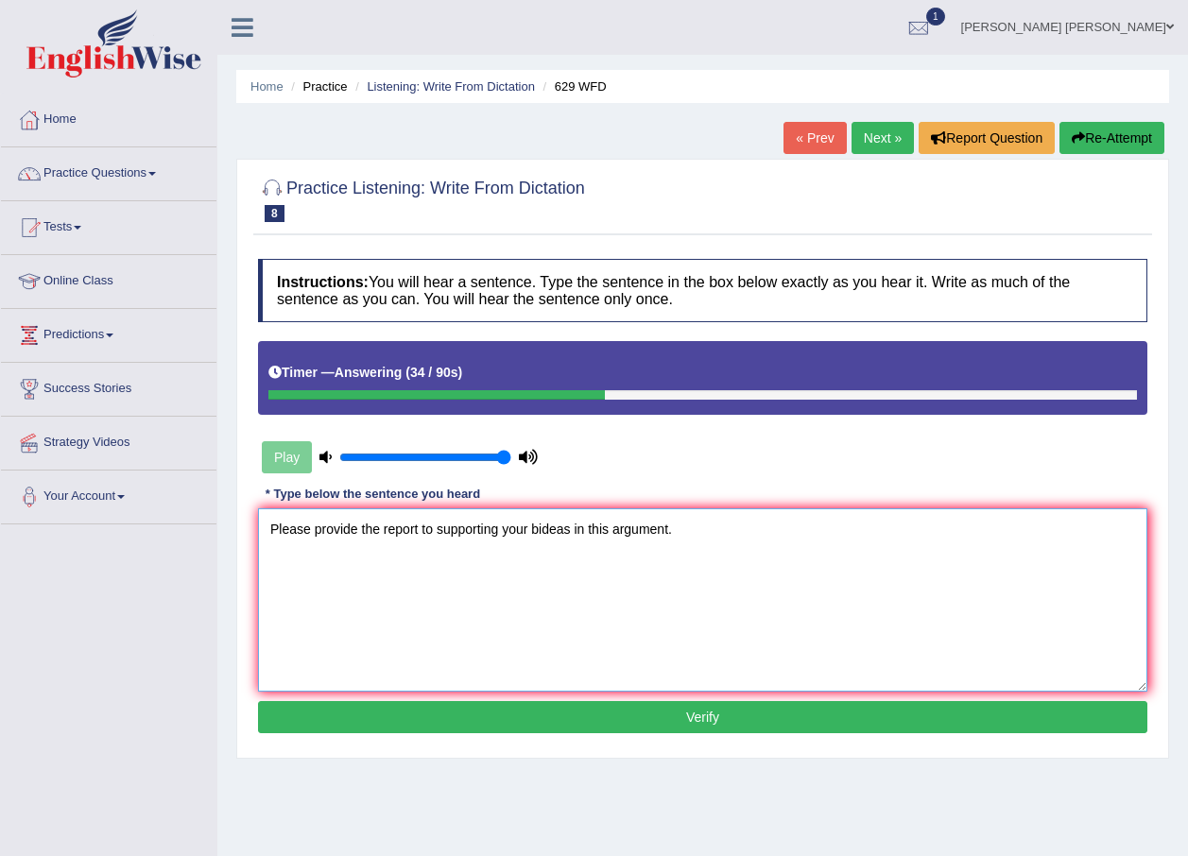
click at [541, 533] on textarea "Please provide the report to supporting your bideas in this argument." at bounding box center [702, 599] width 889 height 183
type textarea "Please provide the report to supporting your ideas in this argument."
click at [614, 716] on button "Verify" at bounding box center [702, 717] width 889 height 32
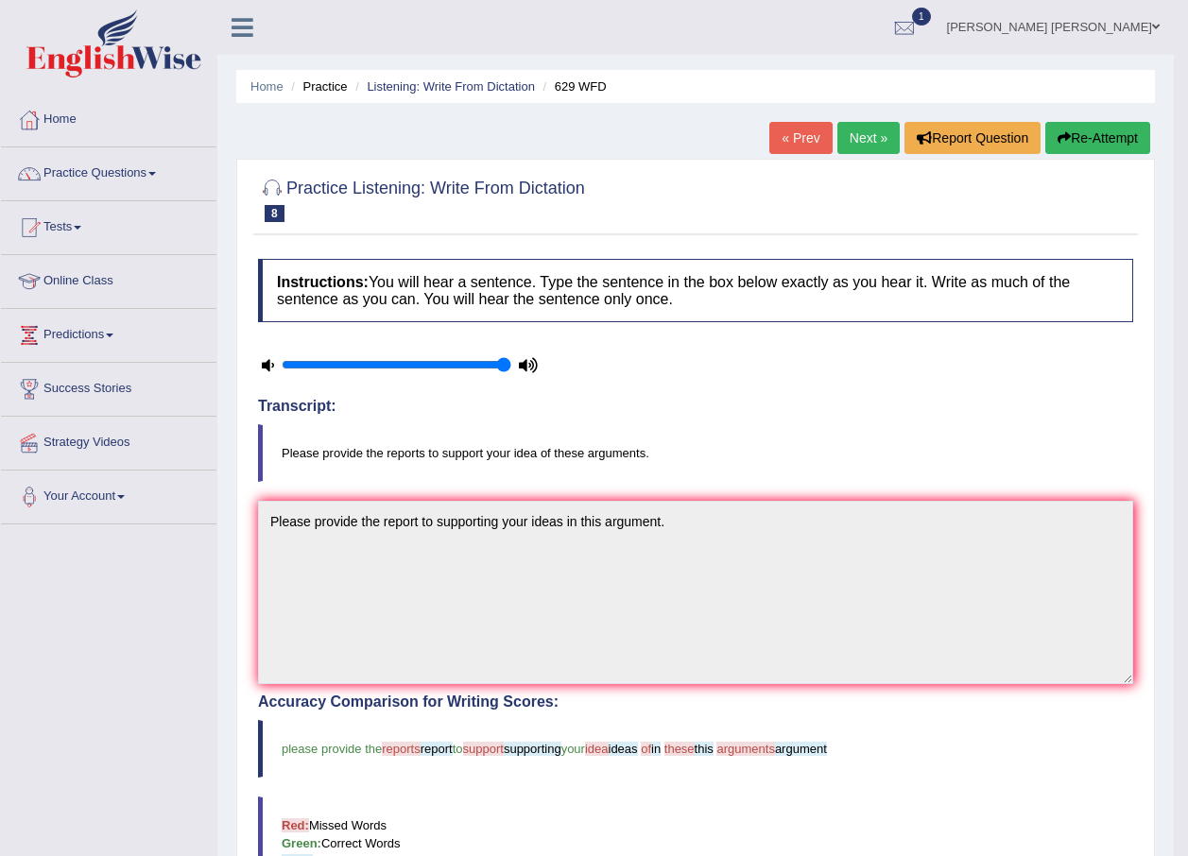
click at [857, 129] on link "Next »" at bounding box center [868, 138] width 62 height 32
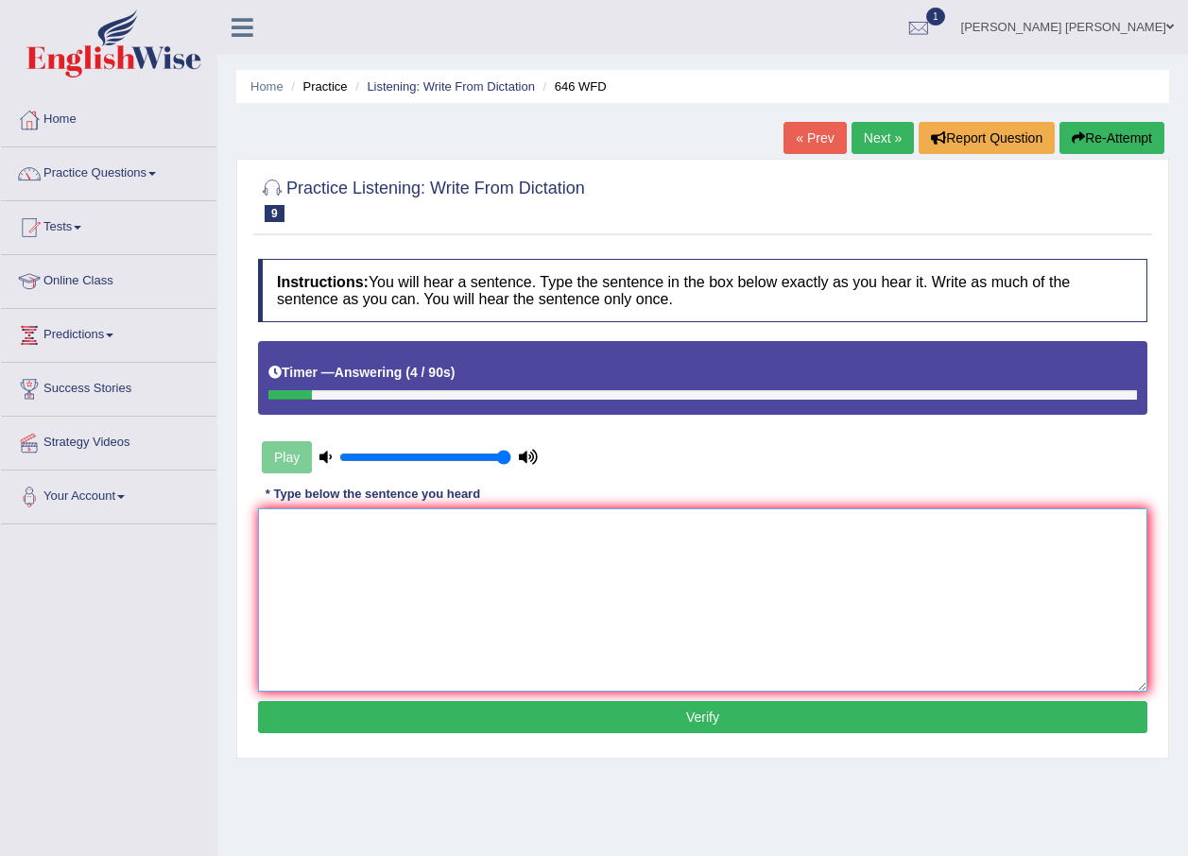
click at [703, 533] on textarea at bounding box center [702, 599] width 889 height 183
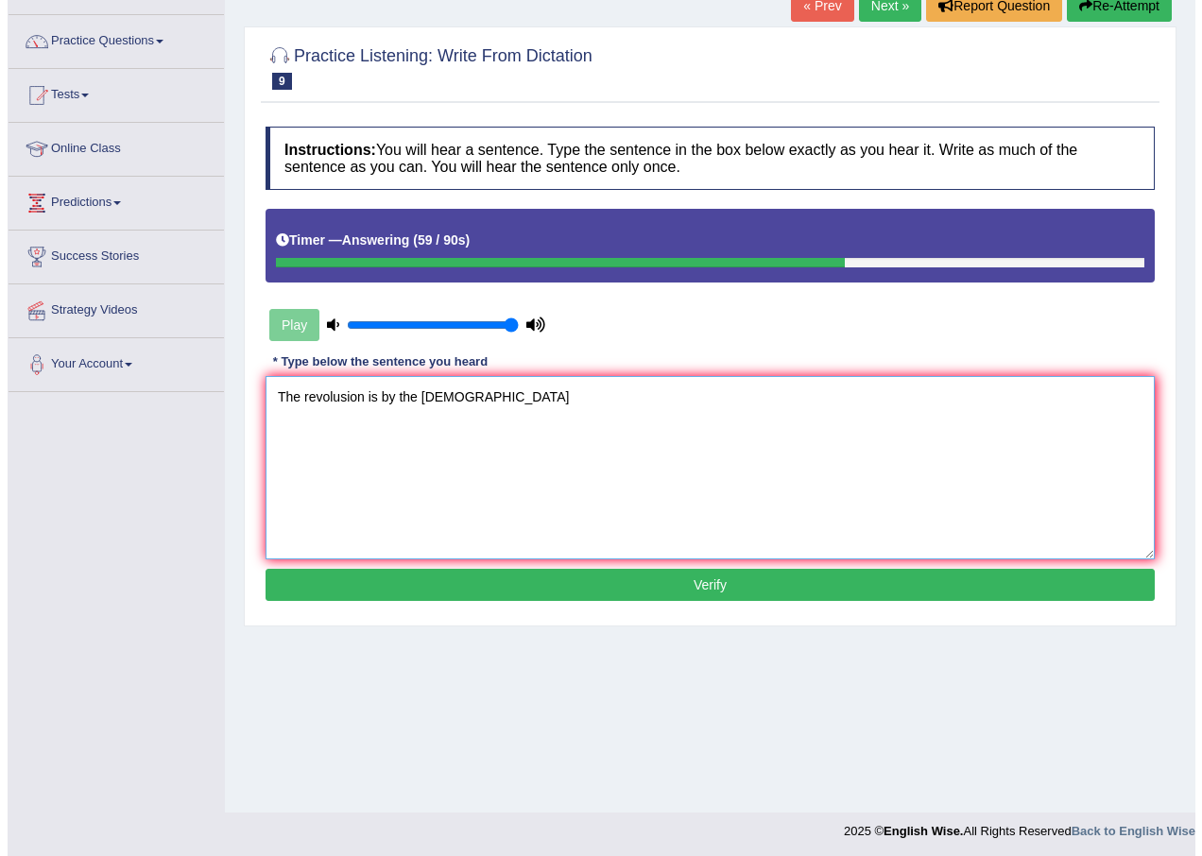
scroll to position [136, 0]
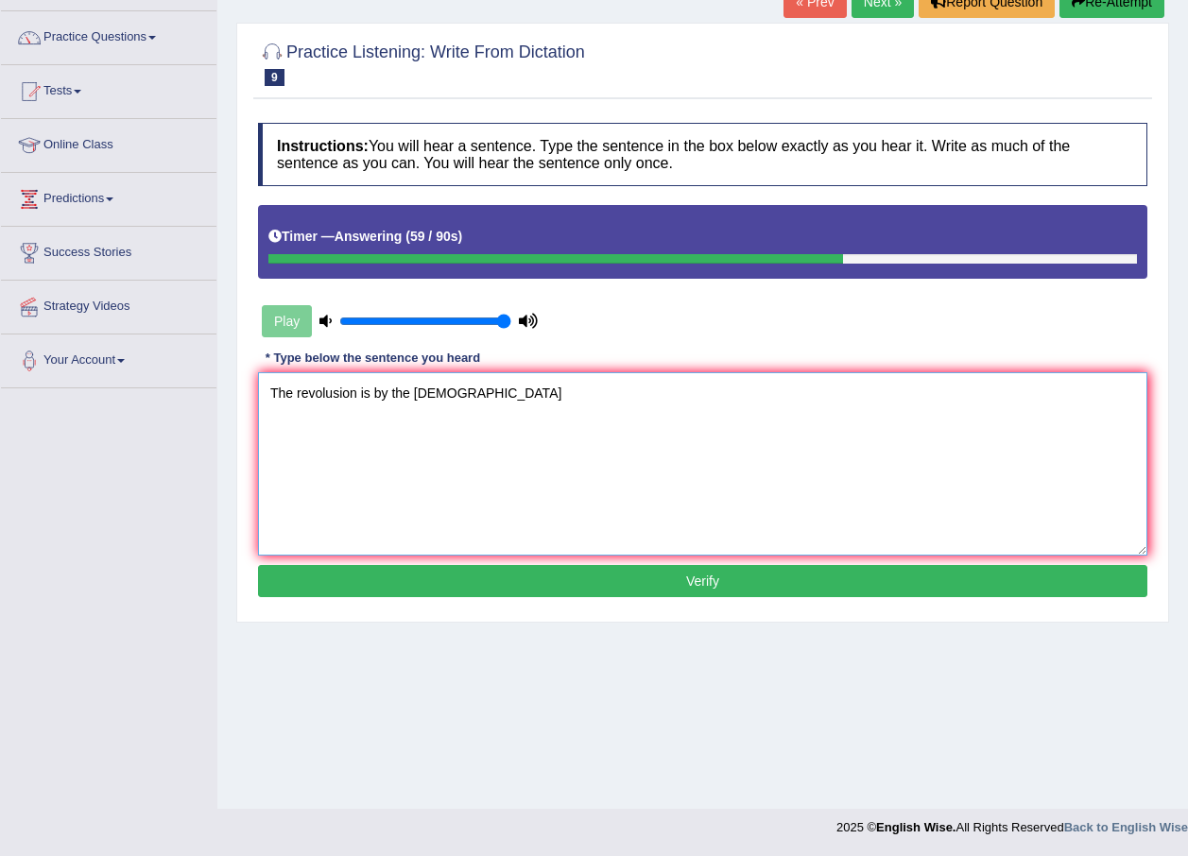
type textarea "The revolusion is by the [DEMOGRAPHIC_DATA]"
click at [976, 600] on div "Instructions: You will hear a sentence. Type the sentence in the box below exac…" at bounding box center [702, 362] width 899 height 499
click at [980, 580] on button "Verify" at bounding box center [702, 581] width 889 height 32
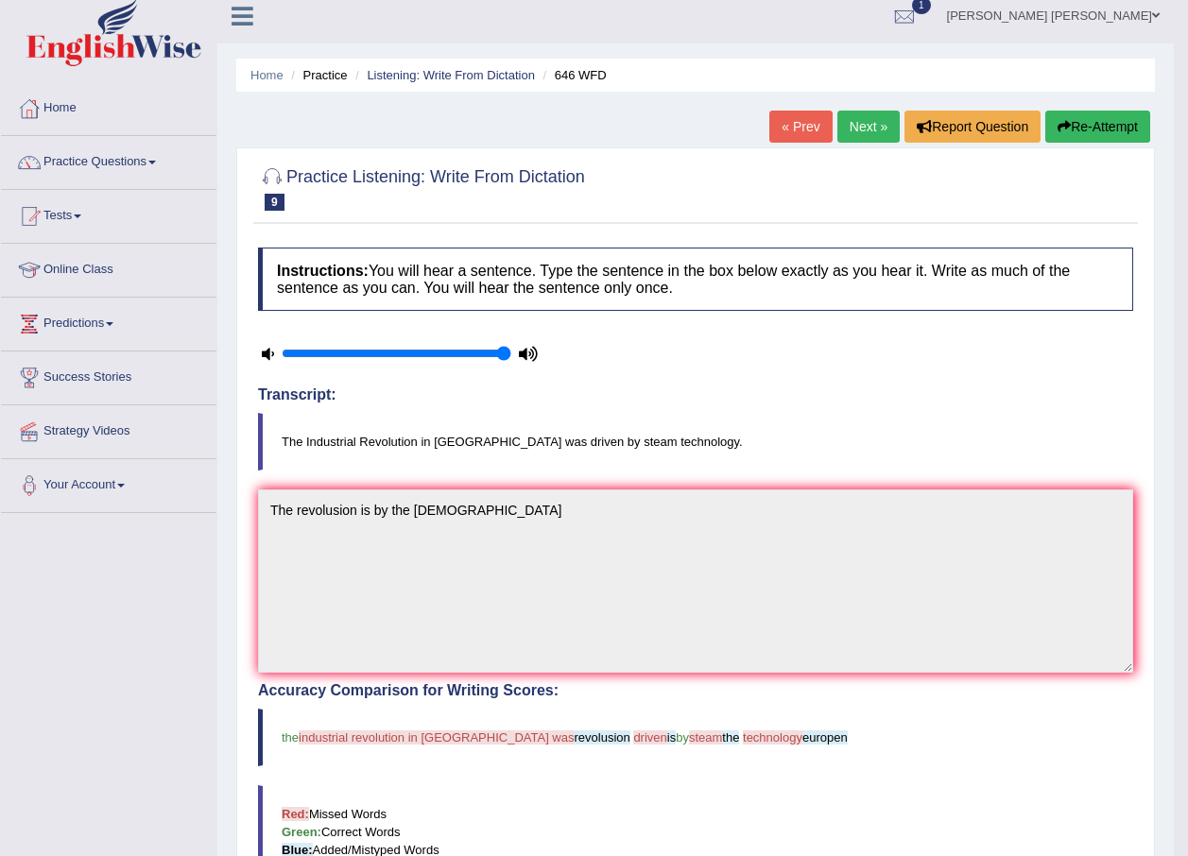
scroll to position [0, 0]
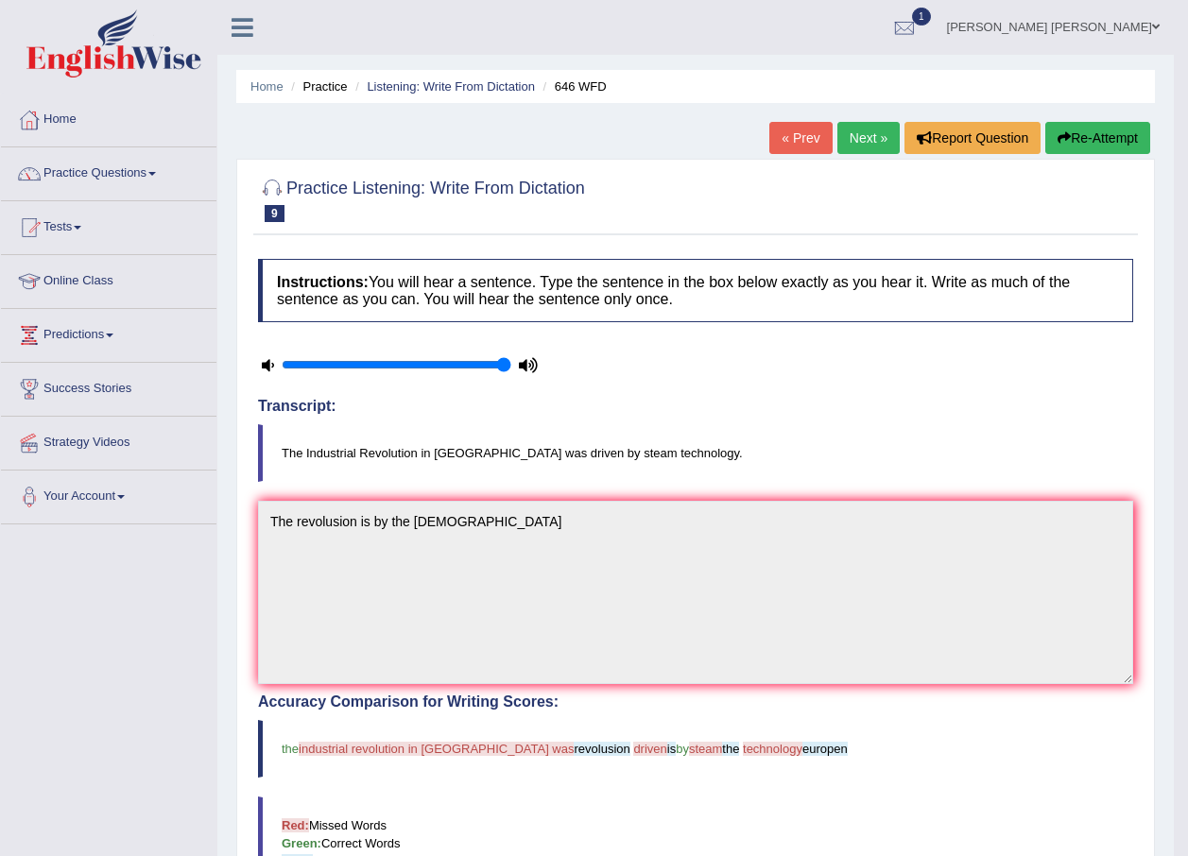
click at [857, 144] on link "Next »" at bounding box center [868, 138] width 62 height 32
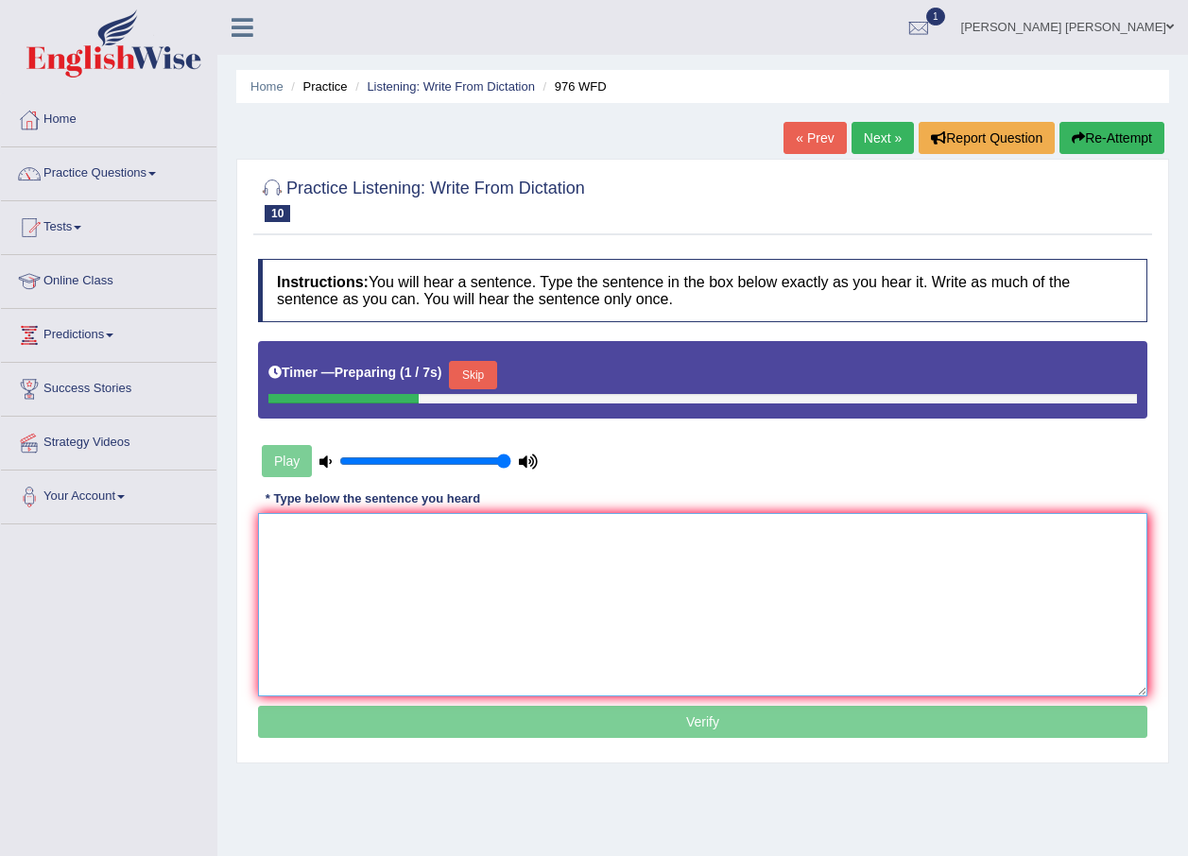
click at [439, 590] on textarea at bounding box center [702, 604] width 889 height 183
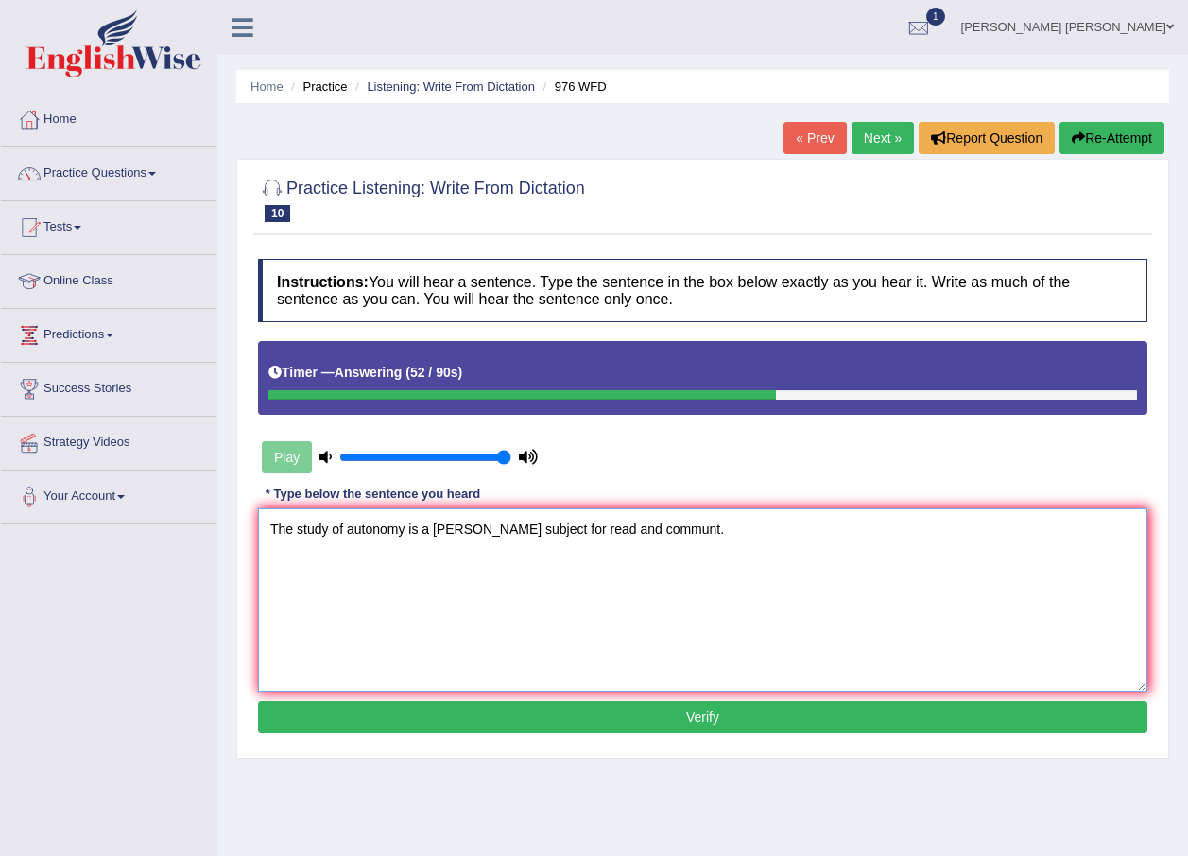
type textarea "The study of autonomy is a [PERSON_NAME] subject for read and communt."
click at [629, 702] on button "Verify" at bounding box center [702, 717] width 889 height 32
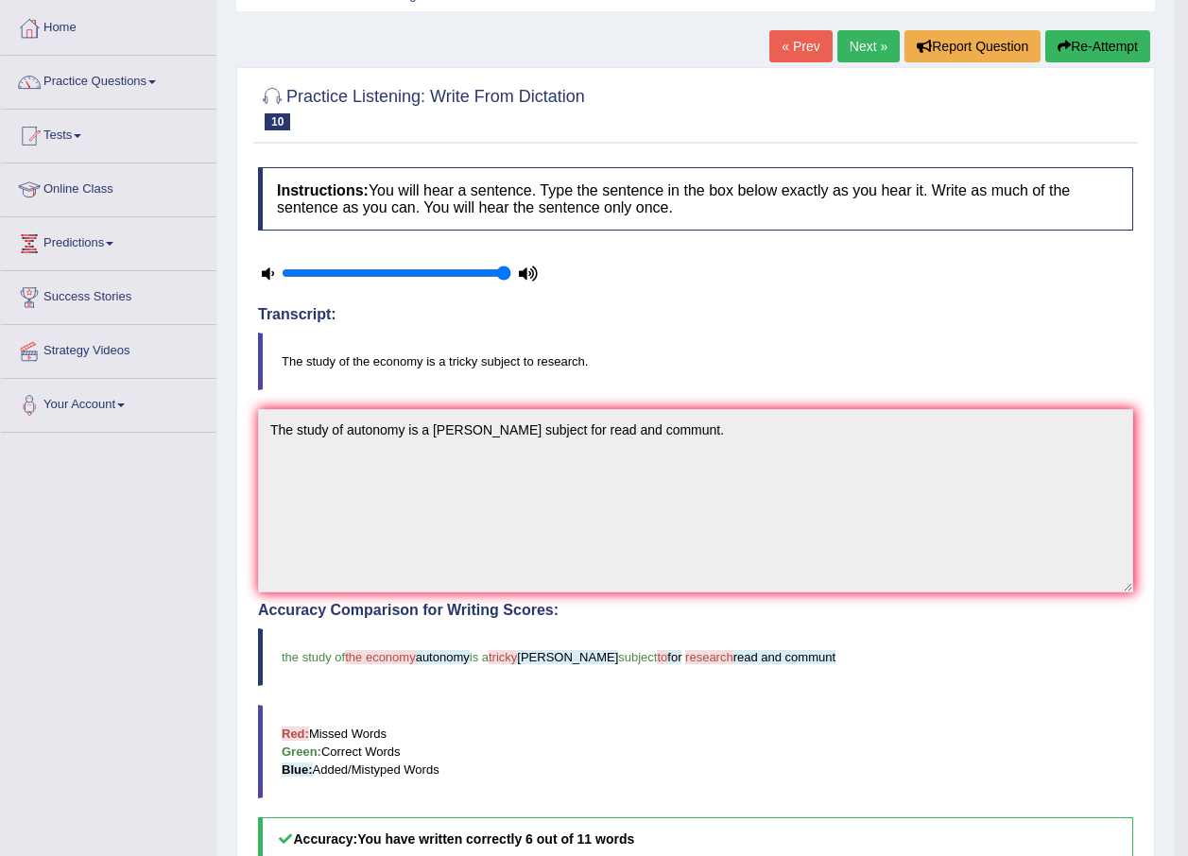
scroll to position [46, 0]
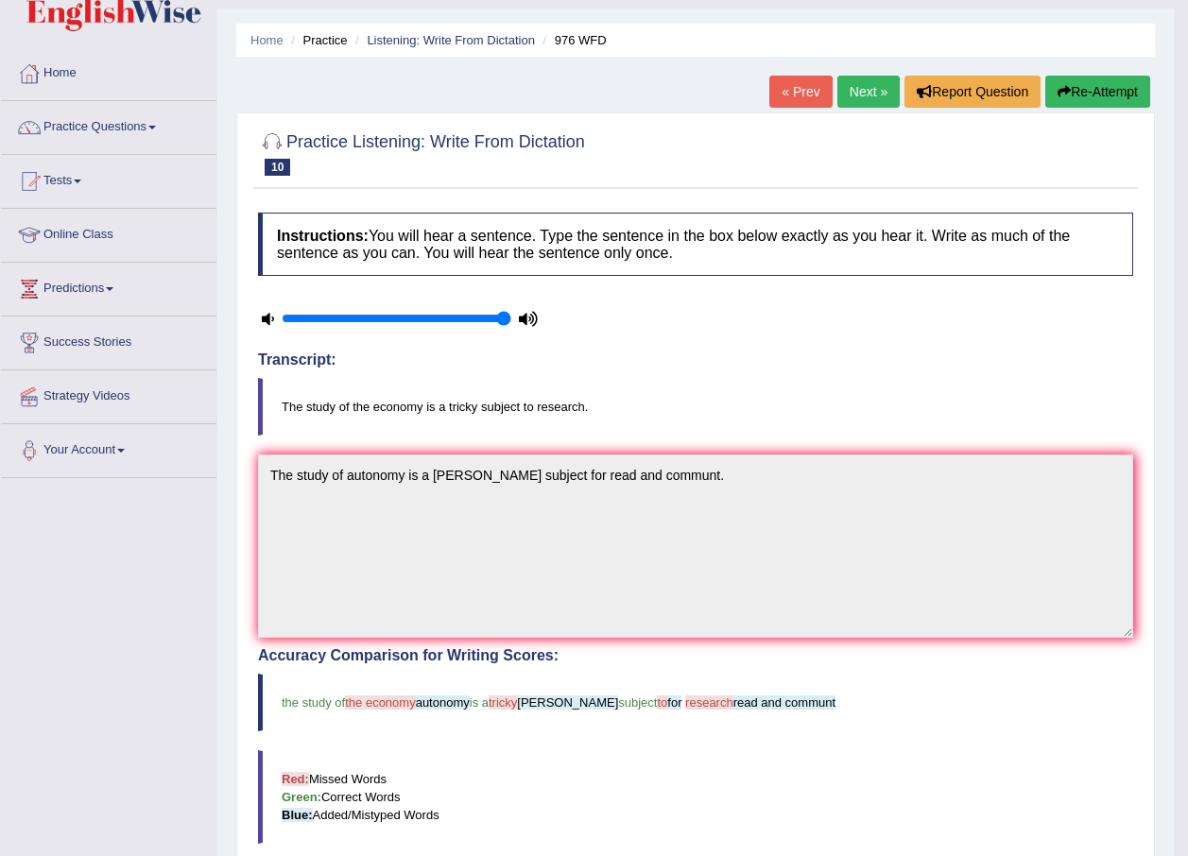
click at [891, 95] on link "Next »" at bounding box center [868, 92] width 62 height 32
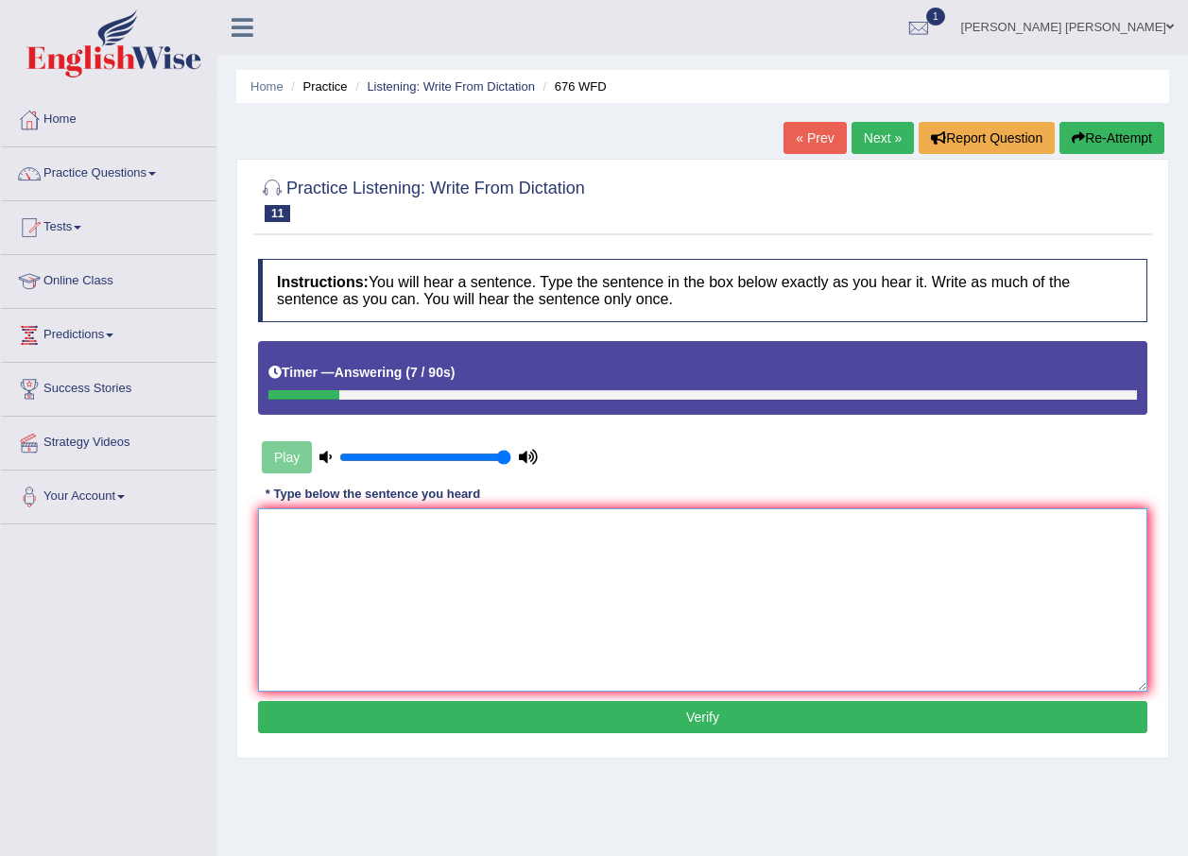
click at [694, 524] on textarea at bounding box center [702, 599] width 889 height 183
click at [270, 532] on textarea "University need to secure the grandes for the research." at bounding box center [702, 599] width 889 height 183
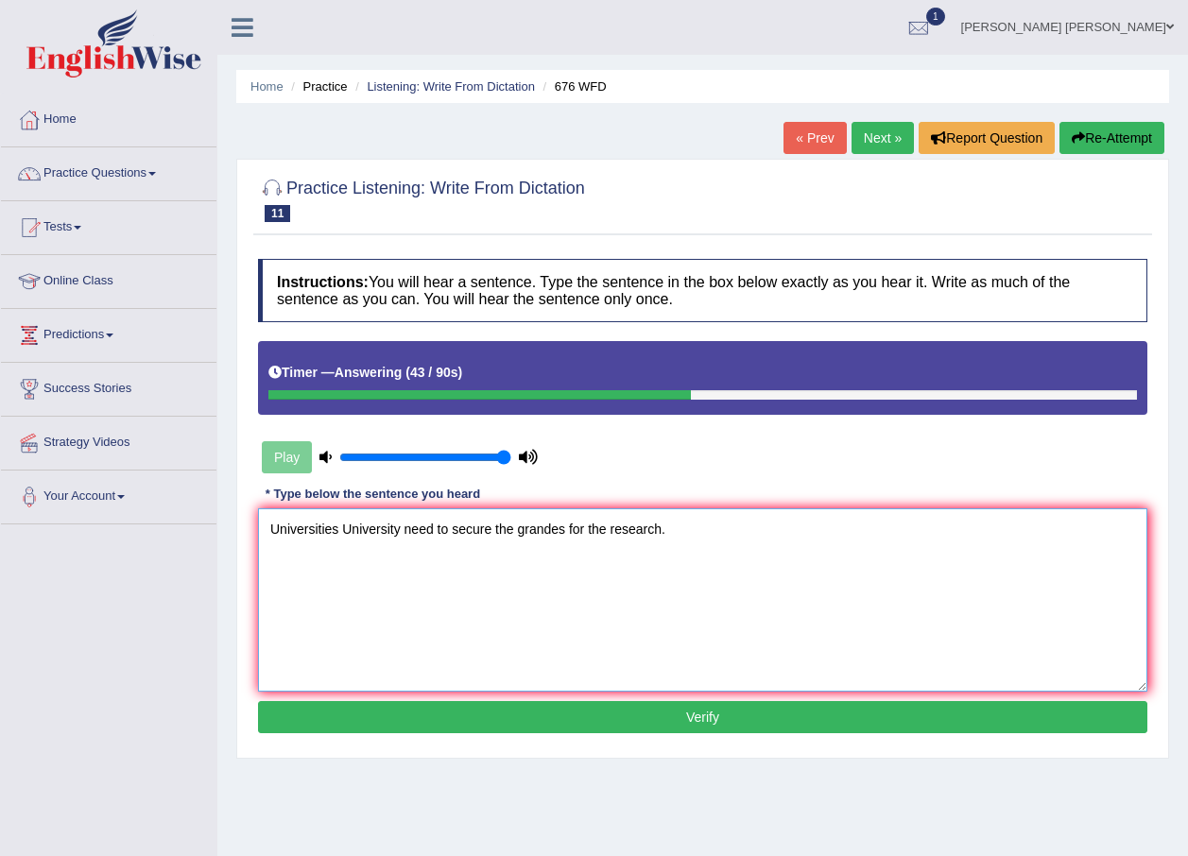
click at [508, 529] on textarea "Universities University need to secure the grandes for the research." at bounding box center [702, 599] width 889 height 183
type textarea "Universities University need to secure the grands grandes for the research."
click at [666, 727] on button "Verify" at bounding box center [702, 717] width 889 height 32
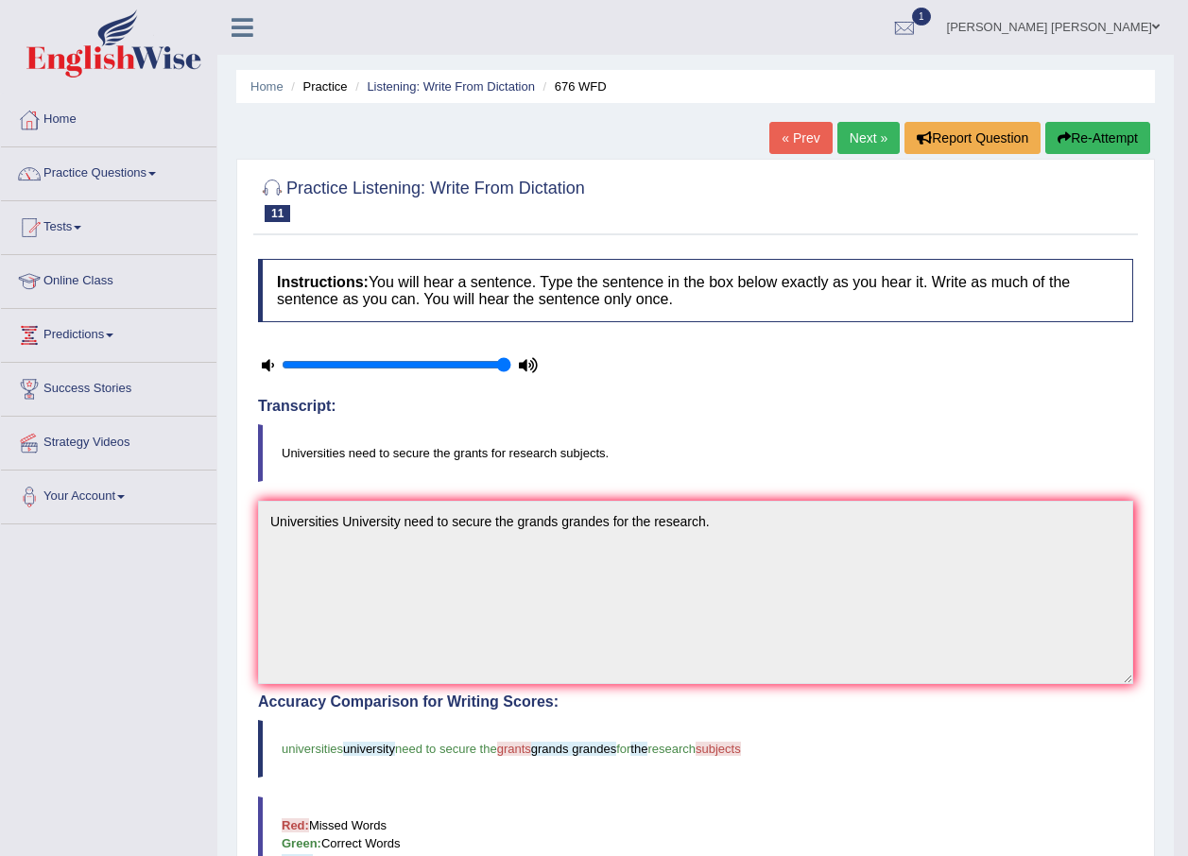
click at [860, 127] on link "Next »" at bounding box center [868, 138] width 62 height 32
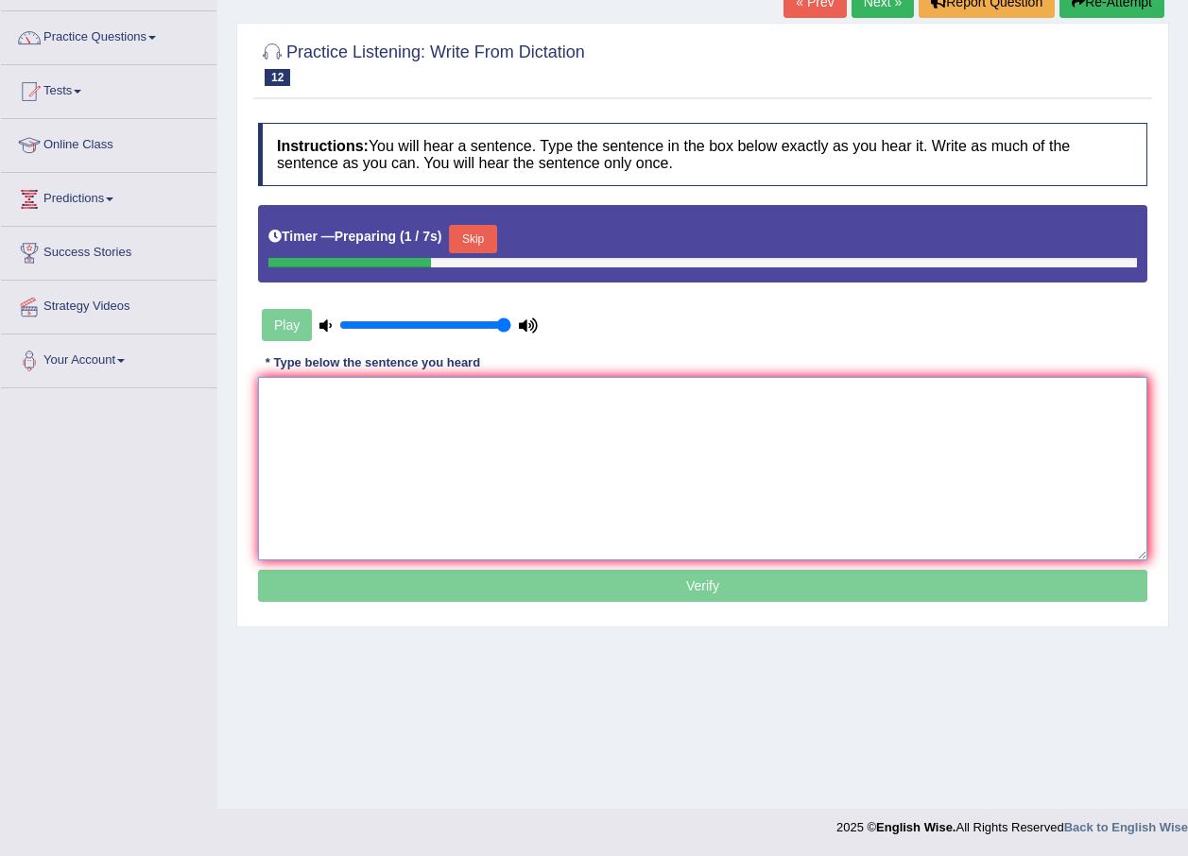
click at [857, 462] on textarea at bounding box center [702, 468] width 889 height 183
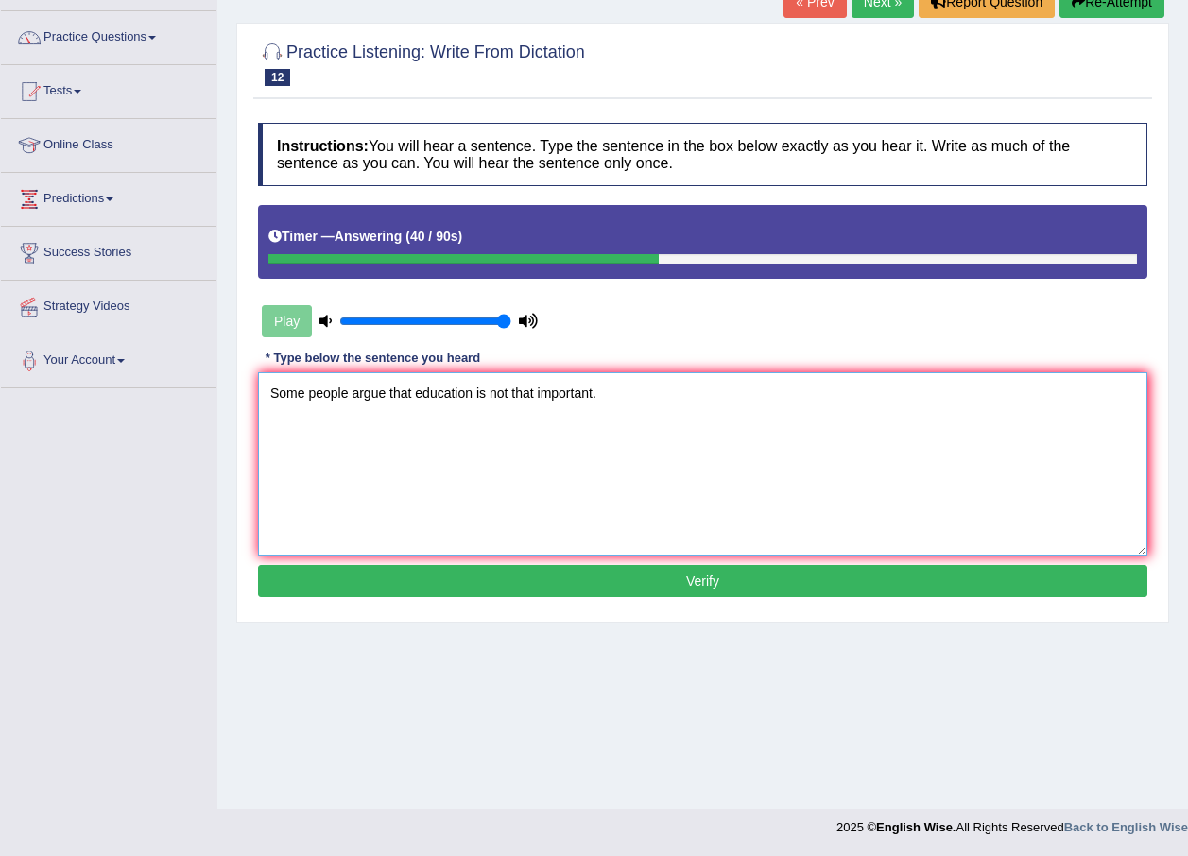
type textarea "Some people argue that education is not that important."
click at [836, 580] on button "Verify" at bounding box center [702, 581] width 889 height 32
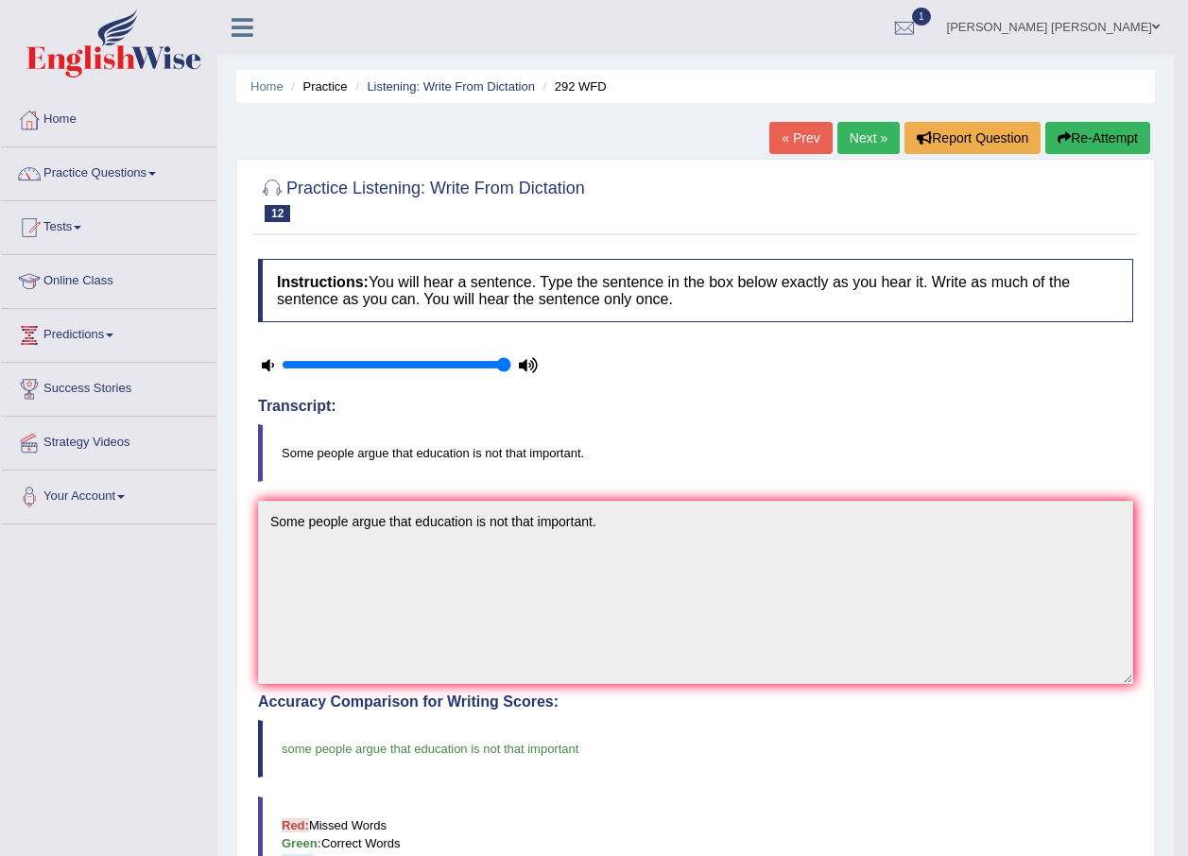
click at [869, 143] on link "Next »" at bounding box center [868, 138] width 62 height 32
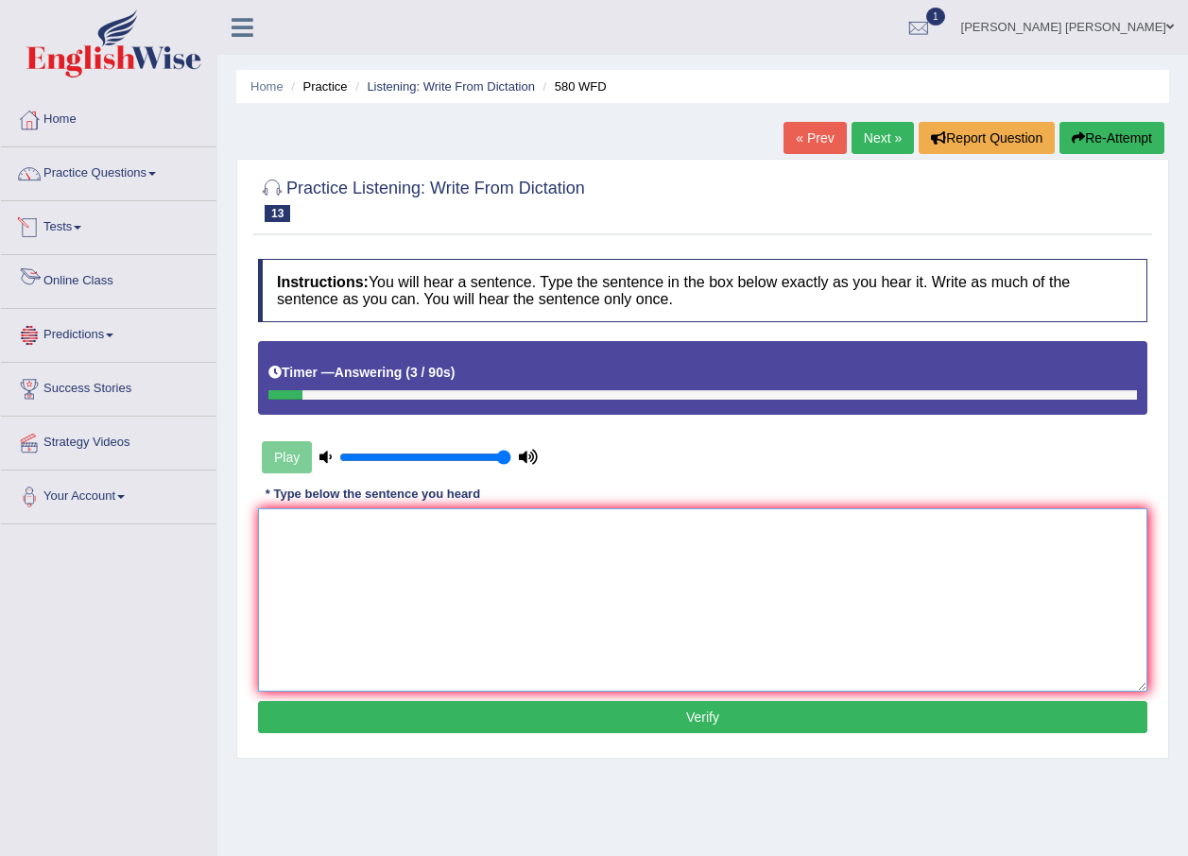
click at [440, 527] on textarea at bounding box center [702, 599] width 889 height 183
type textarea "You can use your laptop in the lecture."
click at [448, 714] on button "Verify" at bounding box center [702, 717] width 889 height 32
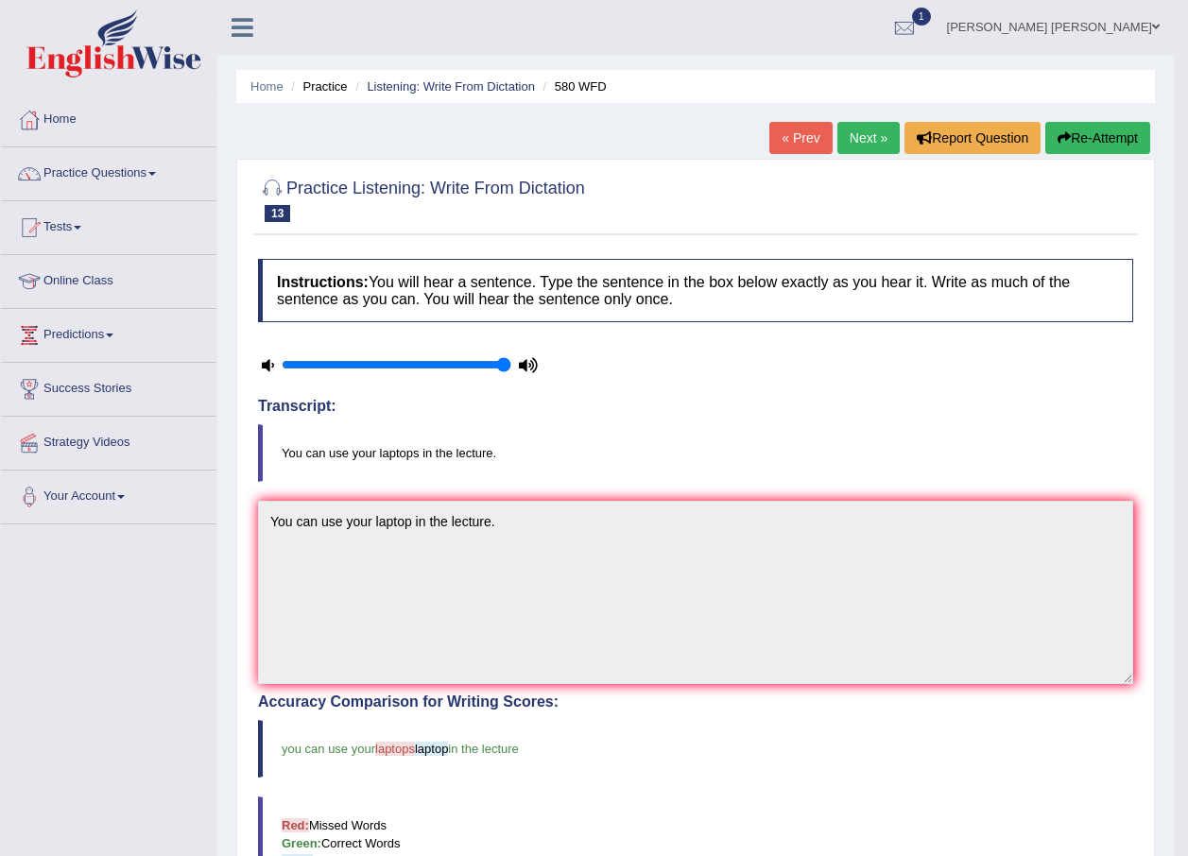
click at [851, 127] on link "Next »" at bounding box center [868, 138] width 62 height 32
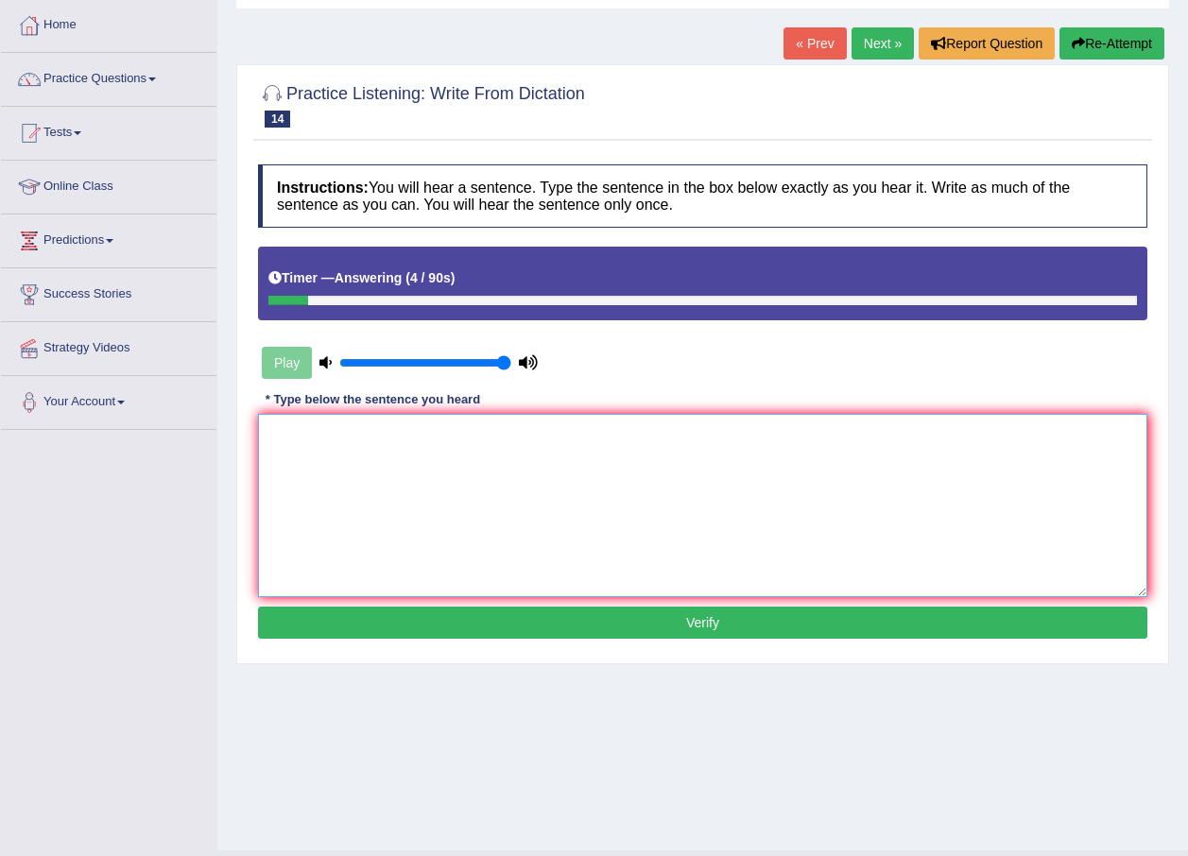
click at [748, 466] on textarea at bounding box center [702, 505] width 889 height 183
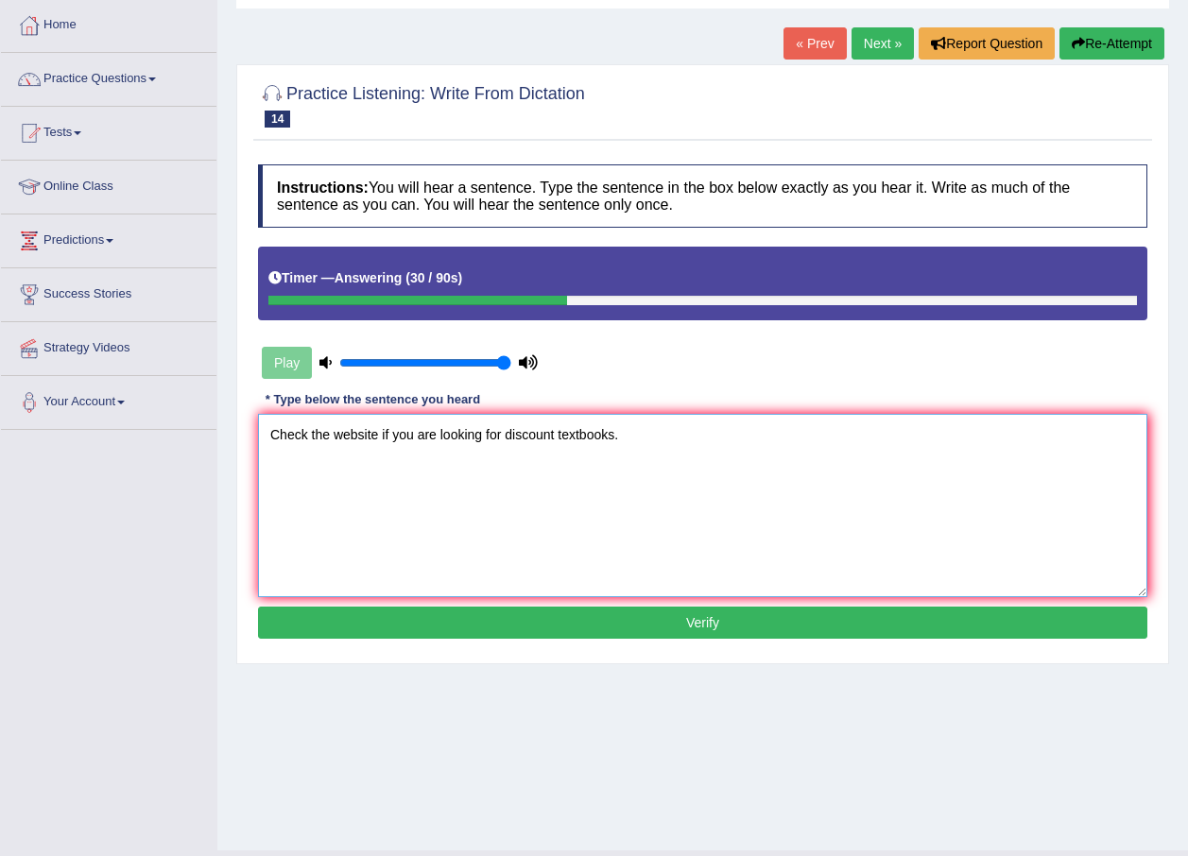
type textarea "Check the website if you are looking for discount textbooks."
click at [557, 618] on button "Verify" at bounding box center [702, 623] width 889 height 32
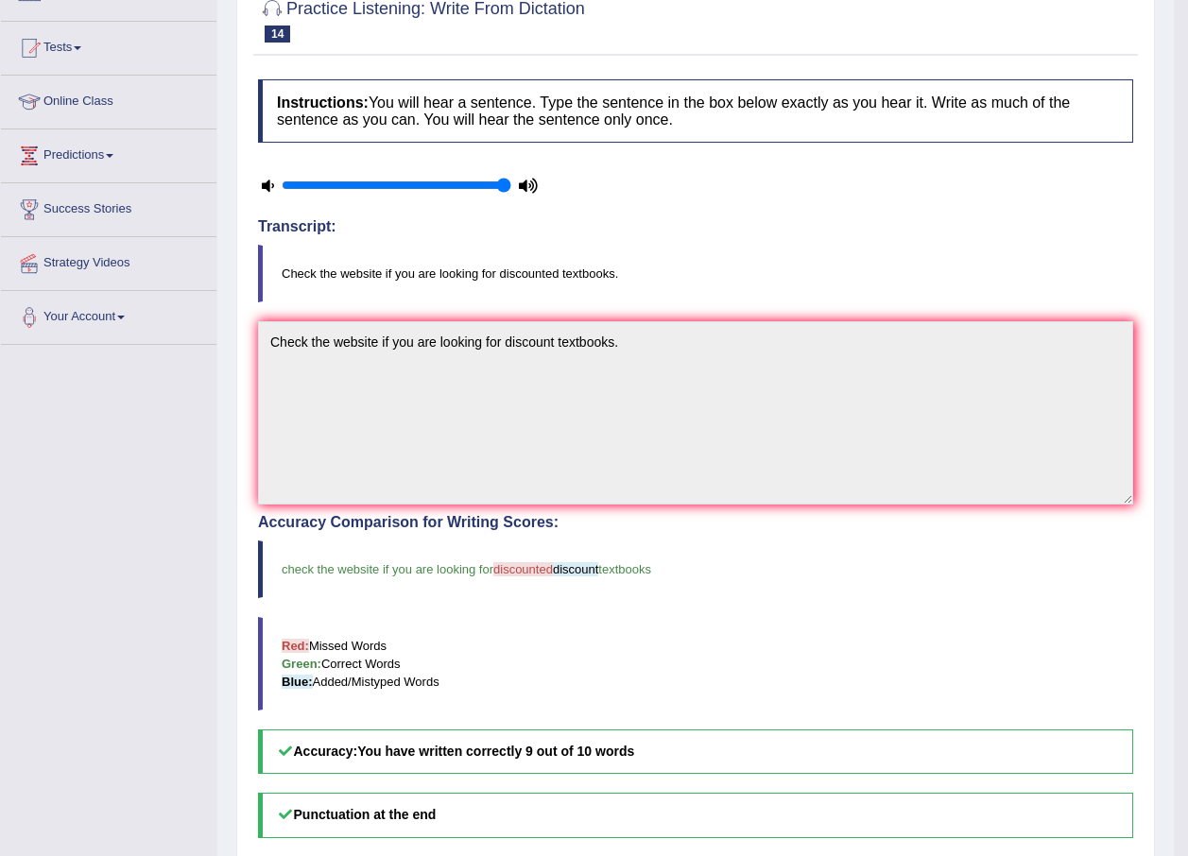
scroll to position [95, 0]
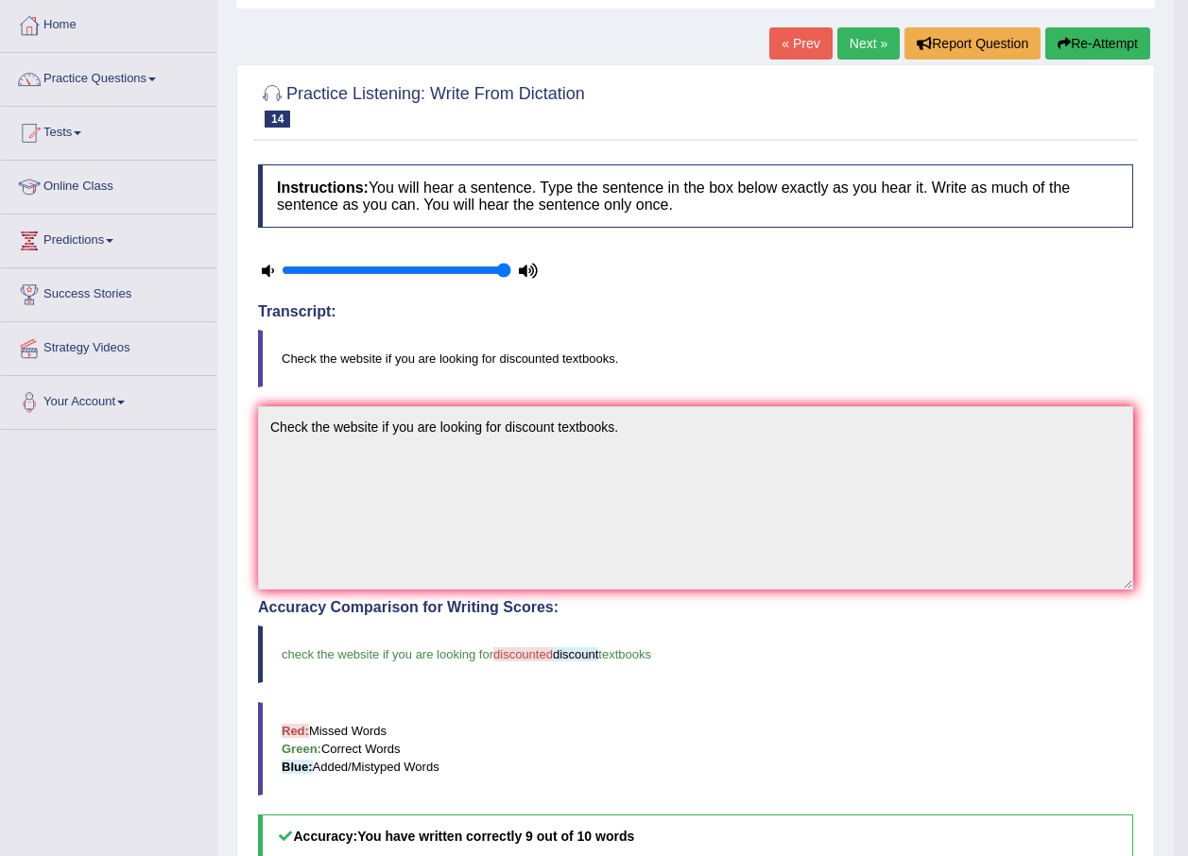
click at [869, 36] on link "Next »" at bounding box center [868, 43] width 62 height 32
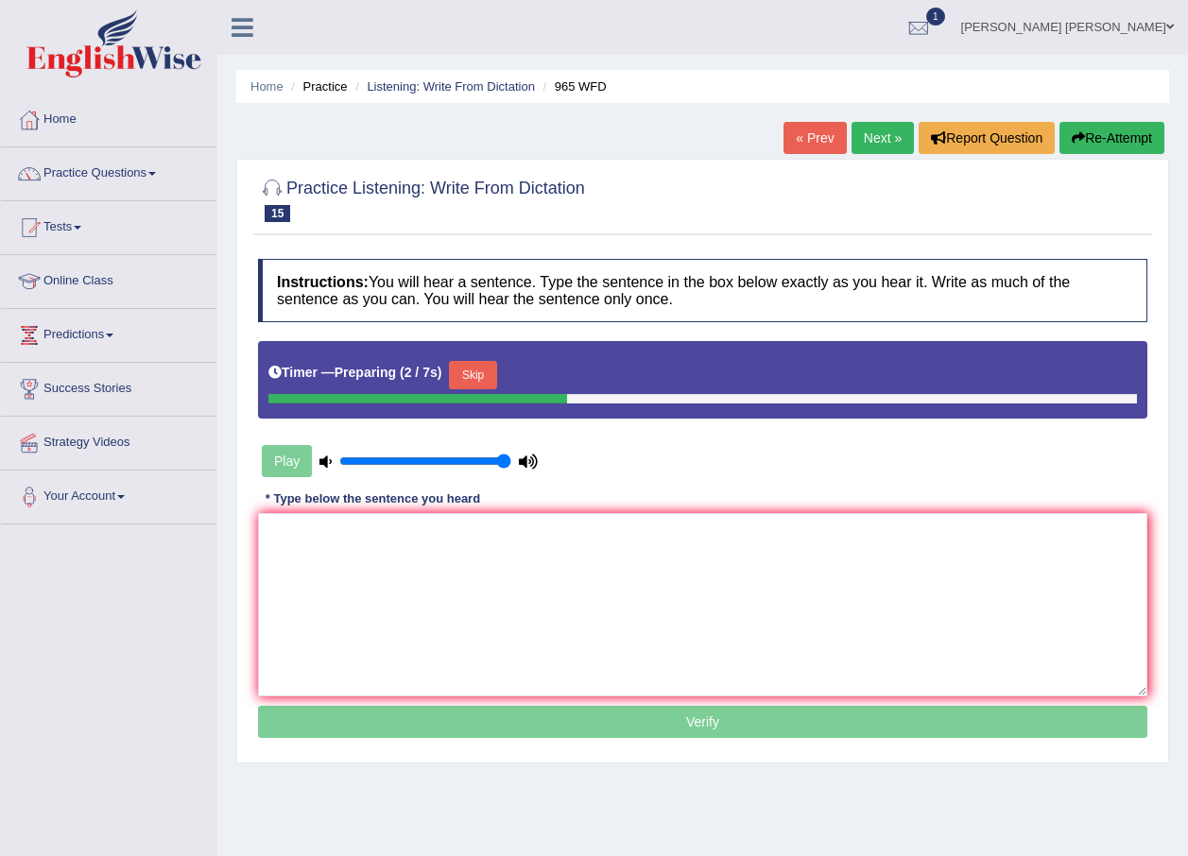
click at [785, 36] on ul "[PERSON_NAME] [PERSON_NAME] Toggle navigation Username: jatin_parramatta Access…" at bounding box center [848, 27] width 680 height 54
drag, startPoint x: 782, startPoint y: 36, endPoint x: 614, endPoint y: 88, distance: 175.2
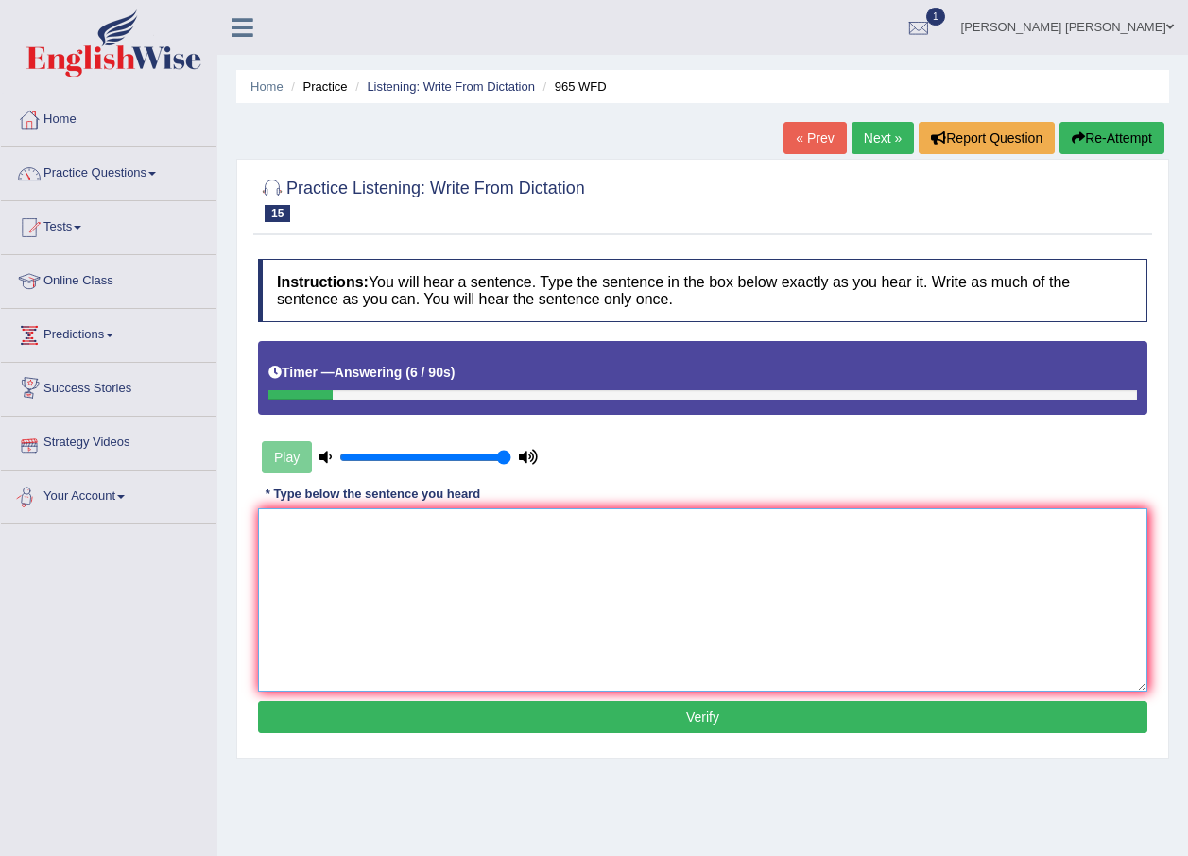
click at [271, 617] on textarea at bounding box center [702, 599] width 889 height 183
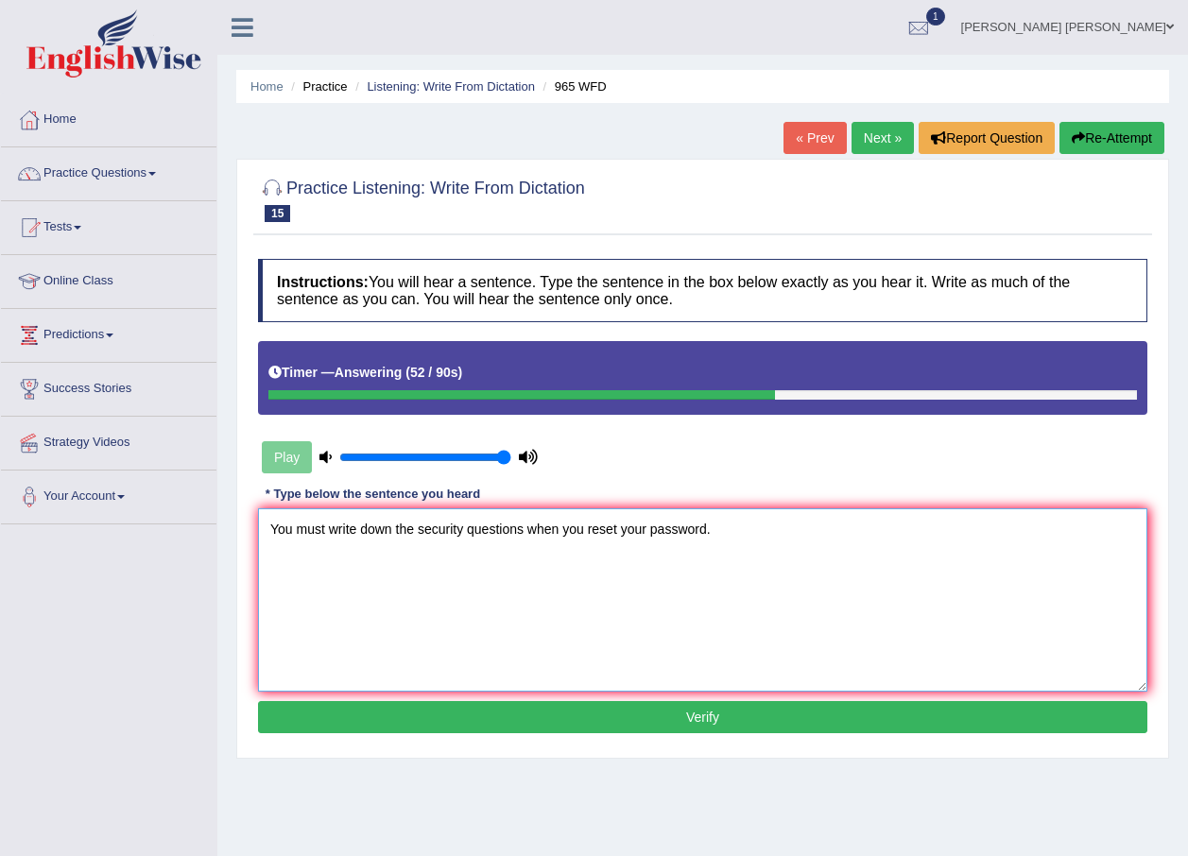
click at [420, 526] on textarea "You must write down the security questions when you reset your password." at bounding box center [702, 599] width 889 height 183
type textarea "You must write down the some security questions when you reset your password."
click at [529, 715] on button "Verify" at bounding box center [702, 717] width 889 height 32
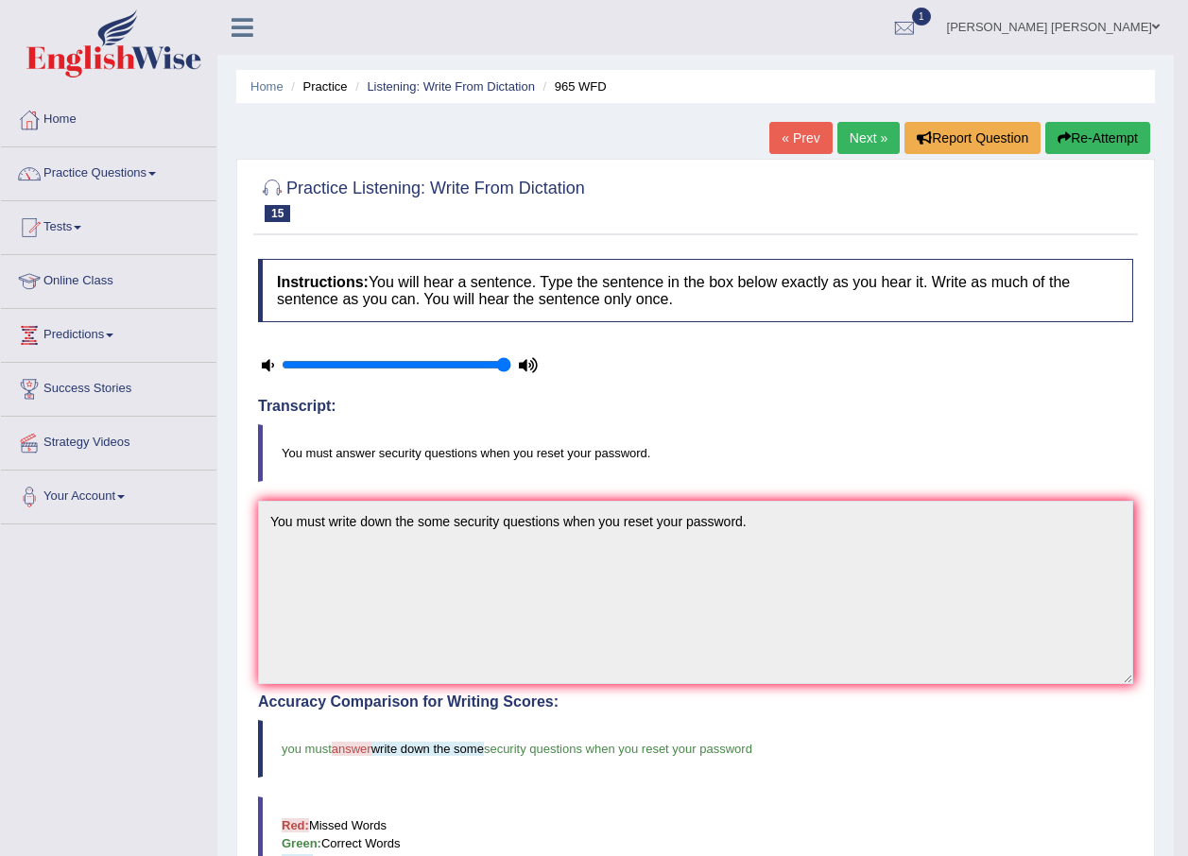
click at [884, 130] on link "Next »" at bounding box center [868, 138] width 62 height 32
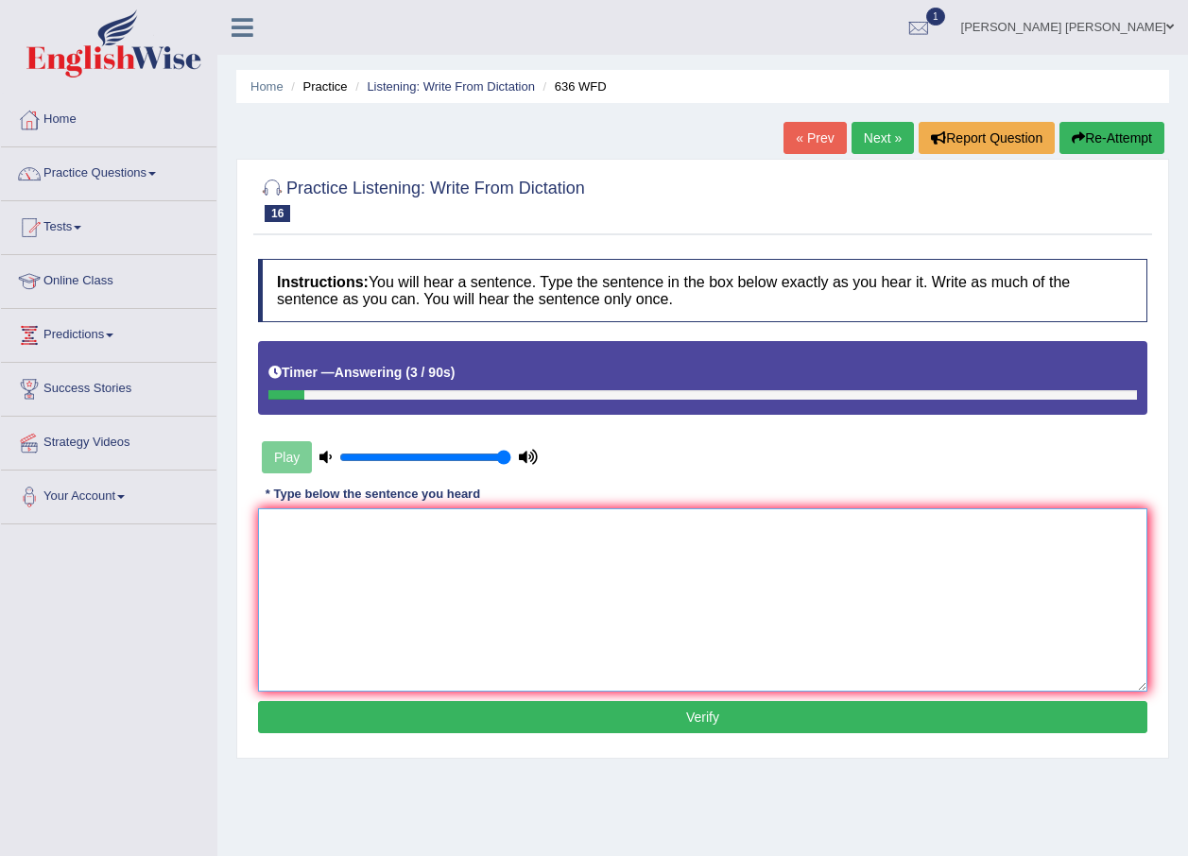
click at [756, 521] on textarea at bounding box center [702, 599] width 889 height 183
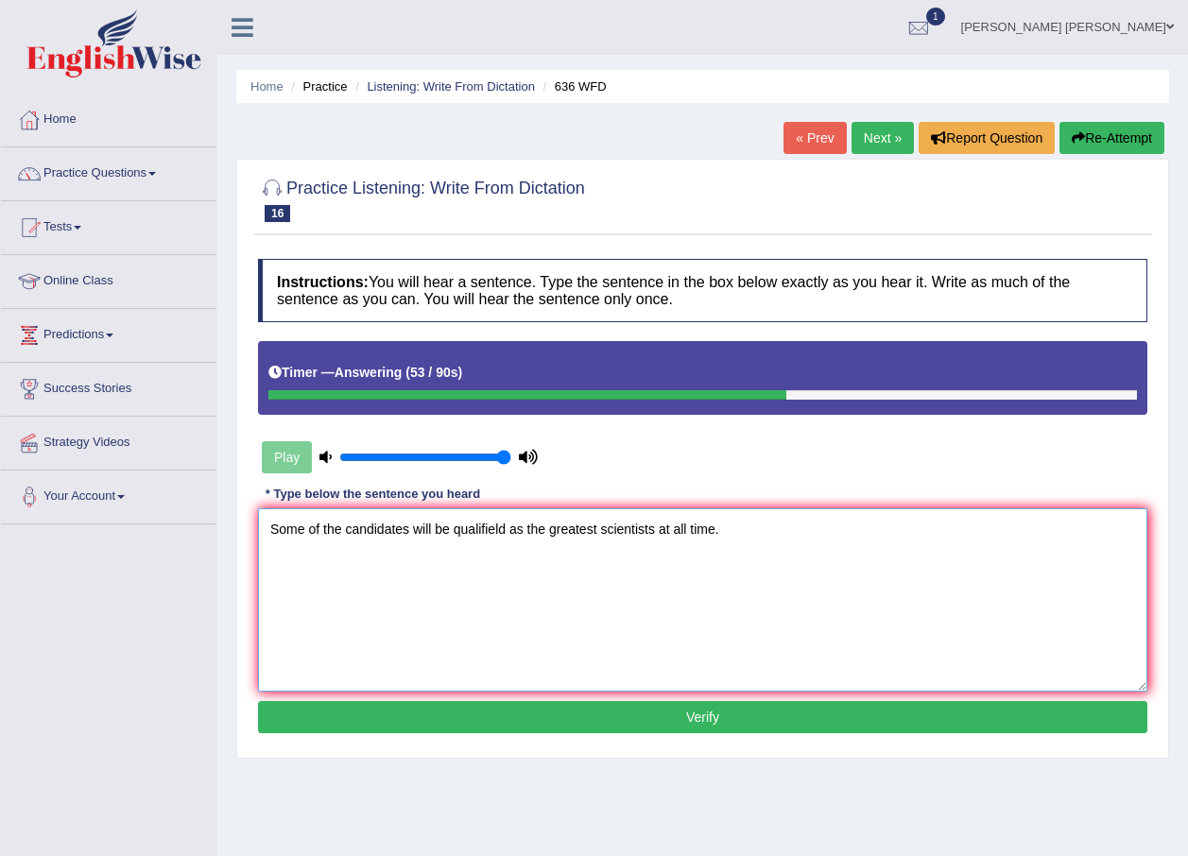
type textarea "Some of the candidates will be qualifield as the greatest scientists at all tim…"
click at [633, 718] on button "Verify" at bounding box center [702, 717] width 889 height 32
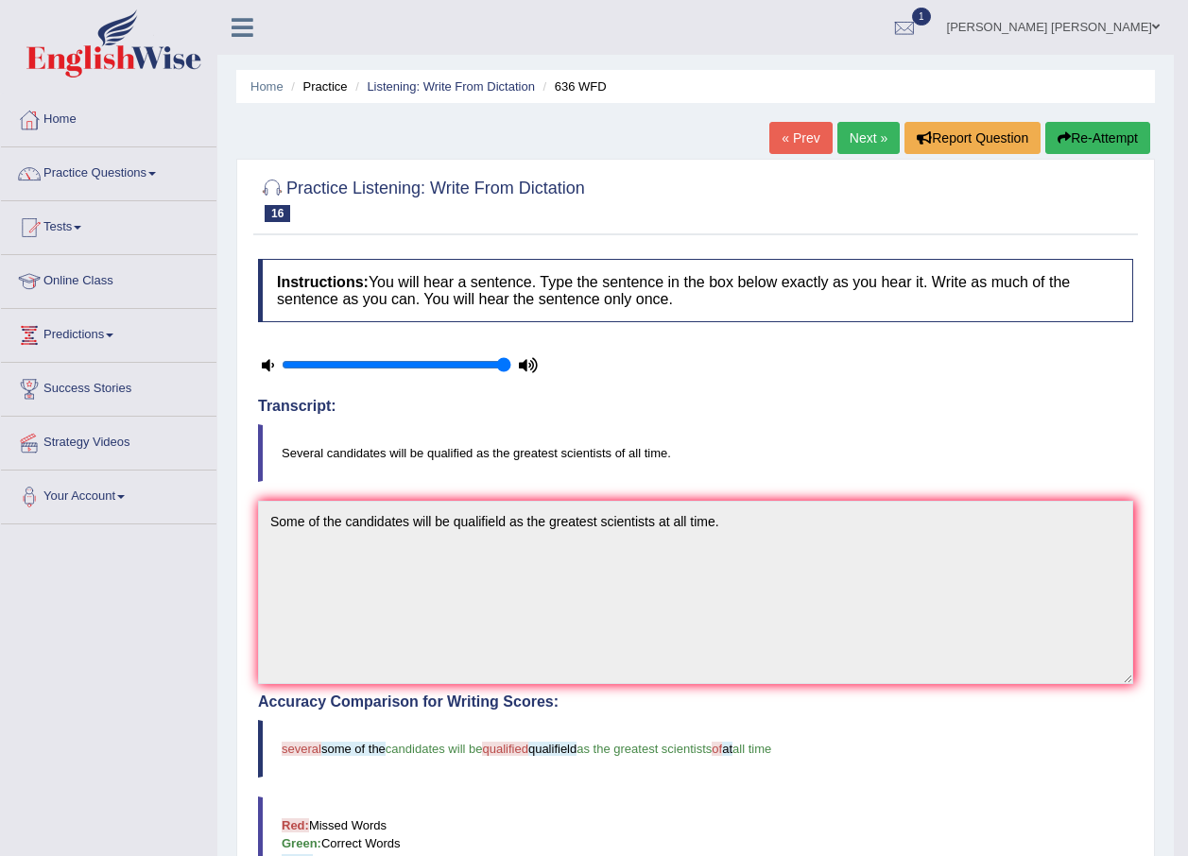
click at [862, 141] on link "Next »" at bounding box center [868, 138] width 62 height 32
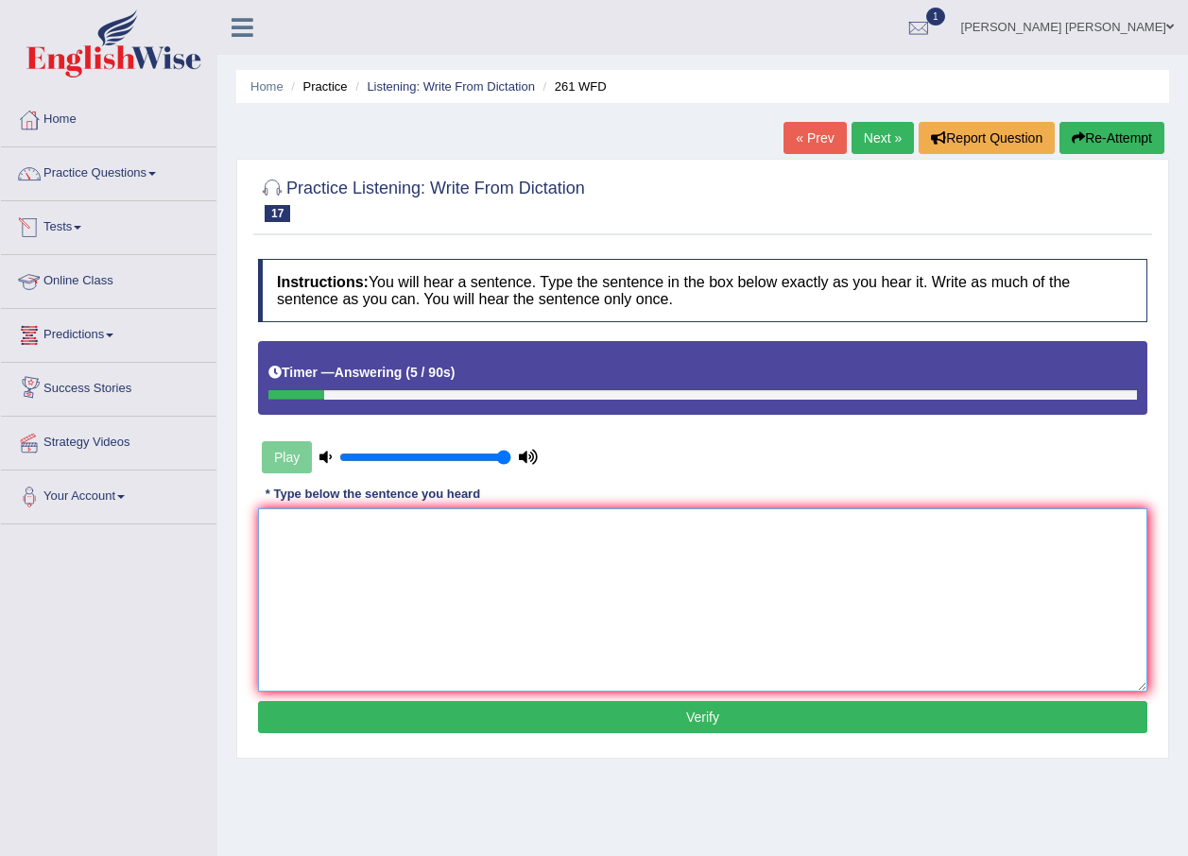
click at [424, 538] on textarea at bounding box center [702, 599] width 889 height 183
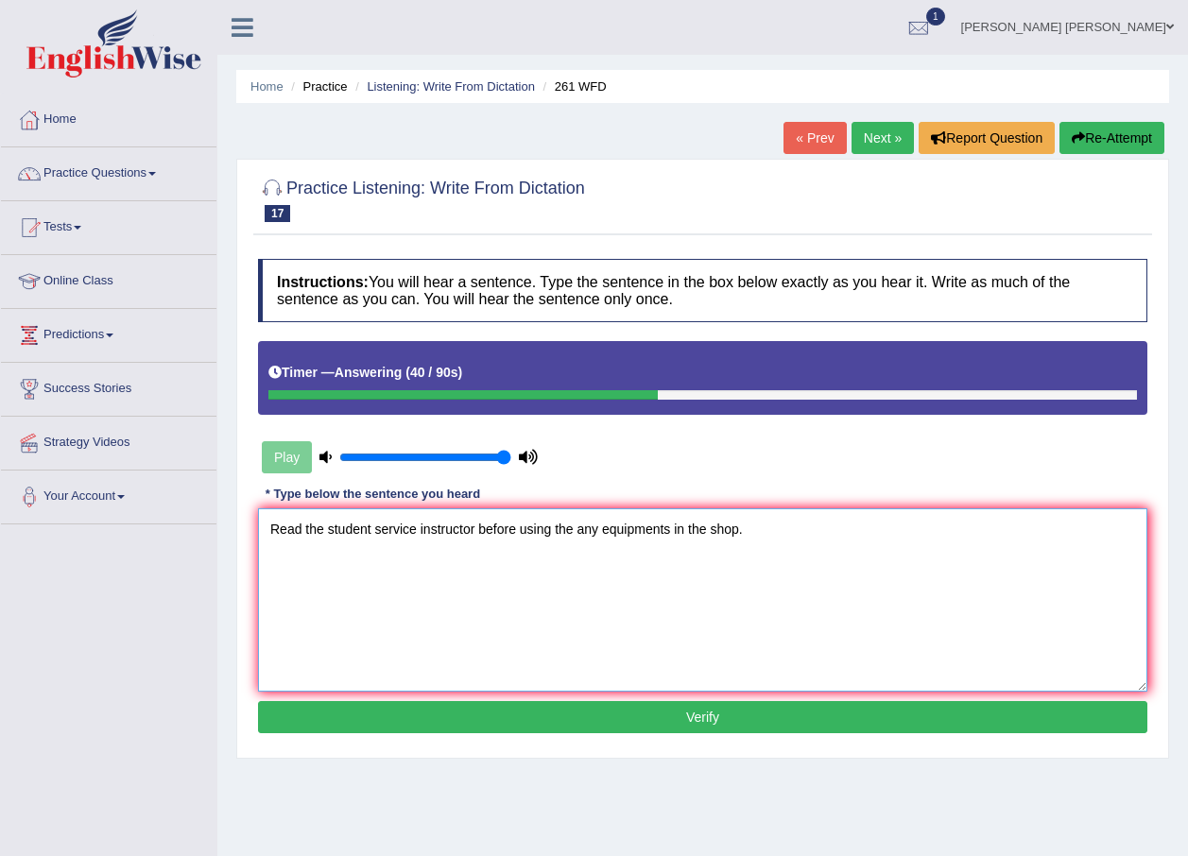
click at [370, 528] on textarea "Read the student service instructor before using the any equipments in the shop." at bounding box center [702, 599] width 889 height 183
type textarea "Read the student students safety service instructor before using the any equipm…"
click at [650, 717] on button "Verify" at bounding box center [702, 717] width 889 height 32
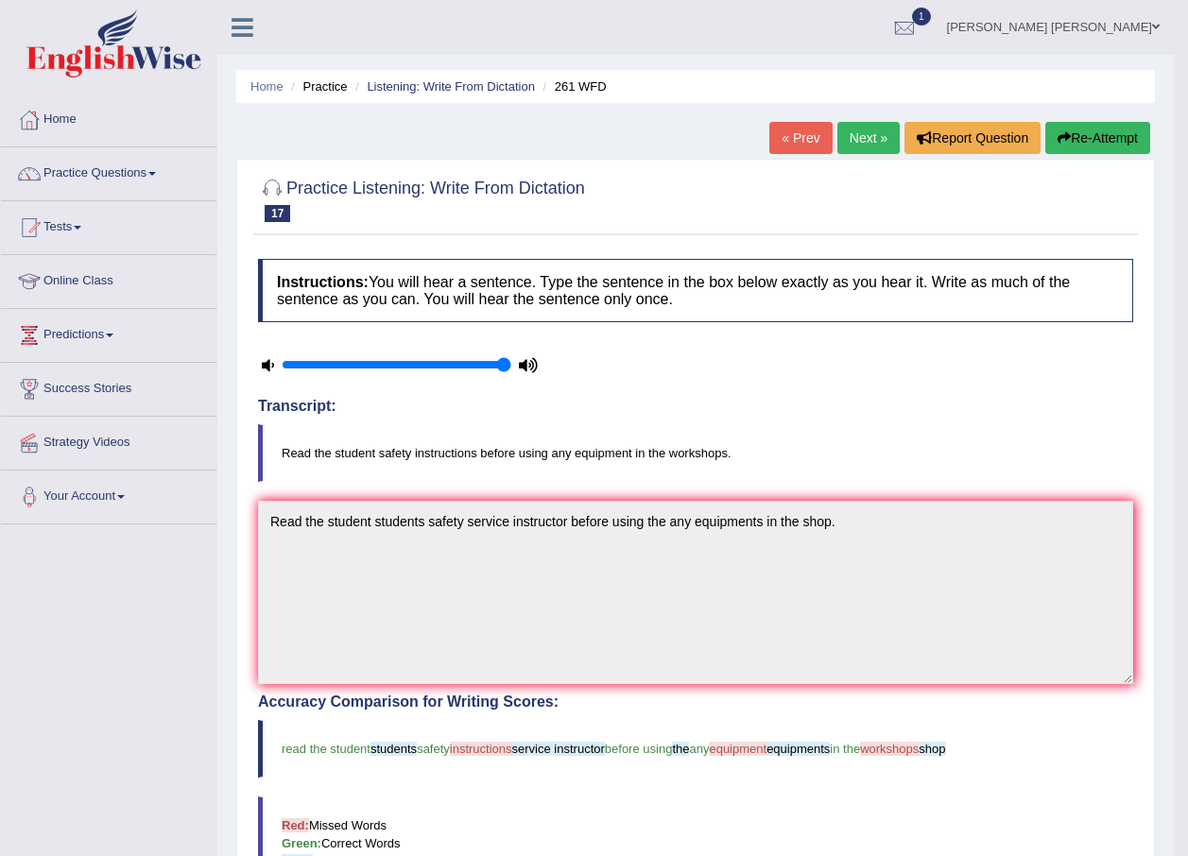
click at [886, 135] on link "Next »" at bounding box center [868, 138] width 62 height 32
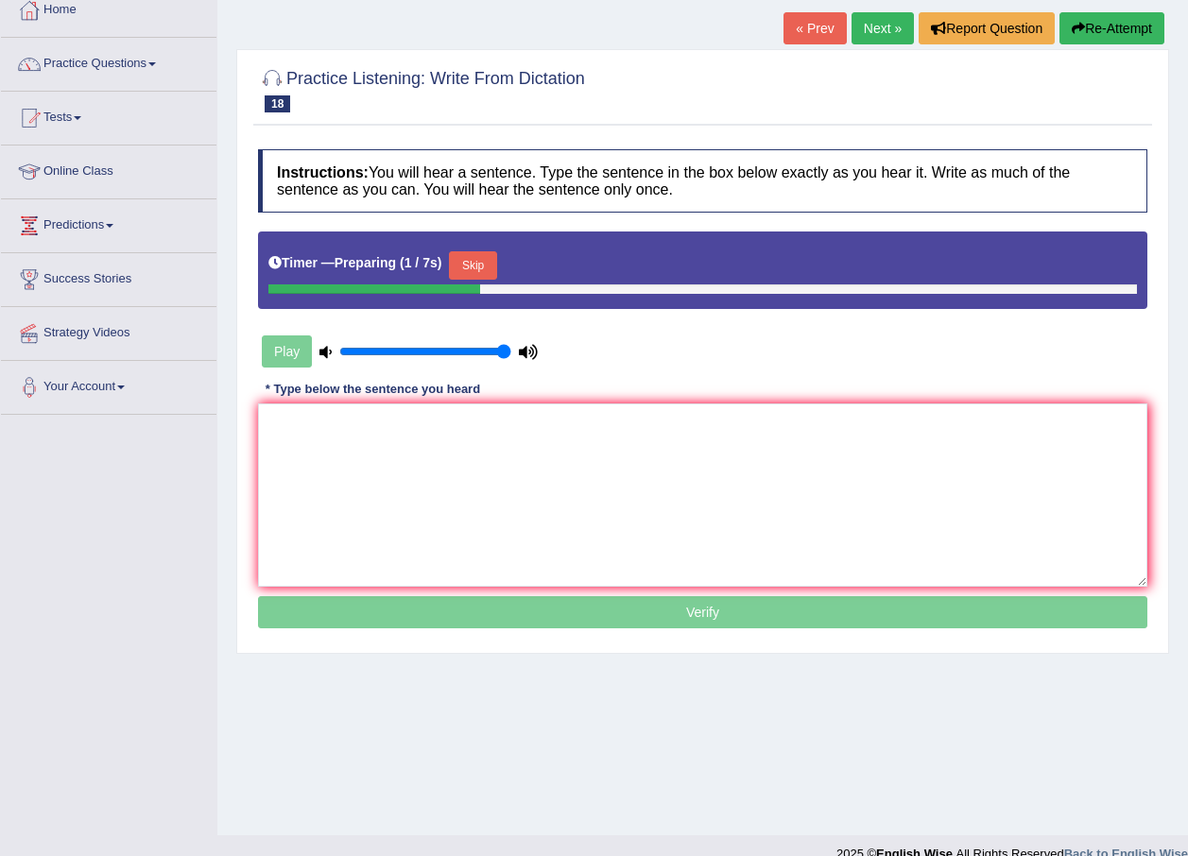
scroll to position [136, 0]
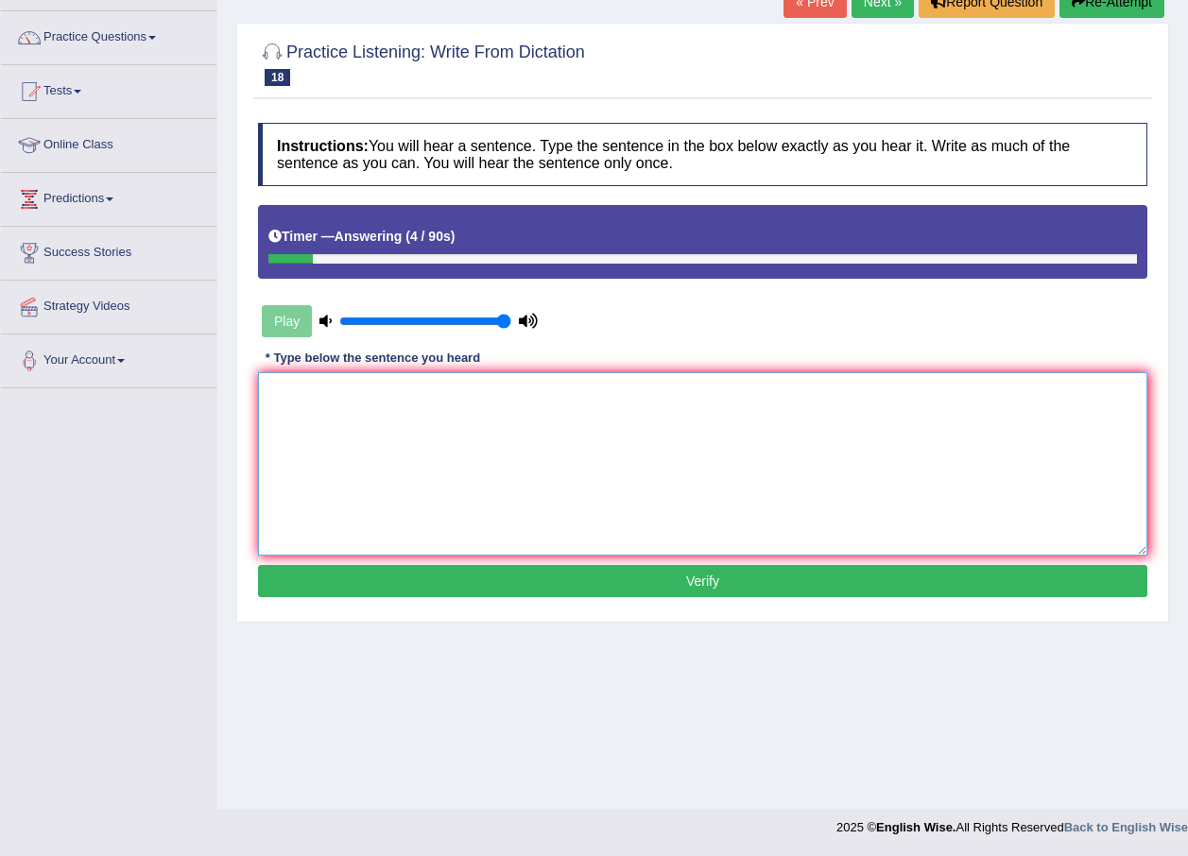
click at [678, 425] on textarea at bounding box center [702, 463] width 889 height 183
type textarea "His analysises study based on the"
click at [686, 585] on button "Verify" at bounding box center [702, 581] width 889 height 32
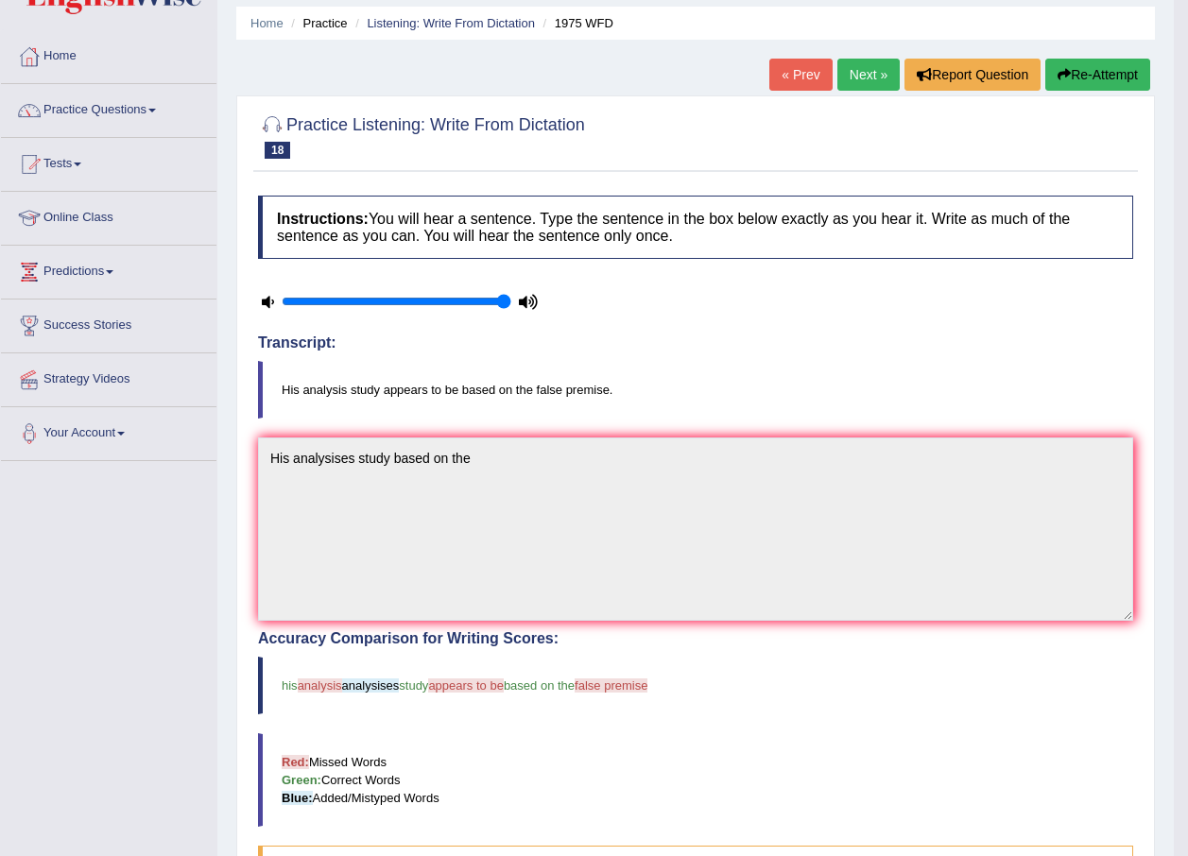
scroll to position [0, 0]
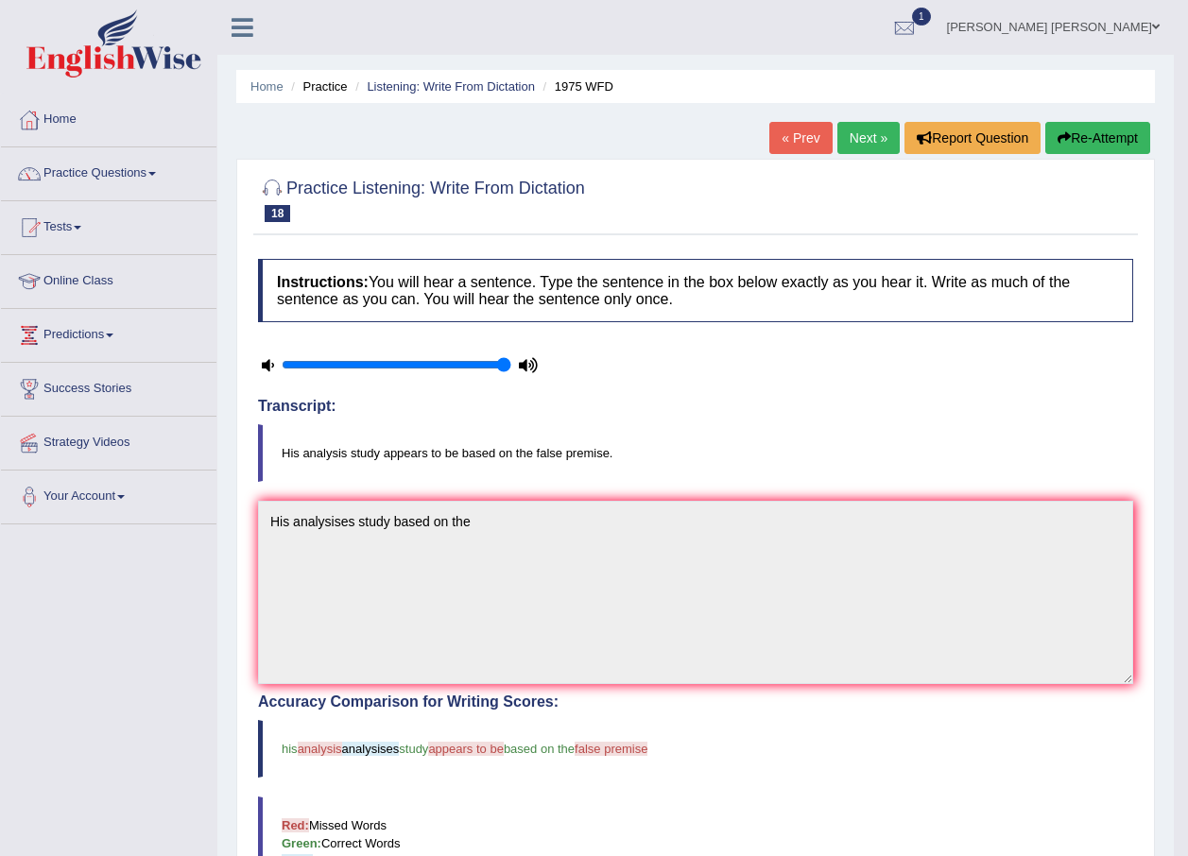
click at [873, 136] on link "Next »" at bounding box center [868, 138] width 62 height 32
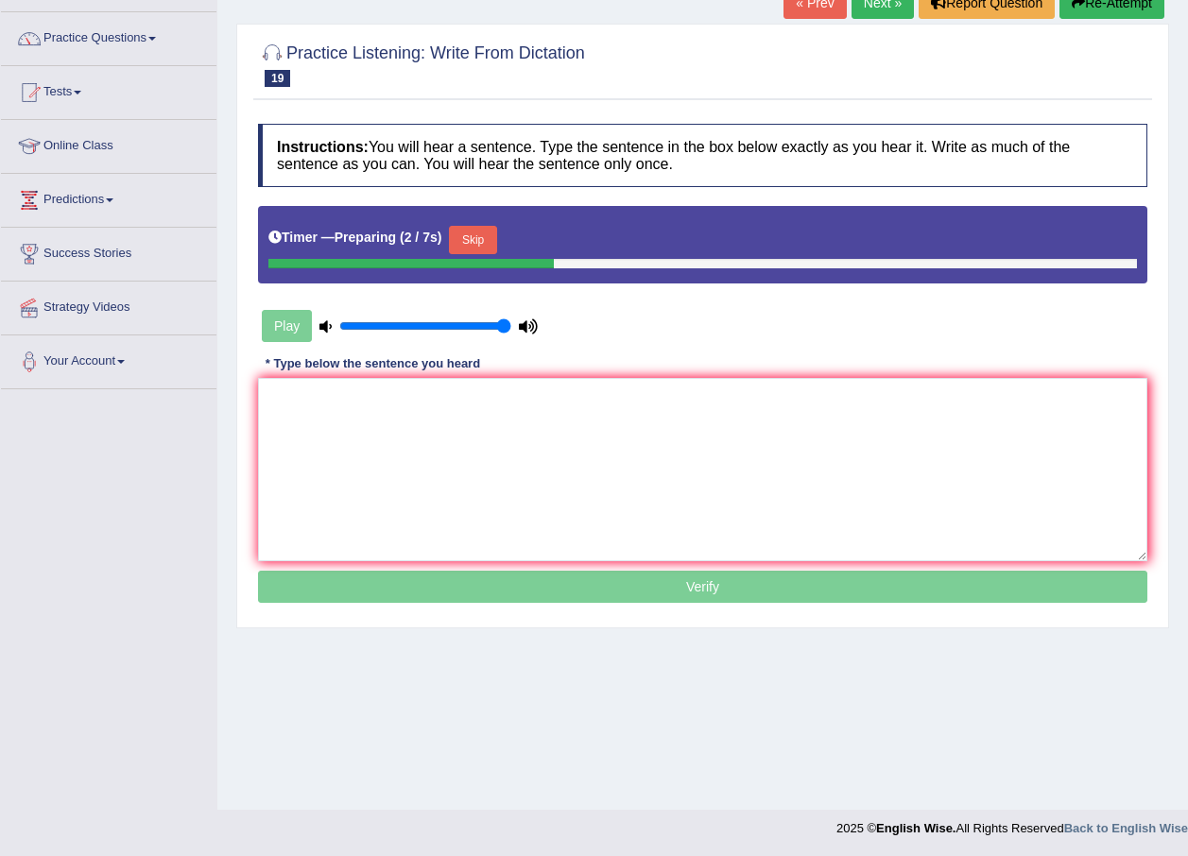
scroll to position [136, 0]
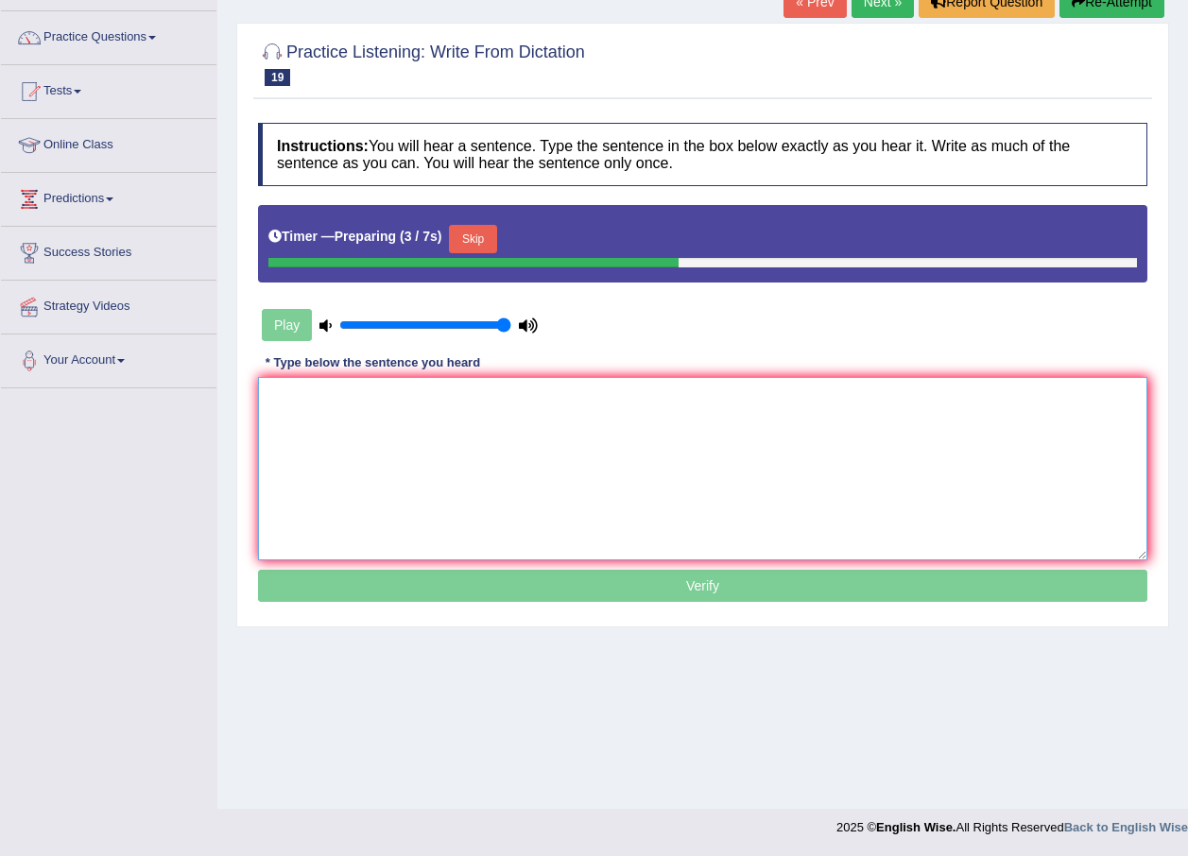
click at [714, 422] on textarea at bounding box center [702, 468] width 889 height 183
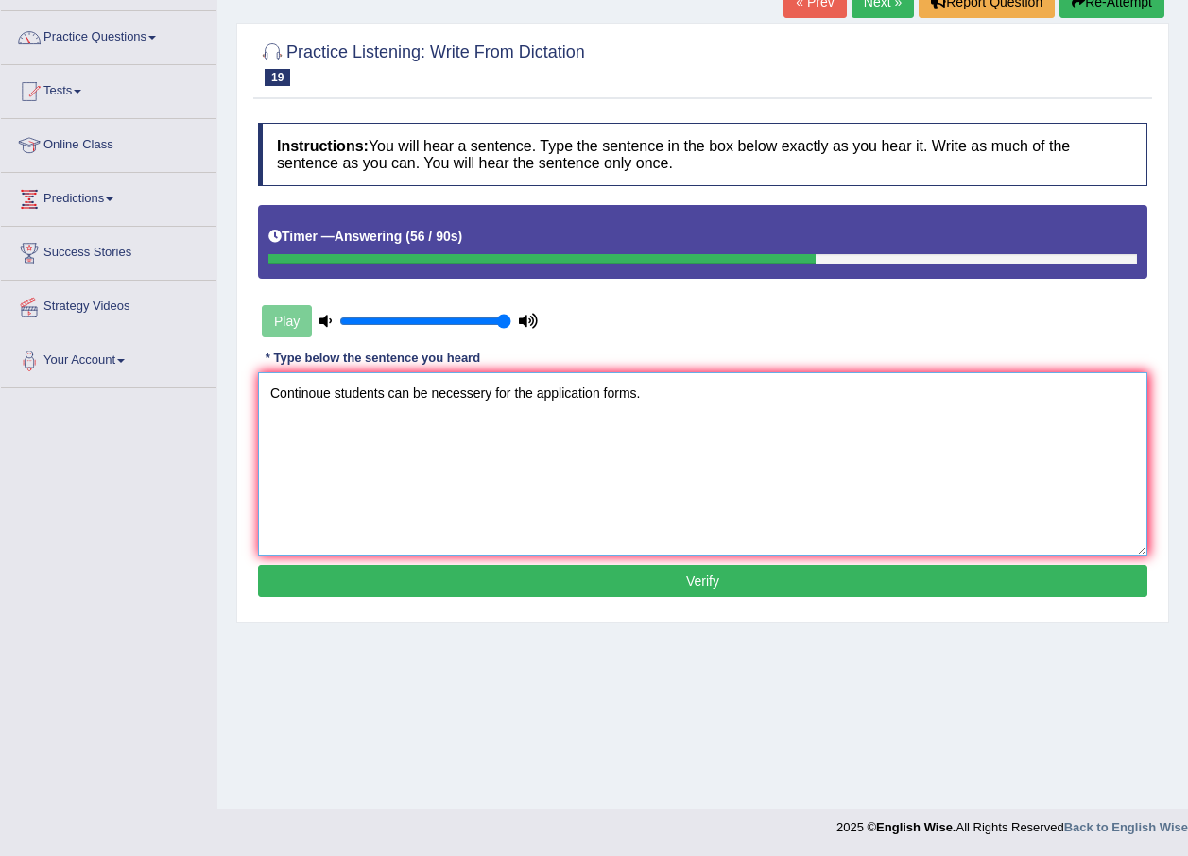
click at [383, 400] on textarea "Continoue students can be necessery for the application forms." at bounding box center [702, 463] width 889 height 183
type textarea "Continoue students access can be necessery for the application forms."
click at [594, 577] on button "Verify" at bounding box center [702, 581] width 889 height 32
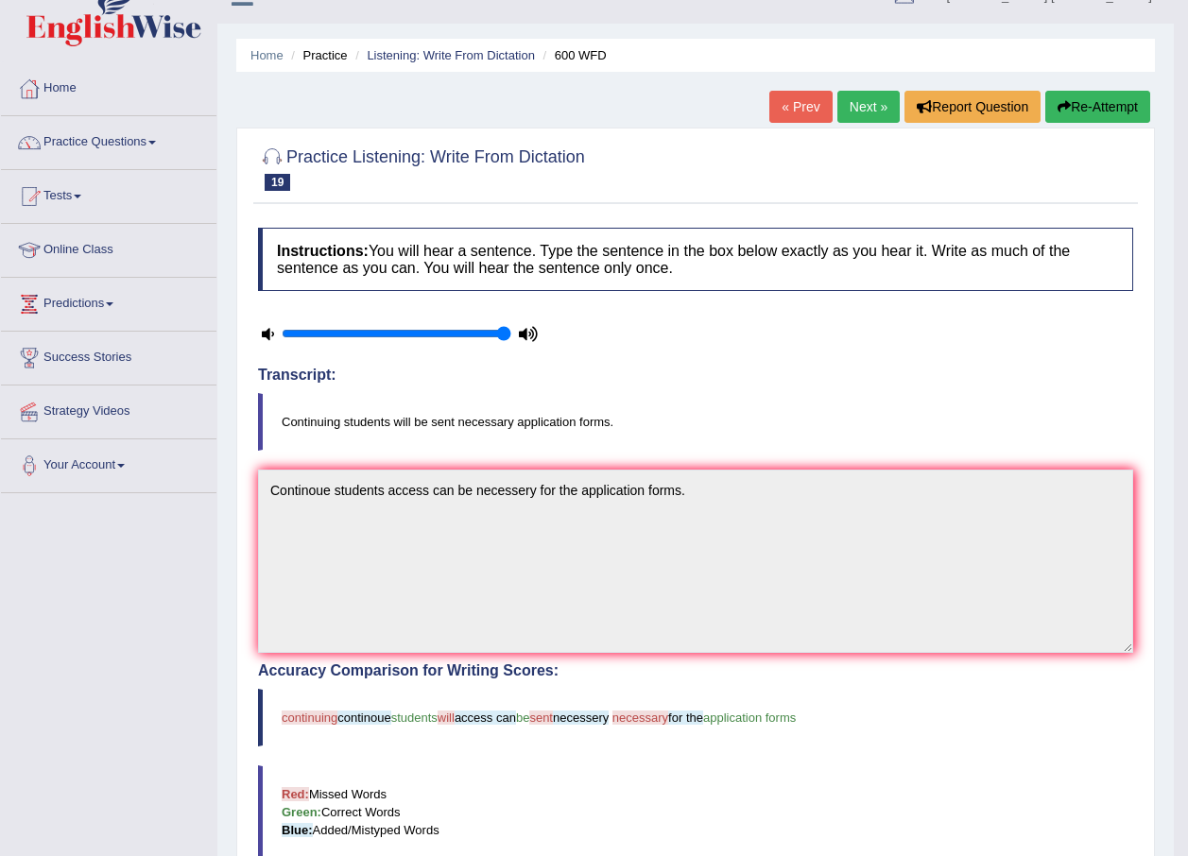
scroll to position [0, 0]
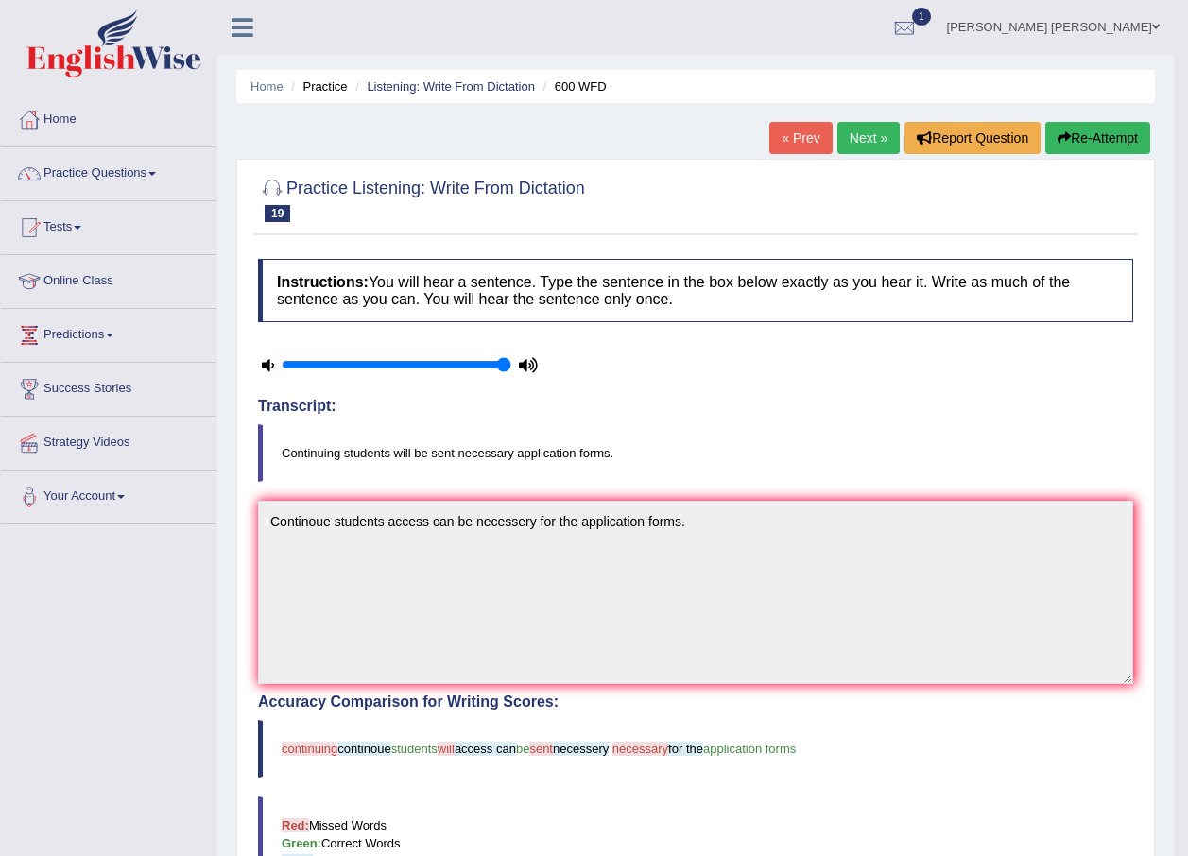
click at [867, 145] on link "Next »" at bounding box center [868, 138] width 62 height 32
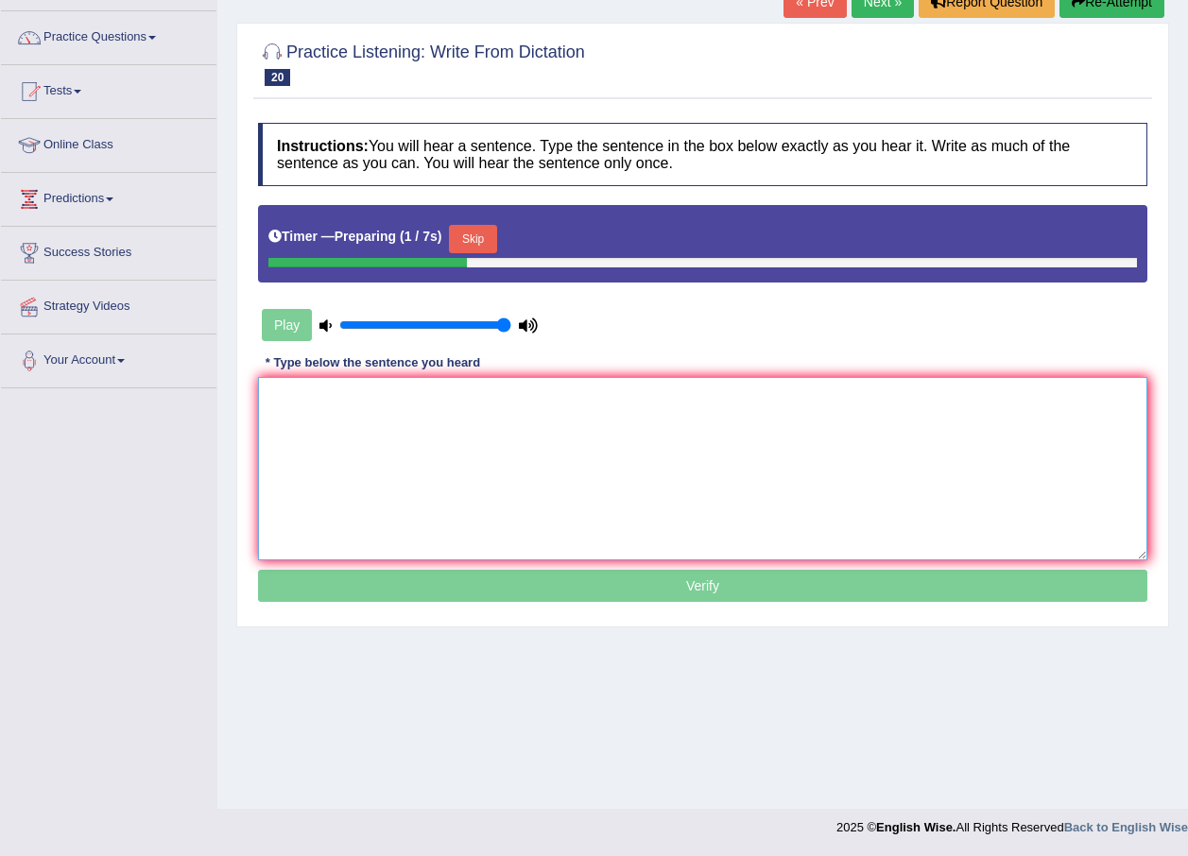
click at [728, 421] on textarea at bounding box center [702, 468] width 889 height 183
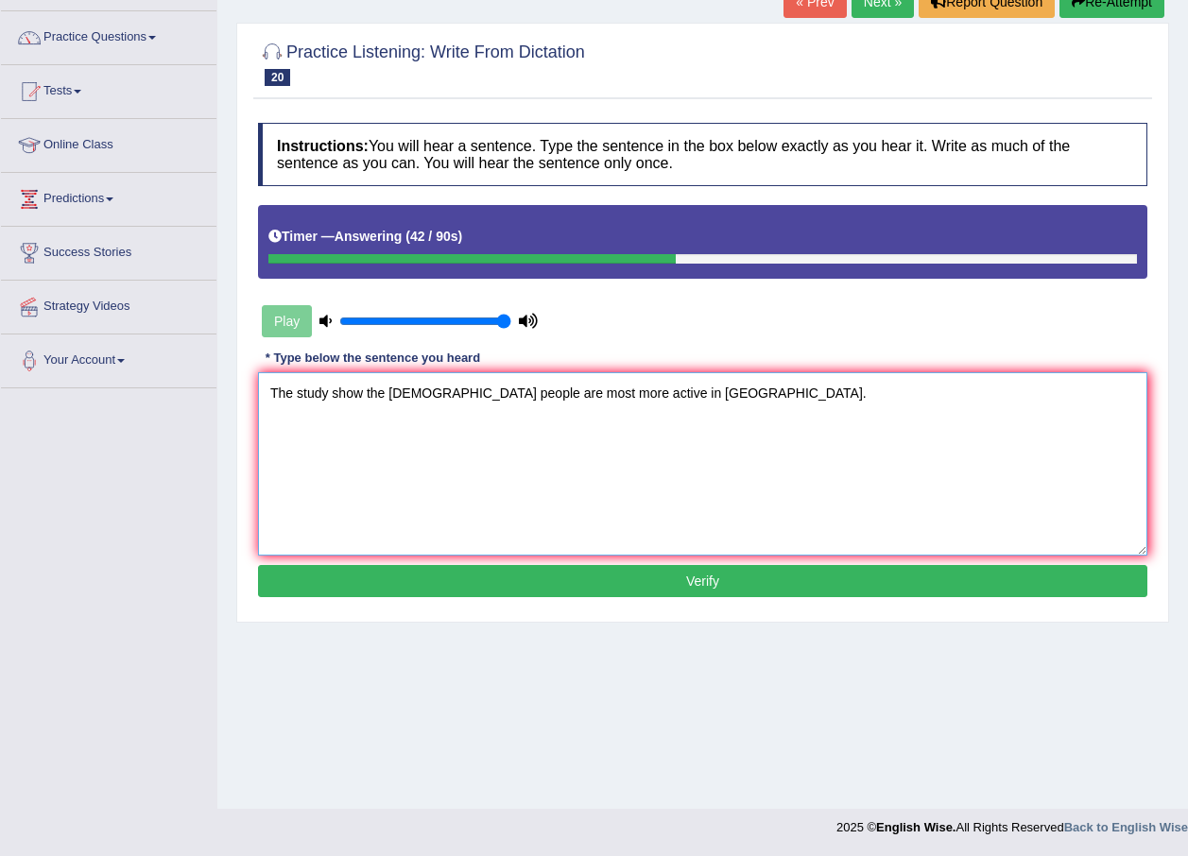
click at [360, 389] on textarea "The study show the hong-kong people are most more active in asia." at bounding box center [702, 463] width 889 height 183
type textarea "The study shows the hong-kong people are most more active in asia."
click at [558, 583] on button "Verify" at bounding box center [702, 581] width 889 height 32
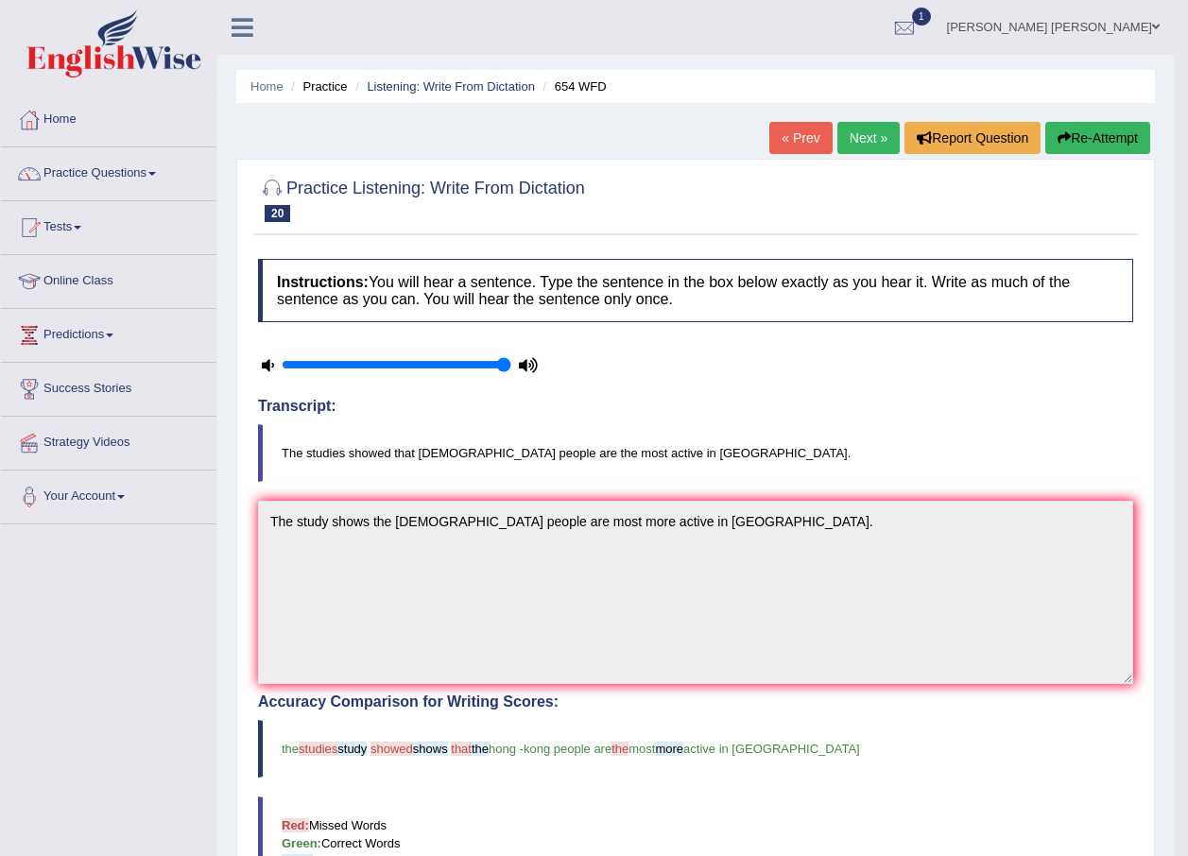
click at [851, 145] on link "Next »" at bounding box center [868, 138] width 62 height 32
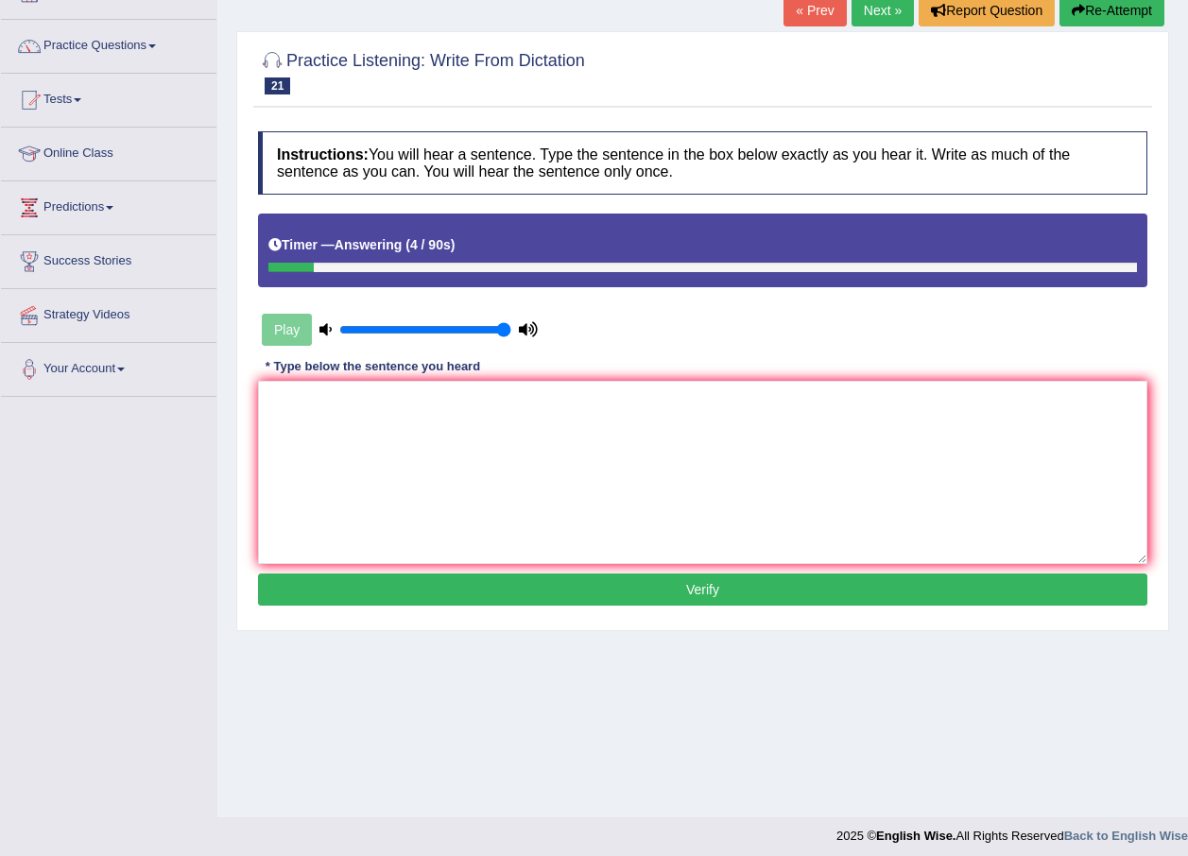
scroll to position [136, 0]
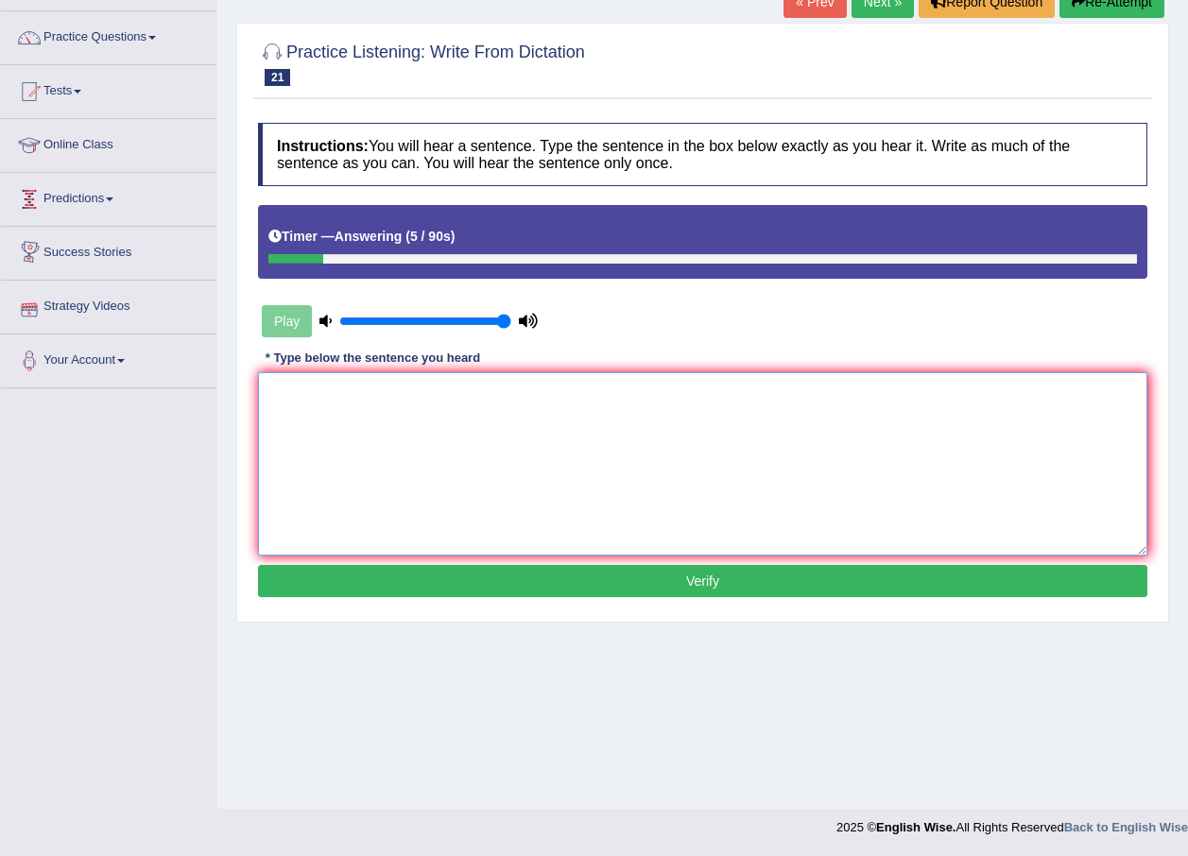
click at [267, 383] on textarea at bounding box center [702, 463] width 889 height 183
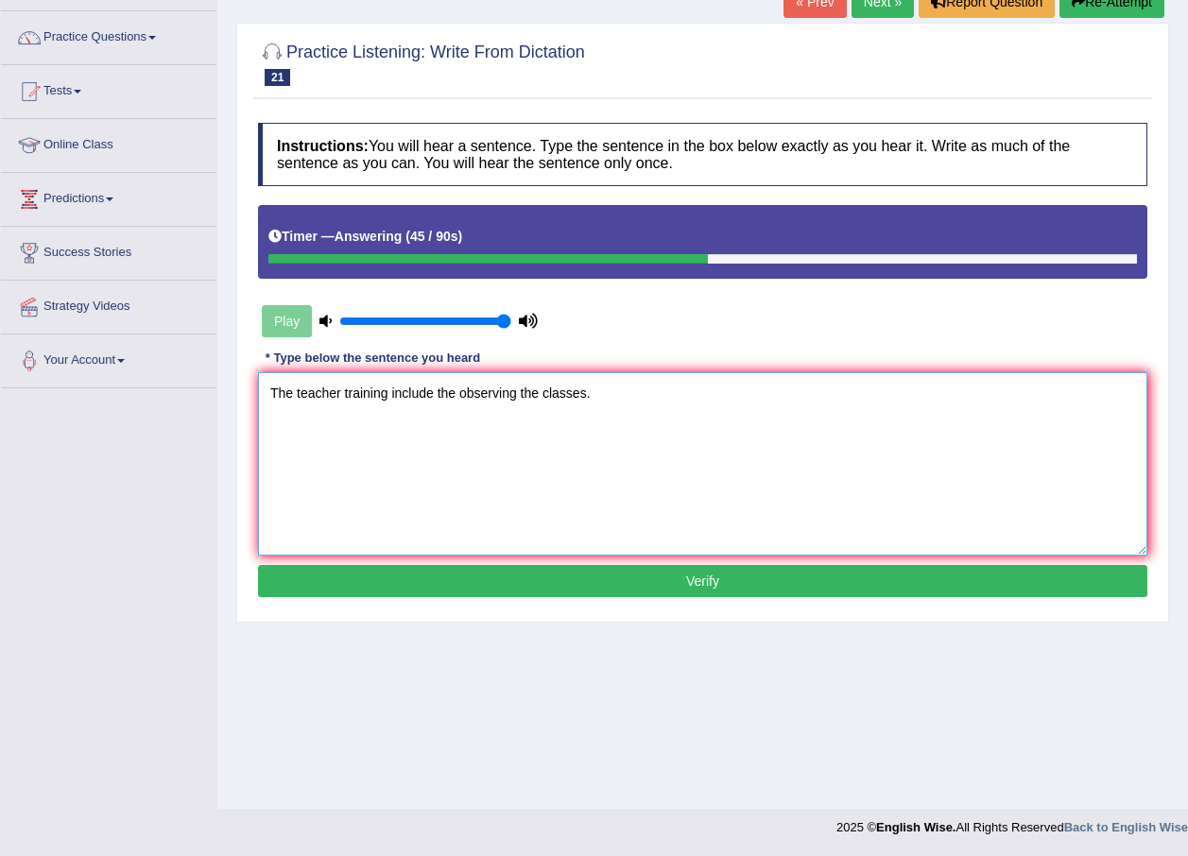
type textarea "The teacher training include the observing the classes."
click at [285, 571] on button "Verify" at bounding box center [702, 581] width 889 height 32
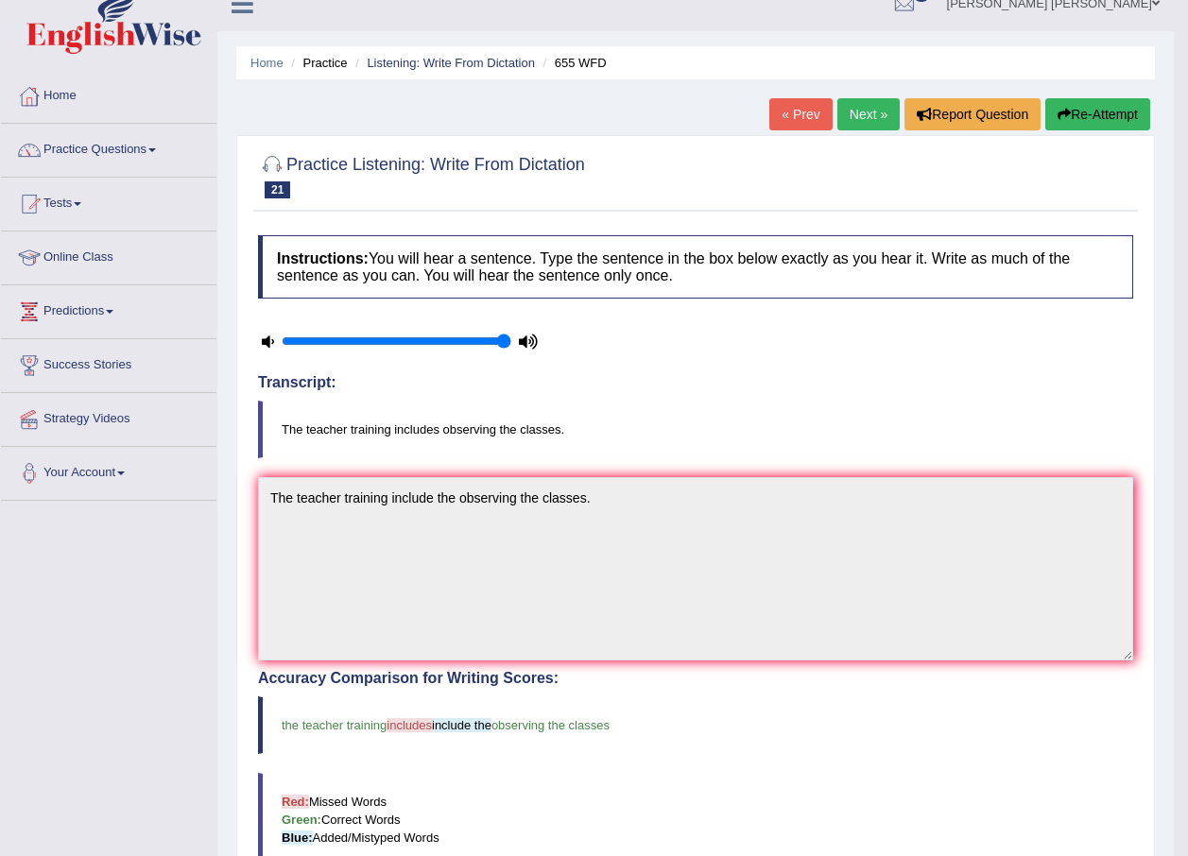
scroll to position [0, 0]
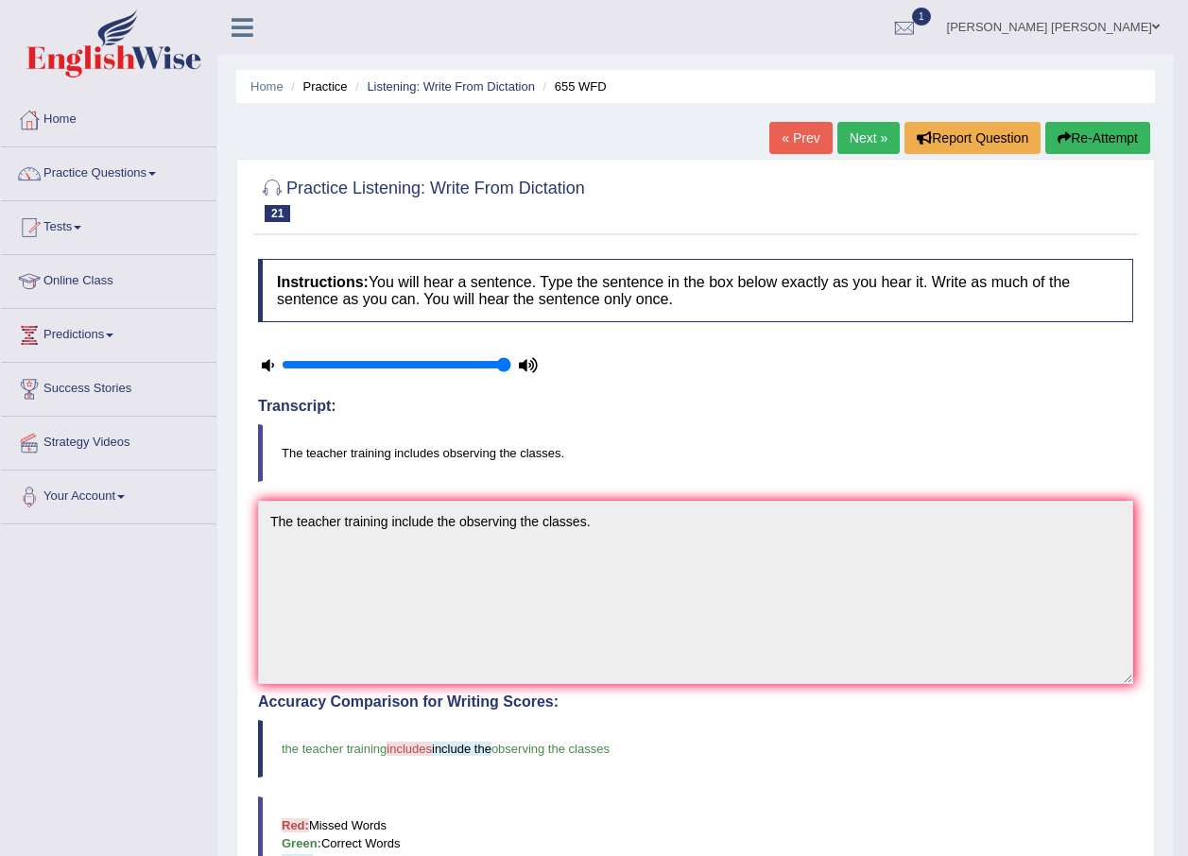
click at [852, 146] on link "Next »" at bounding box center [868, 138] width 62 height 32
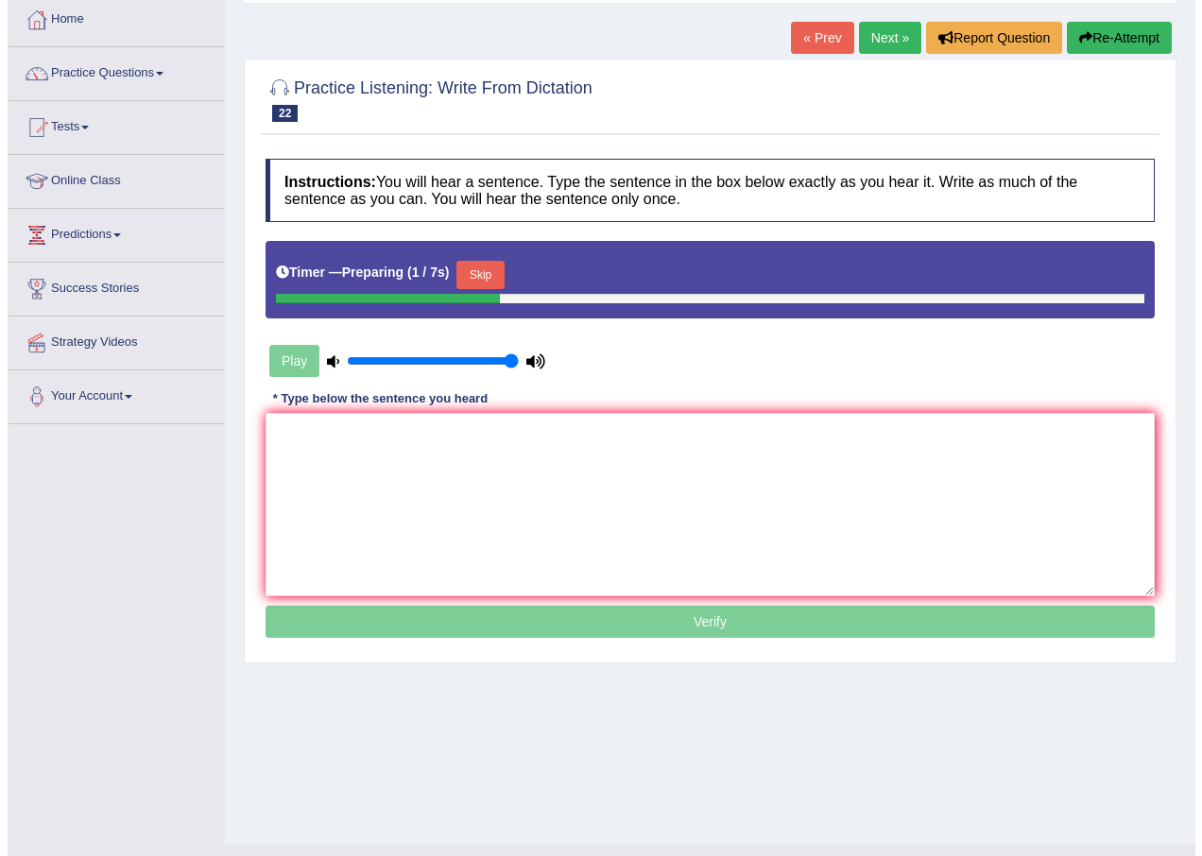
scroll to position [136, 0]
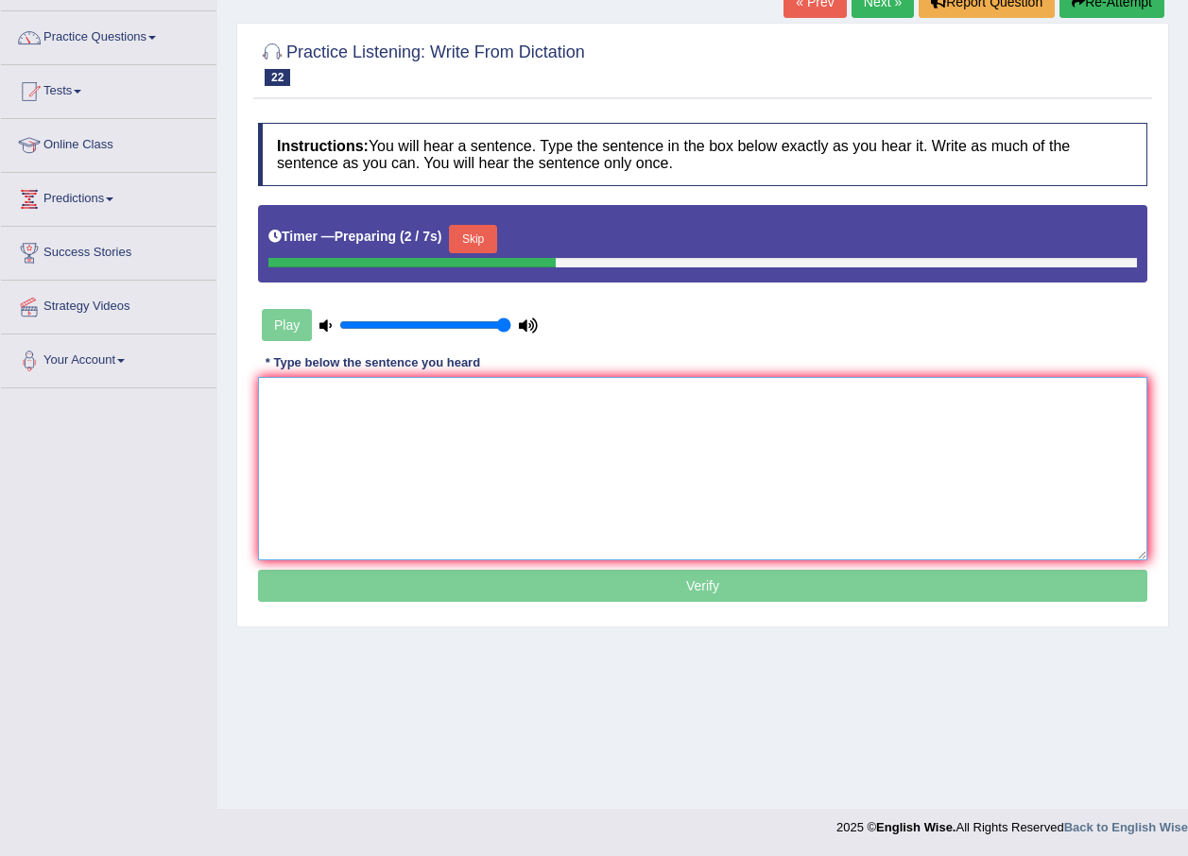
click at [826, 386] on textarea at bounding box center [702, 468] width 889 height 183
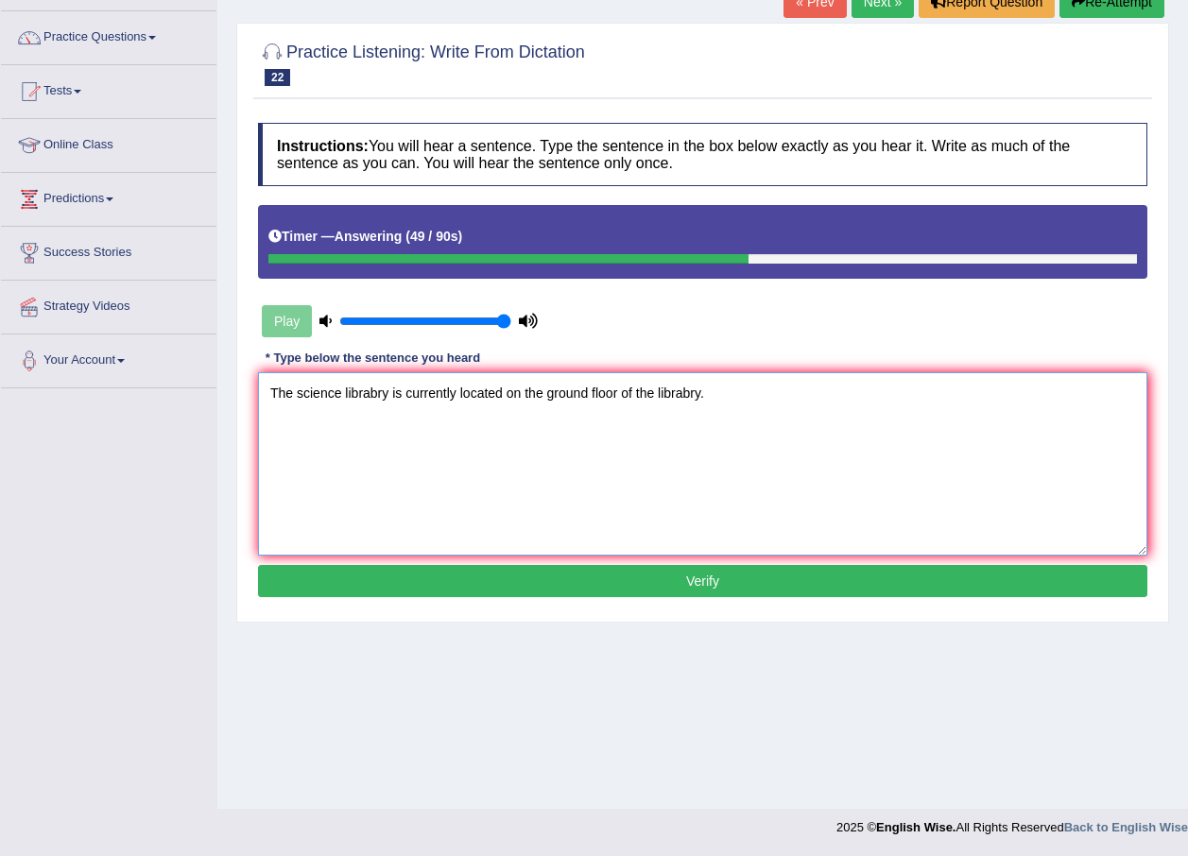
type textarea "The science librabry is currently located on the ground floor of the librabry."
click at [668, 585] on button "Verify" at bounding box center [702, 581] width 889 height 32
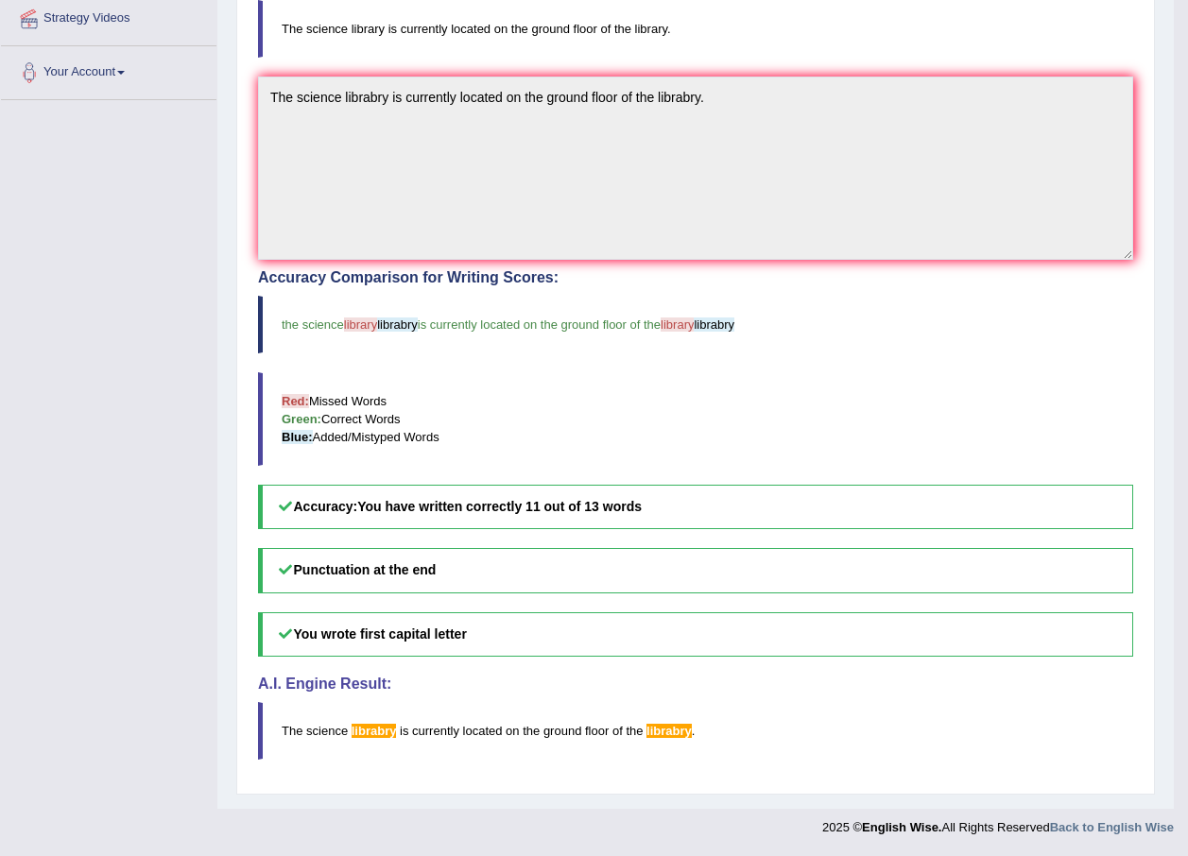
scroll to position [0, 0]
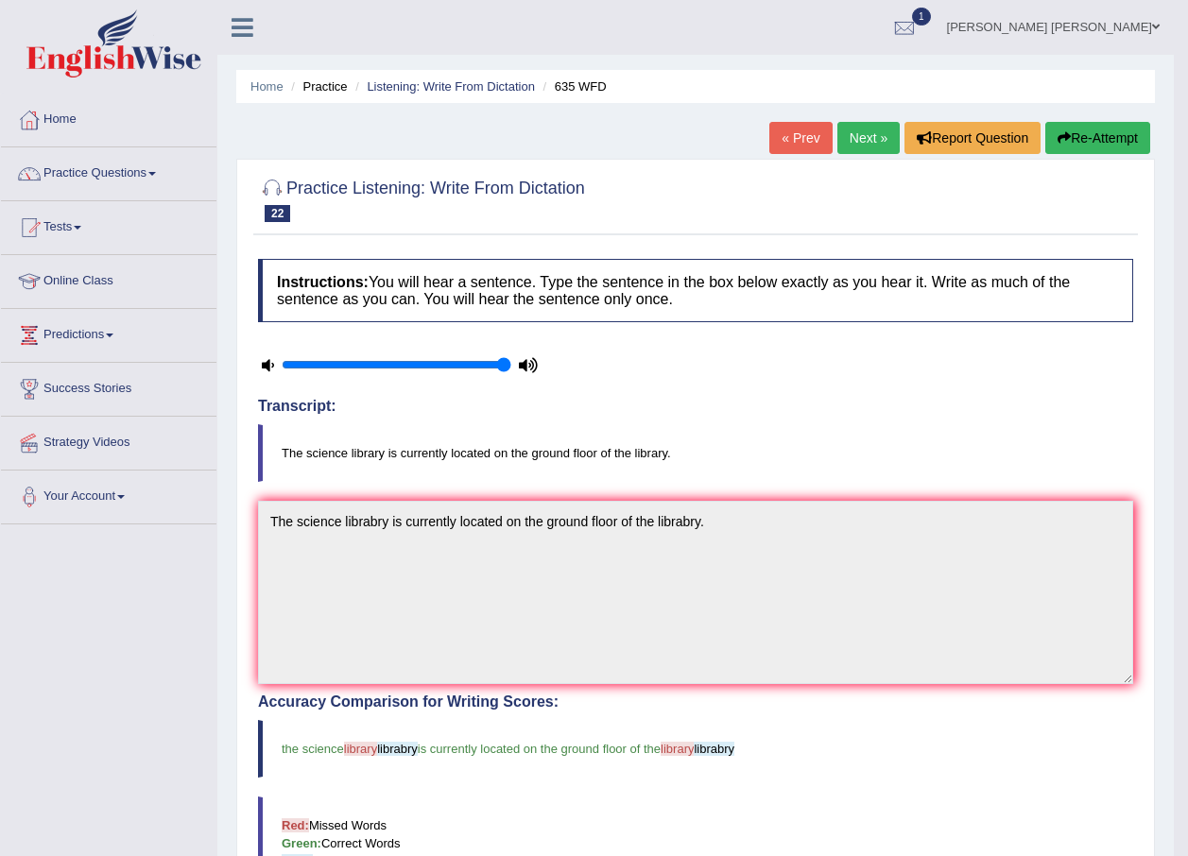
click at [880, 146] on link "Next »" at bounding box center [868, 138] width 62 height 32
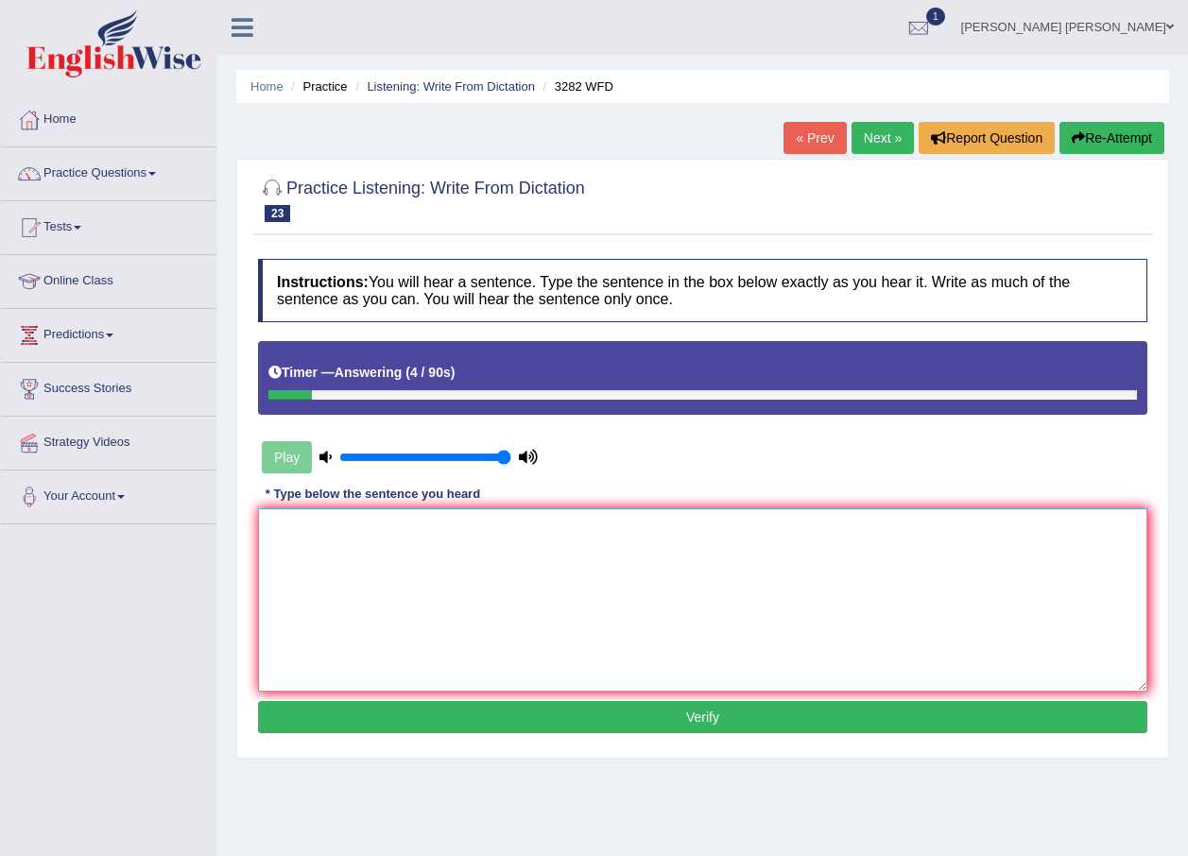
click at [759, 610] on textarea at bounding box center [702, 599] width 889 height 183
type textarea "The computers are used to be larger then now."
click at [610, 710] on button "Verify" at bounding box center [702, 717] width 889 height 32
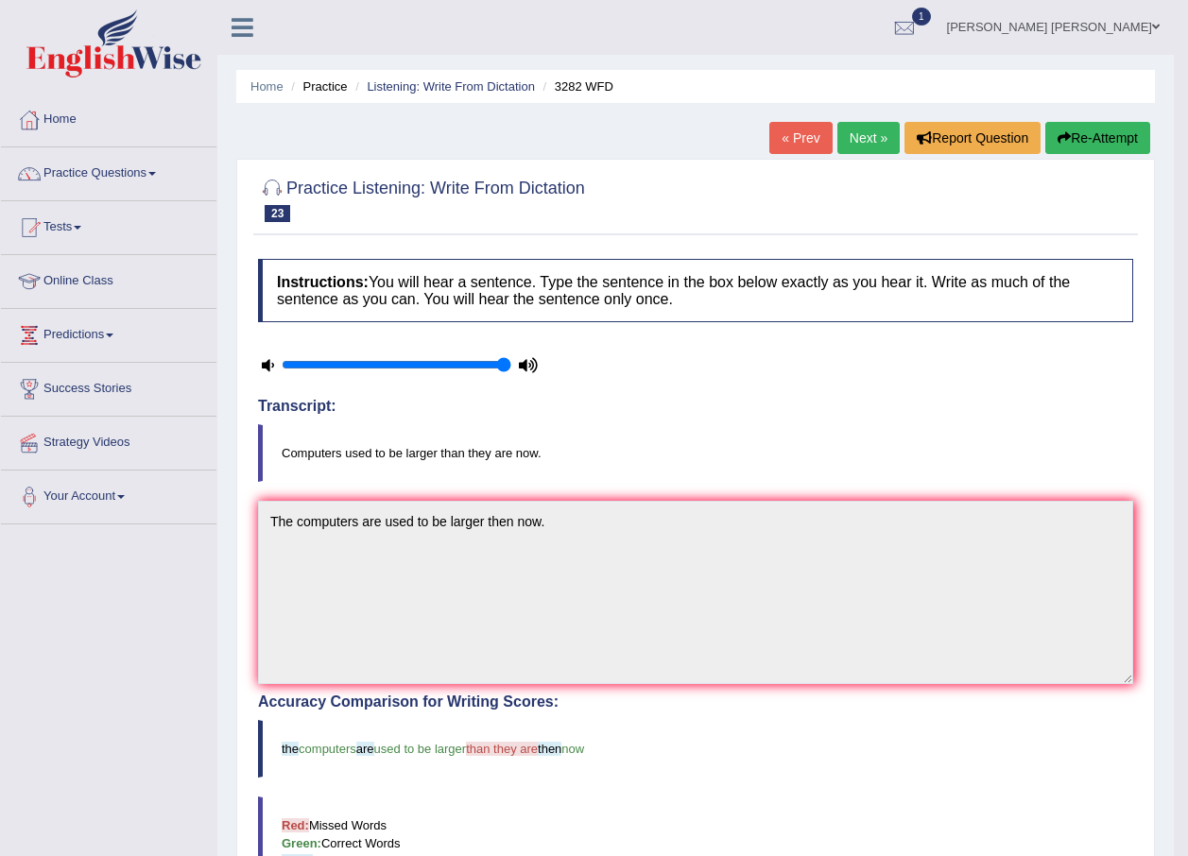
click at [868, 148] on link "Next »" at bounding box center [868, 138] width 62 height 32
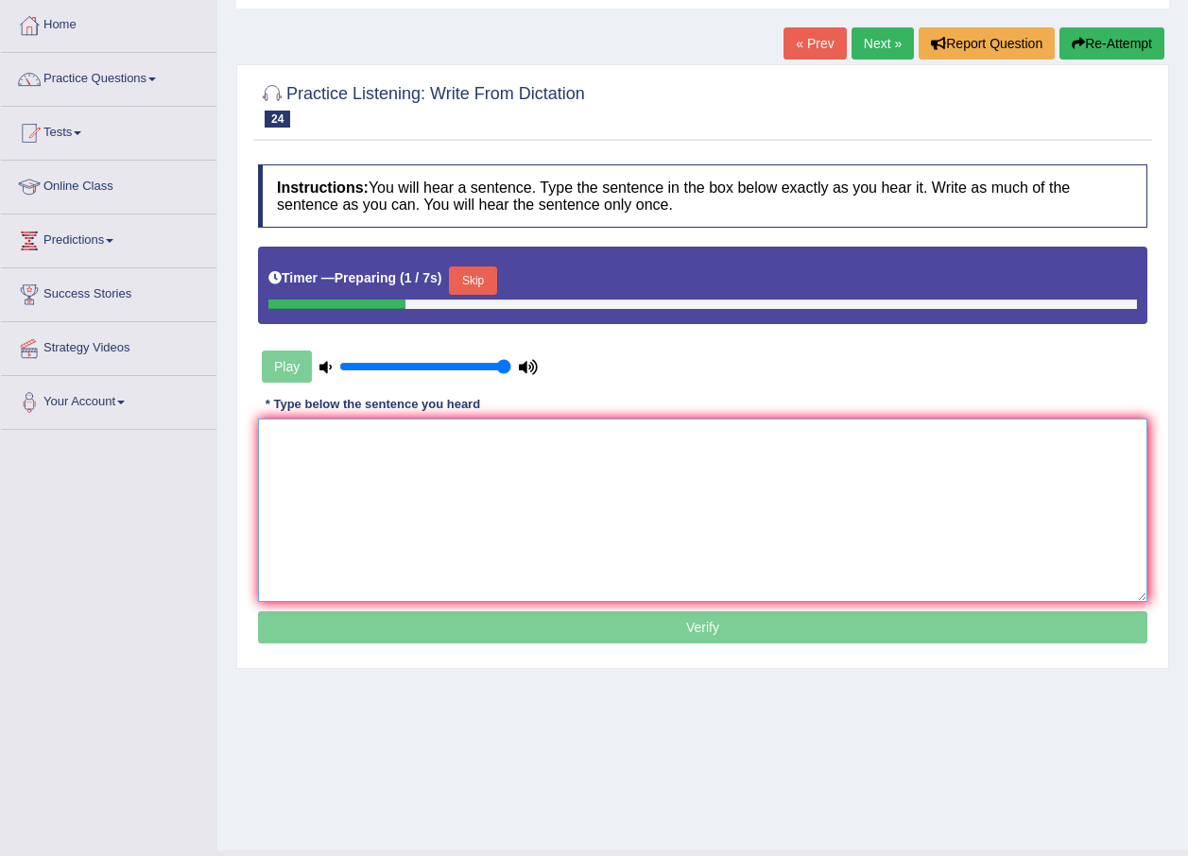
click at [623, 539] on textarea at bounding box center [702, 510] width 889 height 183
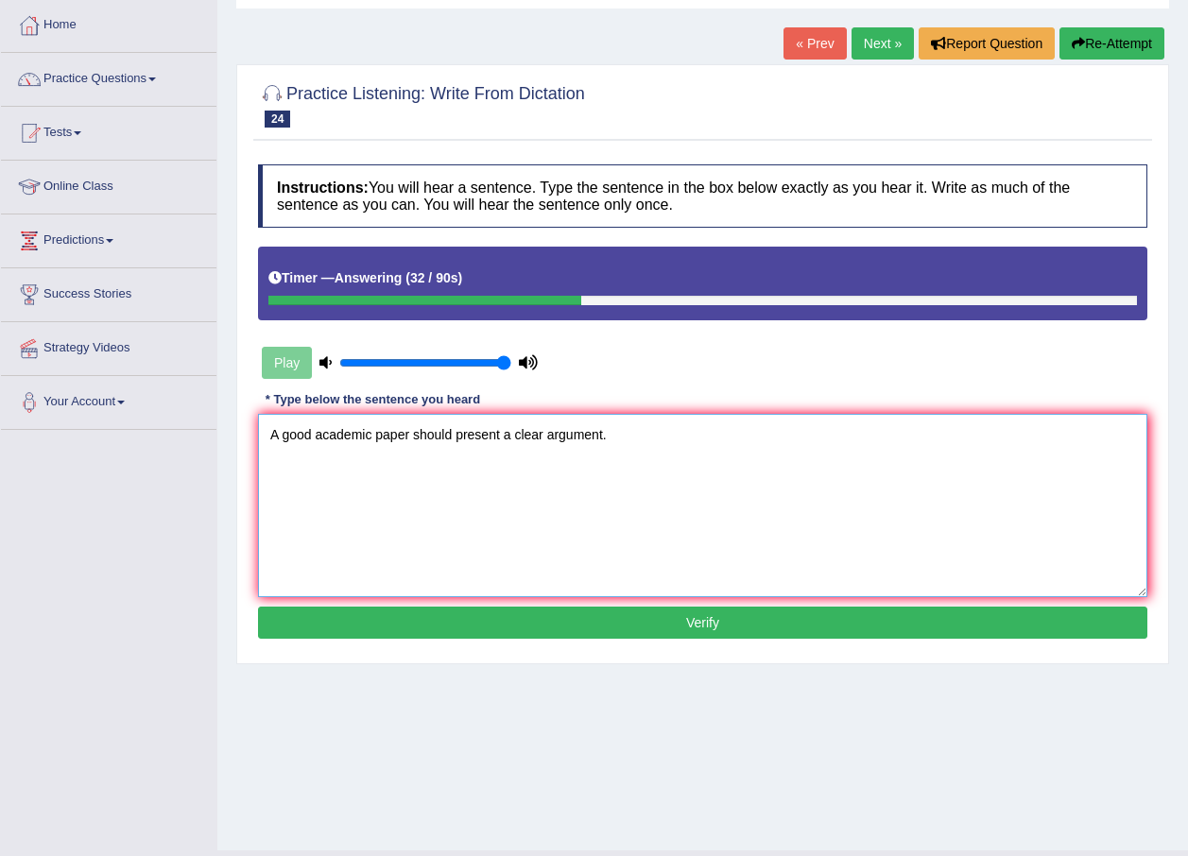
type textarea "A good academic paper should present a clear argument."
click at [617, 609] on button "Verify" at bounding box center [702, 623] width 889 height 32
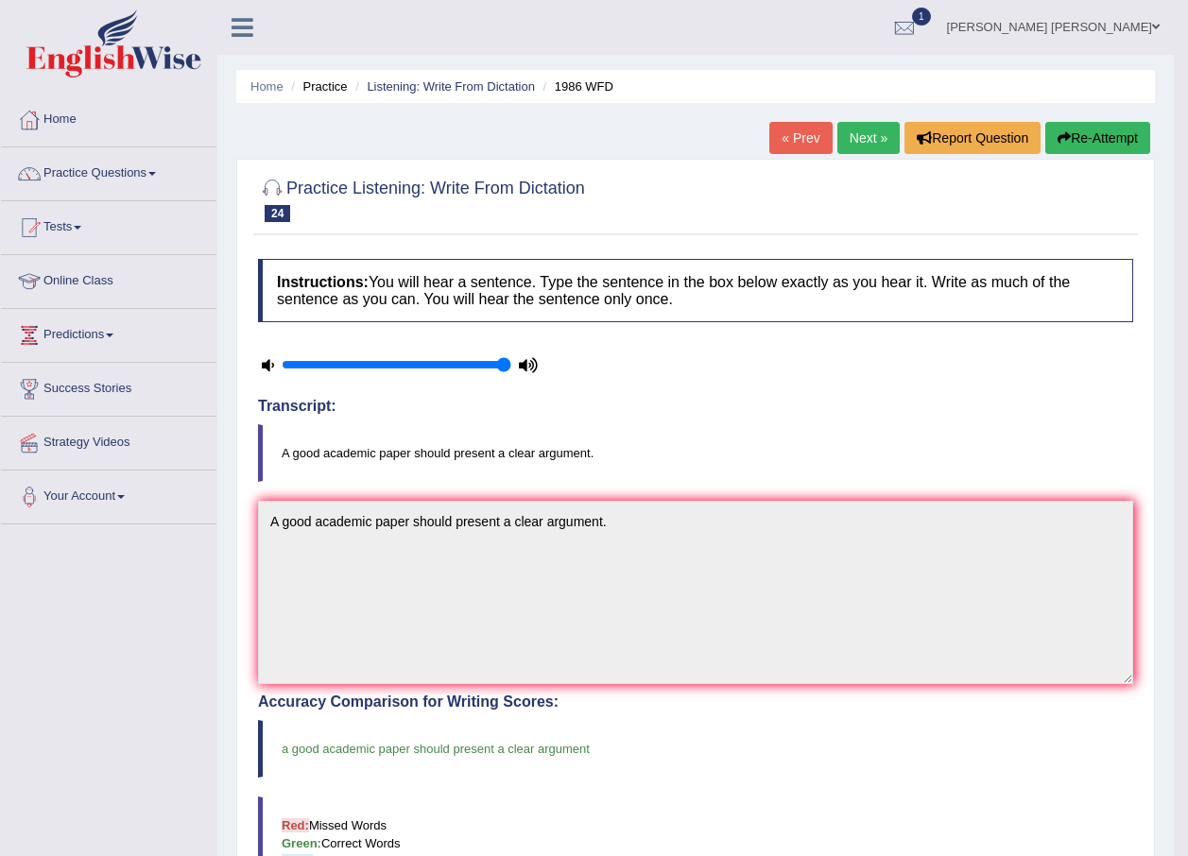
click at [864, 138] on link "Next »" at bounding box center [868, 138] width 62 height 32
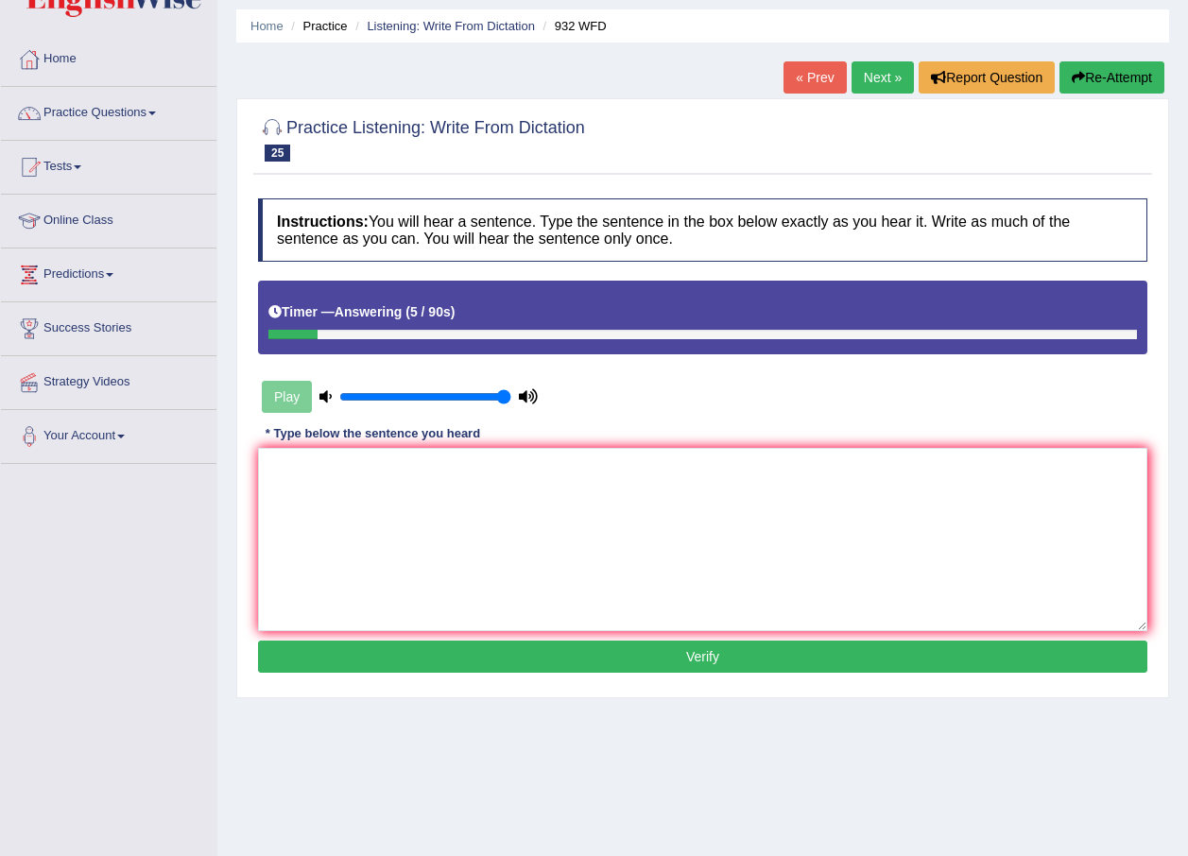
scroll to position [95, 0]
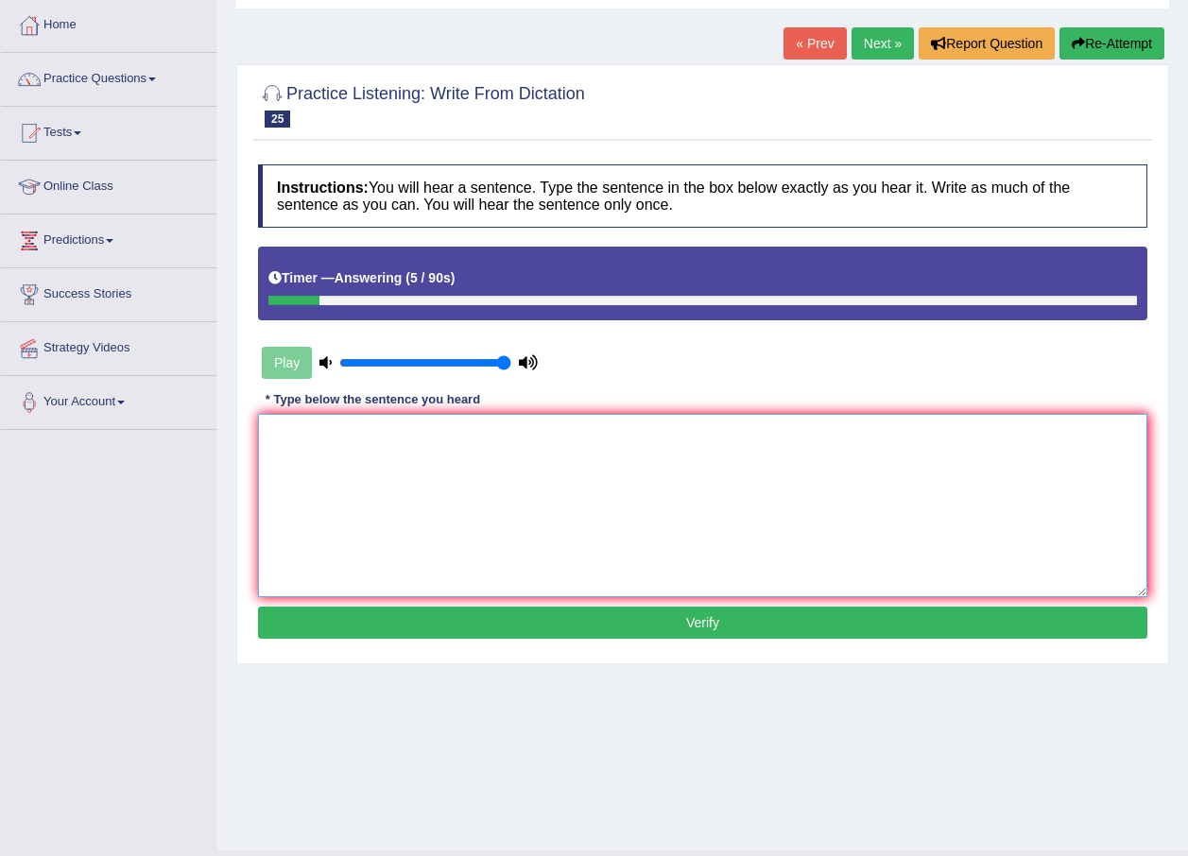
click at [577, 505] on textarea at bounding box center [702, 505] width 889 height 183
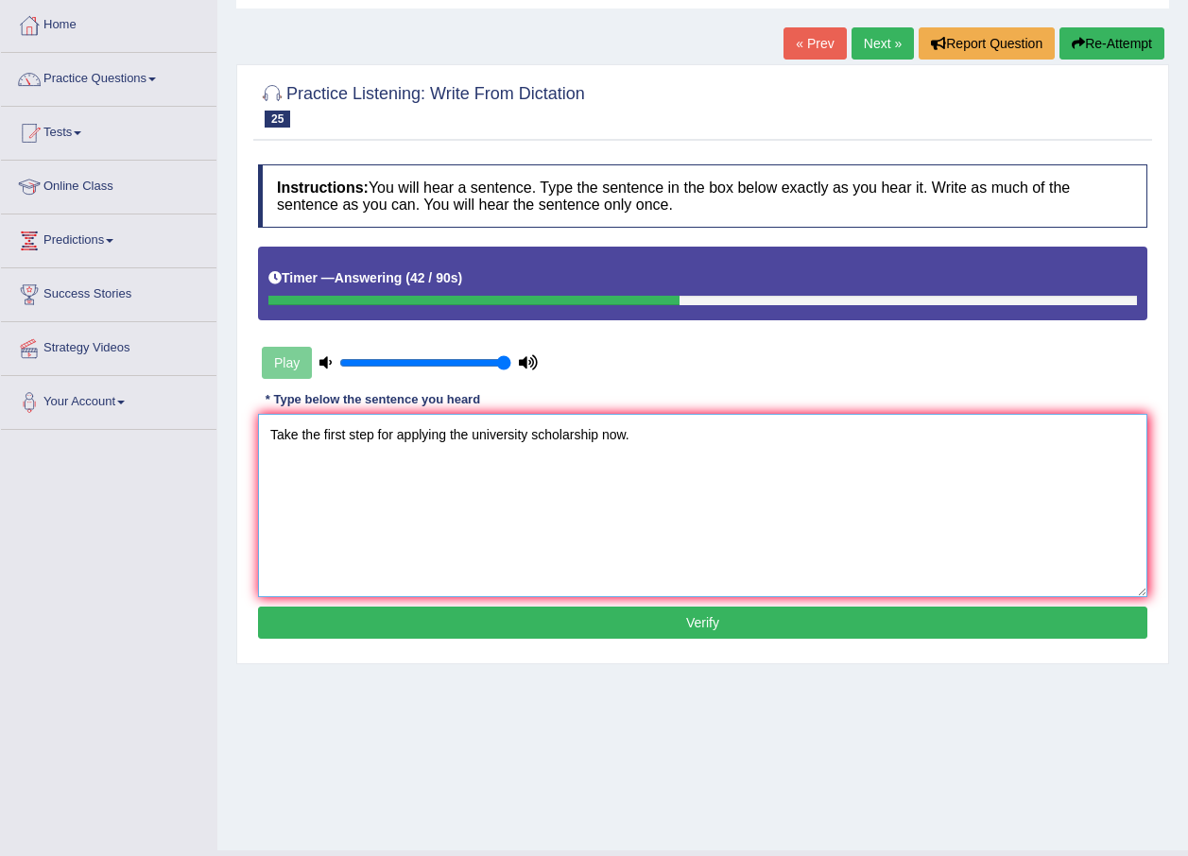
type textarea "Take the first step for applying the university scholarship now."
click at [660, 628] on button "Verify" at bounding box center [702, 623] width 889 height 32
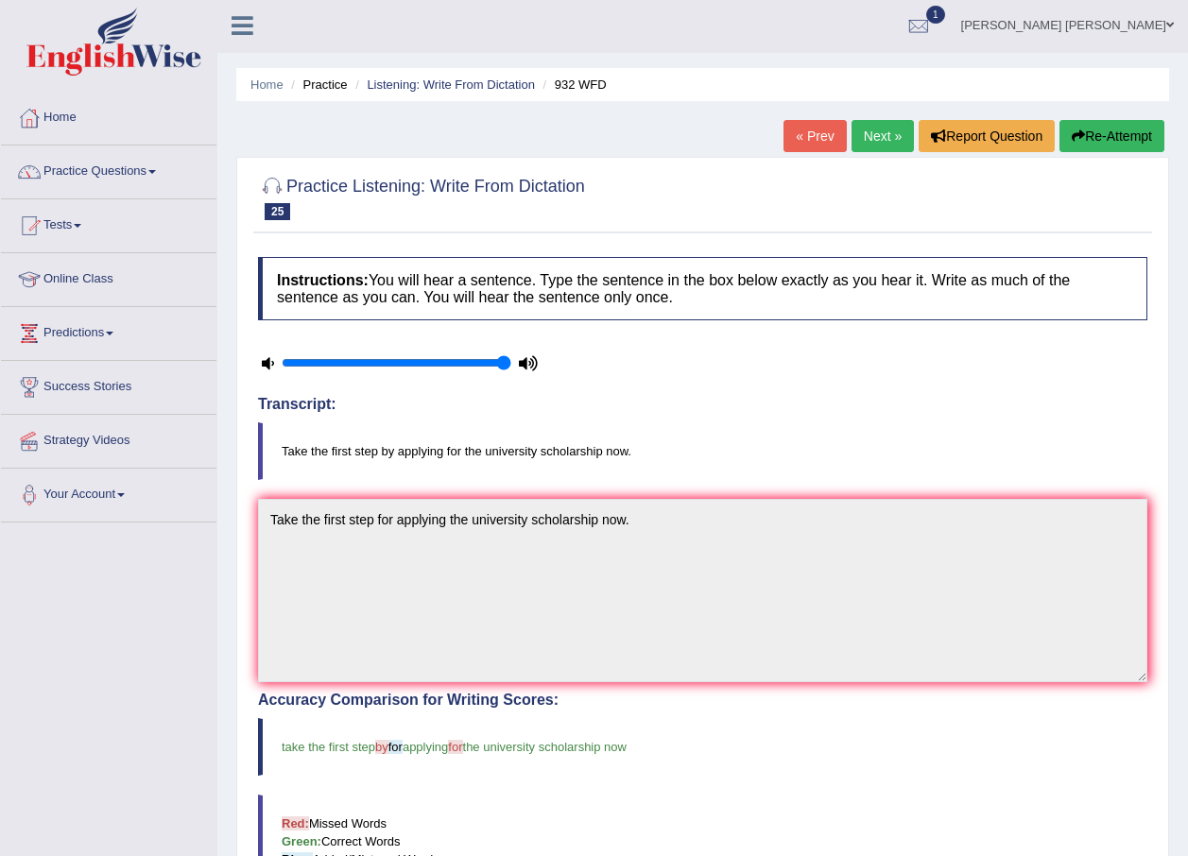
scroll to position [0, 0]
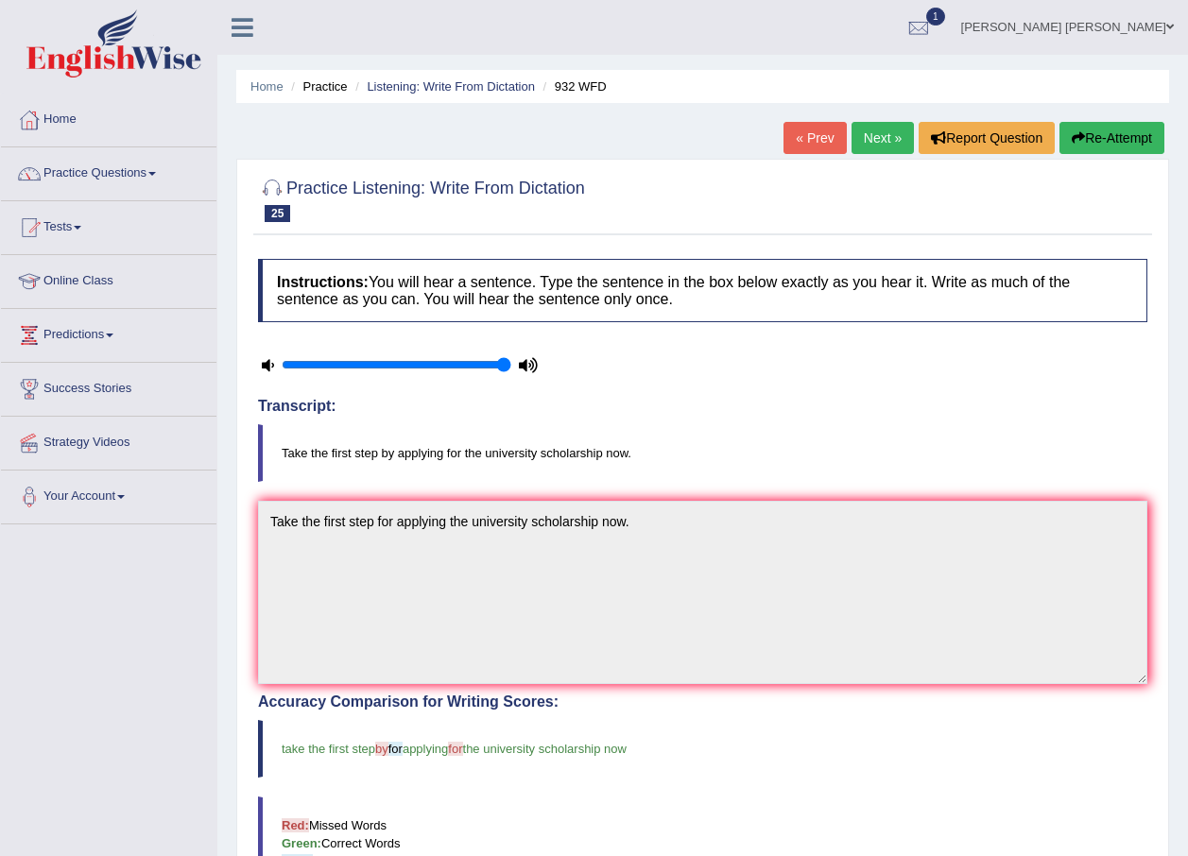
click at [889, 133] on link "Next »" at bounding box center [883, 138] width 62 height 32
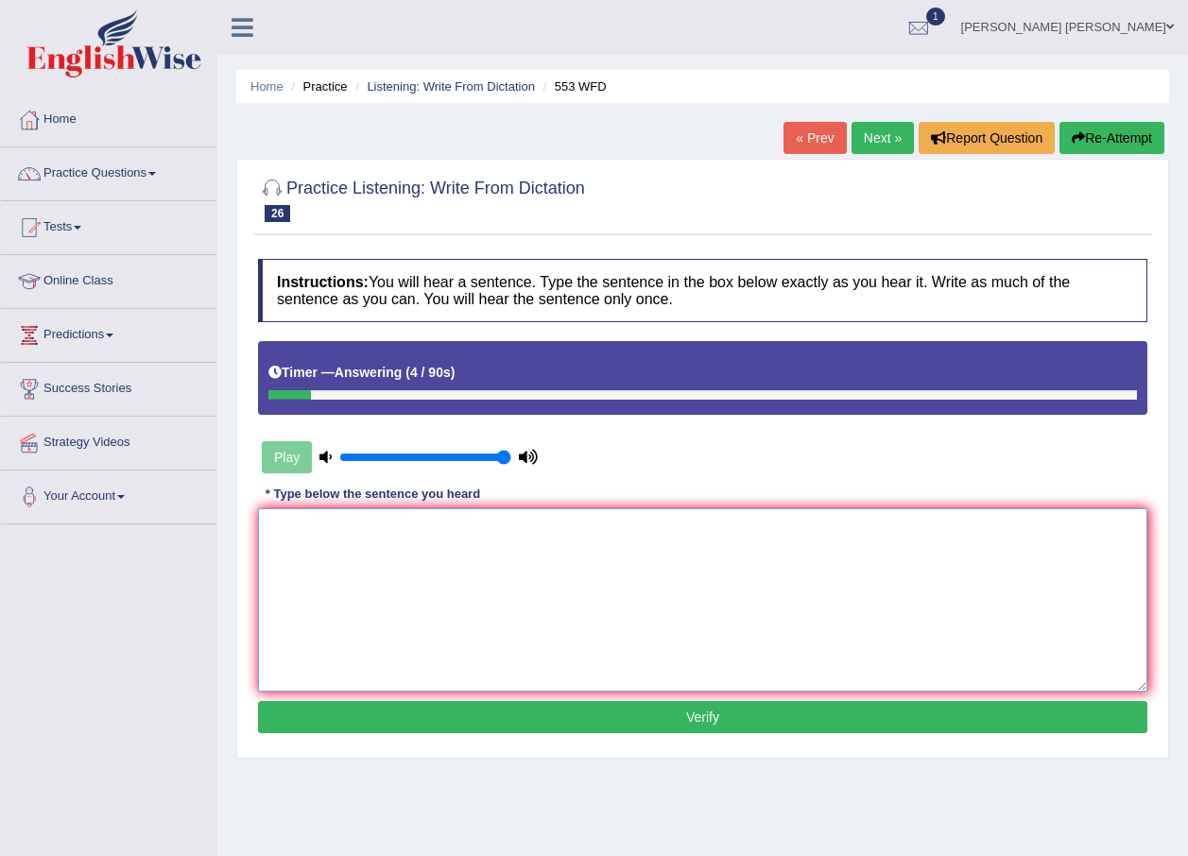
click at [820, 583] on textarea at bounding box center [702, 599] width 889 height 183
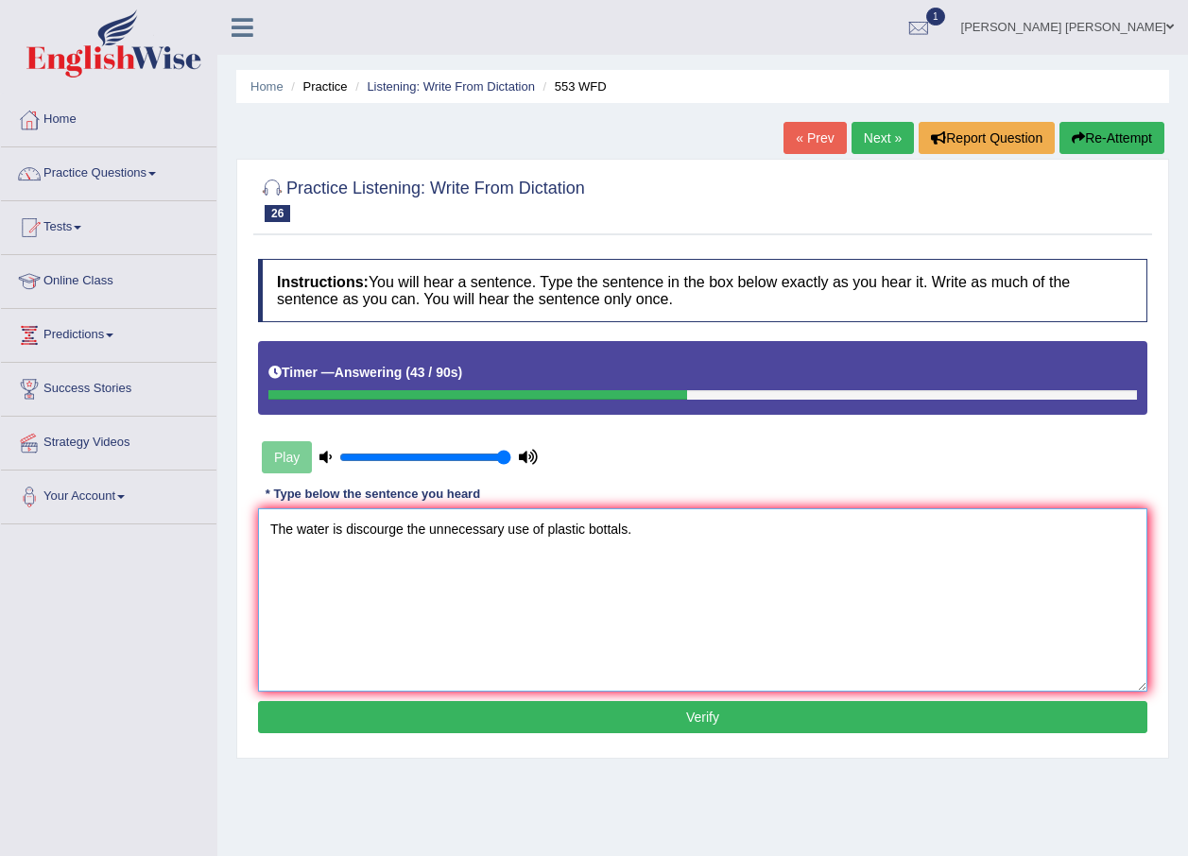
click at [425, 533] on textarea "The water is discourge the unnecessary use of plastic bottals." at bounding box center [702, 599] width 889 height 183
type textarea "The water is discourge the campus unnecessary use of plastic bottals."
click at [617, 706] on button "Verify" at bounding box center [702, 717] width 889 height 32
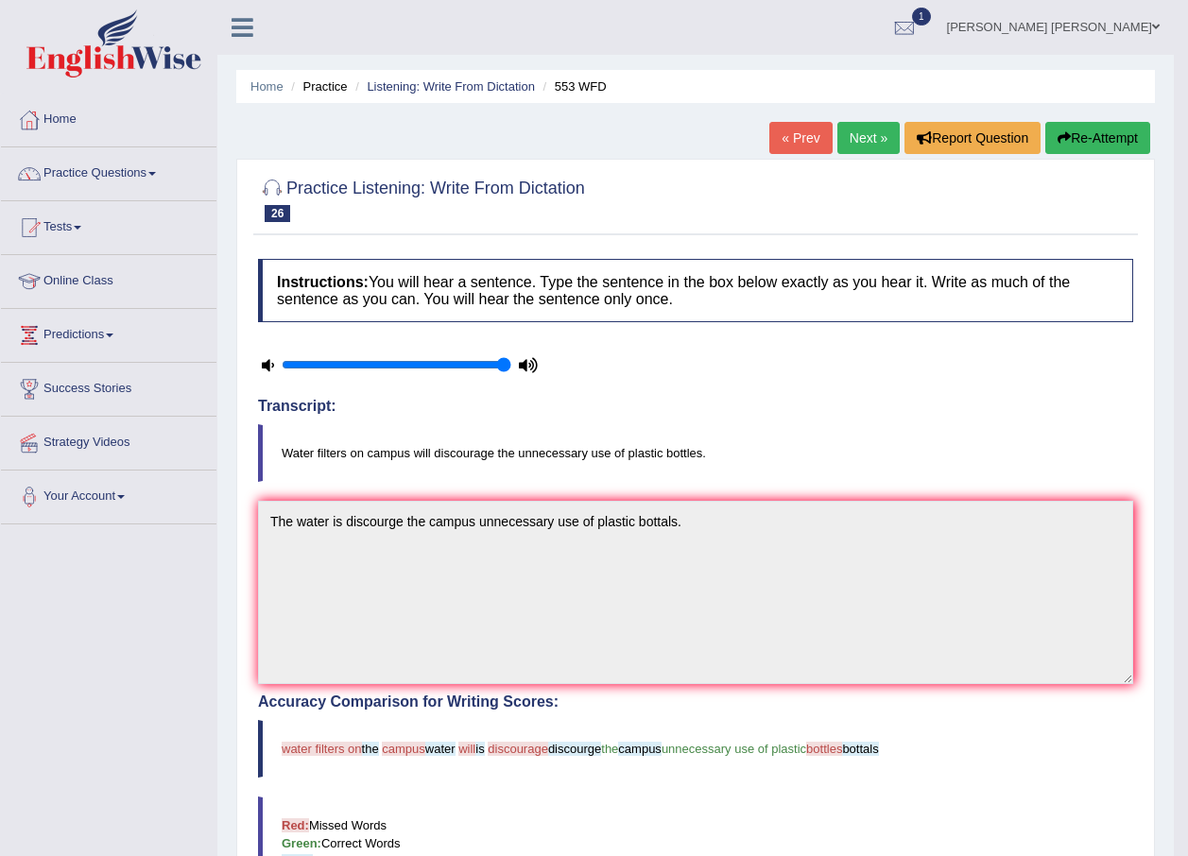
click at [878, 141] on link "Next »" at bounding box center [868, 138] width 62 height 32
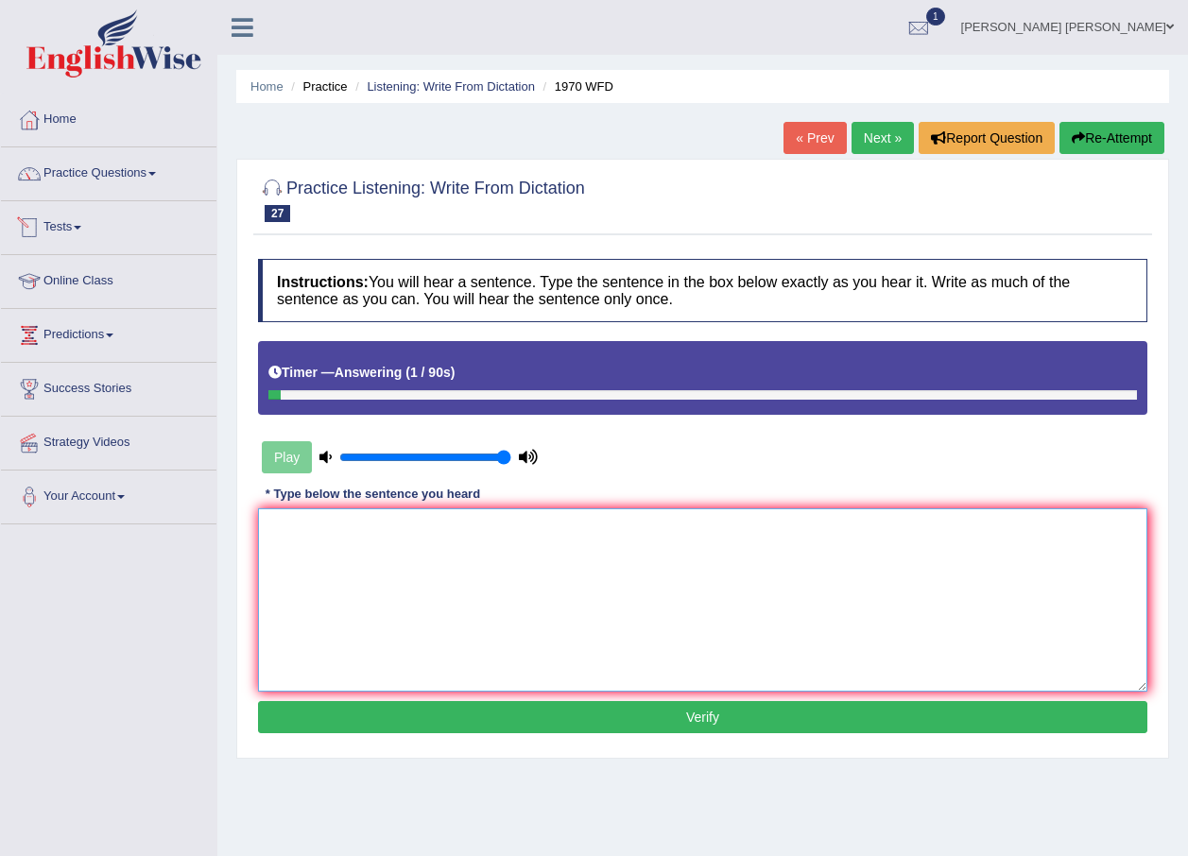
click at [614, 519] on textarea at bounding box center [702, 599] width 889 height 183
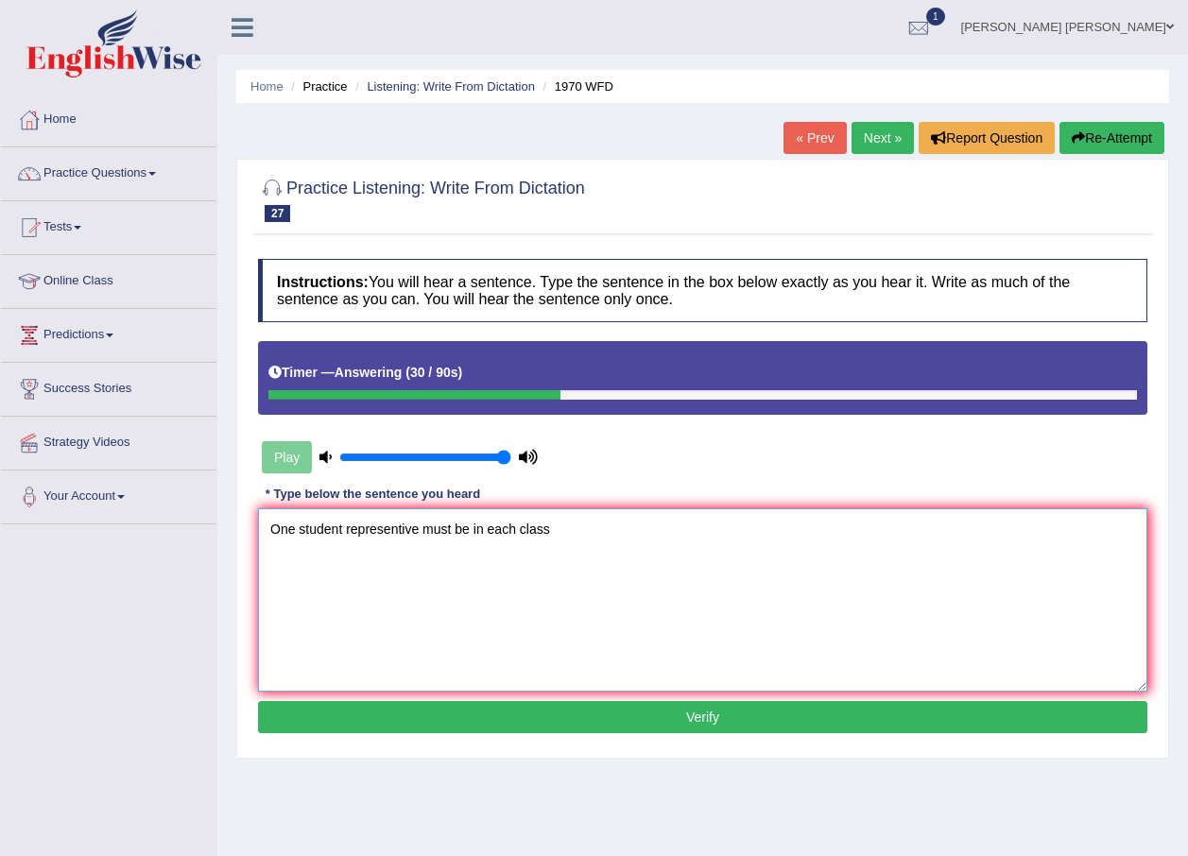
type textarea "One student representive must be in each class"
click at [889, 721] on button "Verify" at bounding box center [702, 717] width 889 height 32
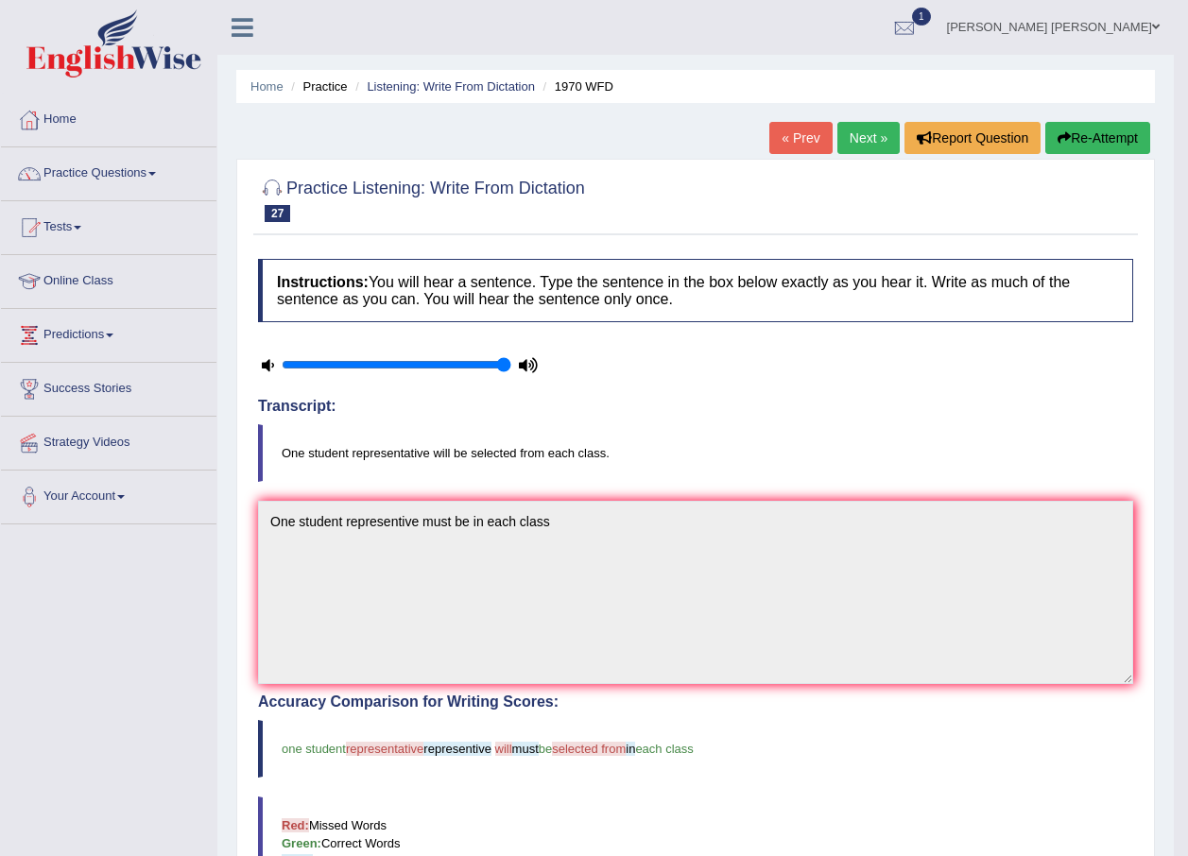
click at [873, 140] on link "Next »" at bounding box center [868, 138] width 62 height 32
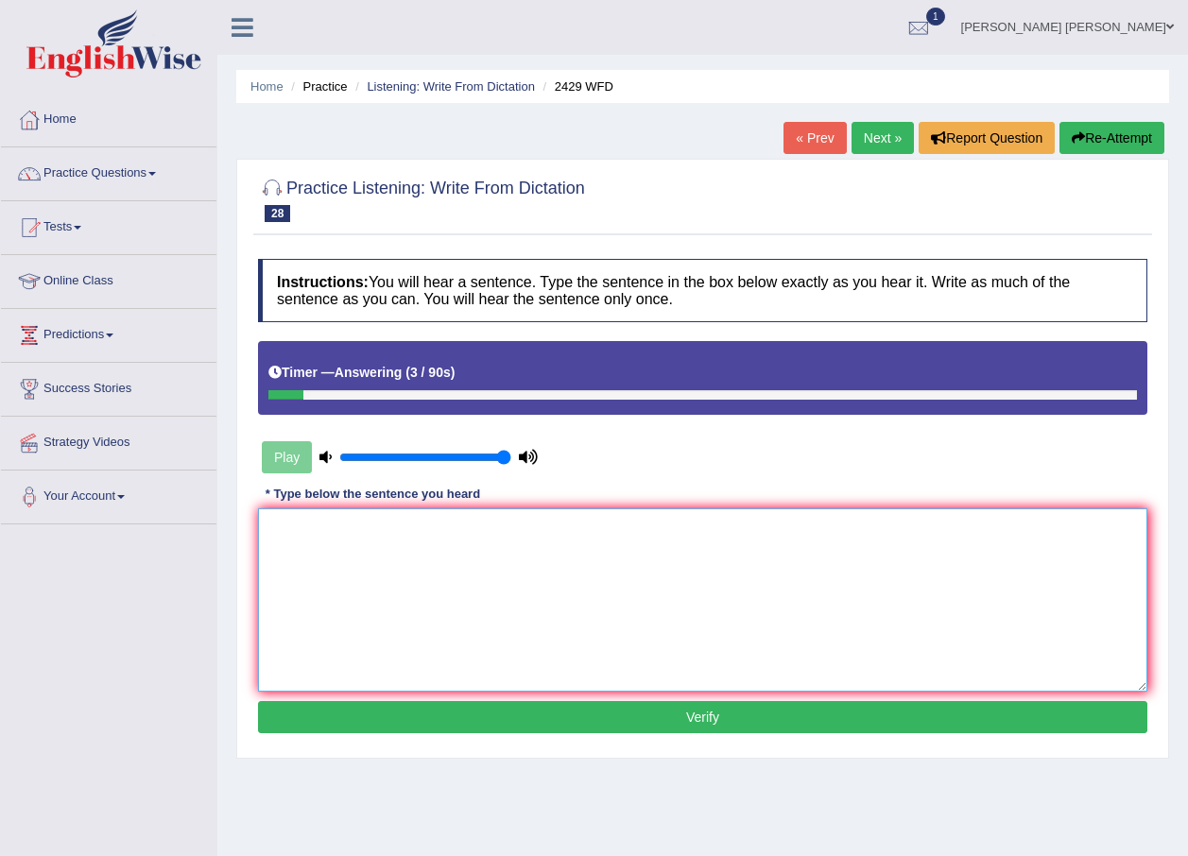
click at [755, 525] on textarea at bounding box center [702, 599] width 889 height 183
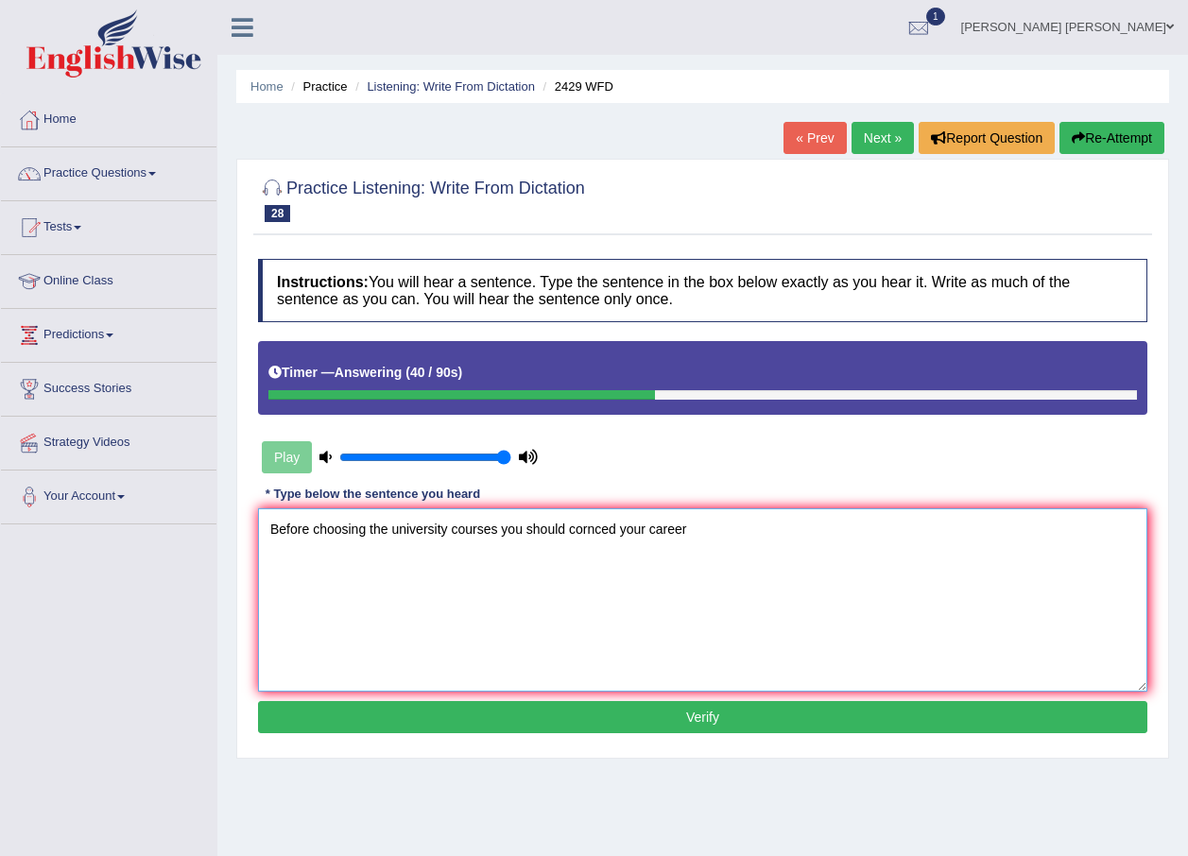
click at [652, 526] on textarea "Before choosing the university courses you should cornced your career" at bounding box center [702, 599] width 889 height 183
click at [797, 524] on textarea "Before choosing the university courses you should cornced your future career" at bounding box center [702, 599] width 889 height 183
type textarea "Before choosing the university courses you should cornced your future career."
click at [603, 694] on div "Instructions: You will hear a sentence. Type the sentence in the box below exac…" at bounding box center [702, 499] width 899 height 499
click at [611, 716] on button "Verify" at bounding box center [702, 717] width 889 height 32
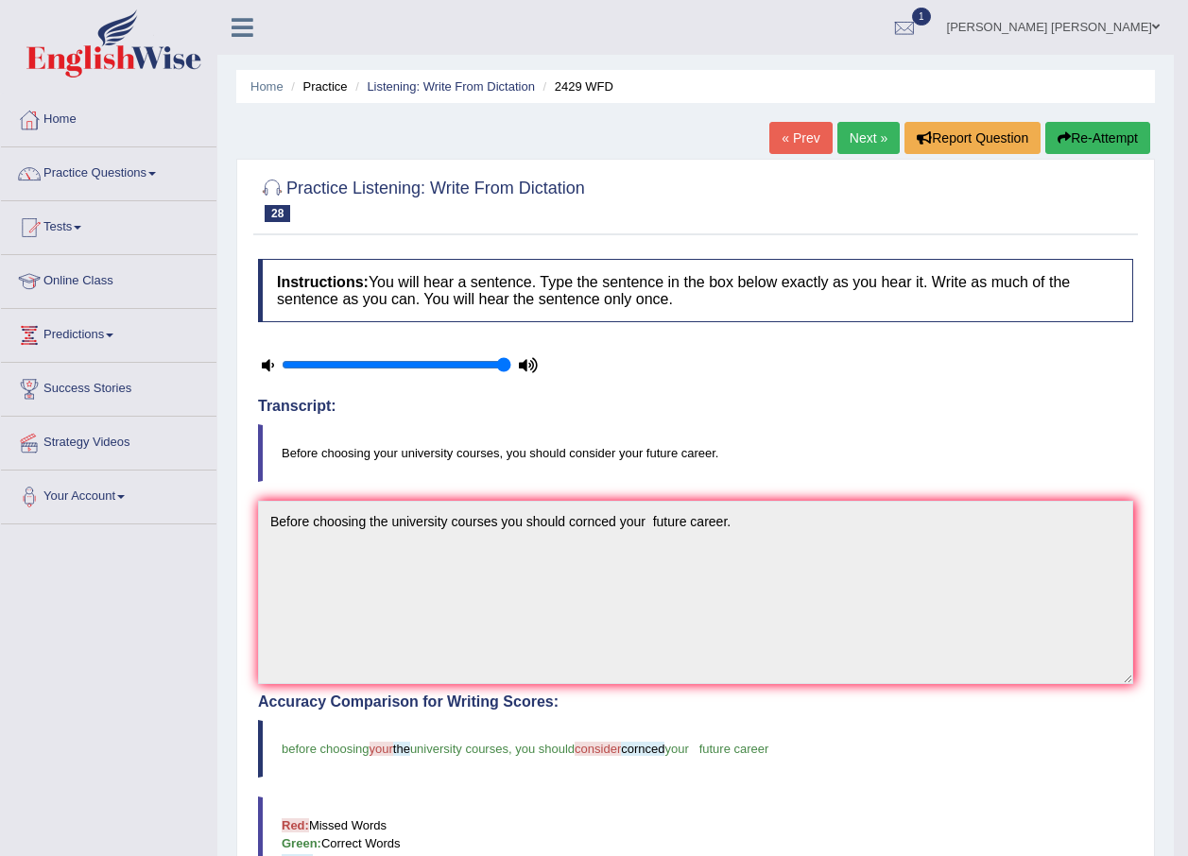
click at [864, 131] on link "Next »" at bounding box center [868, 138] width 62 height 32
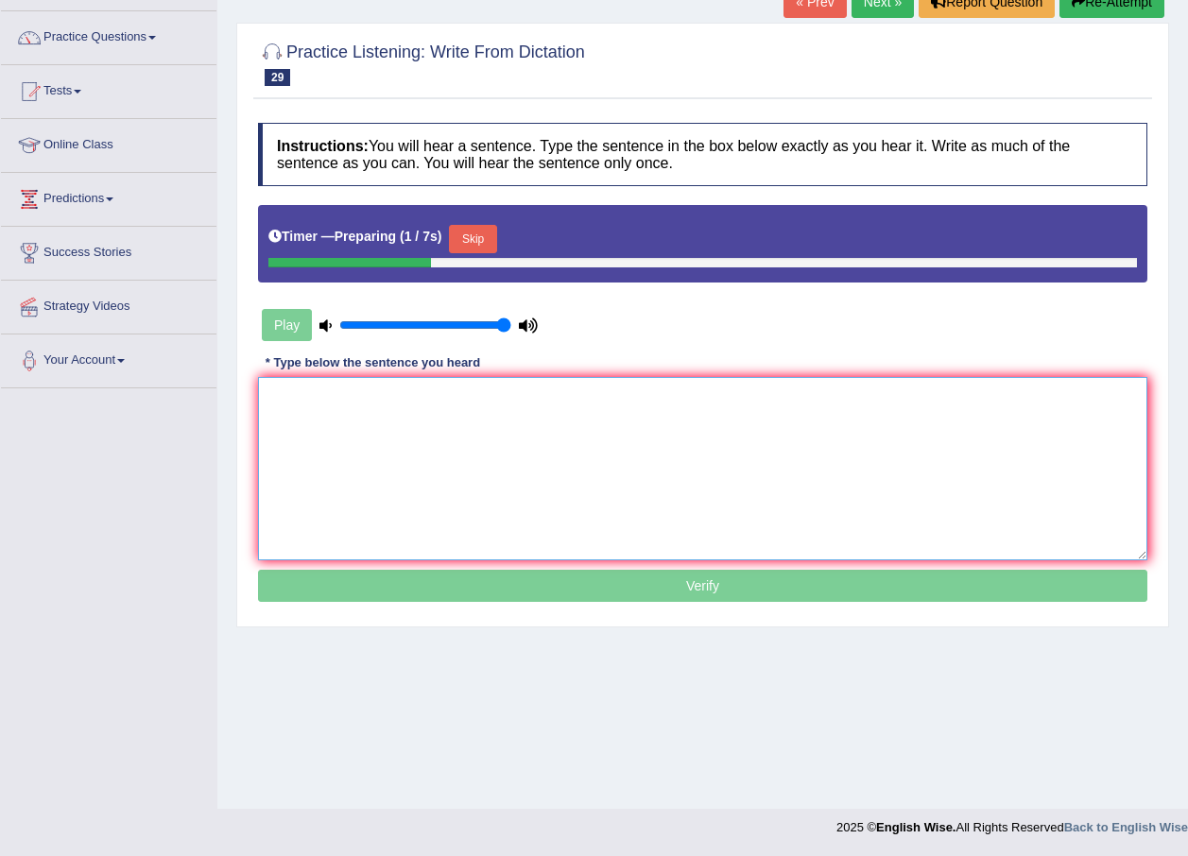
click at [691, 397] on textarea at bounding box center [702, 468] width 889 height 183
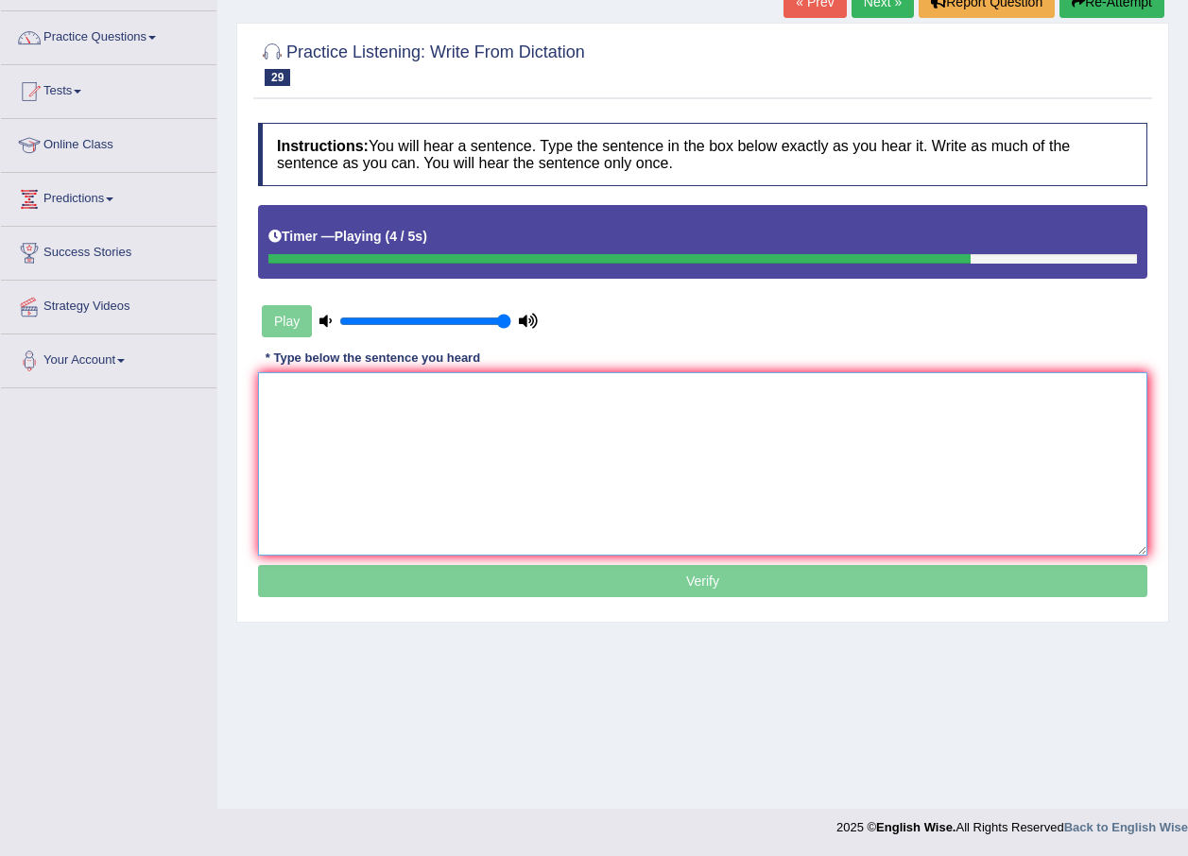
click at [690, 398] on textarea at bounding box center [702, 463] width 889 height 183
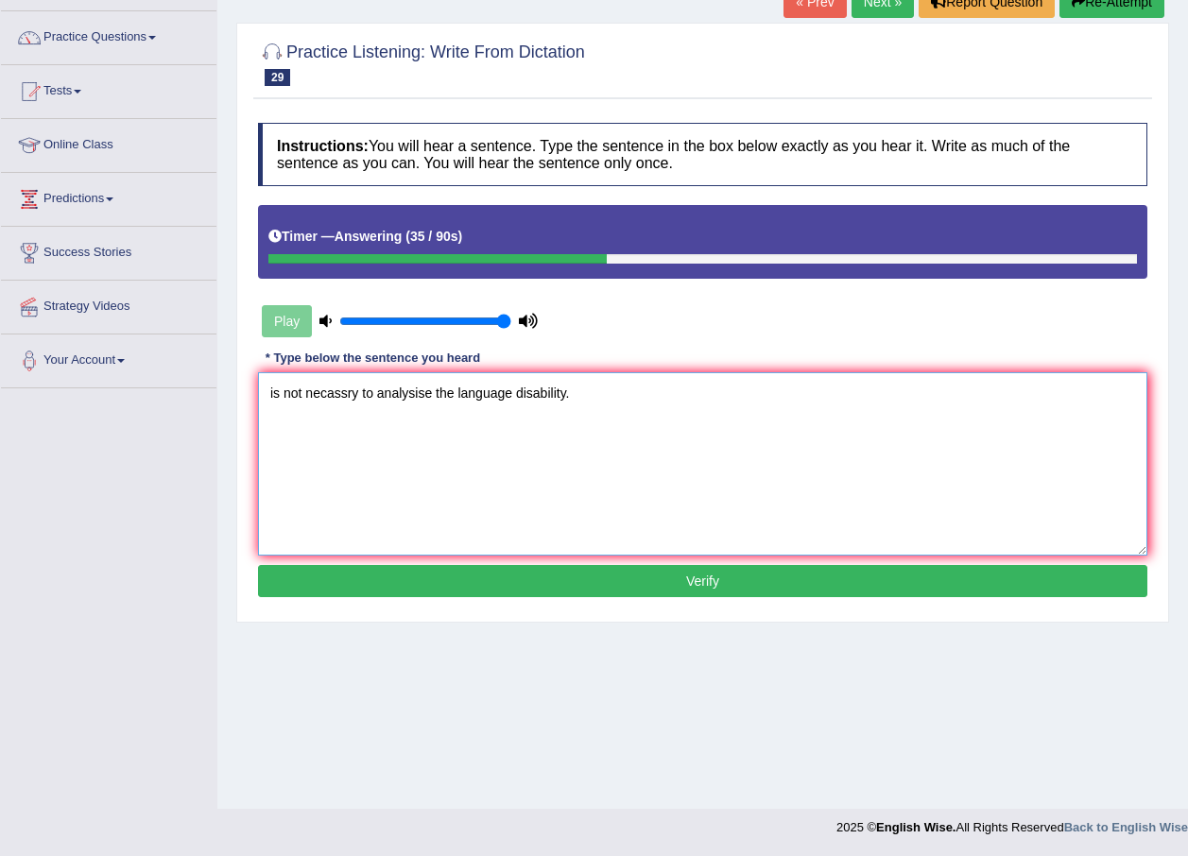
type textarea "is not necassry to analysise the language disability."
click at [697, 590] on button "Verify" at bounding box center [702, 581] width 889 height 32
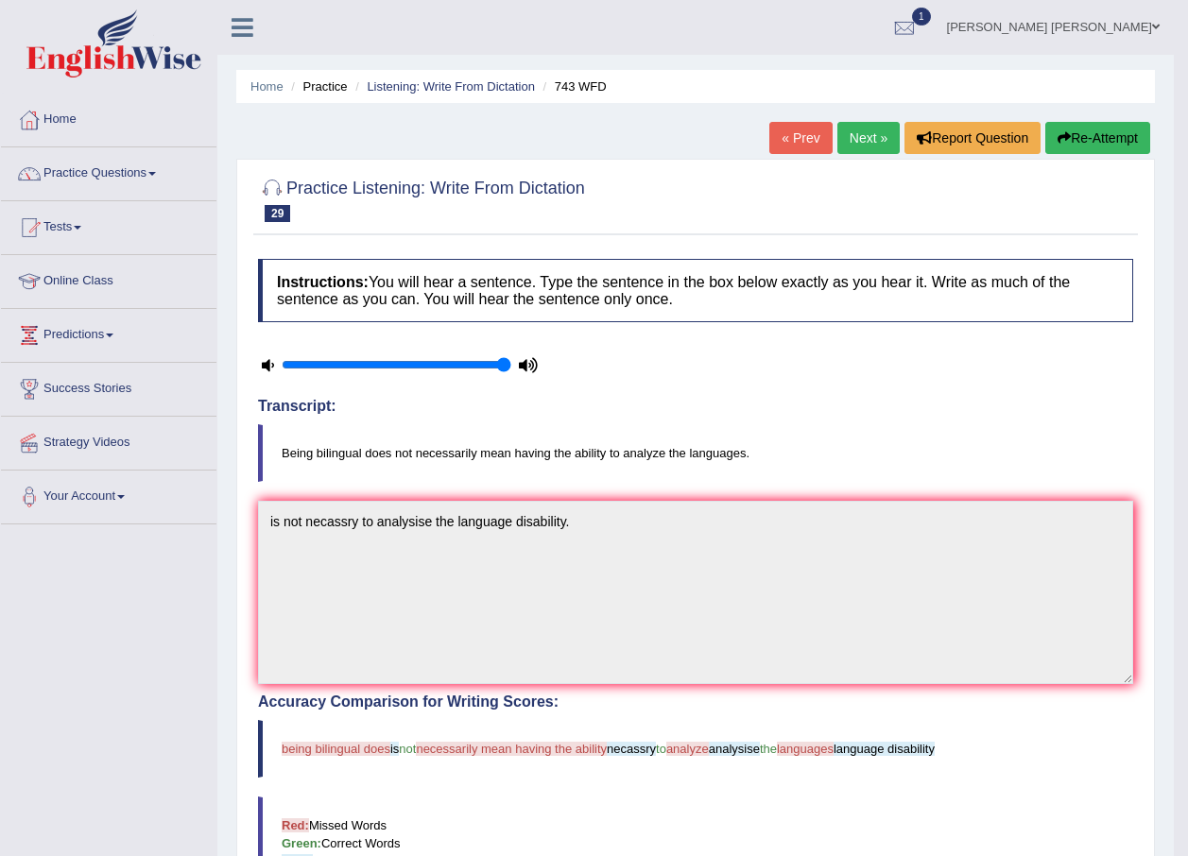
click at [884, 140] on link "Next »" at bounding box center [868, 138] width 62 height 32
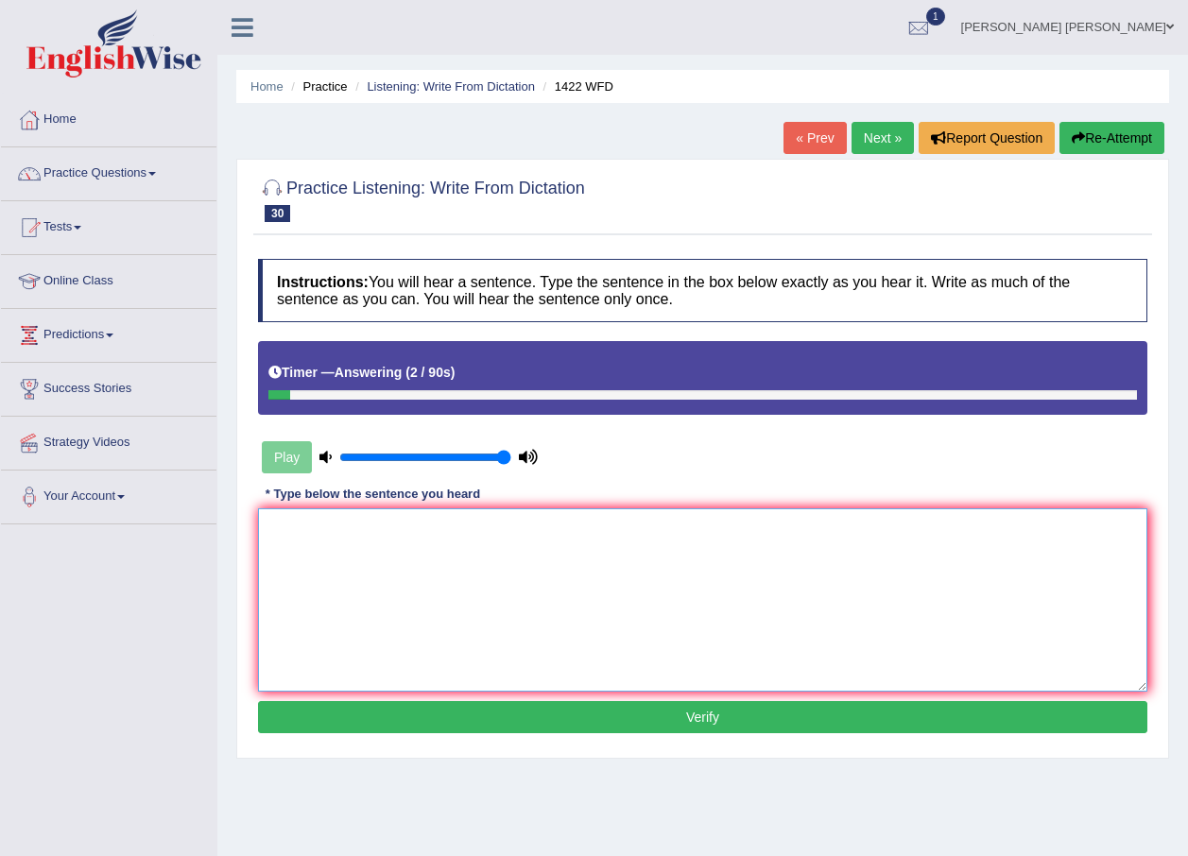
click at [900, 515] on textarea at bounding box center [702, 599] width 889 height 183
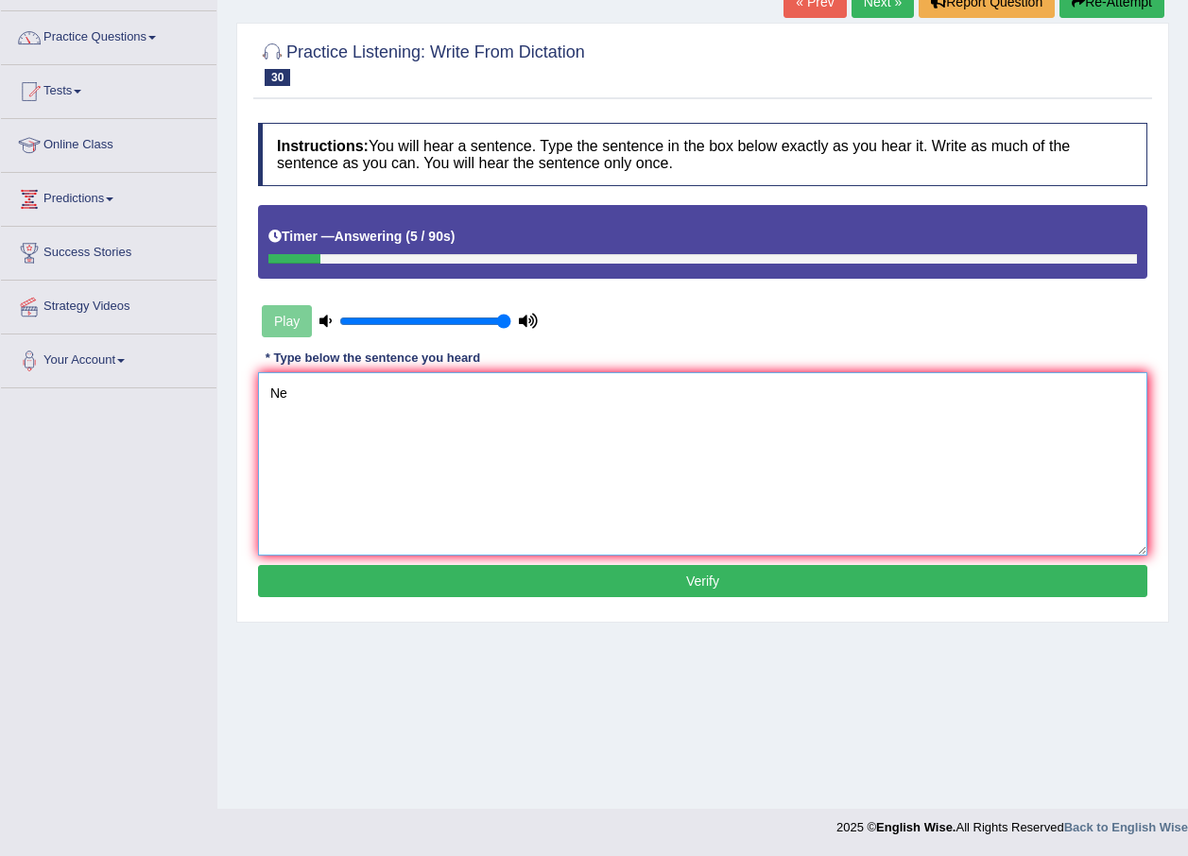
type textarea "N"
type textarea "w"
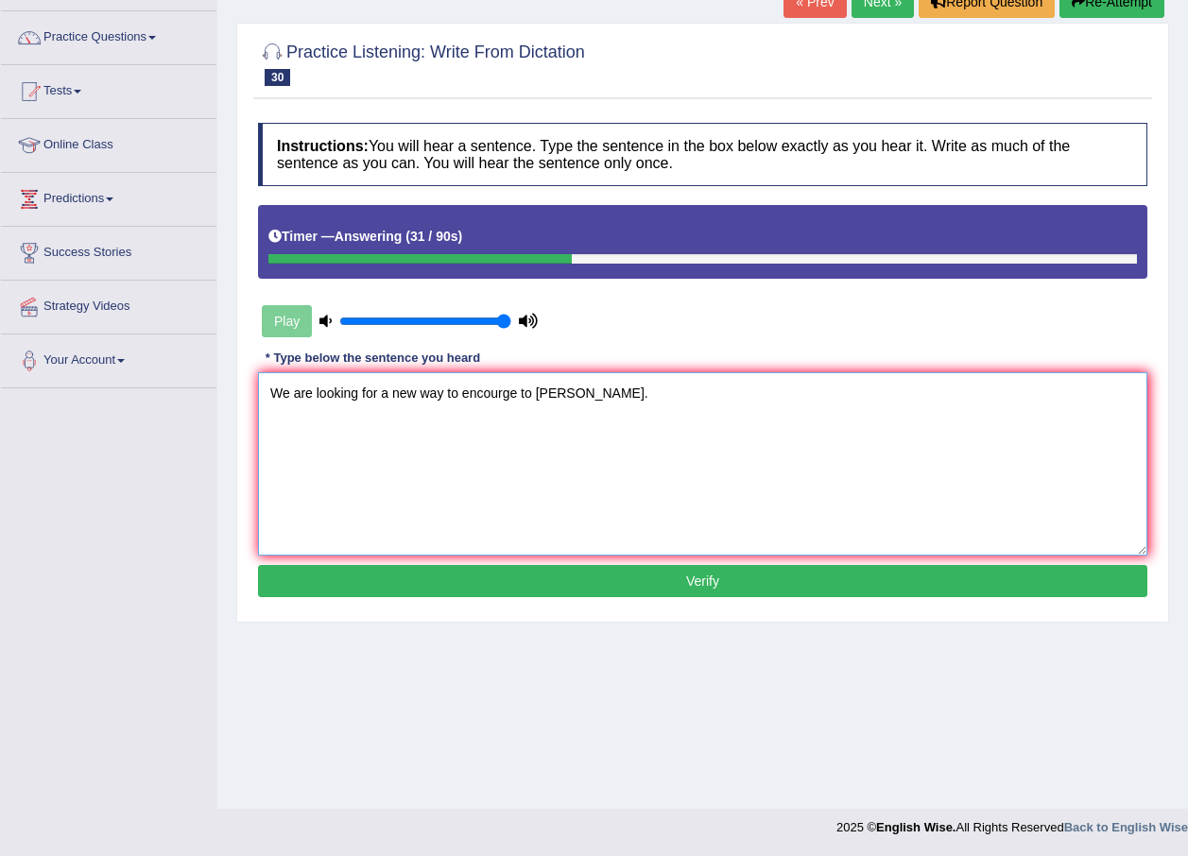
type textarea "We are looking for a new way to encourge to lerners."
click at [731, 577] on button "Verify" at bounding box center [702, 581] width 889 height 32
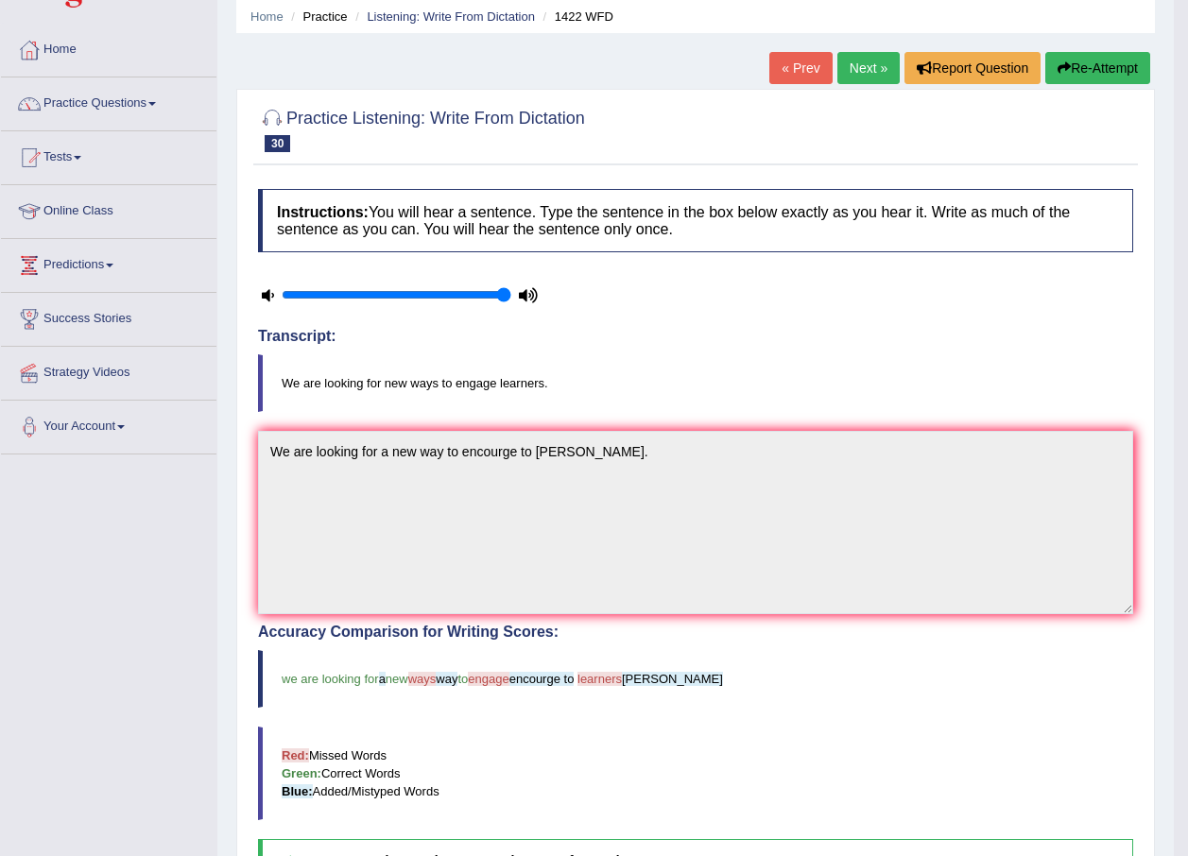
scroll to position [0, 0]
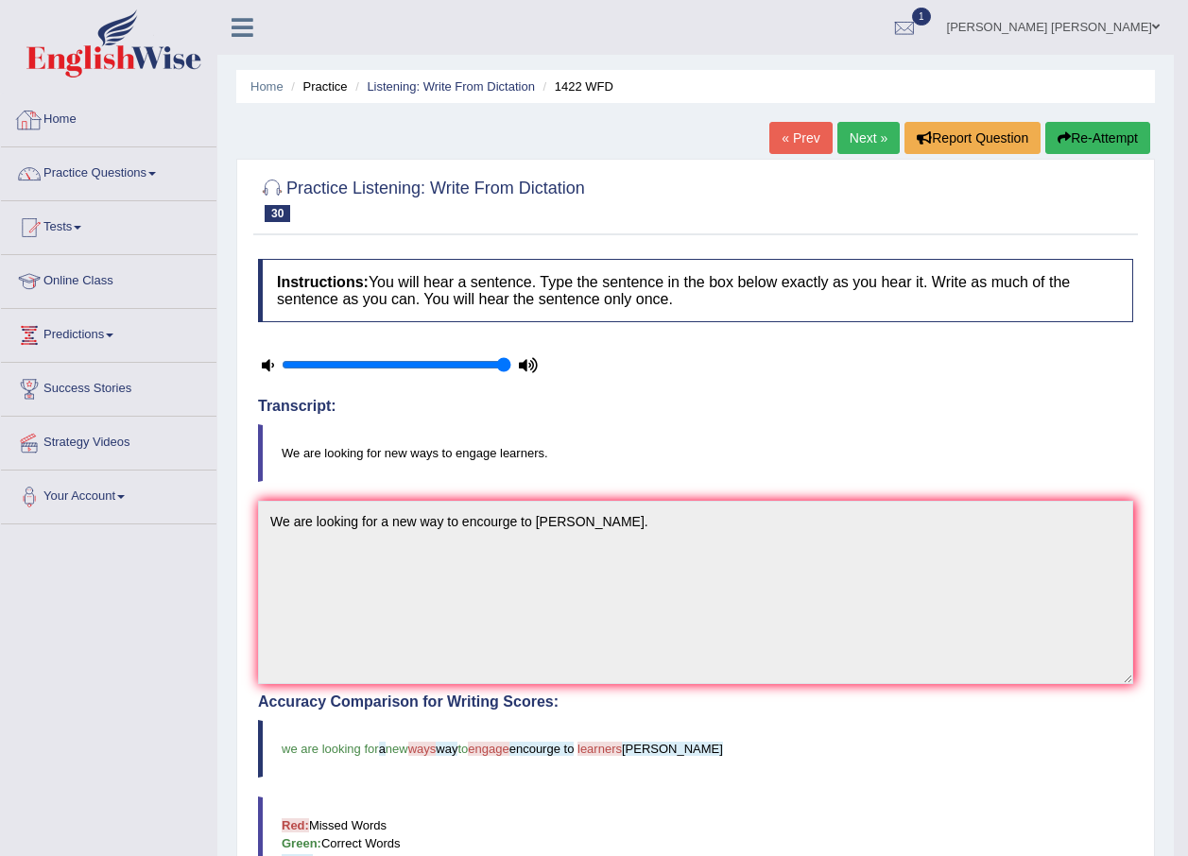
click at [66, 111] on link "Home" at bounding box center [108, 117] width 215 height 47
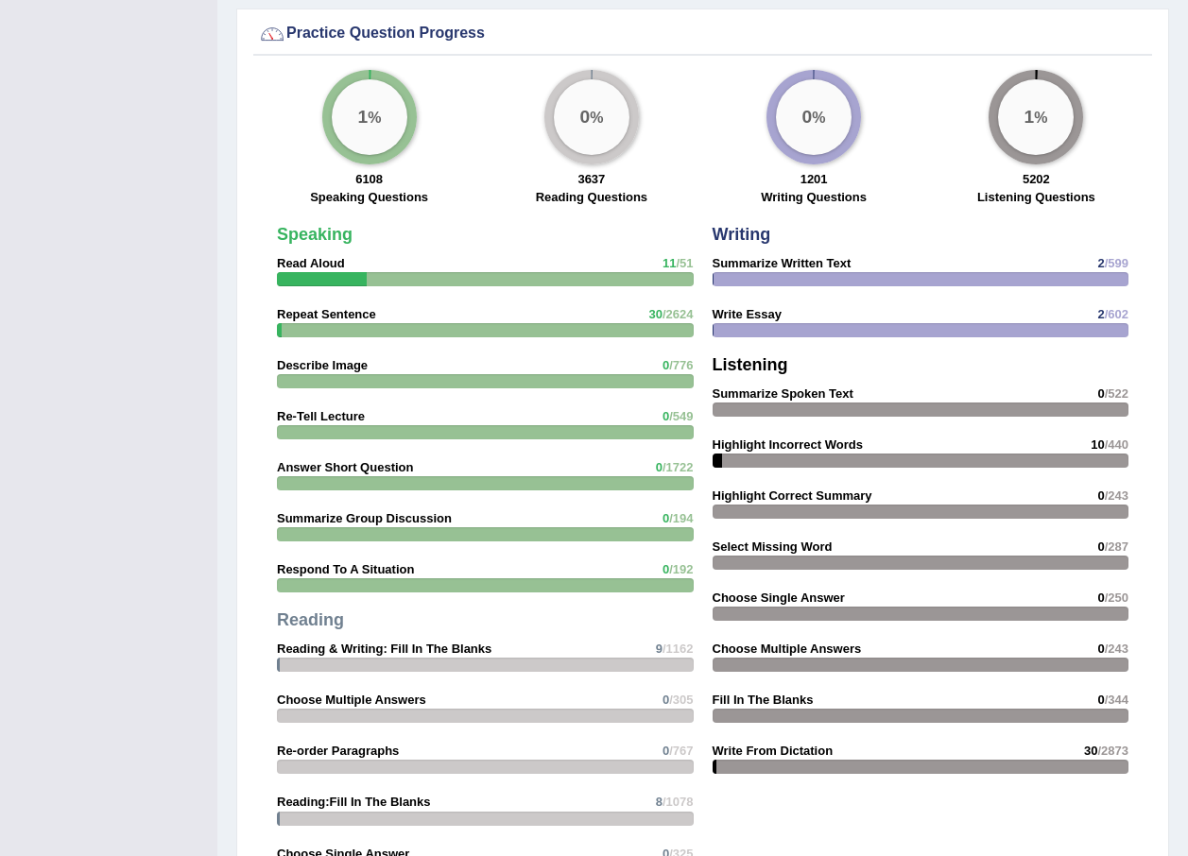
scroll to position [1512, 0]
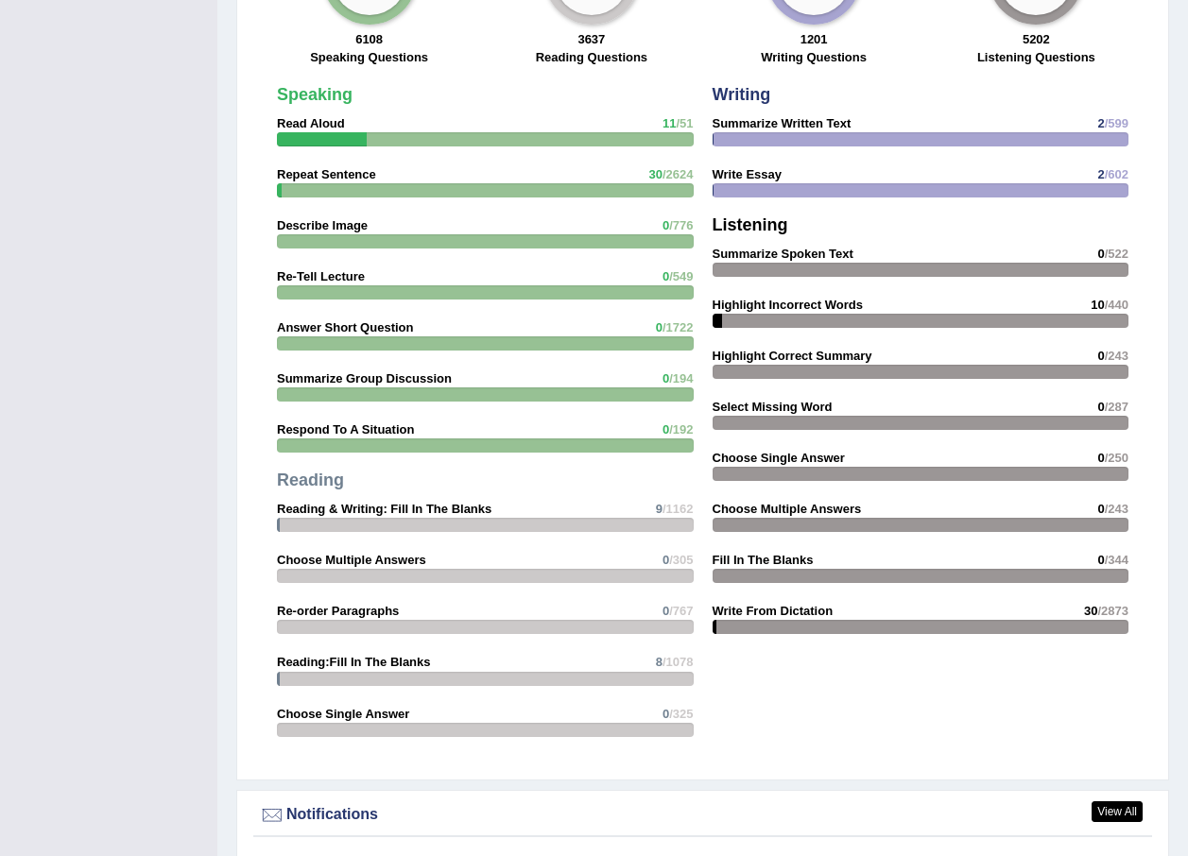
click at [740, 144] on div at bounding box center [921, 139] width 417 height 14
click at [743, 116] on strong "Summarize Written Text" at bounding box center [782, 123] width 139 height 14
click at [740, 121] on strong "Summarize Written Text" at bounding box center [782, 123] width 139 height 14
click at [737, 135] on div at bounding box center [921, 139] width 417 height 14
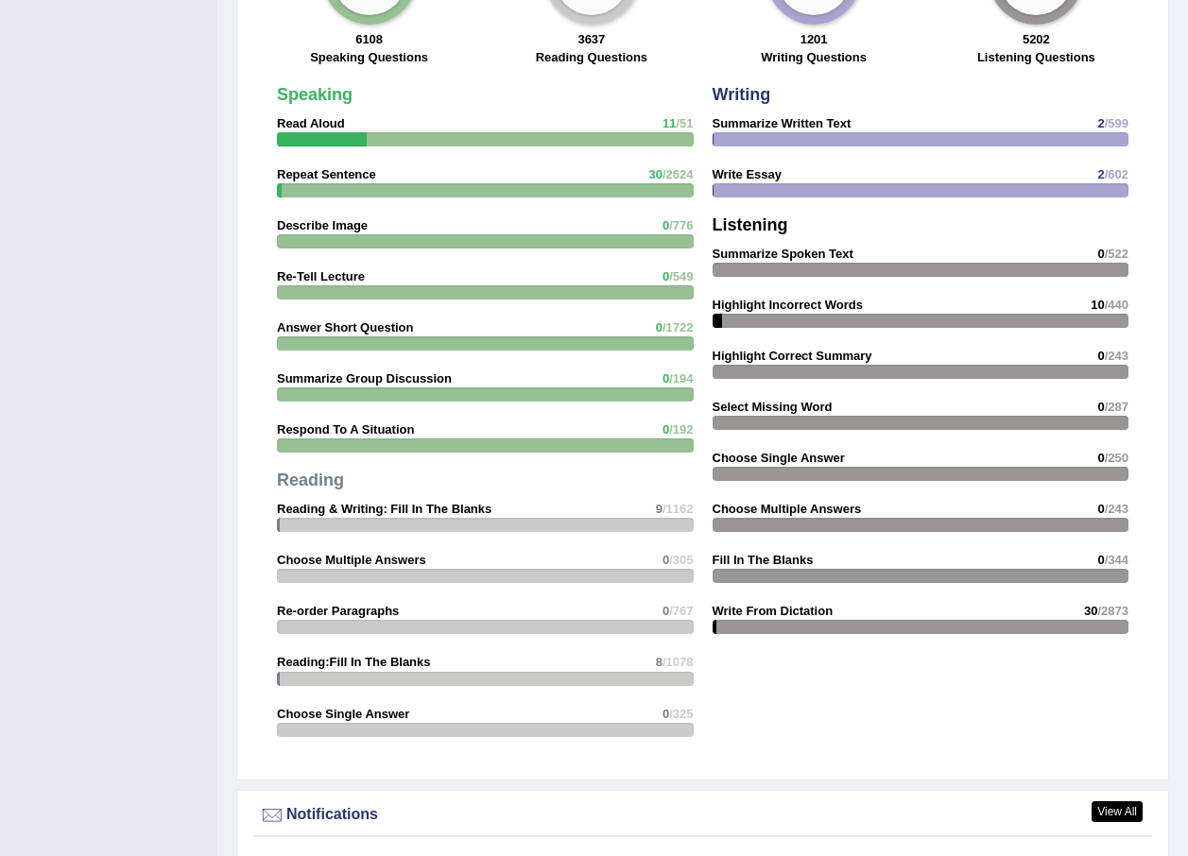
click at [758, 135] on div at bounding box center [921, 139] width 417 height 14
click at [757, 264] on div at bounding box center [921, 270] width 417 height 14
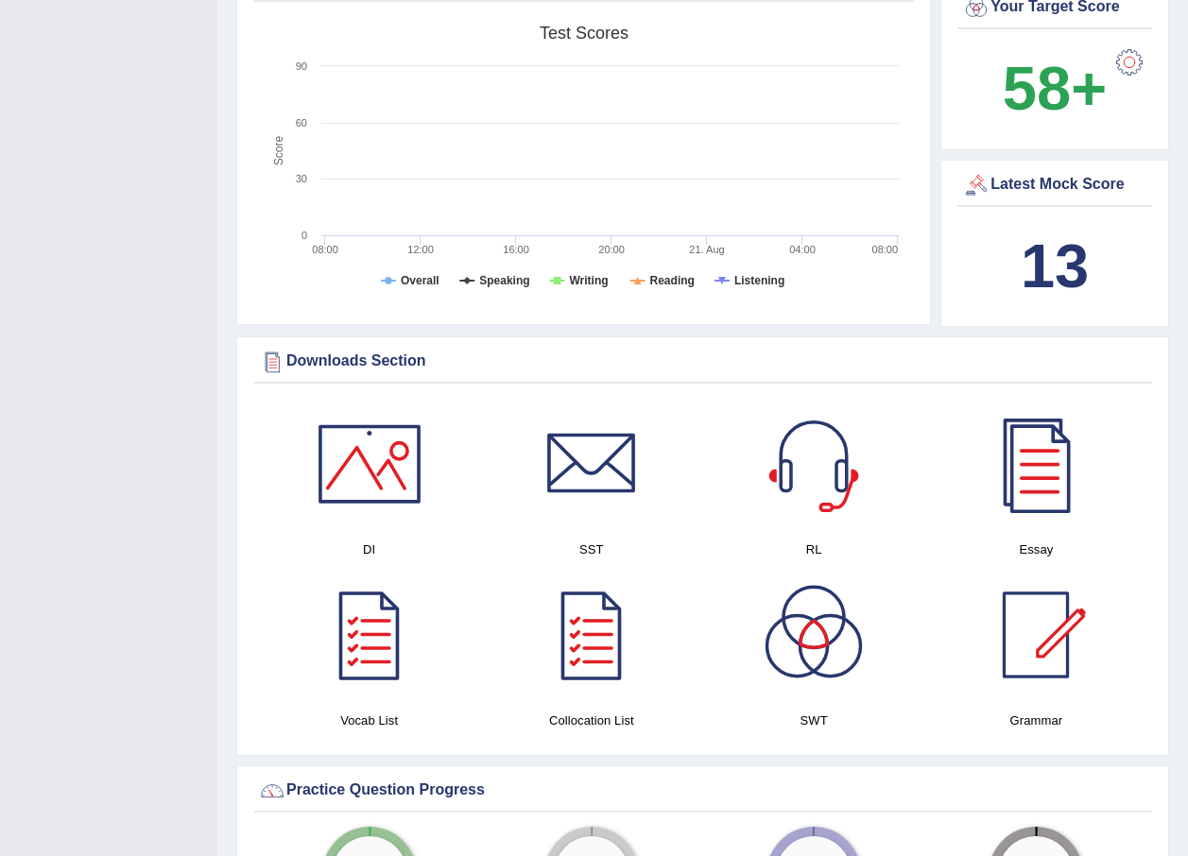
scroll to position [662, 0]
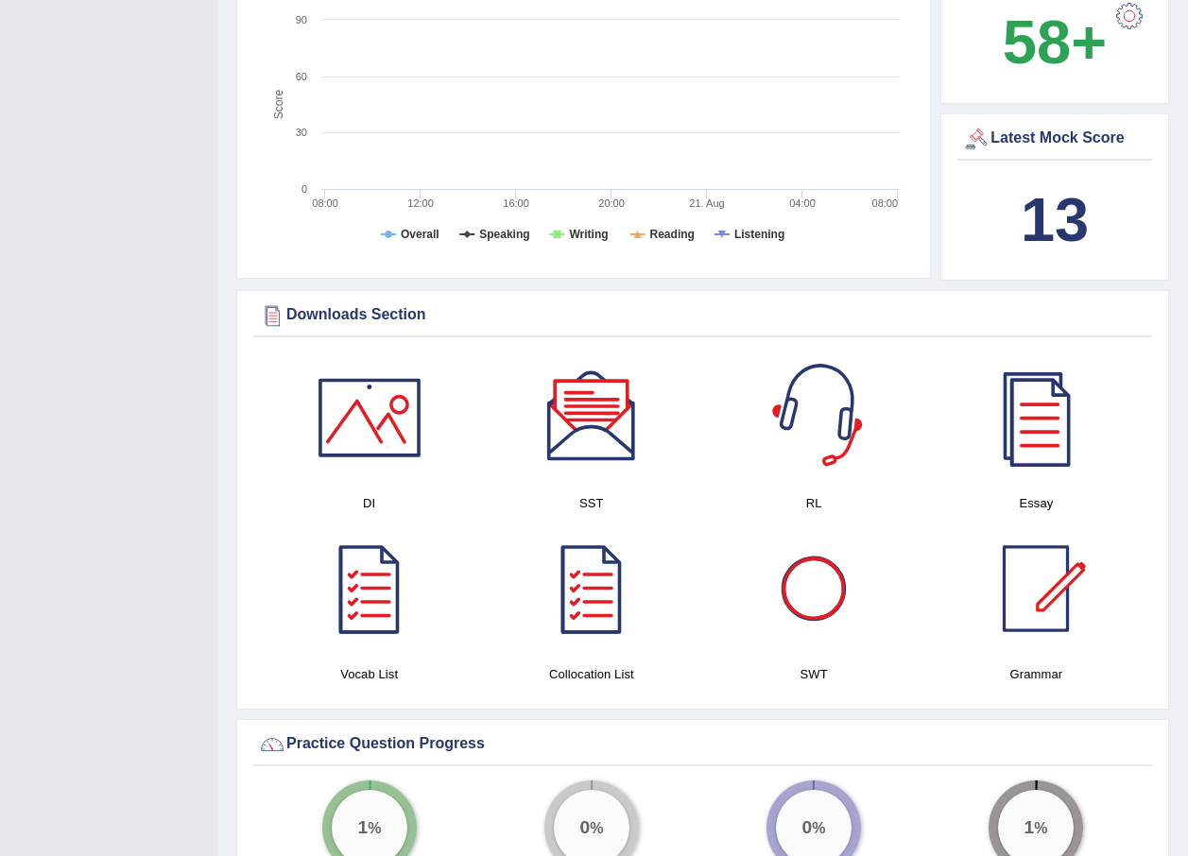
click at [810, 575] on div at bounding box center [814, 589] width 132 height 132
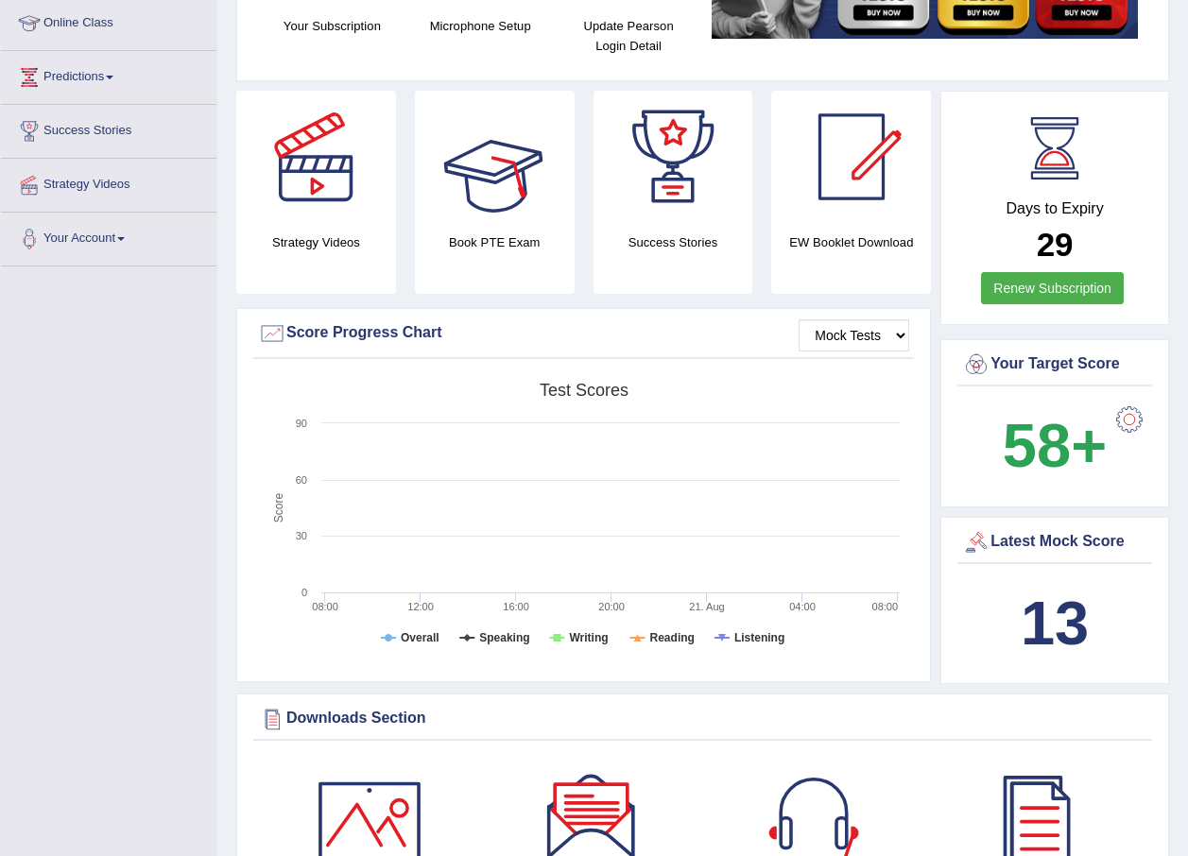
scroll to position [0, 0]
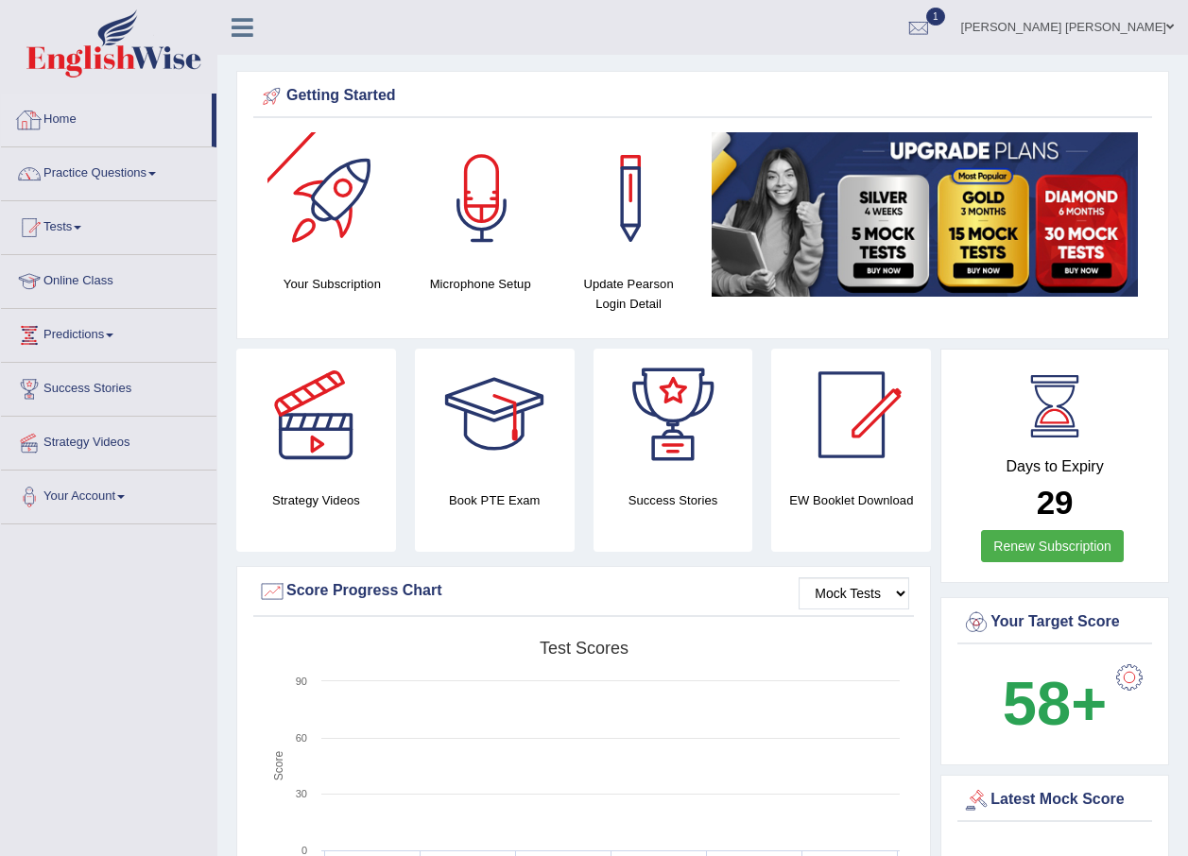
click at [57, 114] on link "Home" at bounding box center [106, 117] width 211 height 47
click at [1064, 554] on link "Renew Subscription" at bounding box center [1052, 546] width 143 height 32
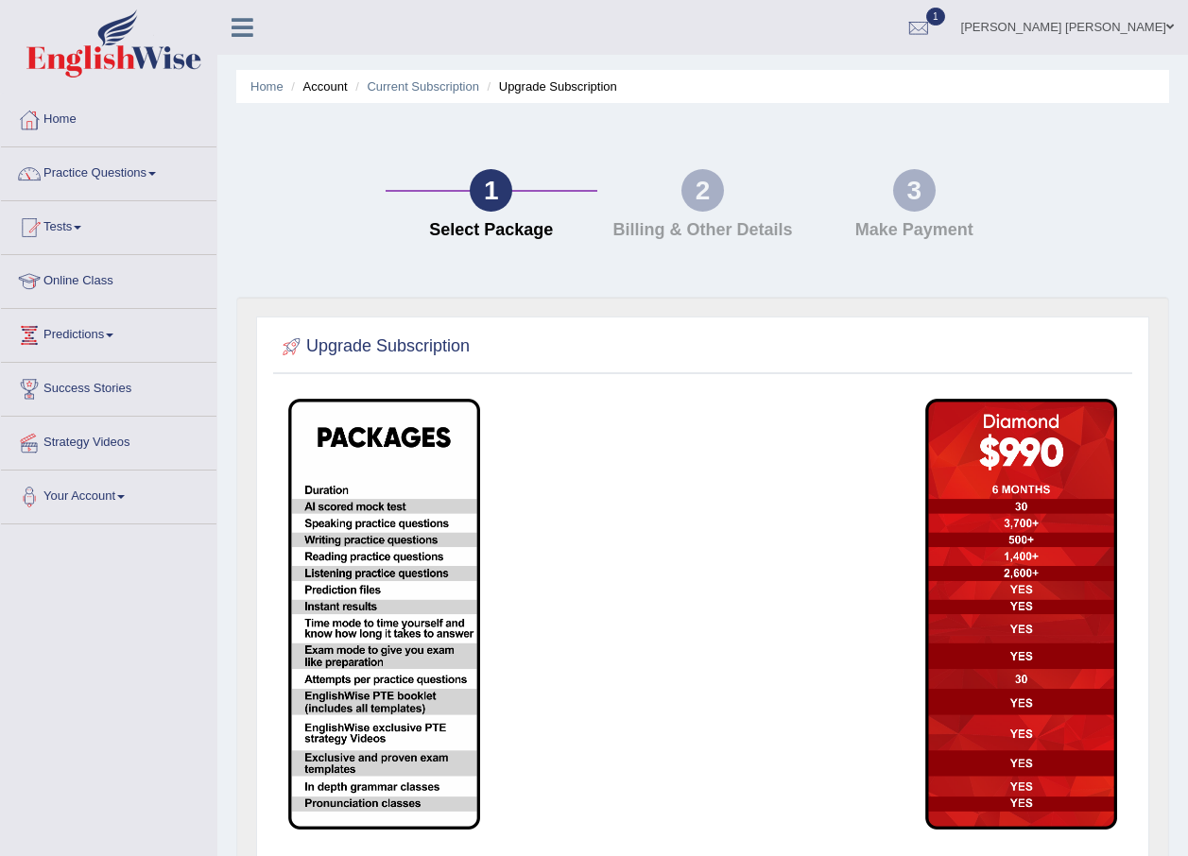
click at [706, 228] on h4 "Billing & Other Details" at bounding box center [703, 230] width 193 height 19
click at [74, 229] on link "Tests" at bounding box center [108, 224] width 215 height 47
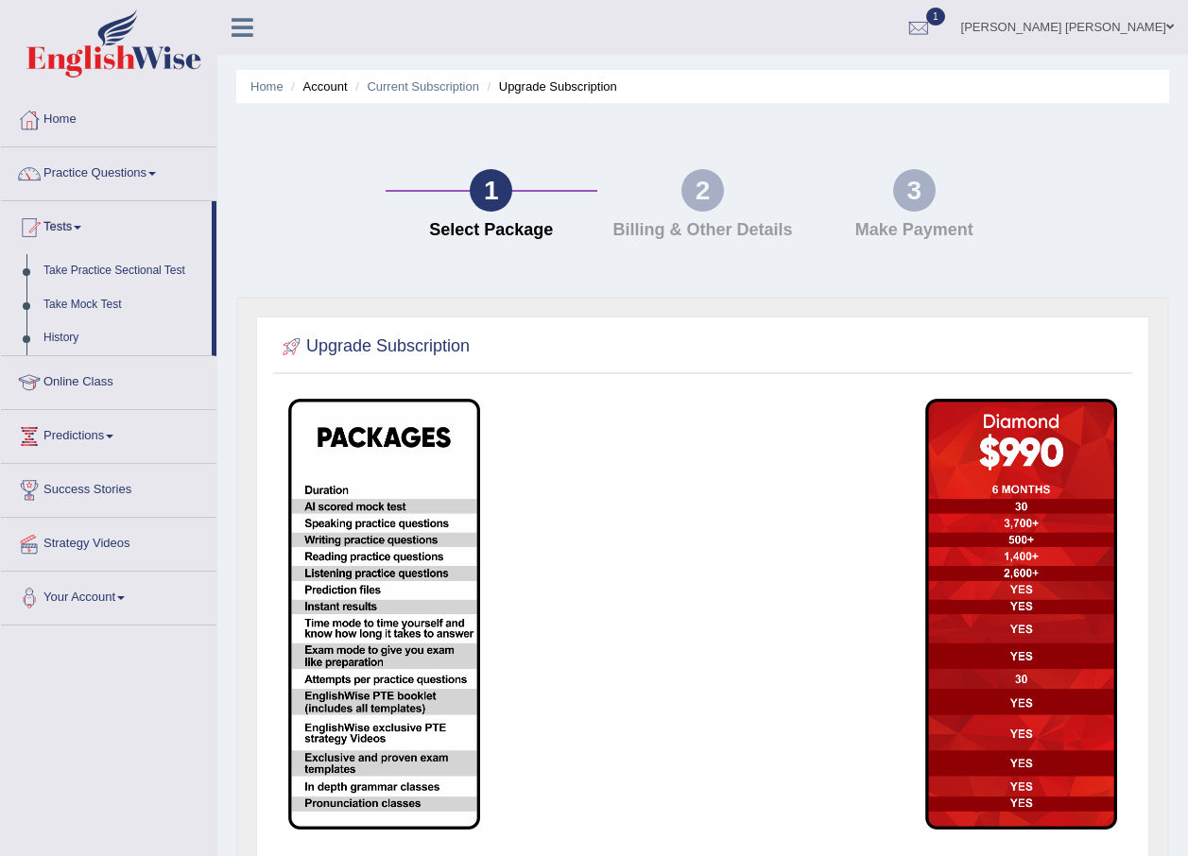
click at [105, 274] on link "Take Practice Sectional Test" at bounding box center [123, 271] width 177 height 34
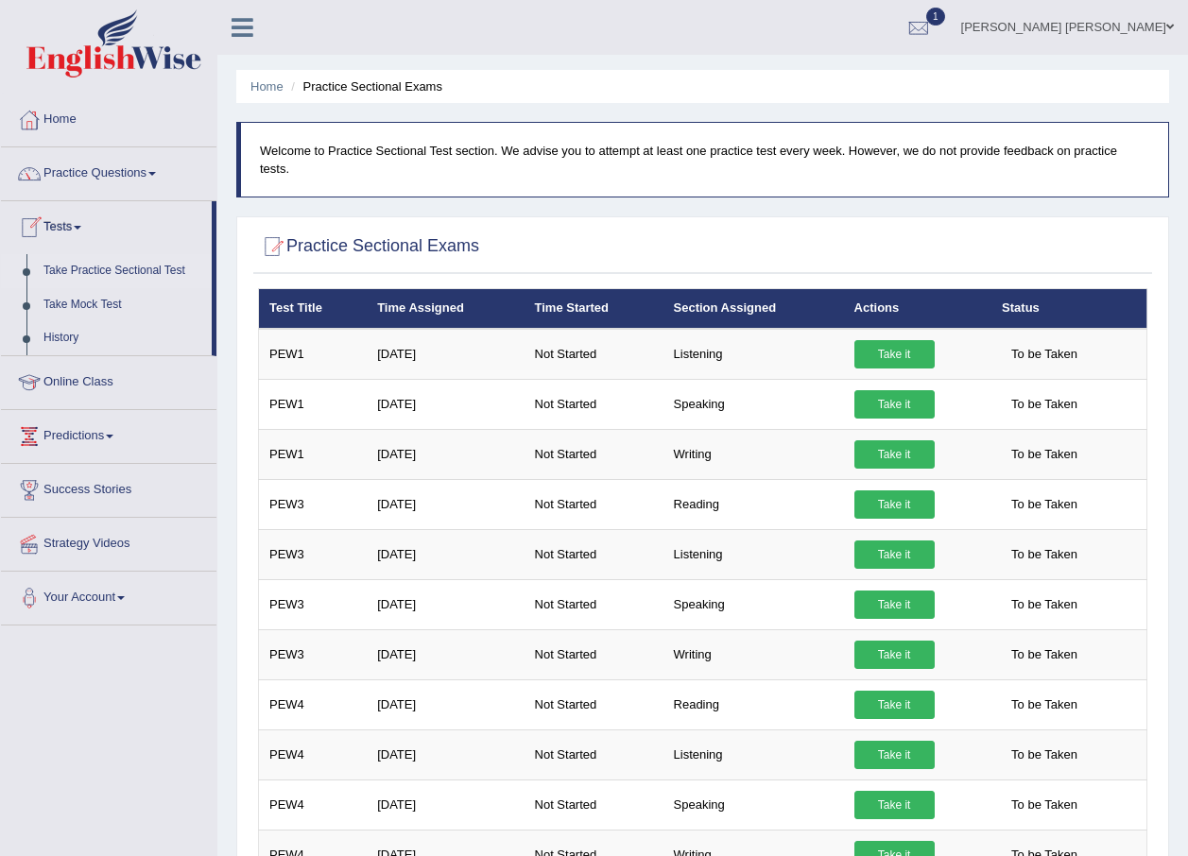
click at [372, 82] on li "Practice Sectional Exams" at bounding box center [364, 86] width 156 height 18
click at [144, 166] on link "Practice Questions" at bounding box center [108, 170] width 215 height 47
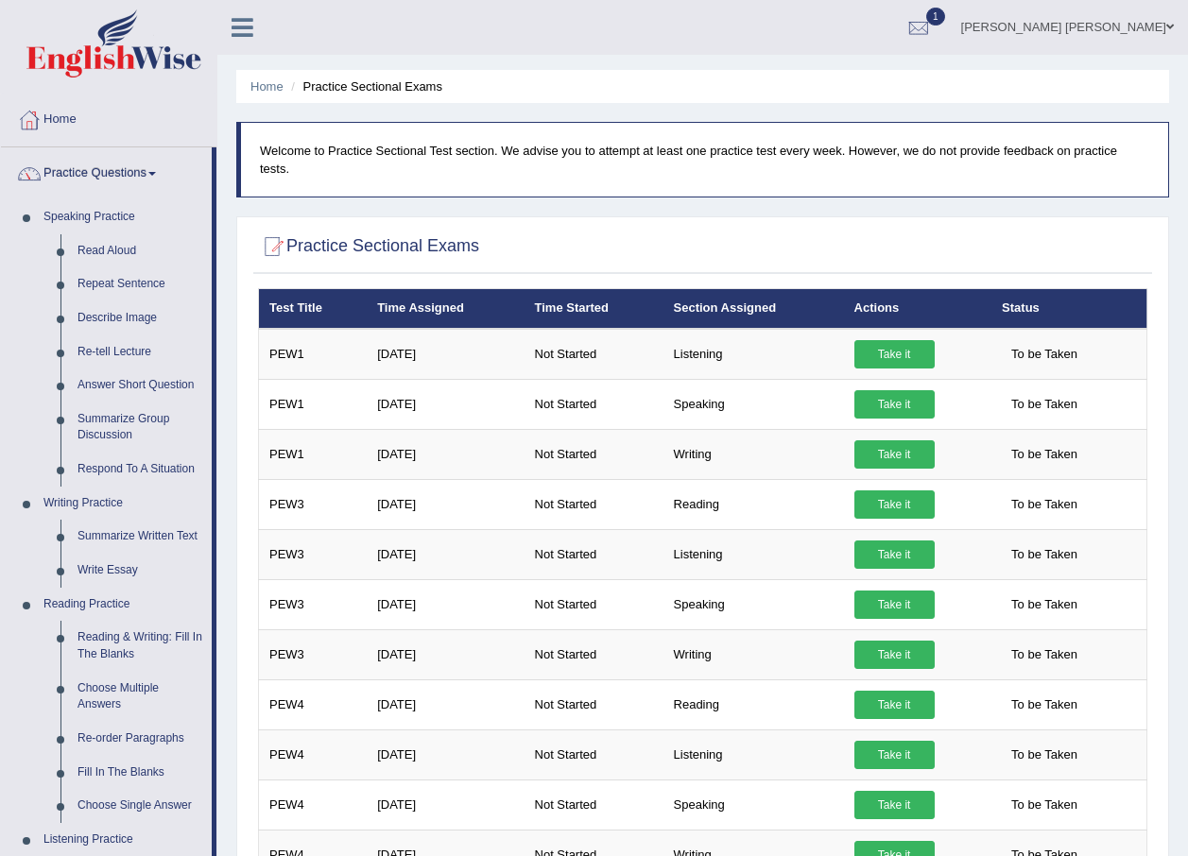
click at [144, 166] on link "Practice Questions" at bounding box center [106, 170] width 211 height 47
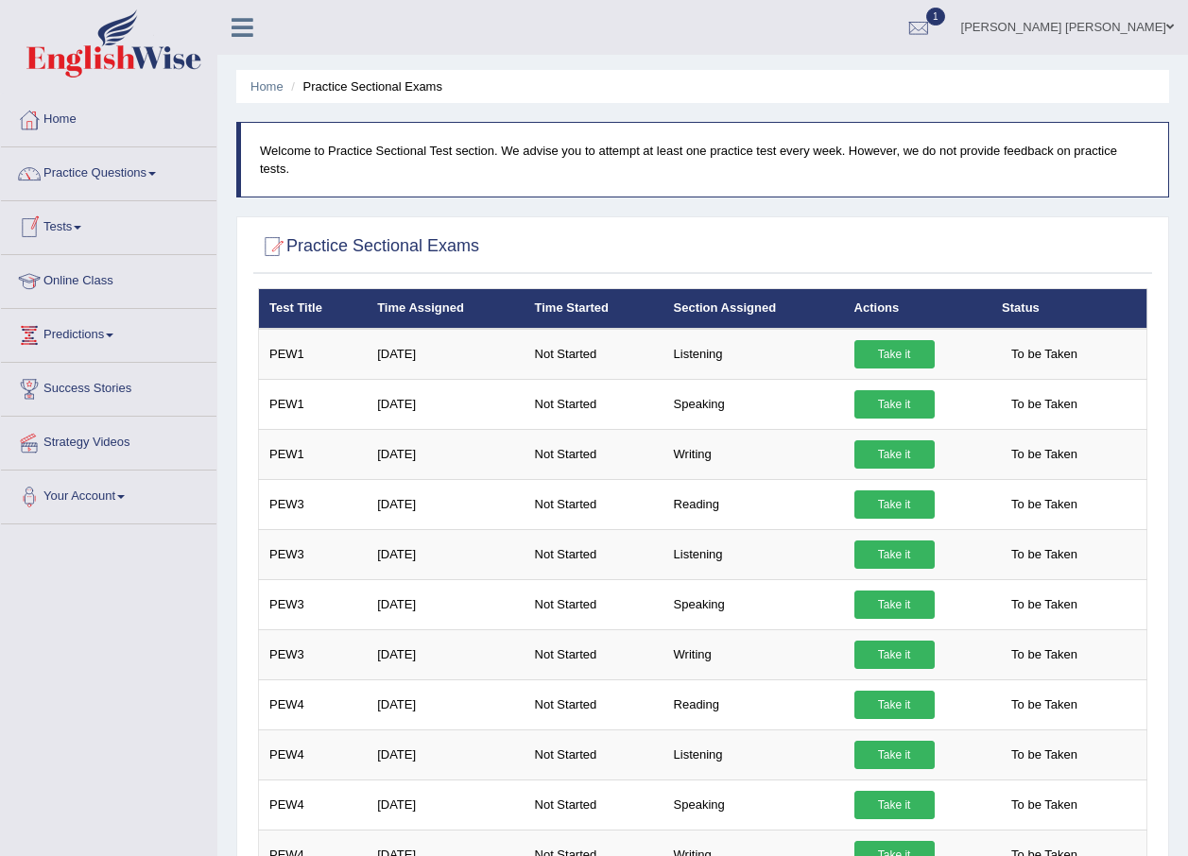
click at [77, 223] on link "Tests" at bounding box center [108, 224] width 215 height 47
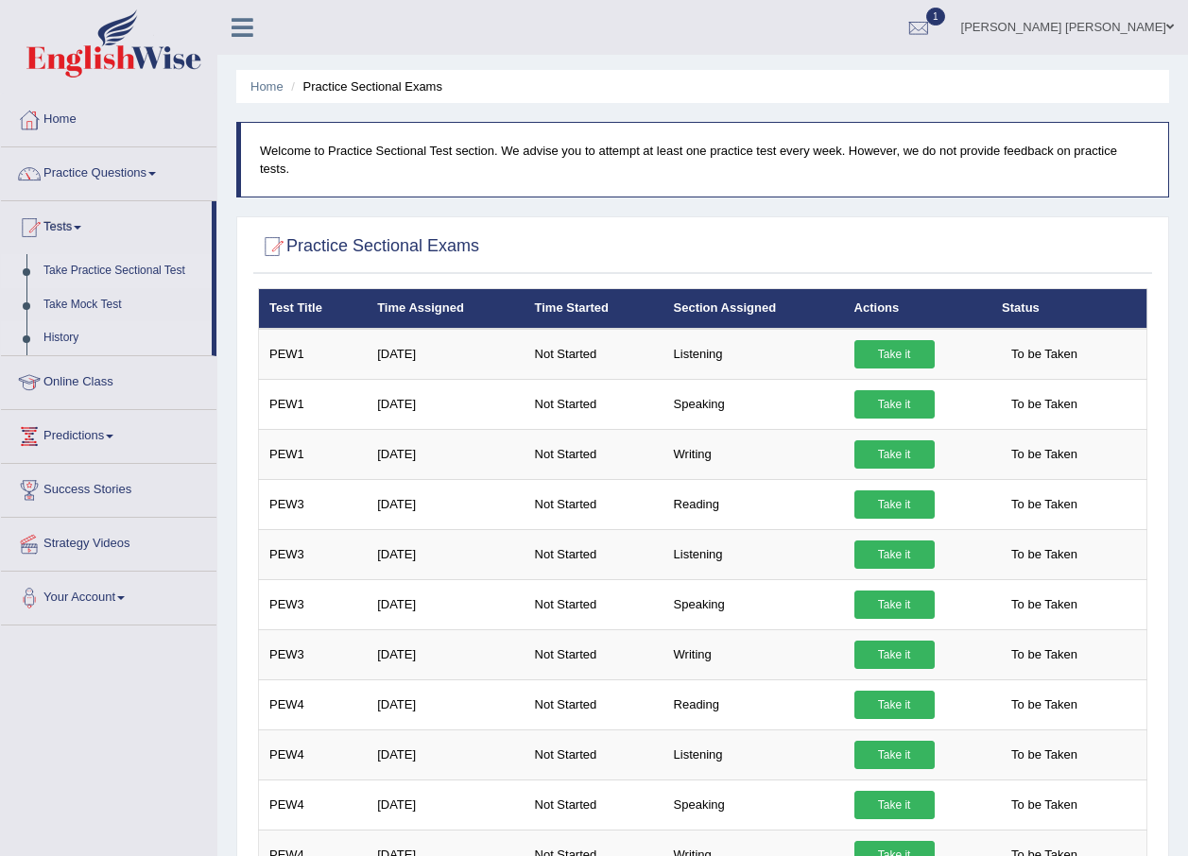
click at [59, 339] on link "History" at bounding box center [123, 338] width 177 height 34
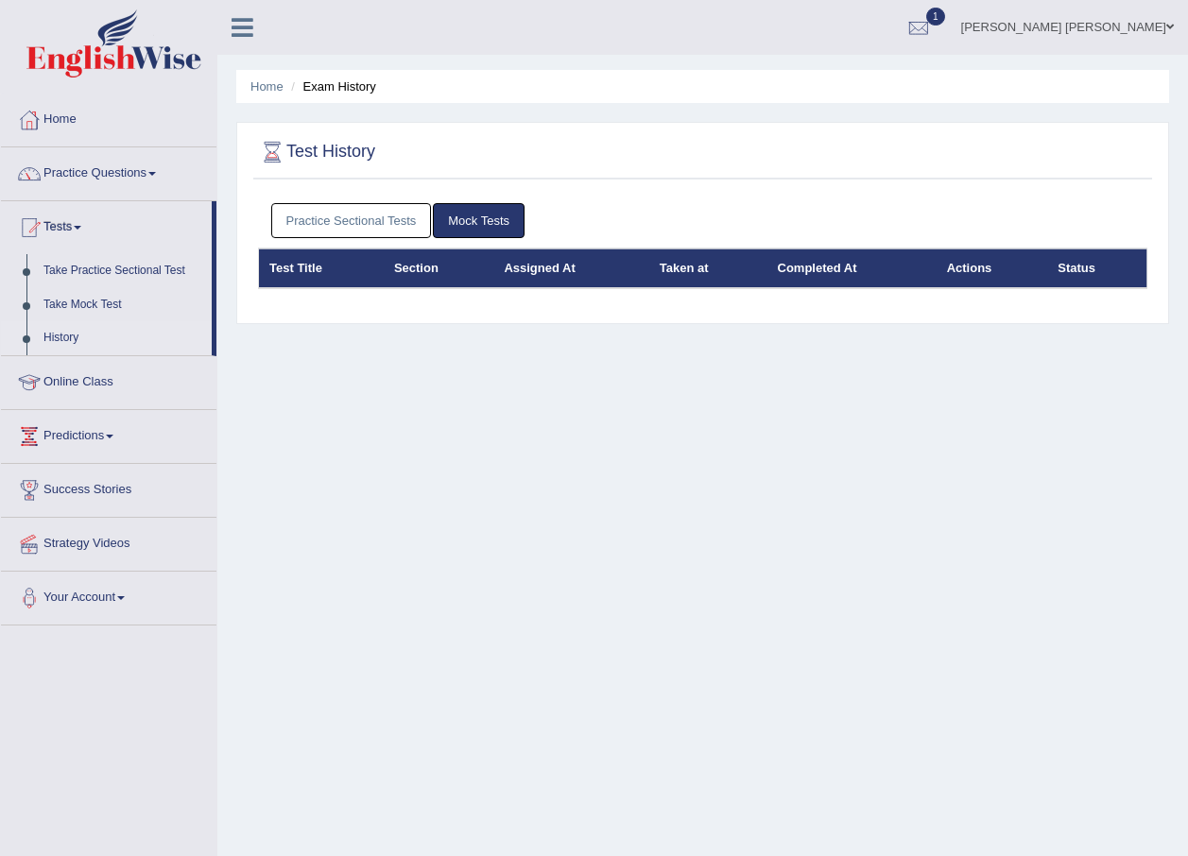
click at [401, 222] on link "Practice Sectional Tests" at bounding box center [351, 220] width 161 height 35
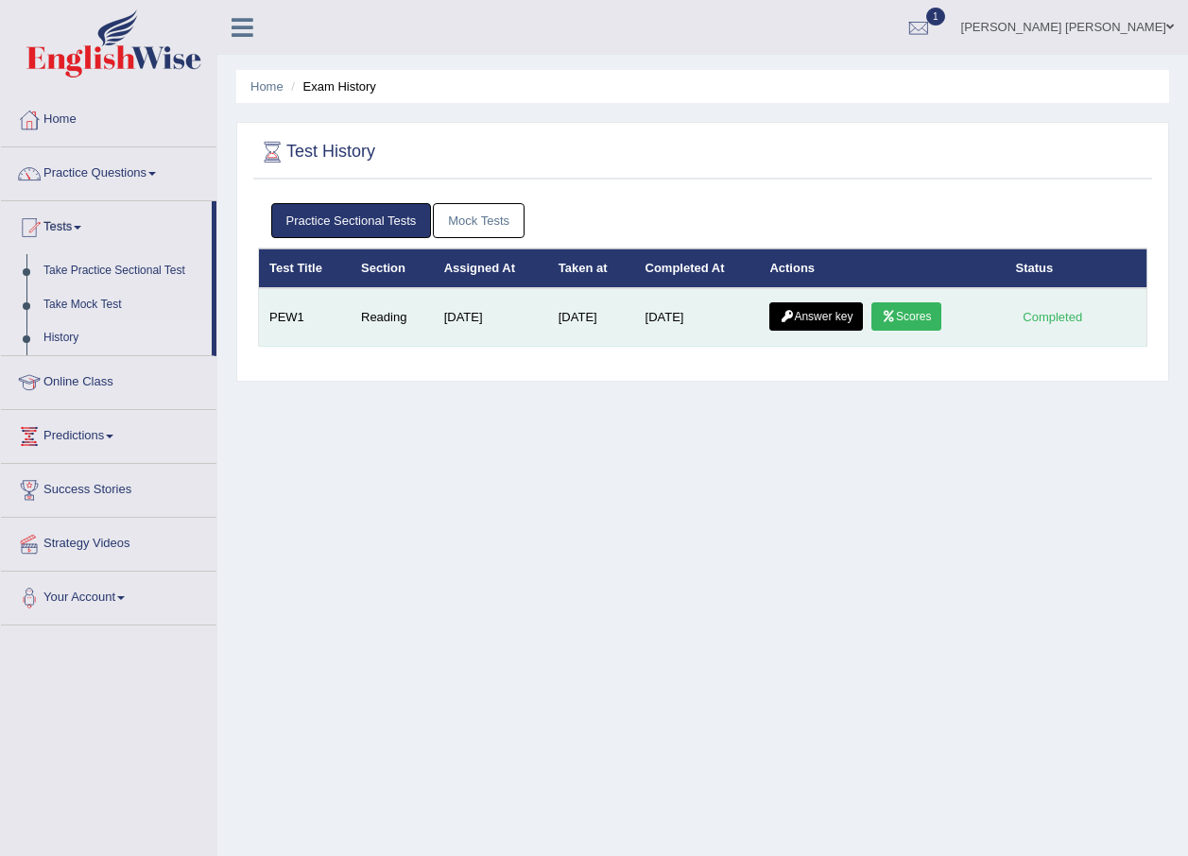
click at [923, 310] on link "Scores" at bounding box center [906, 316] width 70 height 28
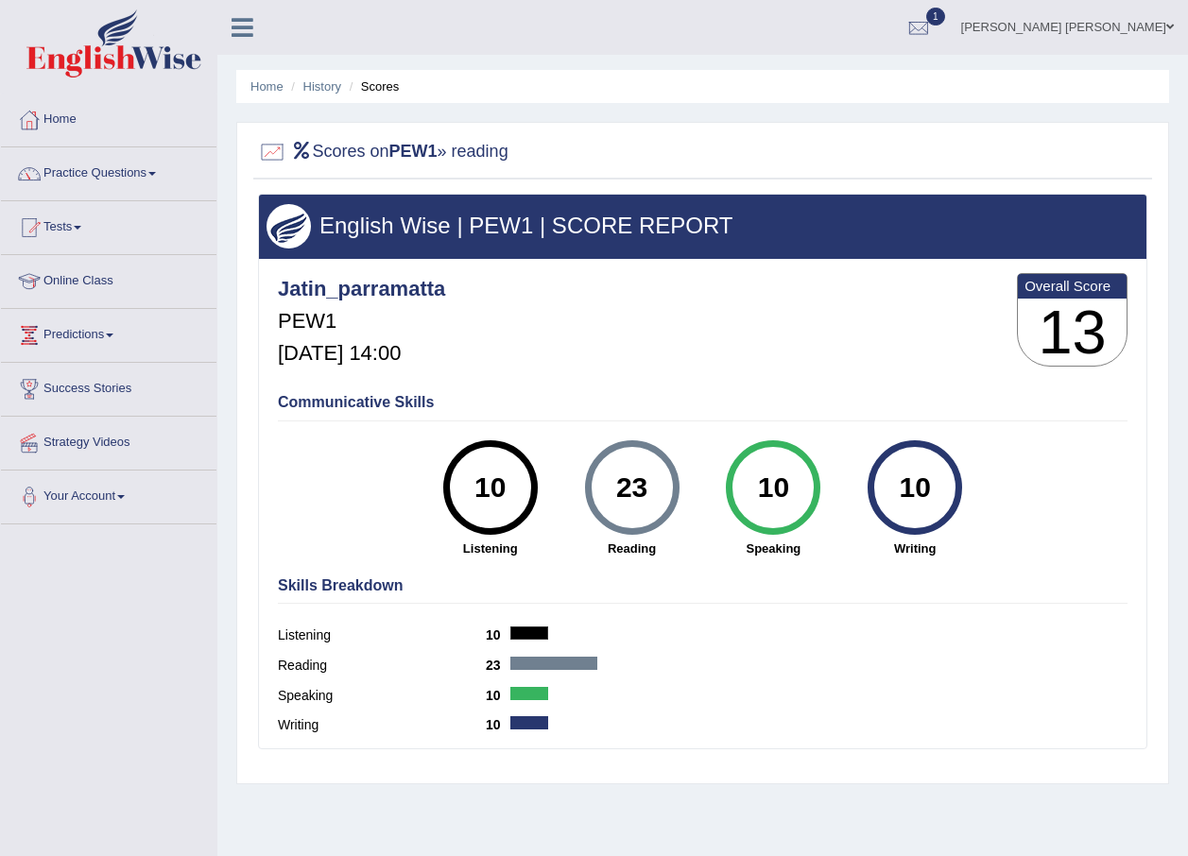
click at [81, 227] on span at bounding box center [78, 228] width 8 height 4
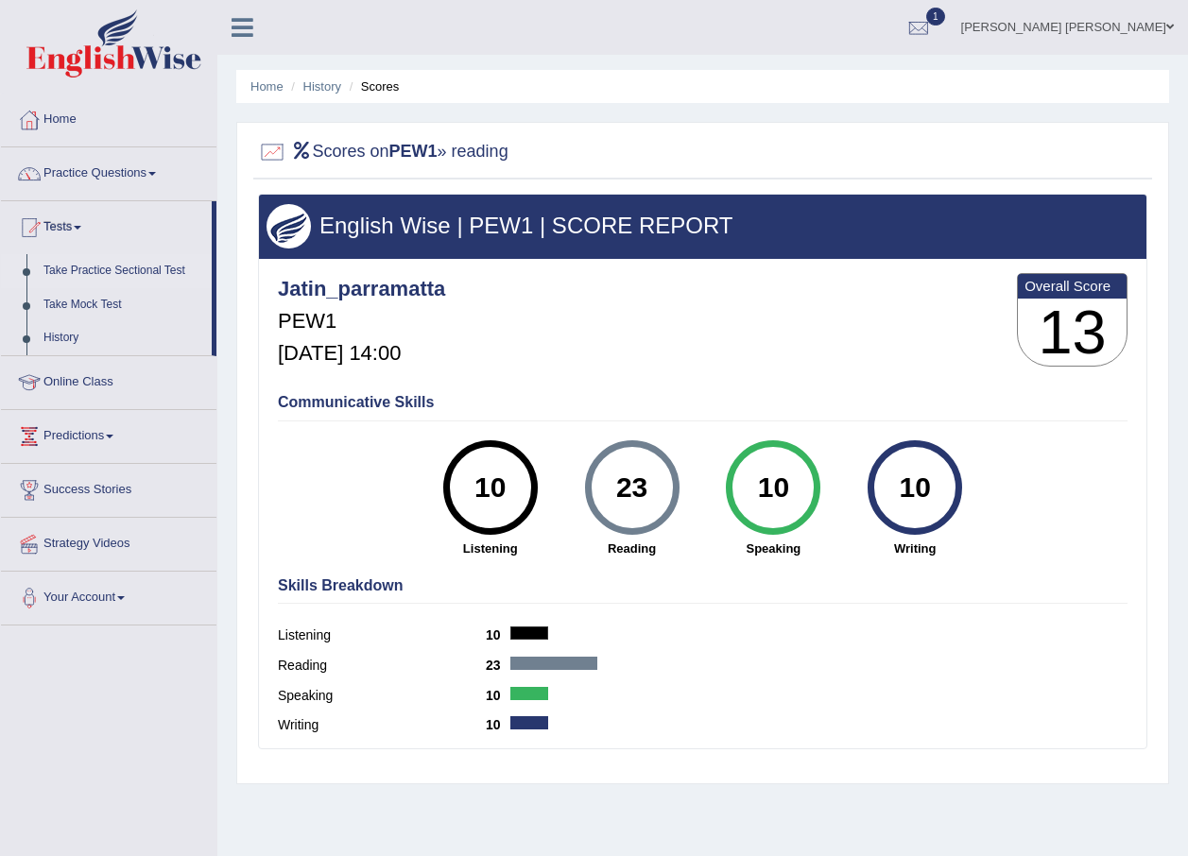
click at [94, 271] on link "Take Practice Sectional Test" at bounding box center [123, 271] width 177 height 34
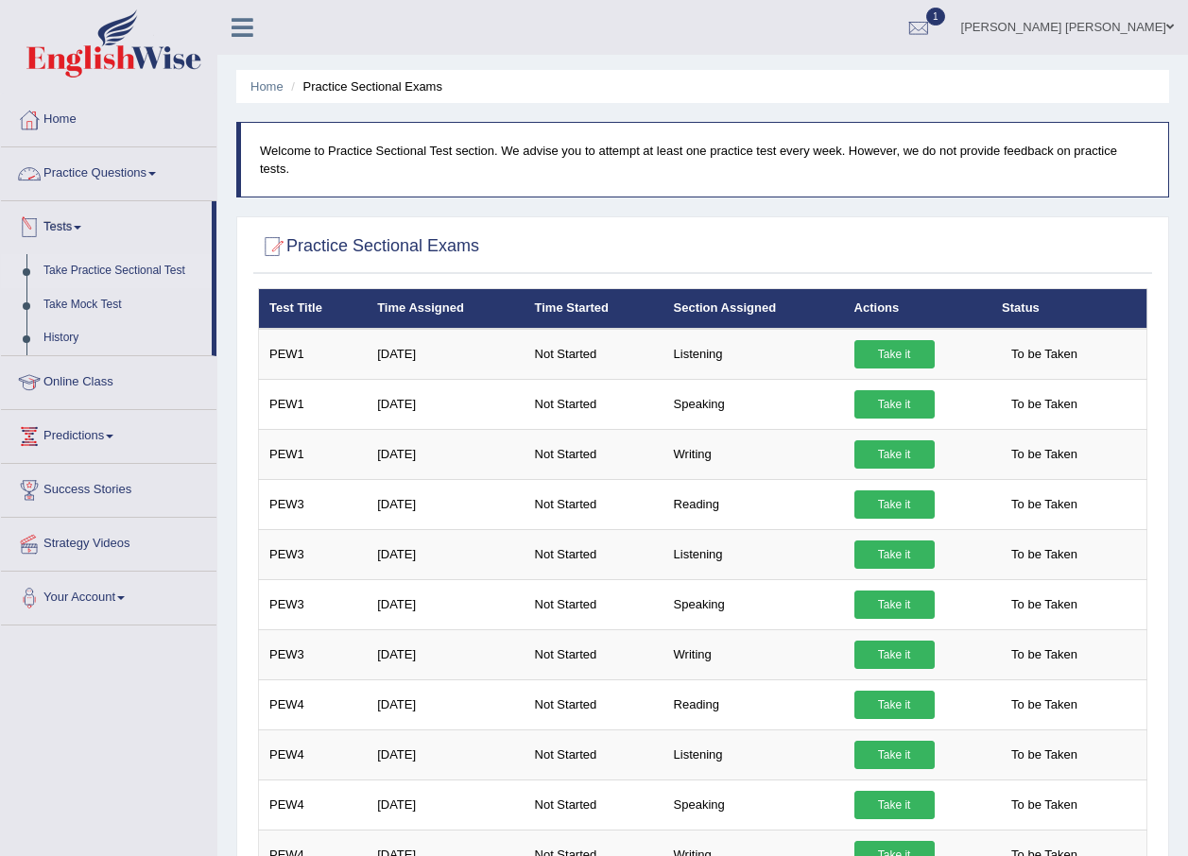
click at [161, 164] on link "Practice Questions" at bounding box center [108, 170] width 215 height 47
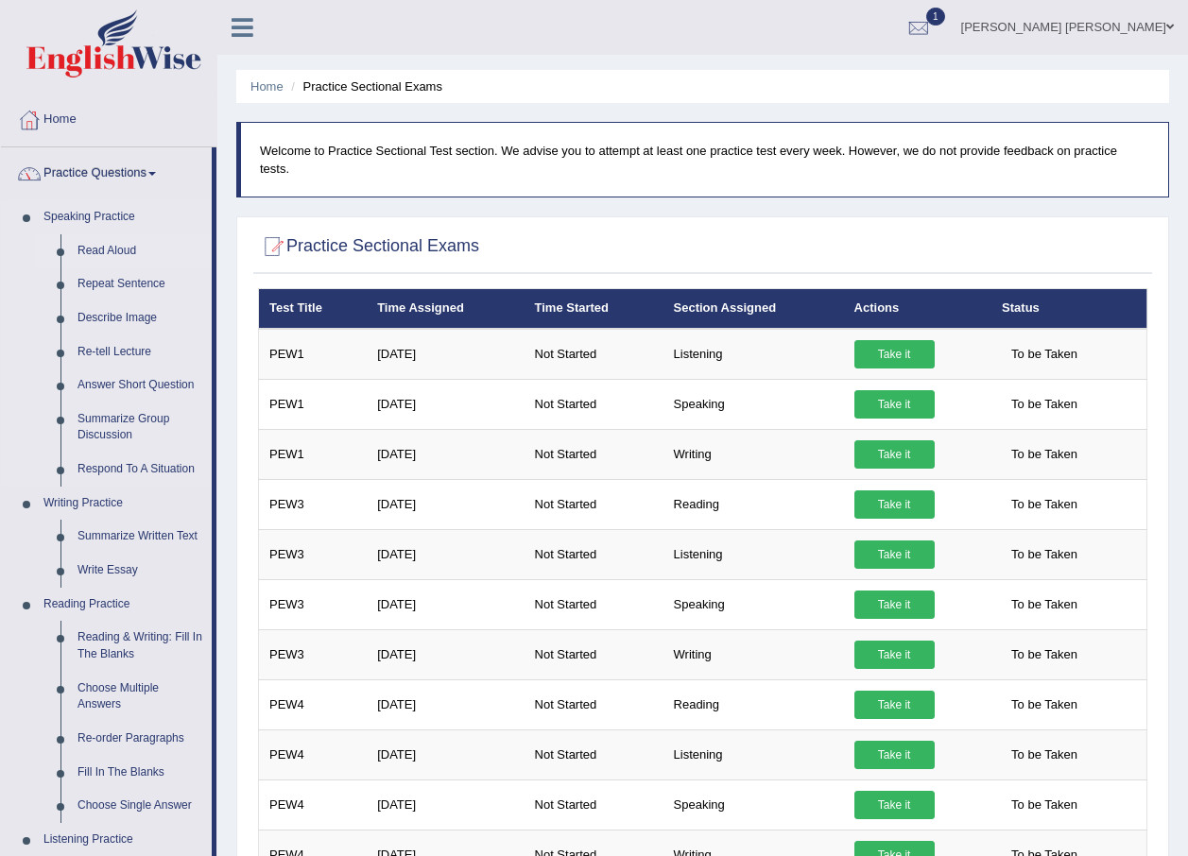
click at [103, 252] on link "Read Aloud" at bounding box center [140, 251] width 143 height 34
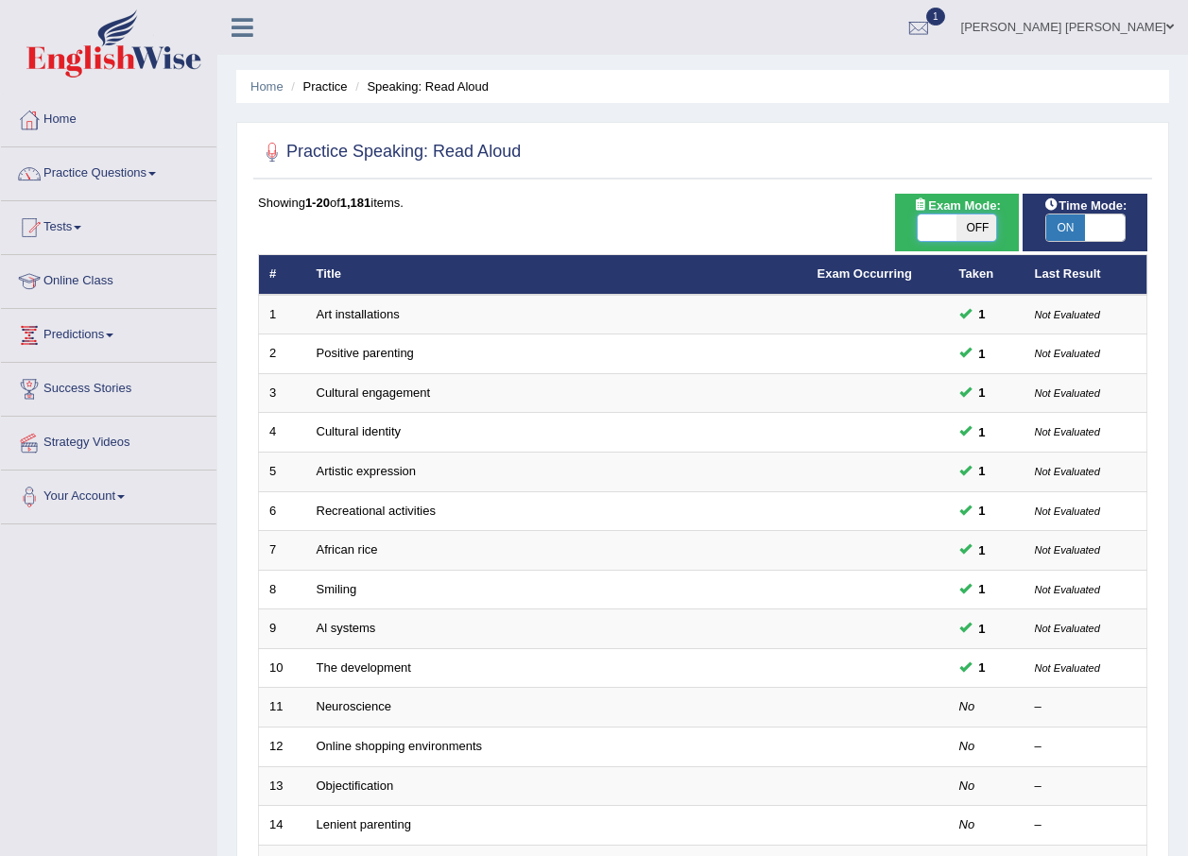
click at [952, 232] on span at bounding box center [938, 228] width 40 height 26
checkbox input "true"
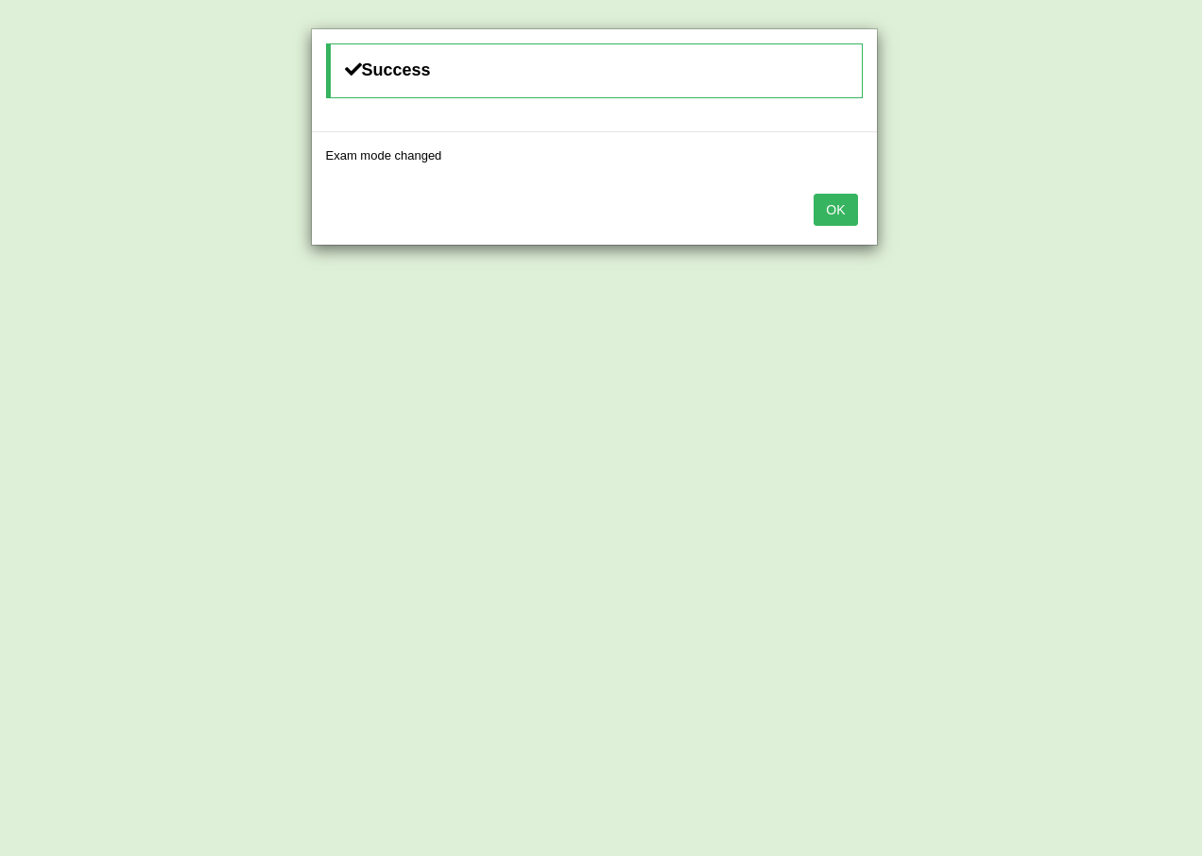
click at [827, 201] on button "OK" at bounding box center [835, 210] width 43 height 32
